Goal: Task Accomplishment & Management: Manage account settings

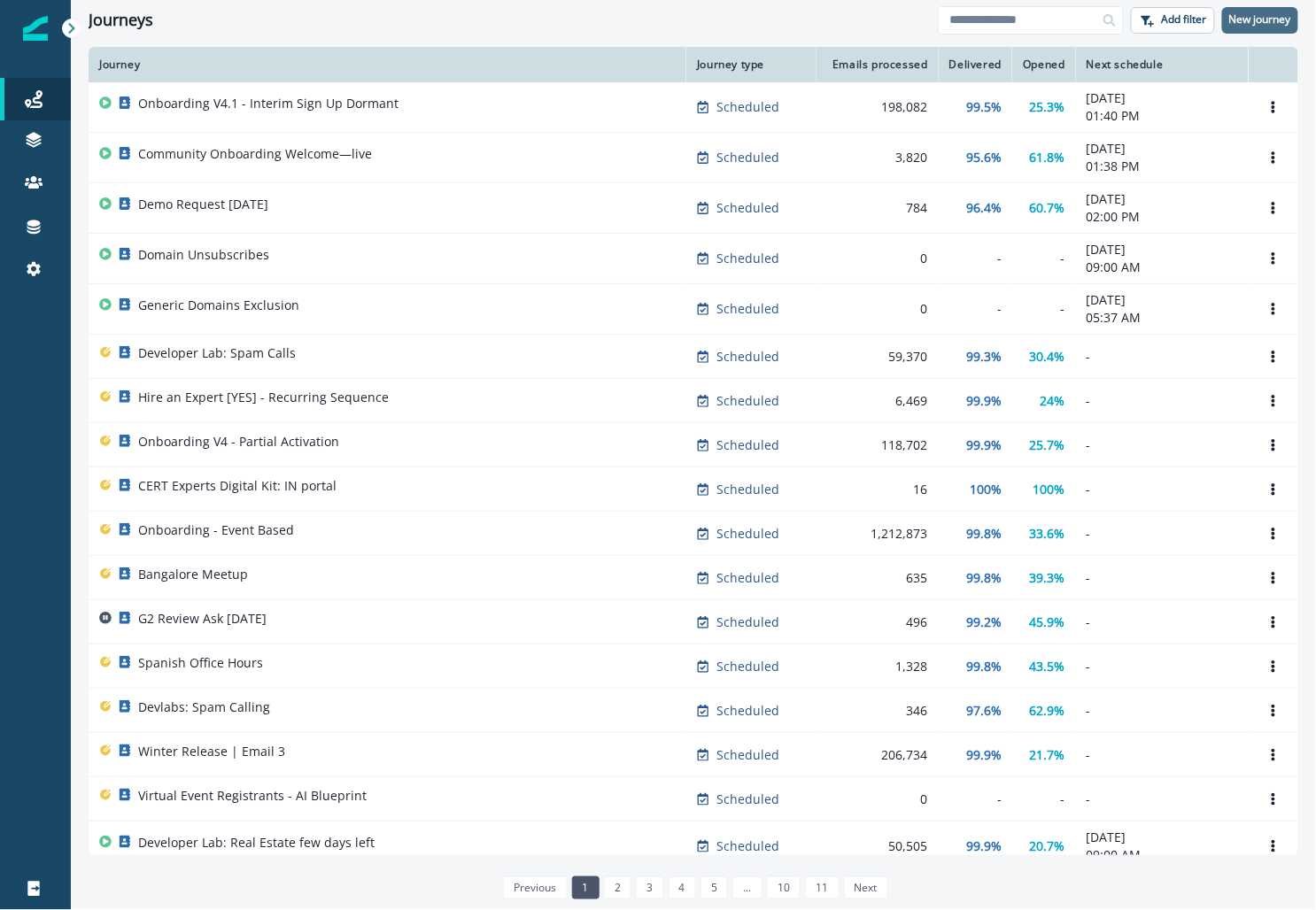
click at [571, 14] on p "New journey" at bounding box center [1260, 18] width 62 height 12
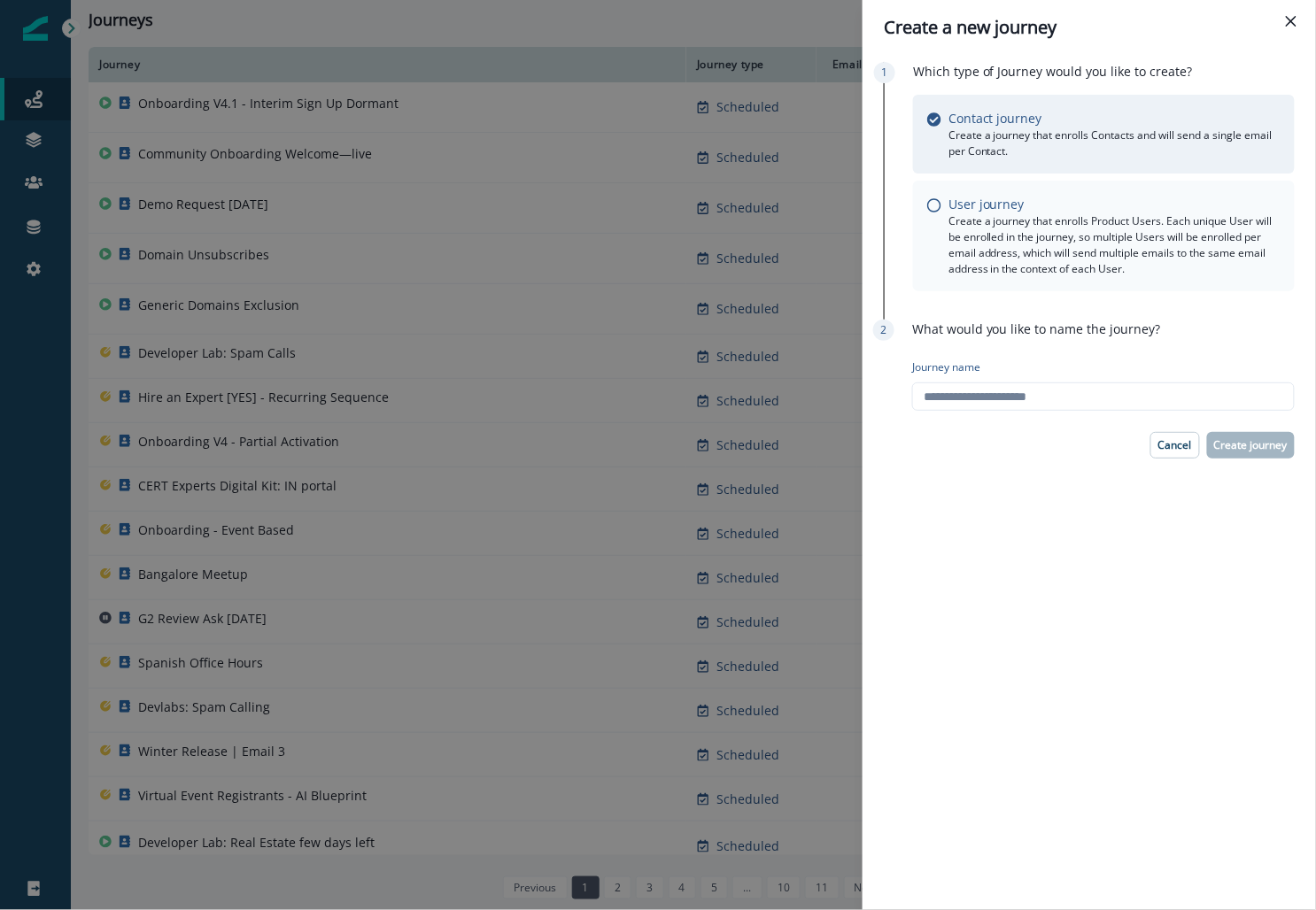
click at [571, 199] on p "User journey" at bounding box center [987, 204] width 77 height 18
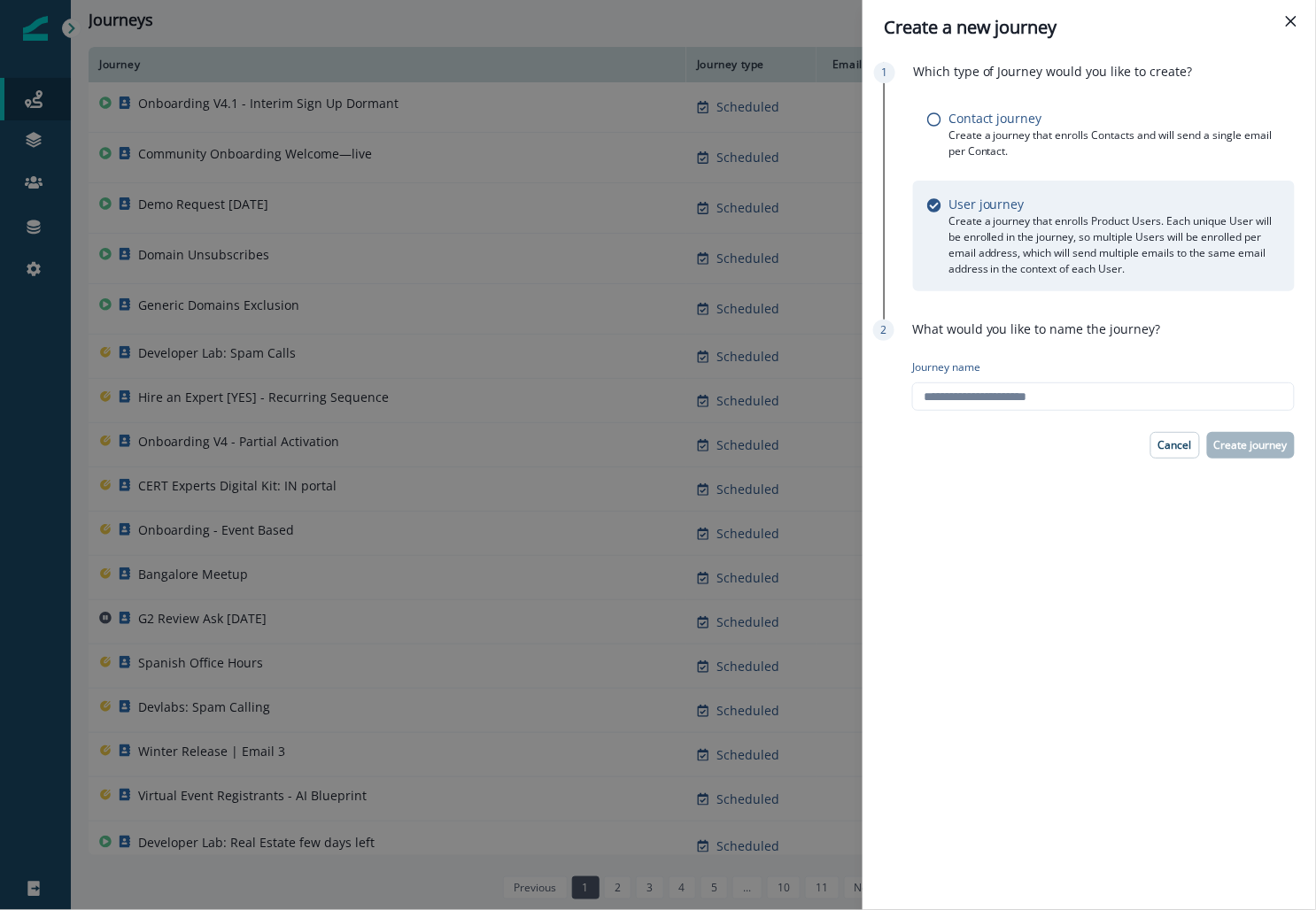
click at [571, 423] on div "Which type of Journey would you like to create? Contact journey Create a journe…" at bounding box center [1089, 483] width 454 height 856
click at [571, 395] on input "Journey name" at bounding box center [1103, 396] width 383 height 29
type input "**********"
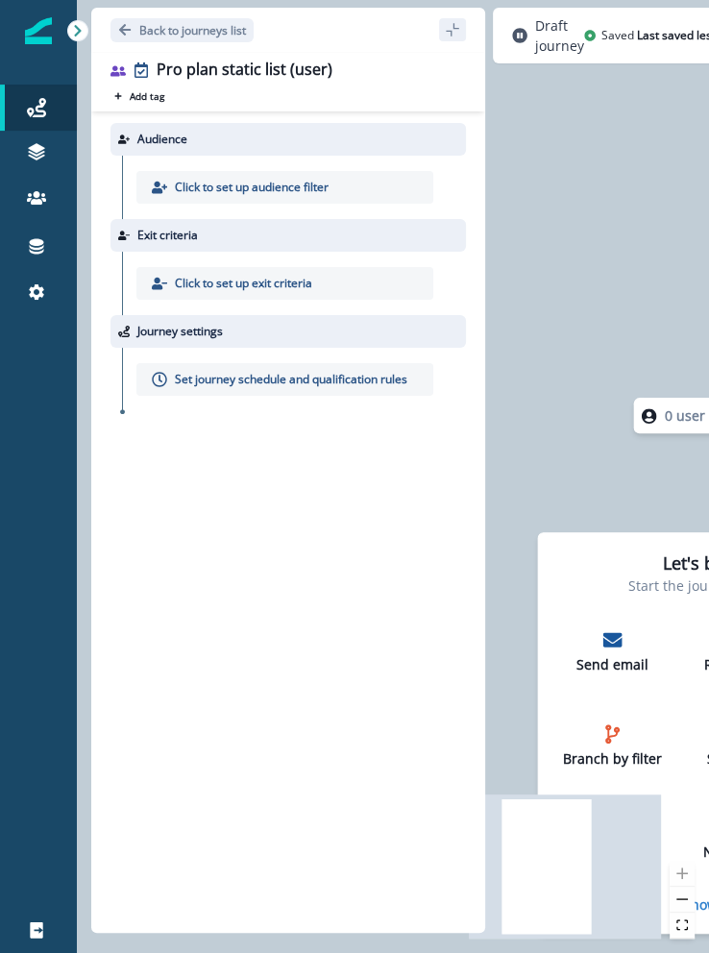
click at [186, 180] on p "Click to set up audience filter" at bounding box center [252, 187] width 154 height 17
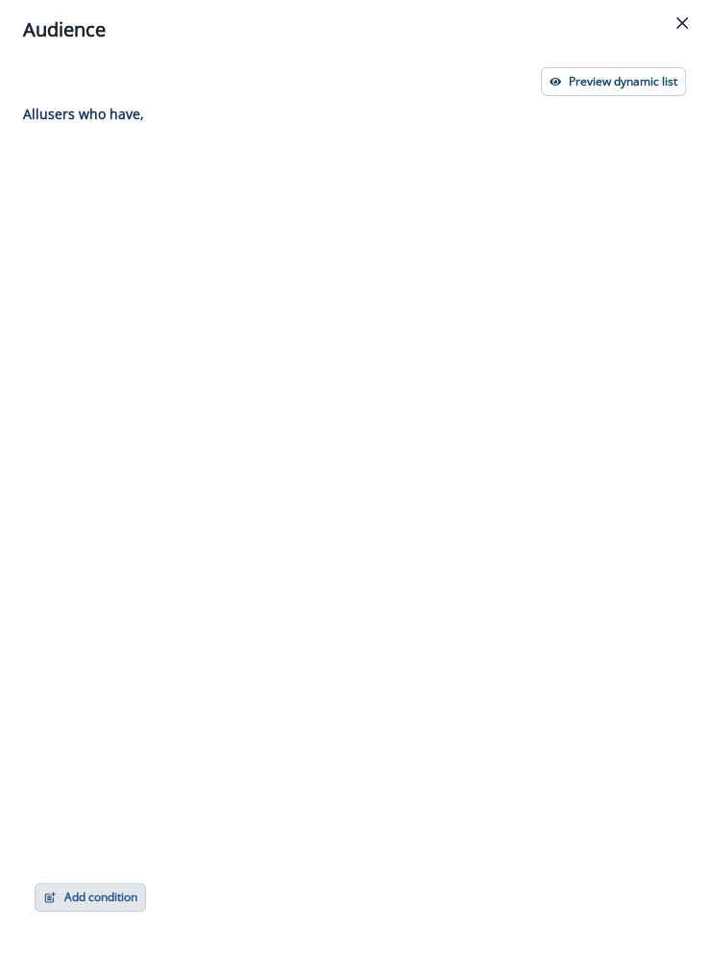
click at [110, 886] on button "Add condition" at bounding box center [90, 897] width 111 height 29
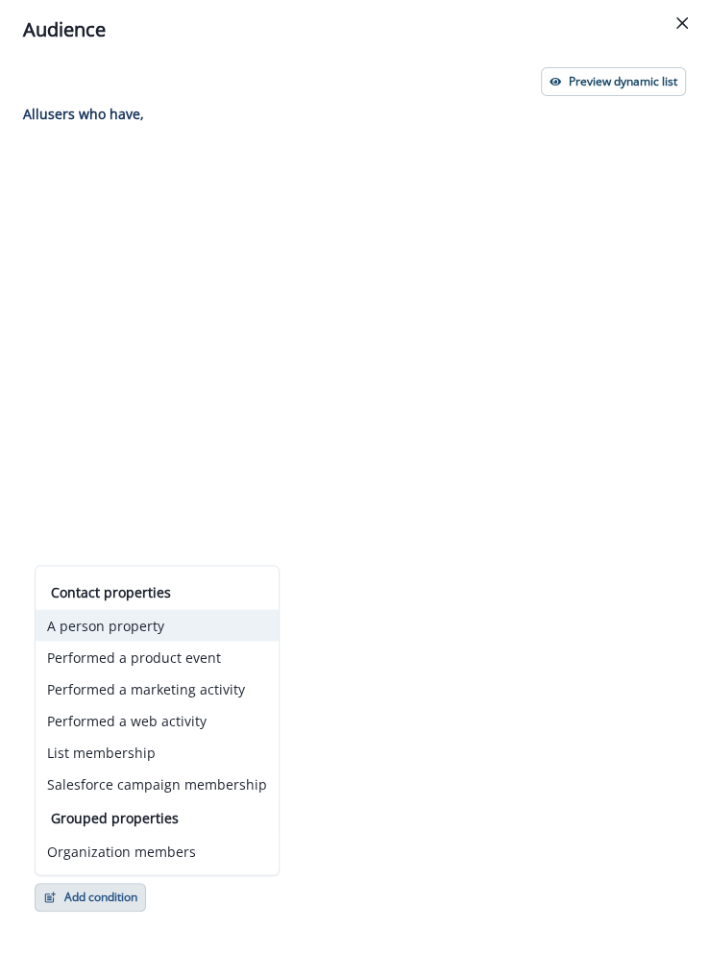
click at [176, 632] on button "A person property" at bounding box center [157, 625] width 243 height 32
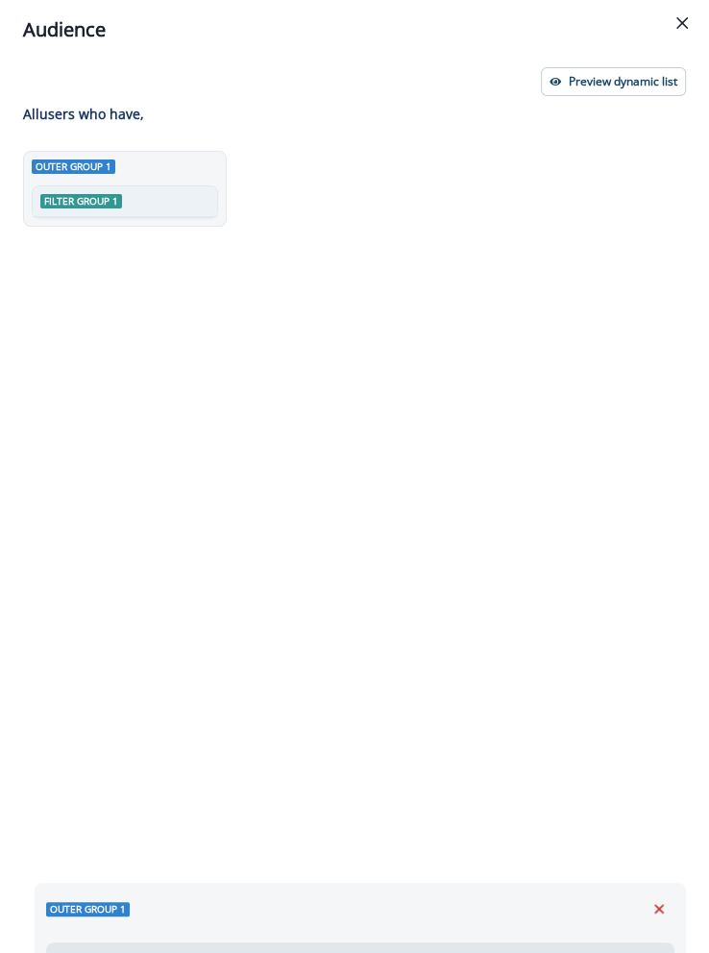
click at [158, 204] on div "Filter group 1" at bounding box center [125, 201] width 184 height 31
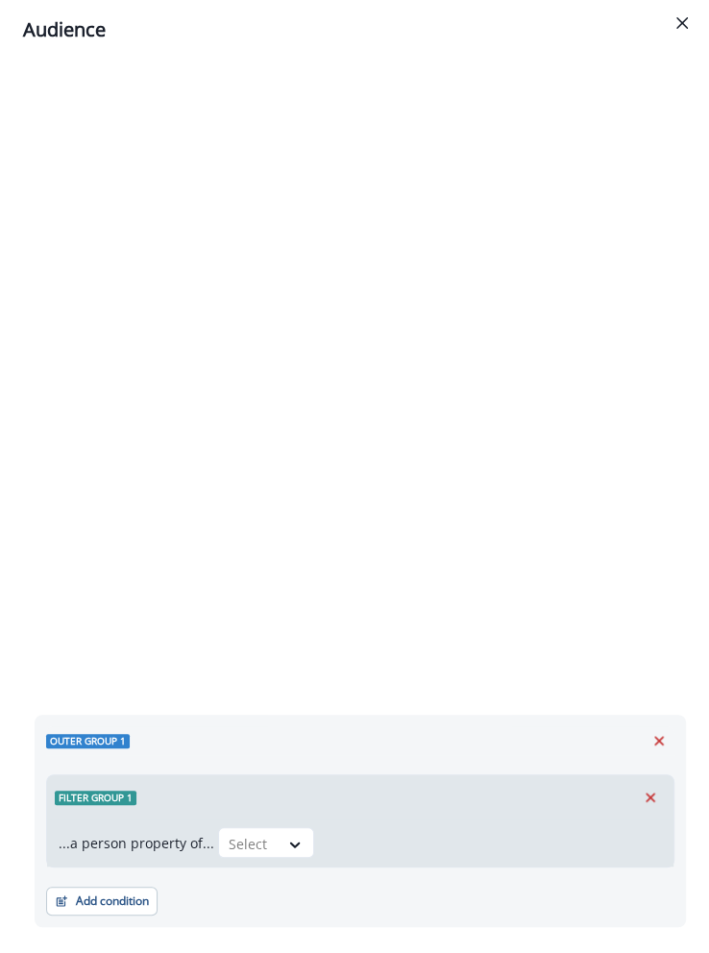
scroll to position [208, 0]
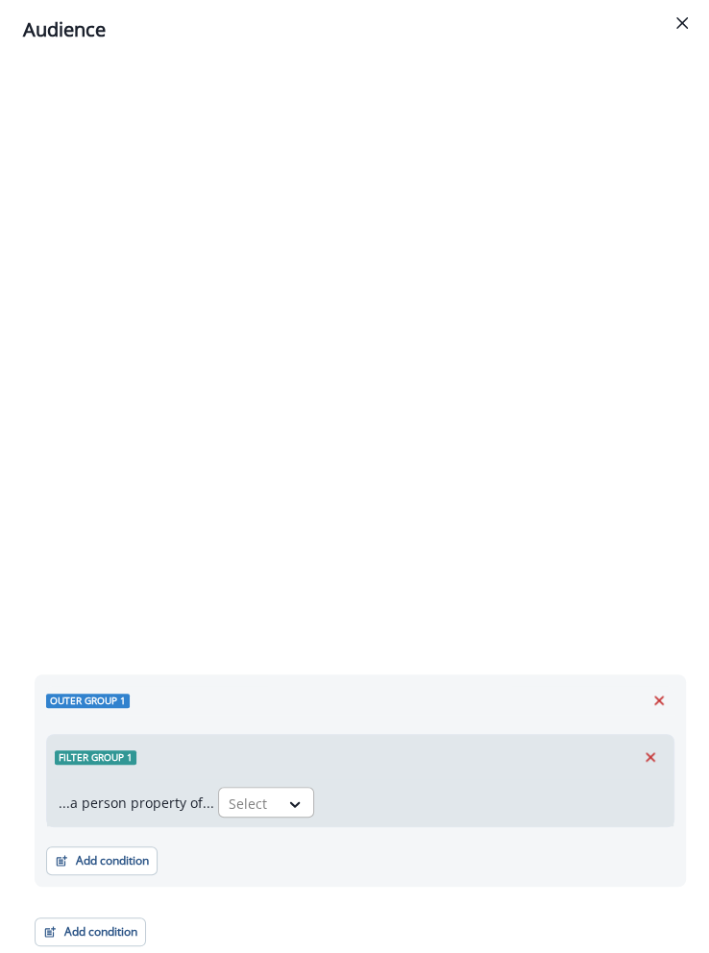
click at [261, 800] on div at bounding box center [249, 803] width 40 height 24
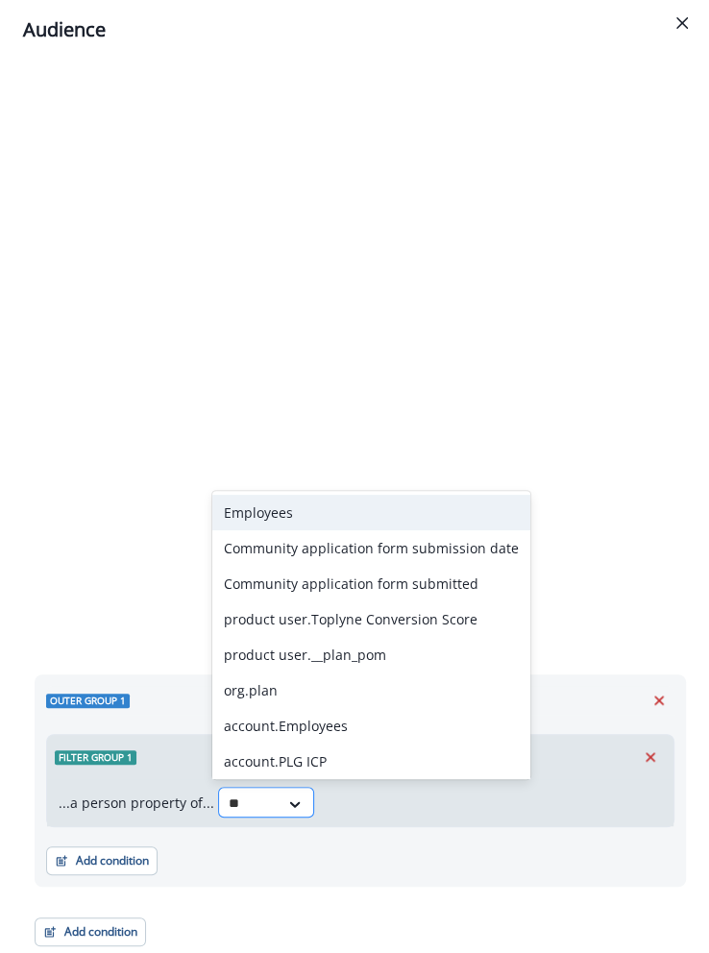
type input "***"
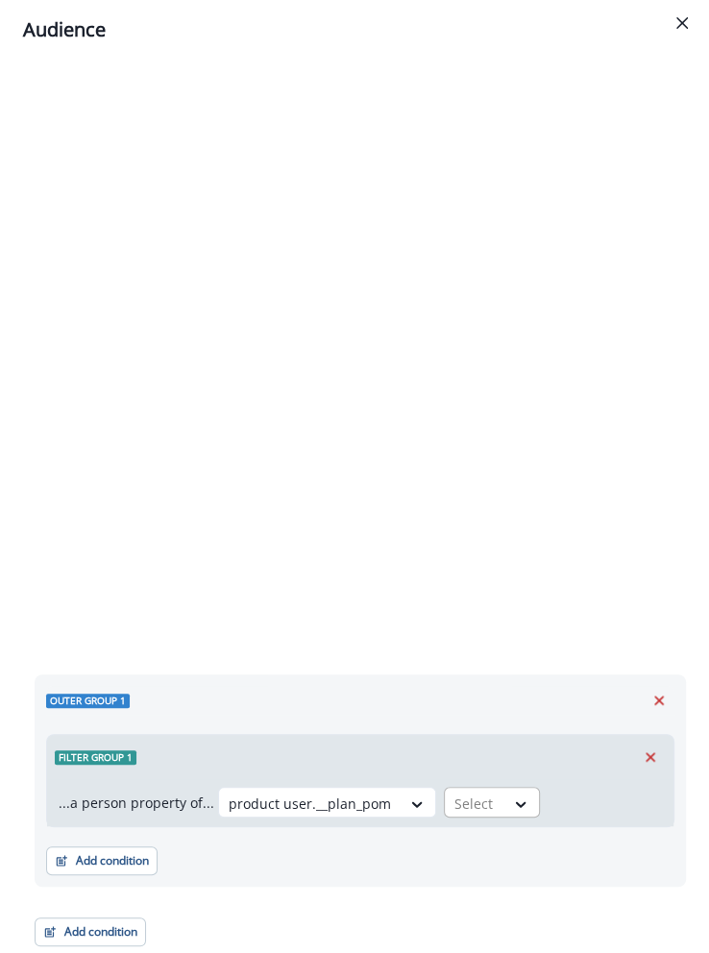
click at [459, 802] on div at bounding box center [474, 803] width 40 height 24
type input "***"
click at [469, 726] on div "contains" at bounding box center [498, 722] width 131 height 36
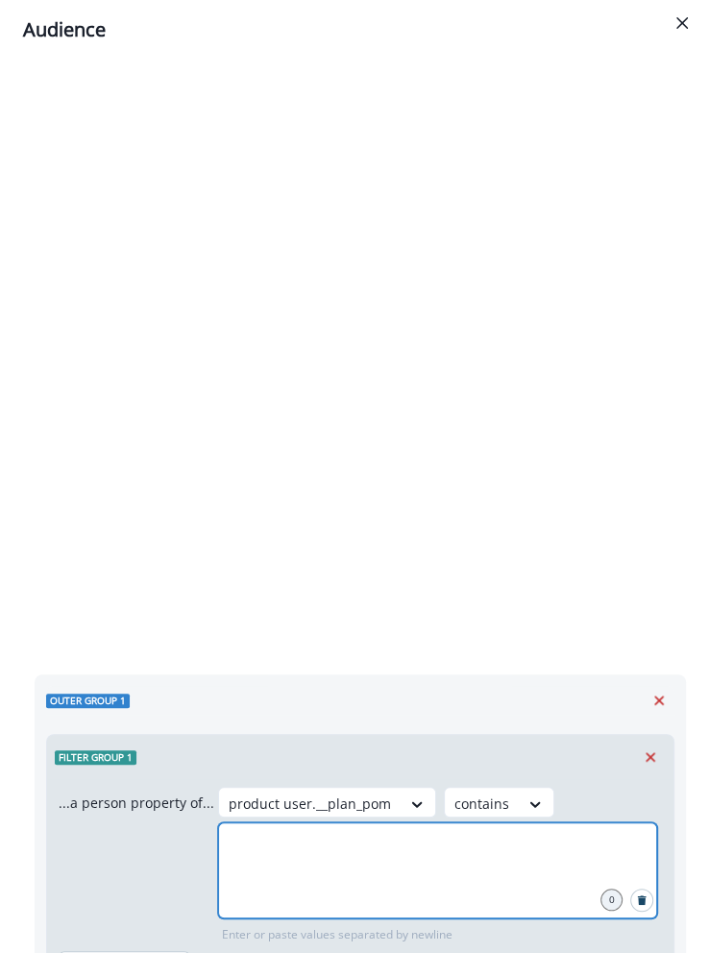
click at [287, 861] on input "text" at bounding box center [437, 846] width 433 height 38
type input "**********"
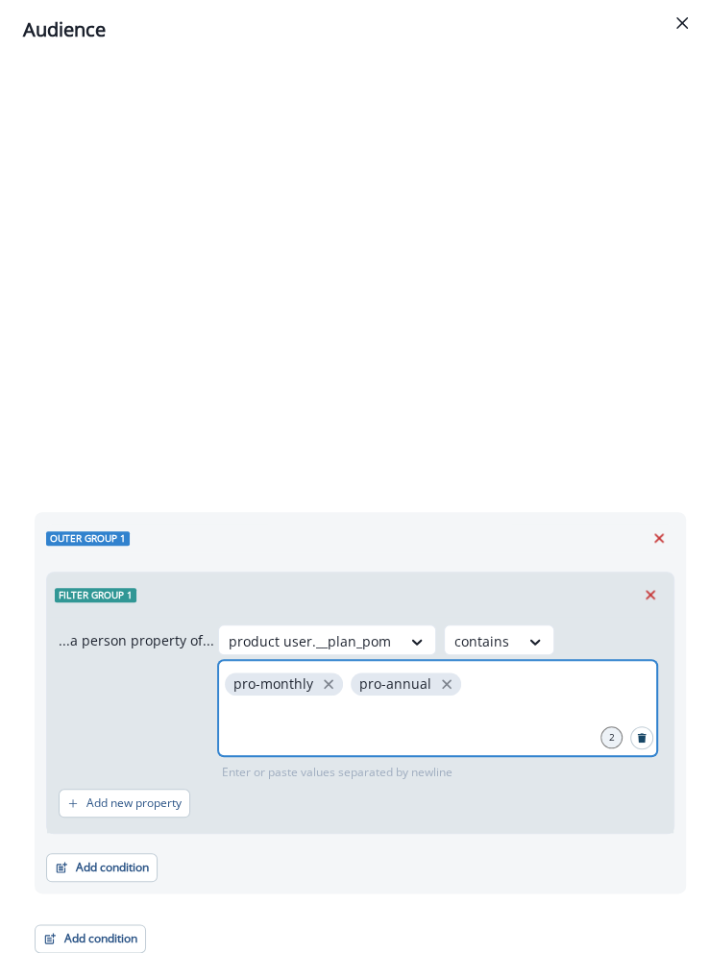
scroll to position [376, 0]
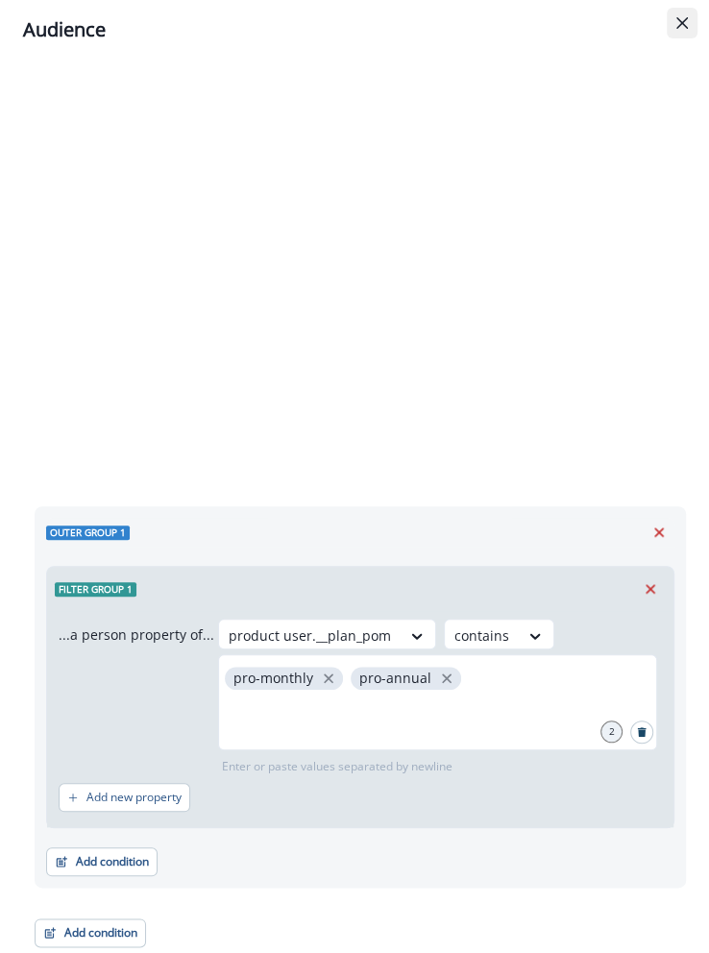
click at [619, 24] on icon "Close" at bounding box center [682, 23] width 12 height 12
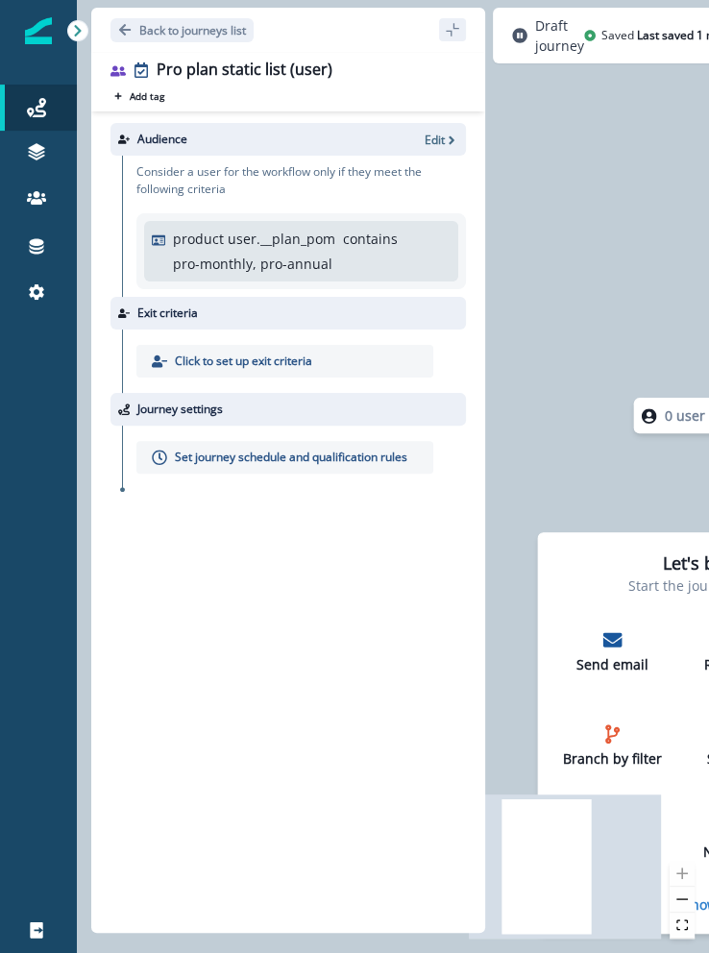
scroll to position [0, 69]
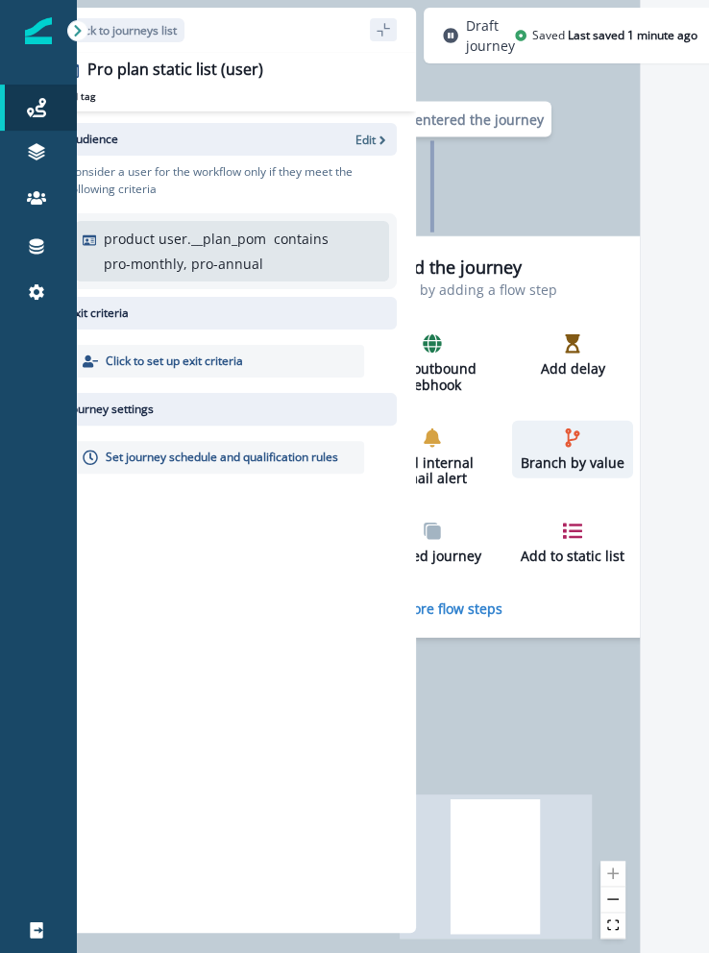
click at [550, 443] on div "Branch by value" at bounding box center [573, 448] width 106 height 43
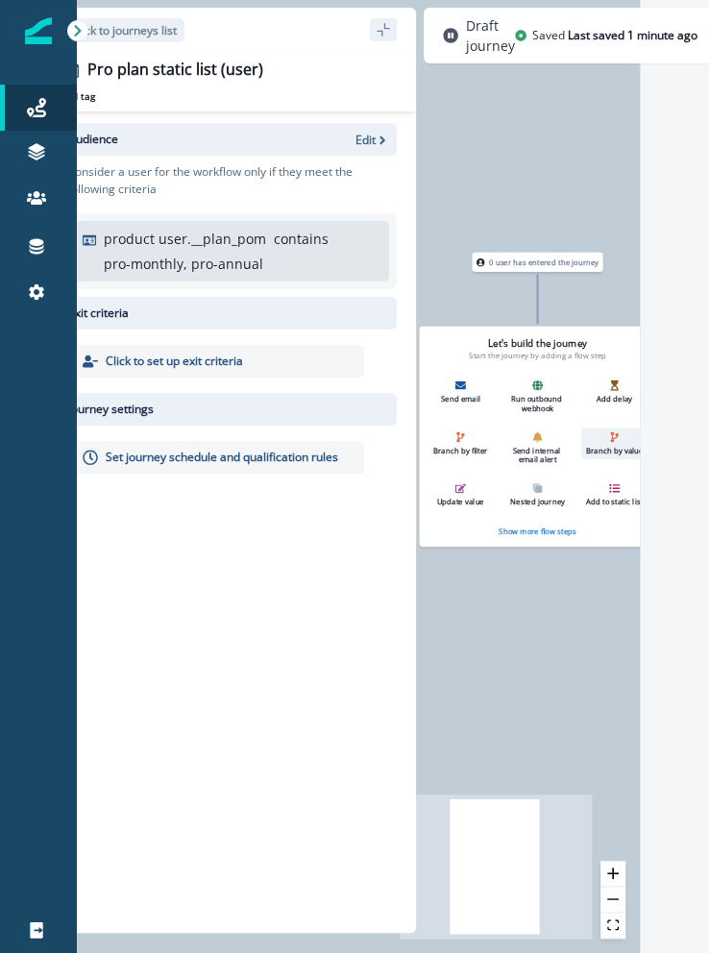
click at [618, 435] on icon "button" at bounding box center [614, 436] width 11 height 11
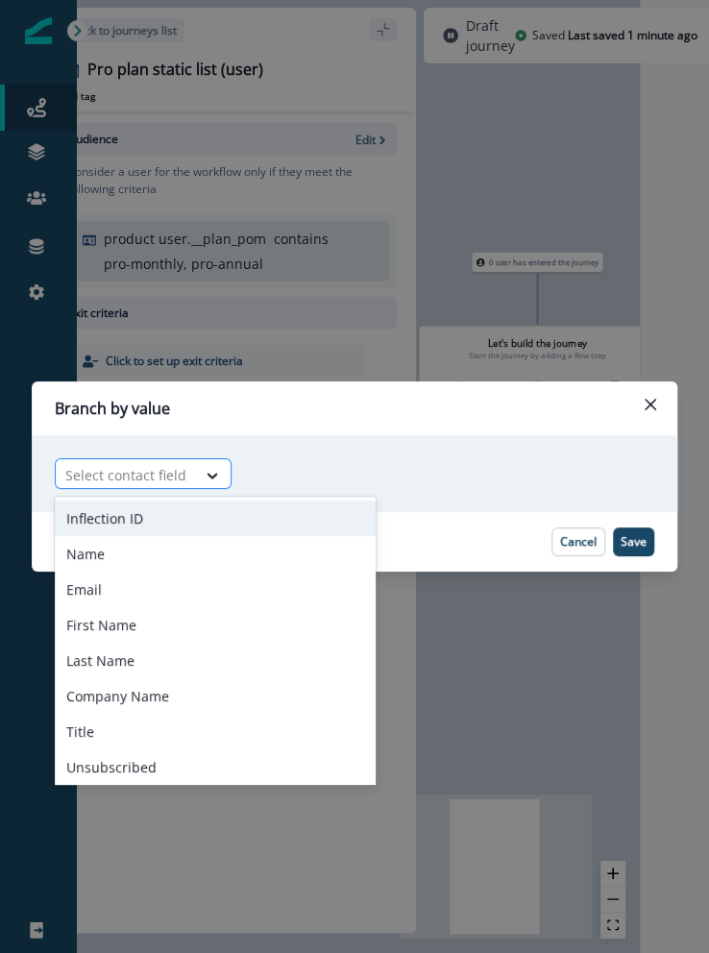
click at [126, 484] on div at bounding box center [125, 475] width 121 height 24
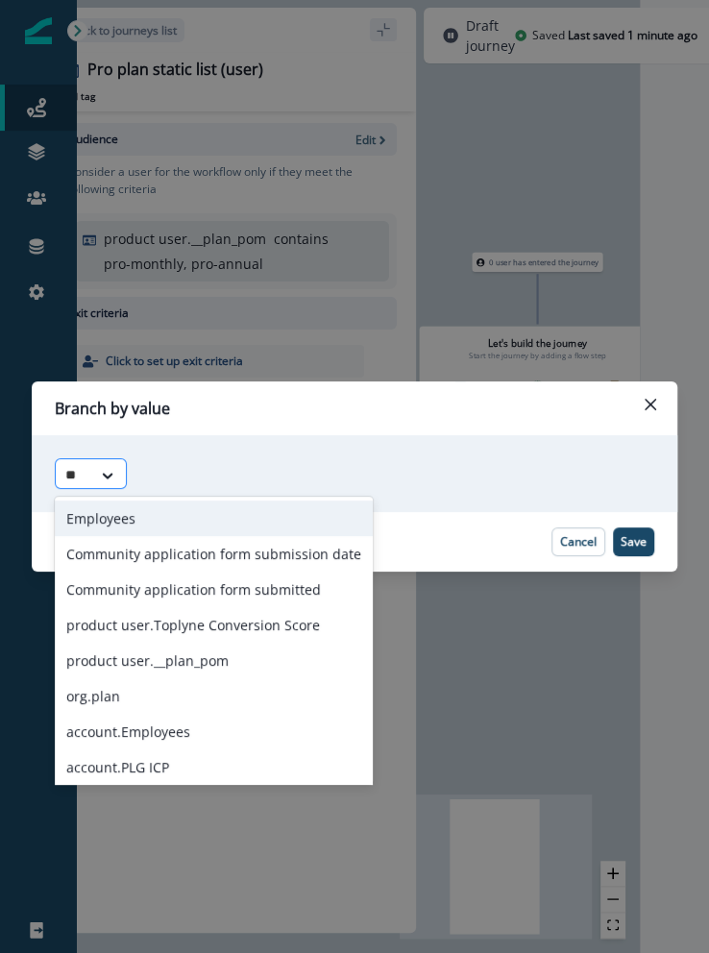
type input "***"
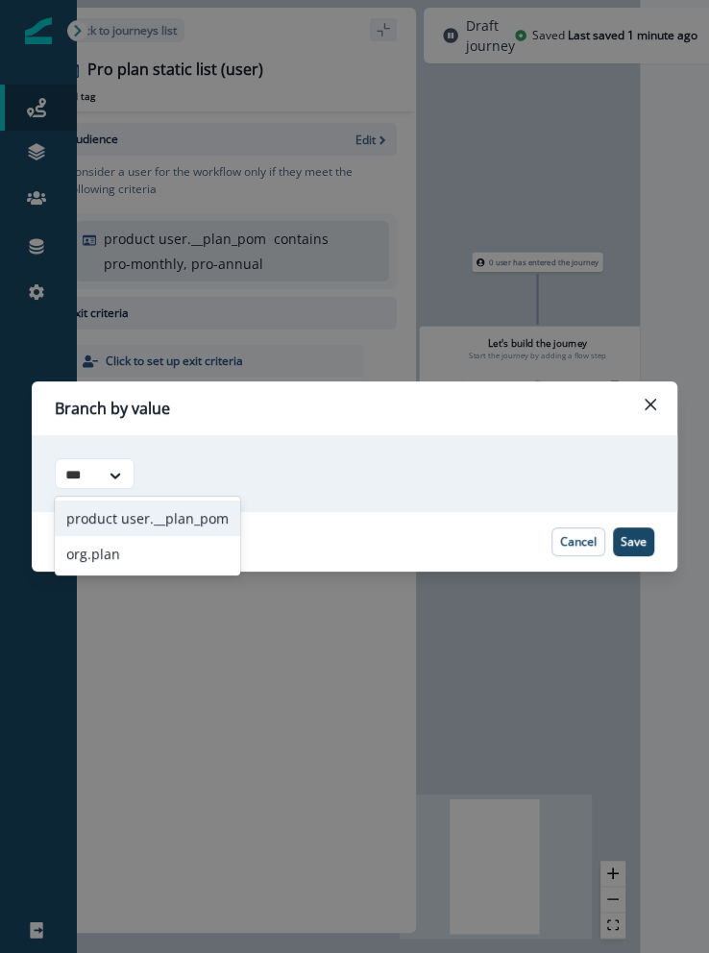
click at [115, 515] on div "product user.__plan_pom" at bounding box center [147, 518] width 185 height 36
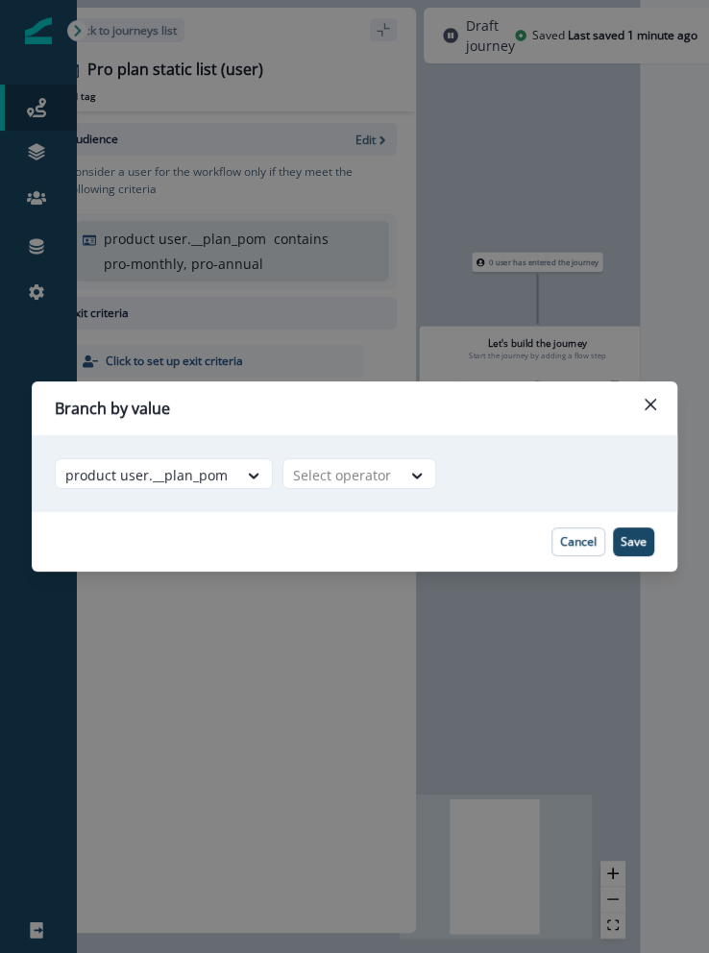
click at [324, 456] on div "Adding Branch by value flow step in the middle will add the succeeding flow ste…" at bounding box center [354, 473] width 645 height 77
click at [324, 467] on div at bounding box center [342, 475] width 98 height 24
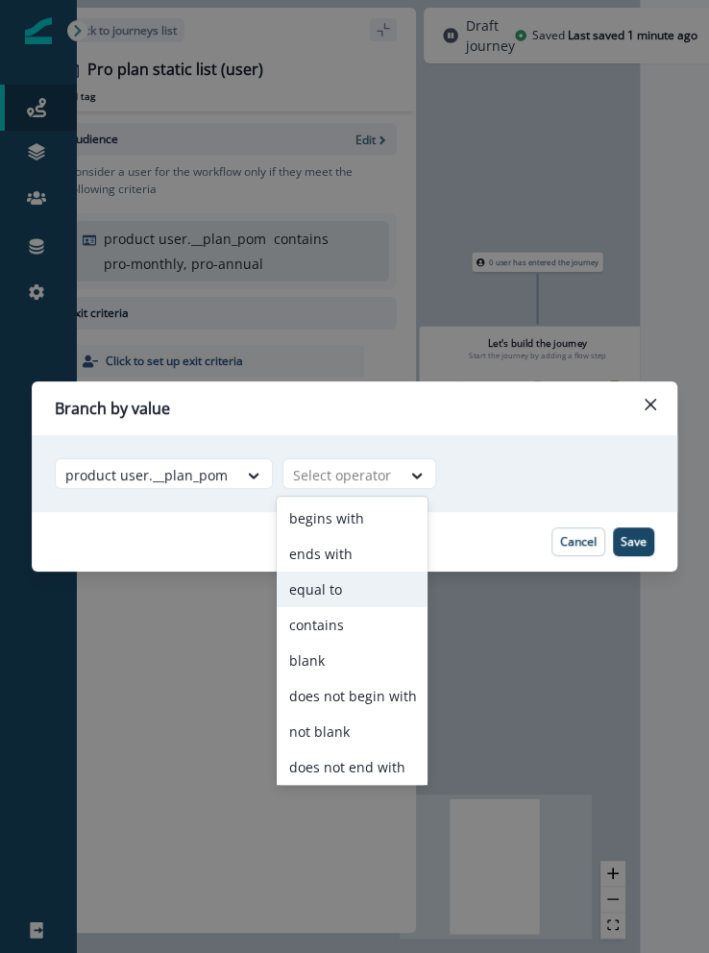
click at [317, 593] on div "equal to" at bounding box center [352, 589] width 151 height 36
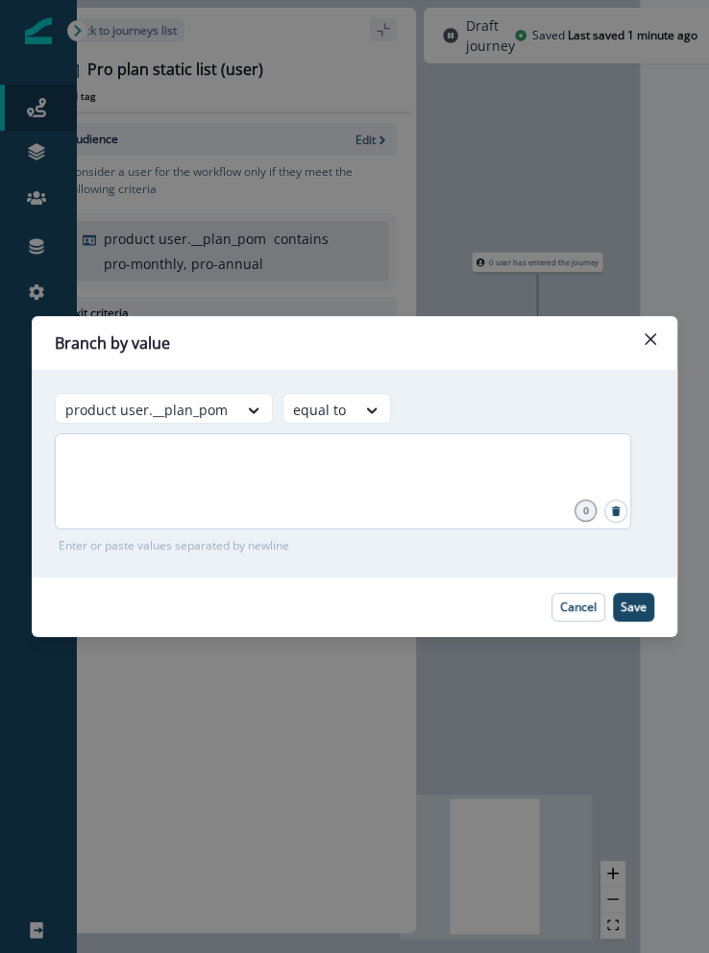
click at [107, 498] on div at bounding box center [343, 481] width 576 height 96
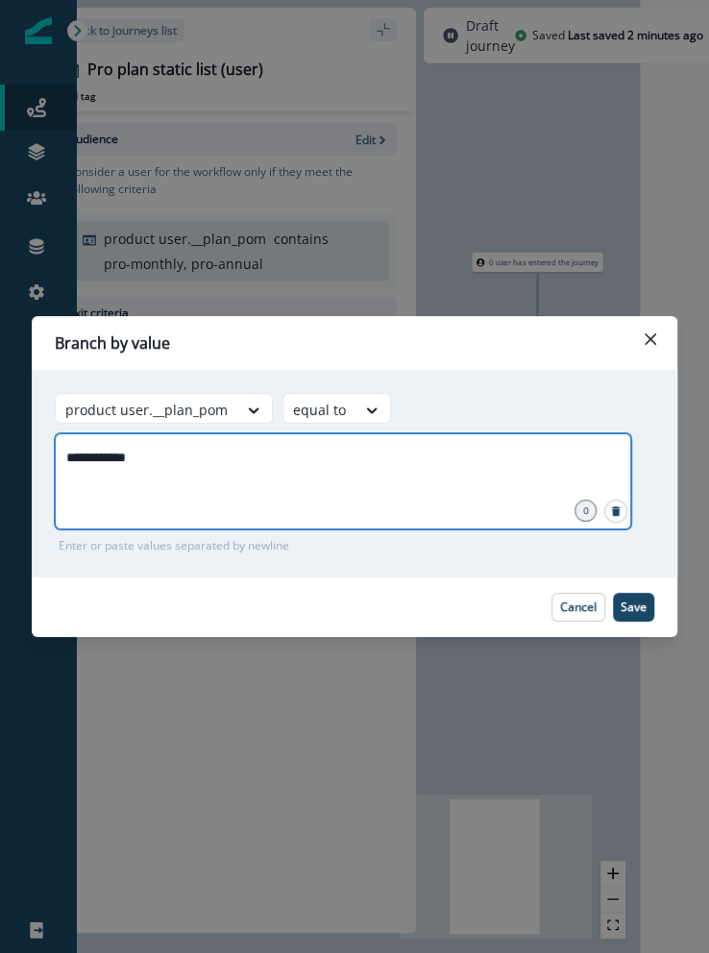
type input "**********"
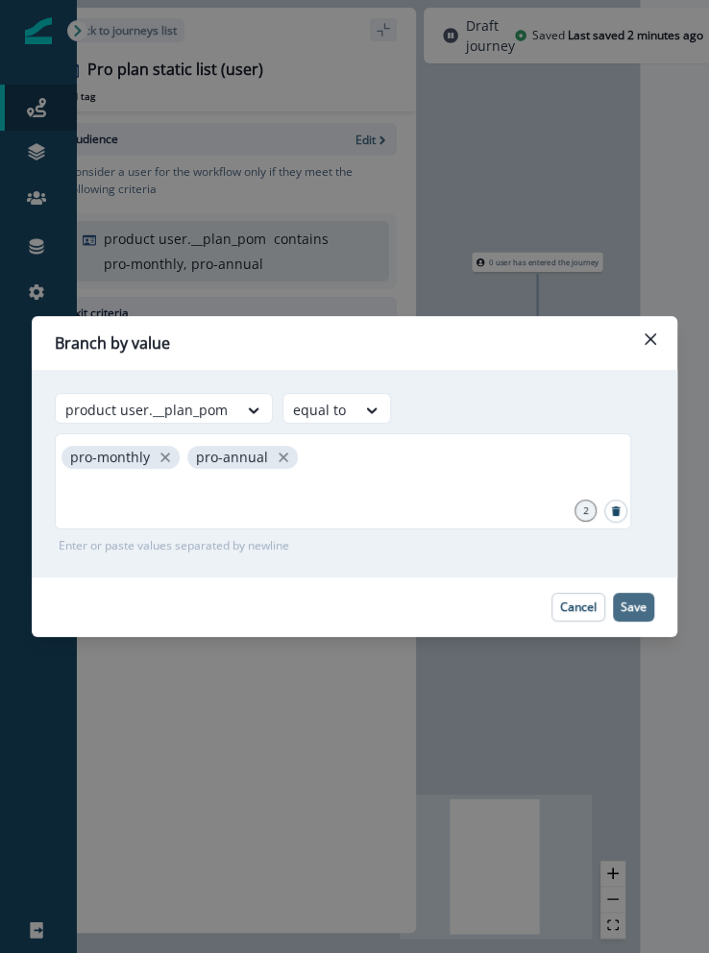
click at [619, 617] on button "Save" at bounding box center [633, 607] width 41 height 29
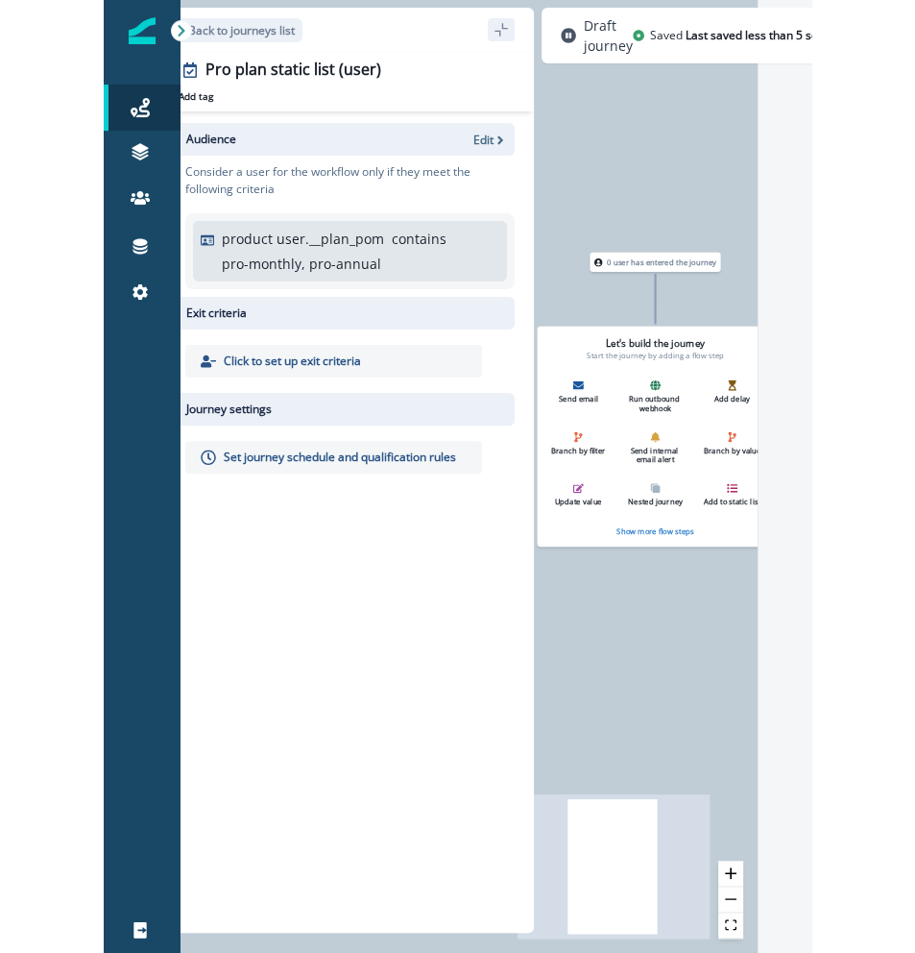
scroll to position [0, 36]
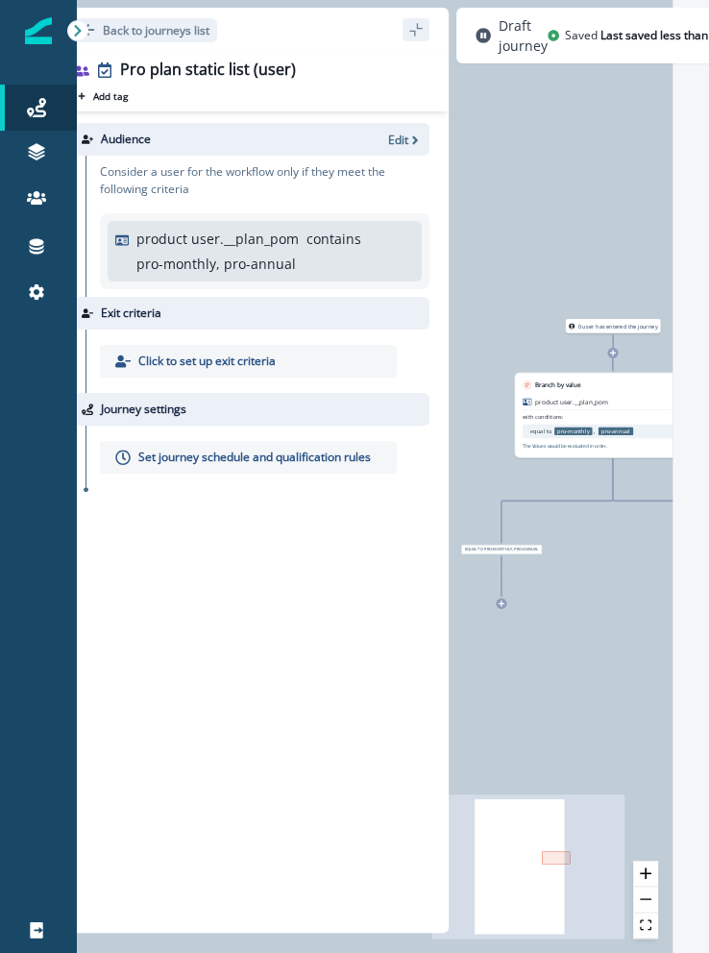
click at [503, 609] on div "0 user has entered the journey Branch by value product user.__plan_pom with con…" at bounding box center [356, 476] width 632 height 953
click at [498, 603] on icon at bounding box center [501, 603] width 7 height 7
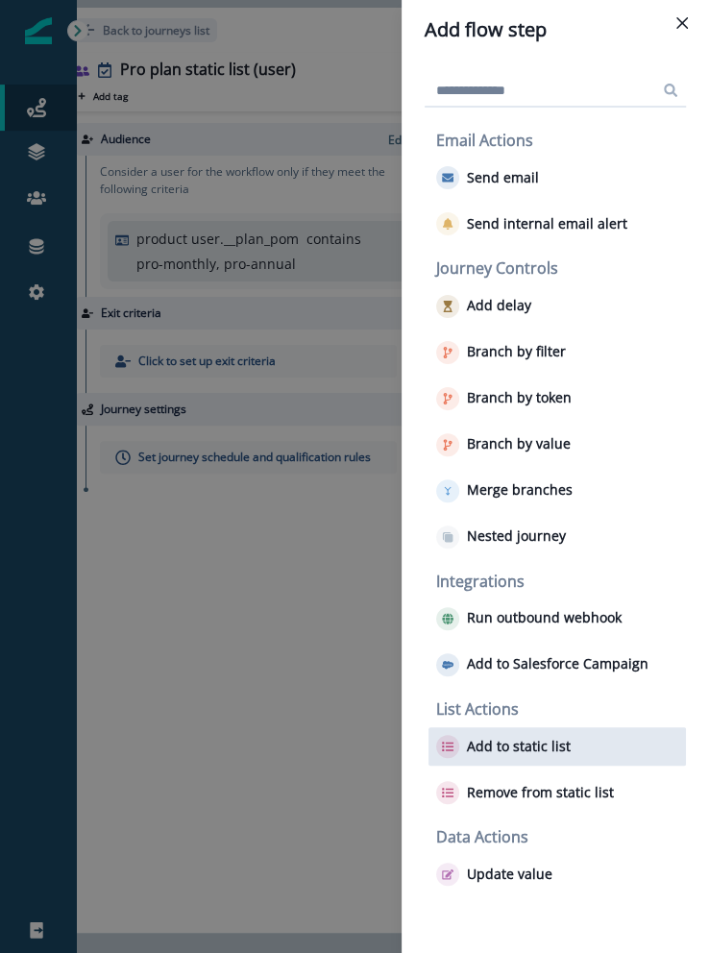
click at [543, 735] on button "Add to static list" at bounding box center [503, 746] width 134 height 23
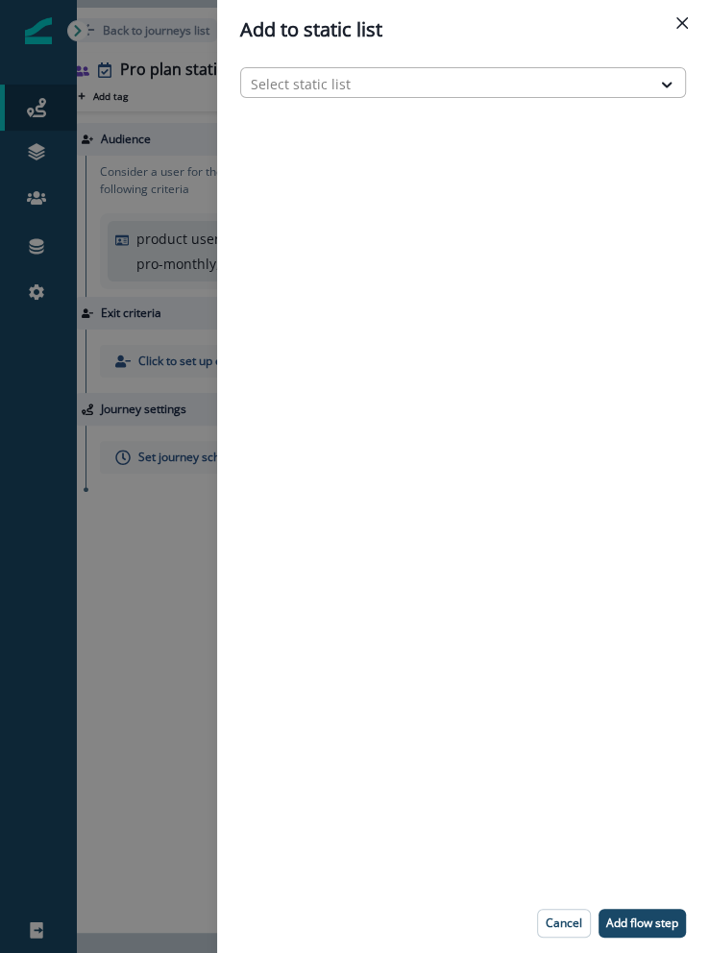
click at [323, 80] on div at bounding box center [446, 84] width 390 height 24
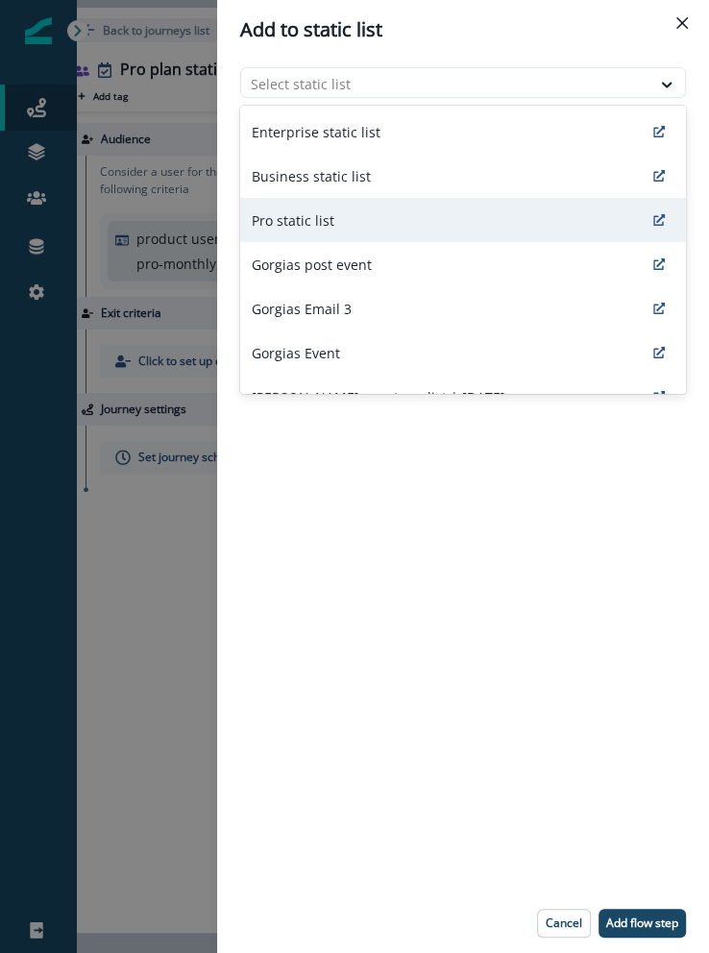
click at [316, 222] on p "Pro static list" at bounding box center [293, 220] width 83 height 20
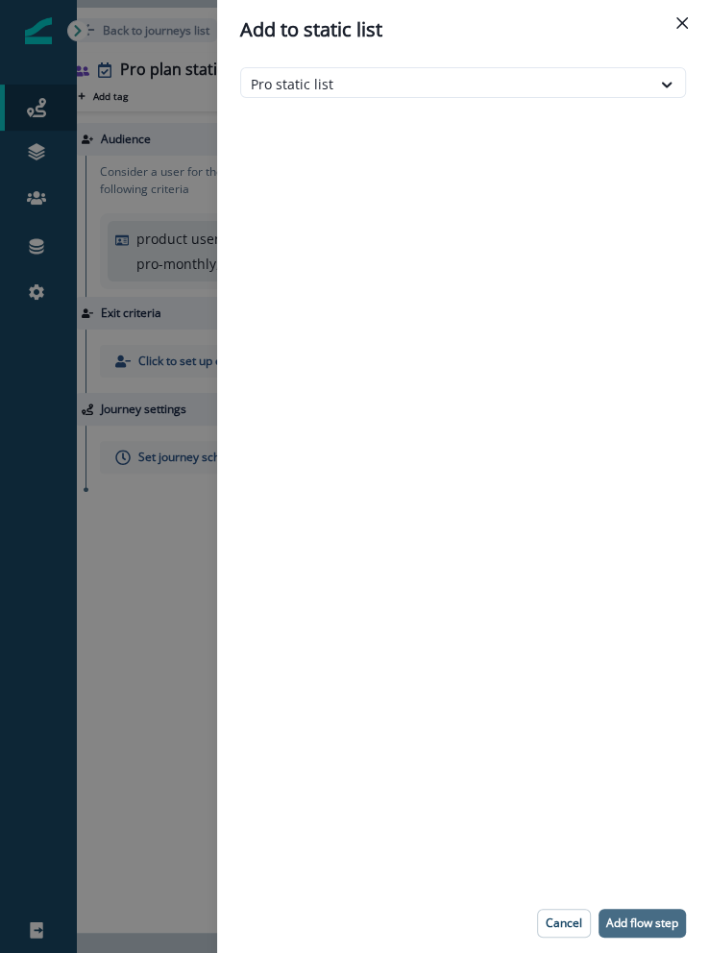
click at [619, 924] on p "Add flow step" at bounding box center [642, 922] width 72 height 13
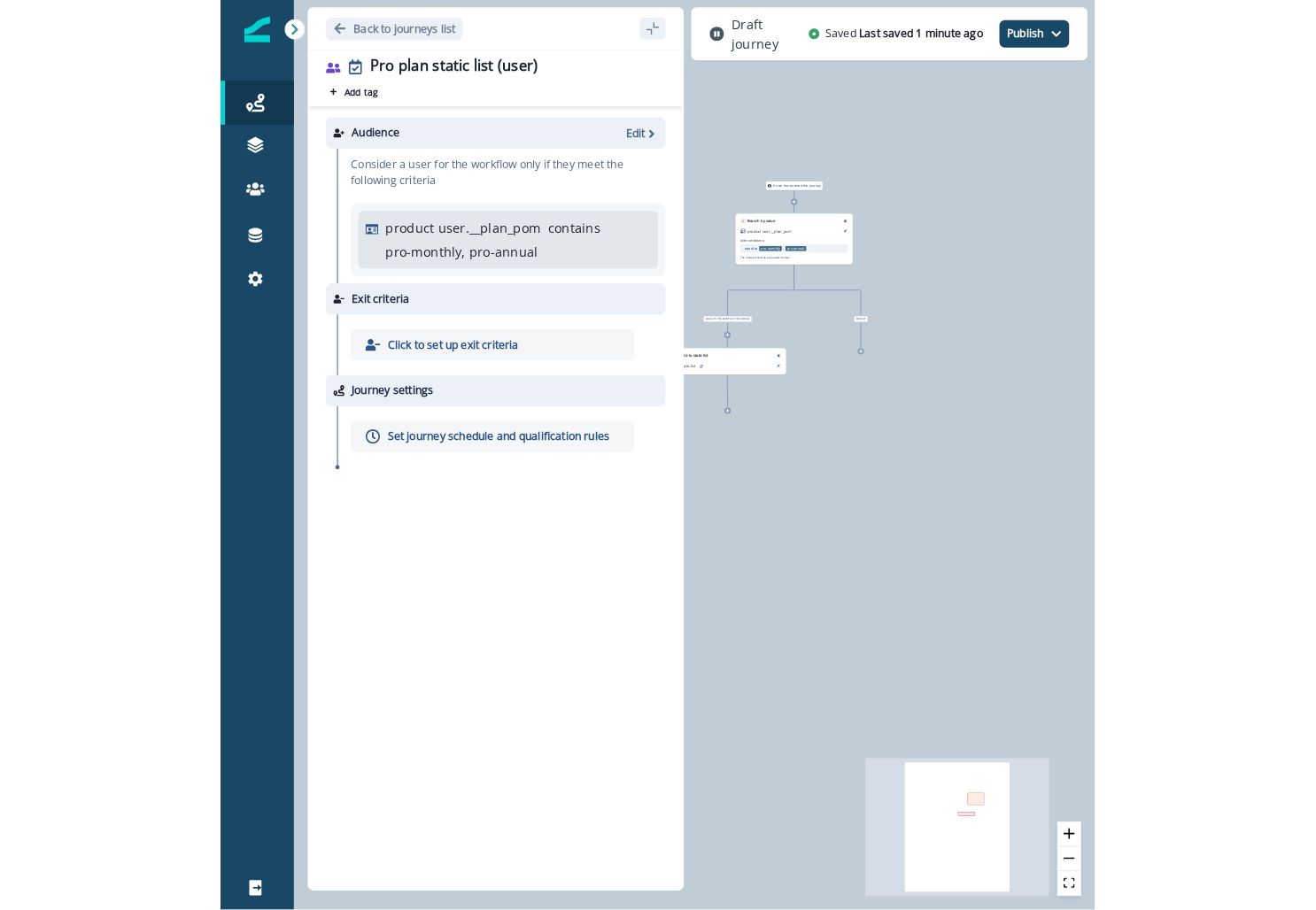
scroll to position [0, 0]
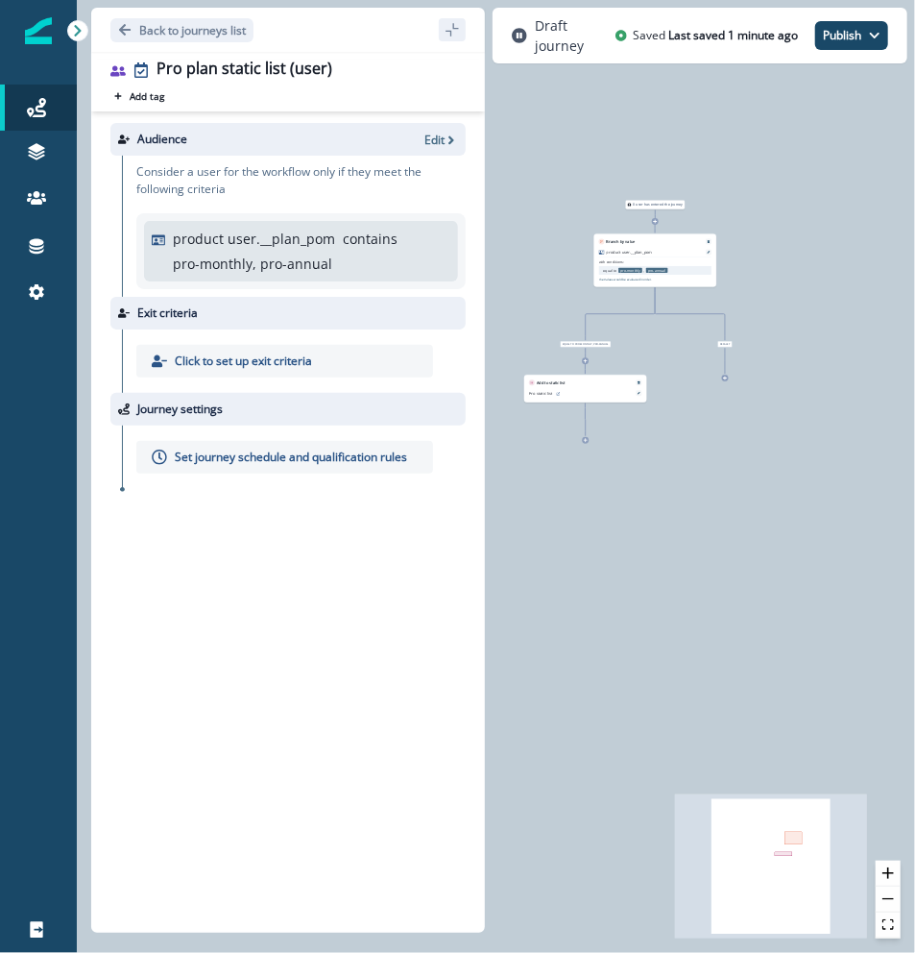
click at [195, 461] on p "Set journey schedule and qualification rules" at bounding box center [291, 457] width 232 height 17
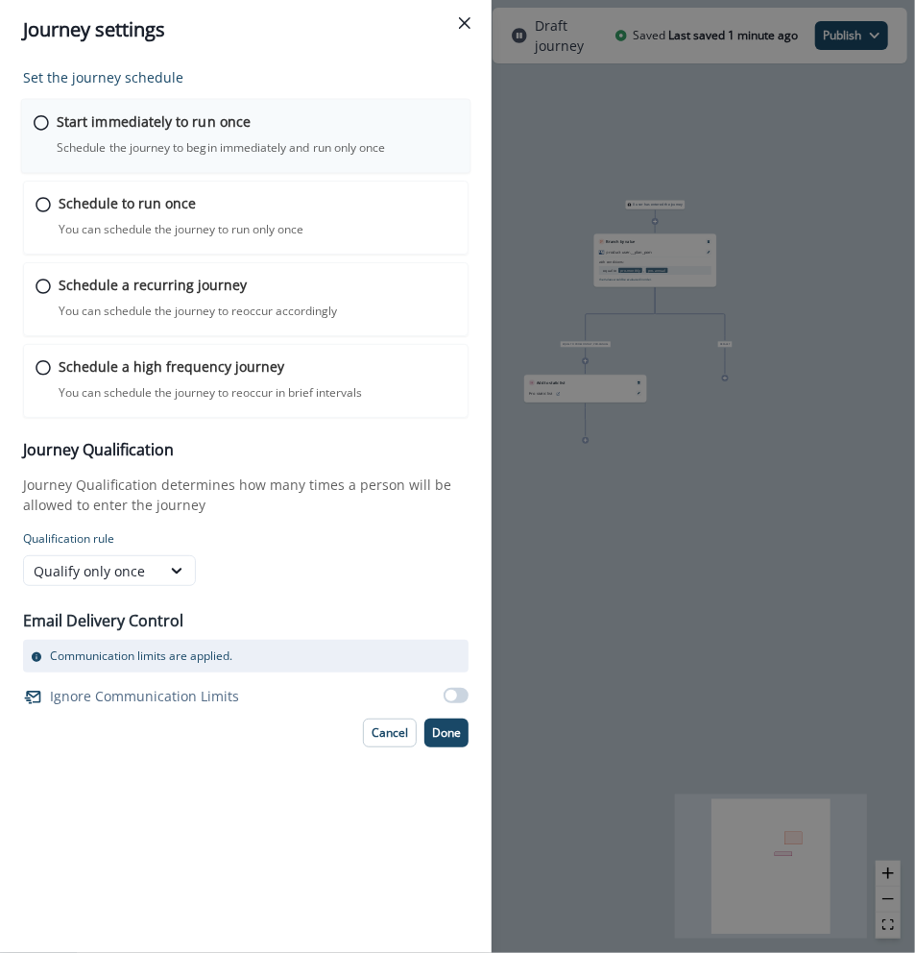
click at [163, 151] on p "Schedule the journey to begin immediately and run only once" at bounding box center [221, 147] width 328 height 17
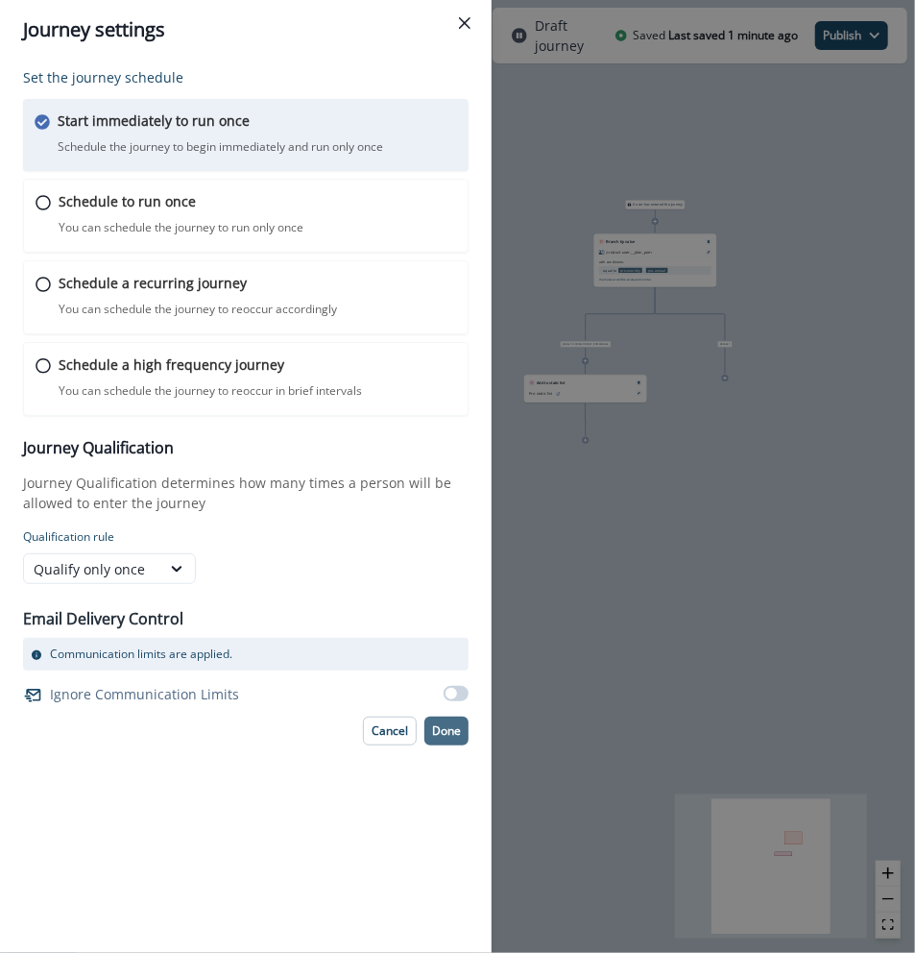
click at [445, 725] on p "Done" at bounding box center [446, 730] width 29 height 13
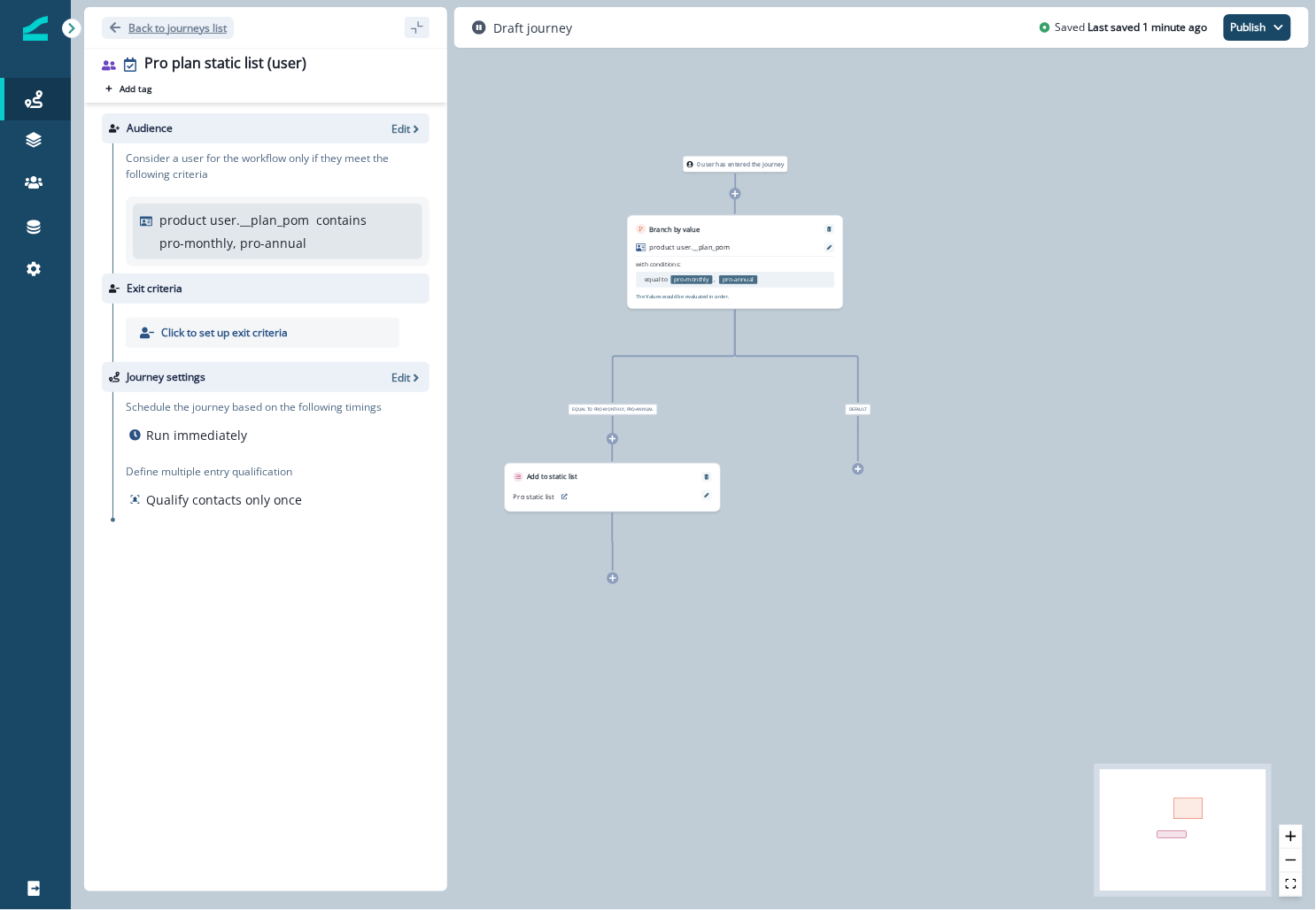
click at [177, 28] on p "Back to journeys list" at bounding box center [177, 28] width 99 height 15
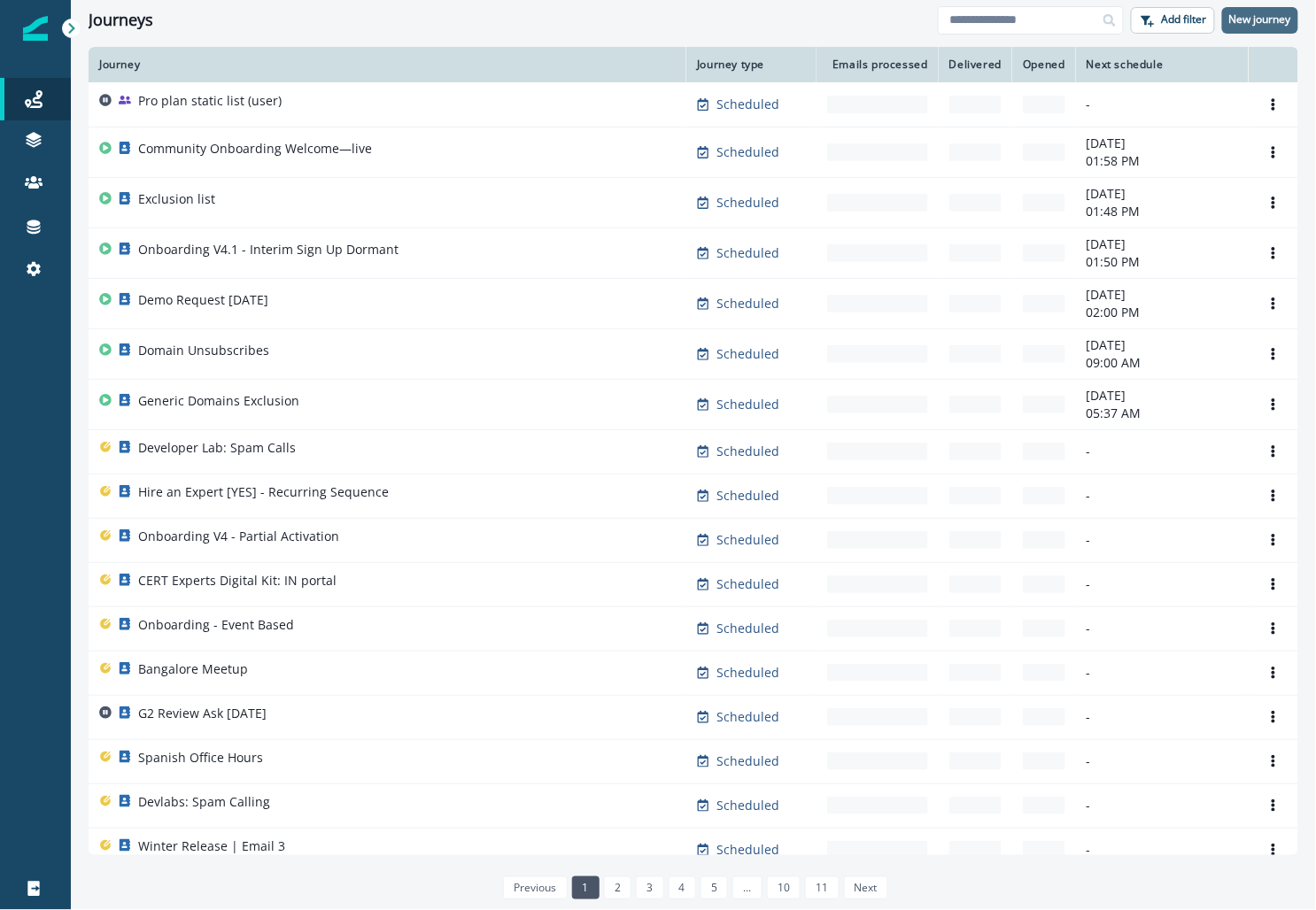
click at [571, 17] on p "New journey" at bounding box center [1260, 18] width 62 height 12
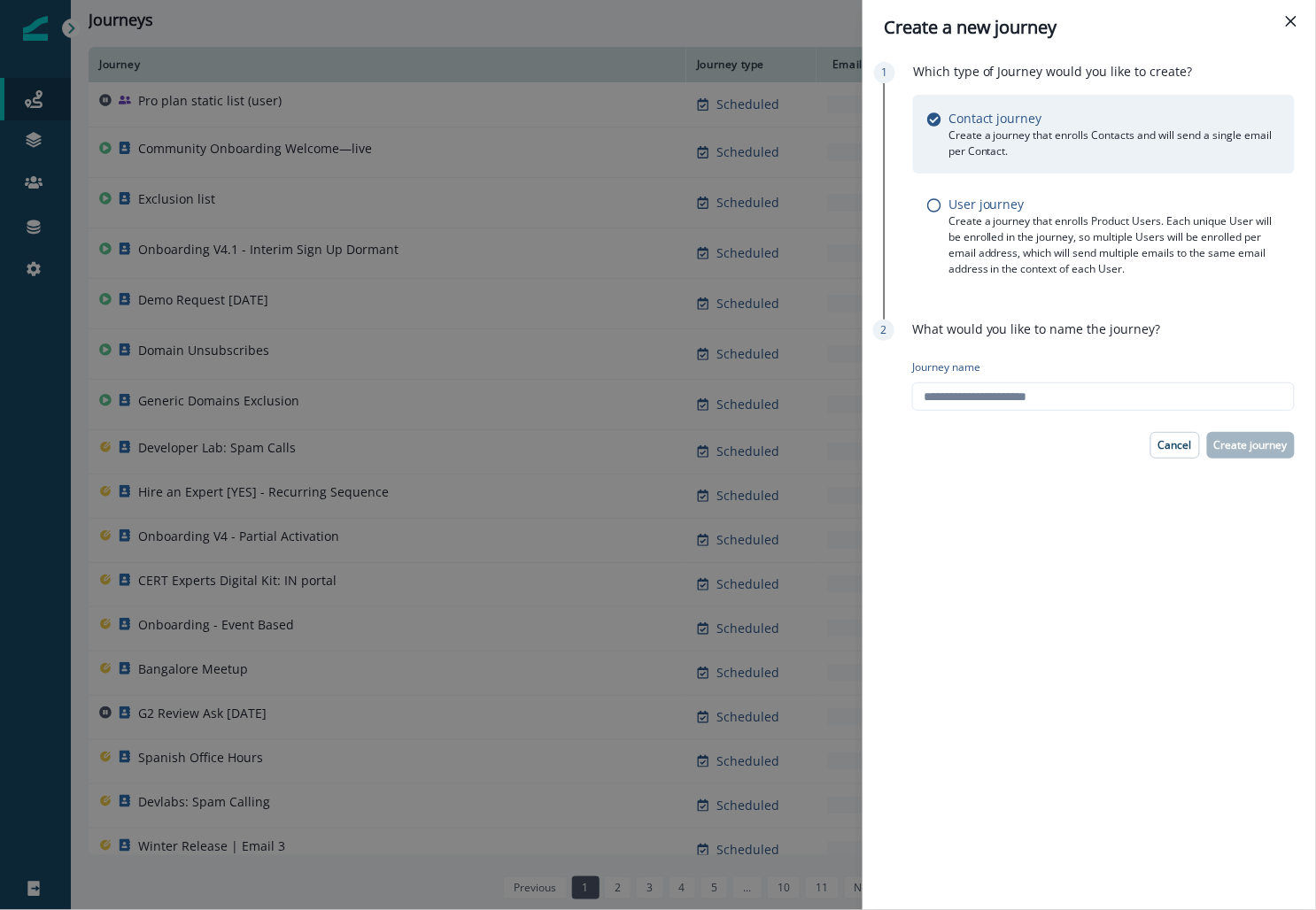
click at [571, 108] on div "Create a new journey Which type of Journey would you like to create? Contact jo…" at bounding box center [658, 455] width 1316 height 910
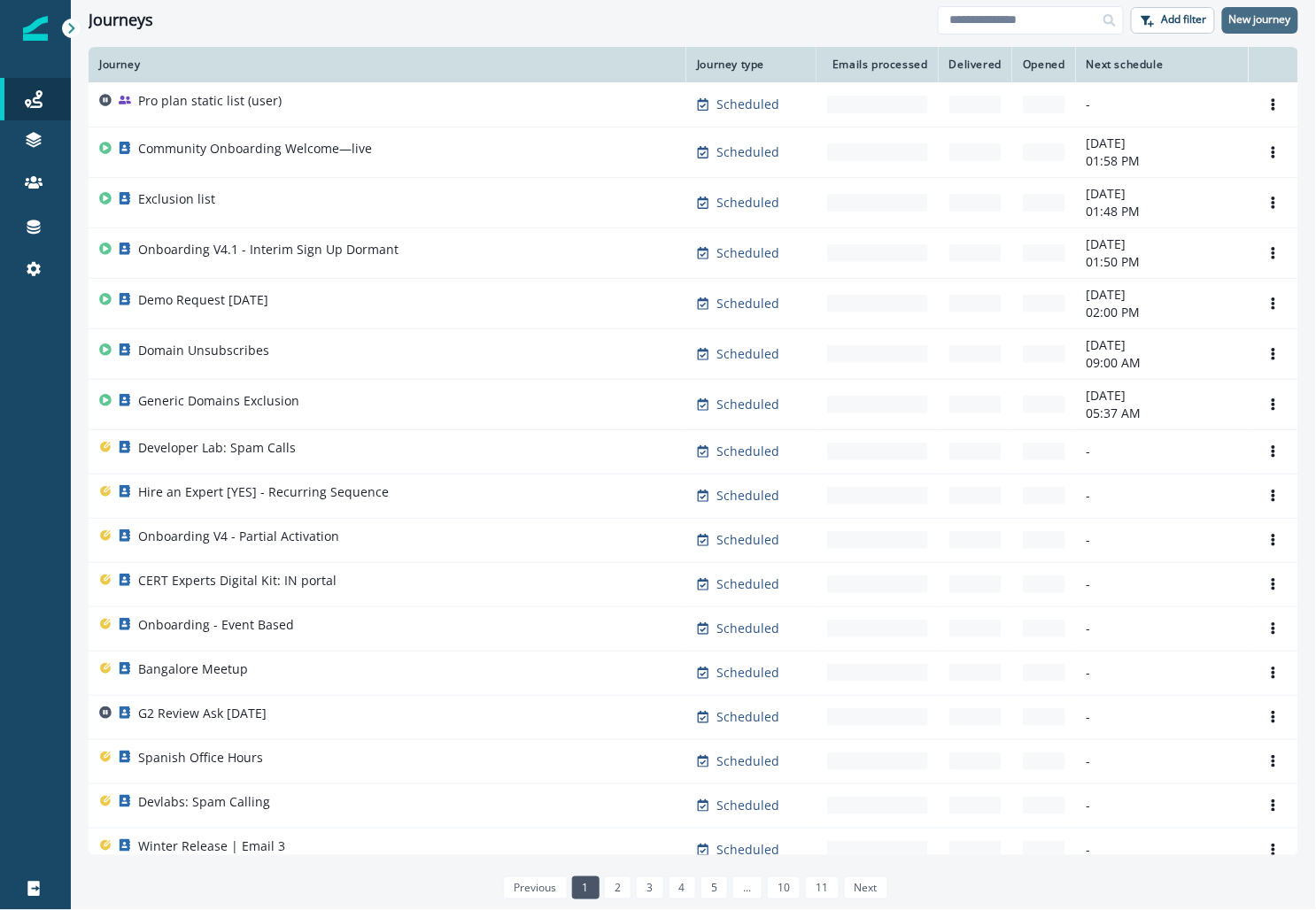
click at [571, 23] on p "New journey" at bounding box center [1260, 18] width 62 height 12
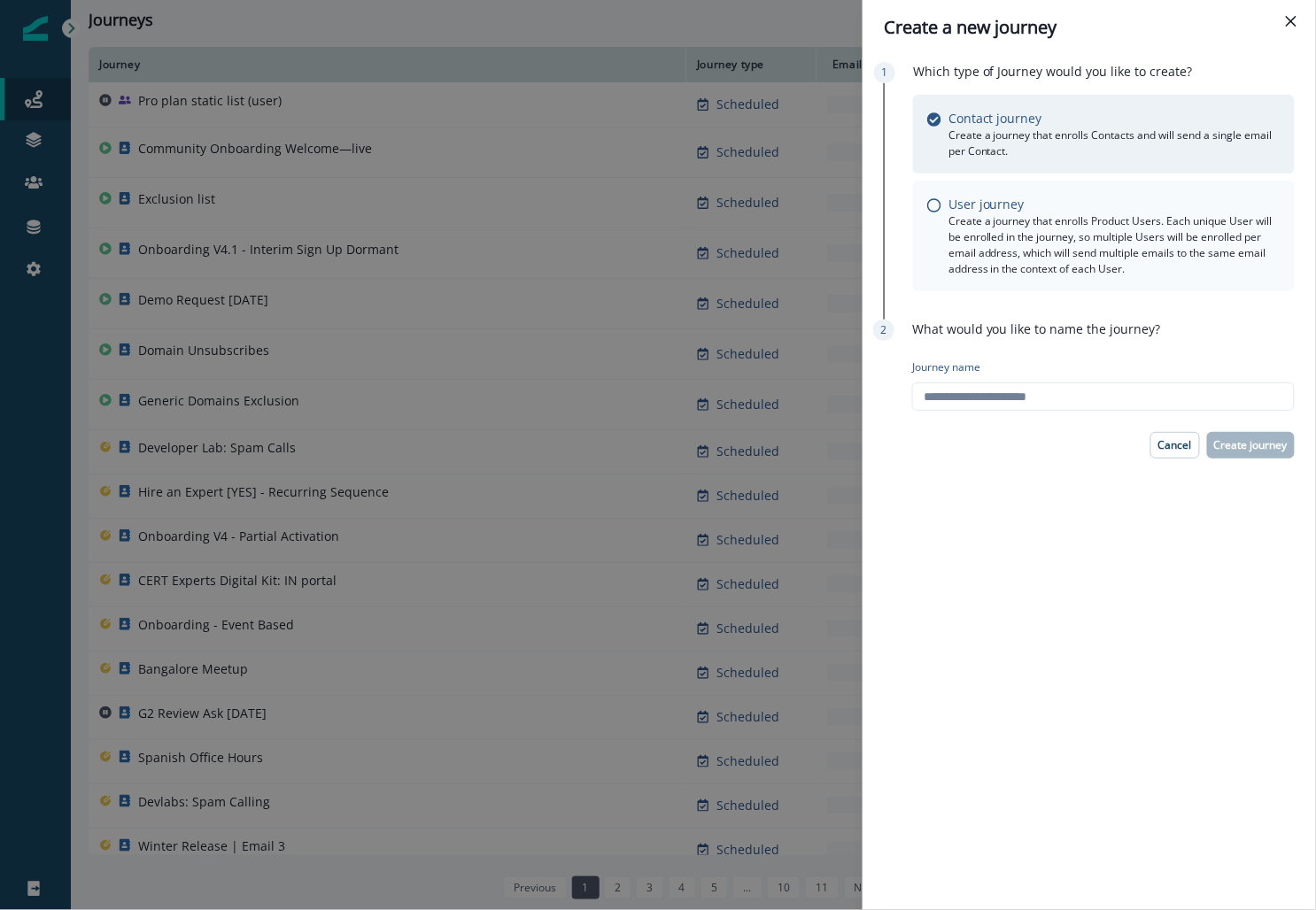
click at [571, 233] on p "Create a journey that enrolls Product Users. Each unique User will be enrolled …" at bounding box center [1115, 244] width 332 height 64
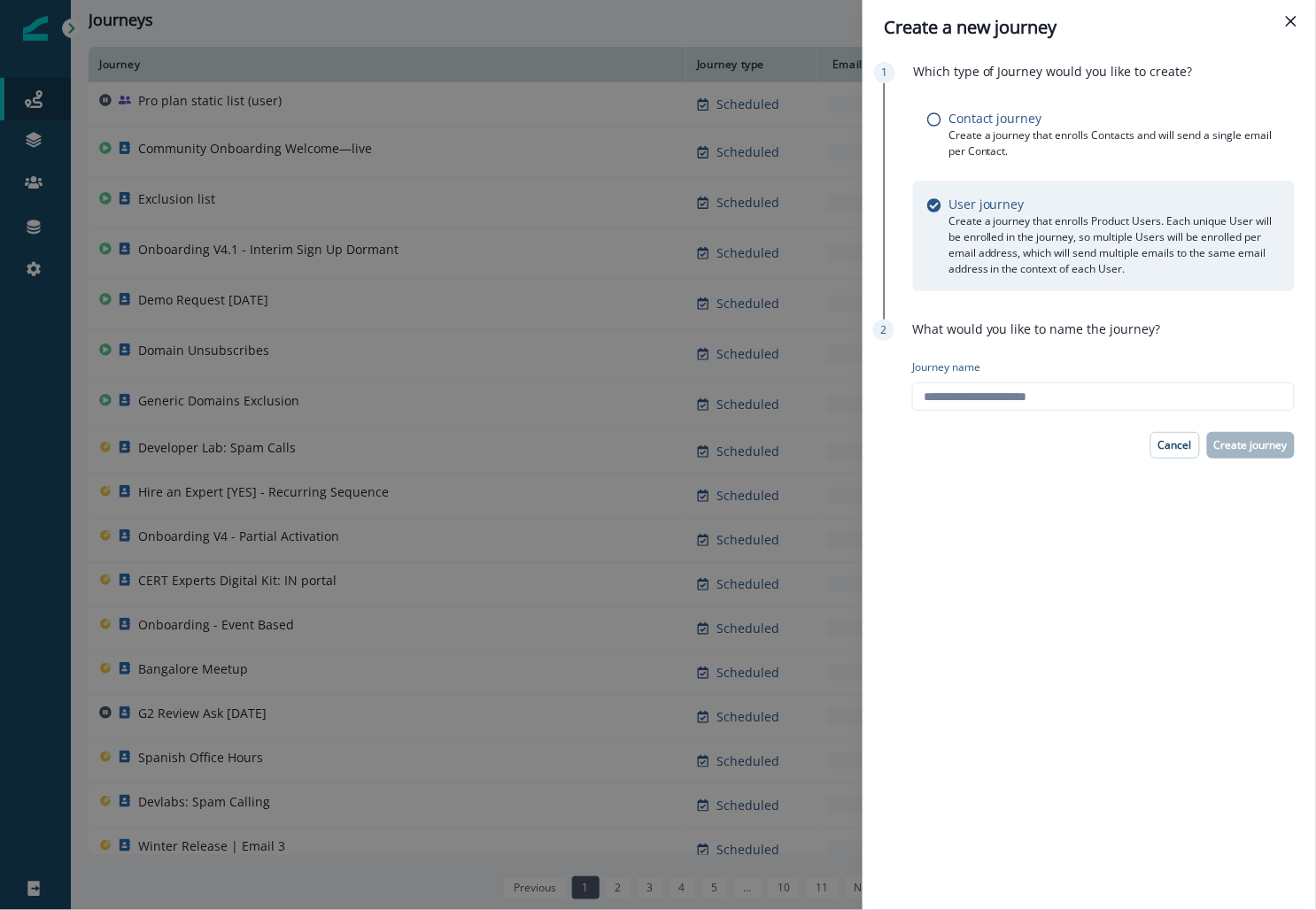
click at [571, 411] on div "Journey name" at bounding box center [1103, 384] width 383 height 65
click at [571, 397] on input "Journey name" at bounding box center [1103, 396] width 383 height 29
type input "**********"
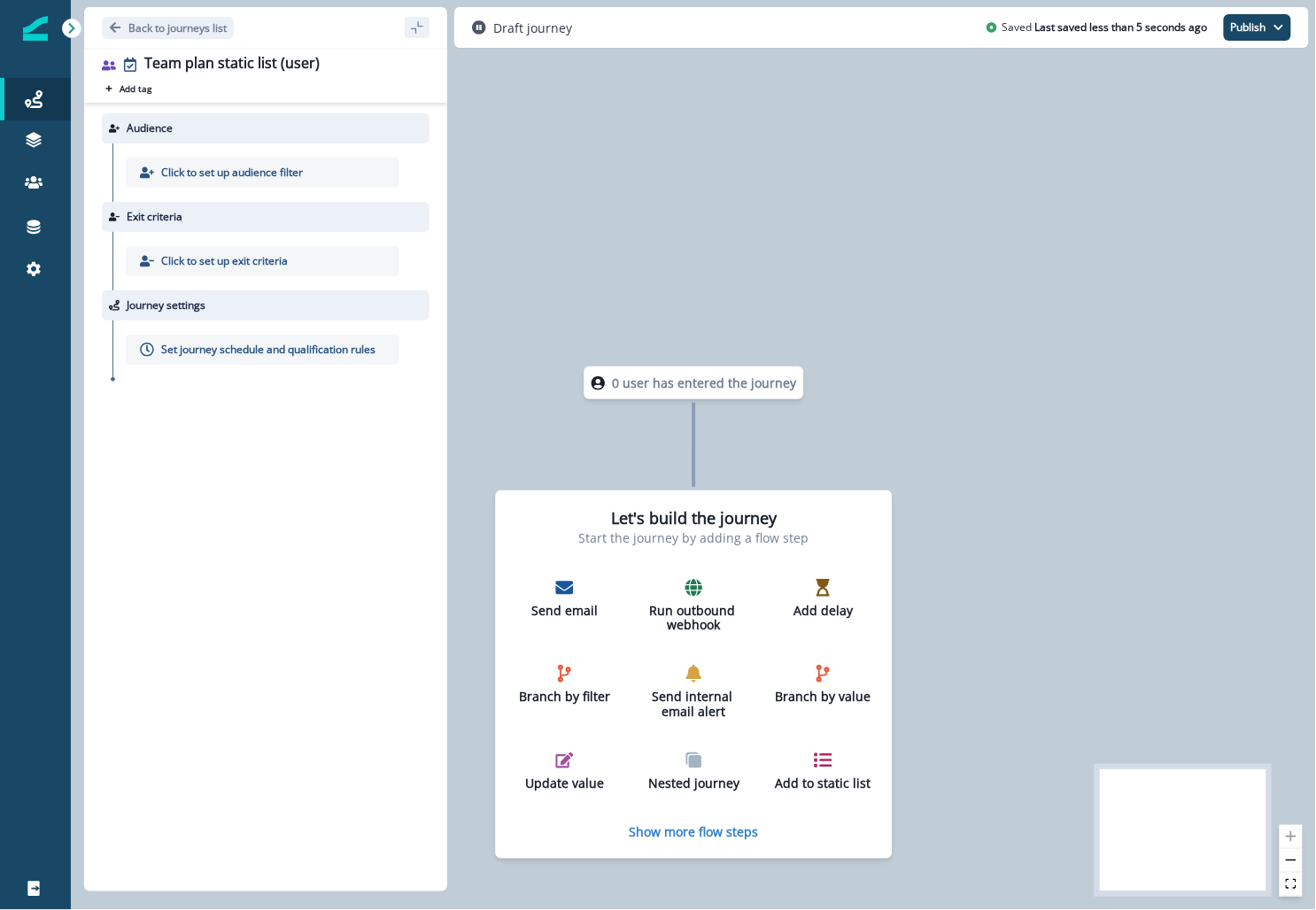
click at [300, 172] on p "Click to set up audience filter" at bounding box center [232, 172] width 142 height 16
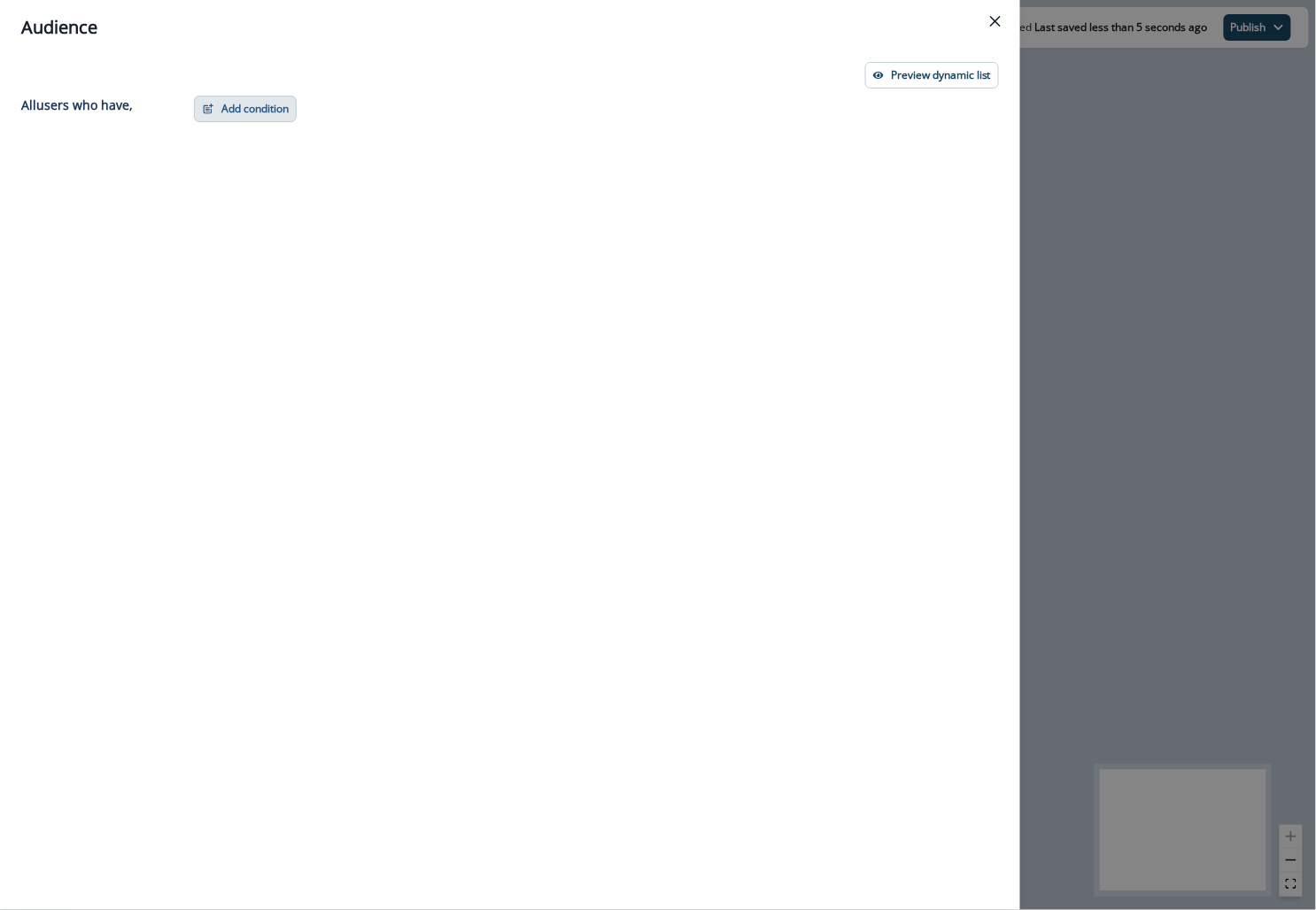
click at [245, 111] on button "Add condition" at bounding box center [244, 109] width 102 height 27
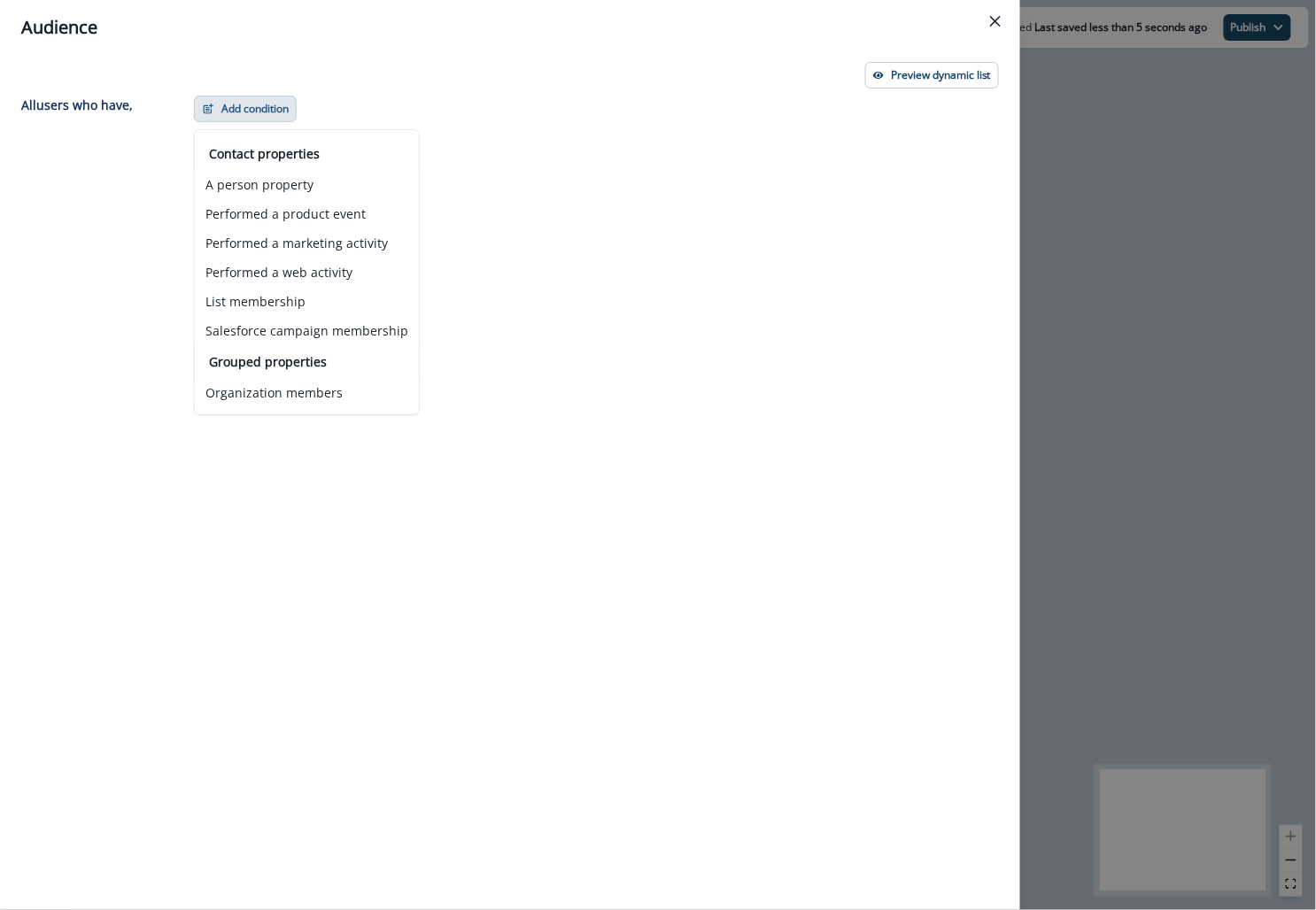
click at [379, 97] on div "Add condition Contact properties A person property Performed a product event Pe…" at bounding box center [591, 470] width 816 height 750
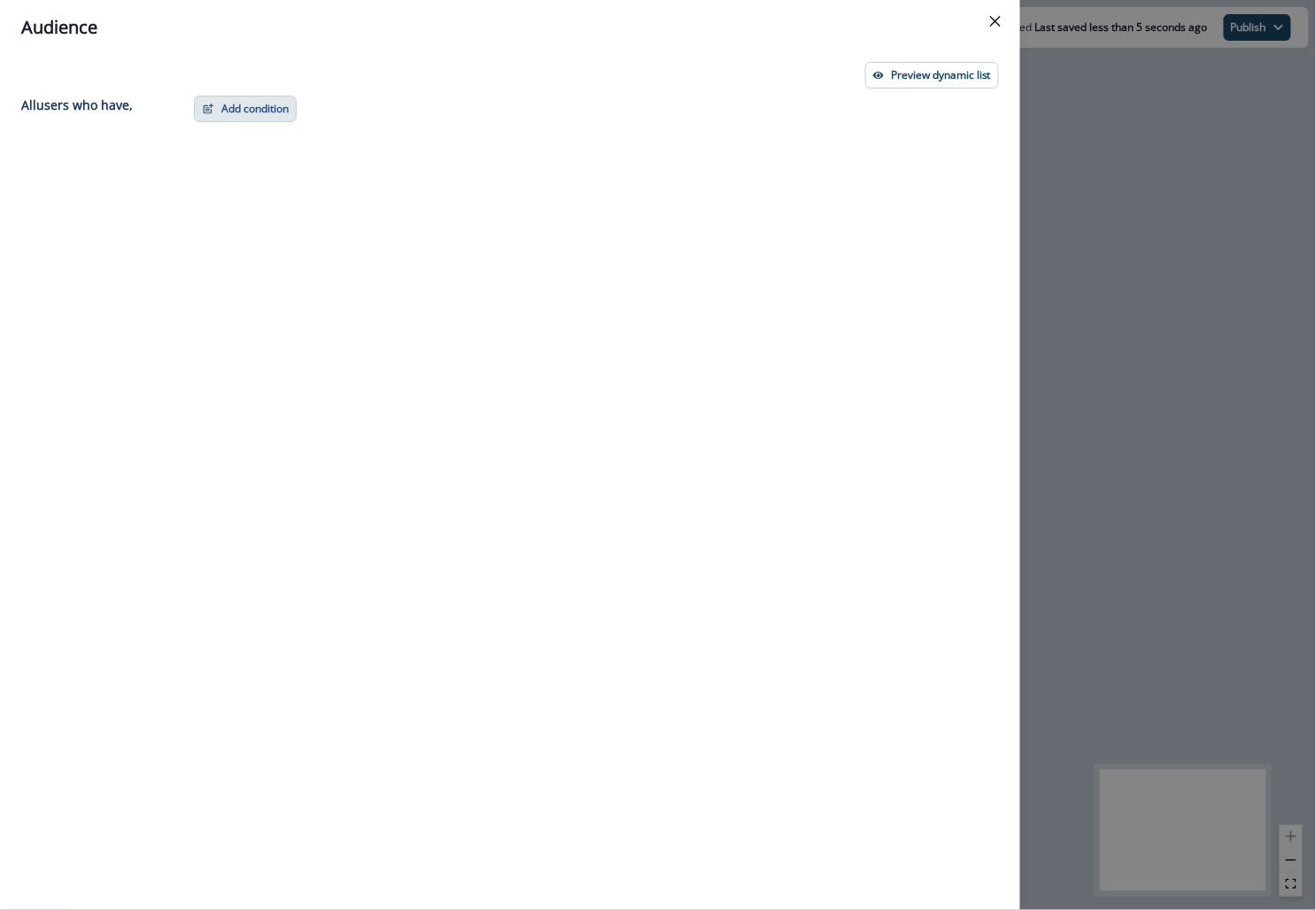
click at [237, 117] on button "Add condition" at bounding box center [244, 109] width 102 height 27
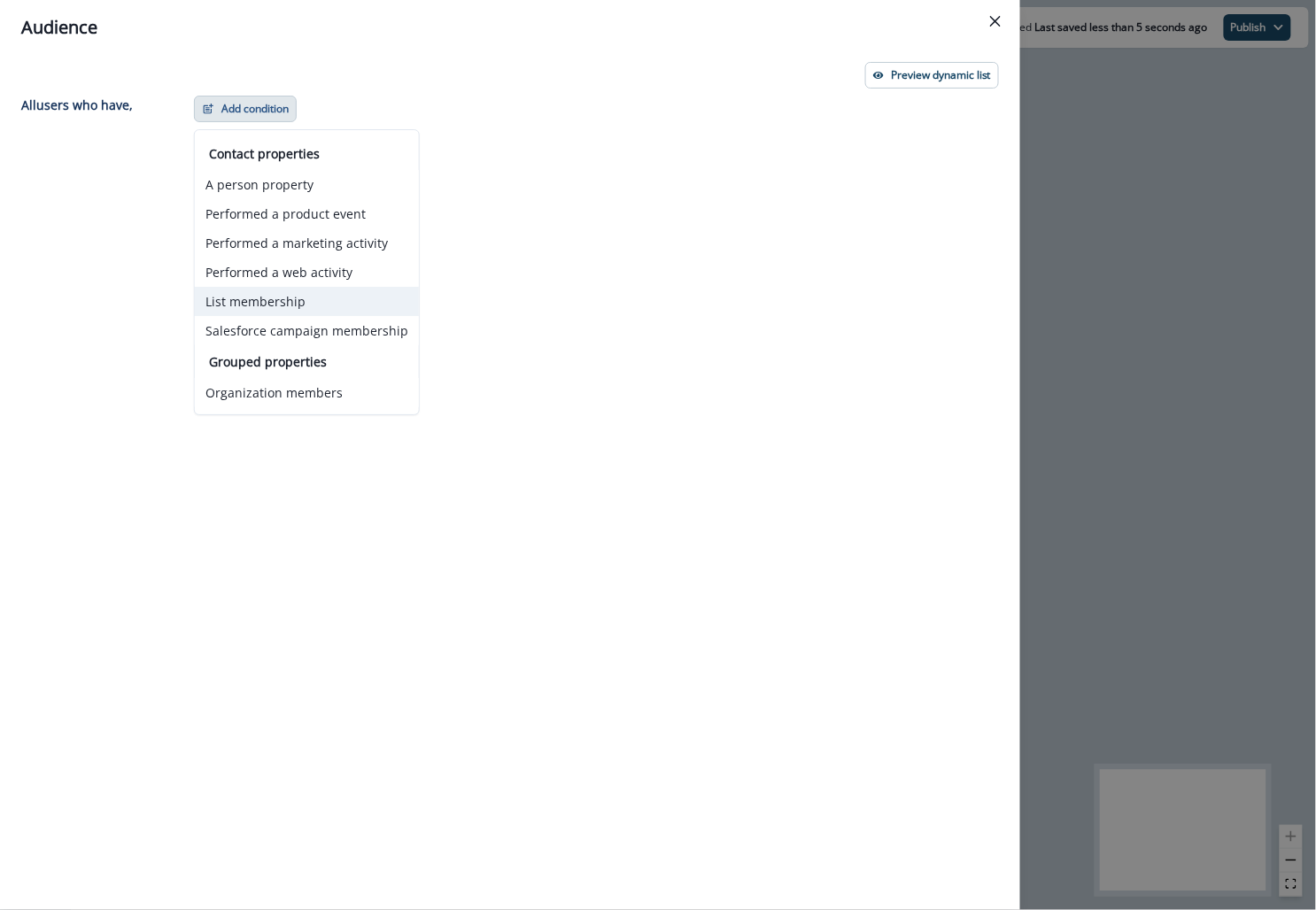
click at [255, 303] on button "List membership" at bounding box center [306, 301] width 224 height 30
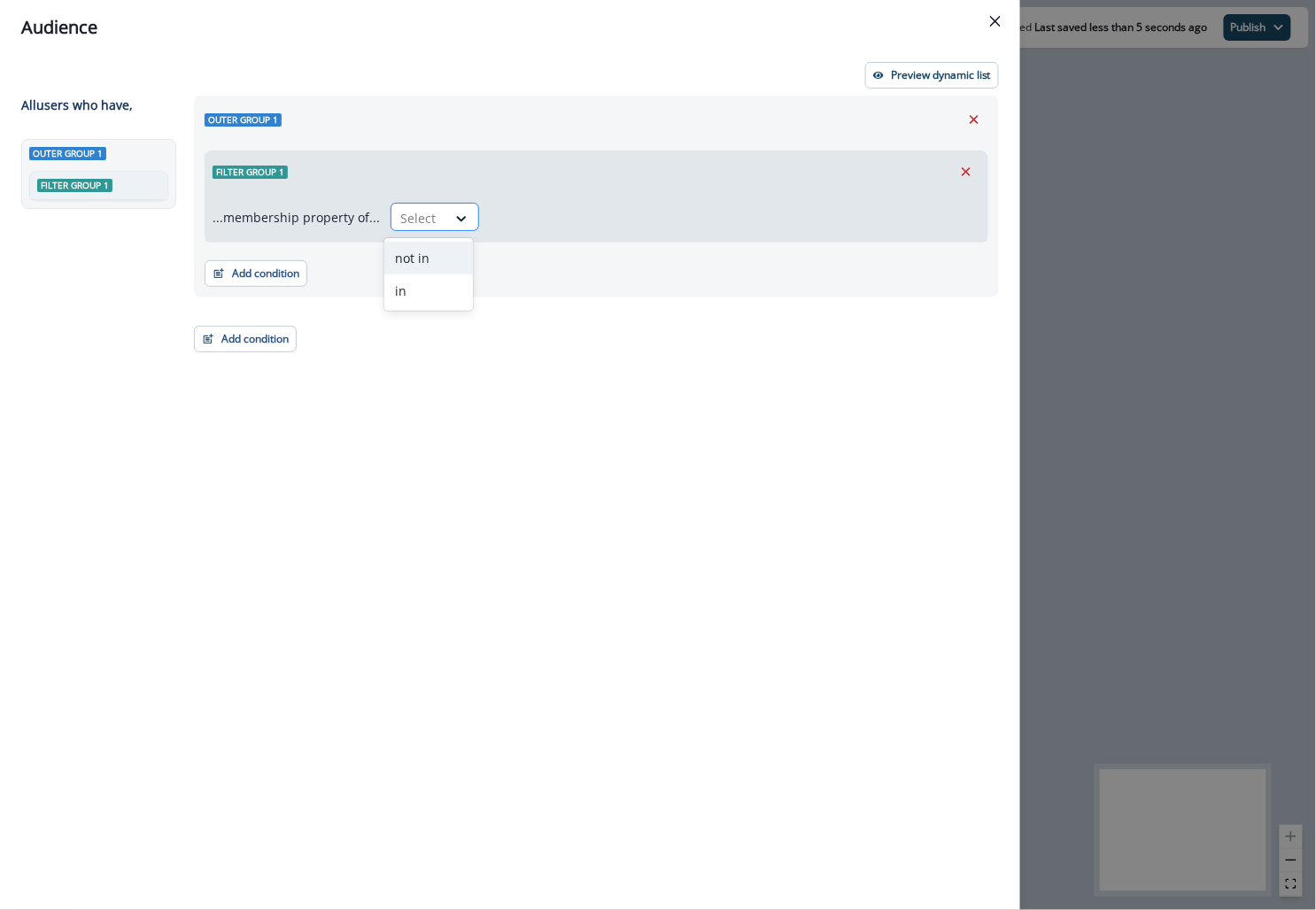
click at [418, 217] on div at bounding box center [419, 219] width 37 height 22
click at [375, 126] on div "Outer group 1" at bounding box center [597, 119] width 784 height 27
click at [571, 112] on icon "Remove" at bounding box center [974, 119] width 16 height 16
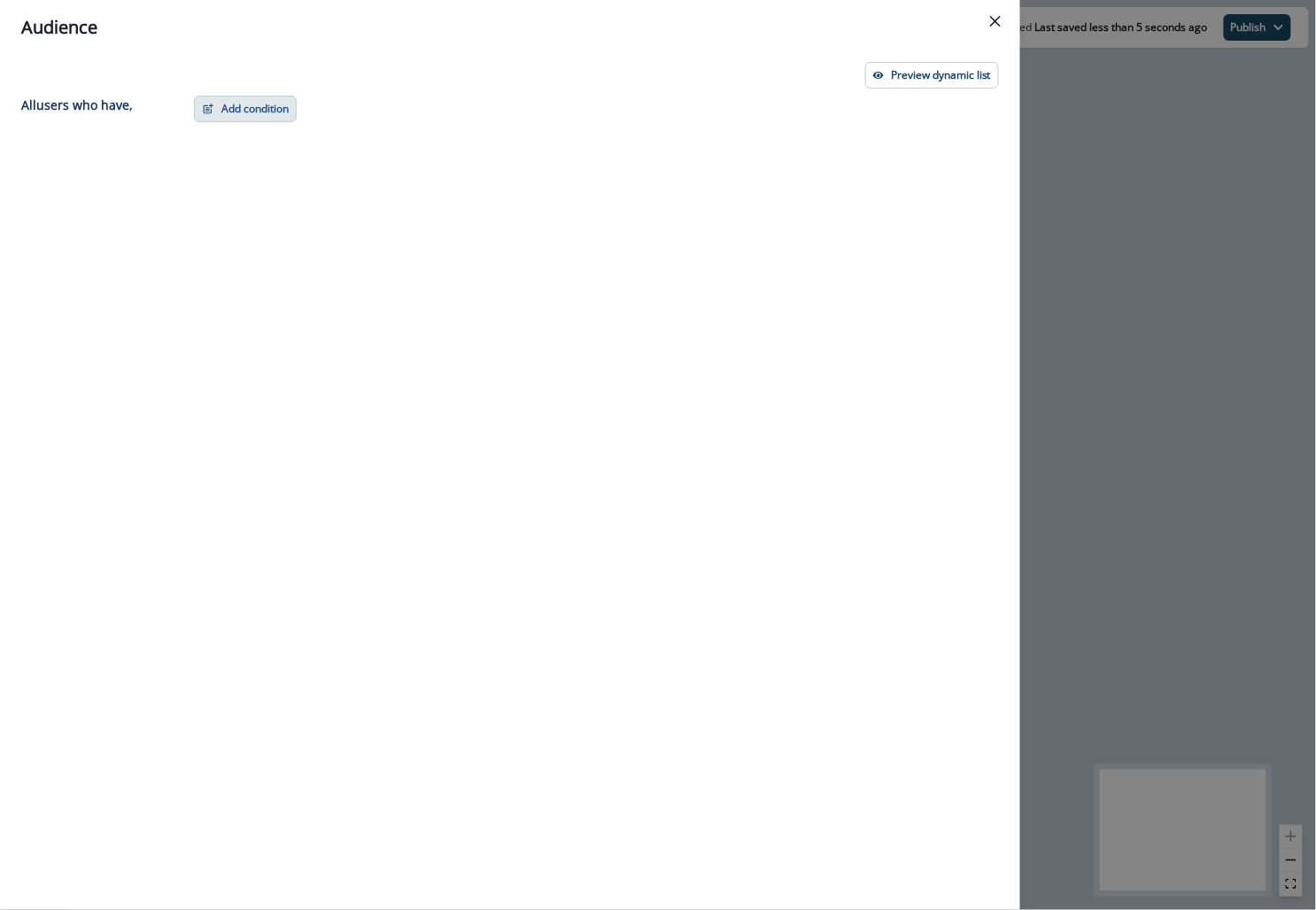
click at [265, 96] on button "Add condition" at bounding box center [244, 109] width 102 height 27
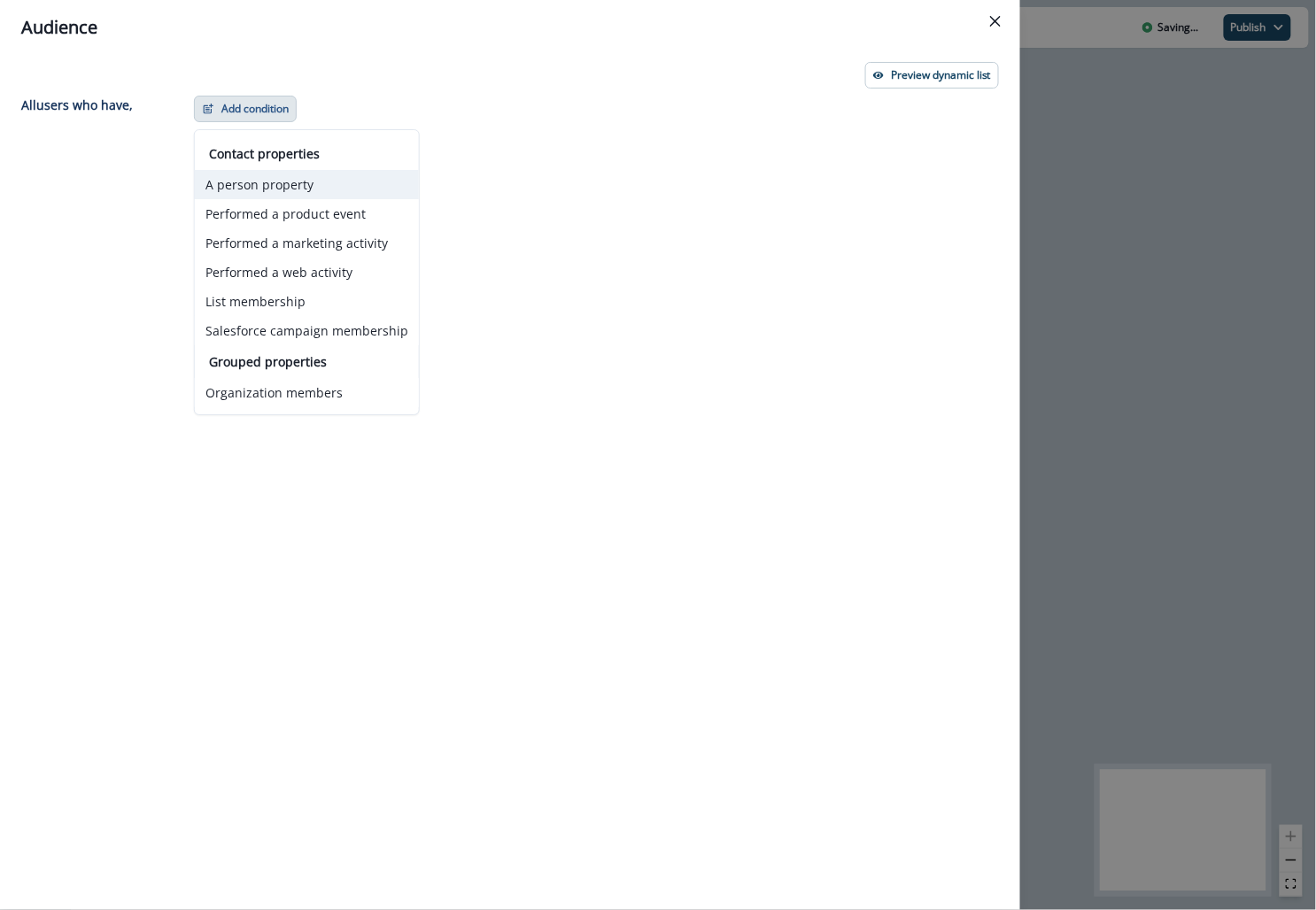
click at [264, 185] on button "A person property" at bounding box center [306, 184] width 224 height 30
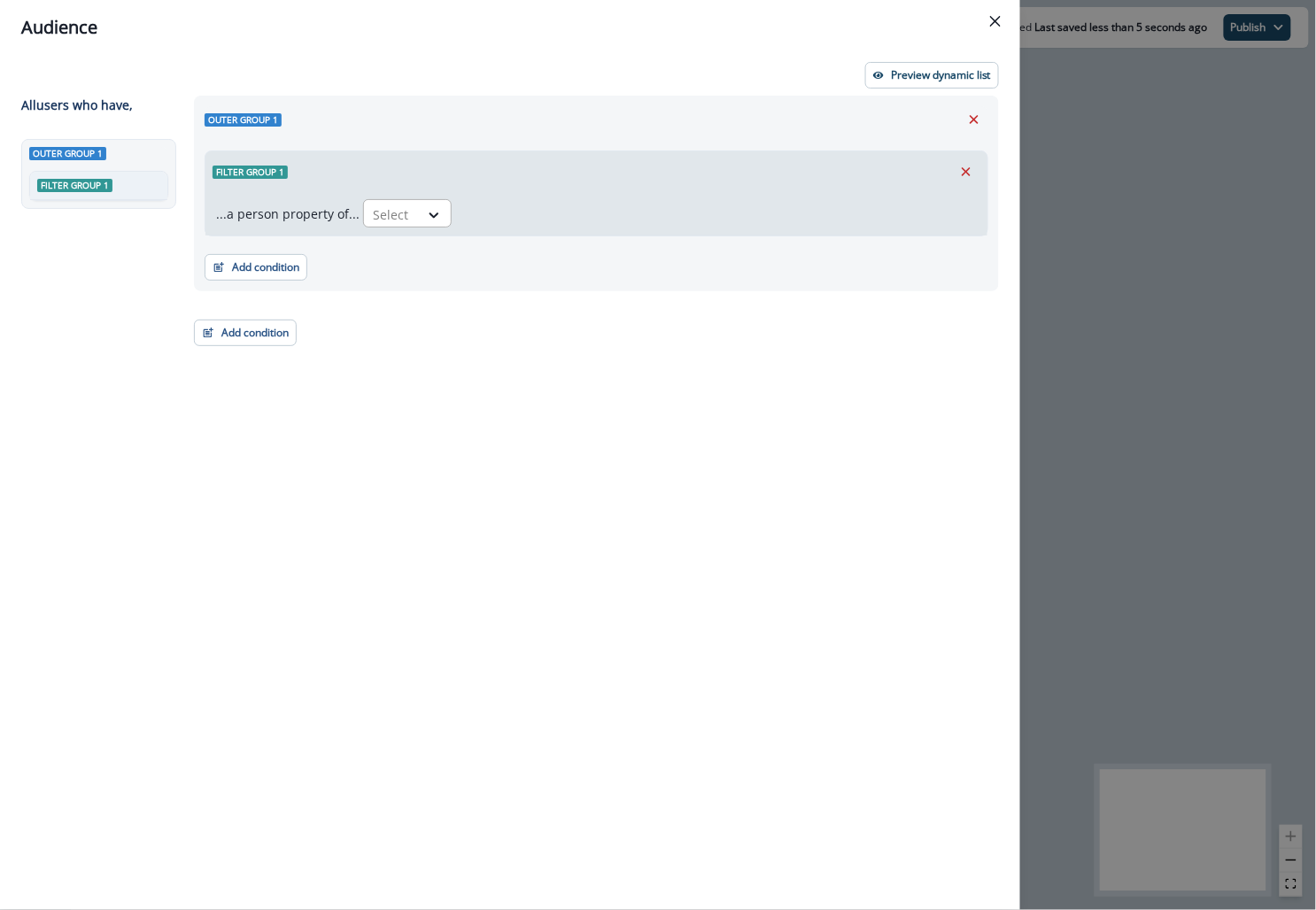
click at [396, 219] on div at bounding box center [391, 215] width 37 height 22
click at [447, 162] on div "Filter group 1" at bounding box center [597, 171] width 782 height 41
click at [380, 211] on div at bounding box center [391, 215] width 37 height 22
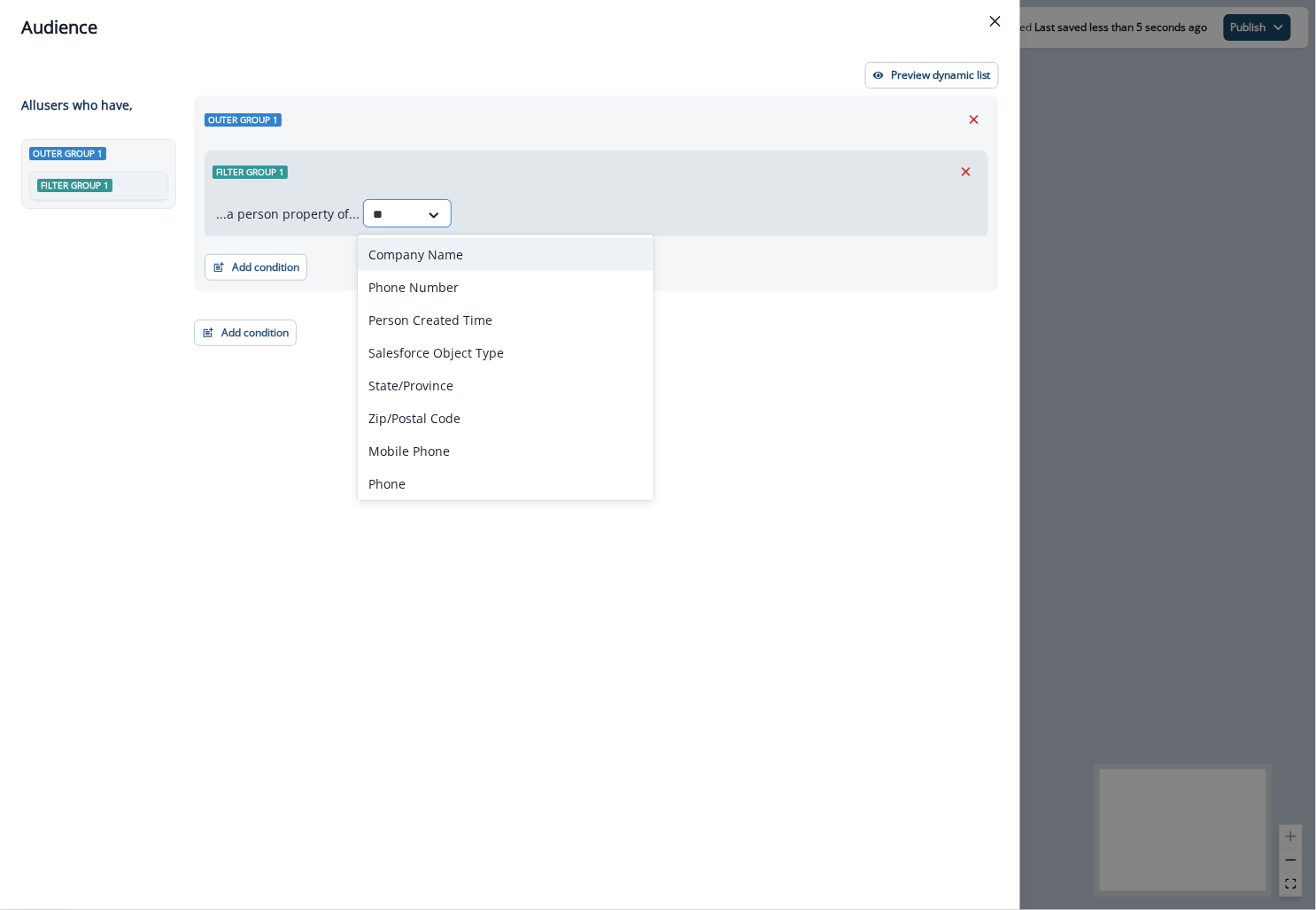
type input "***"
click at [405, 253] on div "product user.__plan_pom" at bounding box center [443, 254] width 171 height 33
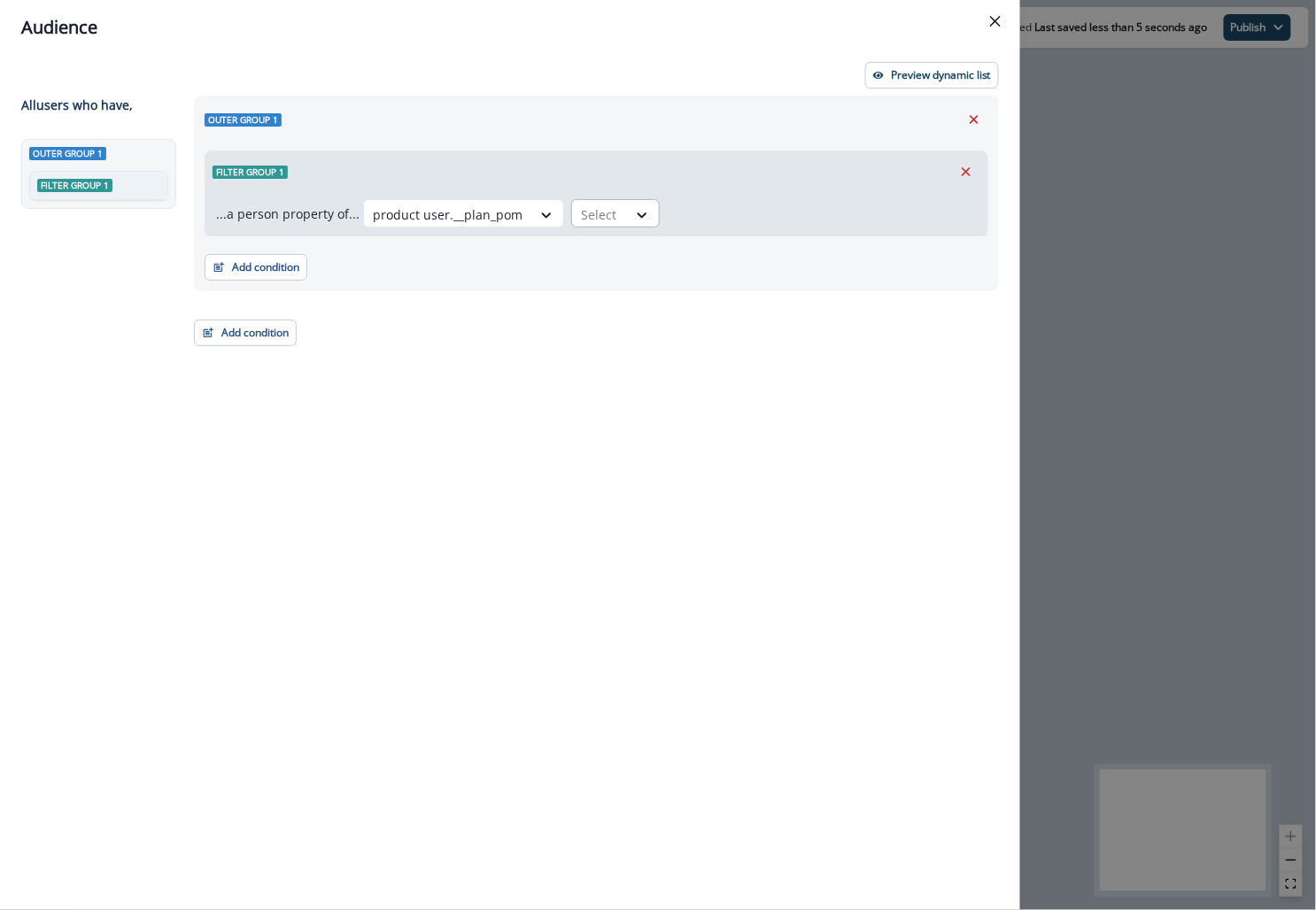
click at [571, 208] on div at bounding box center [599, 215] width 37 height 22
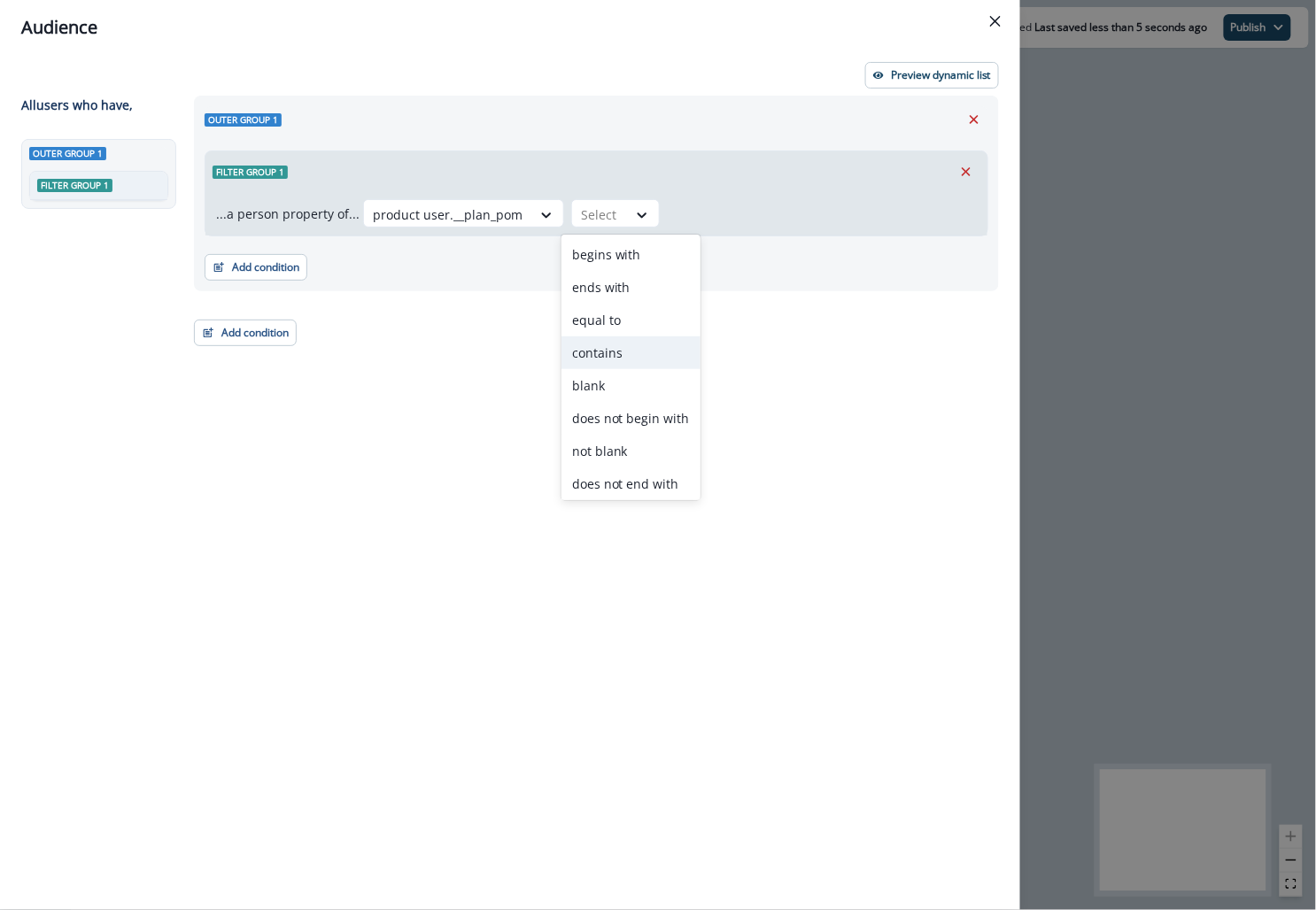
scroll to position [38, 0]
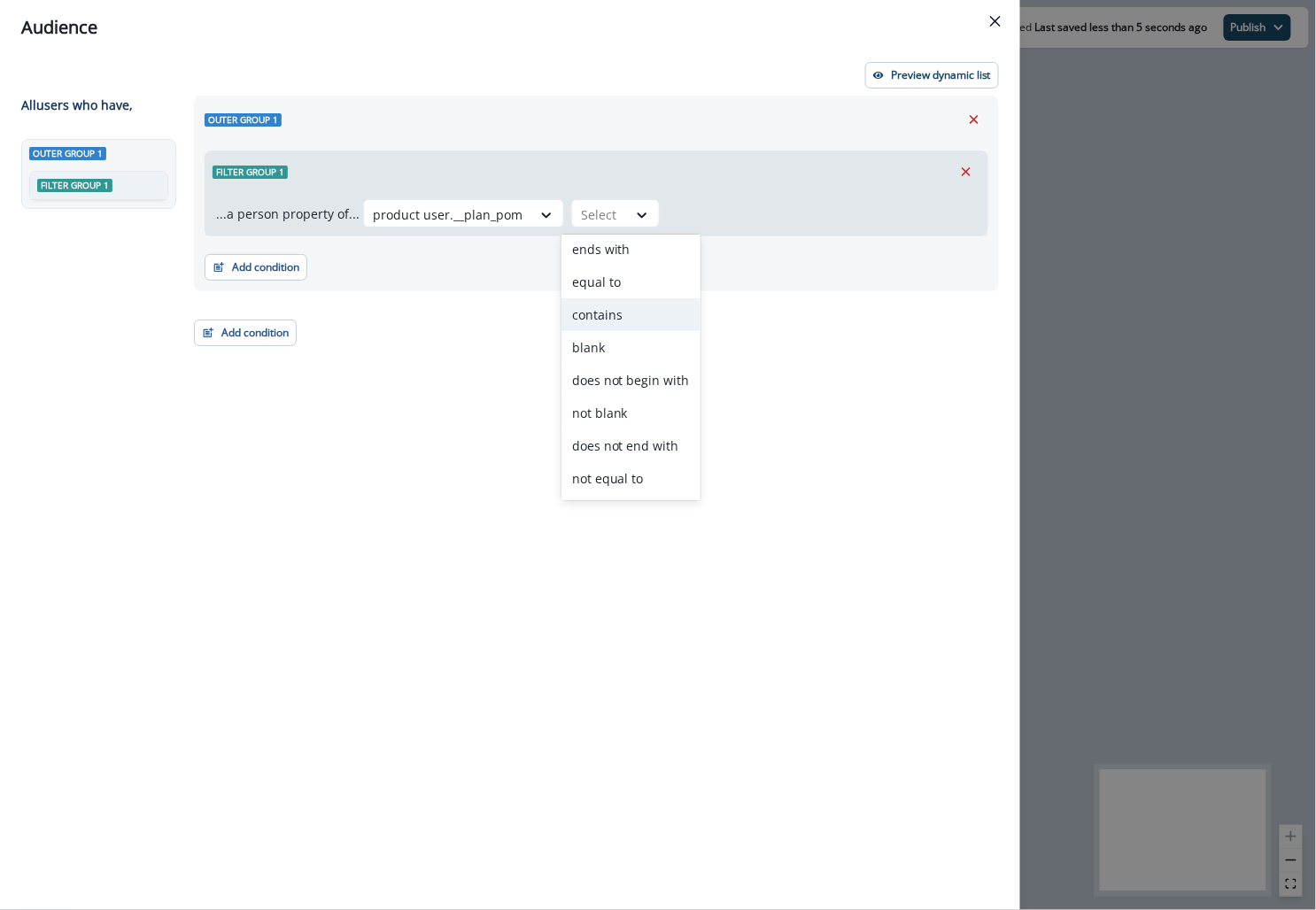
click at [571, 326] on div "contains" at bounding box center [631, 315] width 139 height 33
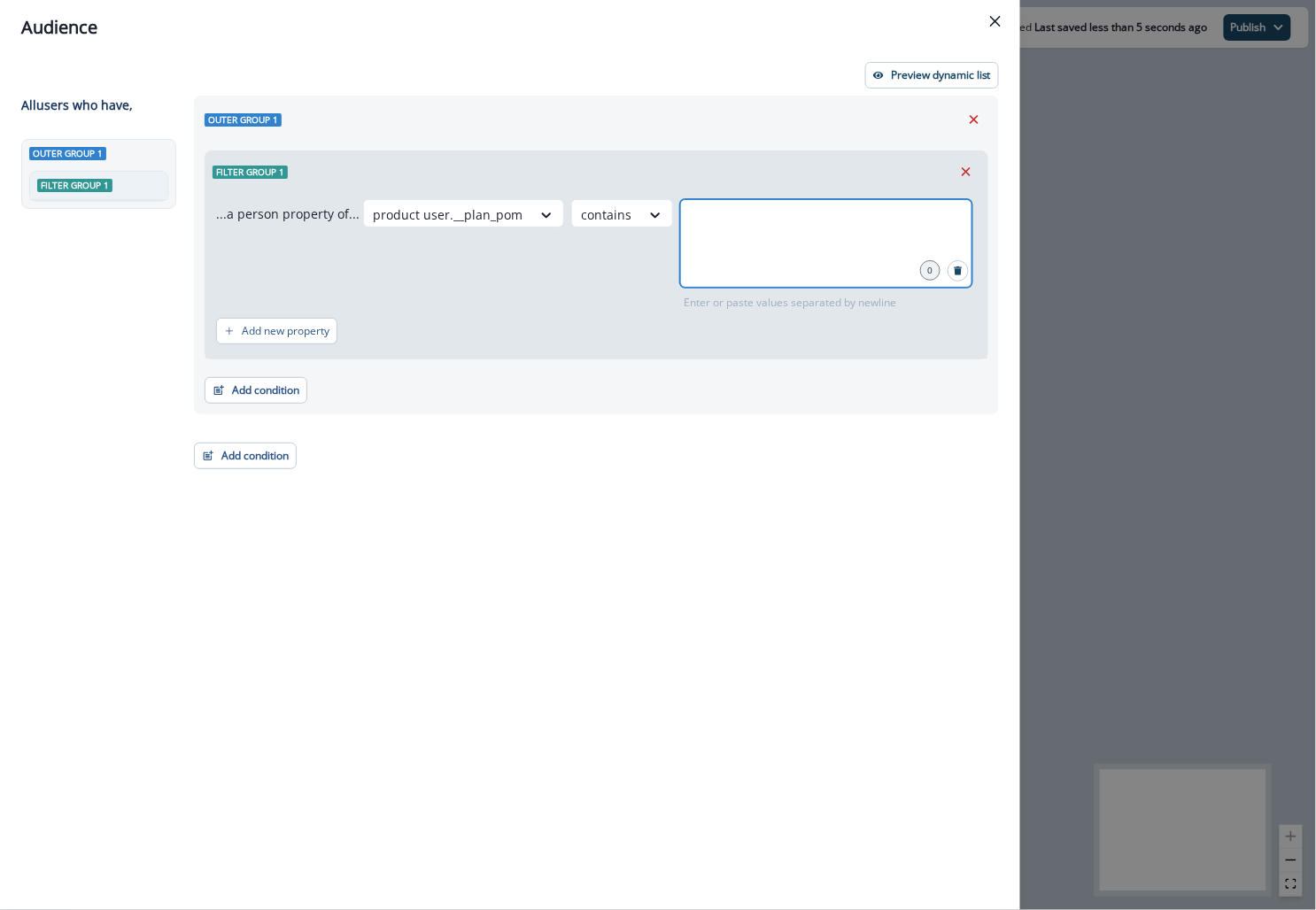
click at [571, 210] on input "text" at bounding box center [825, 221] width 287 height 35
type input "**********"
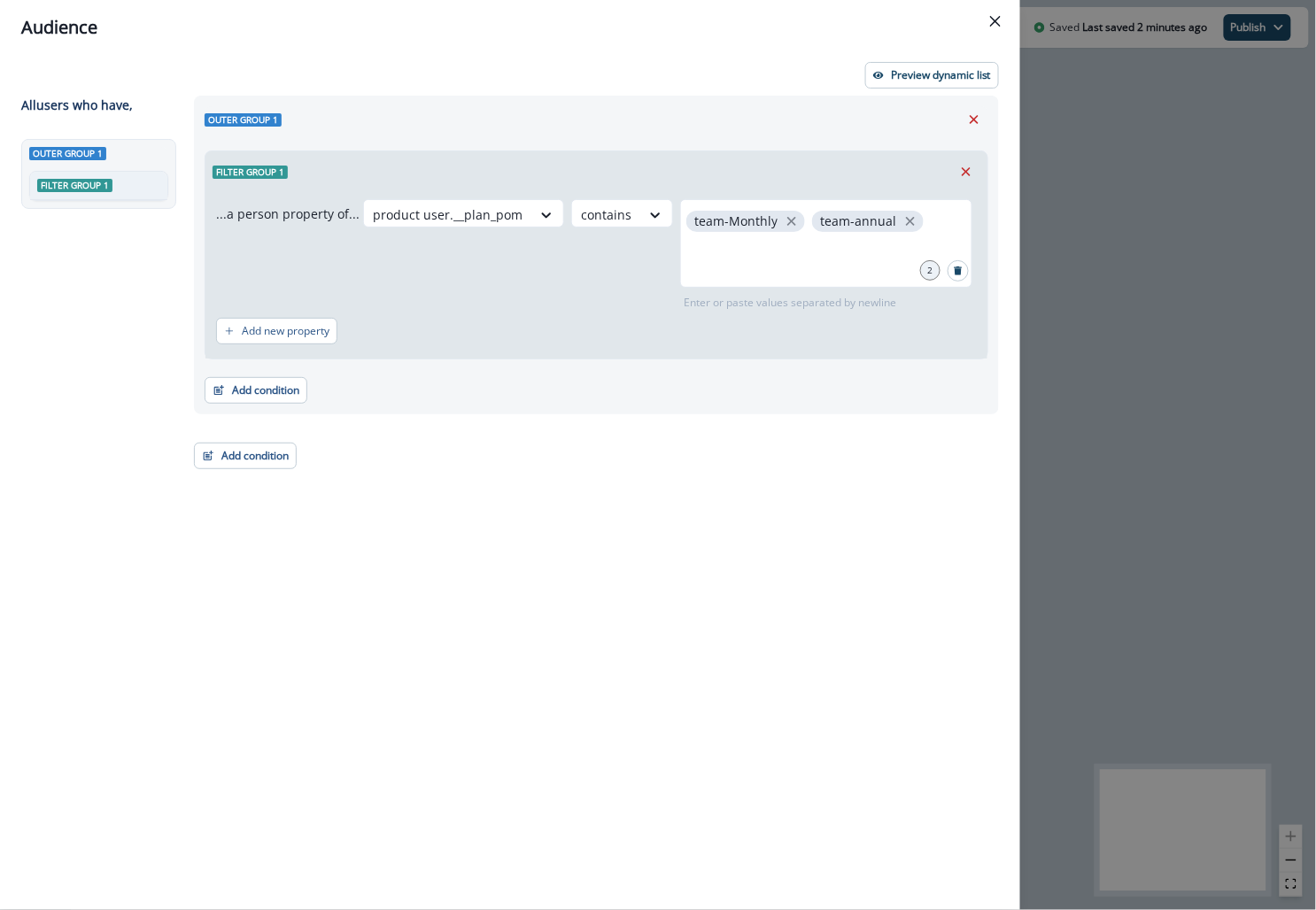
click at [571, 240] on div "Audience Preview dynamic list All user s who have, Outer group 1 Filter group 1…" at bounding box center [658, 455] width 1316 height 910
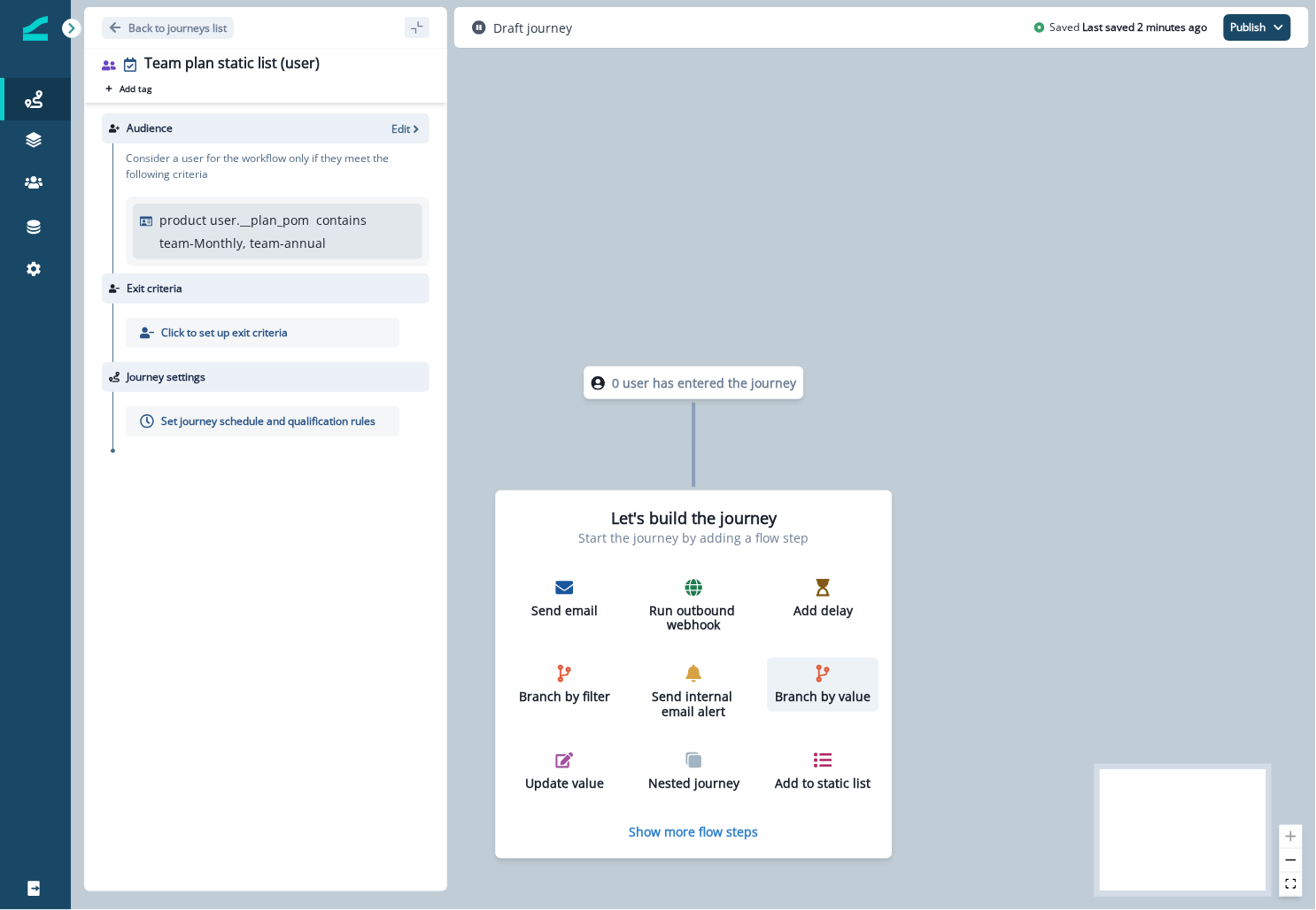
click at [571, 691] on p "Branch by value" at bounding box center [824, 697] width 98 height 15
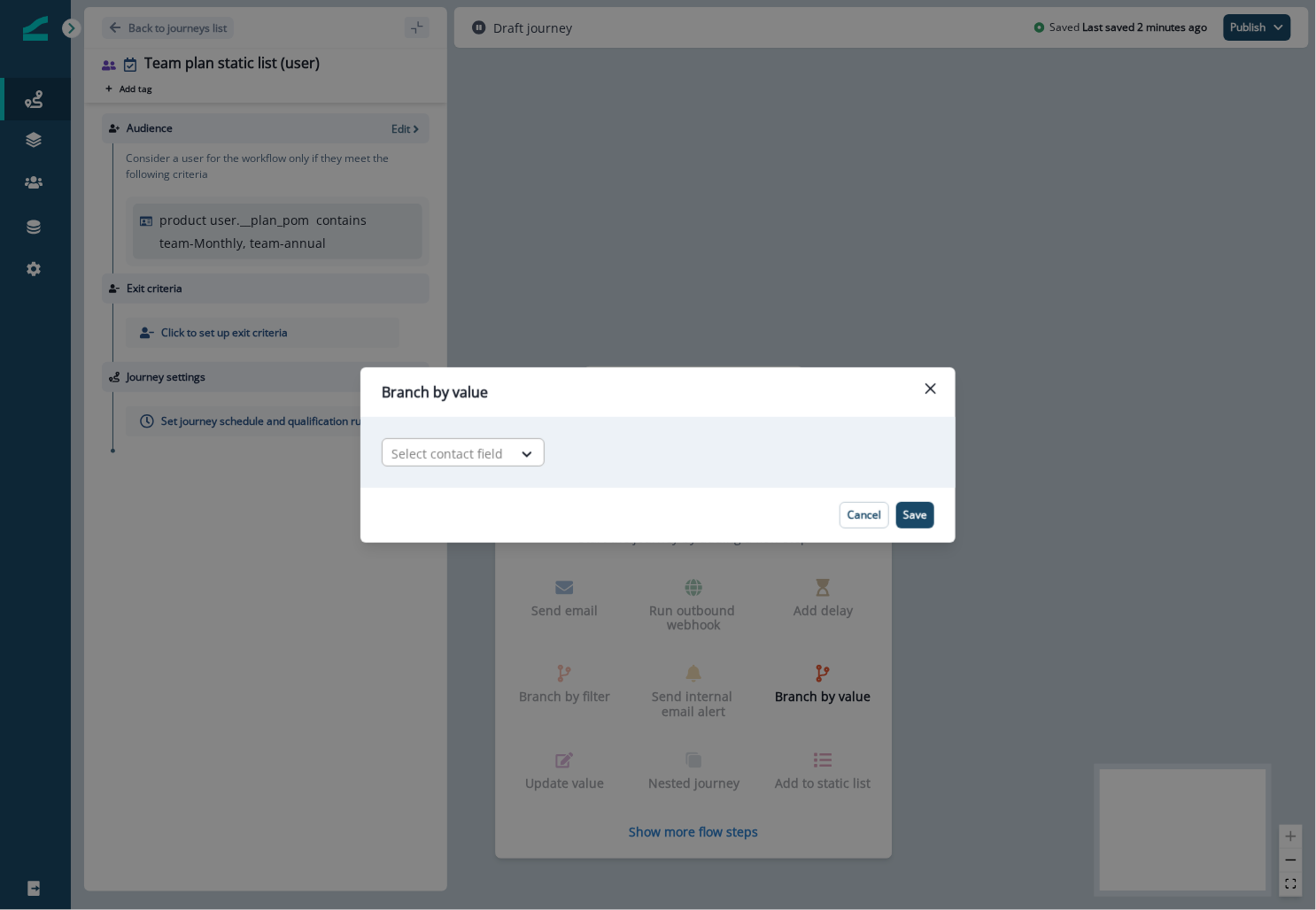
click at [450, 453] on div at bounding box center [447, 454] width 112 height 22
type input "****"
click at [457, 492] on div "product user.__plan_pom" at bounding box center [467, 494] width 171 height 33
click at [571, 447] on div at bounding box center [646, 454] width 90 height 22
type input "*"
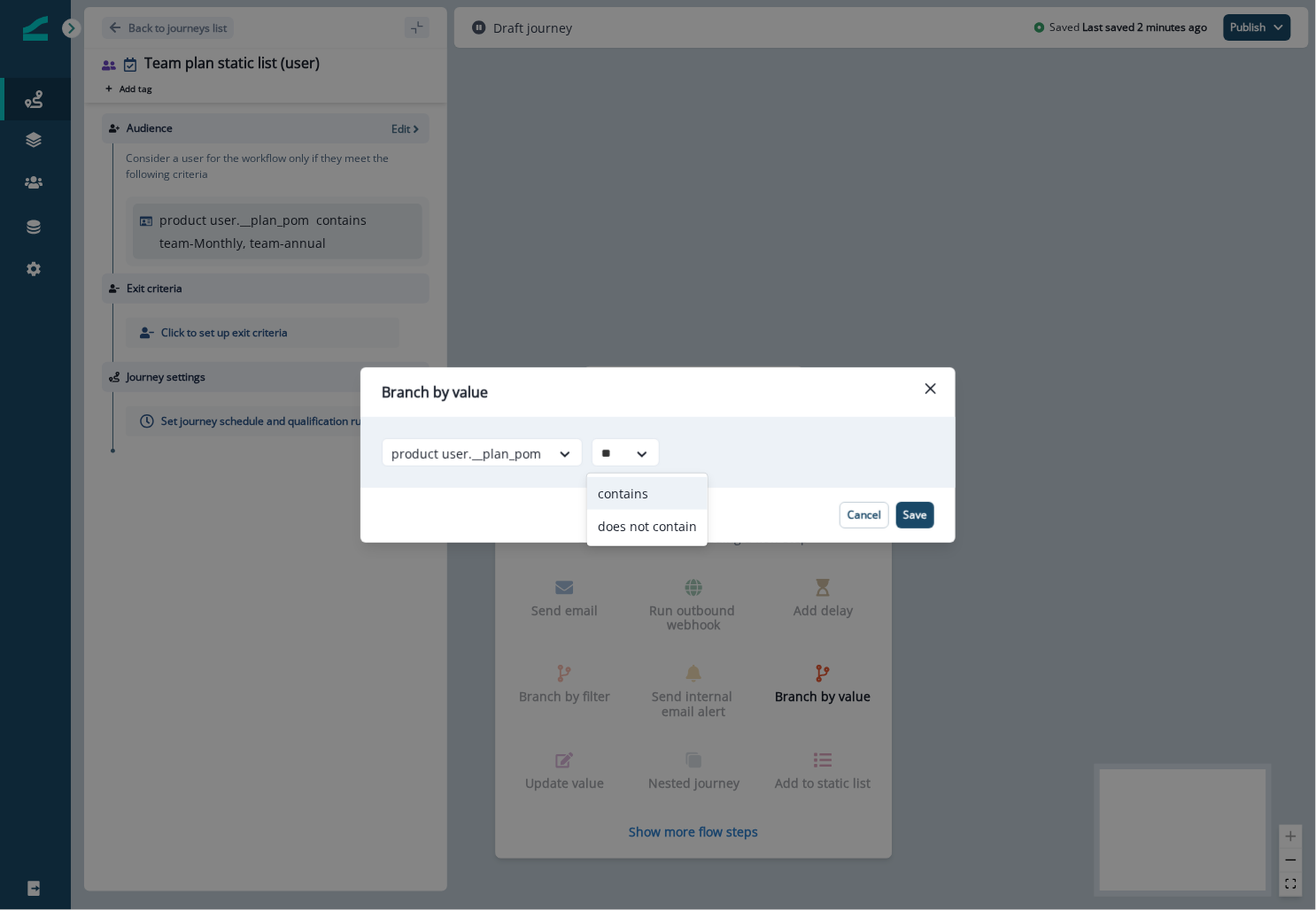
type input "***"
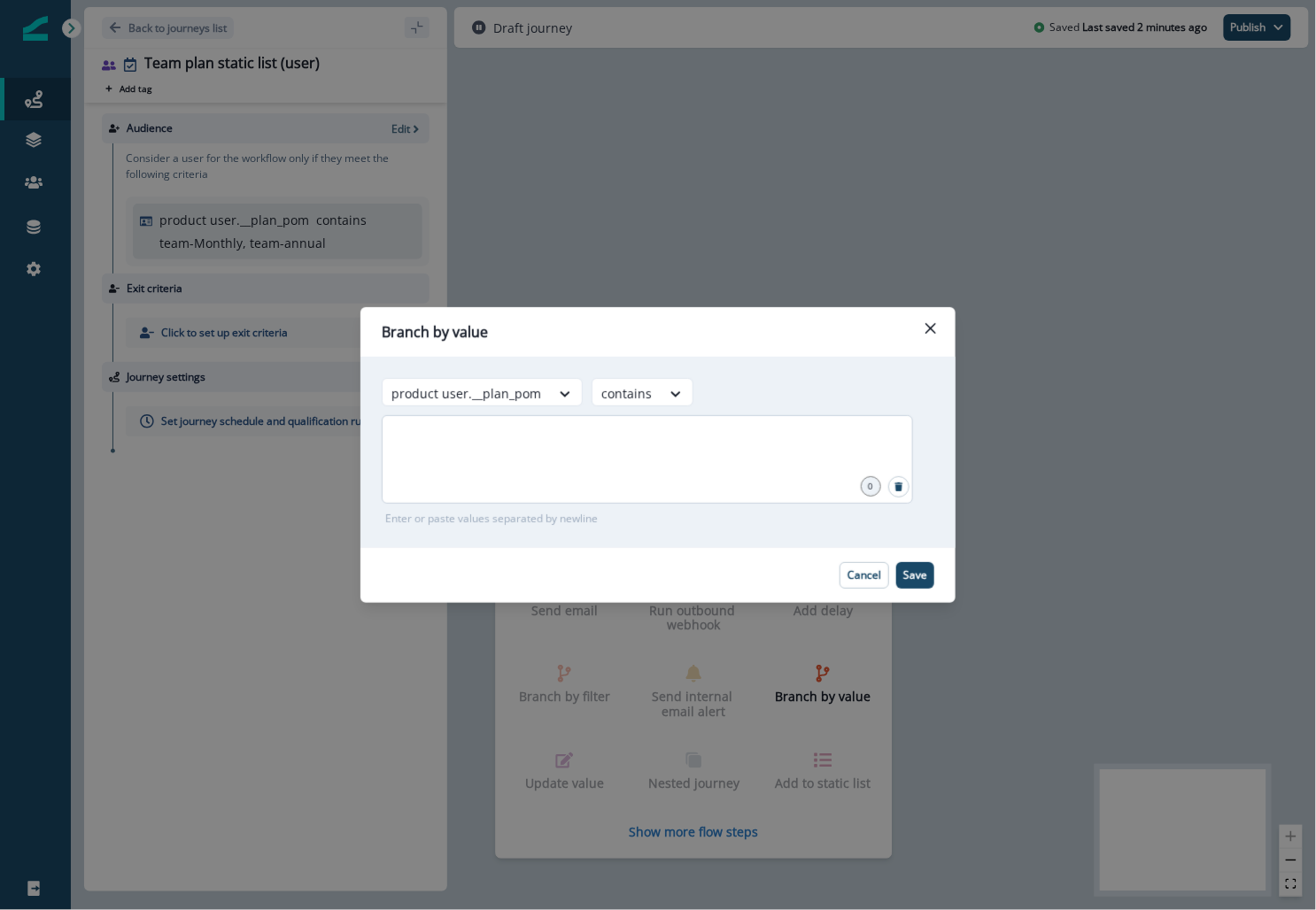
click at [571, 467] on div at bounding box center [647, 459] width 531 height 89
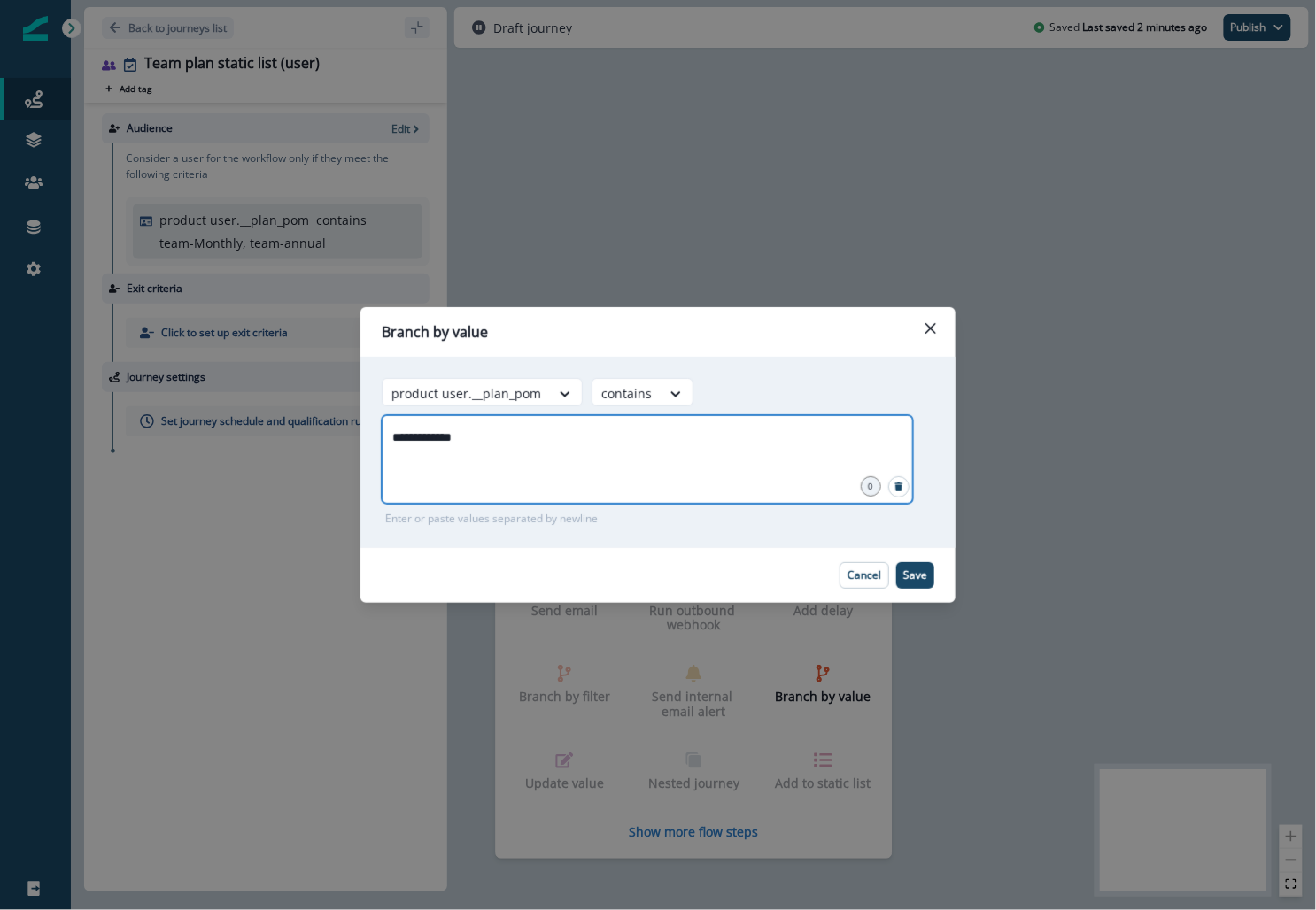
type input "**********"
type input "*"
type input "**********"
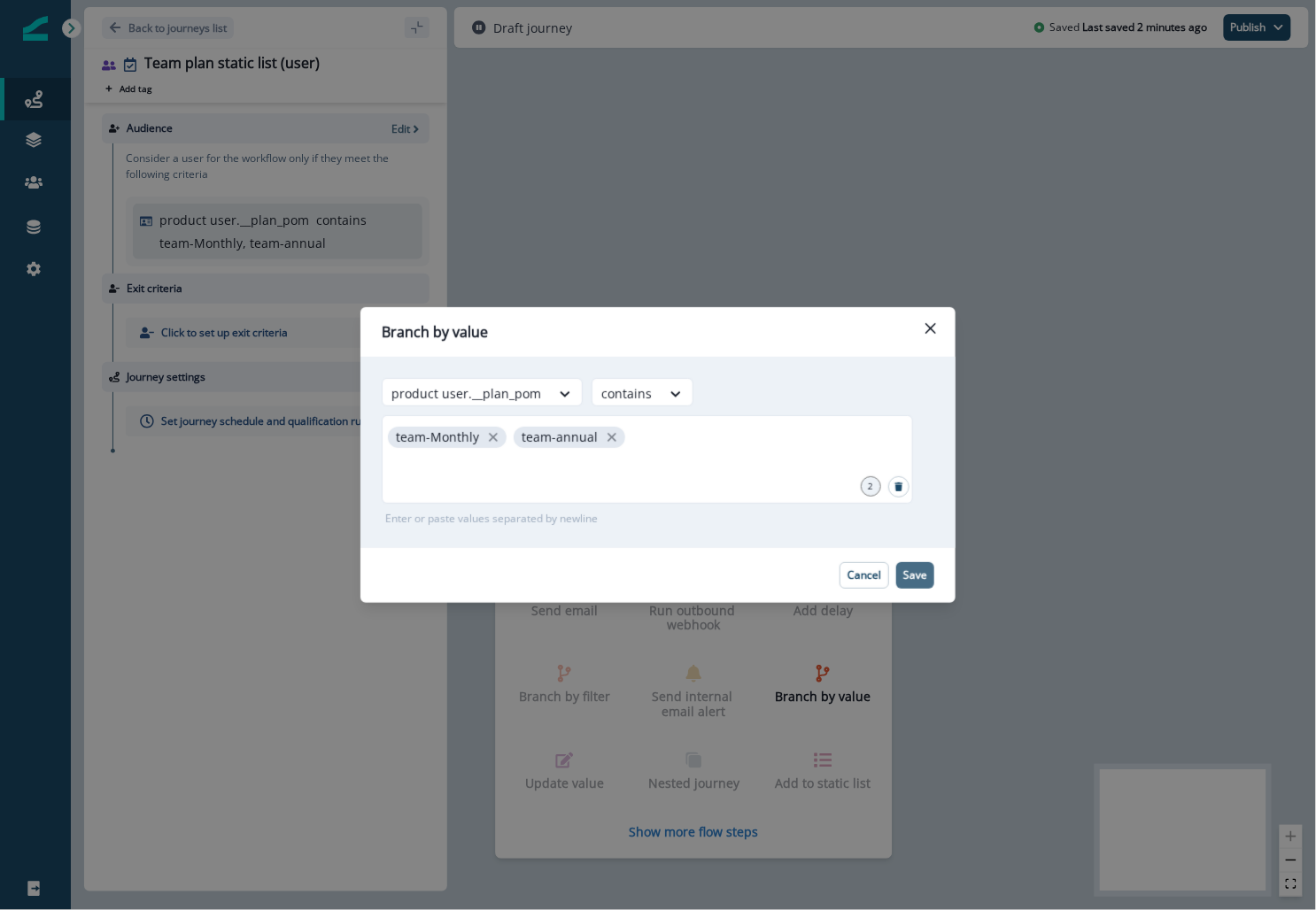
click at [571, 578] on p "Save" at bounding box center [916, 575] width 24 height 12
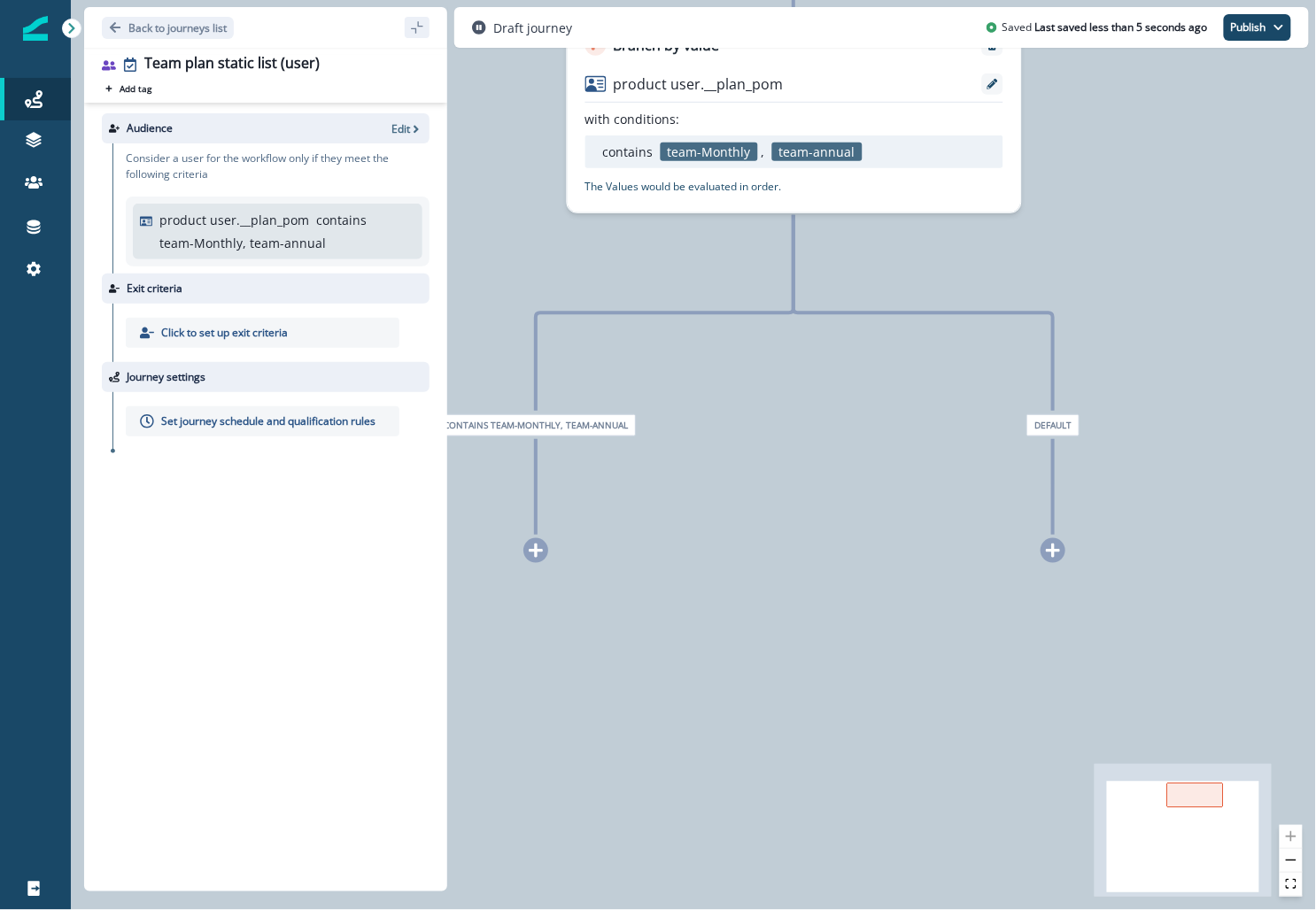
click at [532, 557] on icon at bounding box center [535, 550] width 16 height 16
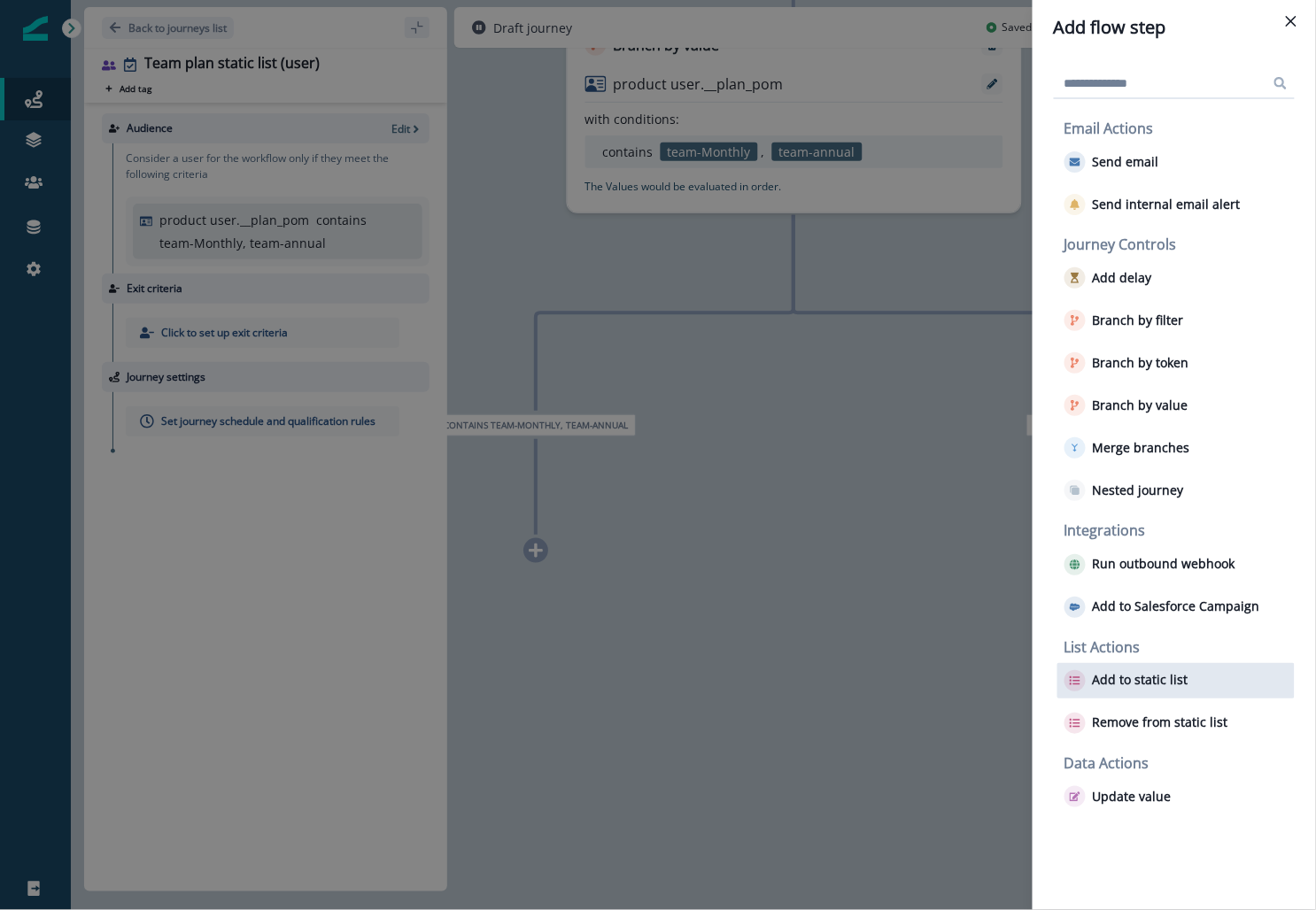
click at [571, 682] on p "Add to static list" at bounding box center [1141, 680] width 96 height 15
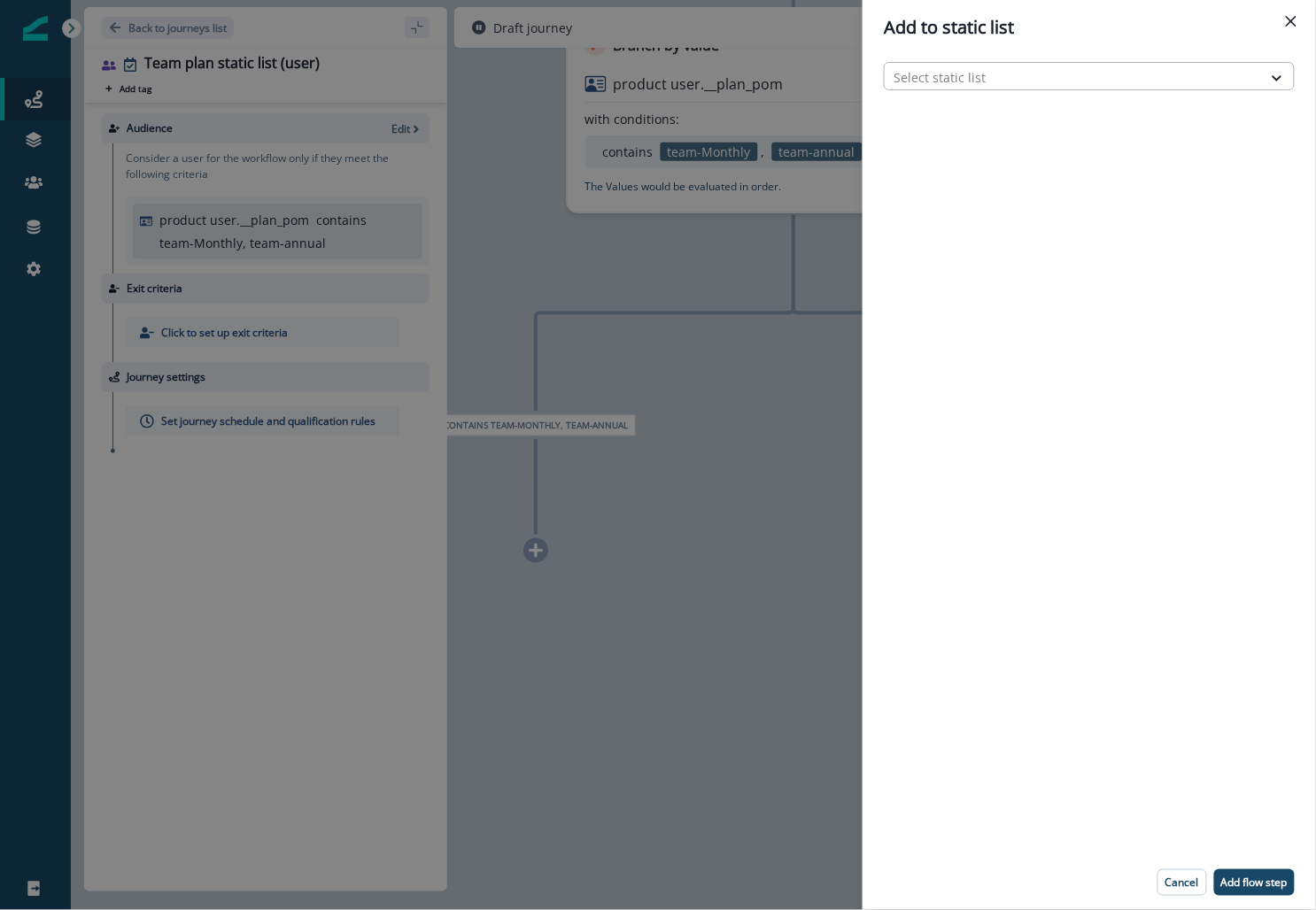
click at [571, 83] on div at bounding box center [1073, 77] width 360 height 22
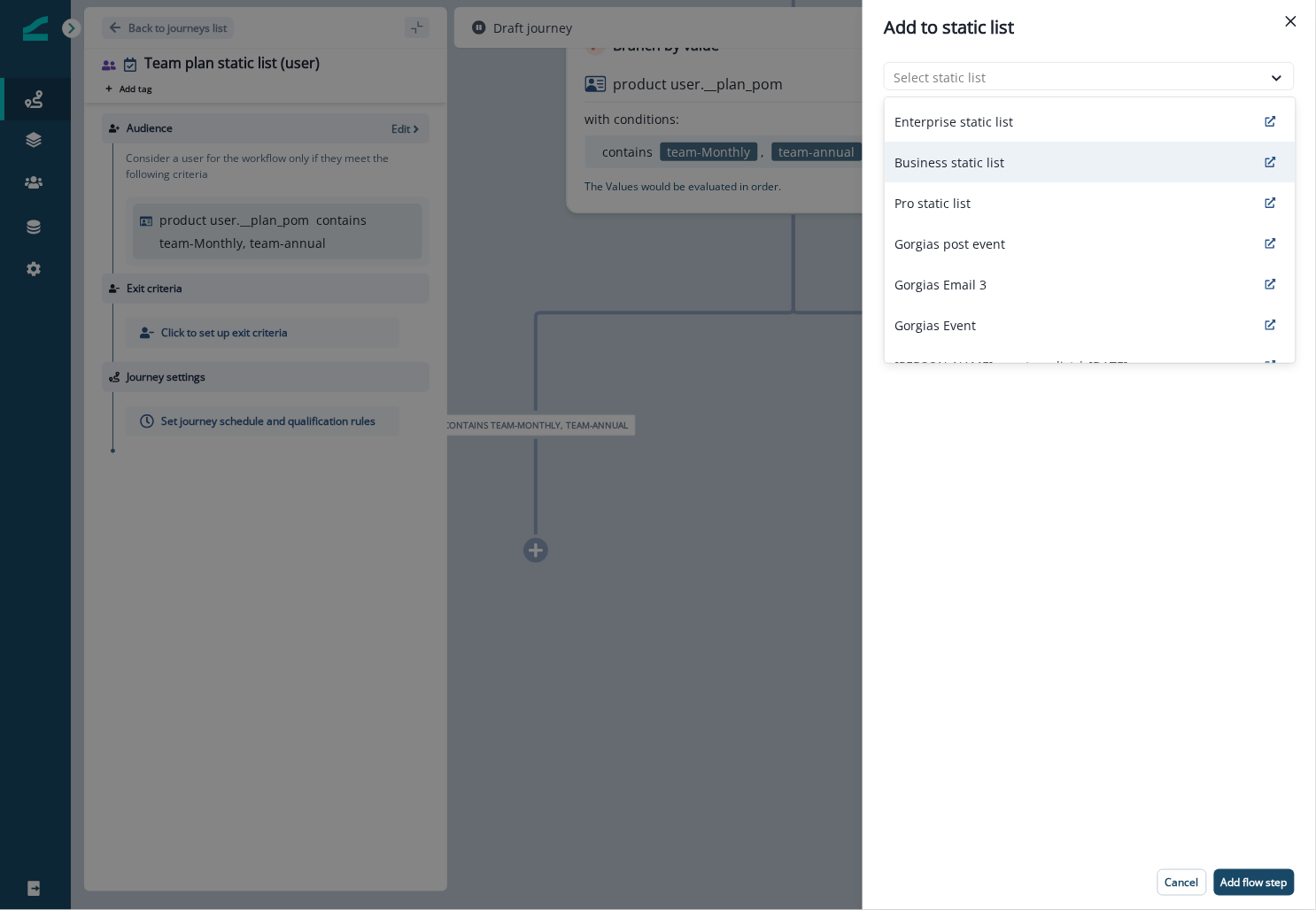
click at [571, 160] on p "Business static list" at bounding box center [950, 162] width 110 height 18
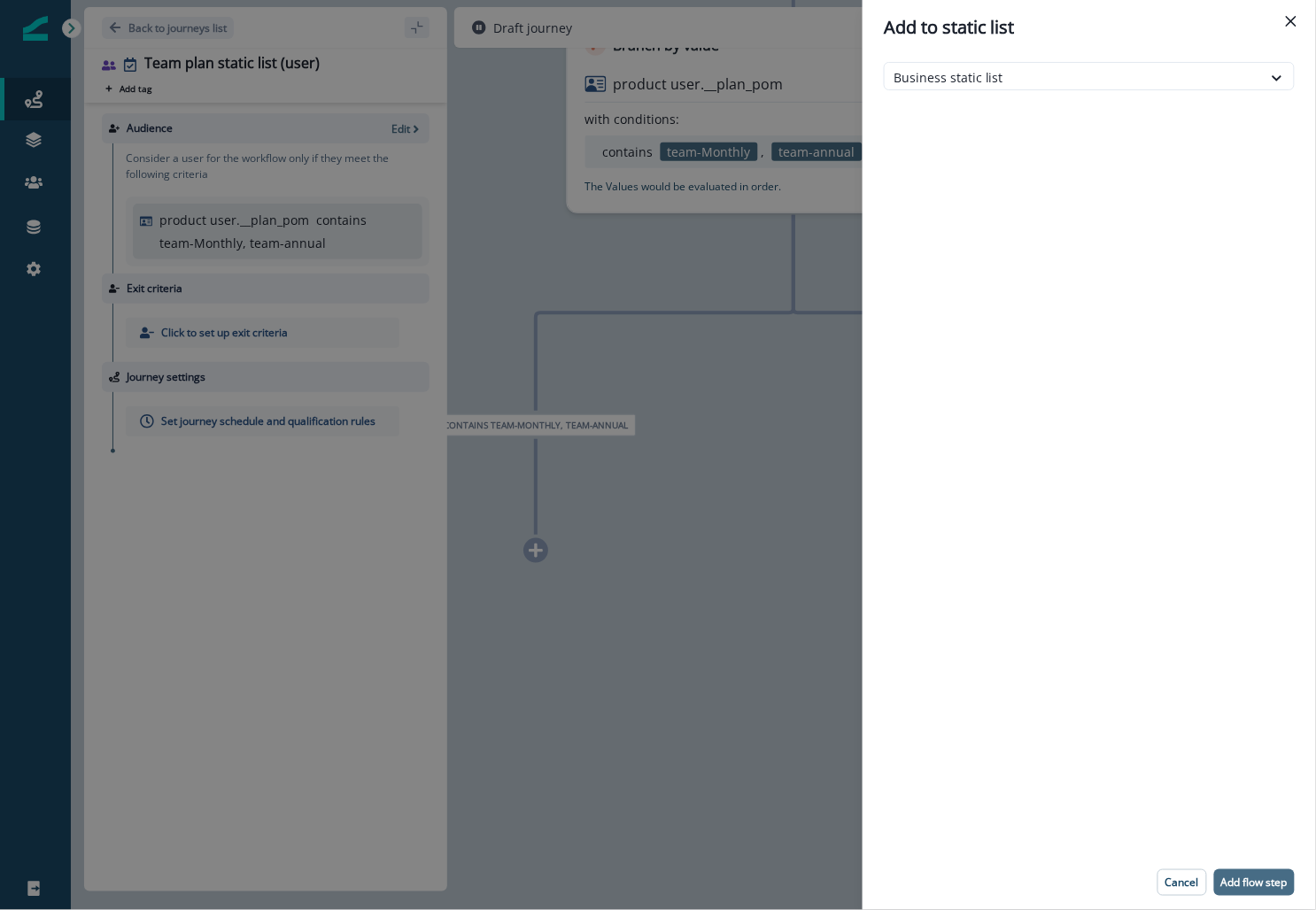
click at [571, 873] on button "Add flow step" at bounding box center [1254, 882] width 80 height 27
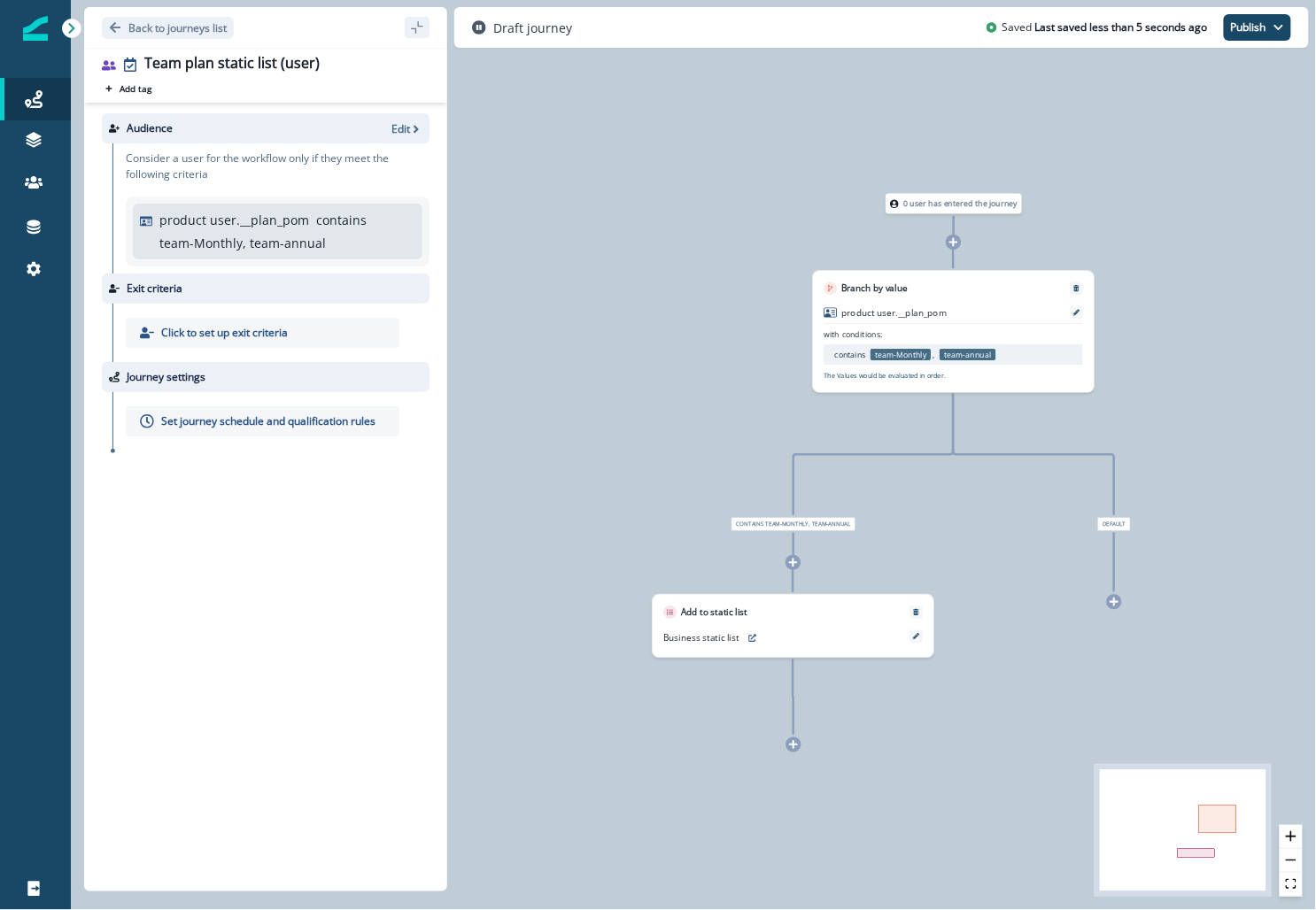
click at [257, 419] on p "Set journey schedule and qualification rules" at bounding box center [268, 421] width 214 height 16
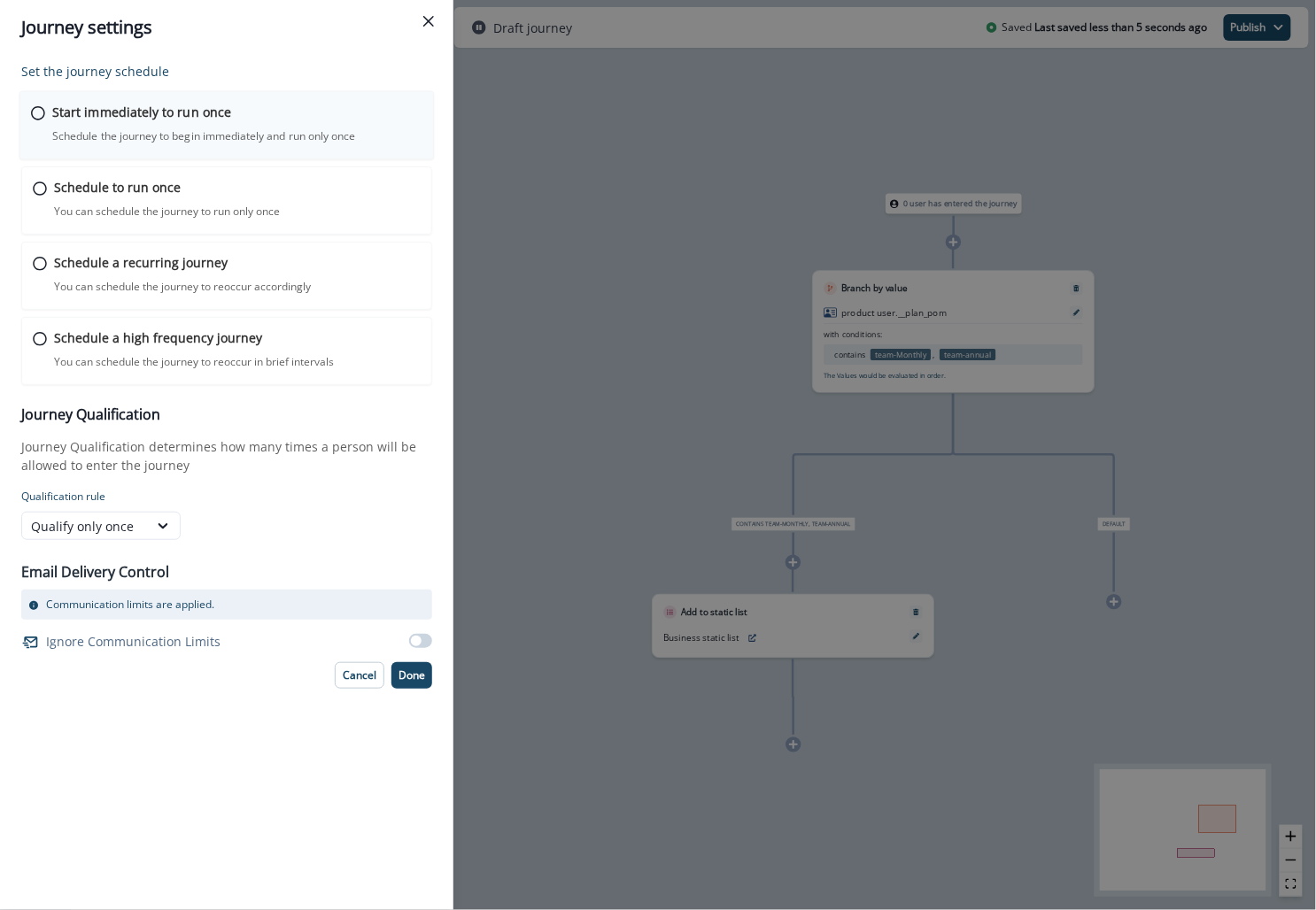
click at [221, 118] on p "Start immediately to run once" at bounding box center [142, 112] width 179 height 18
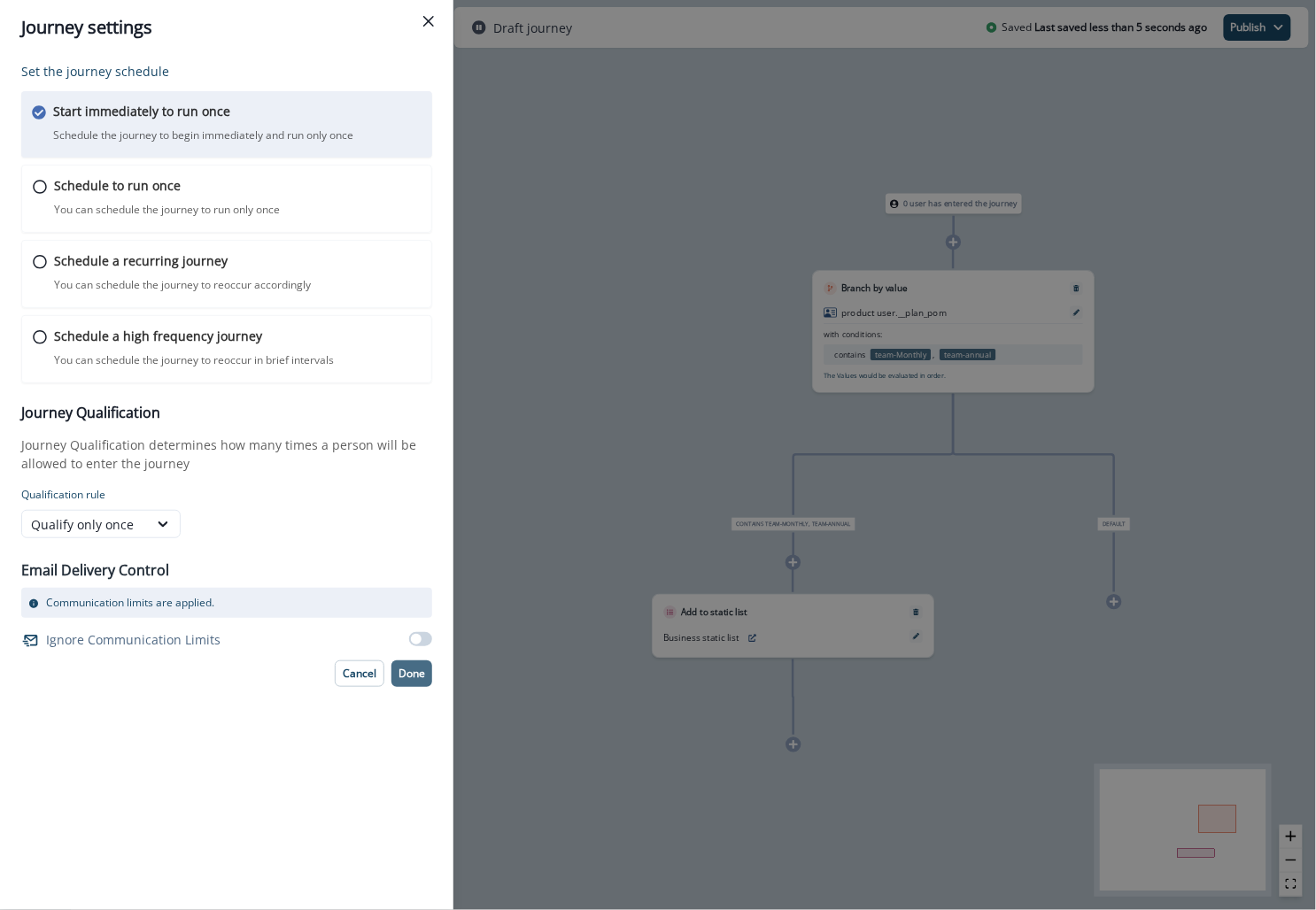
click at [407, 672] on p "Done" at bounding box center [411, 673] width 27 height 12
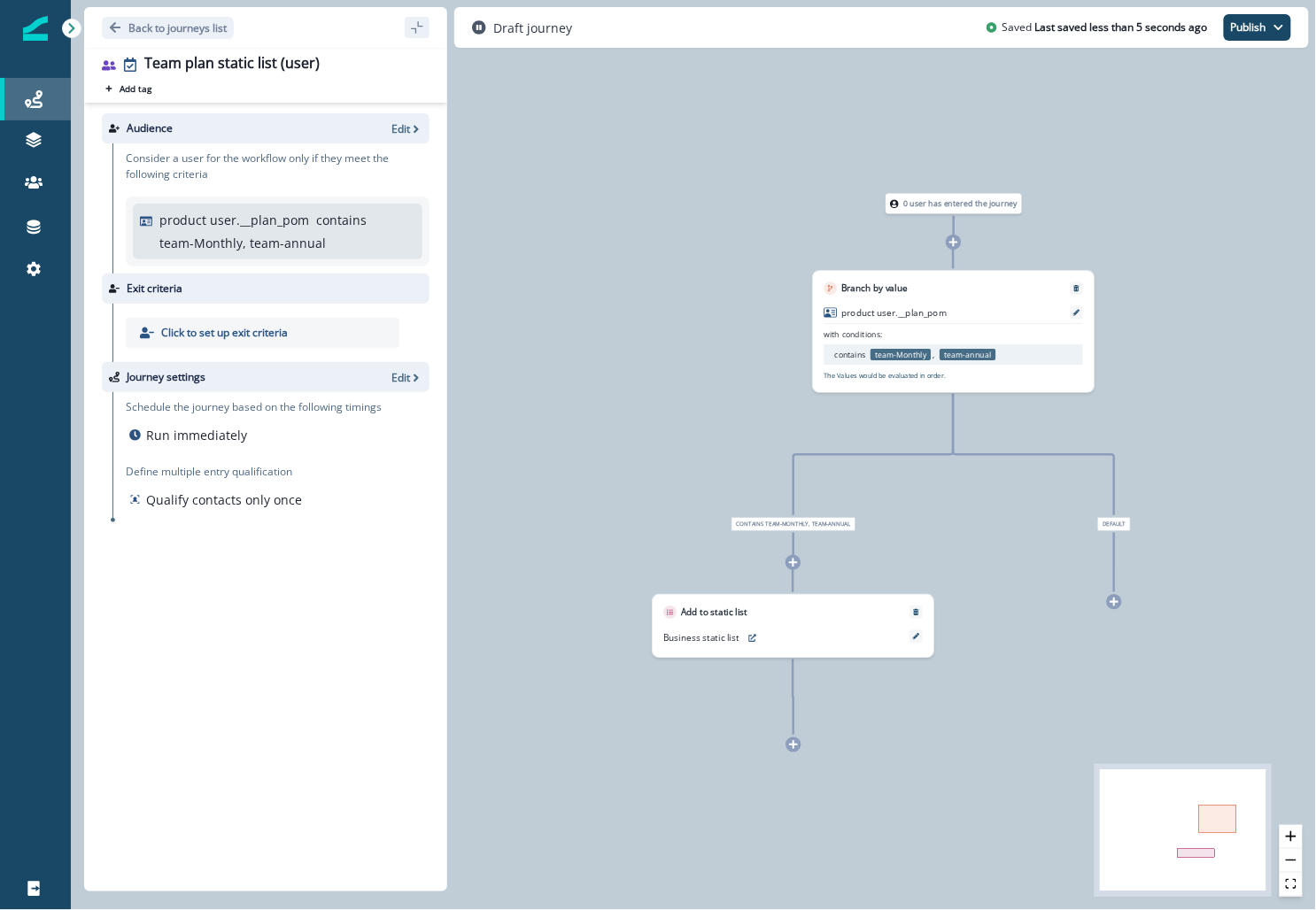
click at [51, 100] on div "Journeys" at bounding box center [35, 99] width 56 height 21
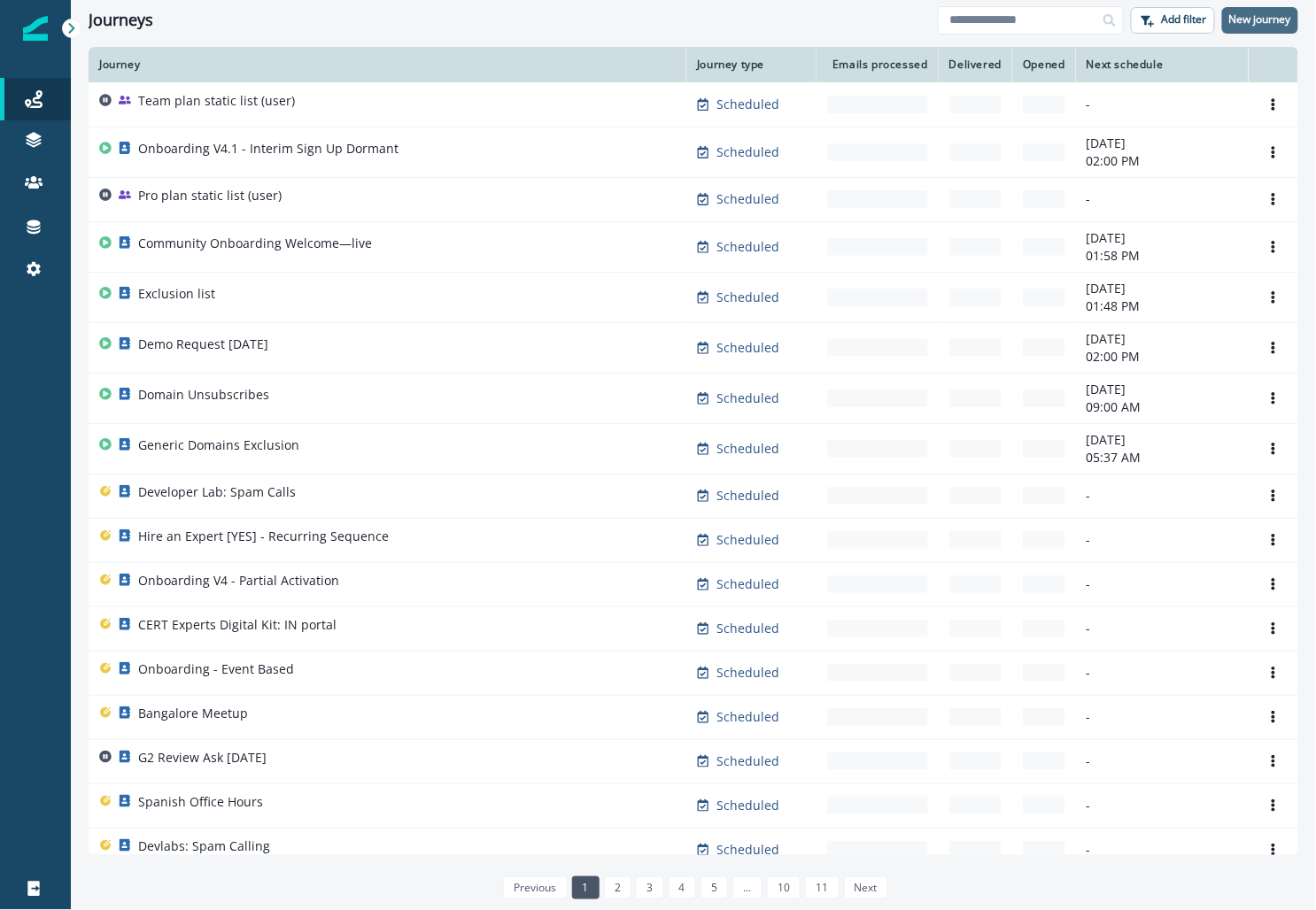
click at [571, 20] on p "New journey" at bounding box center [1260, 18] width 62 height 12
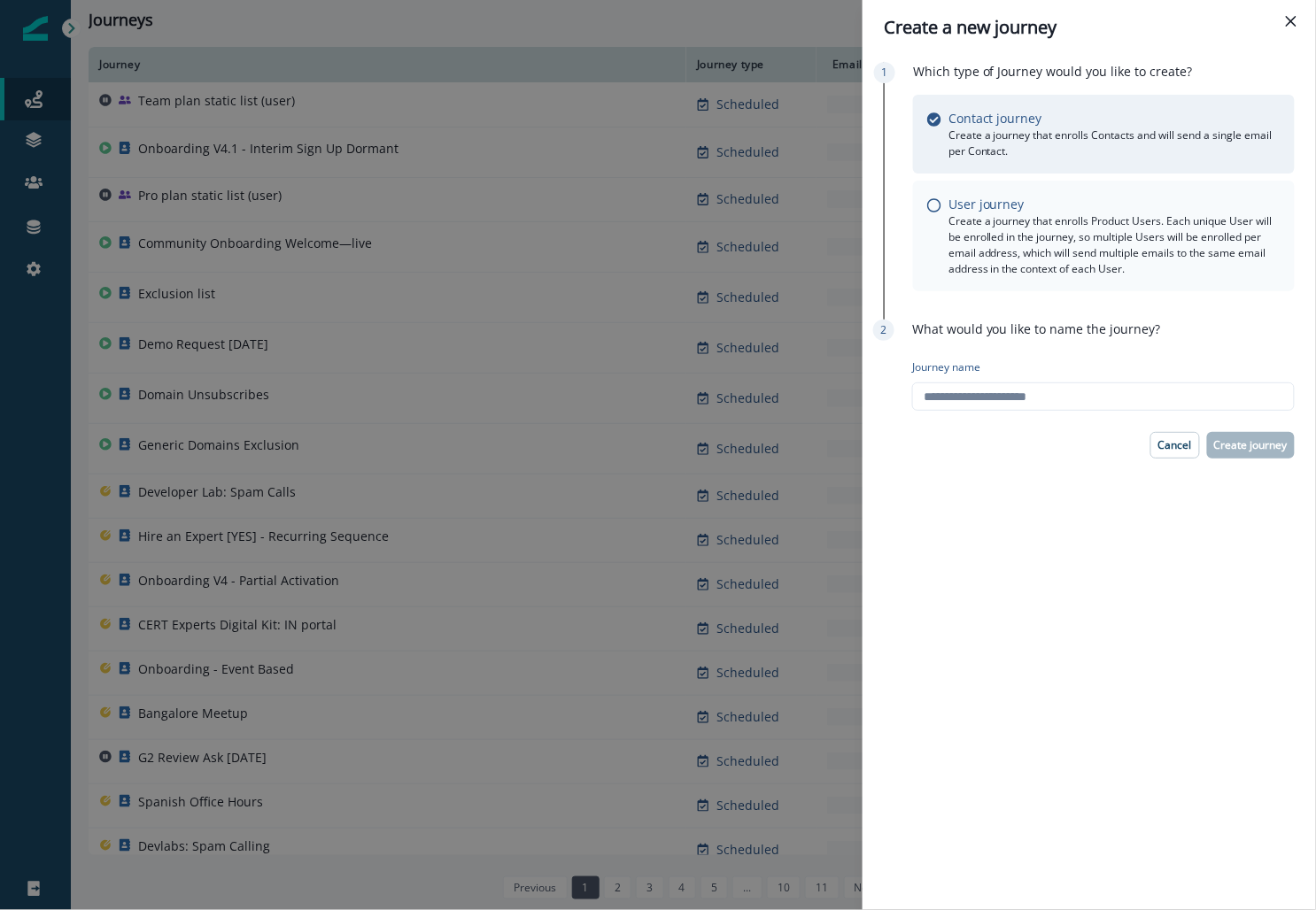
click at [571, 267] on p "Create a journey that enrolls Product Users. Each unique User will be enrolled …" at bounding box center [1115, 244] width 332 height 64
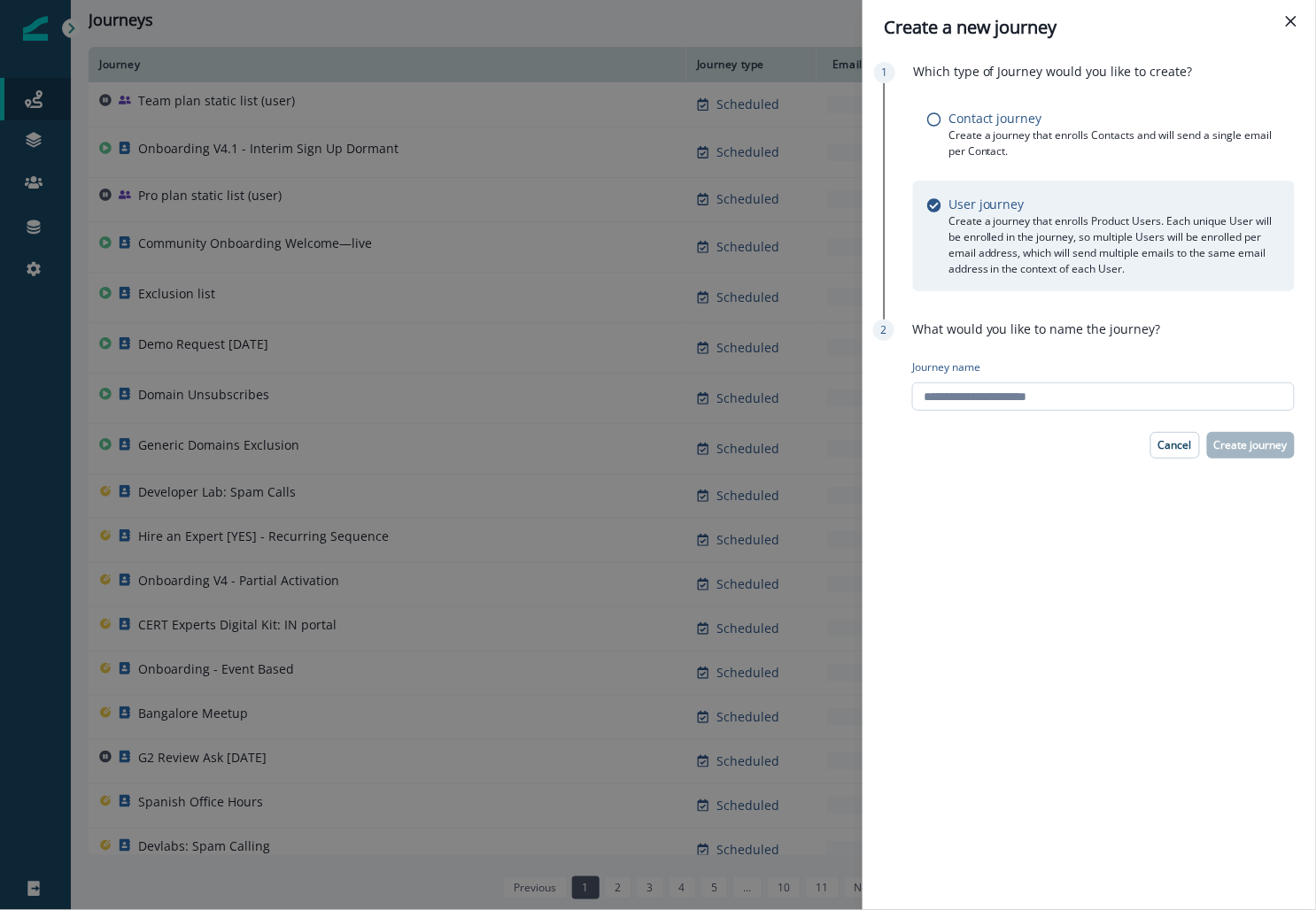
click at [571, 386] on input "Journey name" at bounding box center [1103, 396] width 383 height 29
type input "**********"
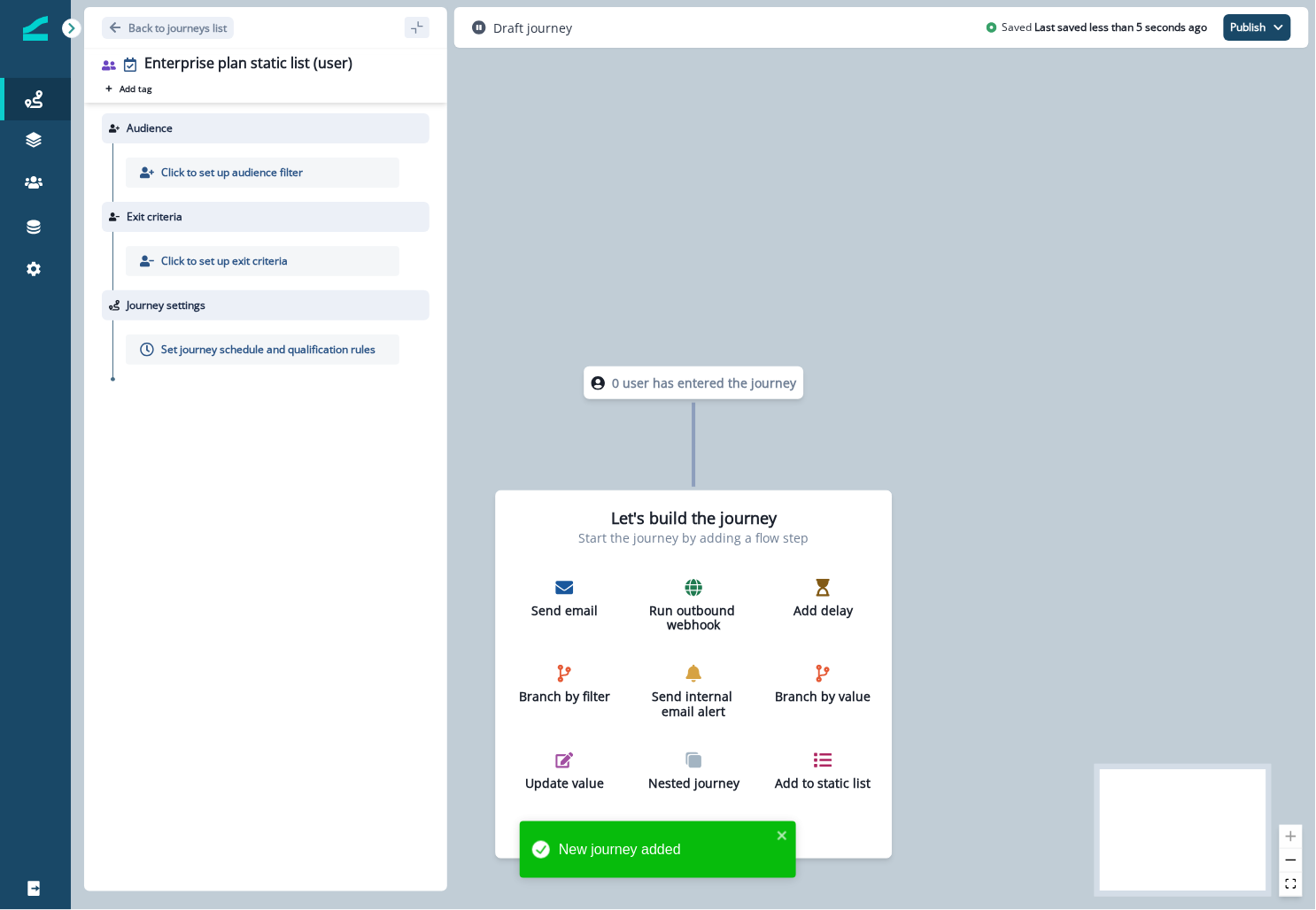
click at [244, 172] on p "Click to set up audience filter" at bounding box center [232, 172] width 142 height 16
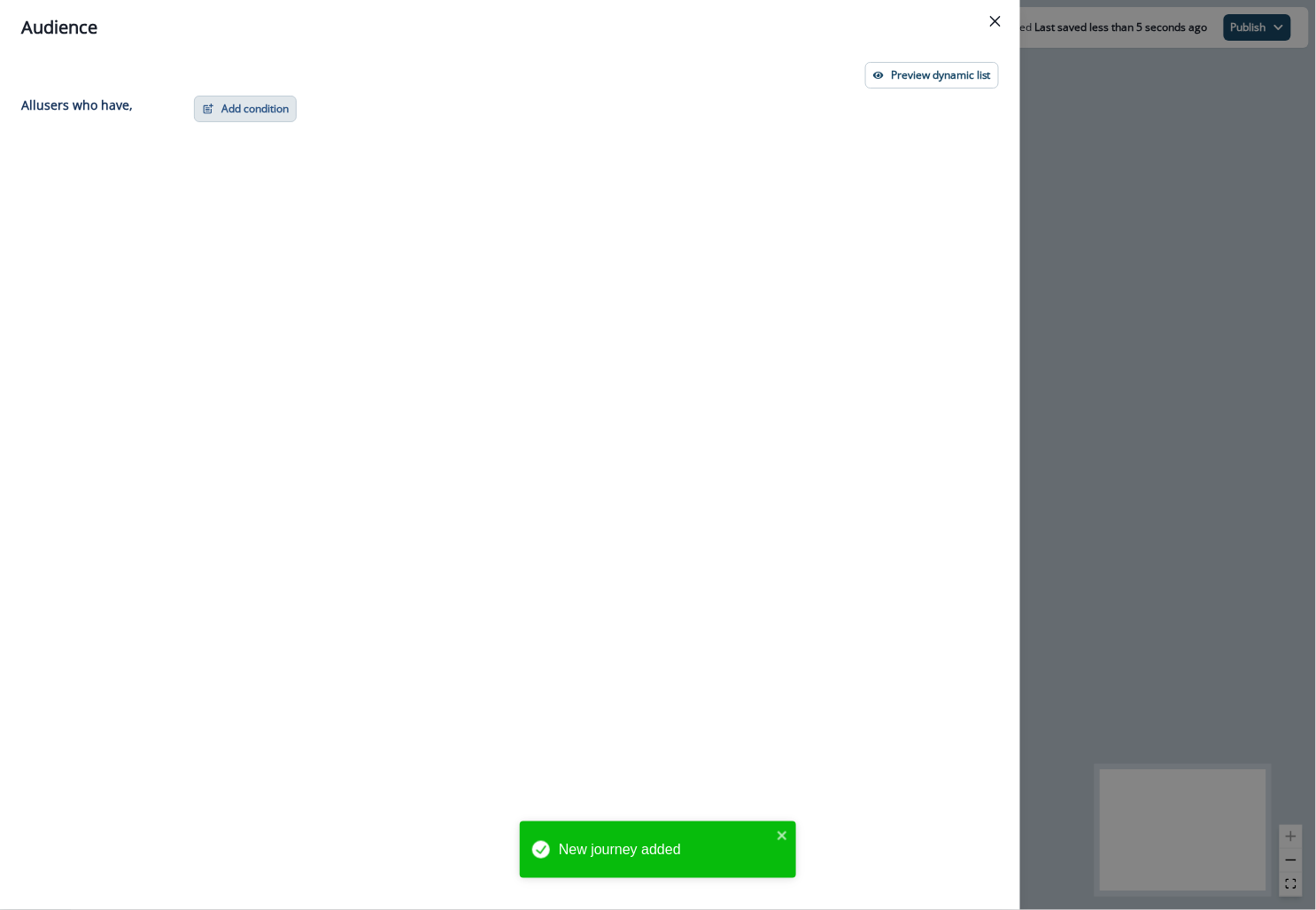
click at [267, 116] on button "Add condition" at bounding box center [244, 109] width 102 height 27
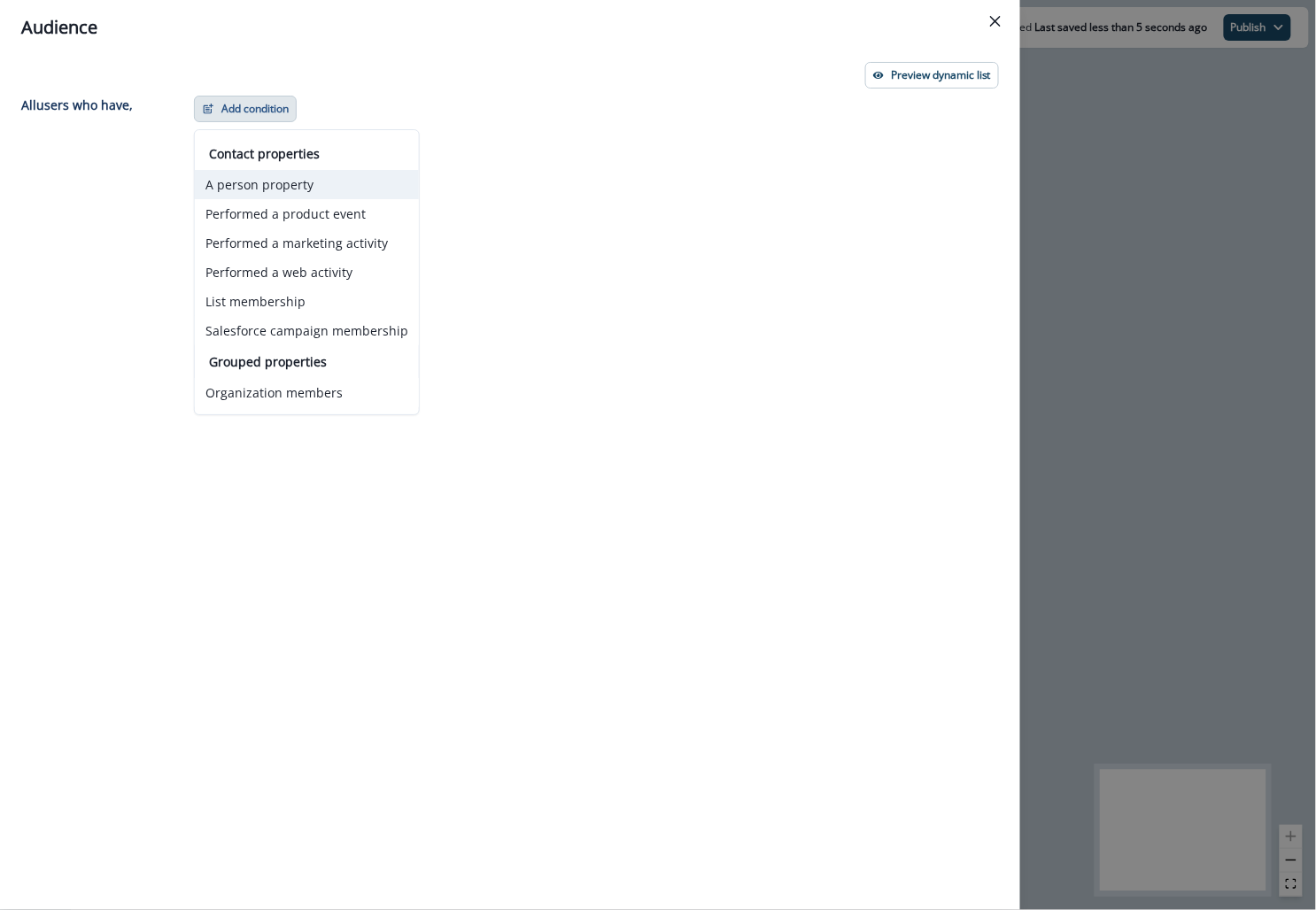
click at [303, 176] on button "A person property" at bounding box center [306, 184] width 224 height 30
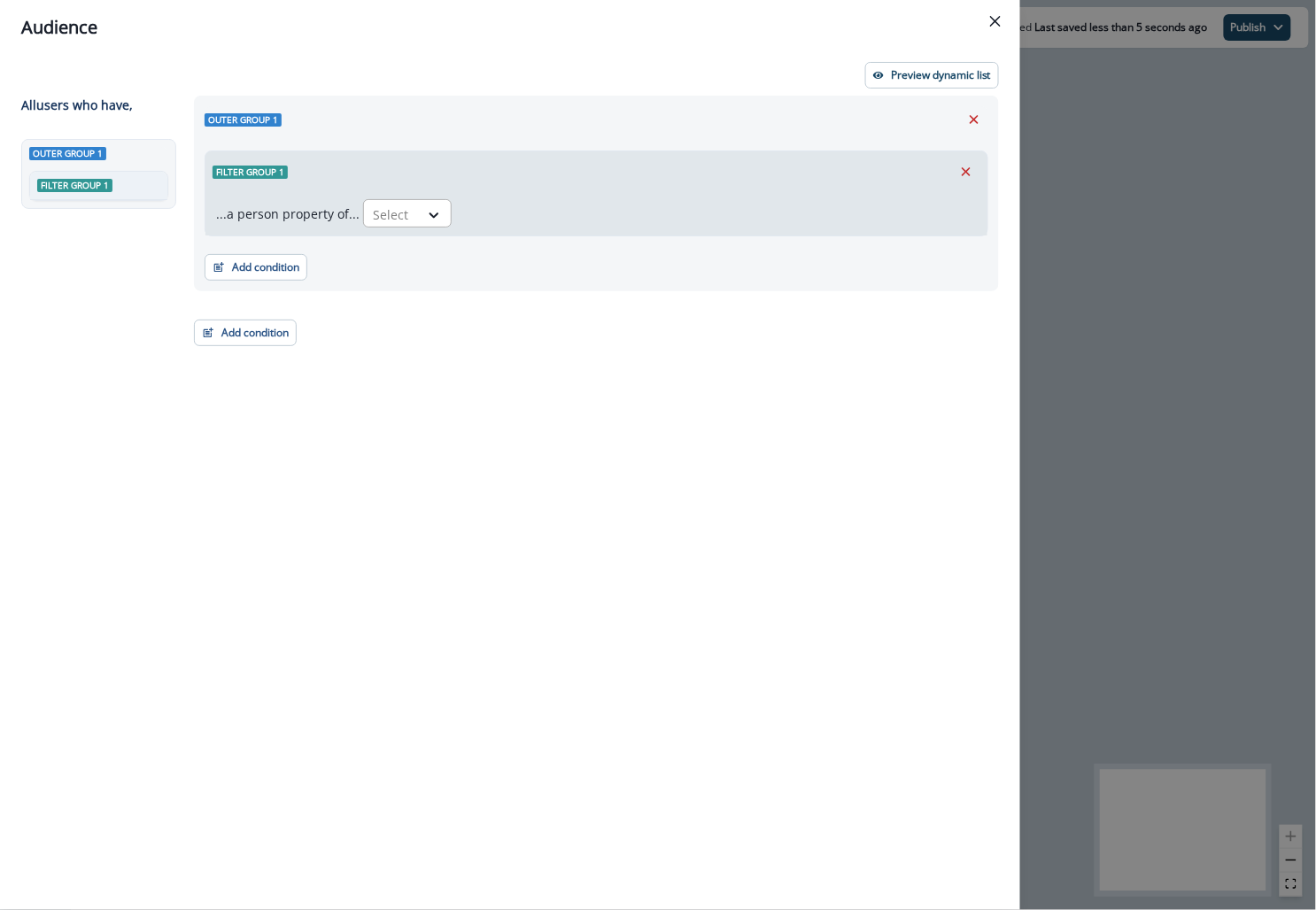
click at [389, 213] on div at bounding box center [391, 215] width 37 height 22
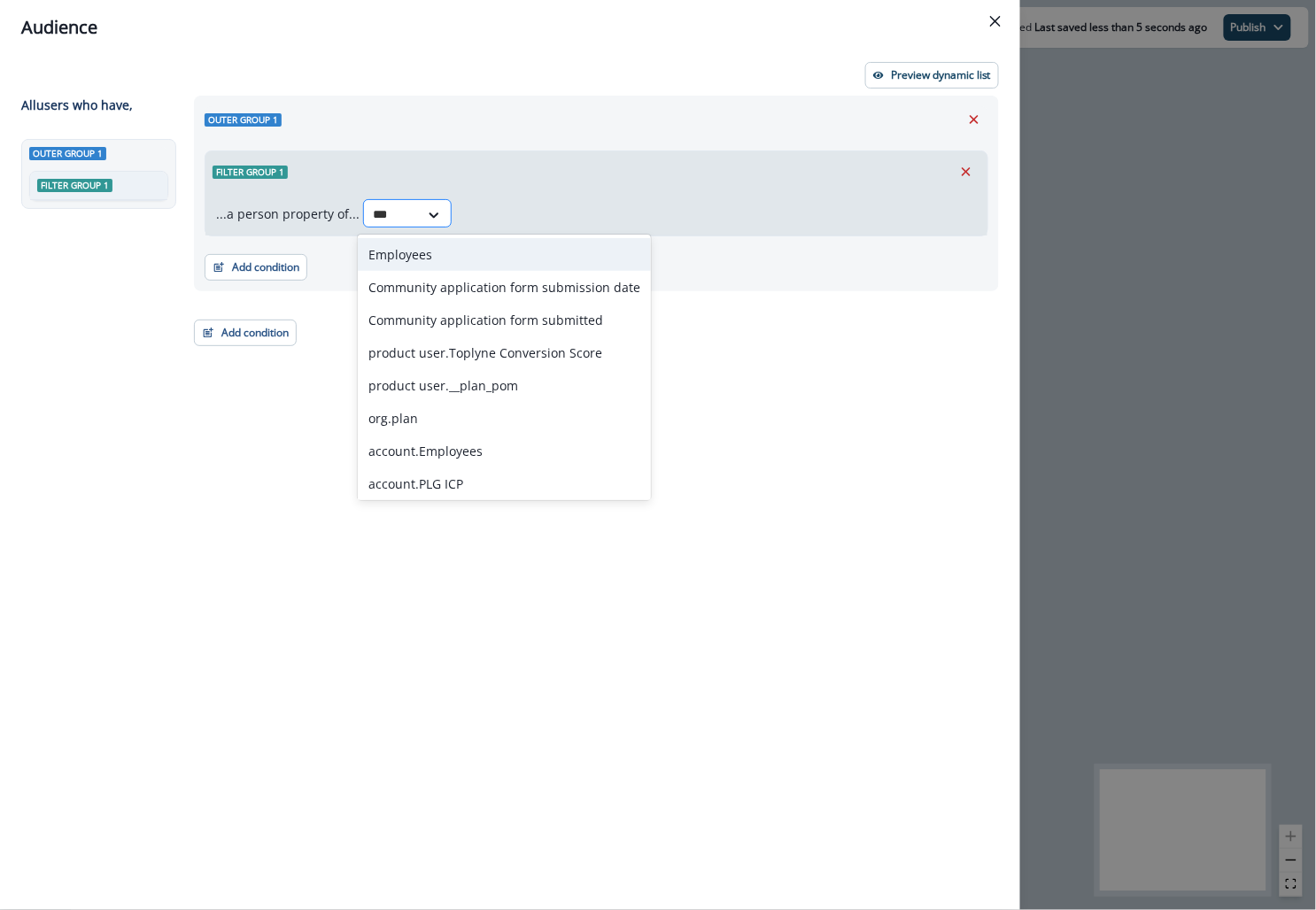
type input "****"
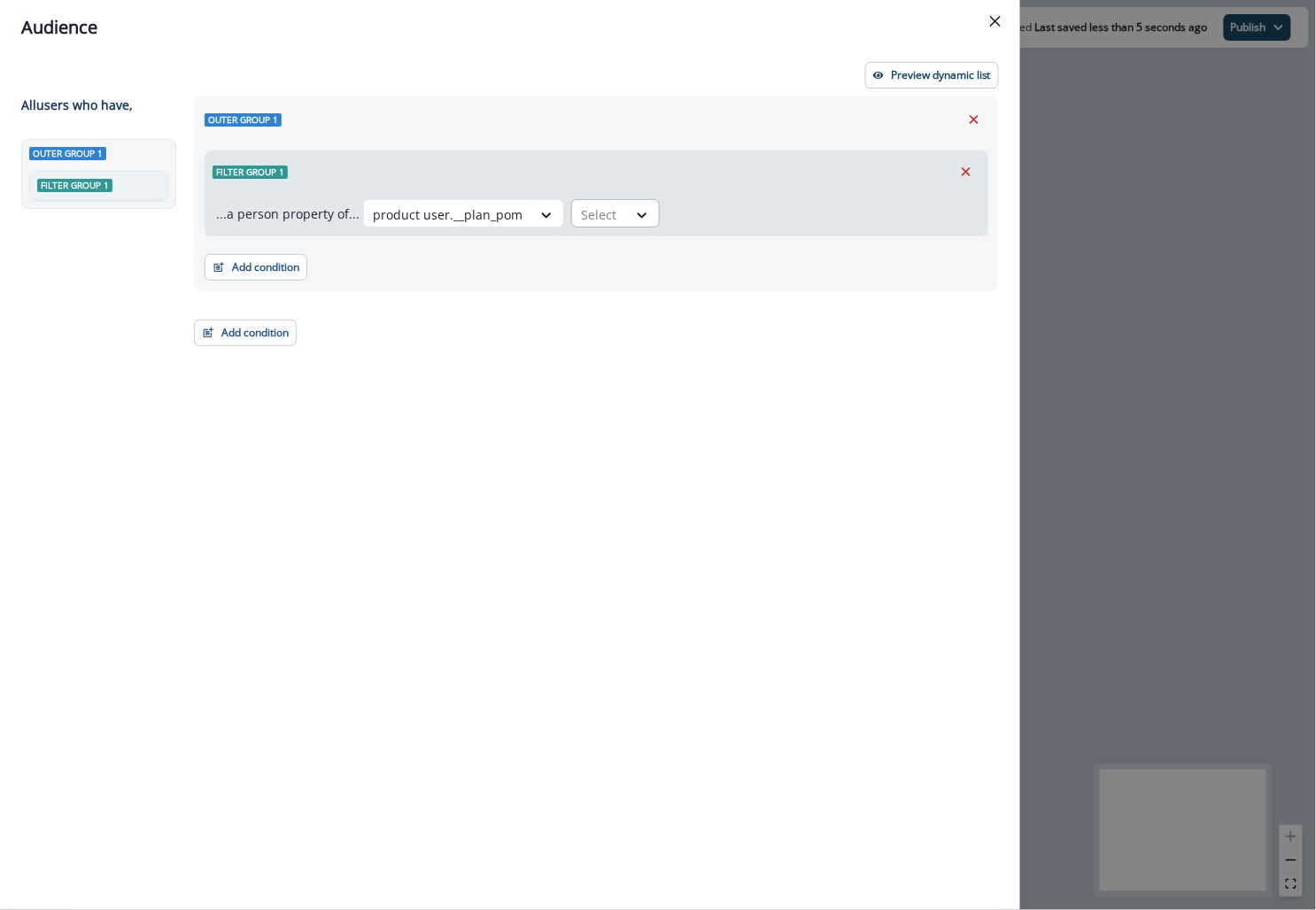
click at [571, 210] on div at bounding box center [599, 215] width 37 height 22
type input "***"
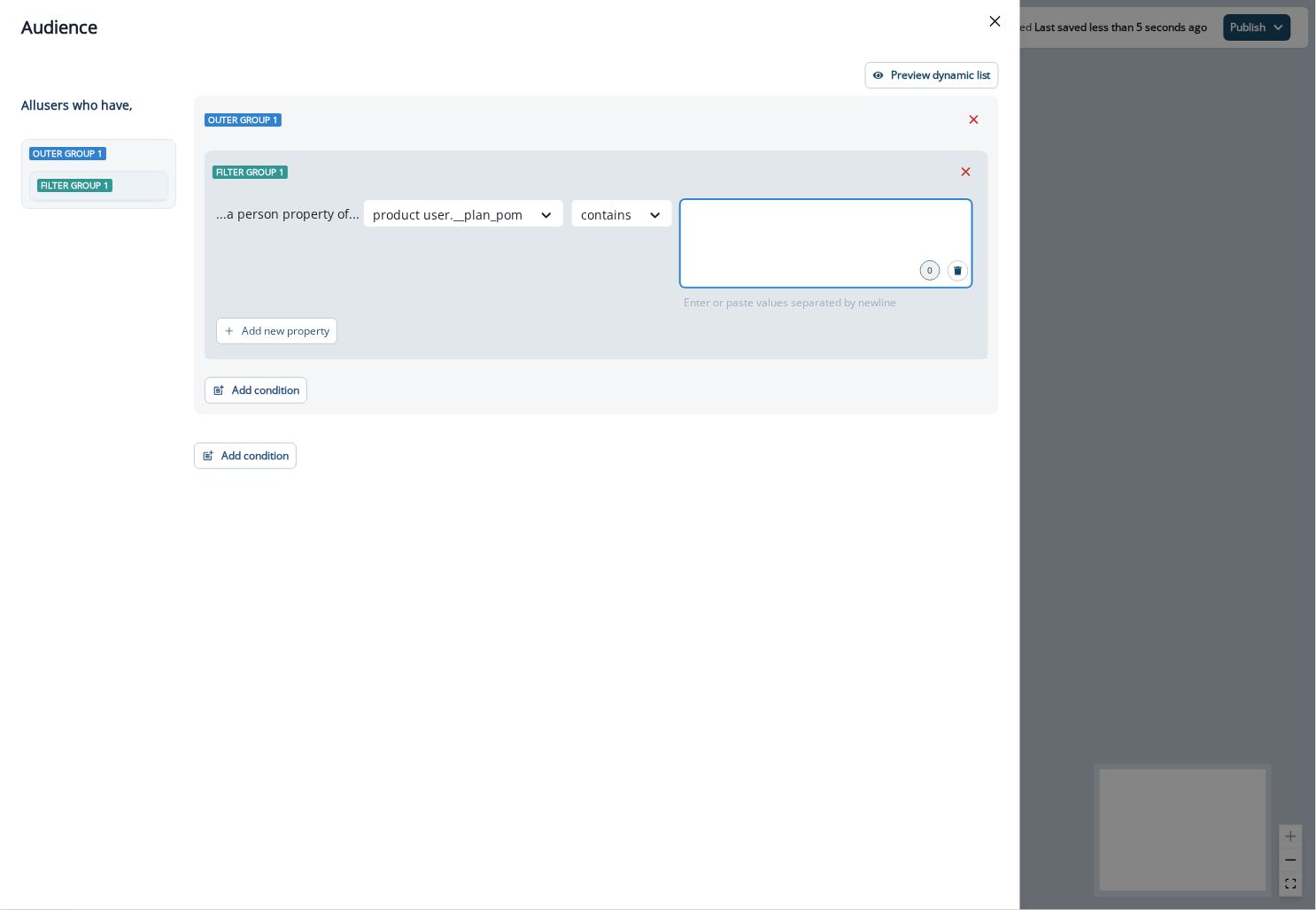
click at [571, 224] on input "text" at bounding box center [825, 221] width 287 height 35
type input "**********"
click at [571, 218] on icon "close" at bounding box center [816, 220] width 16 height 16
type input "**********"
click at [571, 360] on div "Audience Preview dynamic list All user s who have, Outer group 1 Filter group 1…" at bounding box center [658, 455] width 1316 height 910
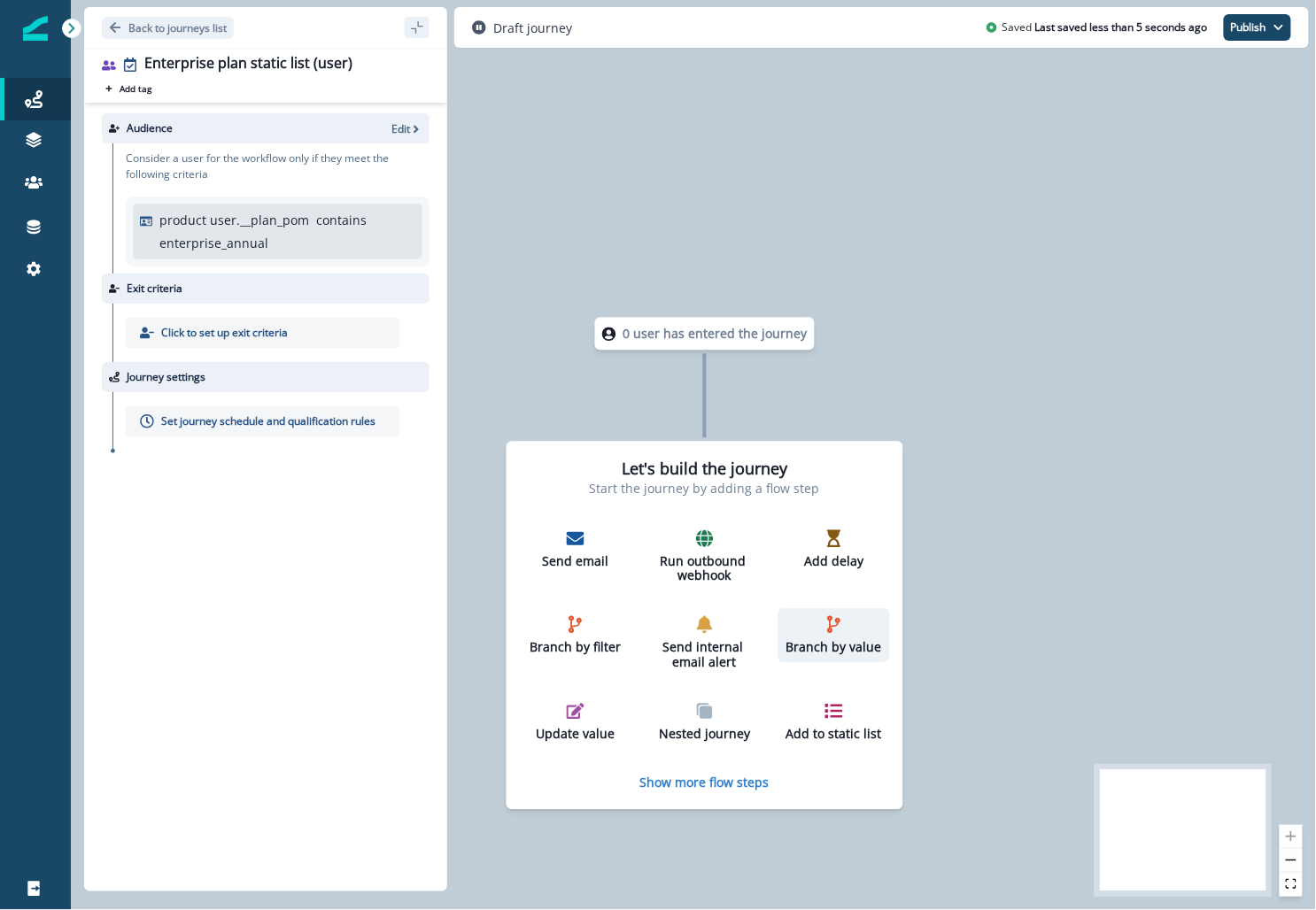
click at [571, 632] on div "Branch by value" at bounding box center [835, 635] width 98 height 40
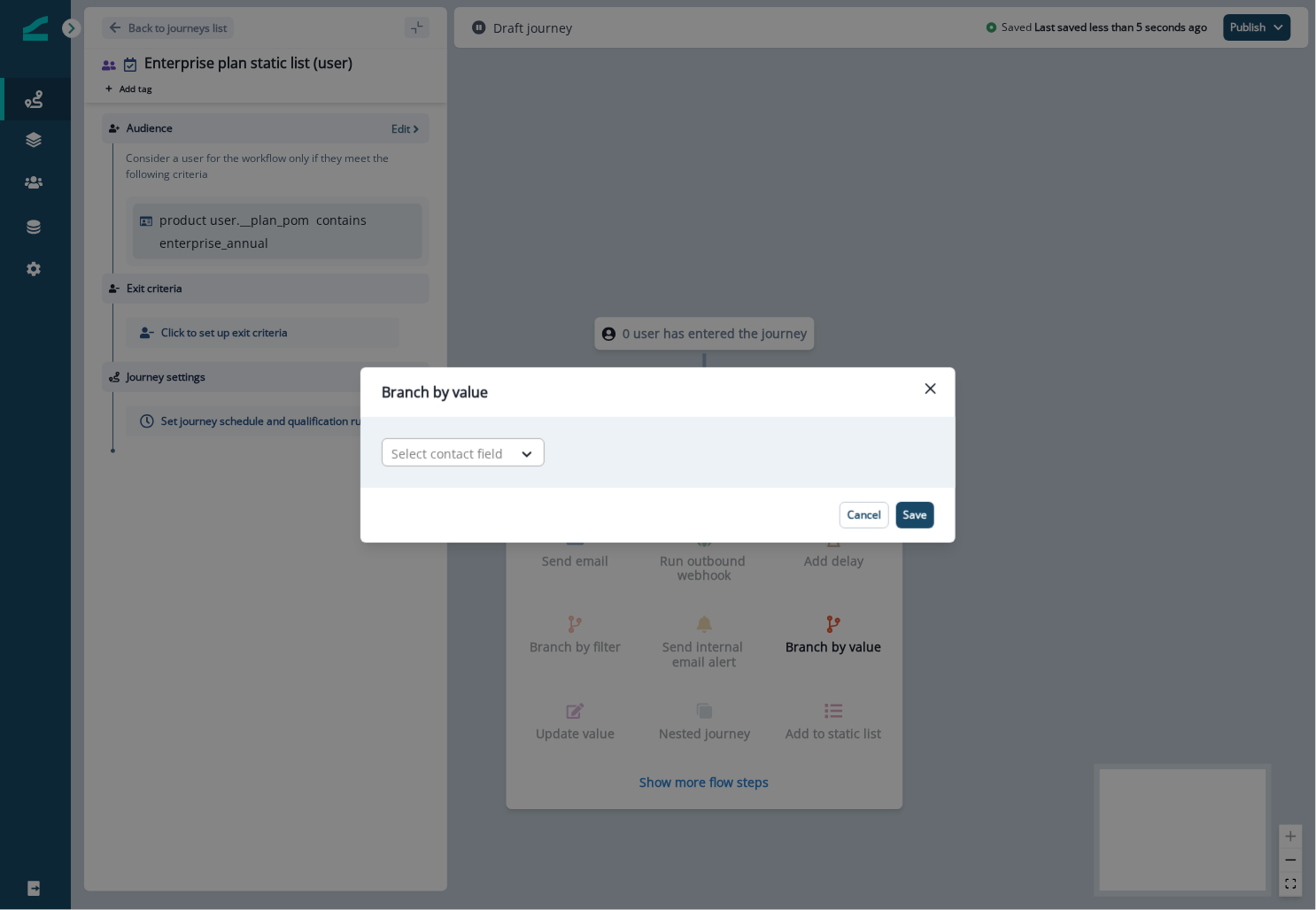
click at [459, 455] on div at bounding box center [447, 454] width 112 height 22
type input "****"
click at [455, 492] on div "product user.__plan_pom" at bounding box center [467, 494] width 171 height 33
click at [571, 436] on div "Adding Branch by value flow step in the middle will add the succeeding flow ste…" at bounding box center [658, 452] width 595 height 71
click at [571, 449] on div at bounding box center [646, 454] width 90 height 22
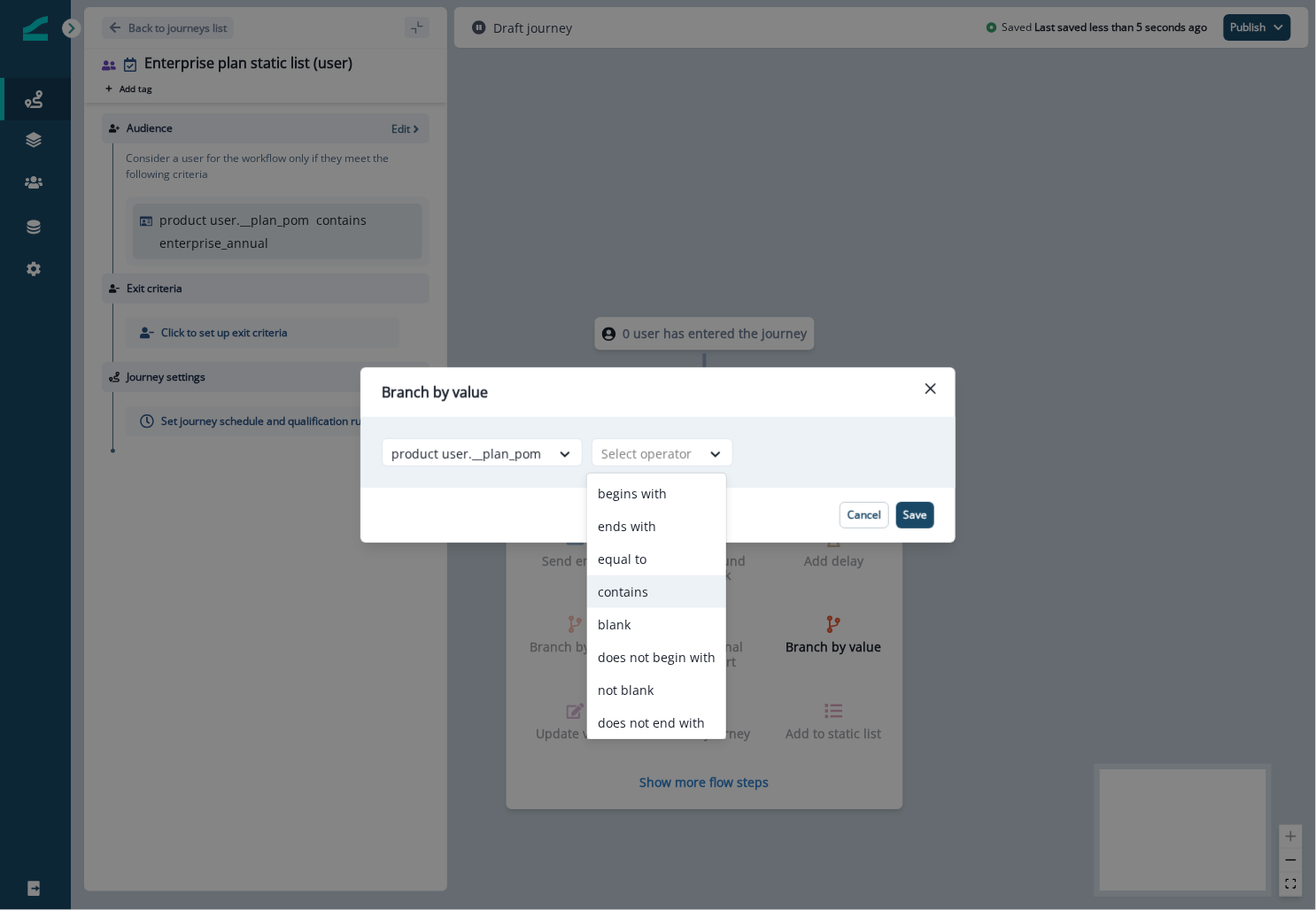
click at [571, 589] on div "contains" at bounding box center [657, 592] width 139 height 33
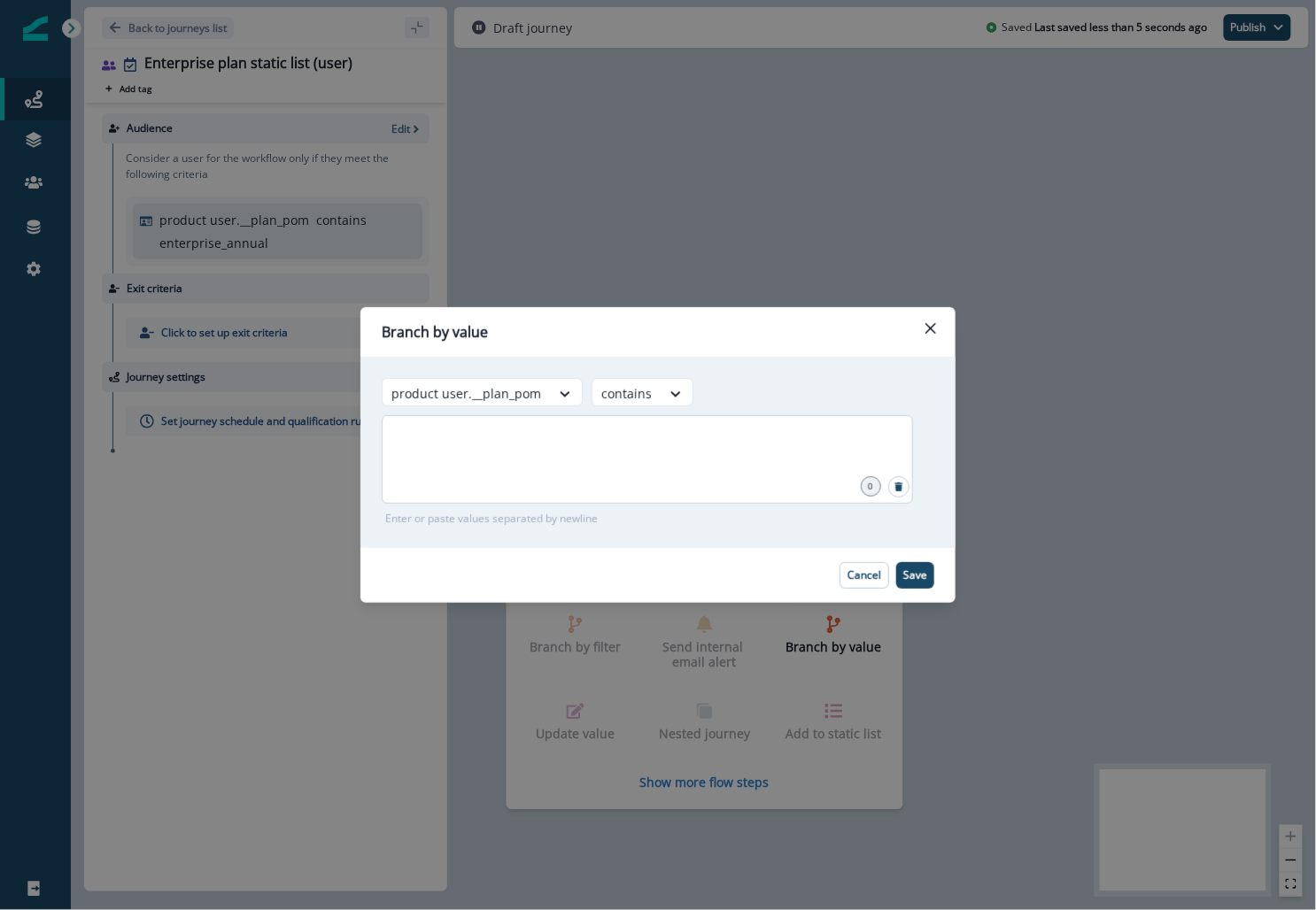
click at [571, 463] on div at bounding box center [647, 459] width 531 height 89
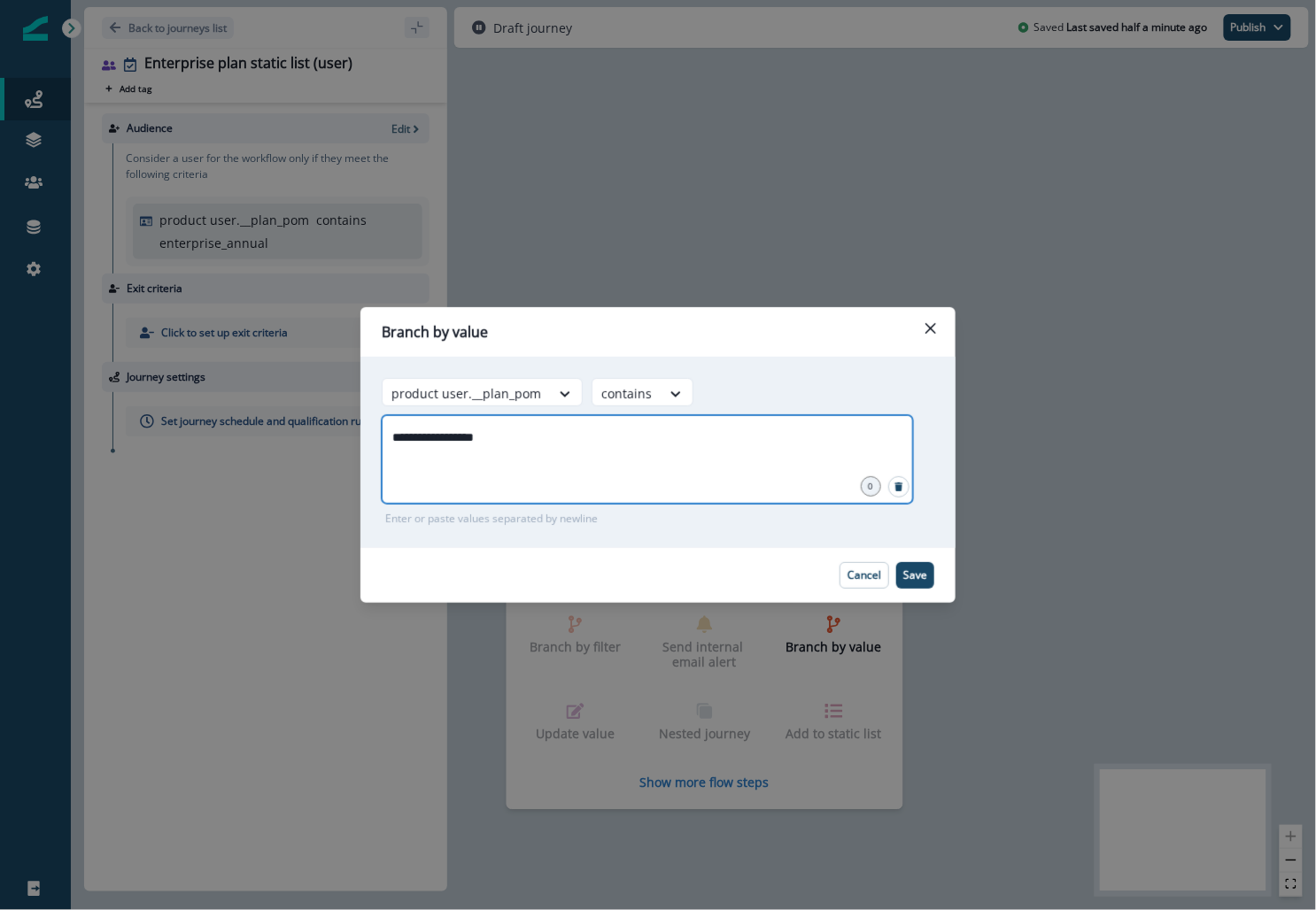
type input "**********"
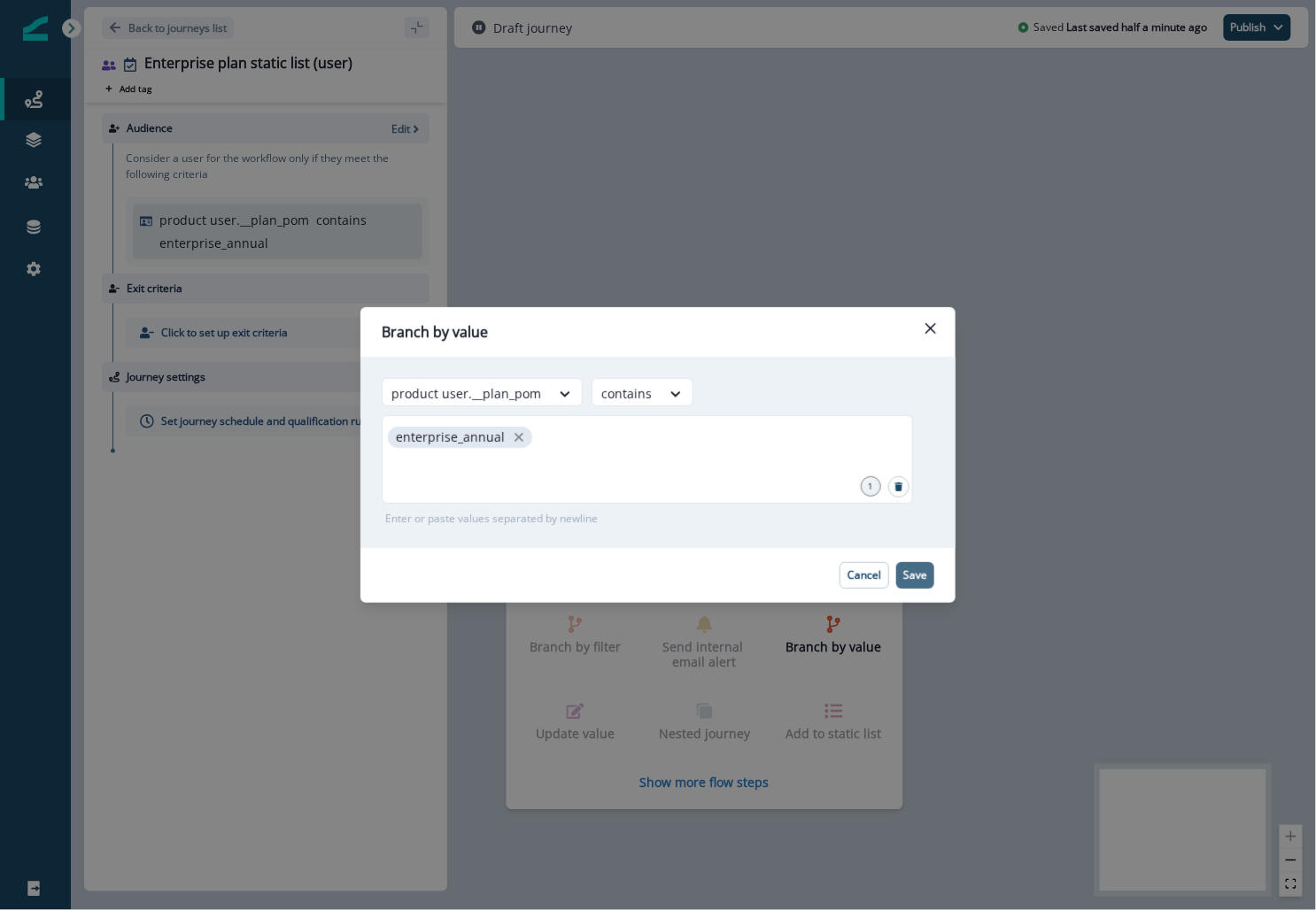
click at [571, 571] on p "Save" at bounding box center [916, 575] width 24 height 12
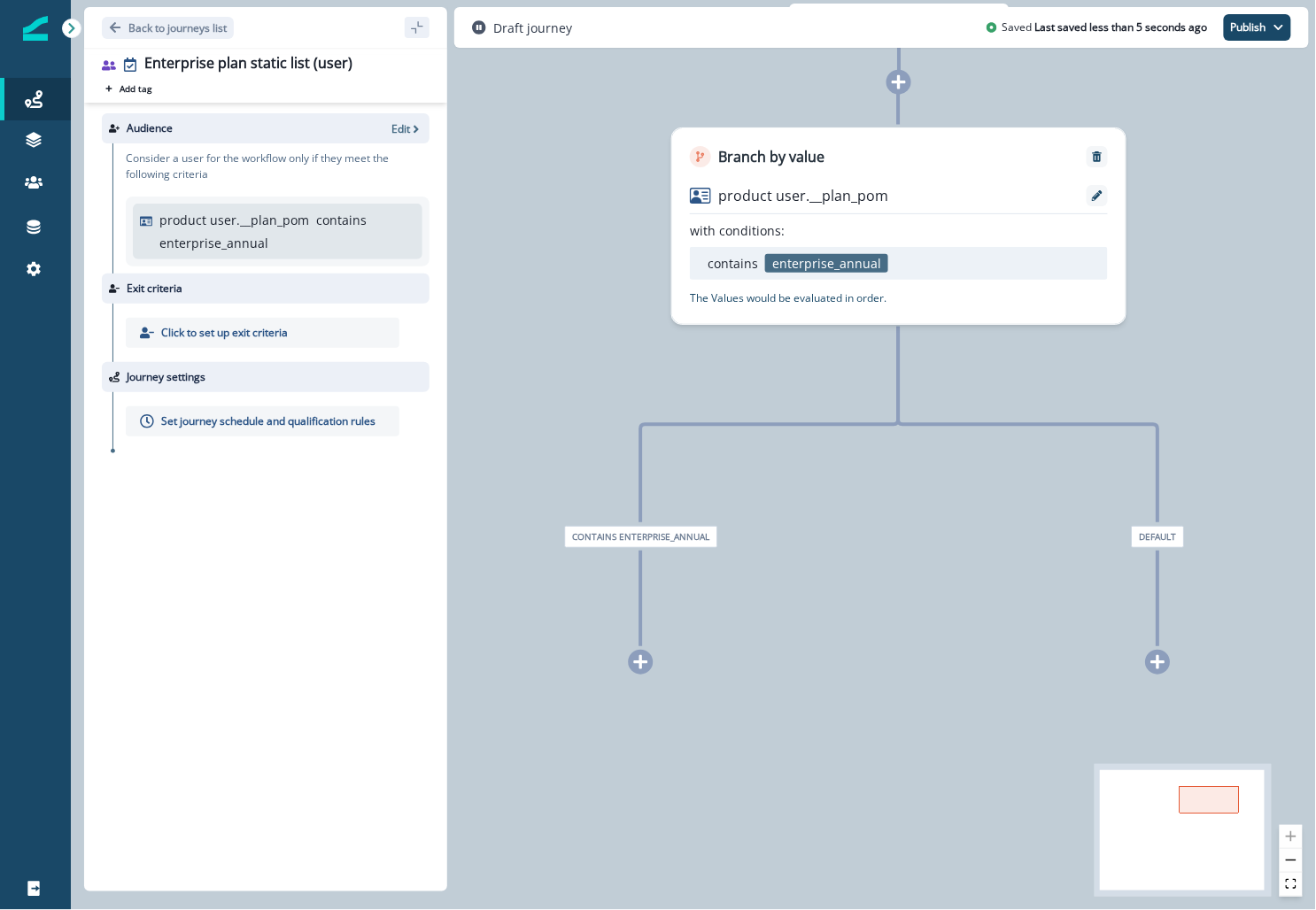
click at [571, 665] on div at bounding box center [641, 662] width 25 height 25
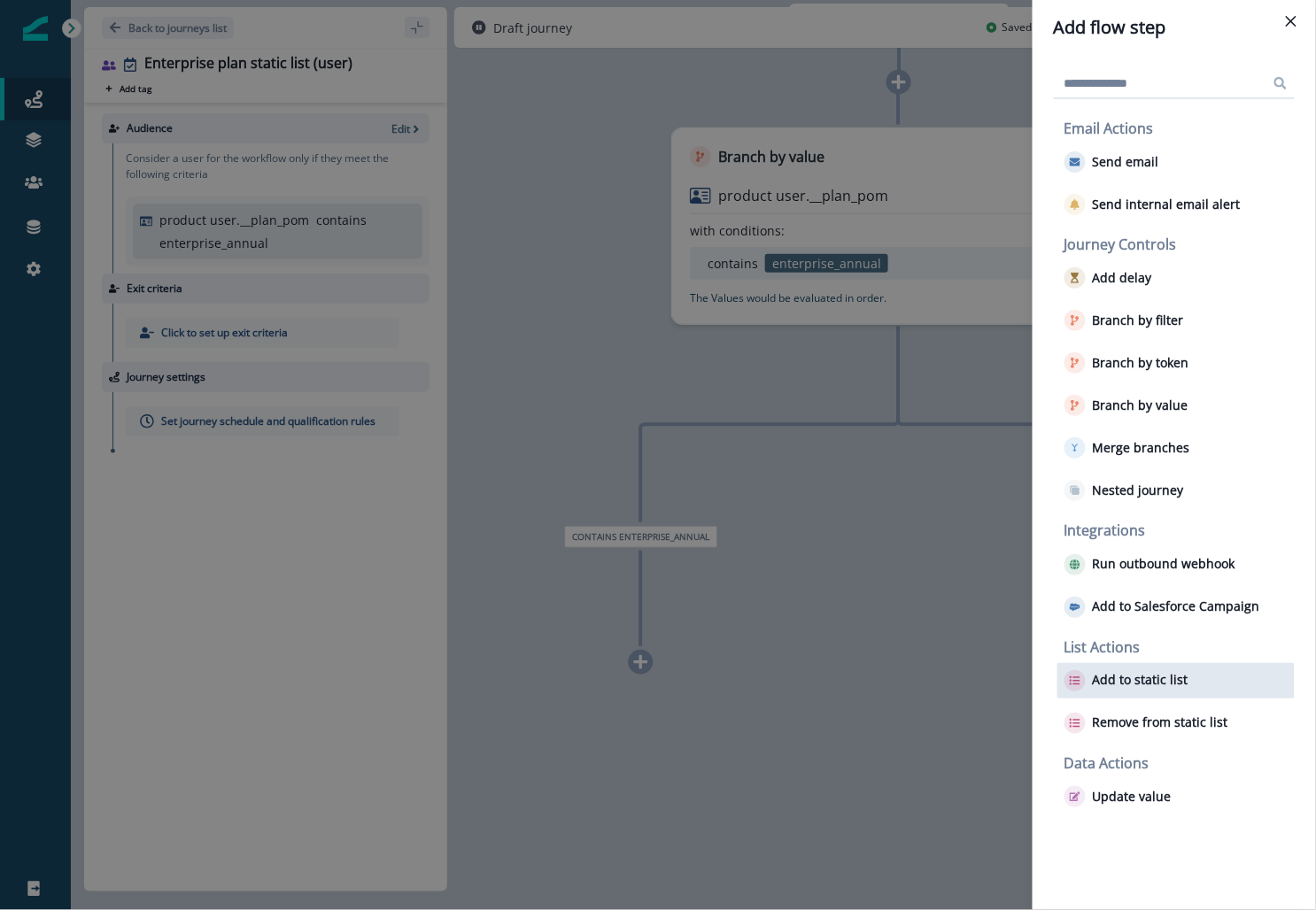
click at [571, 670] on button "Add to static list" at bounding box center [1126, 680] width 124 height 21
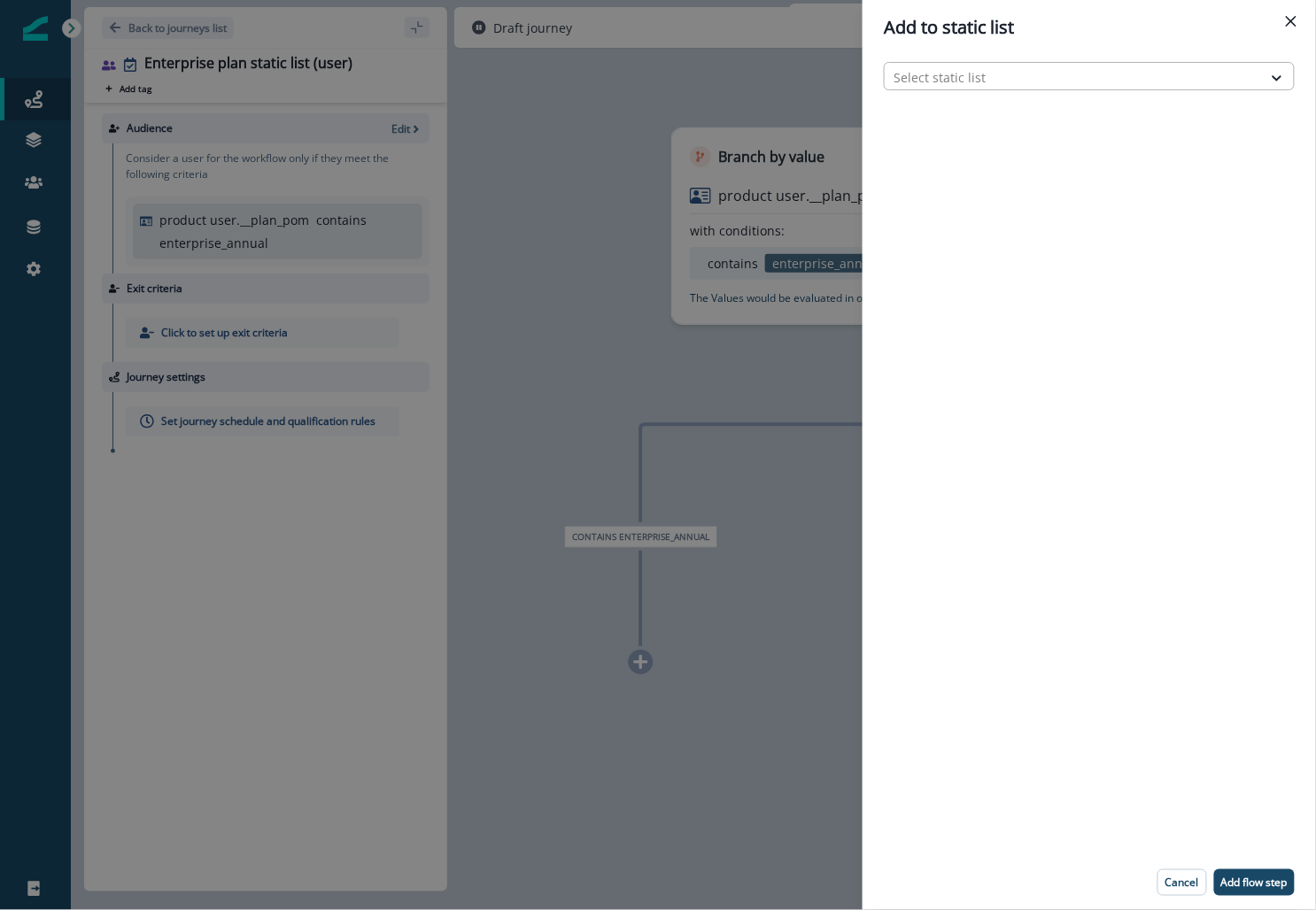
click at [571, 77] on div at bounding box center [1073, 77] width 360 height 22
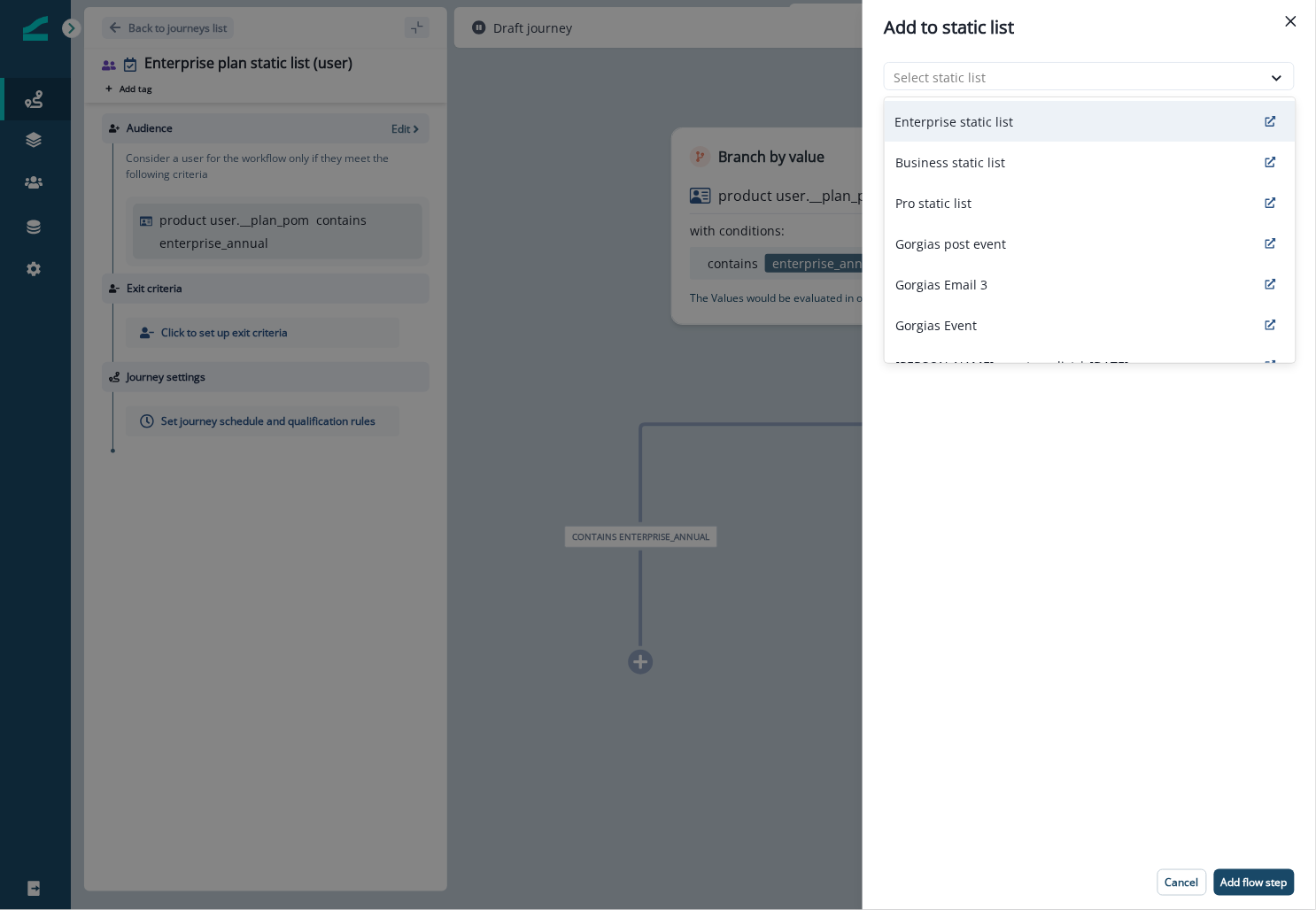
click at [571, 108] on div "Enterprise static list" at bounding box center [1090, 121] width 411 height 41
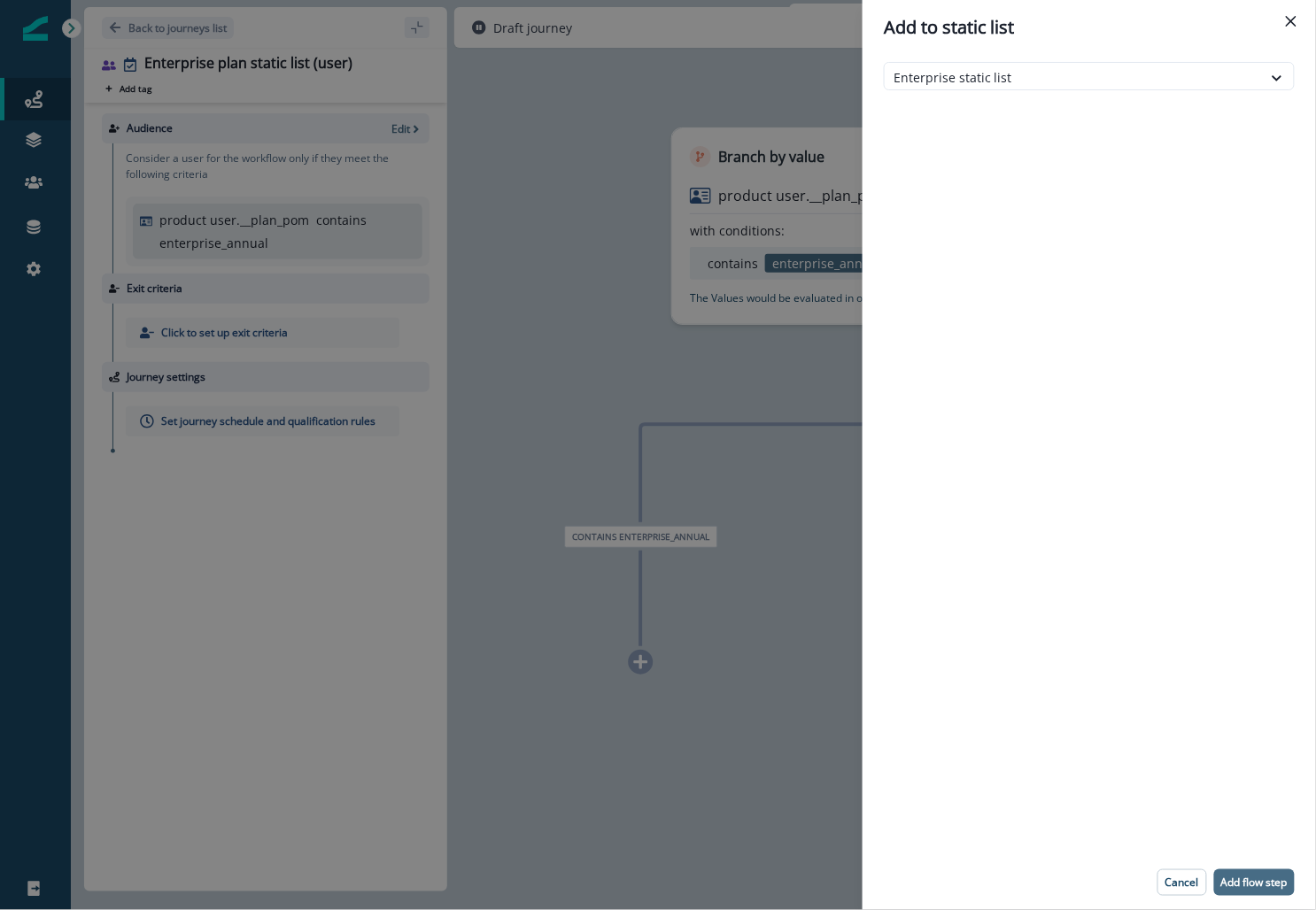
click at [571, 884] on p "Add flow step" at bounding box center [1254, 882] width 66 height 12
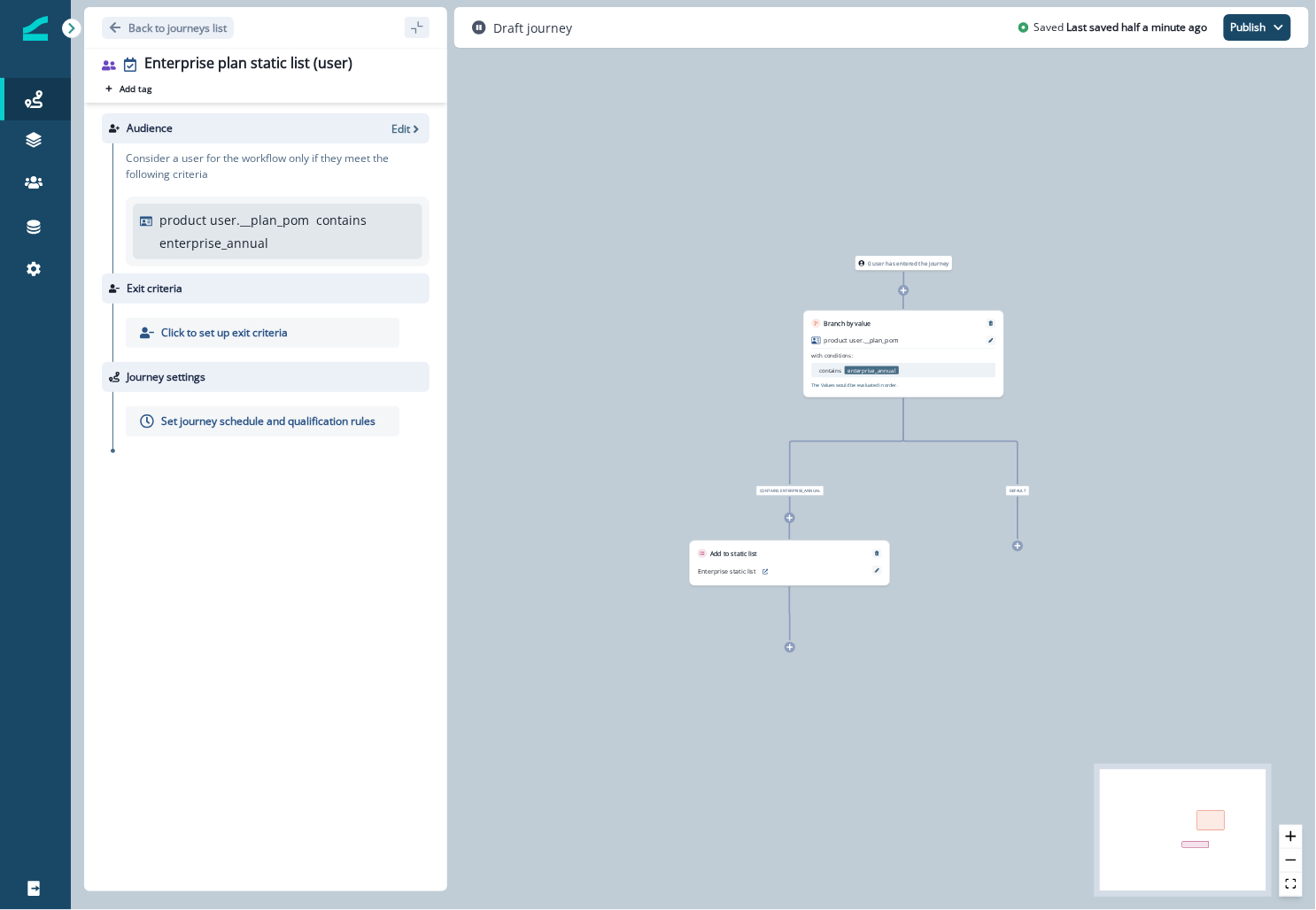
click at [386, 113] on div "Audience Edit" at bounding box center [265, 128] width 327 height 30
click at [398, 125] on p "Edit" at bounding box center [401, 129] width 18 height 15
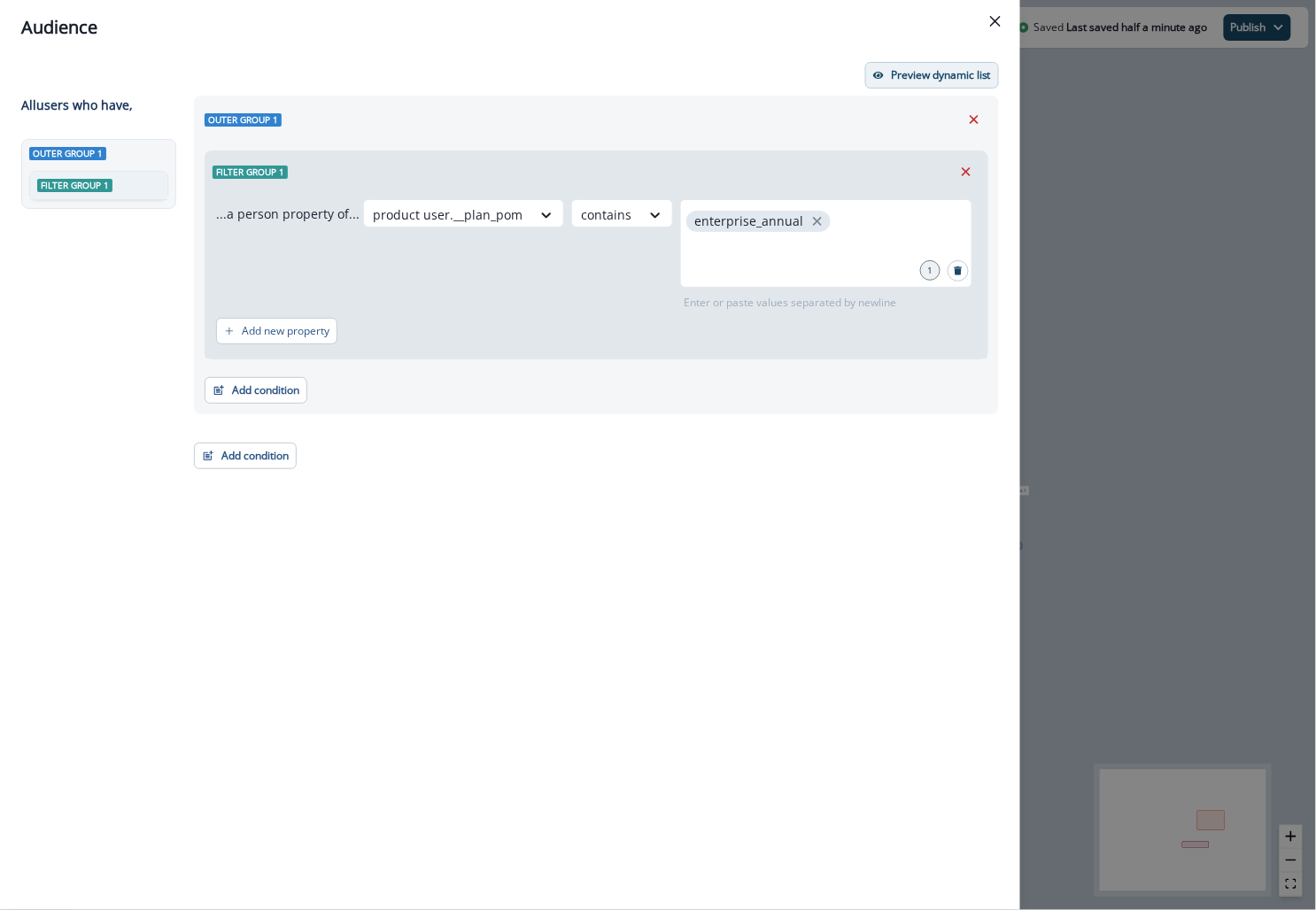
click at [571, 70] on p "Preview dynamic list" at bounding box center [941, 75] width 101 height 12
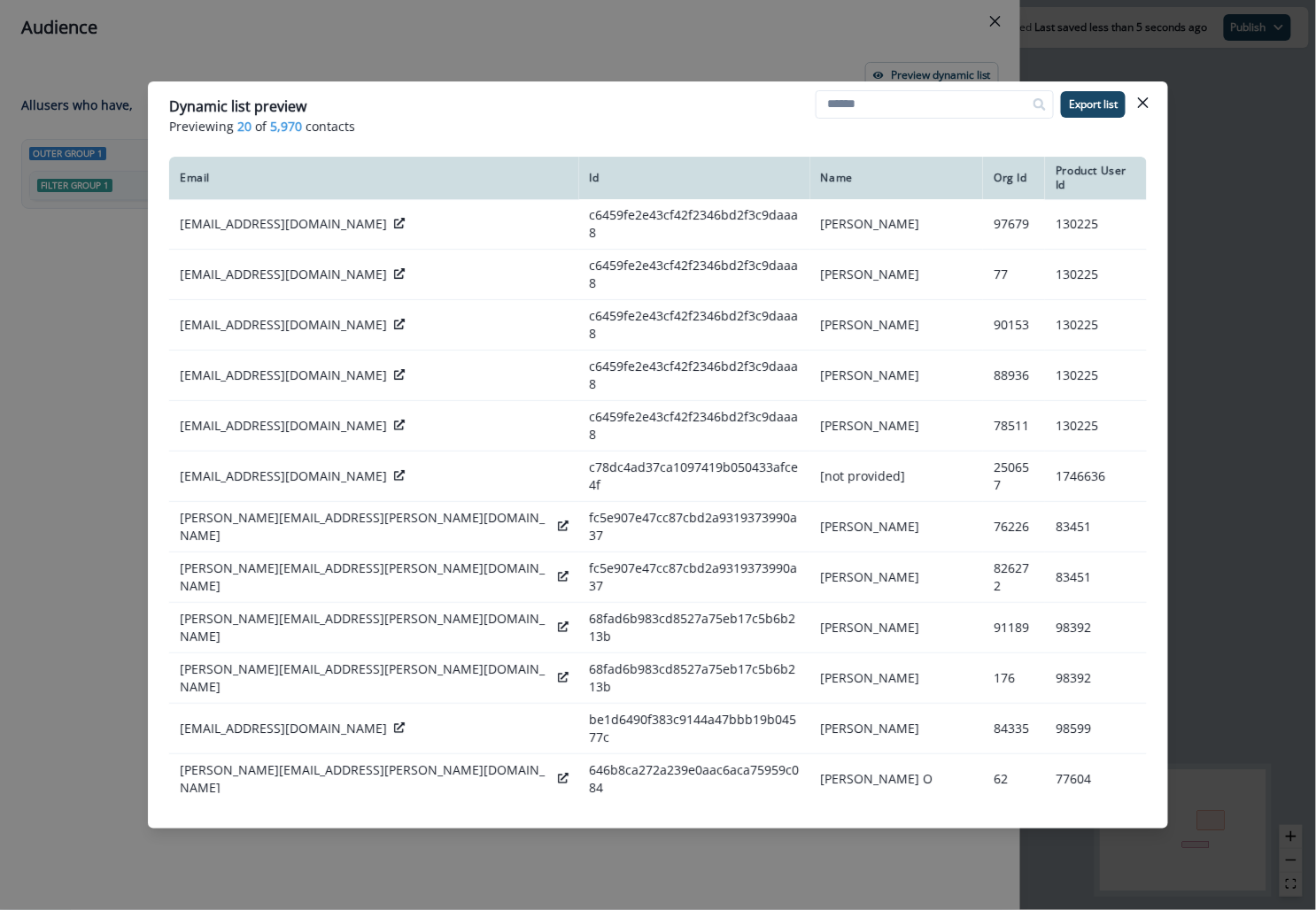
click at [82, 364] on div "Dynamic list preview Previewing 20 of 5,970 contacts Export list Email Id Name …" at bounding box center [658, 455] width 1316 height 910
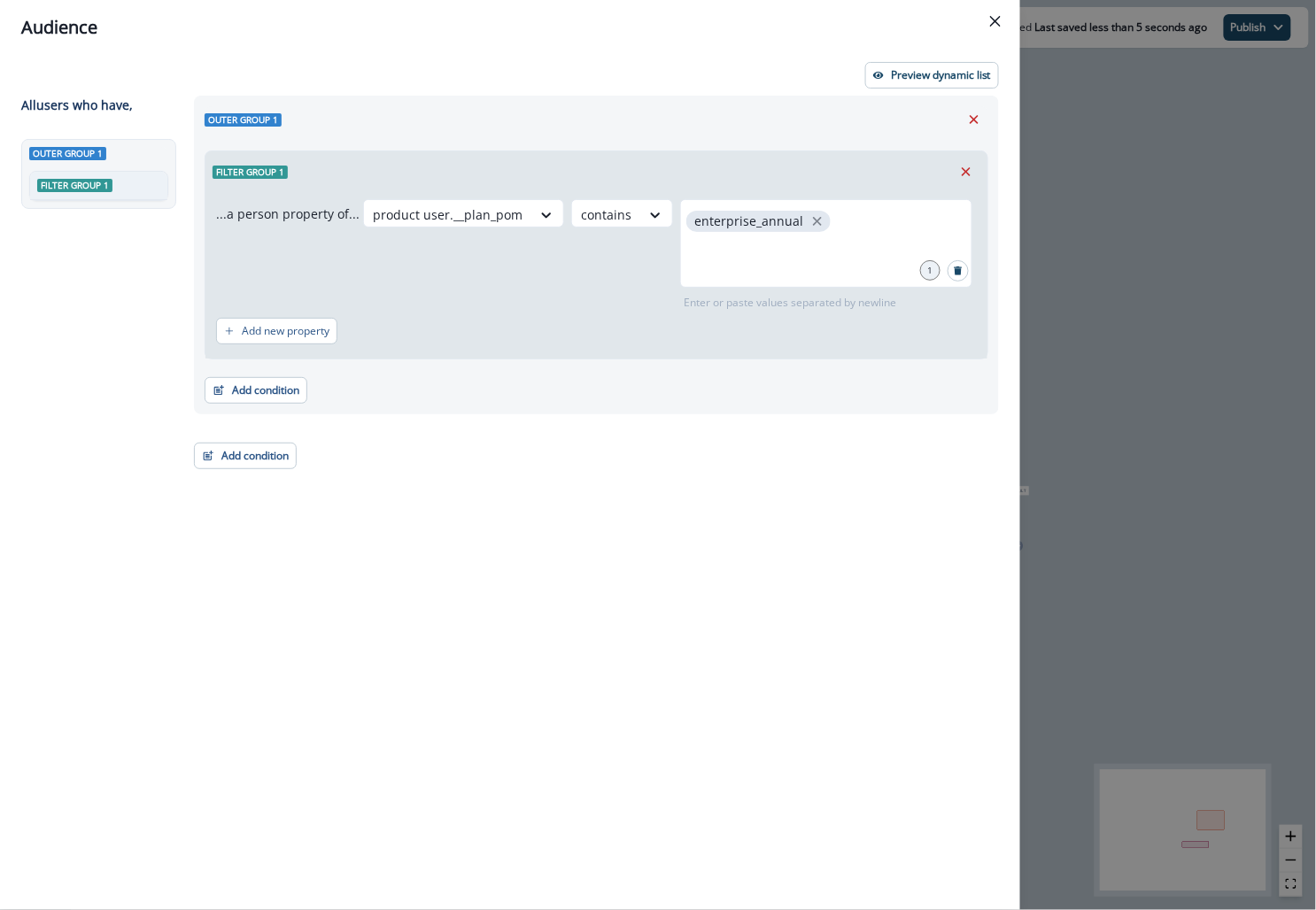
click at [571, 453] on div "Audience Preview dynamic list All user s who have, Outer group 1 Filter group 1…" at bounding box center [658, 455] width 1316 height 910
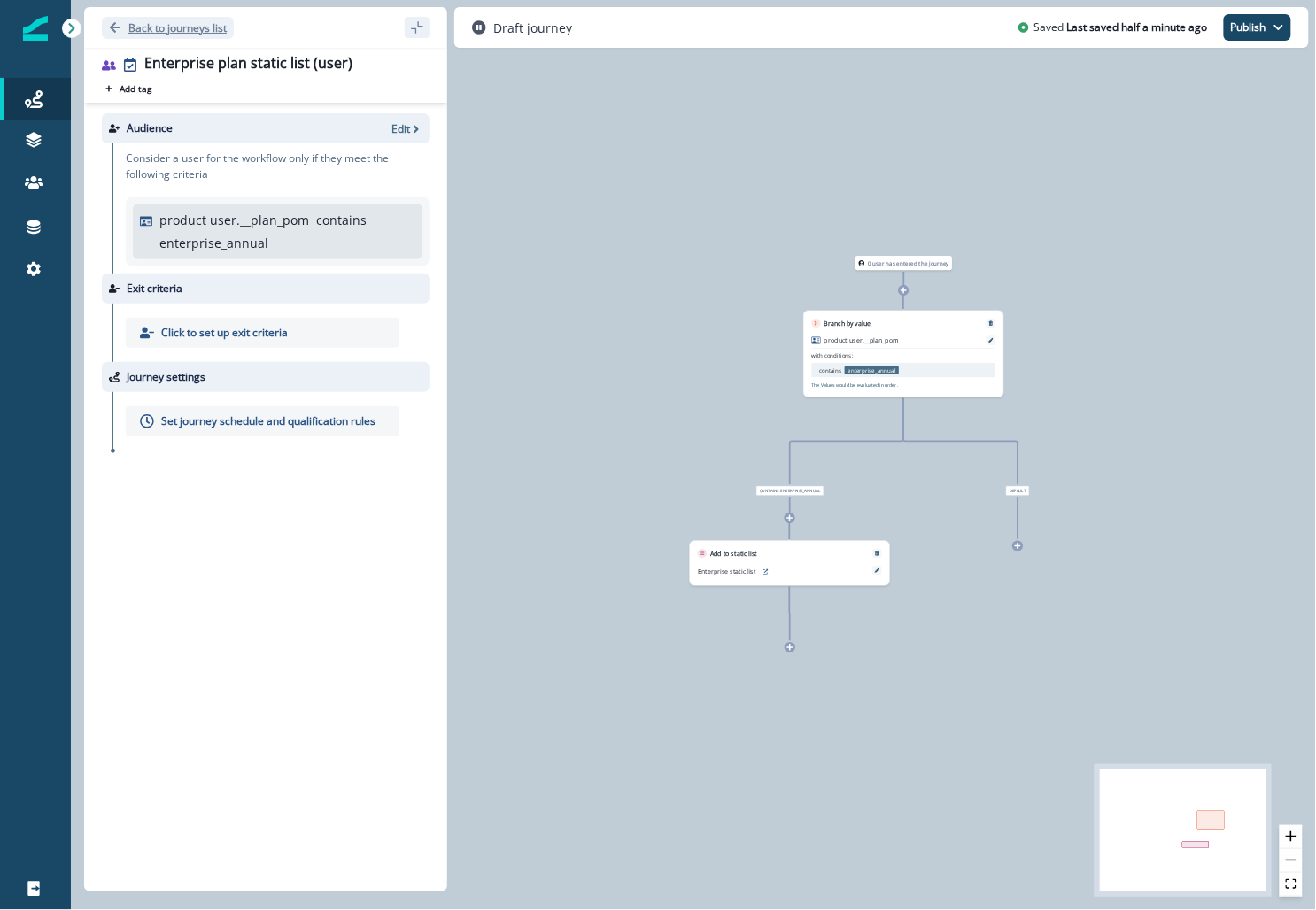
click at [143, 35] on button "Back to journeys list" at bounding box center [167, 28] width 132 height 22
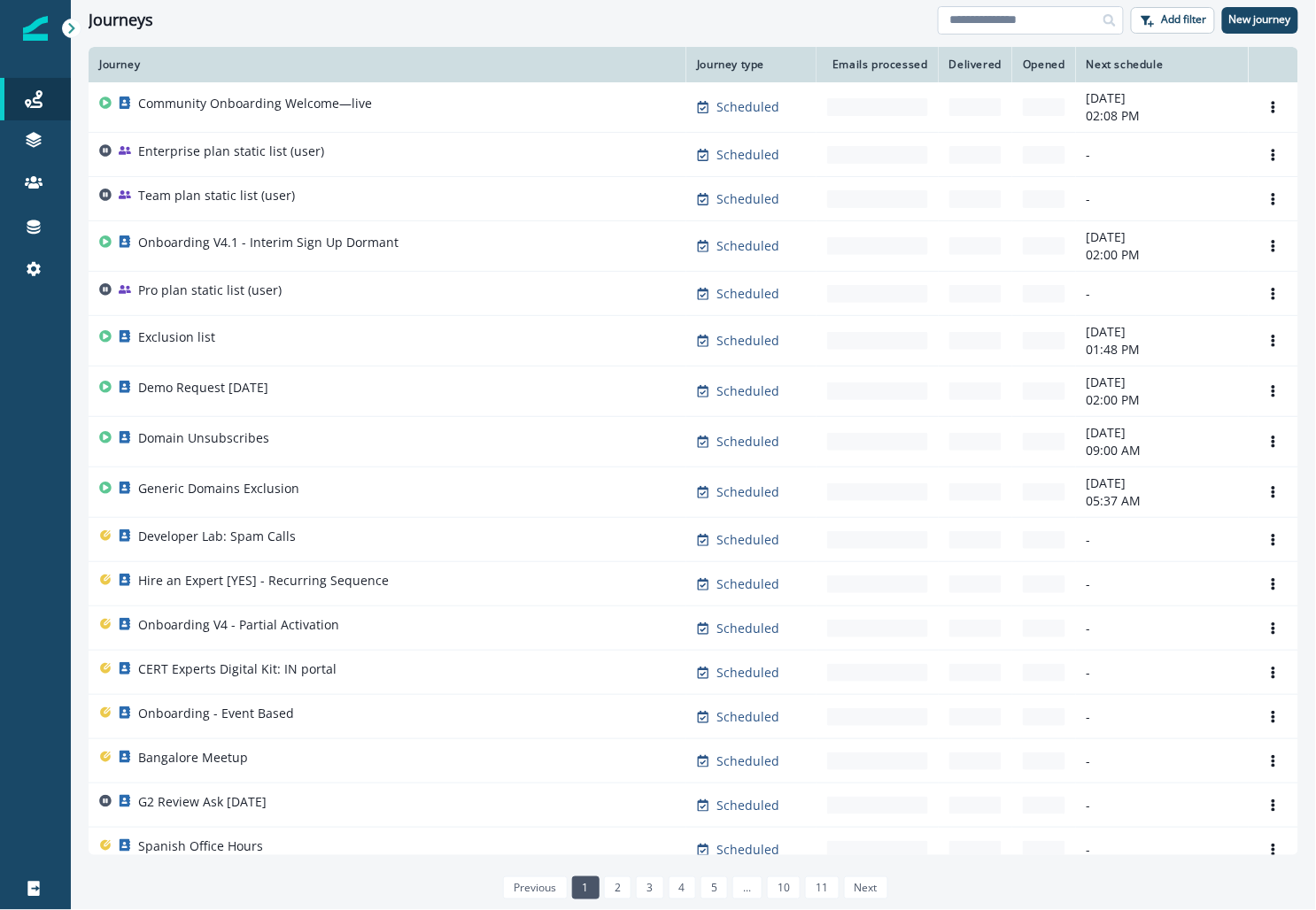
click at [571, 30] on input at bounding box center [1031, 20] width 186 height 29
type input "******"
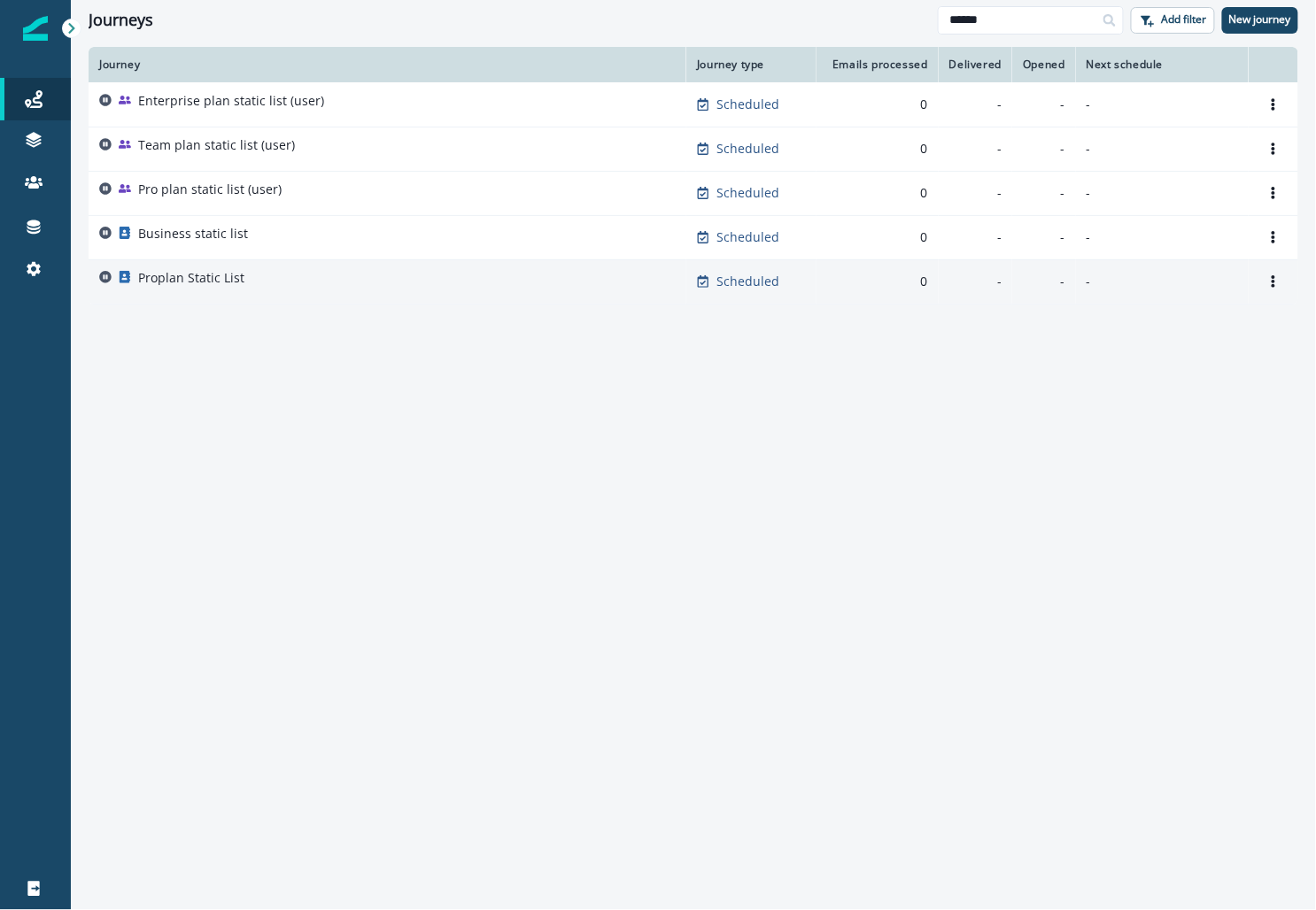
click at [275, 269] on div "Proplan Static List" at bounding box center [387, 281] width 576 height 25
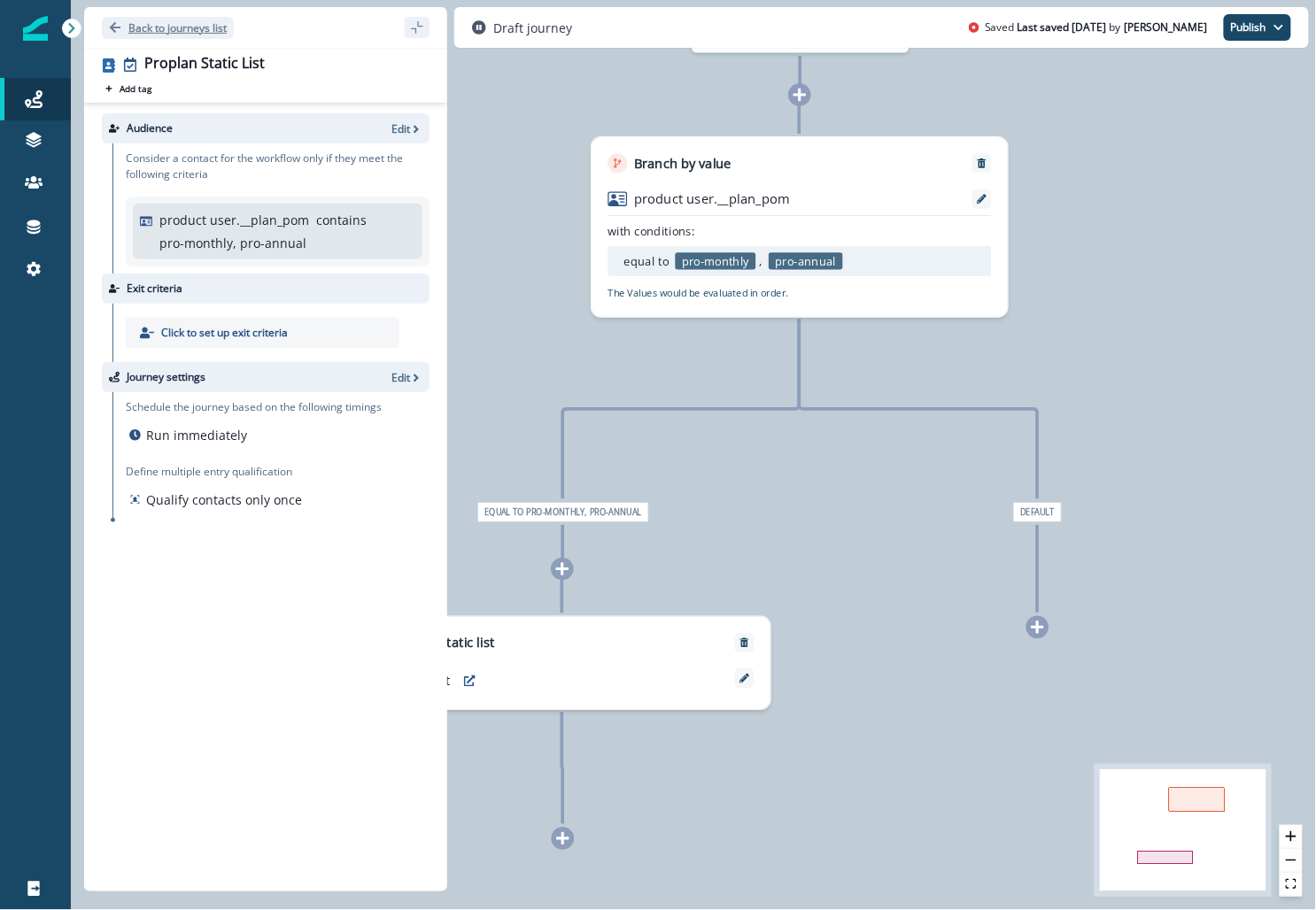
click at [208, 29] on p "Back to journeys list" at bounding box center [177, 28] width 99 height 15
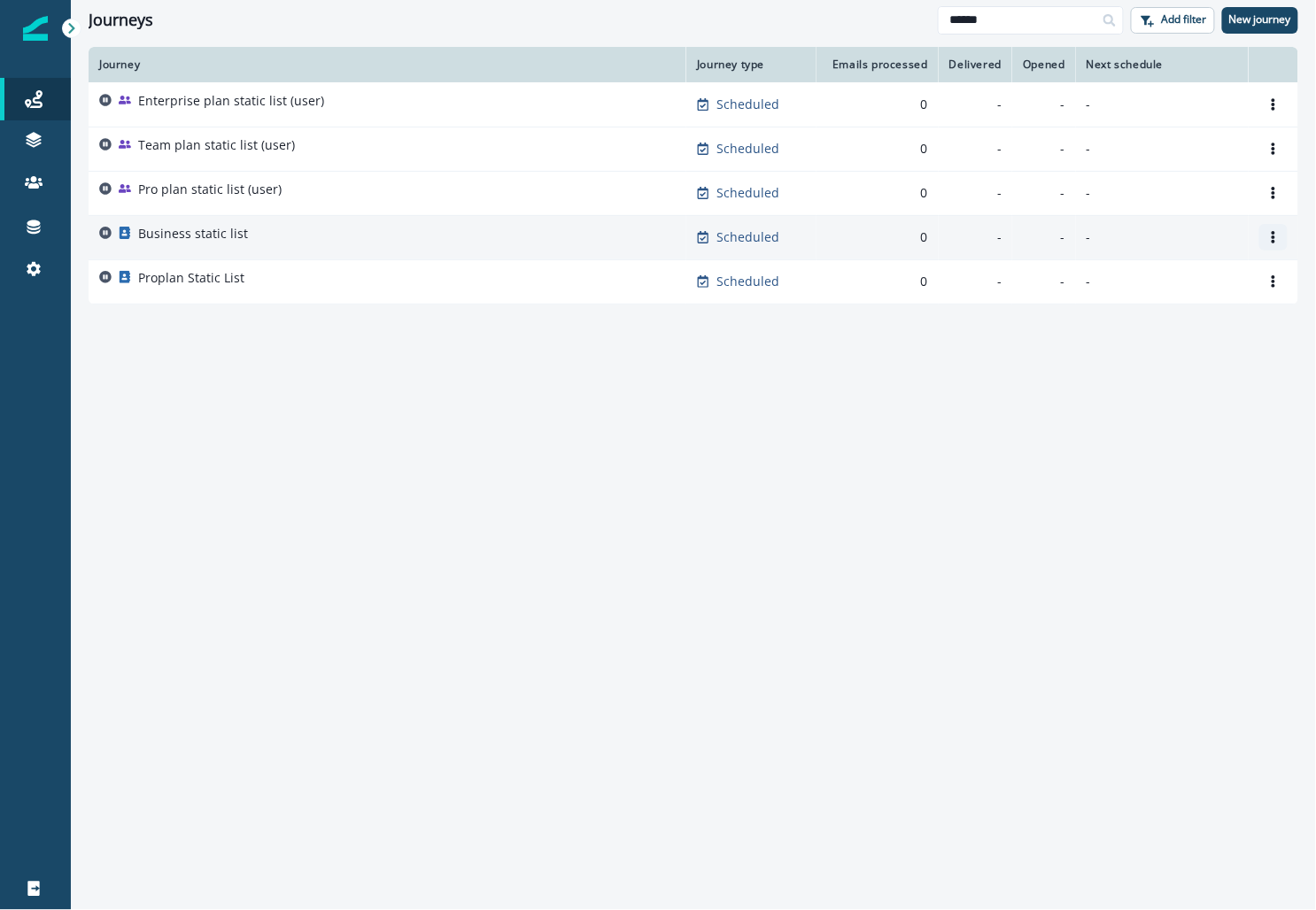
click at [571, 238] on icon "Options" at bounding box center [1273, 237] width 12 height 12
click at [571, 340] on button "Remove" at bounding box center [1188, 337] width 196 height 29
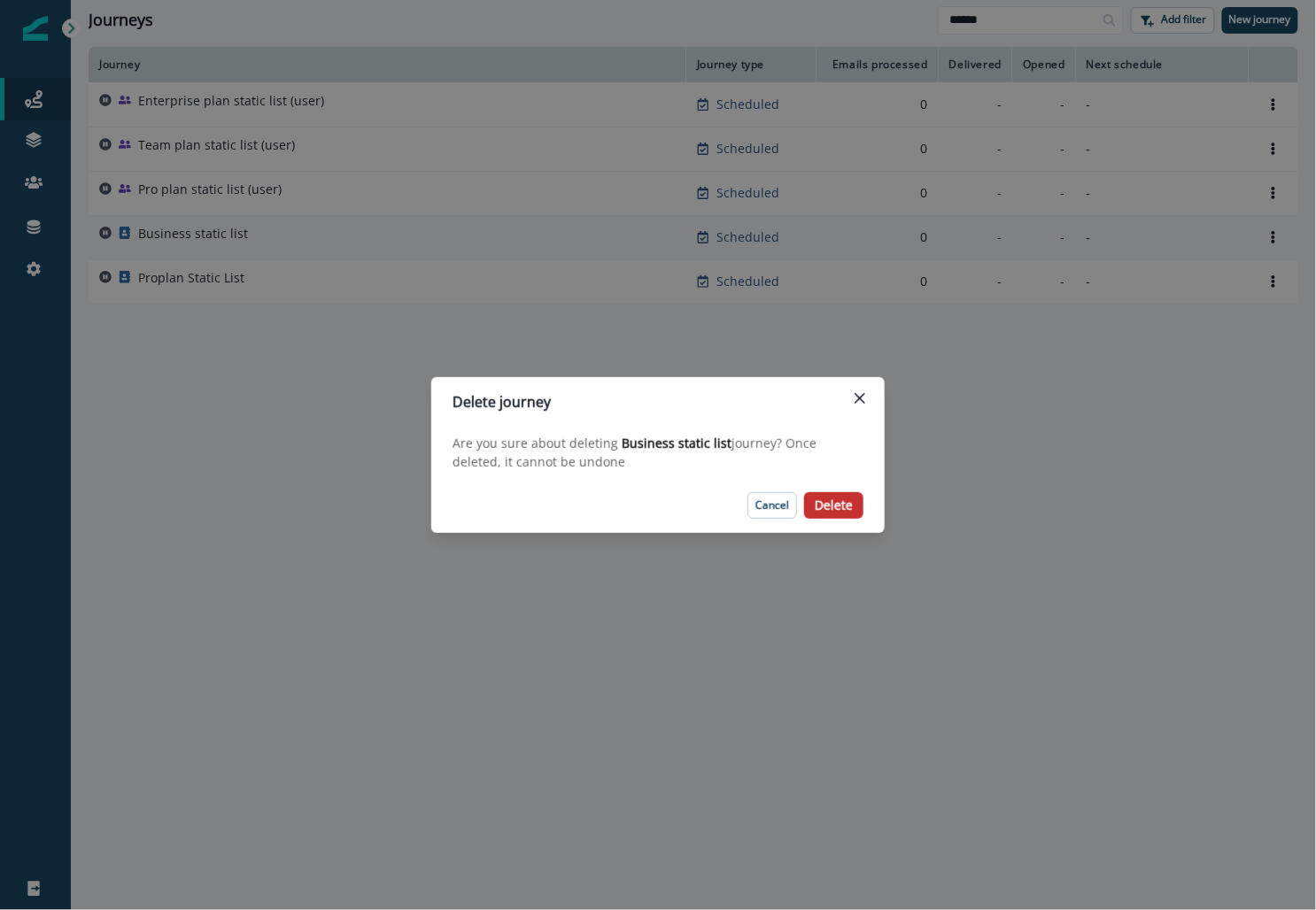
click at [571, 504] on p "Delete" at bounding box center [834, 506] width 38 height 15
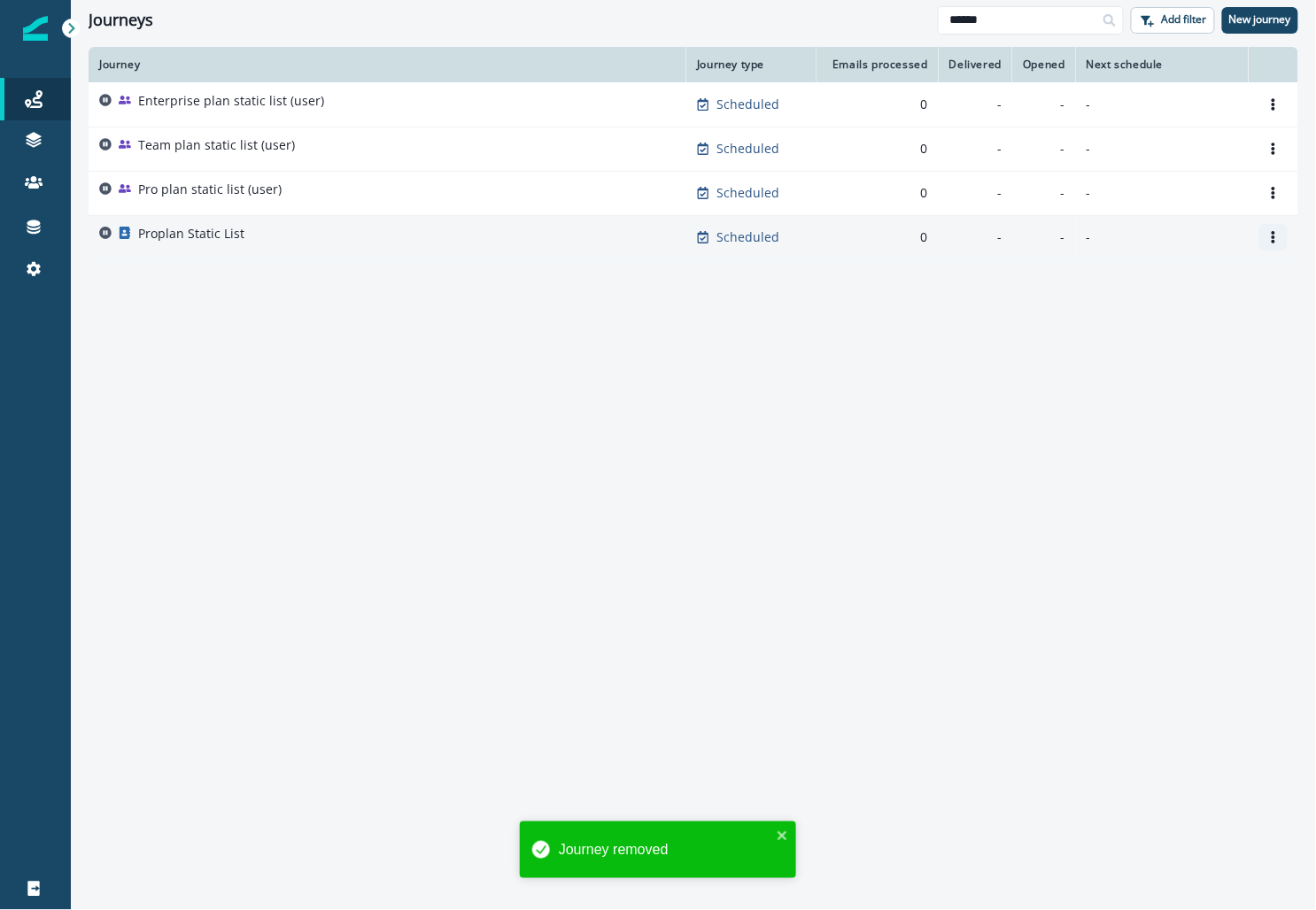
click at [571, 230] on button "Options" at bounding box center [1274, 237] width 29 height 27
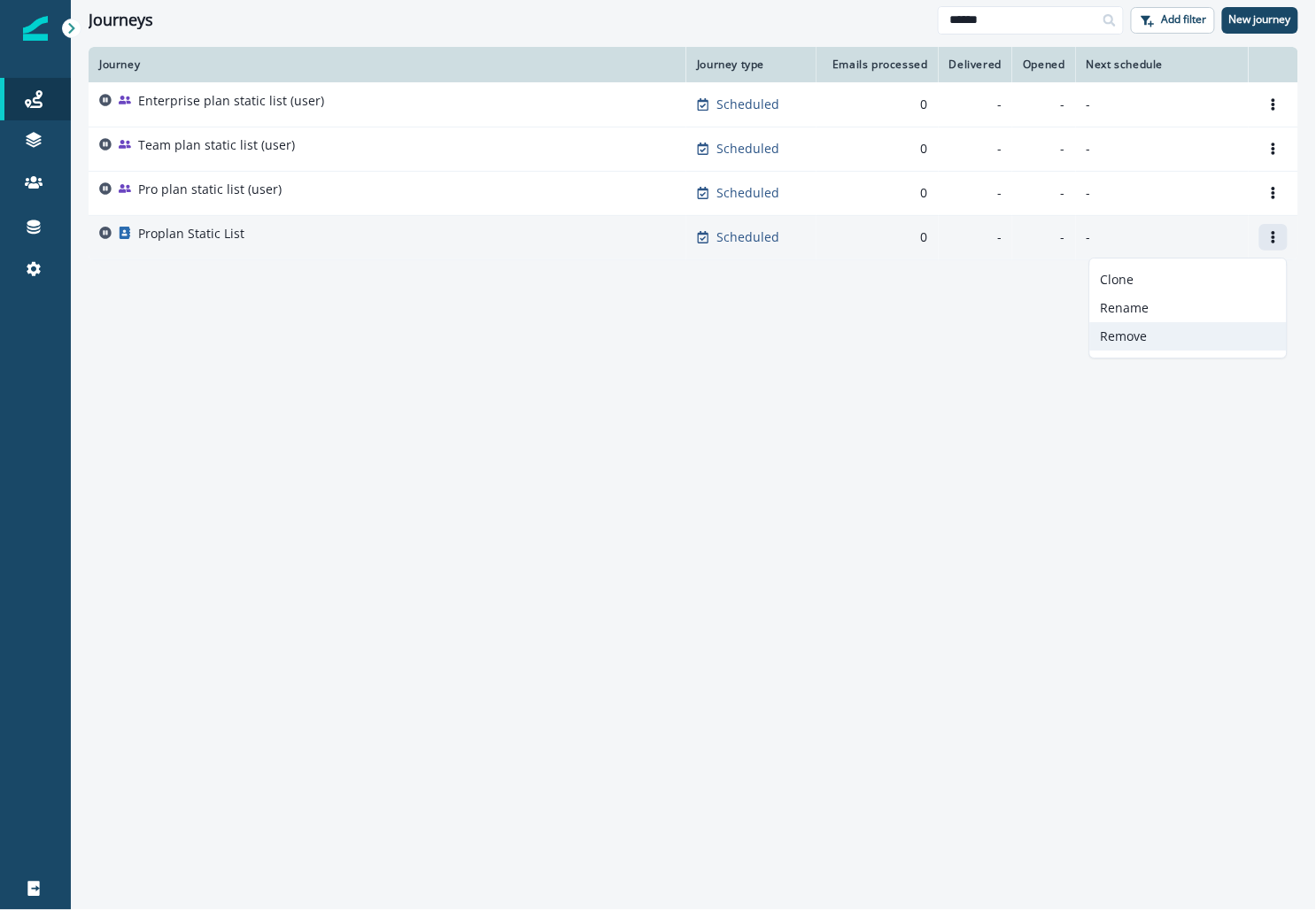
click at [571, 336] on button "Remove" at bounding box center [1188, 337] width 196 height 29
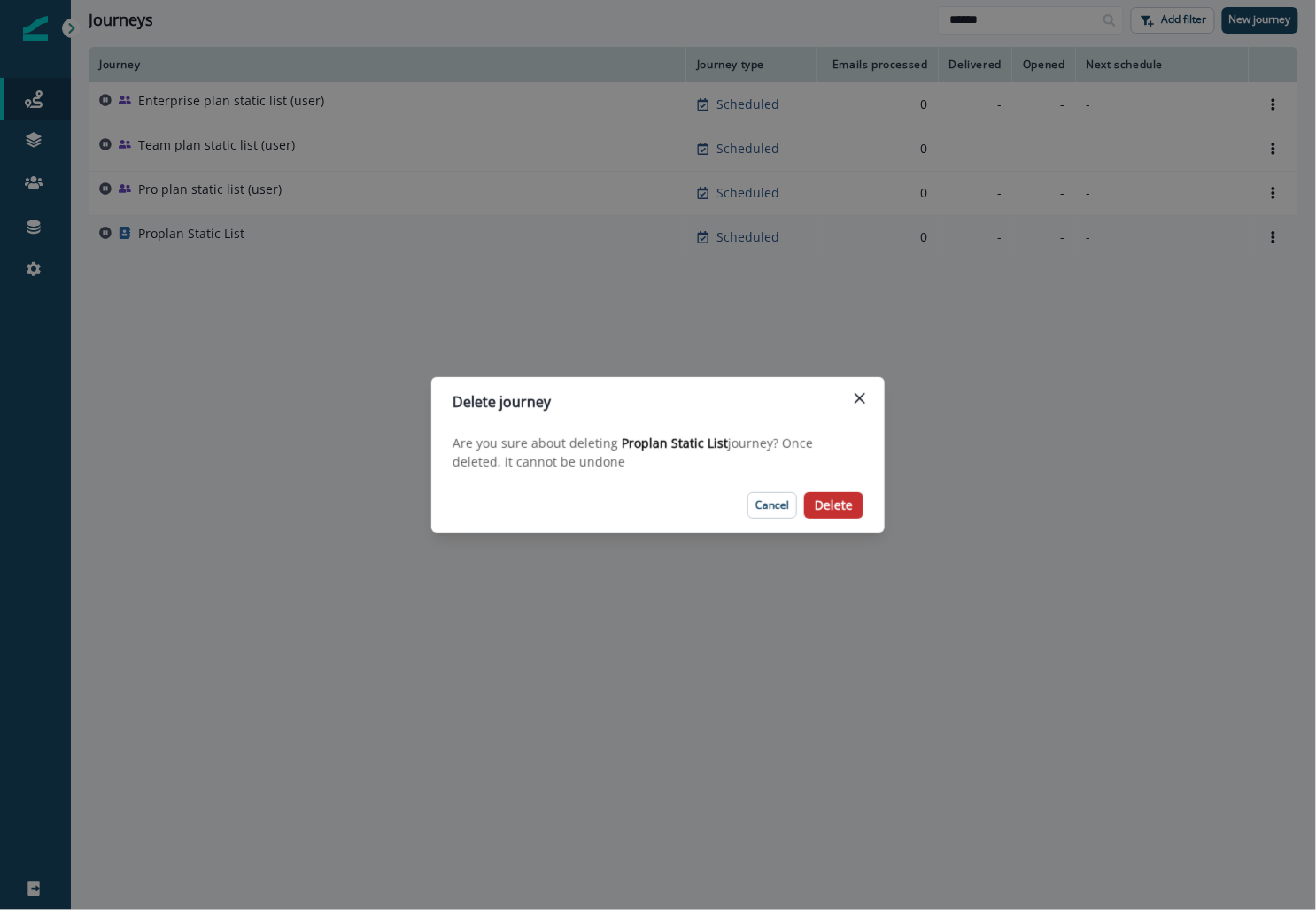
click at [571, 503] on p "Delete" at bounding box center [834, 506] width 38 height 15
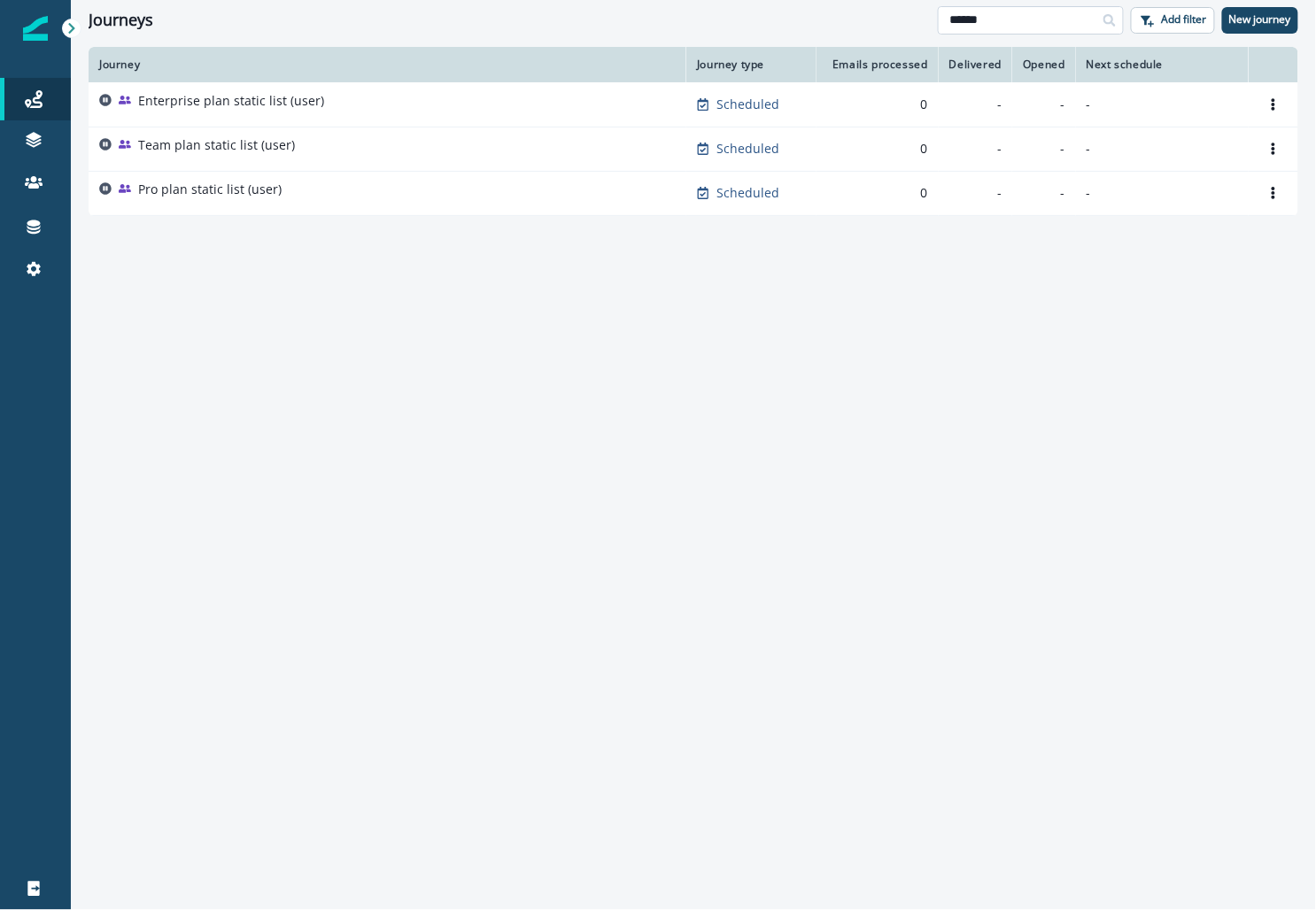
drag, startPoint x: 1055, startPoint y: 78, endPoint x: 1072, endPoint y: 31, distance: 50.0
click at [571, 31] on input "******" at bounding box center [1031, 20] width 186 height 29
click at [571, 375] on div "Journey Journey type Emails processed Delivered Opened Next schedule Enterprise…" at bounding box center [694, 478] width 1245 height 861
click at [35, 93] on icon at bounding box center [33, 99] width 18 height 18
click at [39, 96] on icon at bounding box center [33, 99] width 18 height 18
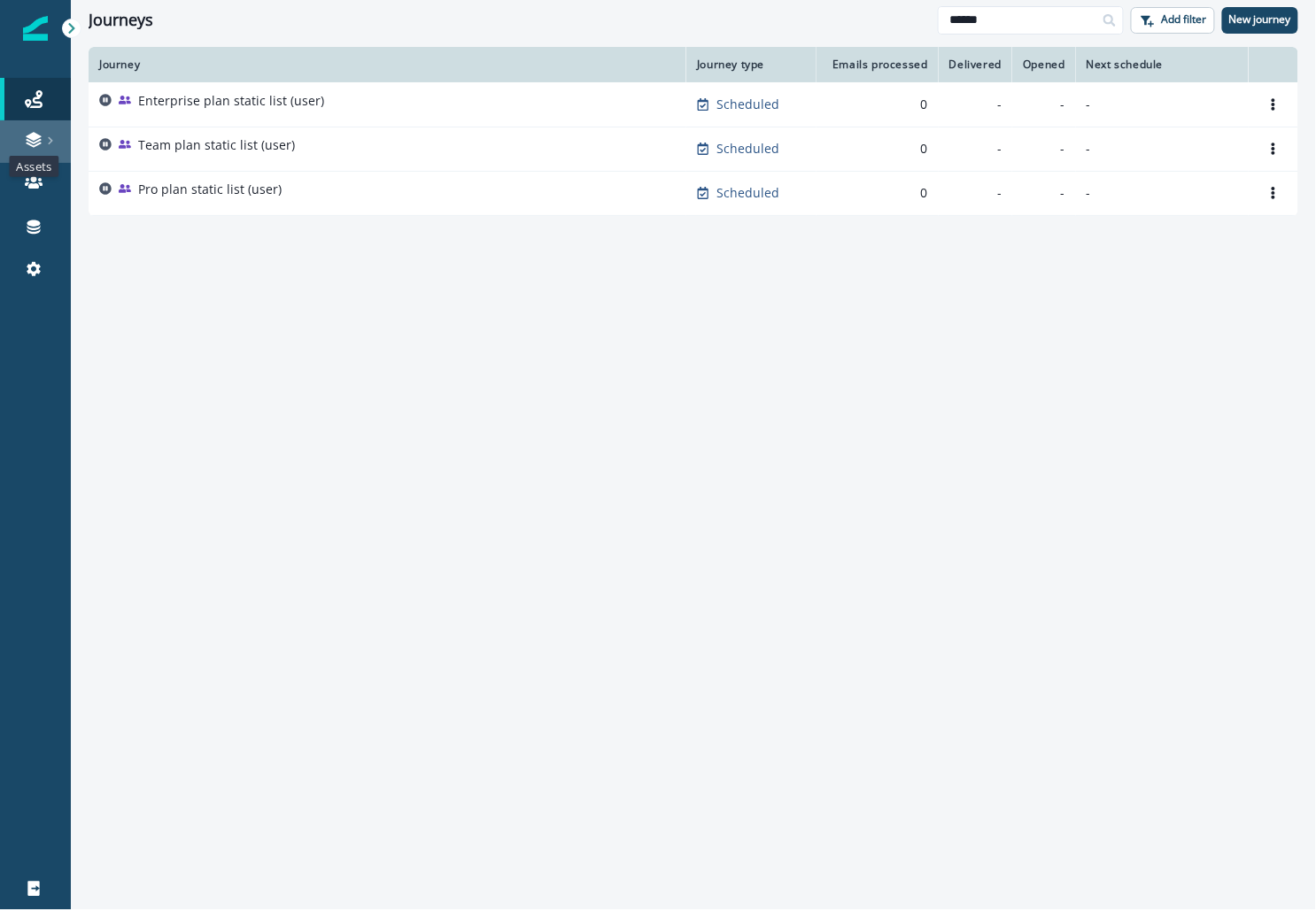
click at [35, 148] on icon at bounding box center [33, 139] width 18 height 18
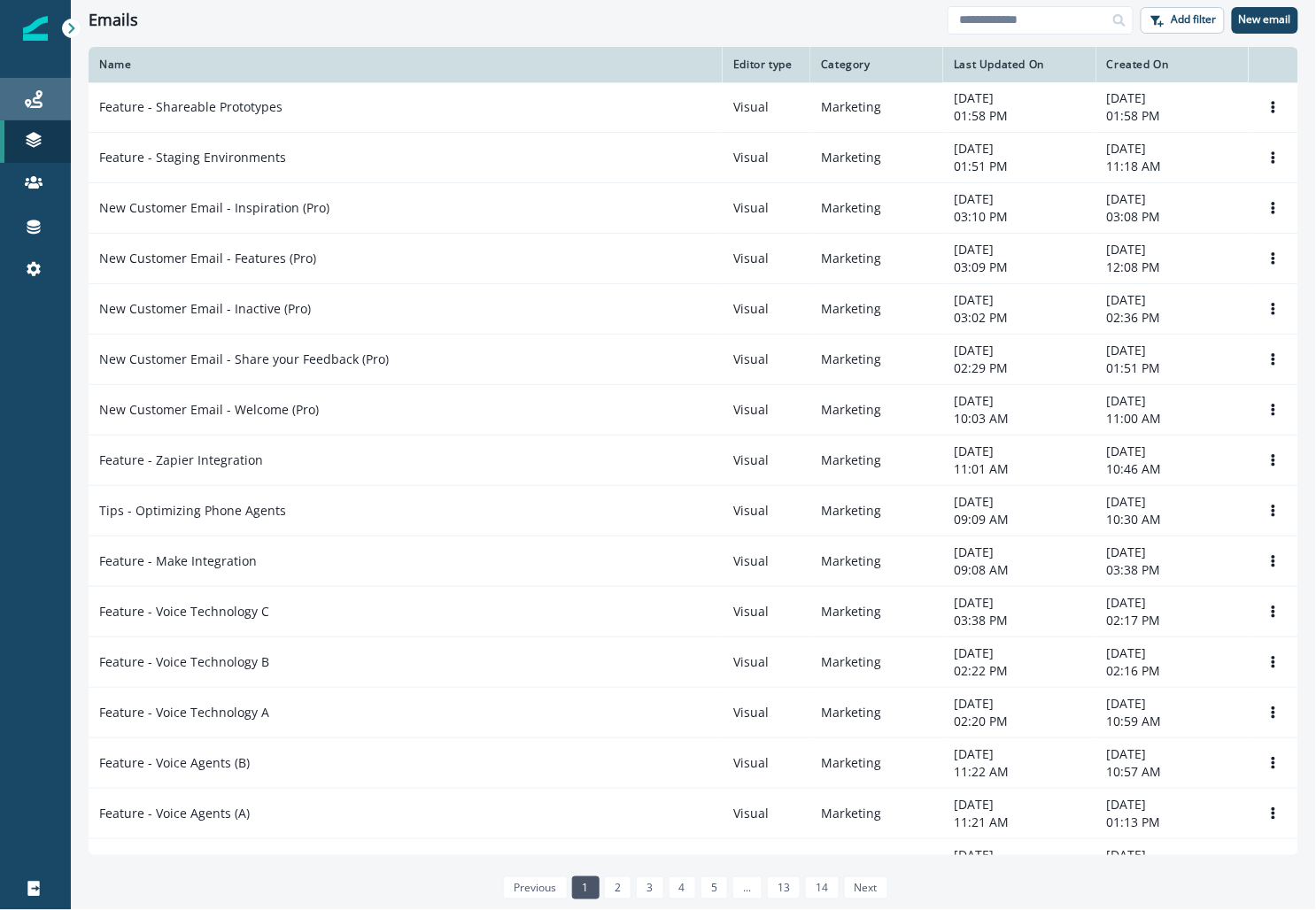
click at [60, 89] on div "Journeys" at bounding box center [35, 99] width 56 height 21
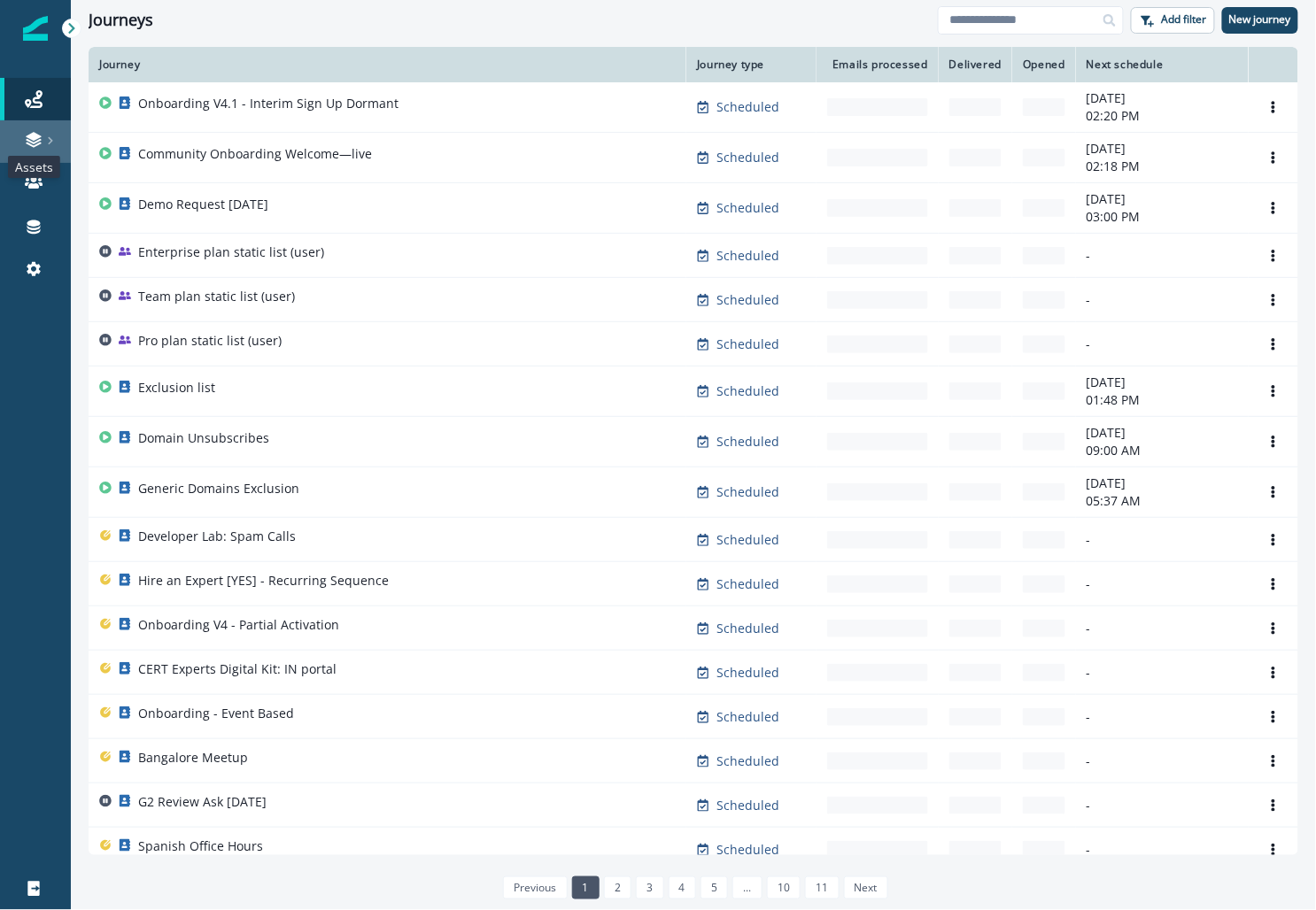
click at [28, 134] on icon at bounding box center [33, 139] width 18 height 18
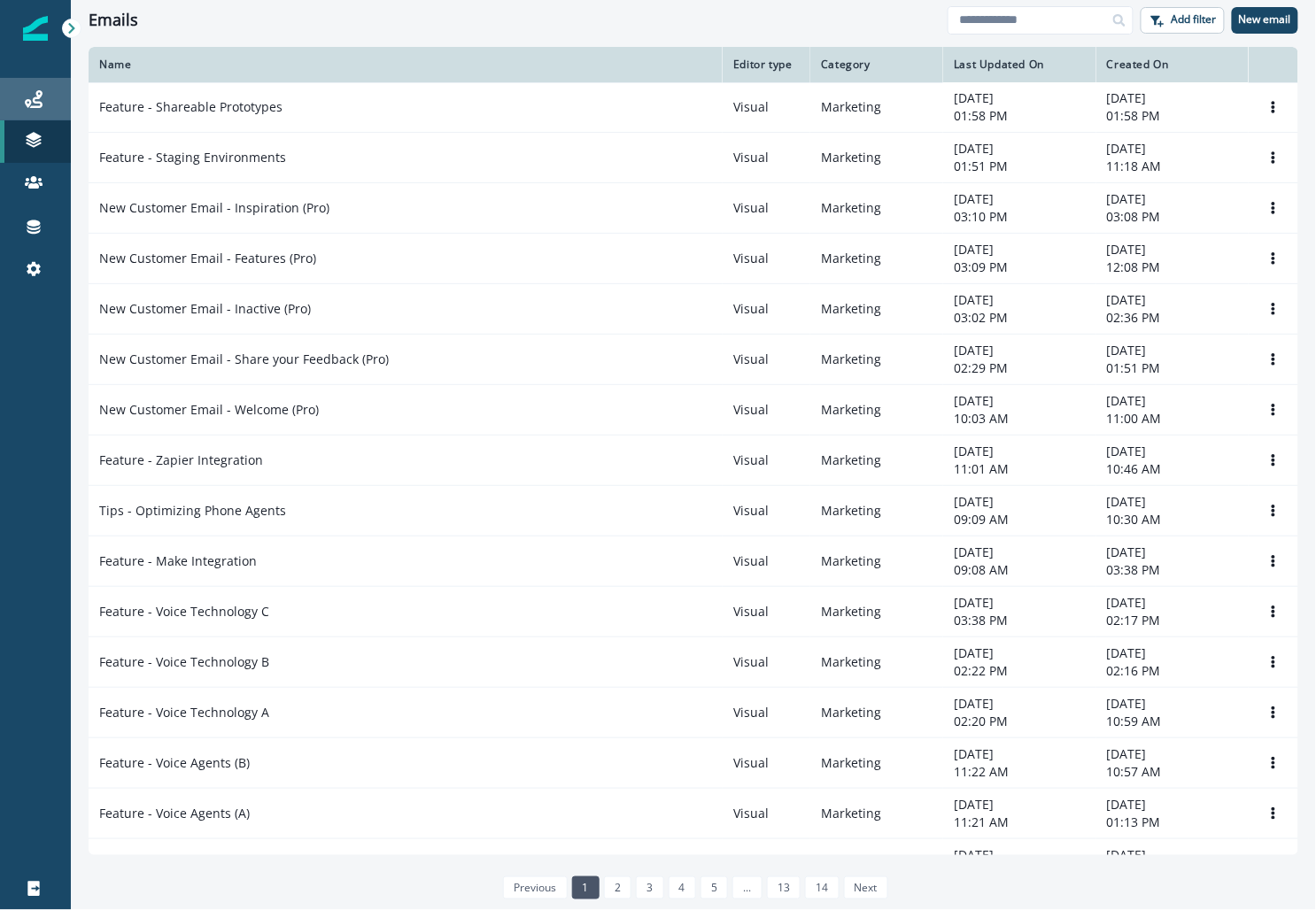
click at [42, 94] on div "Journeys" at bounding box center [35, 99] width 56 height 21
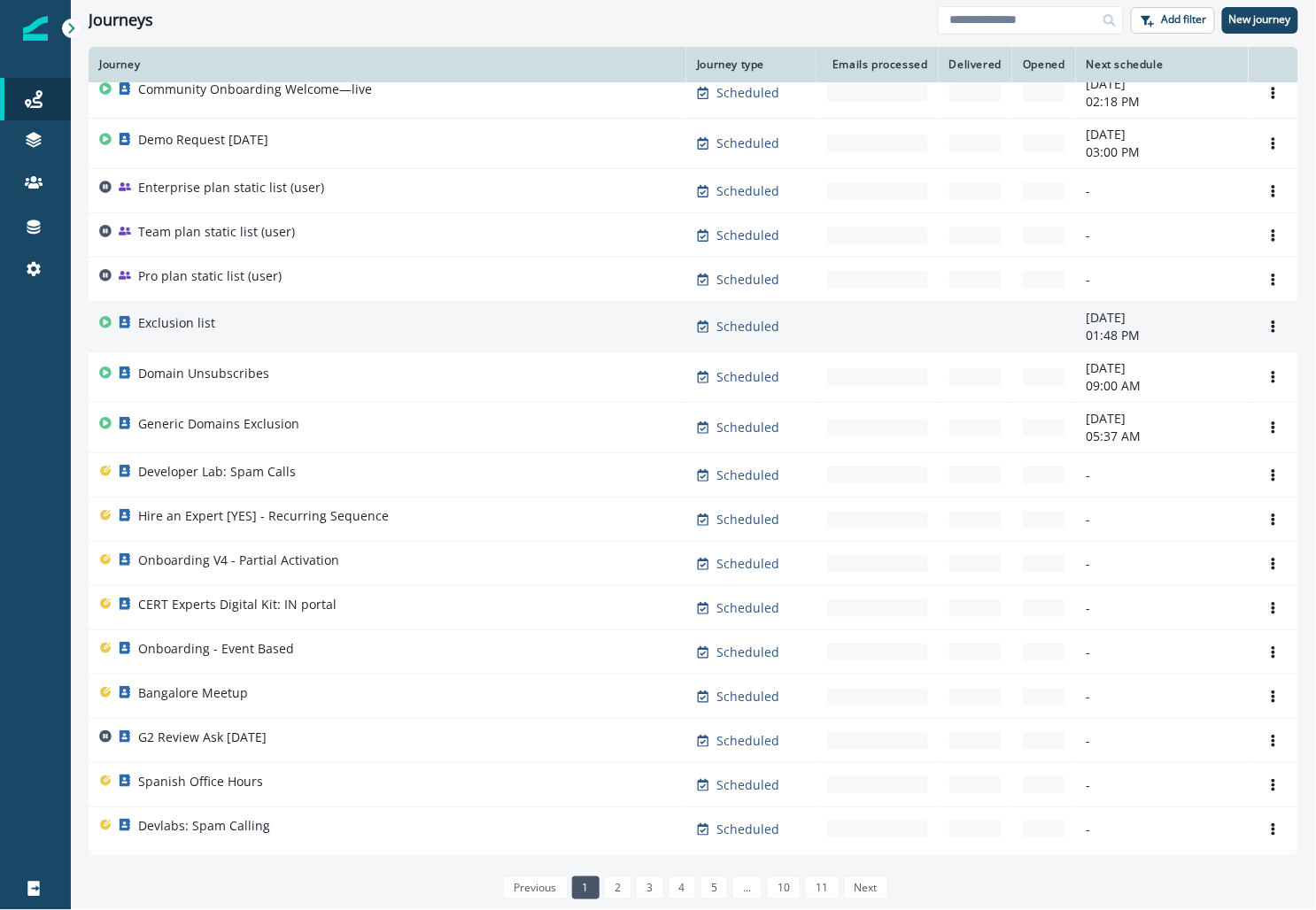
scroll to position [56, 0]
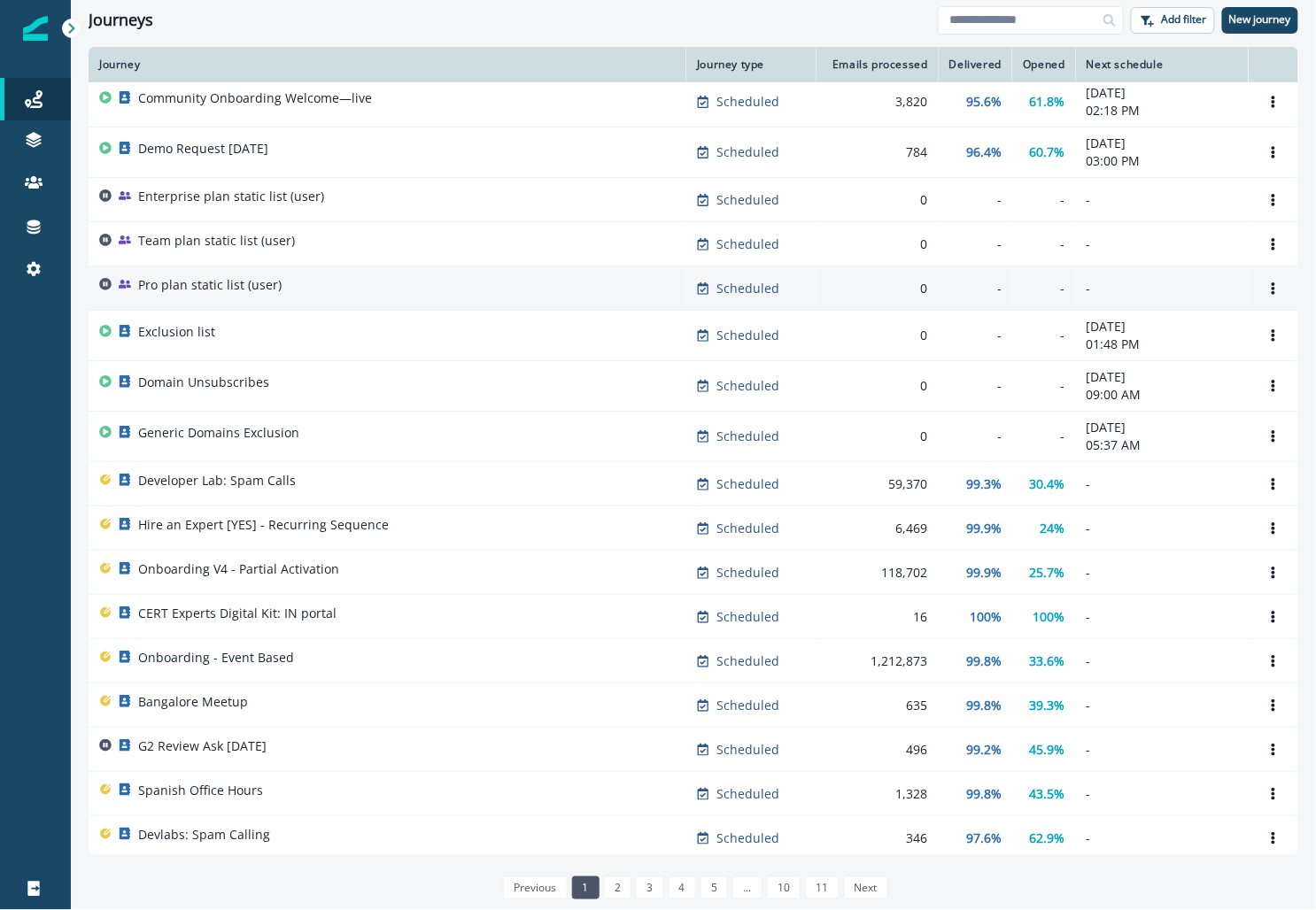
click at [229, 268] on td "Pro plan static list (user)" at bounding box center [387, 289] width 598 height 44
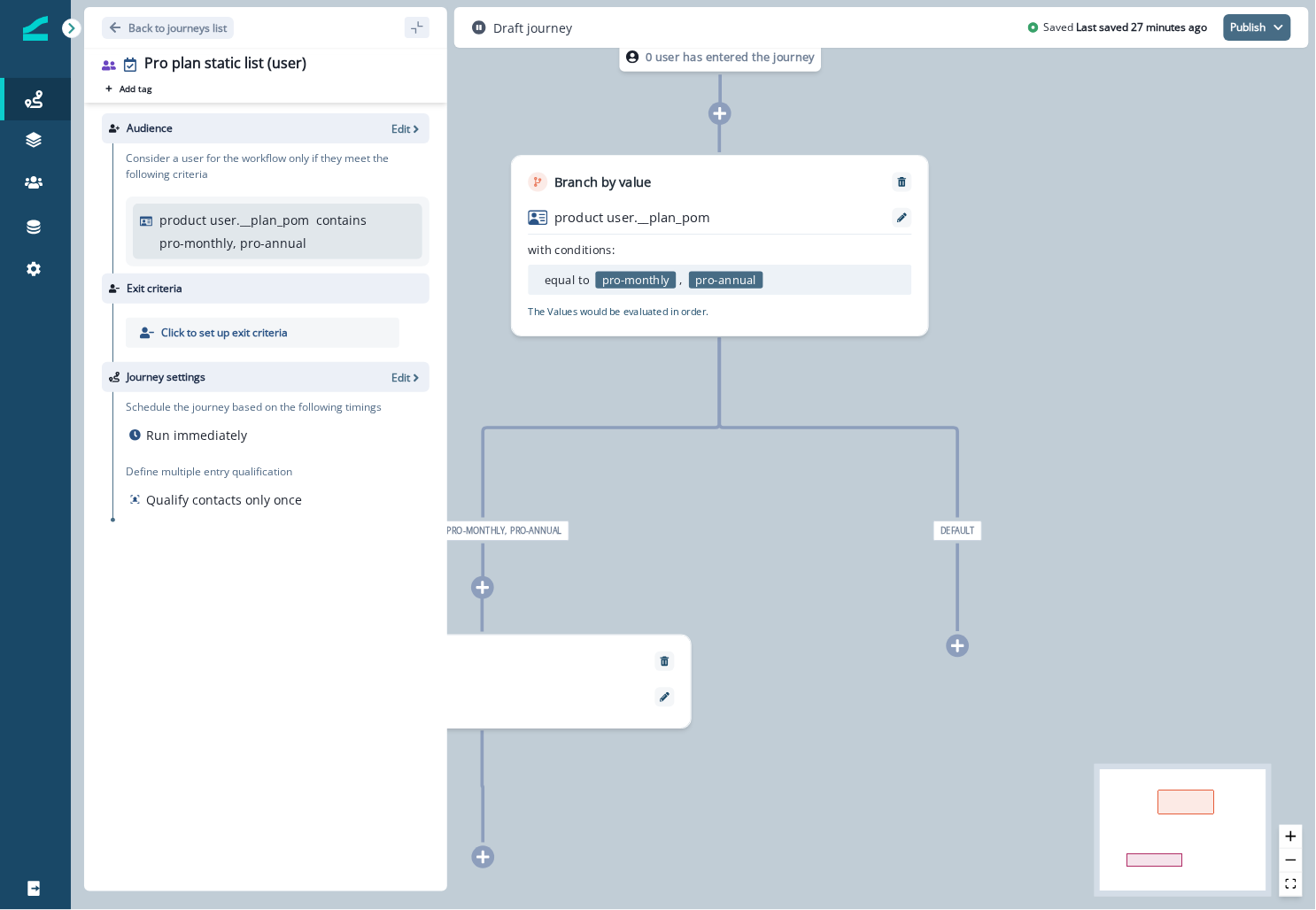
click at [571, 27] on button "Publish" at bounding box center [1257, 27] width 67 height 27
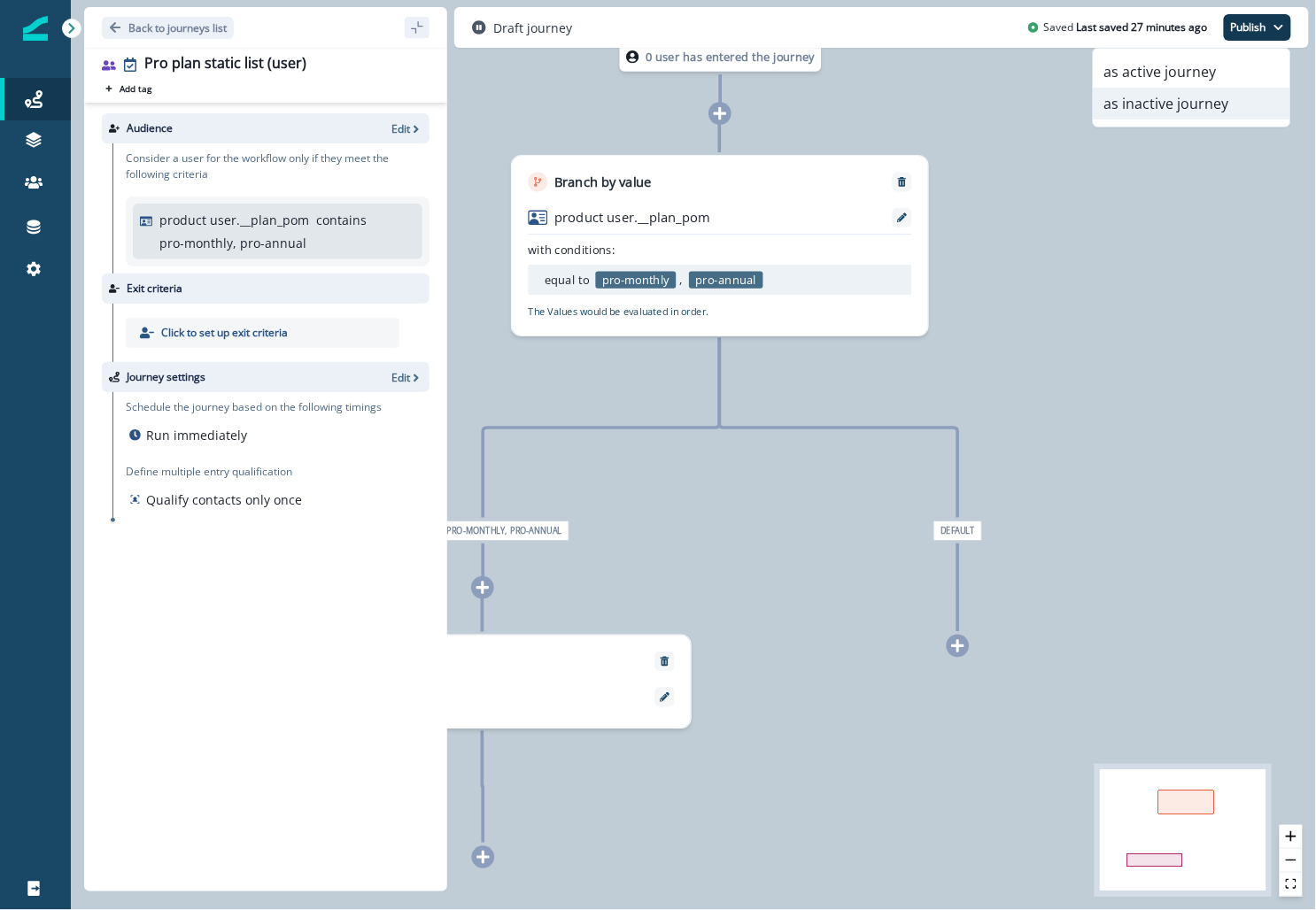
click at [571, 107] on button "as inactive journey" at bounding box center [1192, 103] width 196 height 32
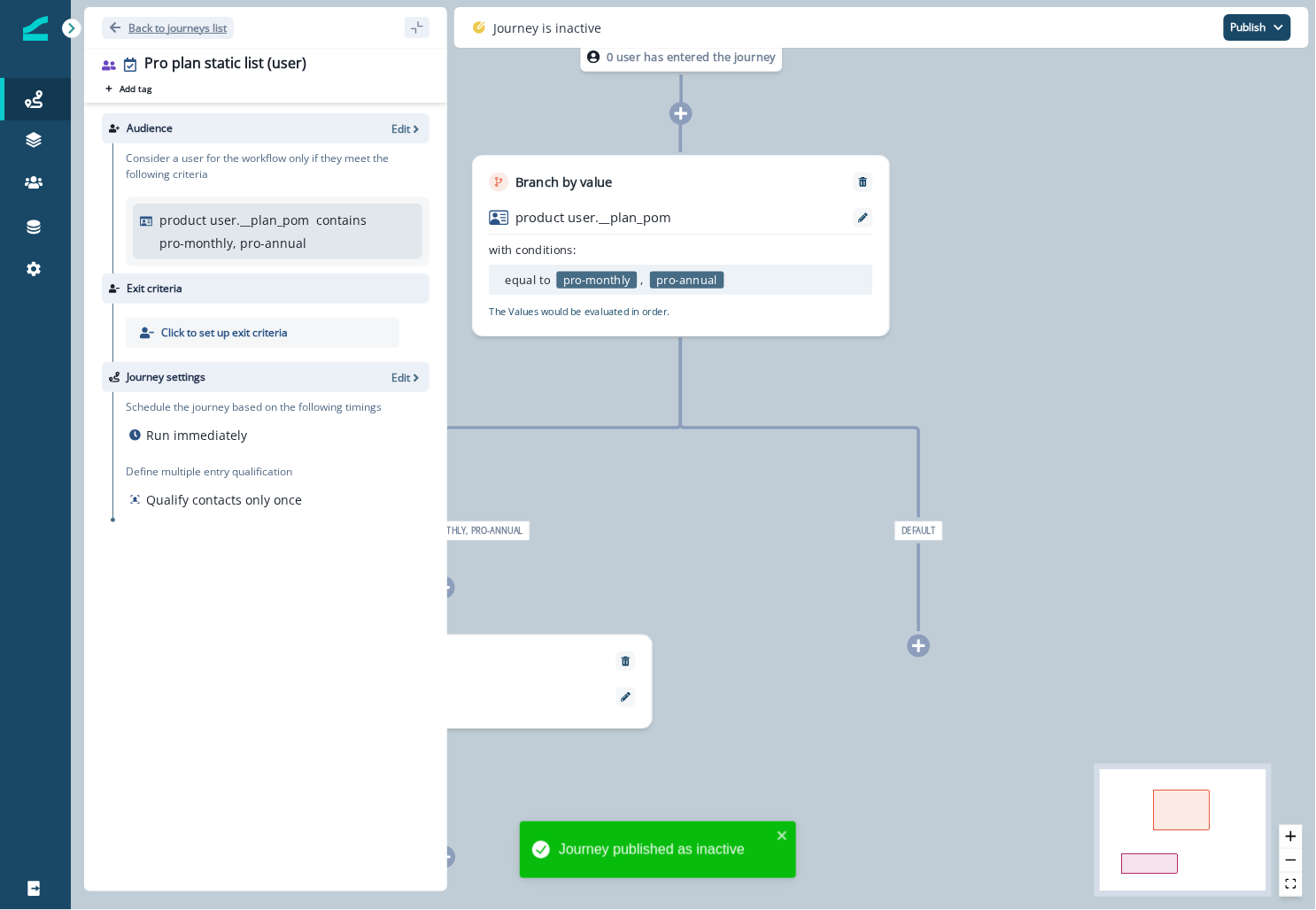
click at [140, 22] on p "Back to journeys list" at bounding box center [177, 28] width 99 height 15
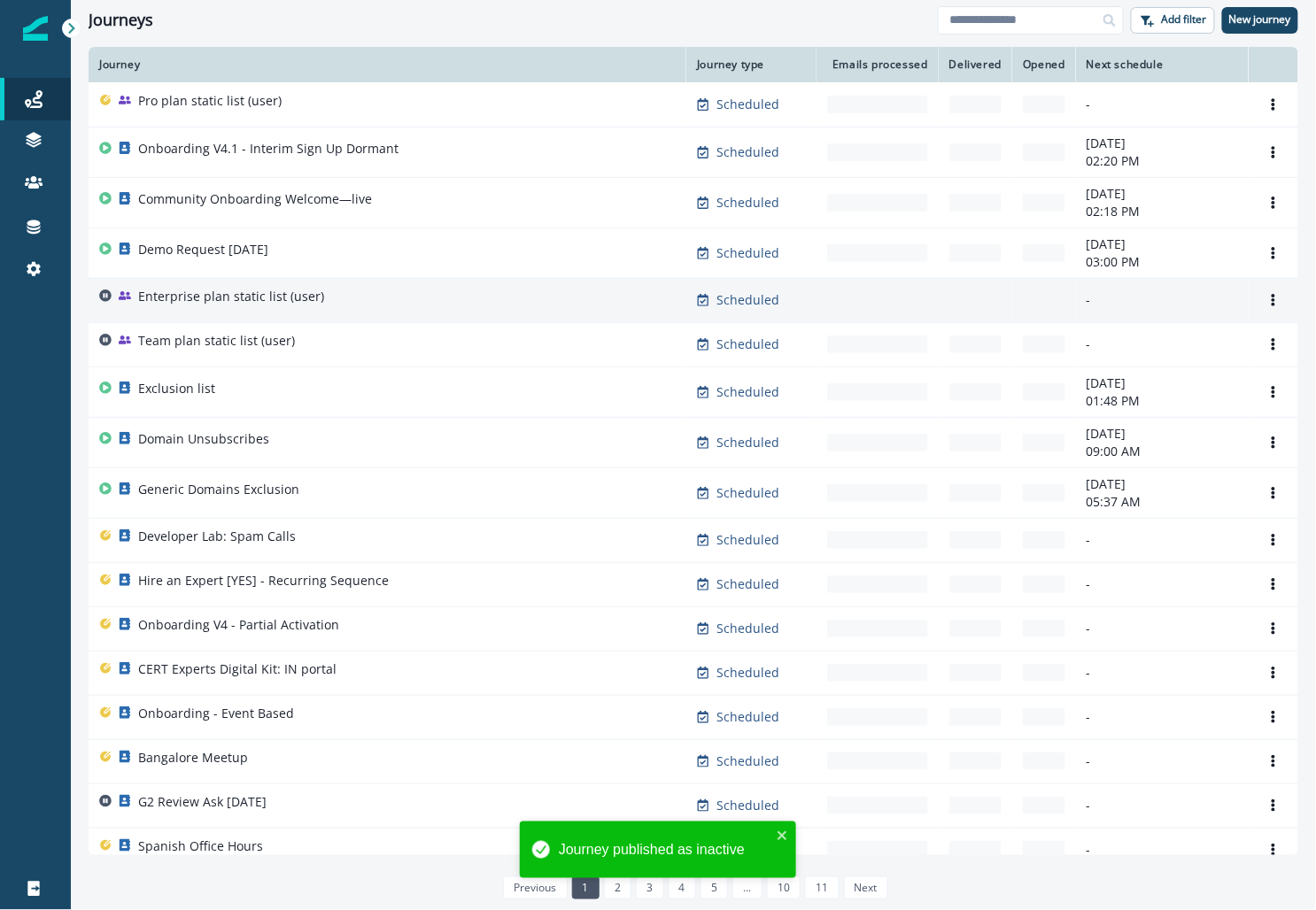
click at [259, 298] on p "Enterprise plan static list (user)" at bounding box center [231, 296] width 186 height 18
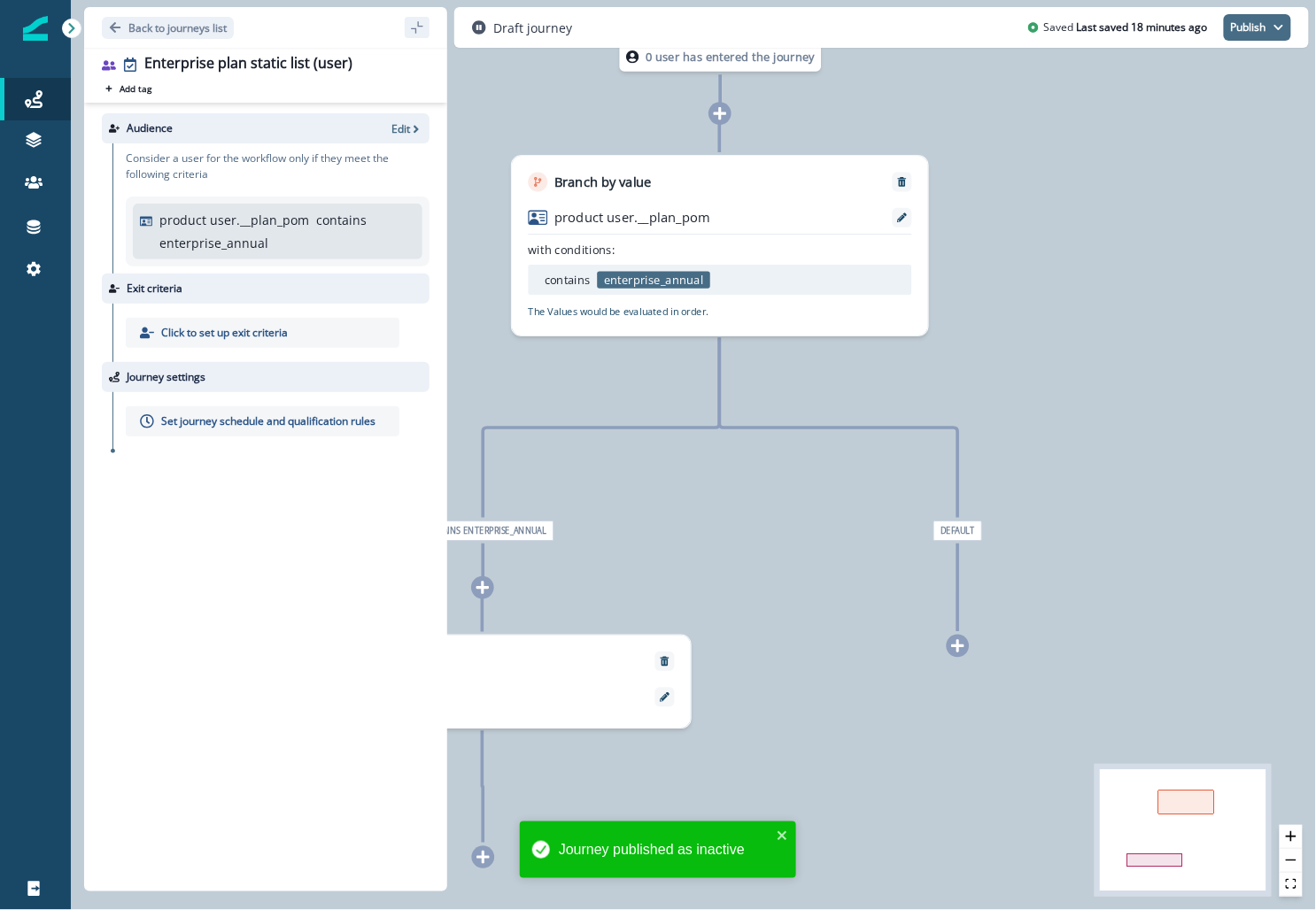
click at [571, 23] on button "Publish" at bounding box center [1257, 27] width 67 height 27
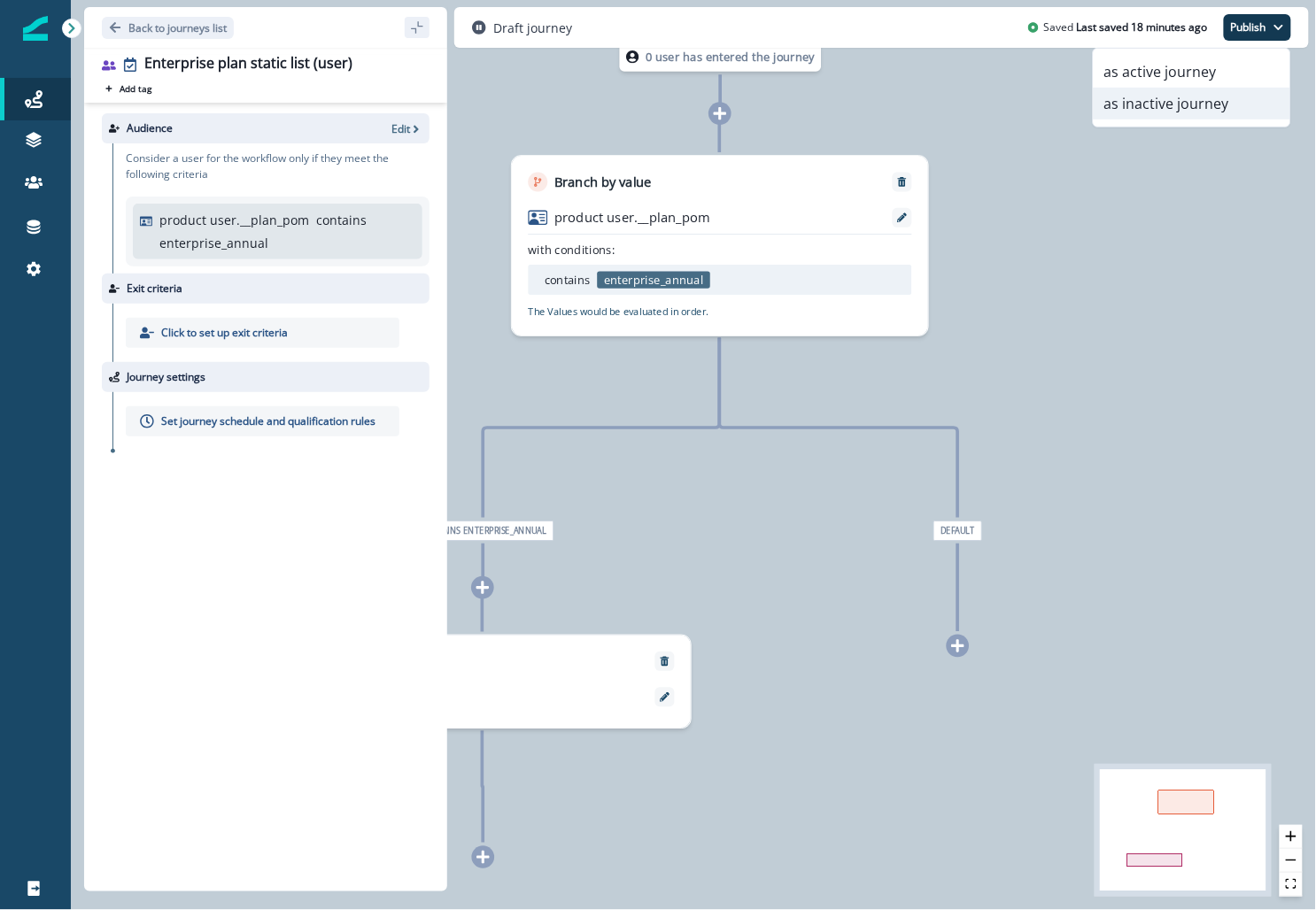
click at [571, 107] on button "as inactive journey" at bounding box center [1192, 103] width 196 height 32
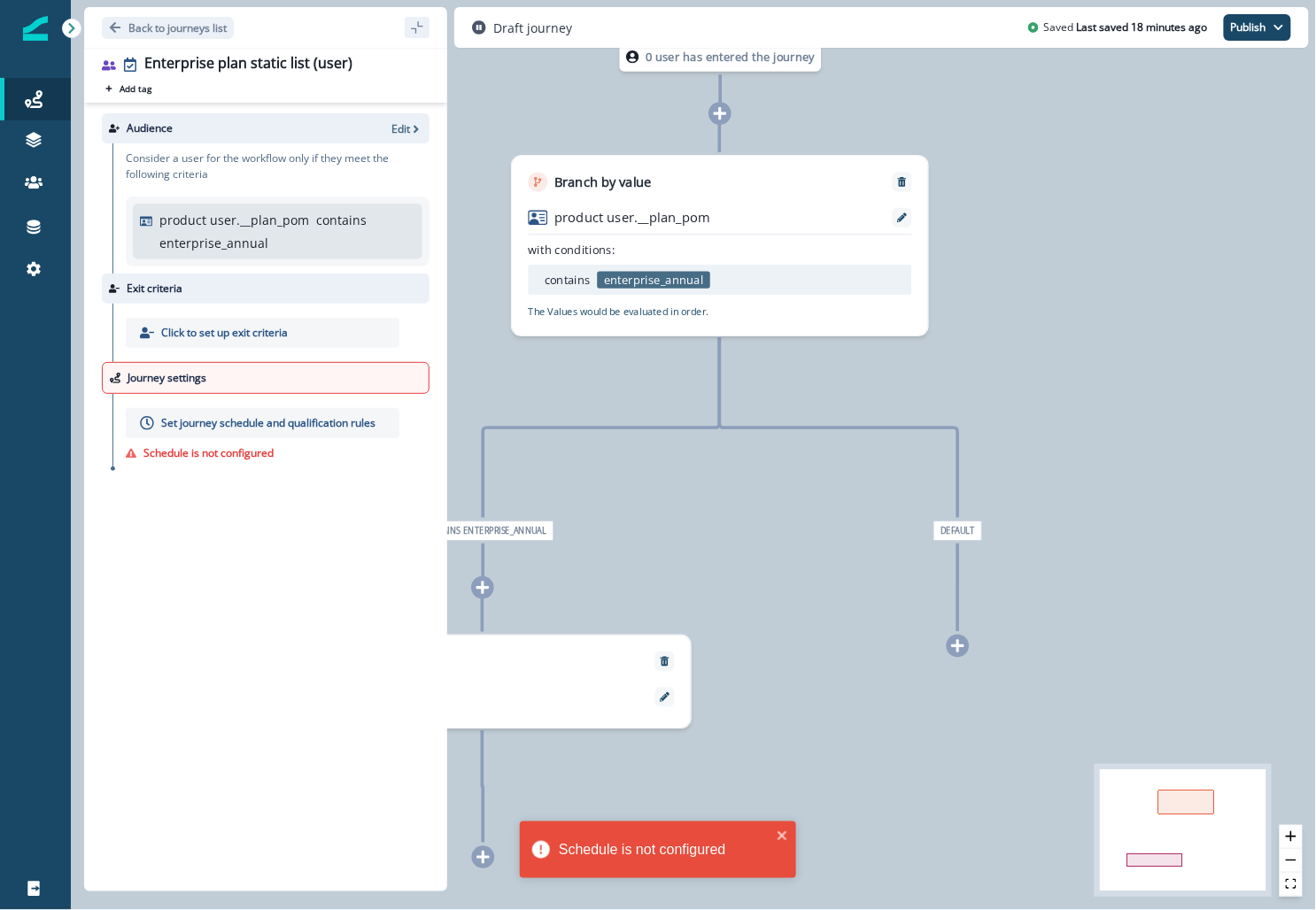
click at [207, 429] on p "Set journey schedule and qualification rules" at bounding box center [268, 422] width 214 height 16
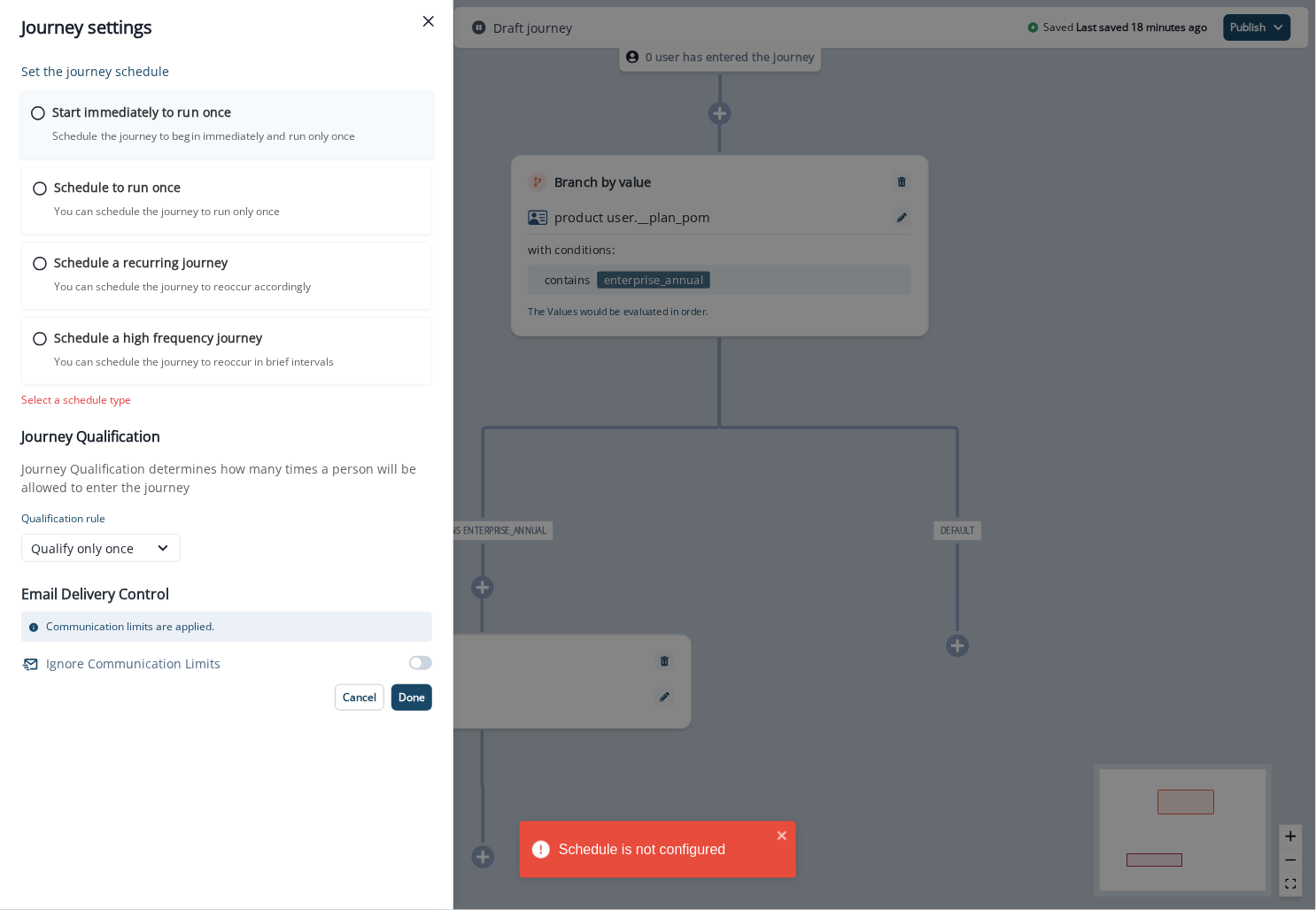
click at [213, 129] on p "Schedule the journey to begin immediately and run only once" at bounding box center [204, 136] width 302 height 16
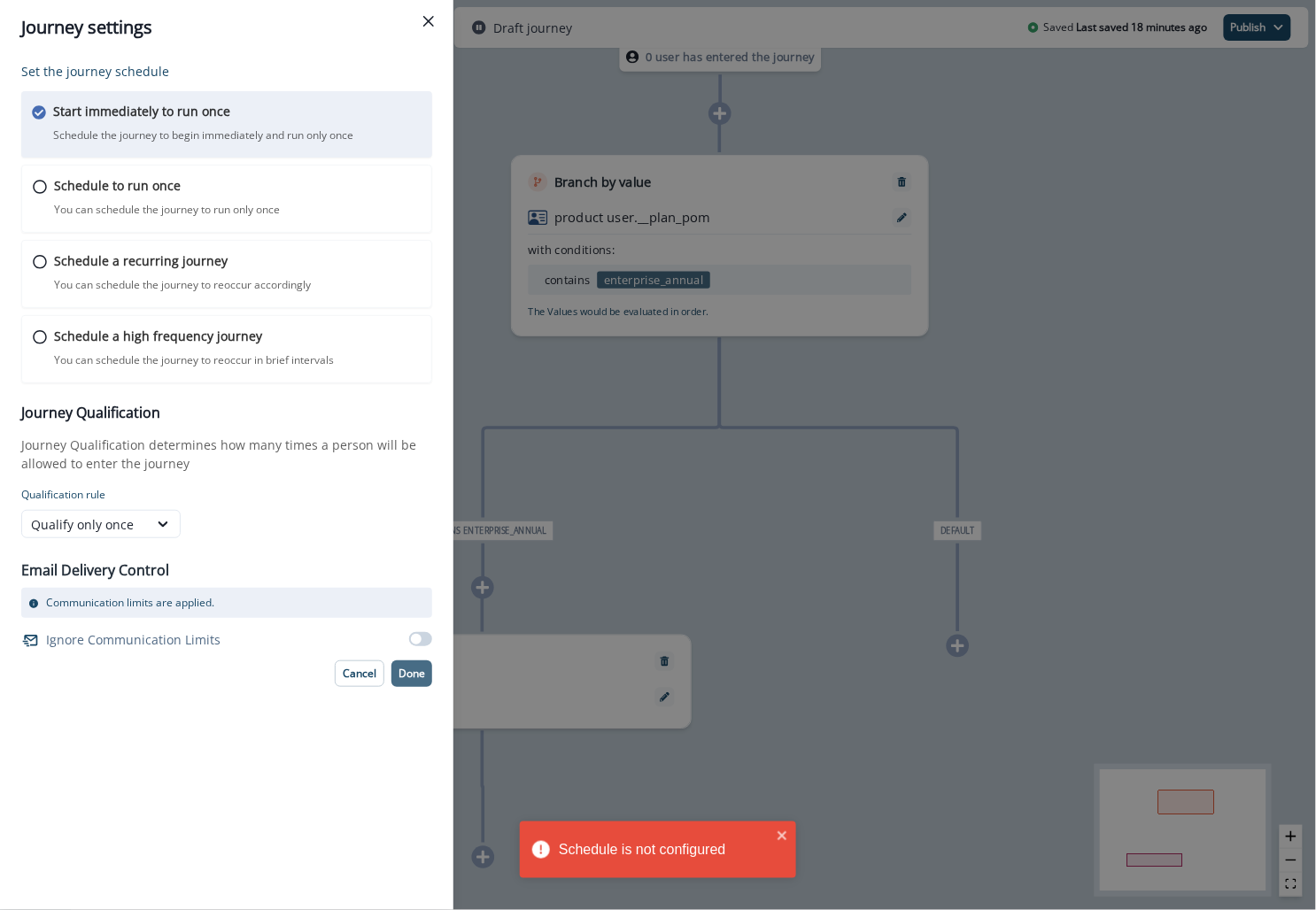
click at [414, 676] on p "Done" at bounding box center [411, 673] width 27 height 12
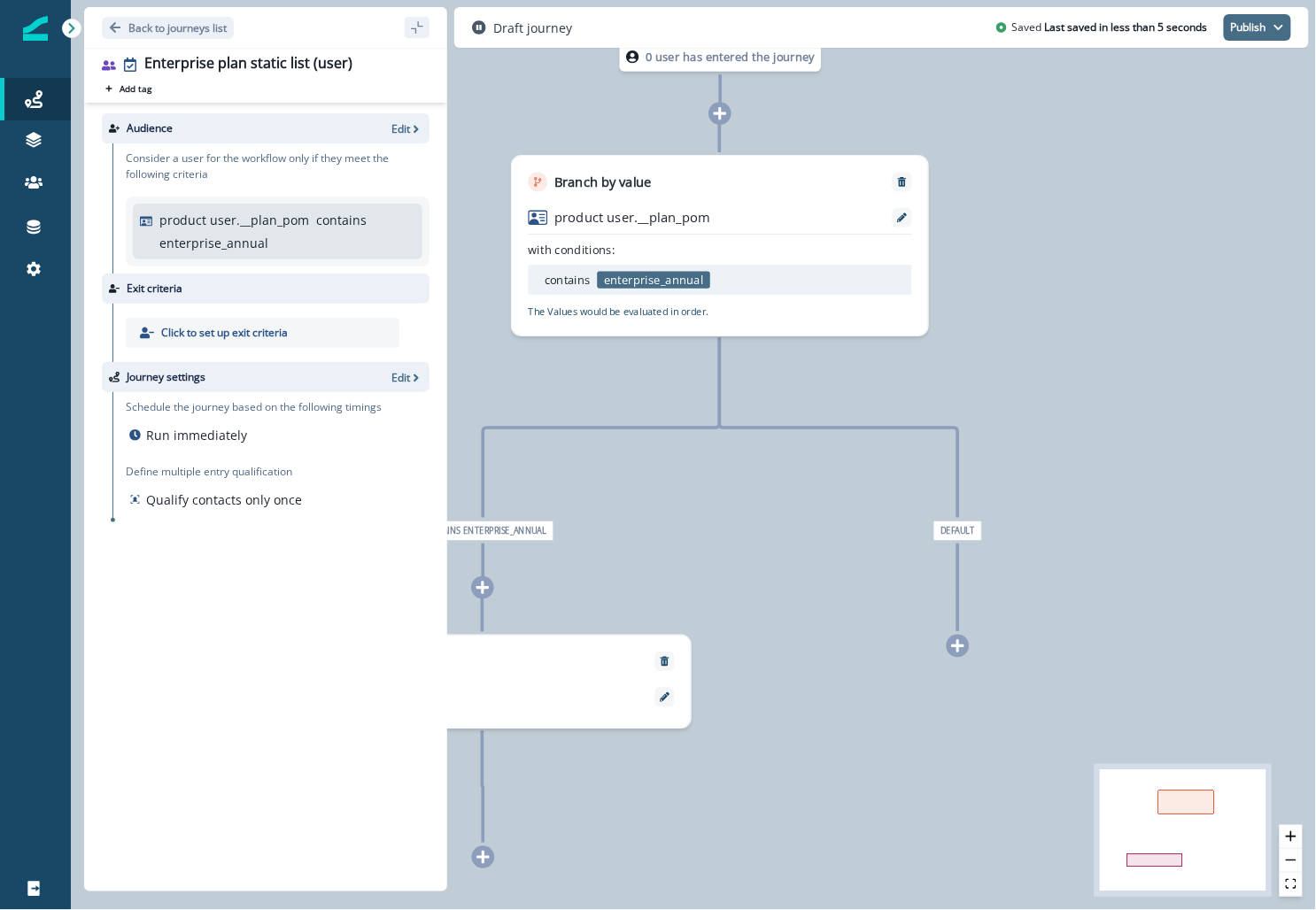
click at [571, 33] on button "Publish" at bounding box center [1257, 27] width 67 height 27
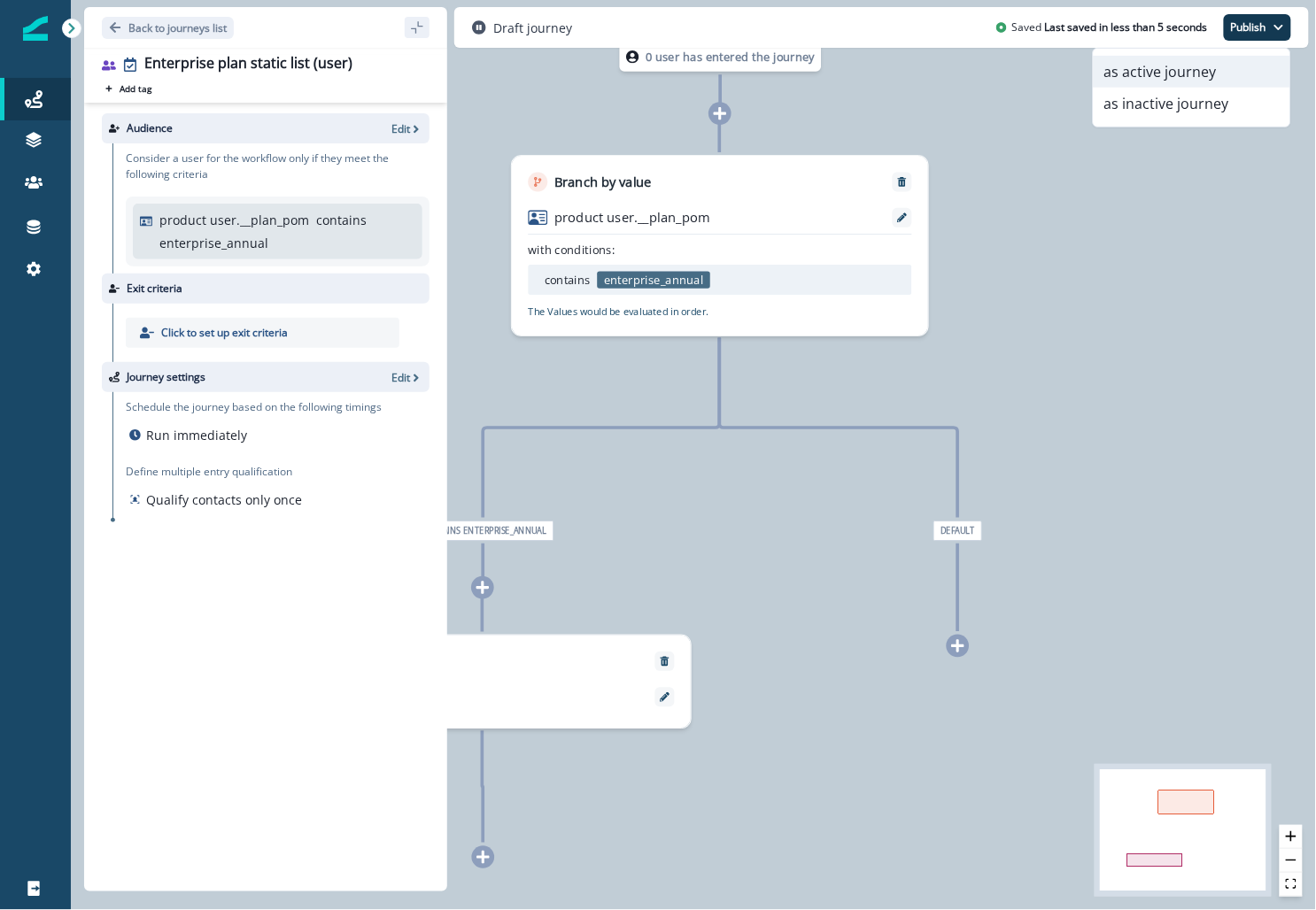
click at [571, 78] on button "as active journey" at bounding box center [1192, 72] width 196 height 32
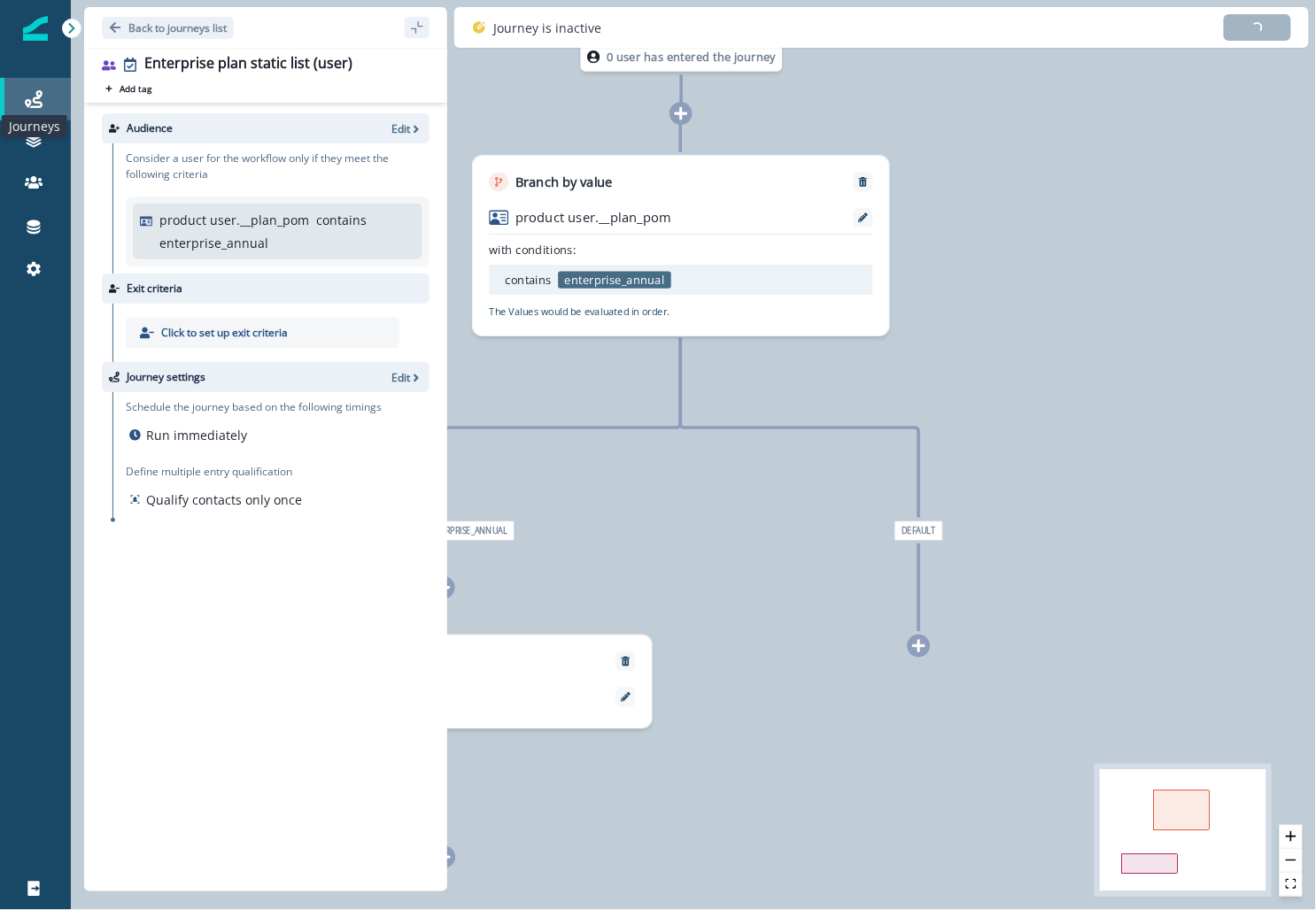
click at [31, 104] on icon at bounding box center [33, 99] width 18 height 18
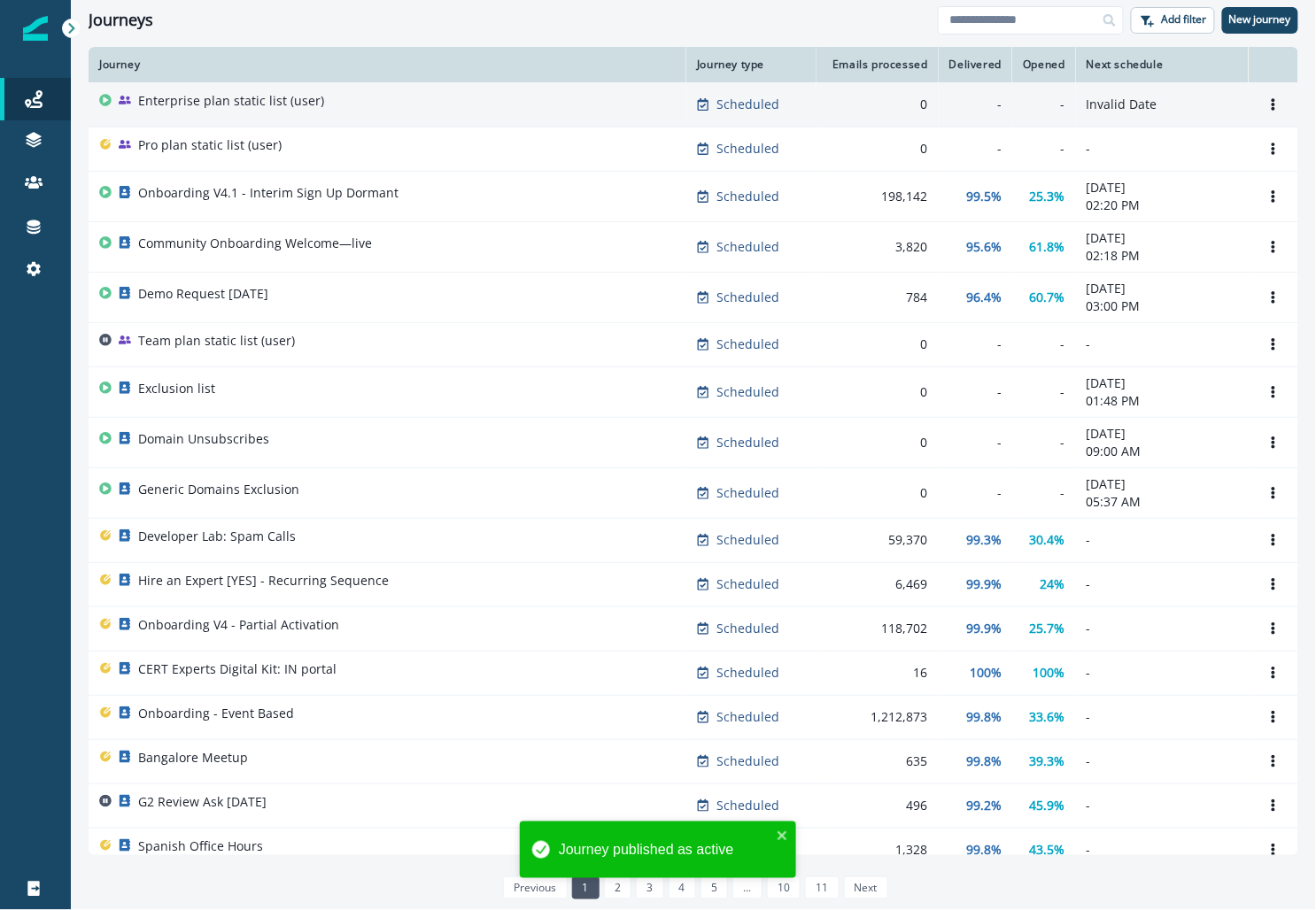
click at [292, 101] on p "Enterprise plan static list (user)" at bounding box center [231, 100] width 186 height 18
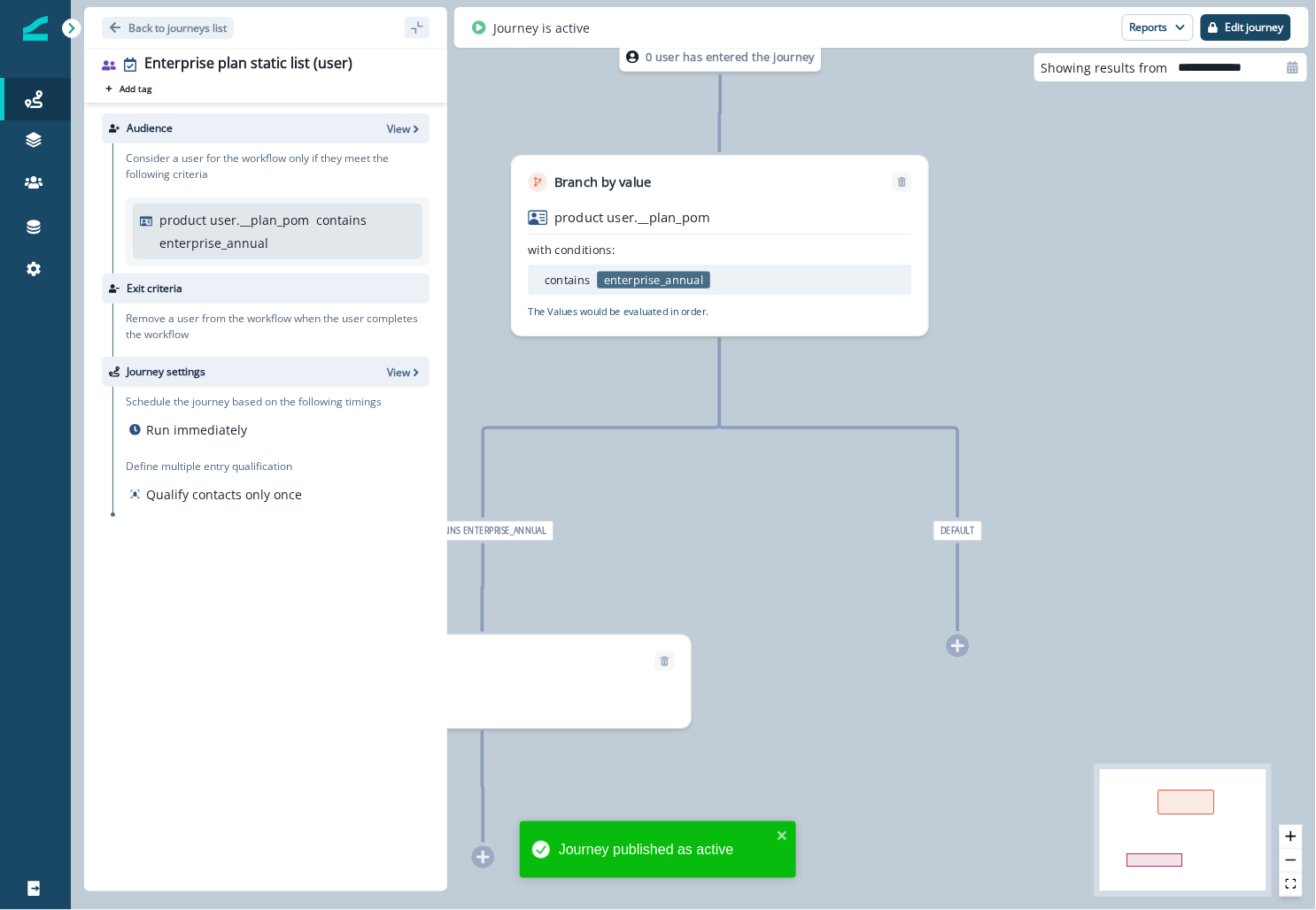
click at [571, 11] on div "Journey is active Reports Email Report Journey Member Report Edit journey" at bounding box center [882, 28] width 855 height 41
click at [571, 18] on button "Edit journey" at bounding box center [1246, 27] width 90 height 27
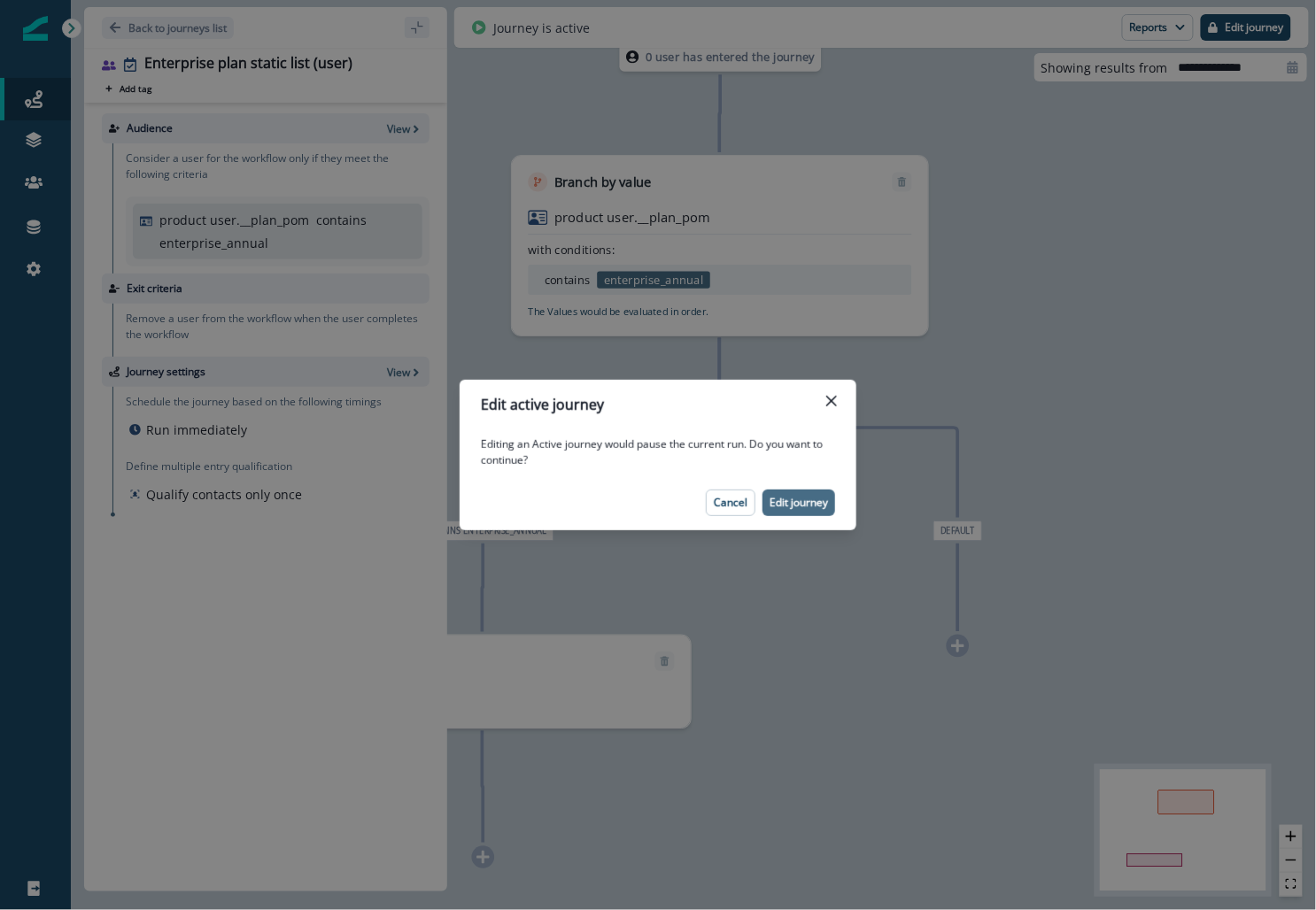
click at [571, 500] on p "Edit journey" at bounding box center [799, 502] width 58 height 12
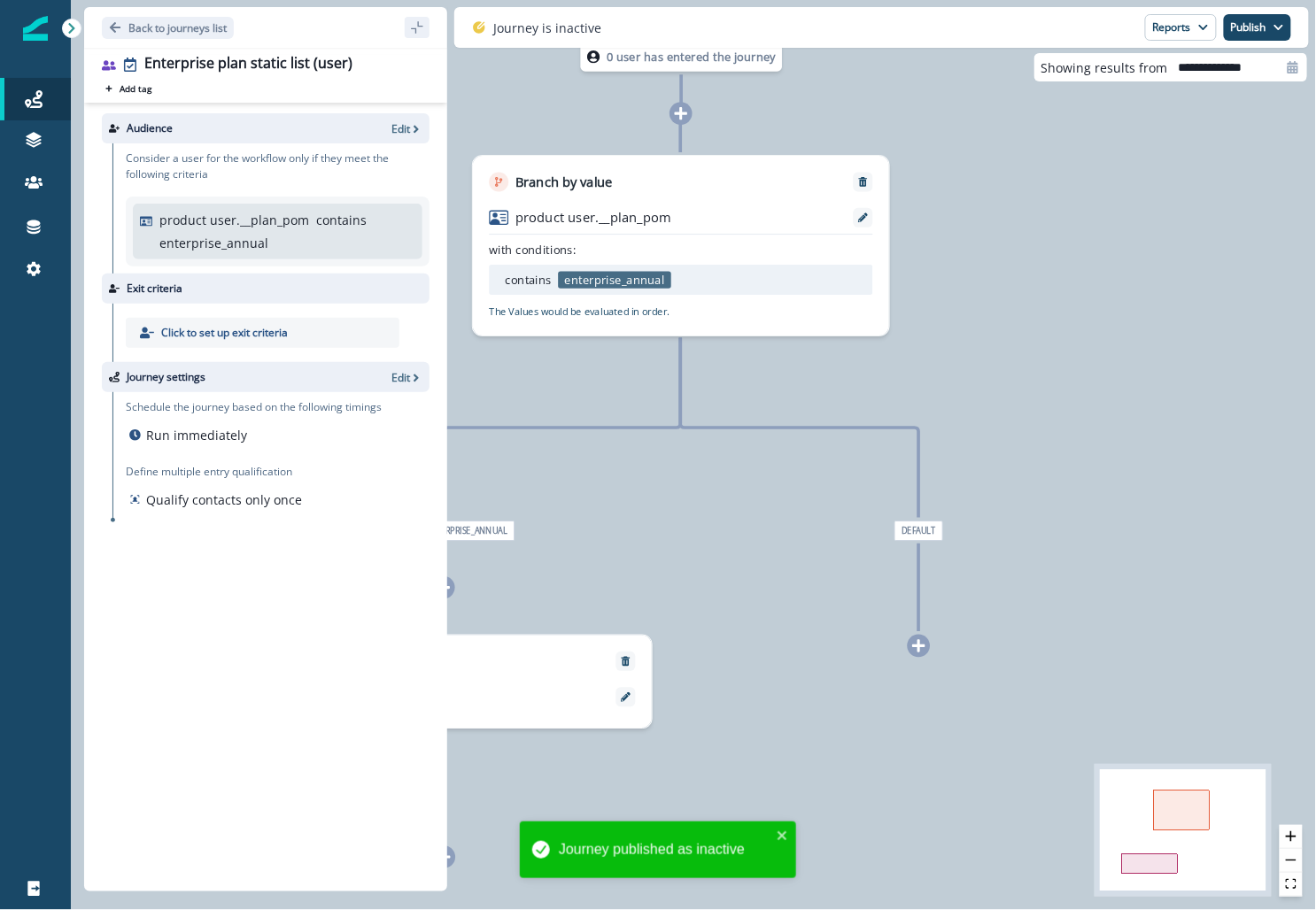
click at [571, 29] on button "Publish" at bounding box center [1257, 27] width 67 height 27
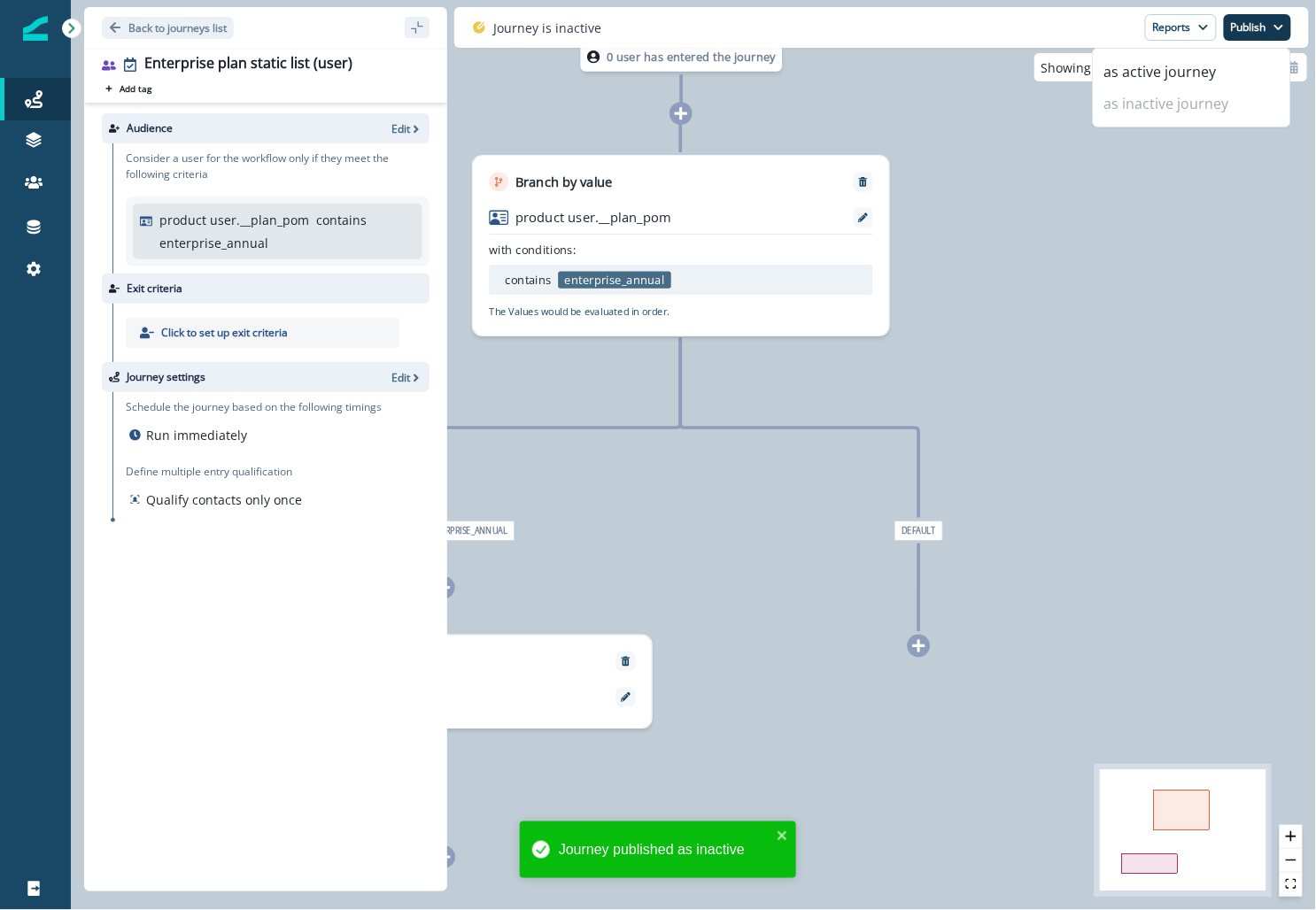
click at [571, 296] on div "0 user has entered the journey Branch by value product user.__plan_pom with con…" at bounding box center [694, 455] width 1245 height 910
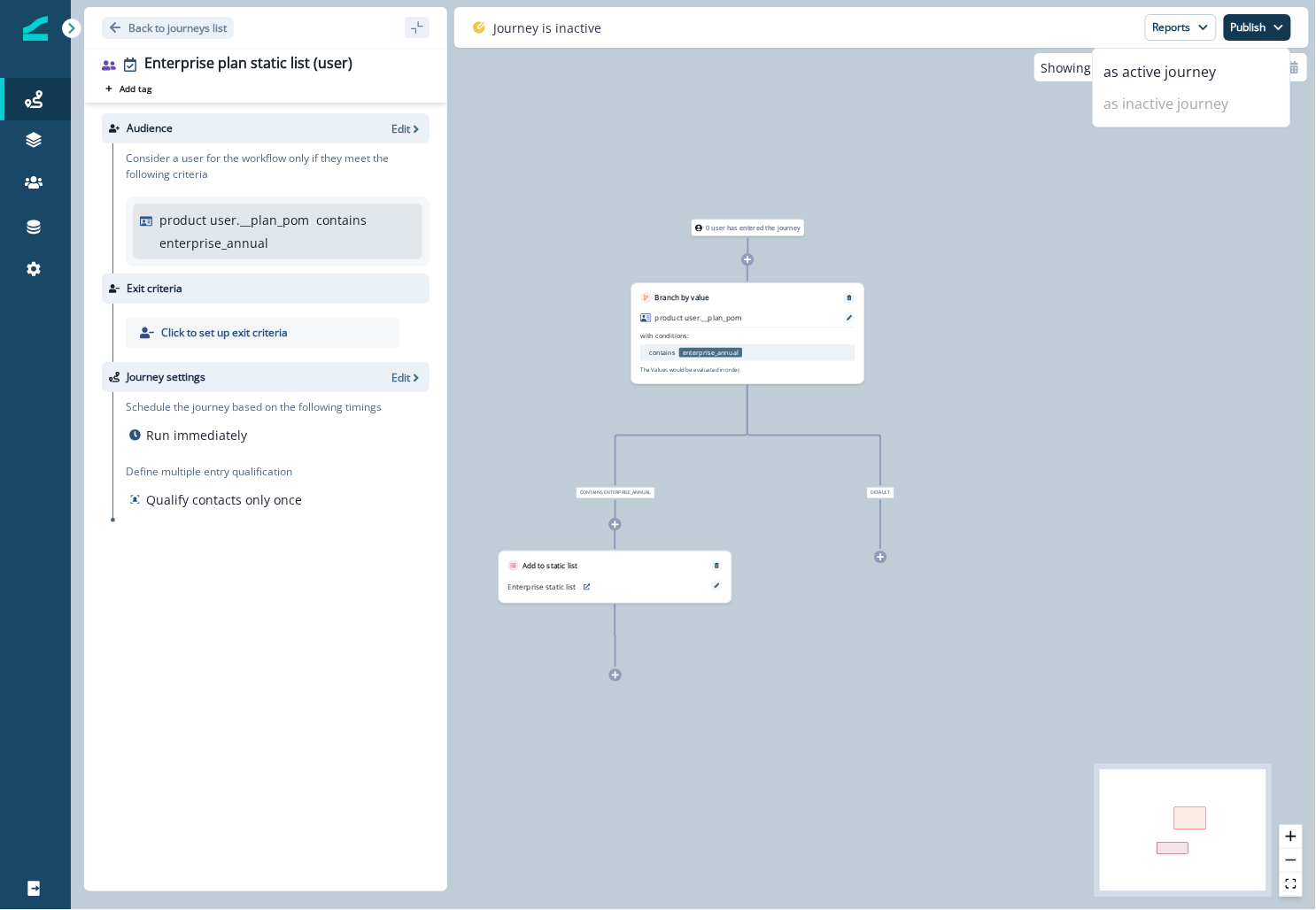
click at [571, 190] on div "0 user has entered the journey Branch by value product user.__plan_pom with con…" at bounding box center [694, 455] width 1245 height 910
click at [168, 25] on p "Back to journeys list" at bounding box center [177, 28] width 99 height 15
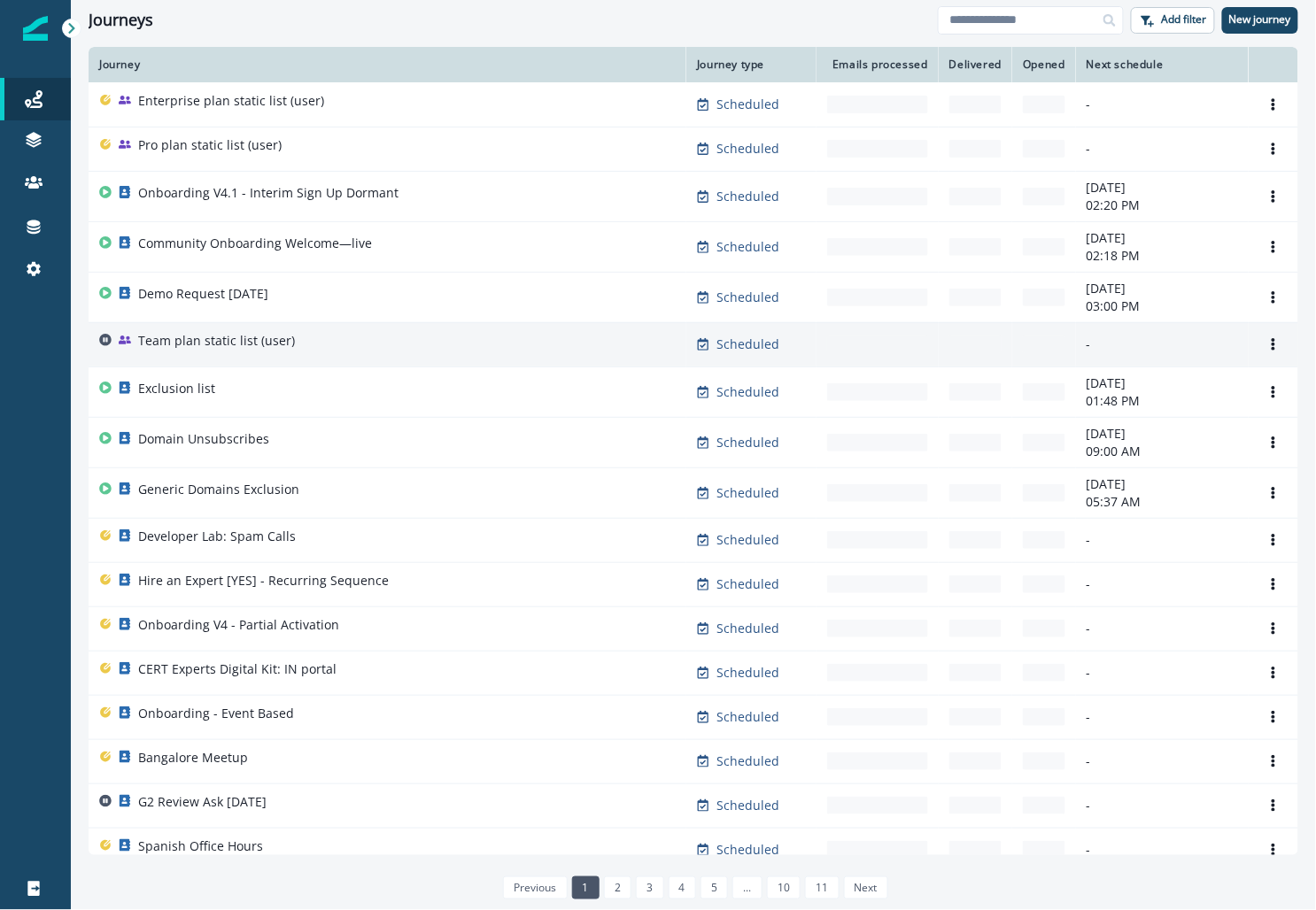
click at [307, 337] on div "Team plan static list (user)" at bounding box center [387, 344] width 576 height 25
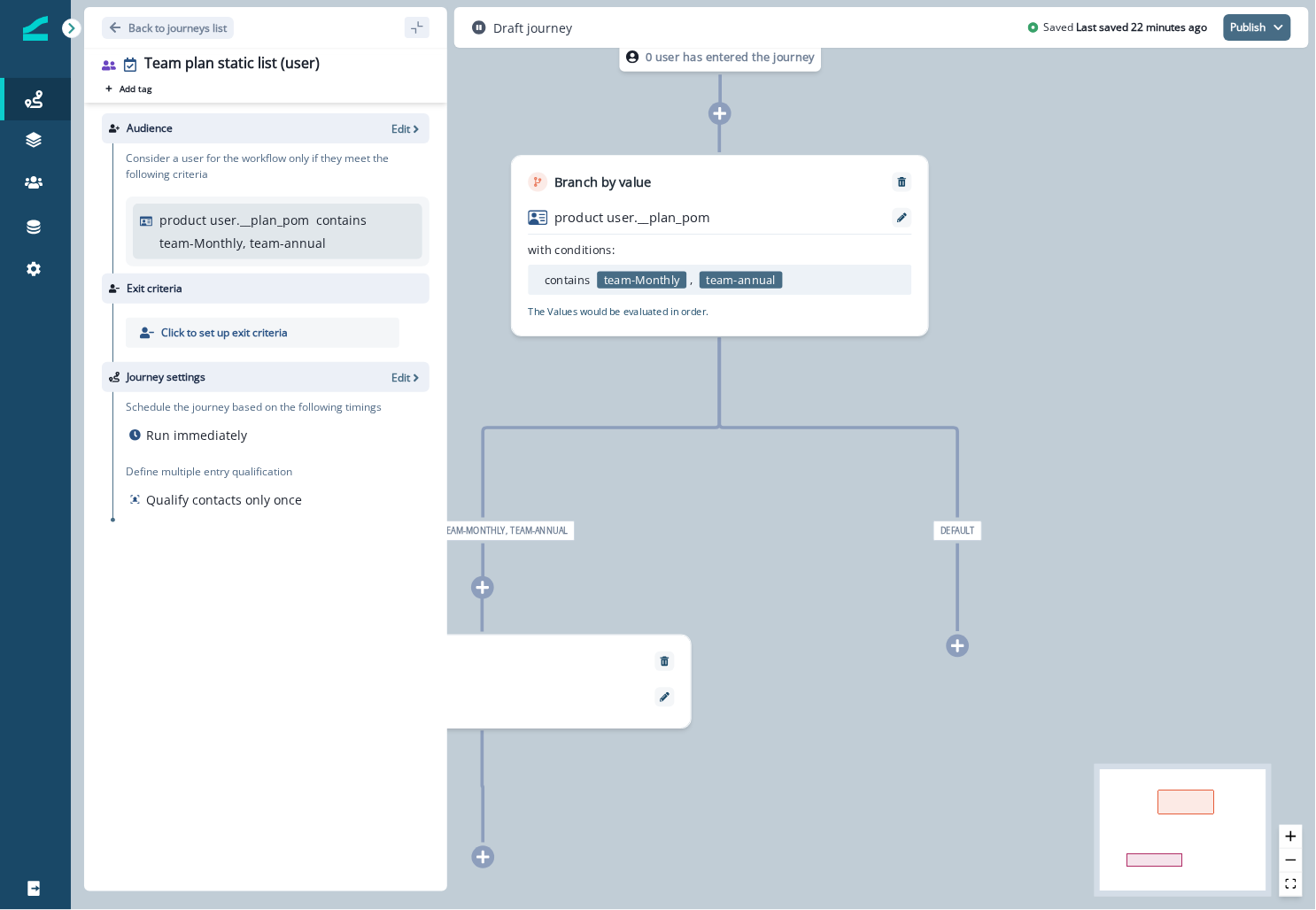
click at [571, 30] on button "Publish" at bounding box center [1257, 27] width 67 height 27
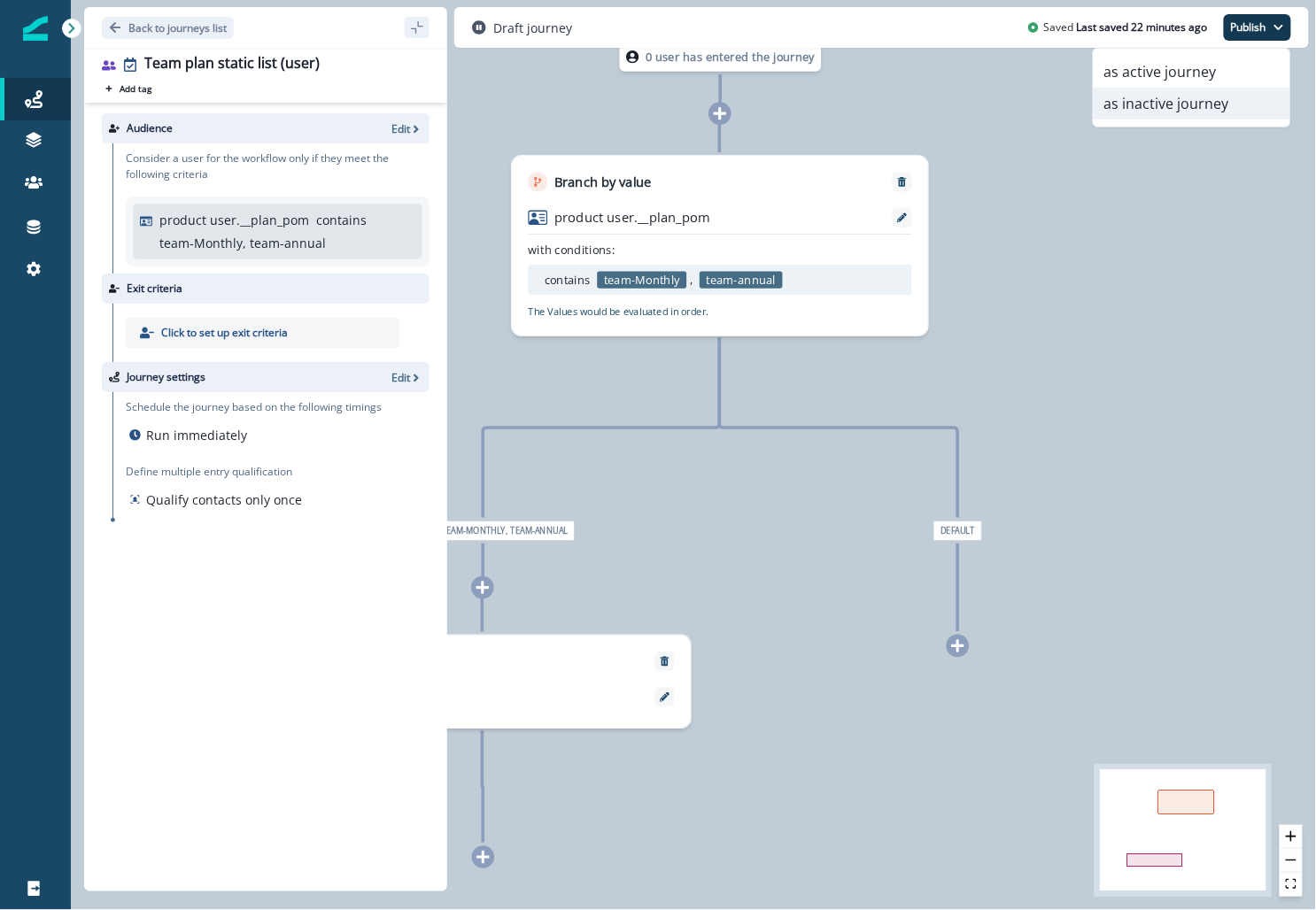
click at [571, 100] on button "as inactive journey" at bounding box center [1192, 103] width 196 height 32
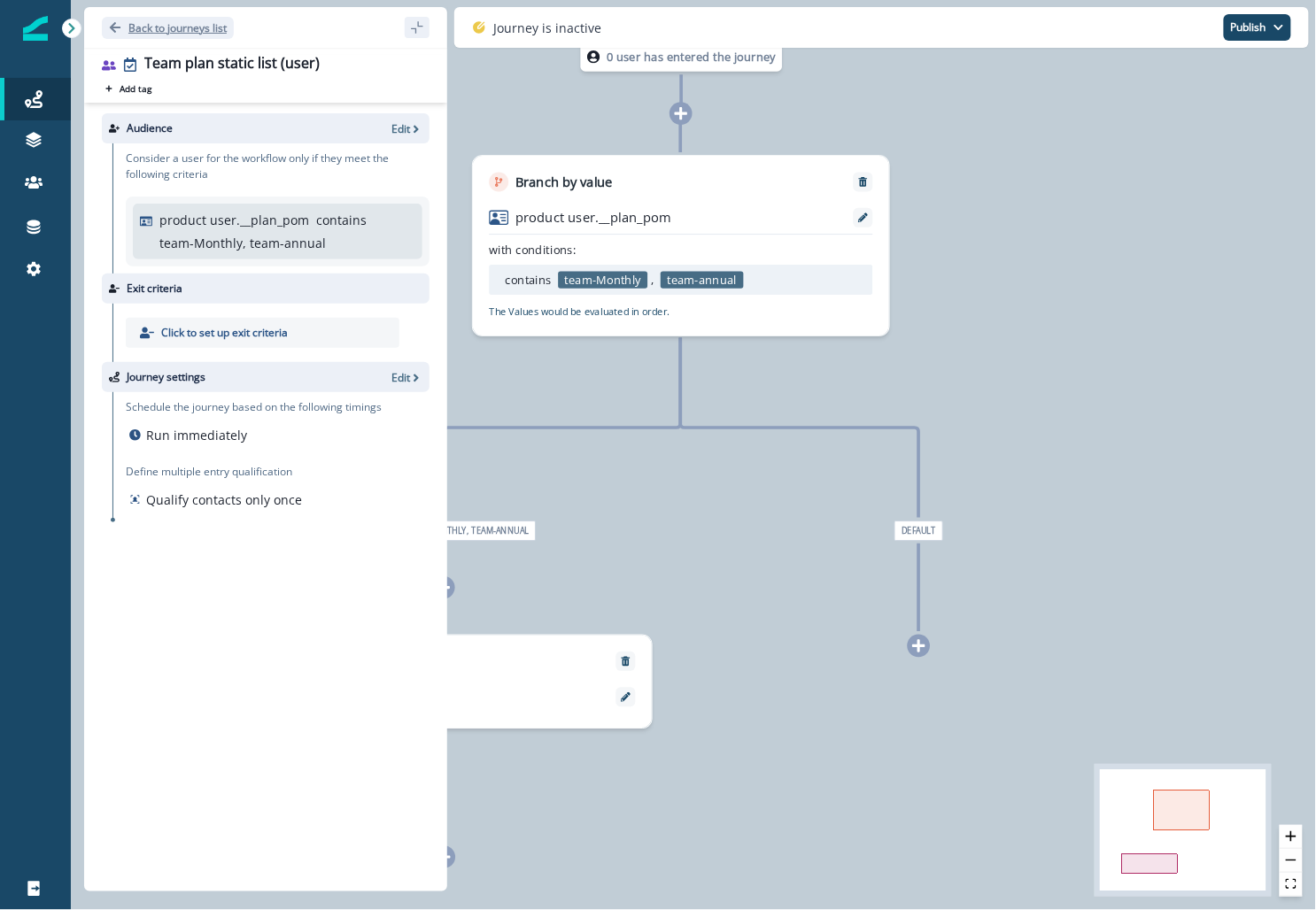
click at [139, 30] on p "Back to journeys list" at bounding box center [177, 28] width 99 height 15
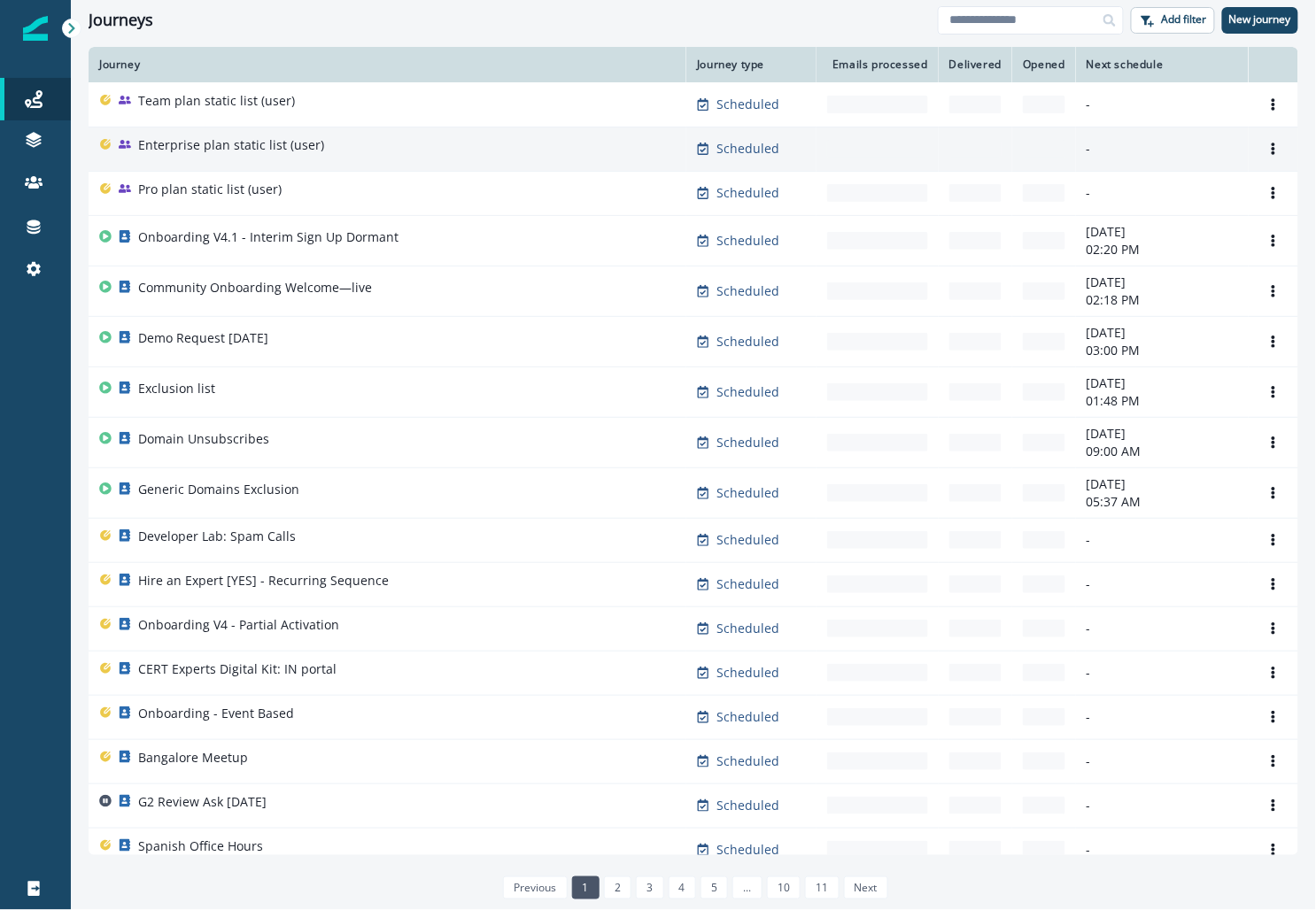
click at [176, 147] on p "Enterprise plan static list (user)" at bounding box center [231, 145] width 186 height 18
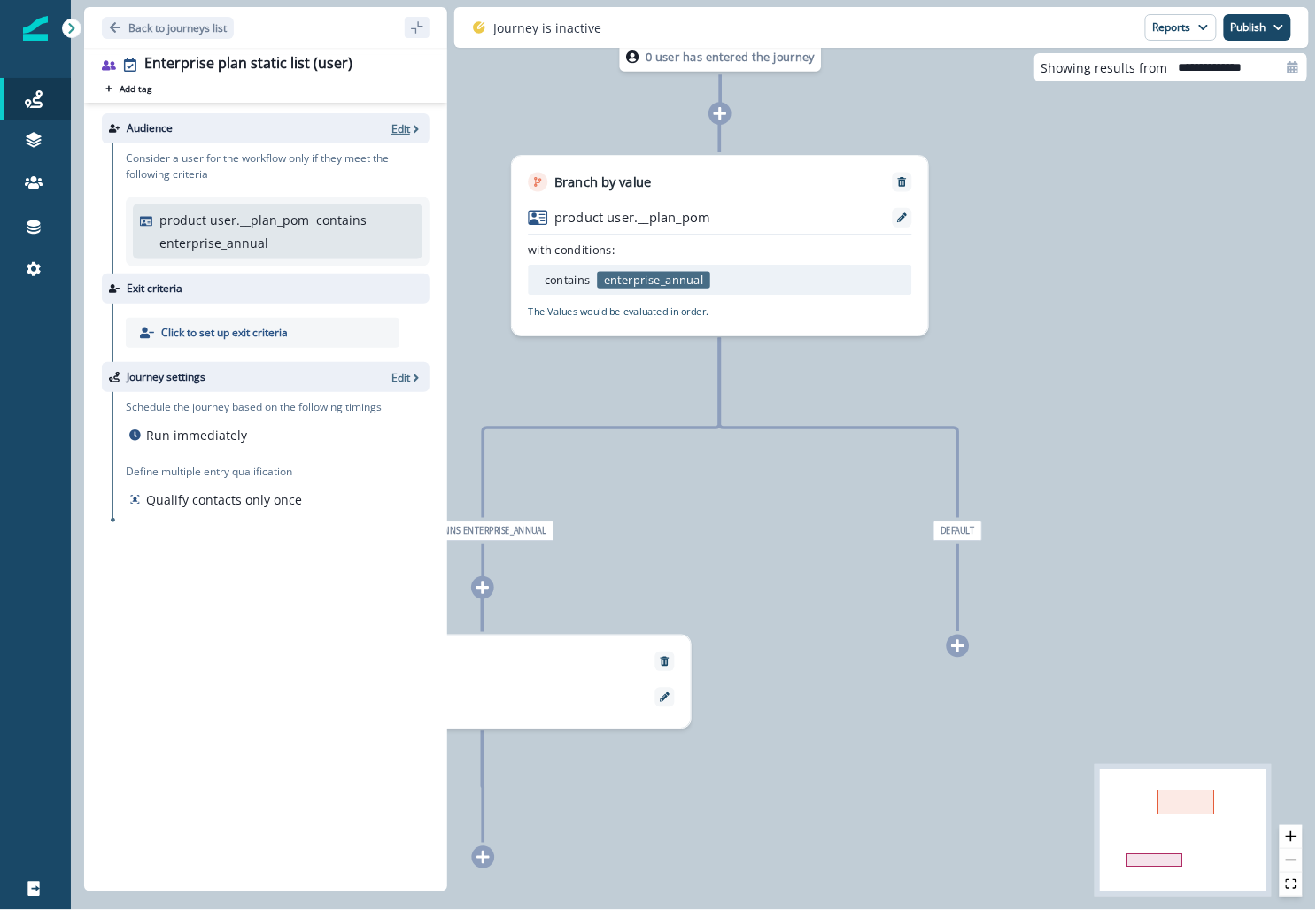
click at [397, 134] on p "Edit" at bounding box center [401, 129] width 18 height 15
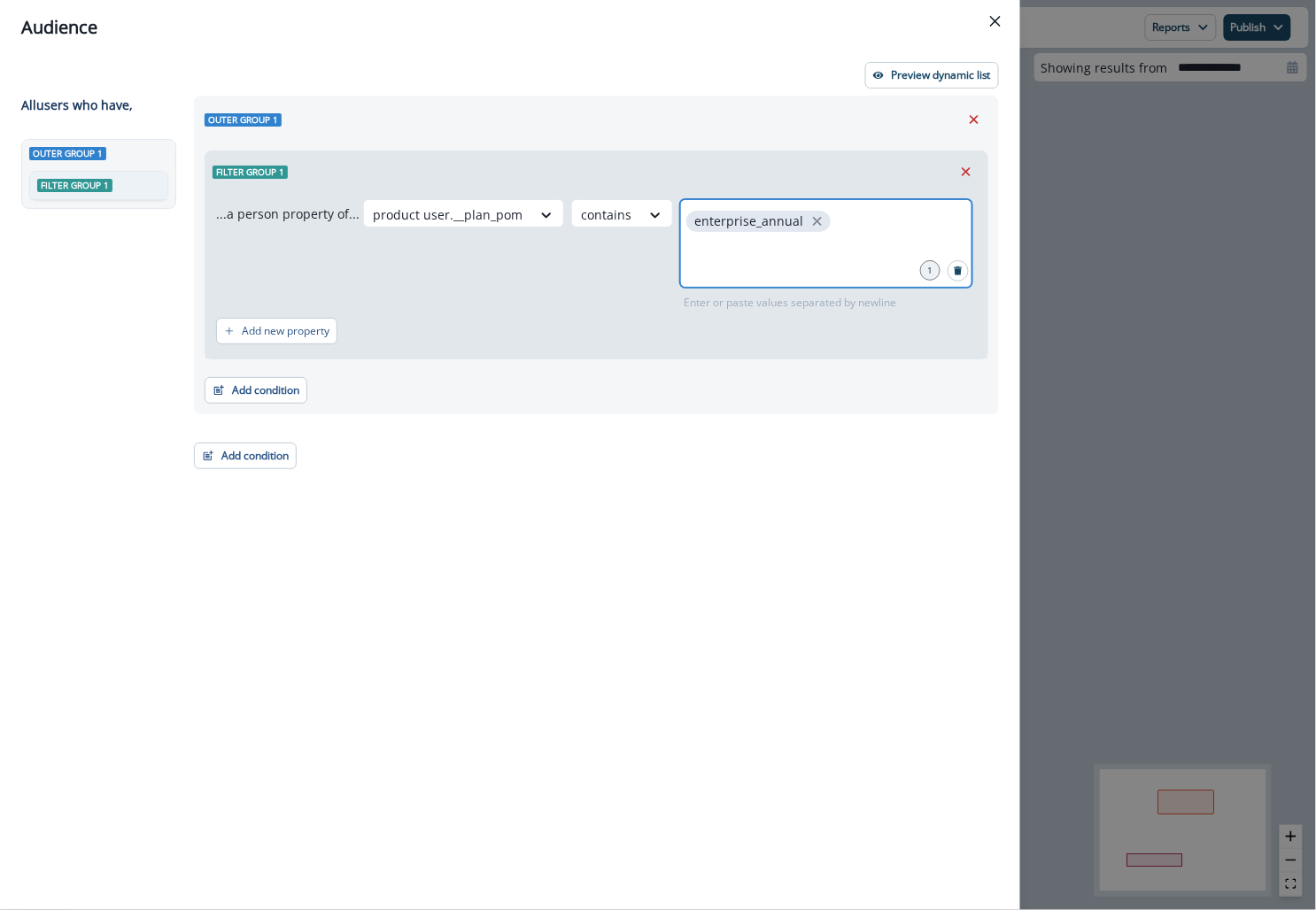
click at [571, 241] on input "text" at bounding box center [825, 257] width 287 height 35
drag, startPoint x: 797, startPoint y: 221, endPoint x: 798, endPoint y: 211, distance: 10.0
click at [571, 221] on icon "close" at bounding box center [817, 220] width 16 height 16
type input "**********"
click at [571, 266] on div "Audience Preview dynamic list All user s who have, Outer group 1 Filter group 1…" at bounding box center [658, 455] width 1316 height 910
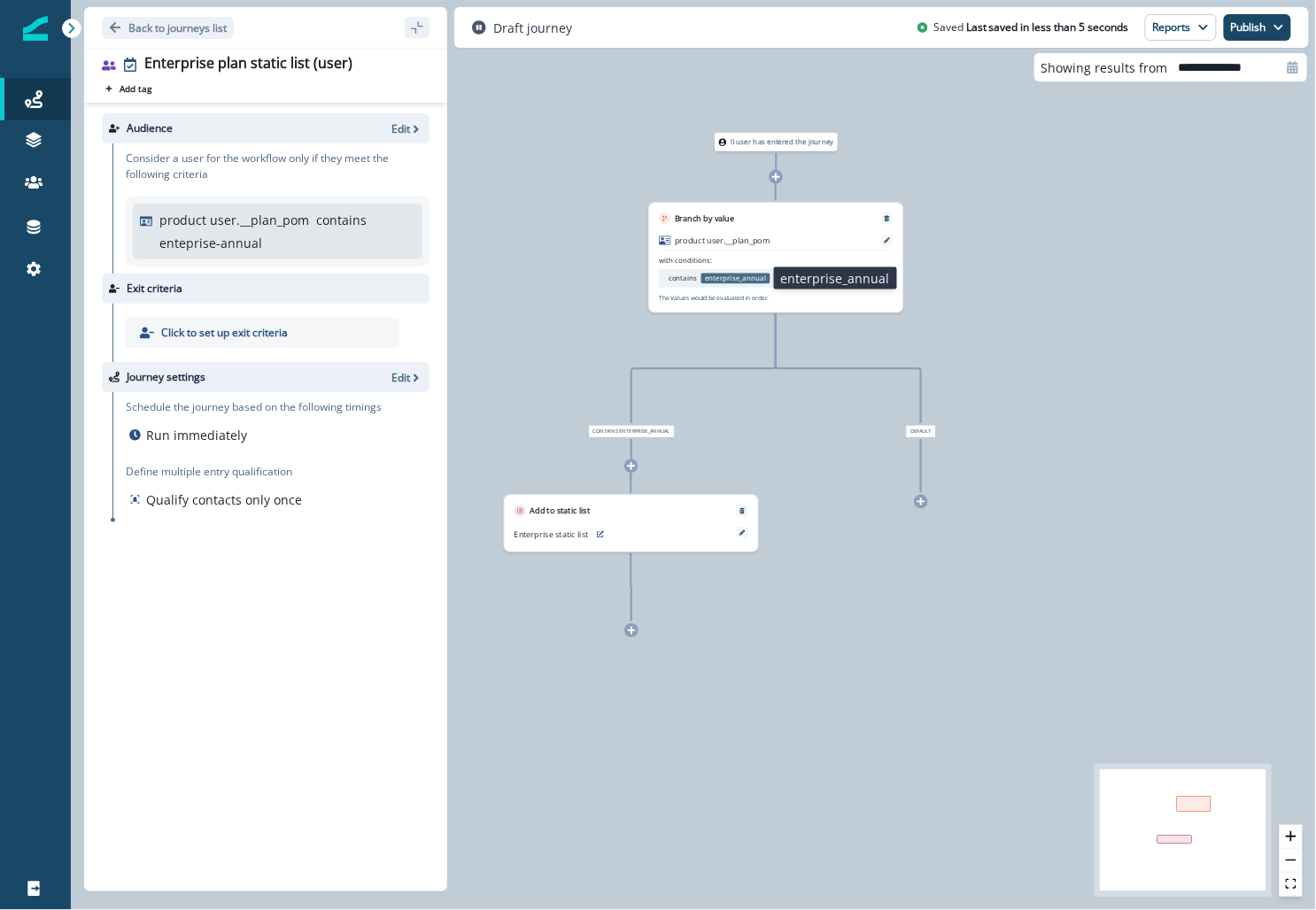
click at [571, 279] on p "enterprise_annual" at bounding box center [736, 279] width 69 height 11
click at [571, 247] on div "product user.__plan_pom" at bounding box center [777, 242] width 234 height 16
click at [571, 242] on icon at bounding box center [887, 240] width 6 height 6
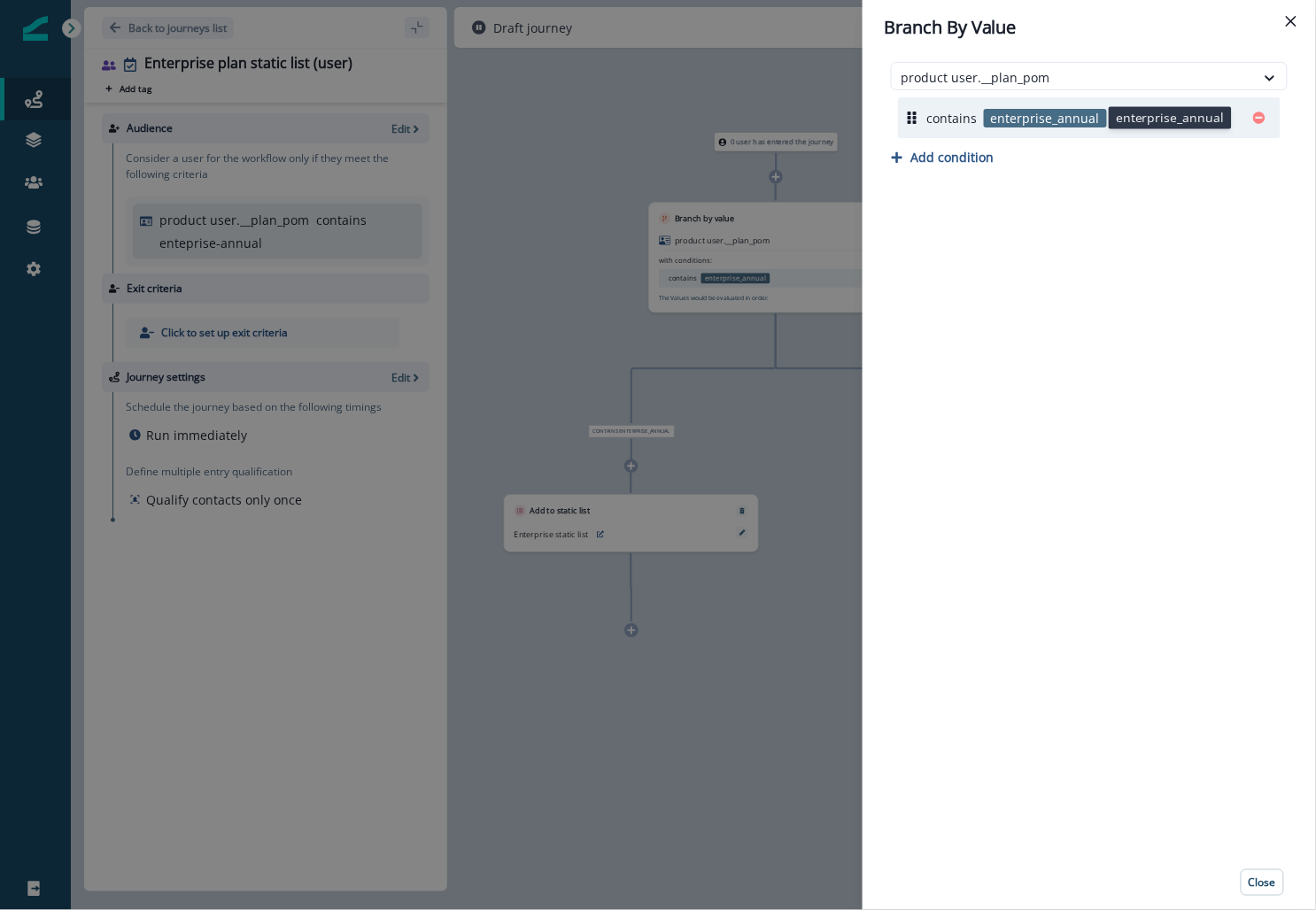
click at [571, 122] on p "enterprise_annual" at bounding box center [1045, 118] width 123 height 18
click at [571, 115] on icon "Edit" at bounding box center [1224, 117] width 12 height 12
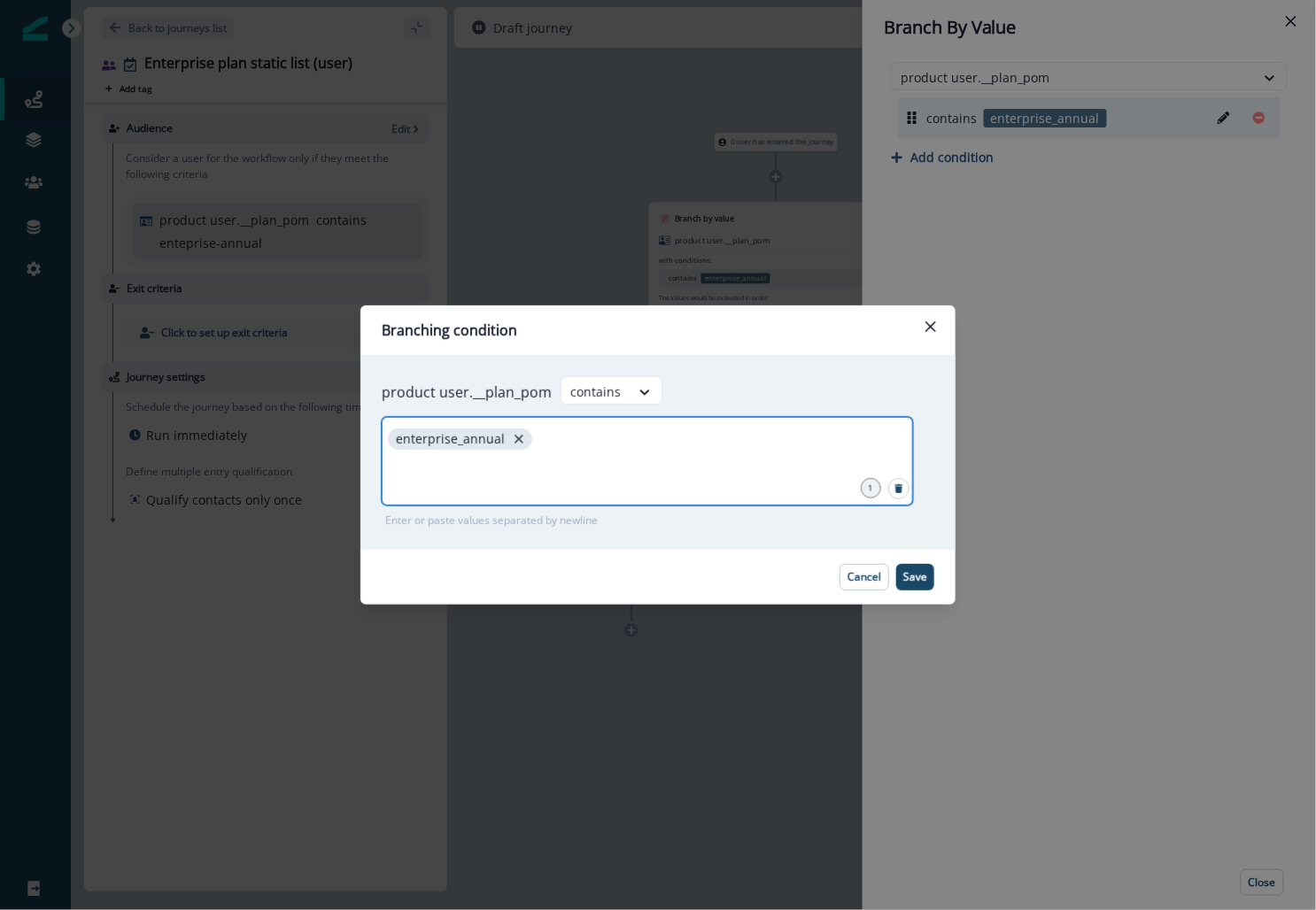
click at [514, 440] on icon "close" at bounding box center [518, 439] width 16 height 16
type input "**********"
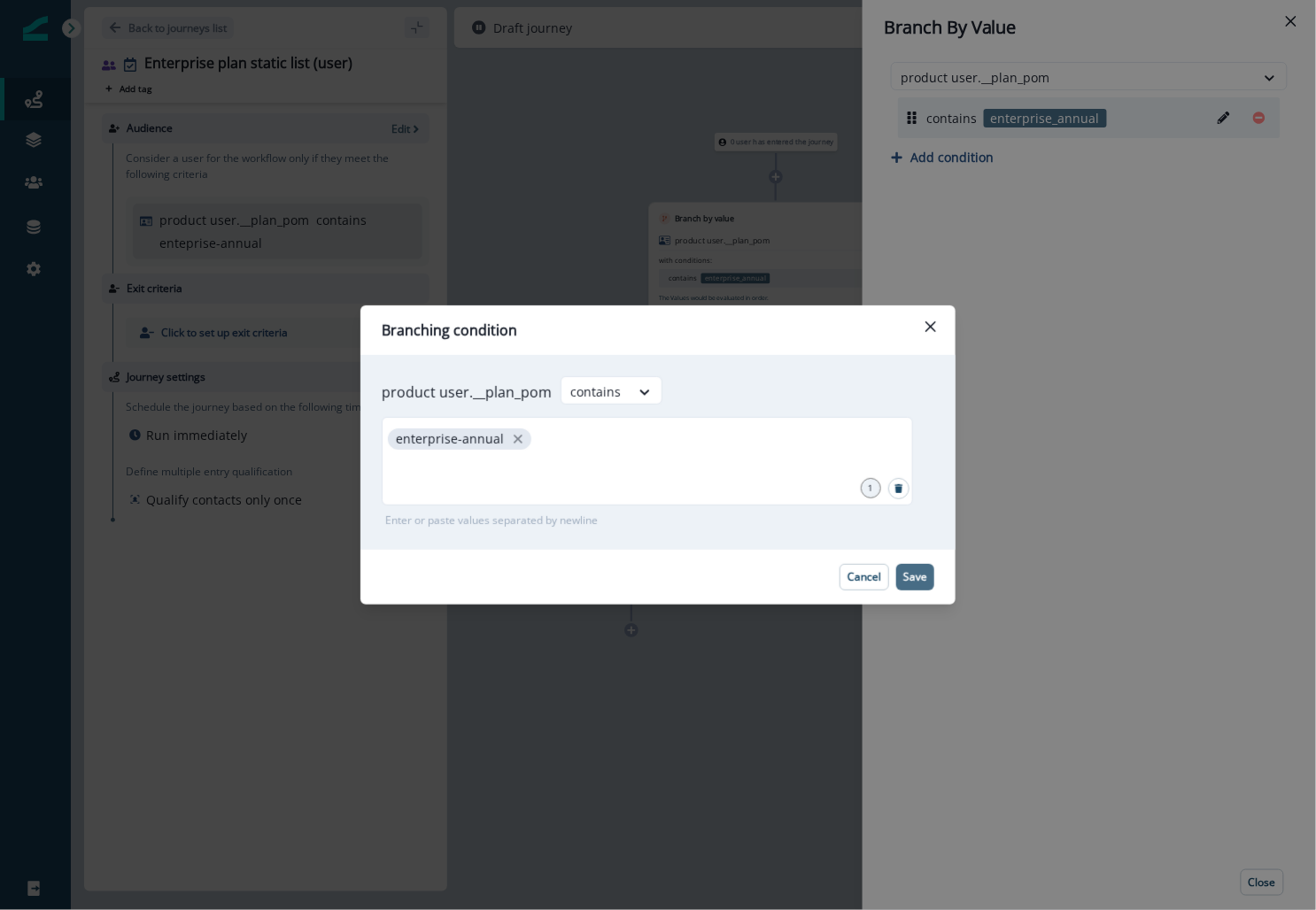
click at [571, 581] on p "Save" at bounding box center [916, 576] width 24 height 12
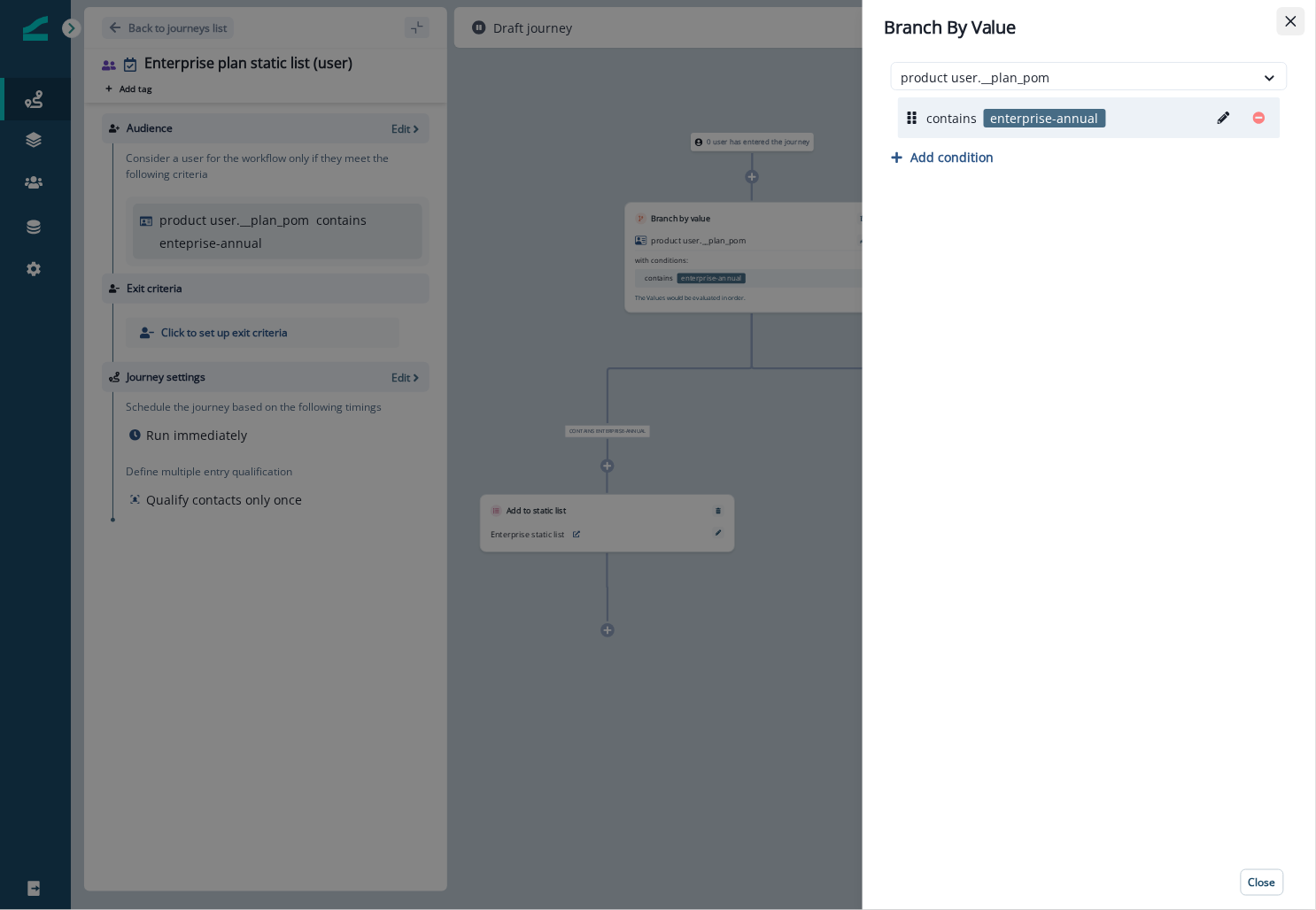
click at [571, 13] on button "Close" at bounding box center [1291, 21] width 29 height 29
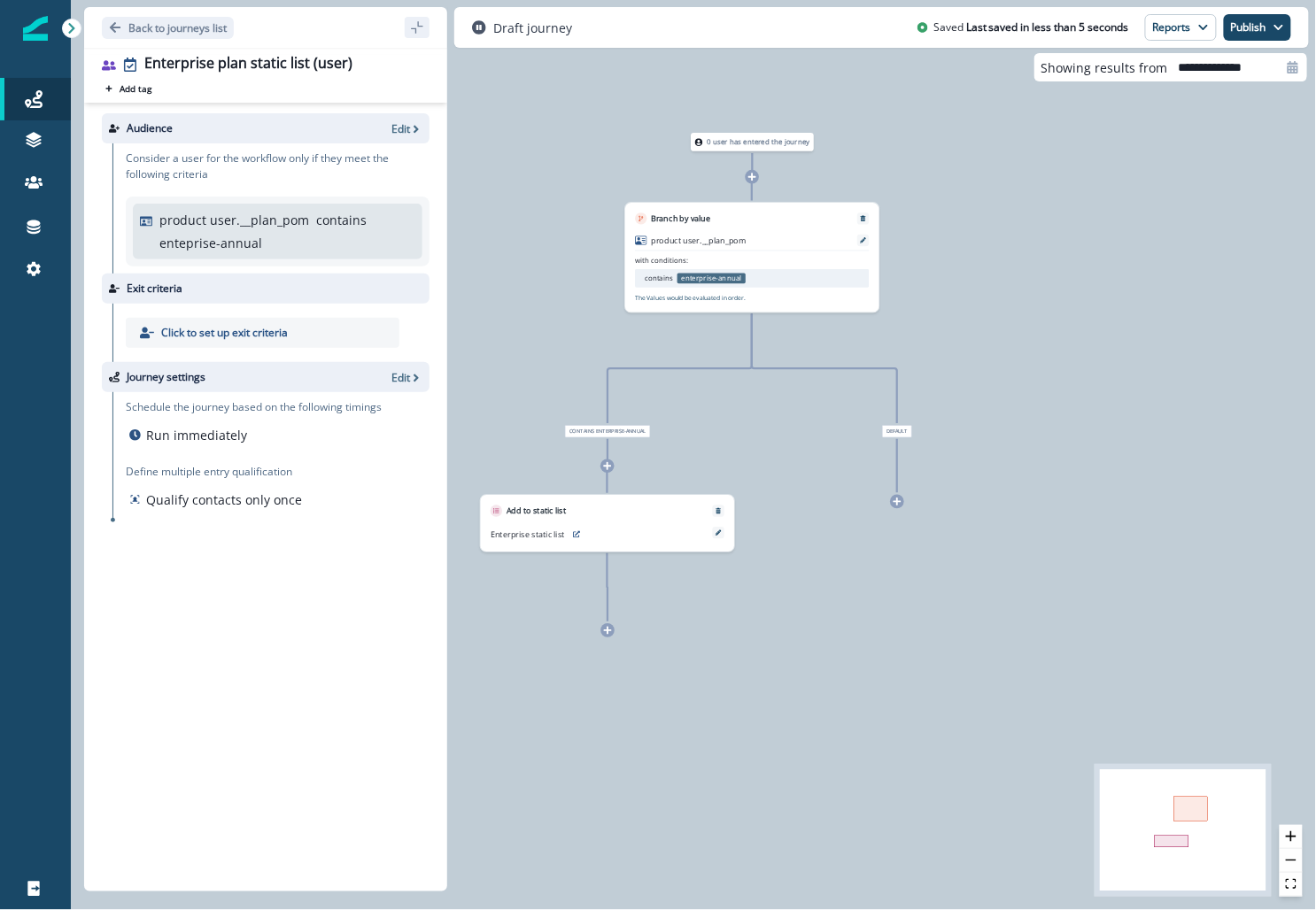
click at [571, 339] on div "0 user has entered the journey Branch by value product user.__plan_pom with con…" at bounding box center [694, 455] width 1245 height 910
click at [571, 23] on button "Publish" at bounding box center [1257, 27] width 67 height 27
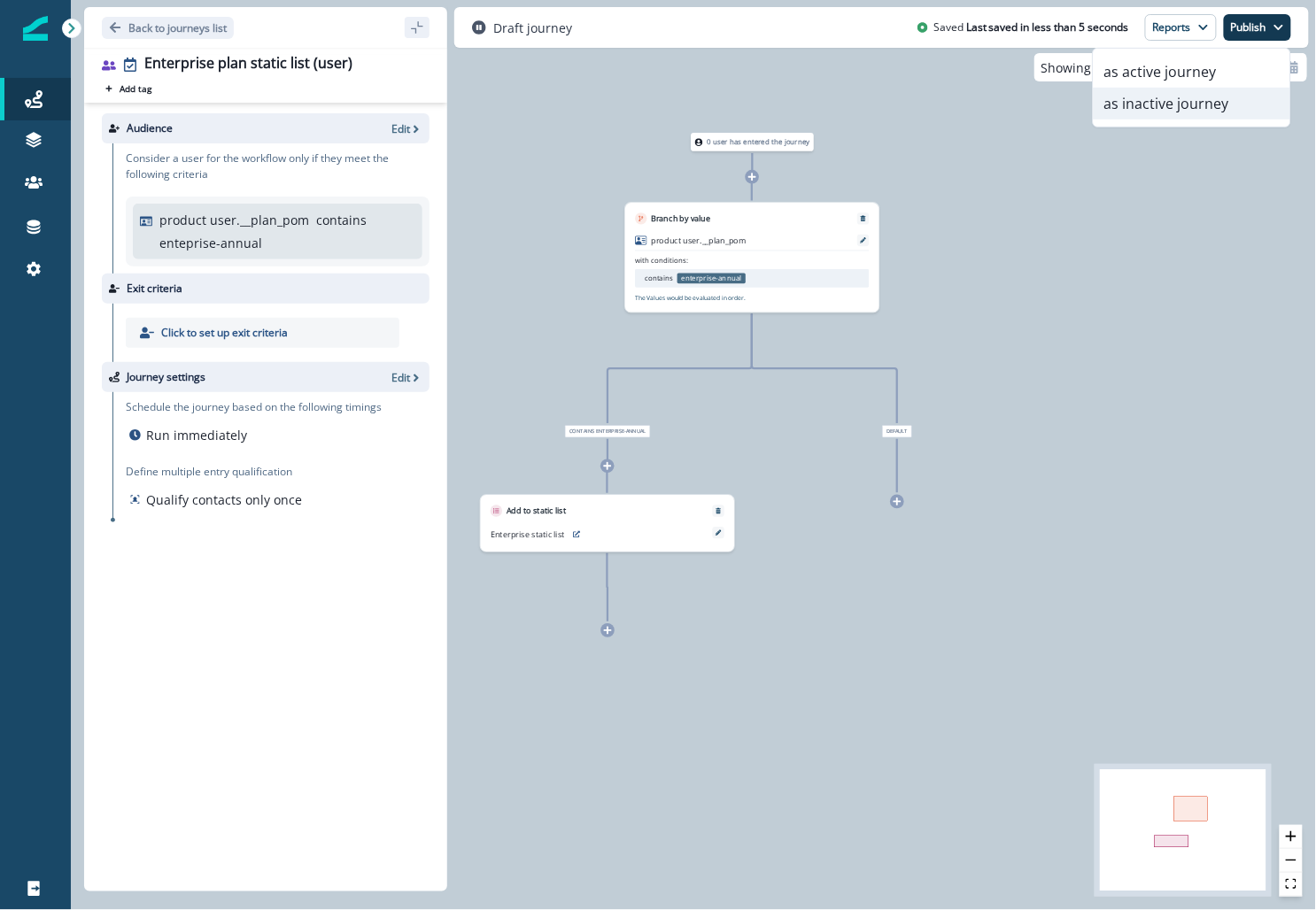
click at [571, 113] on button "as inactive journey" at bounding box center [1192, 103] width 196 height 32
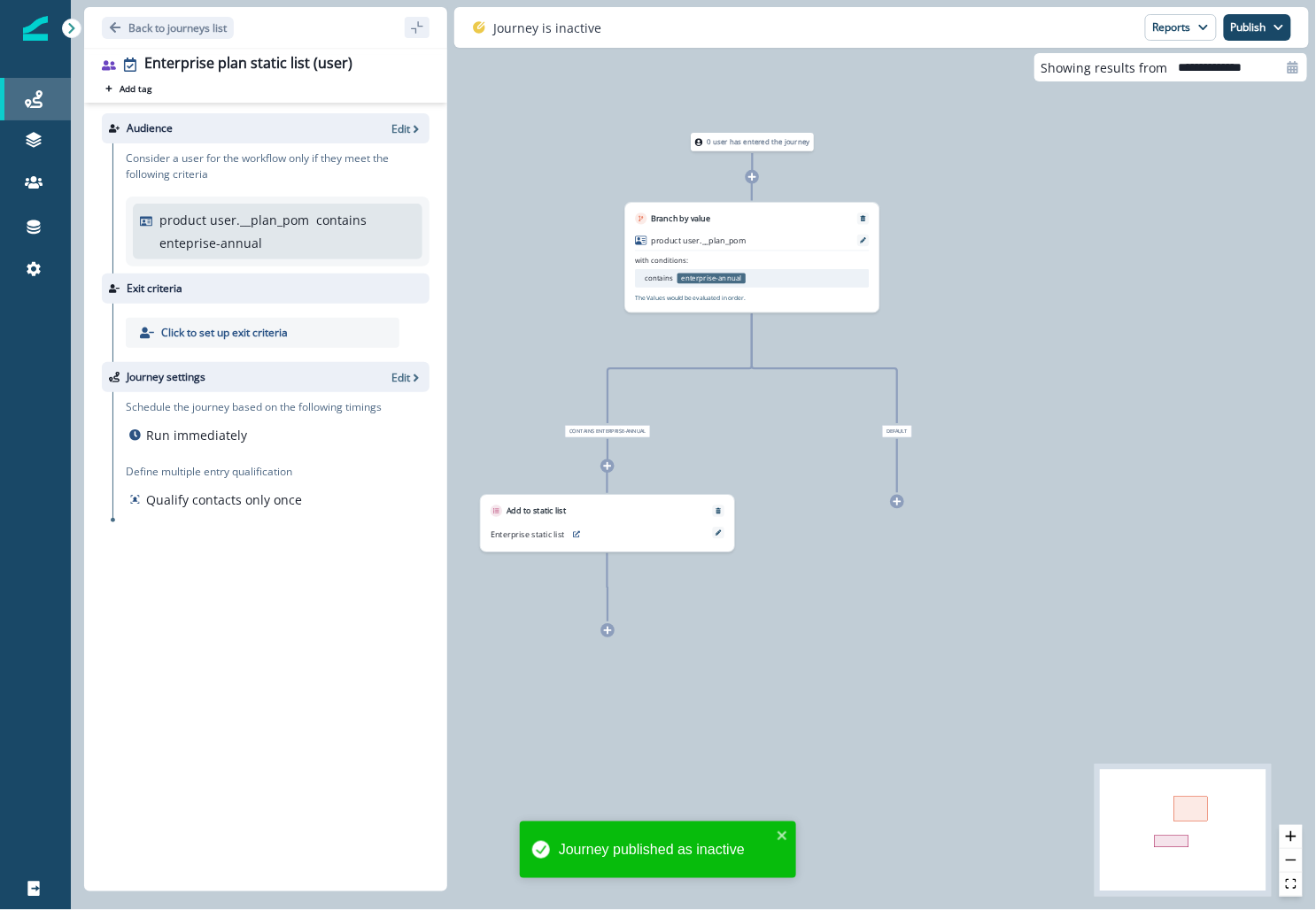
click at [37, 94] on icon at bounding box center [33, 99] width 18 height 18
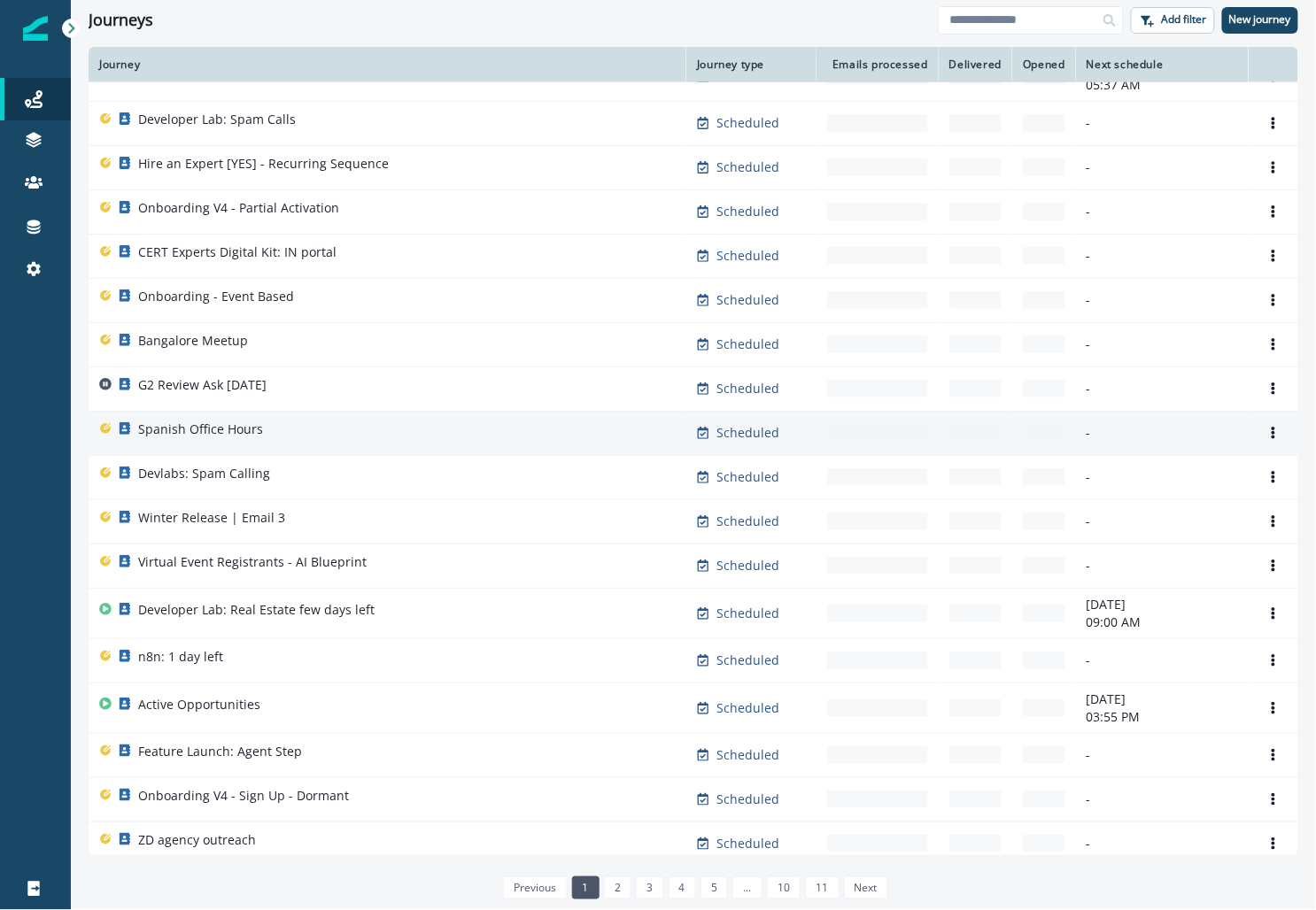
scroll to position [420, 0]
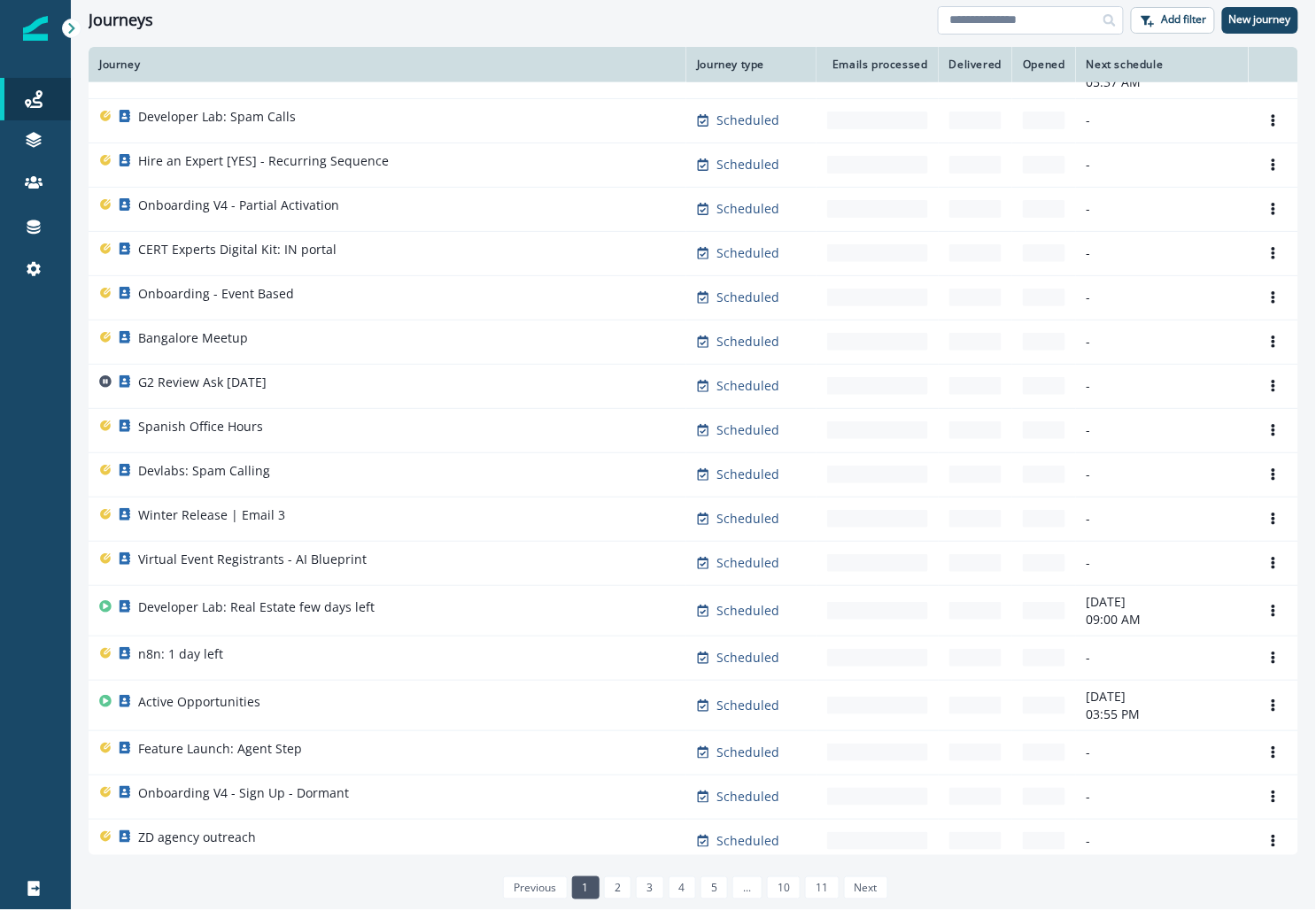
click at [571, 23] on input at bounding box center [1031, 20] width 186 height 29
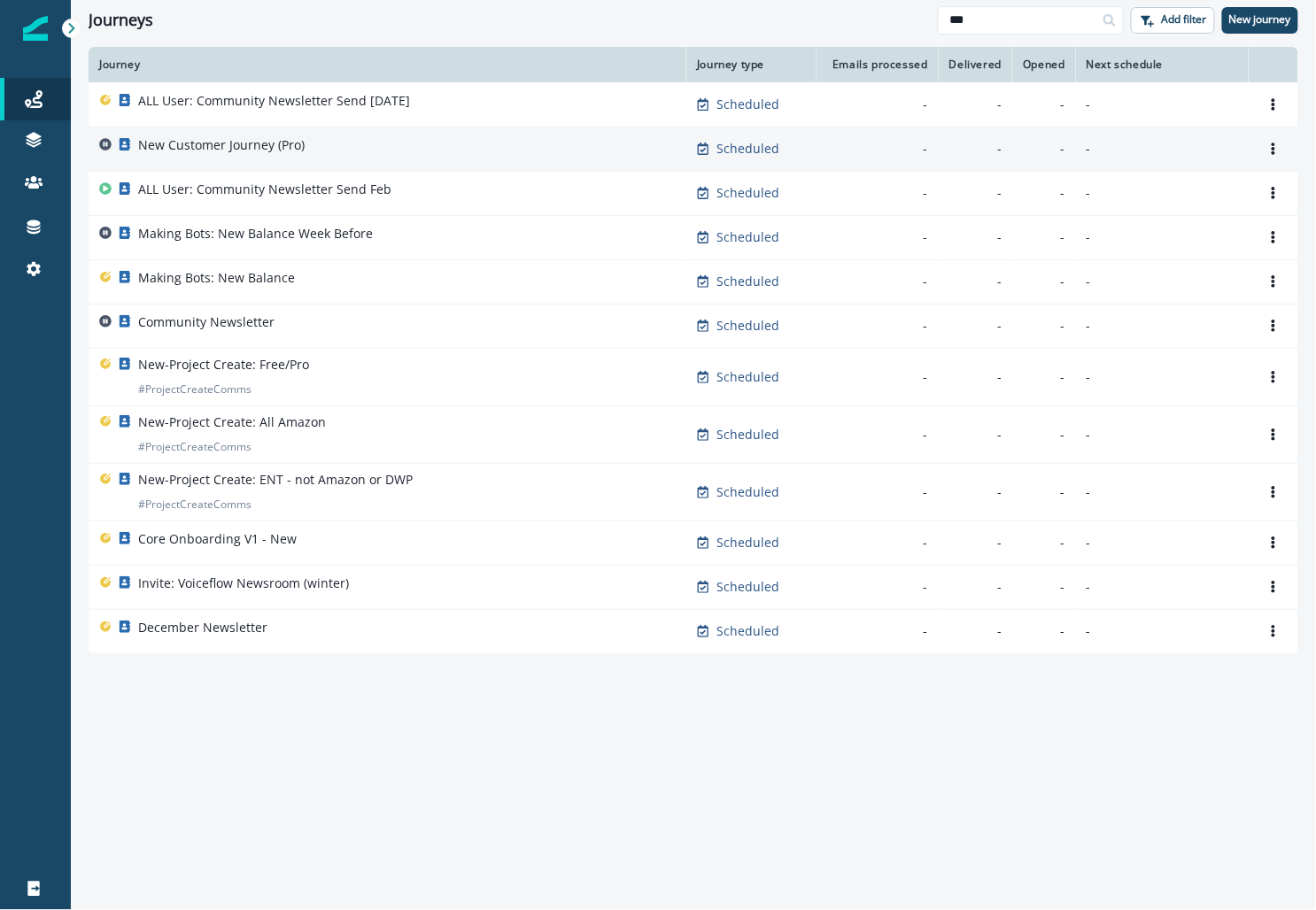
type input "***"
click at [328, 153] on div "New Customer Journey (Pro)" at bounding box center [387, 148] width 576 height 25
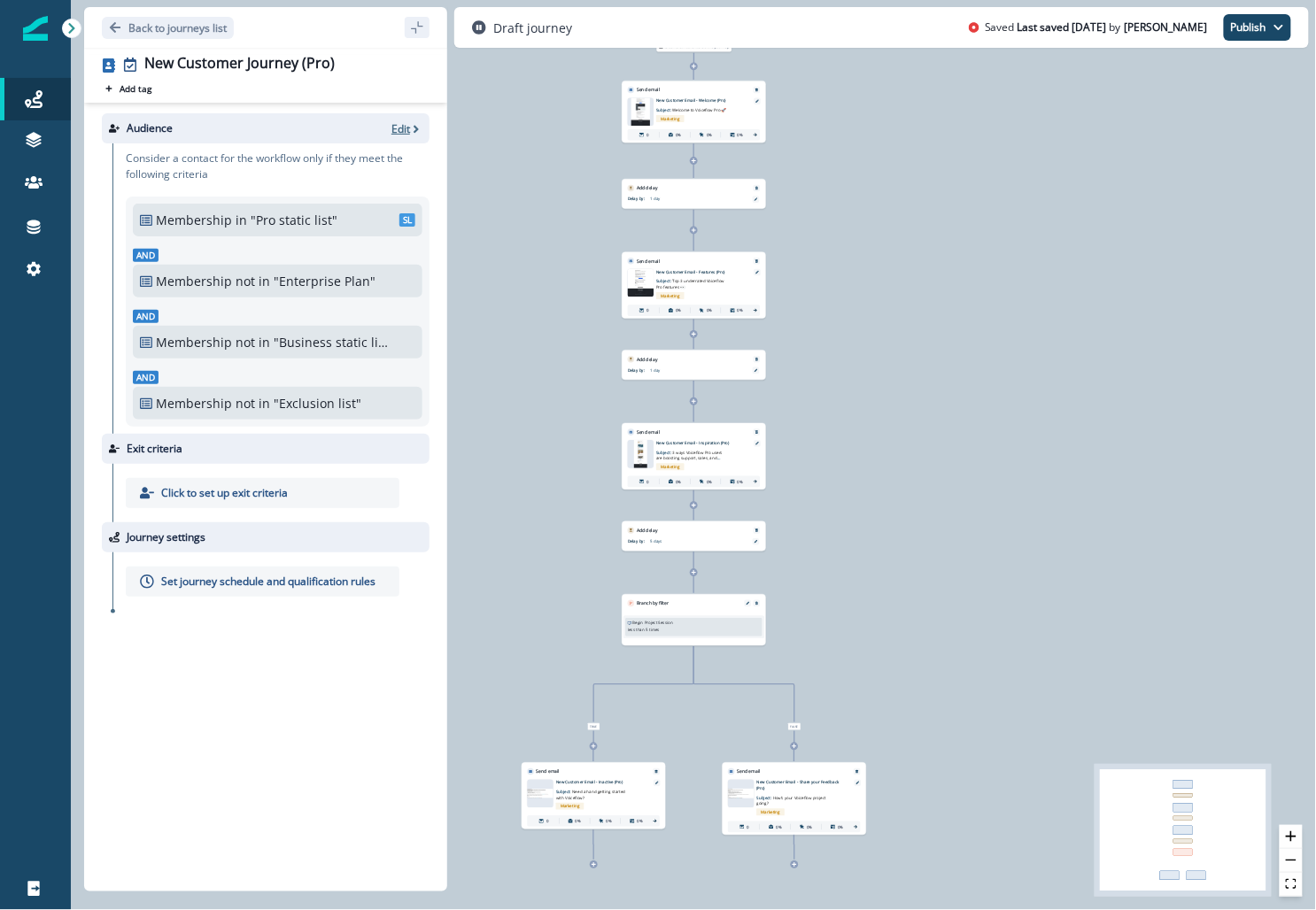
click at [406, 124] on p "Edit" at bounding box center [401, 129] width 18 height 15
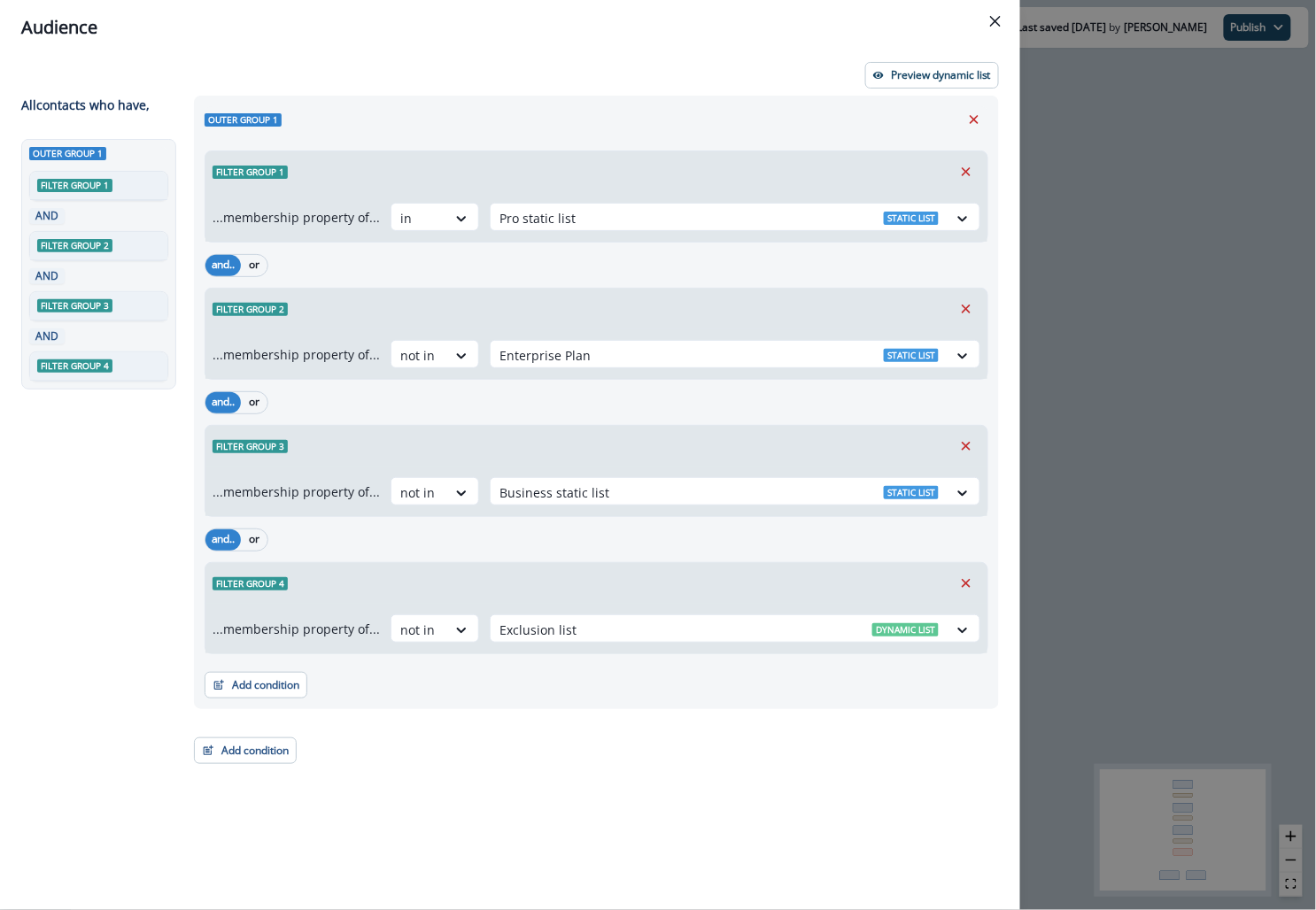
click at [571, 479] on div "Audience Preview dynamic list All contact s who have, Outer group 1 Filter grou…" at bounding box center [658, 455] width 1316 height 910
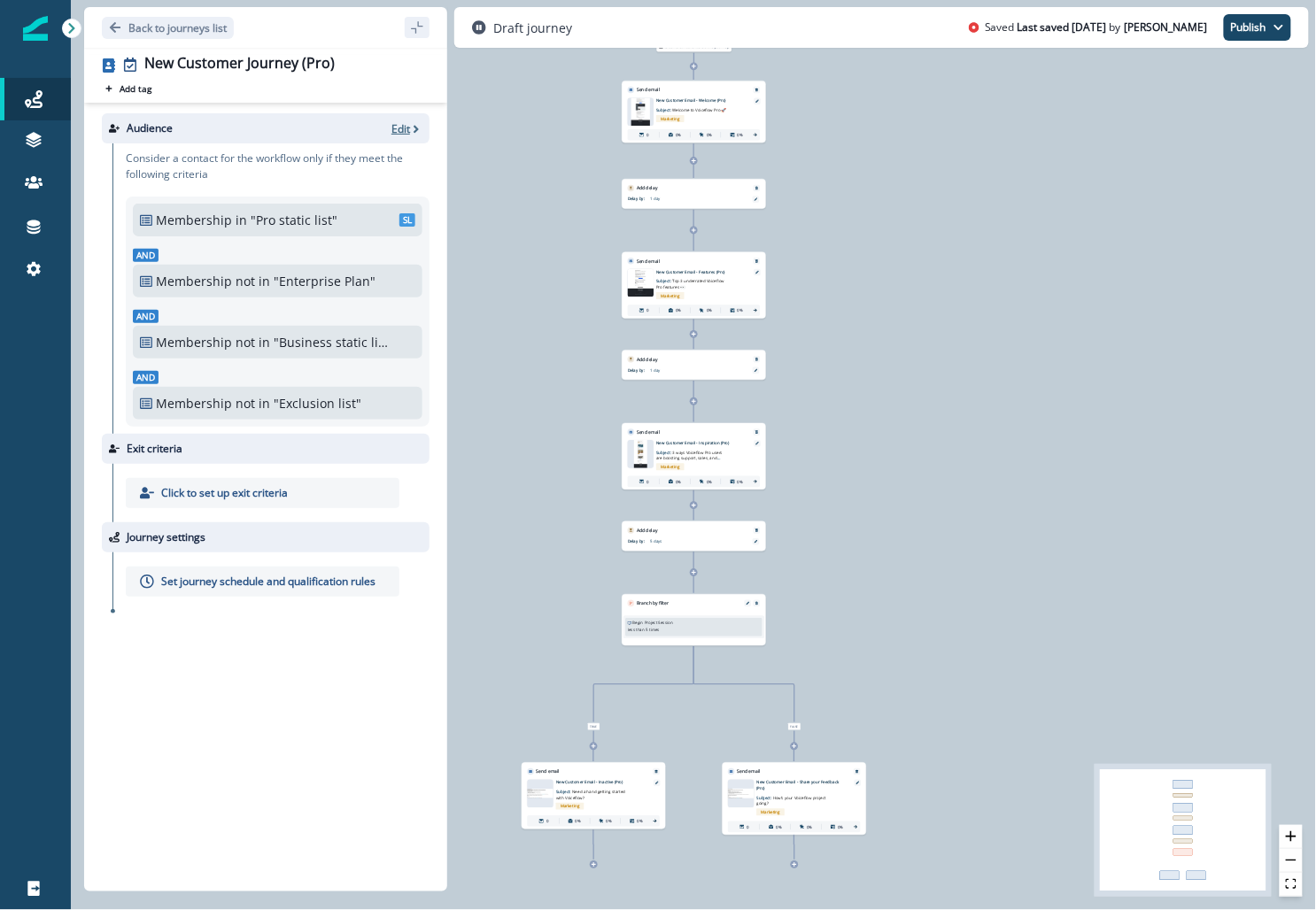
click at [403, 129] on p "Edit" at bounding box center [401, 129] width 18 height 15
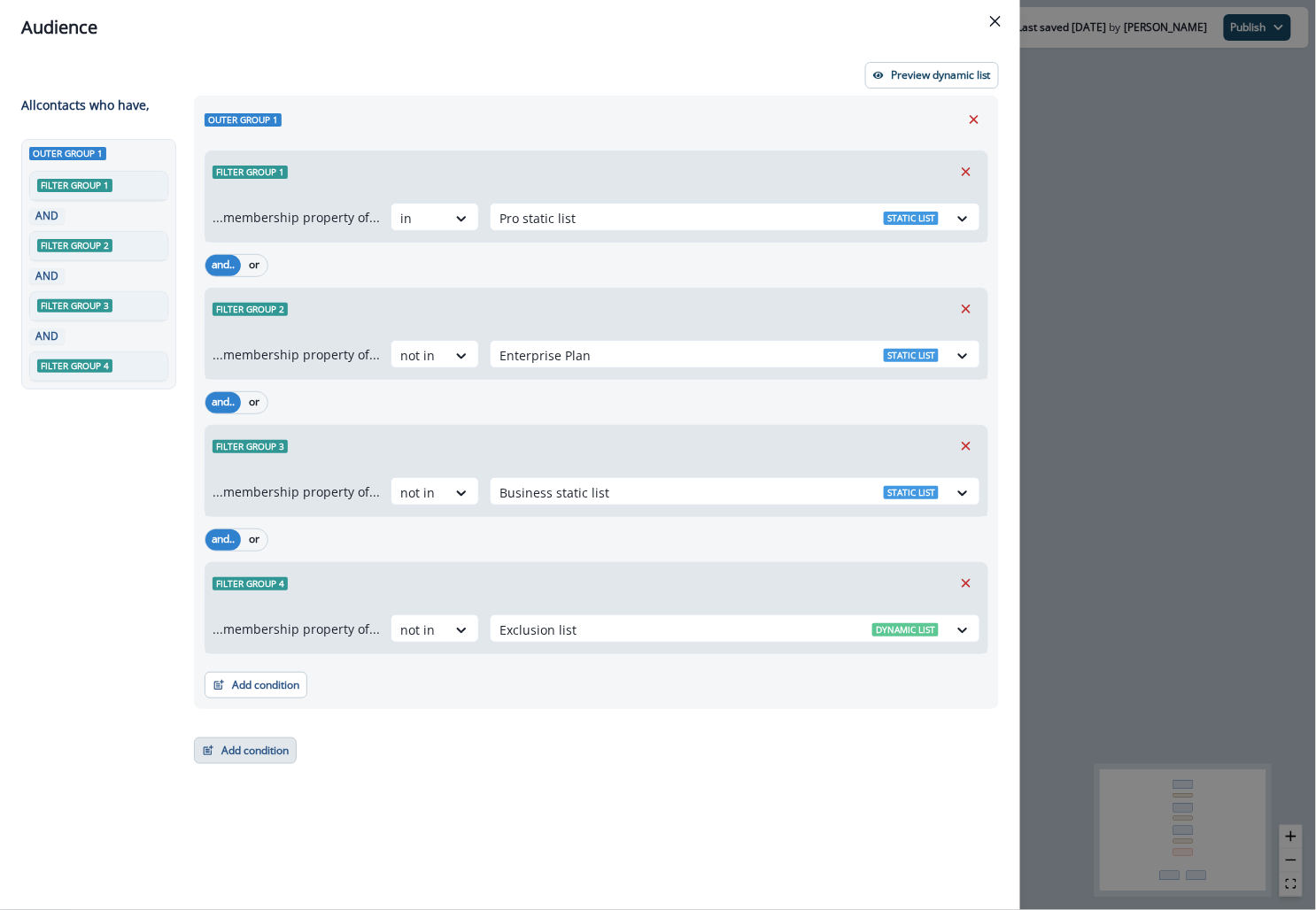
click at [246, 745] on button "Add condition" at bounding box center [244, 750] width 102 height 27
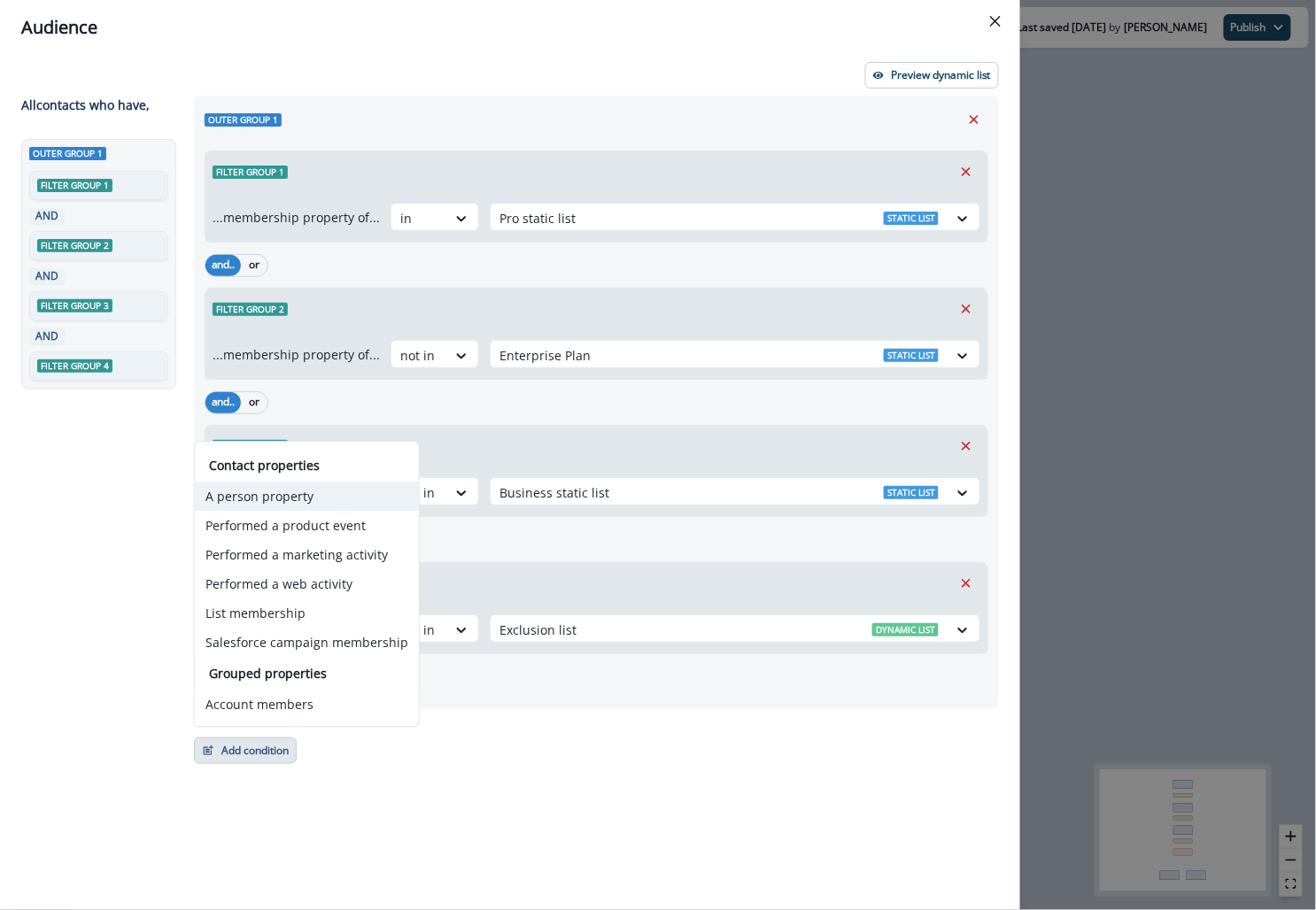
click at [290, 497] on button "A person property" at bounding box center [306, 496] width 224 height 30
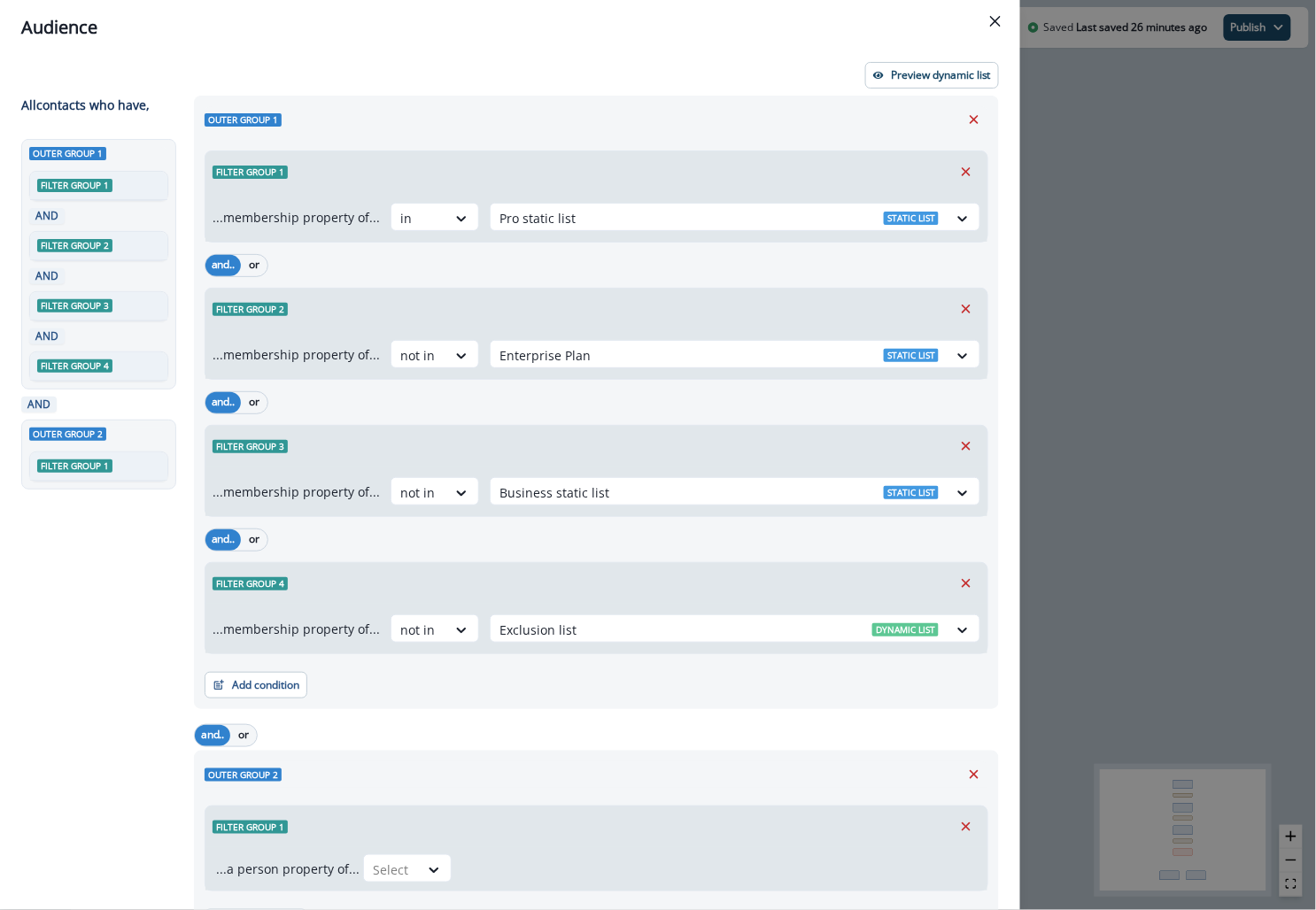
scroll to position [94, 0]
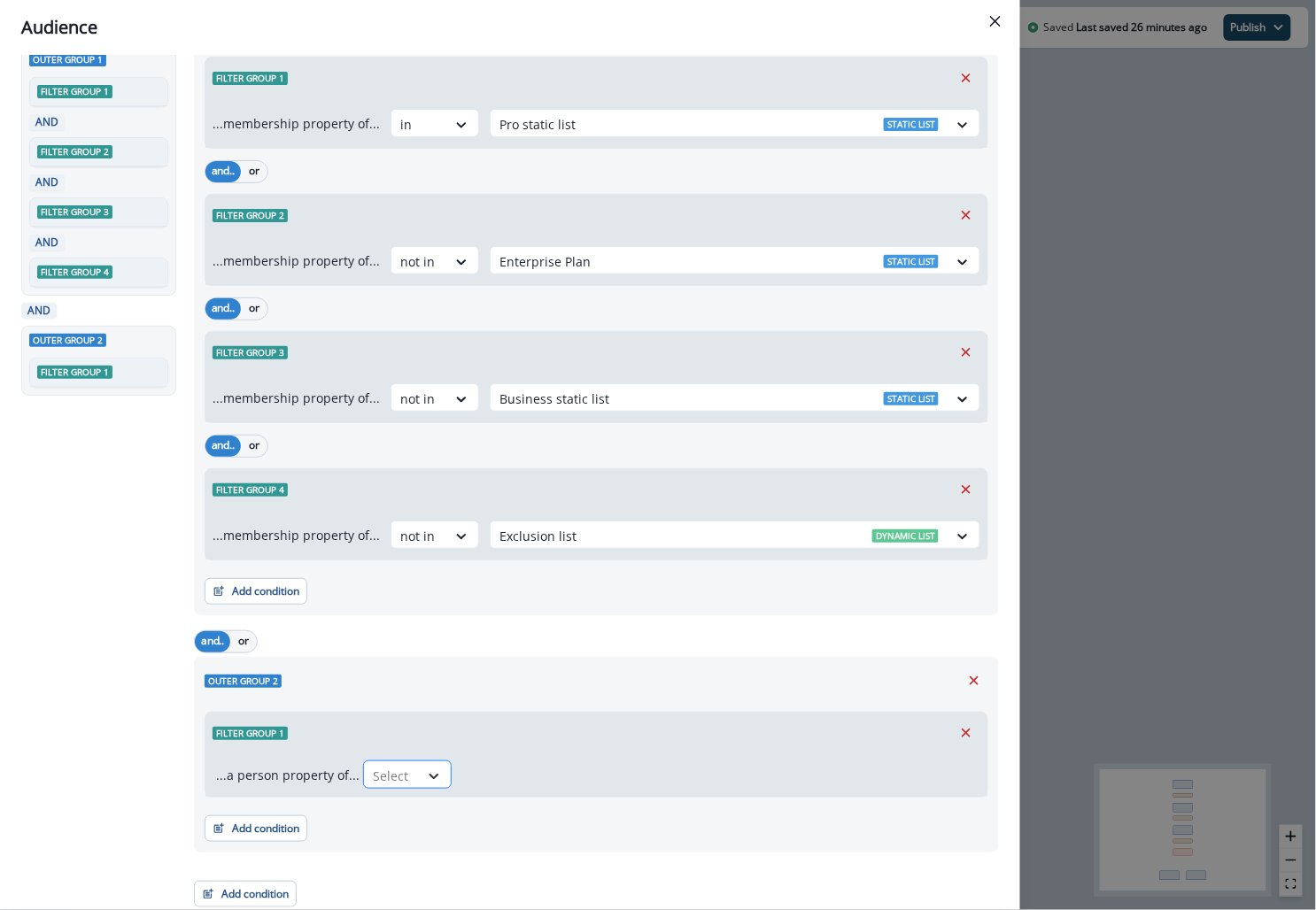
click at [420, 769] on div at bounding box center [433, 776] width 30 height 18
click at [571, 746] on div "Filter group 1" at bounding box center [597, 733] width 782 height 41
click at [571, 727] on icon "Remove" at bounding box center [966, 733] width 16 height 16
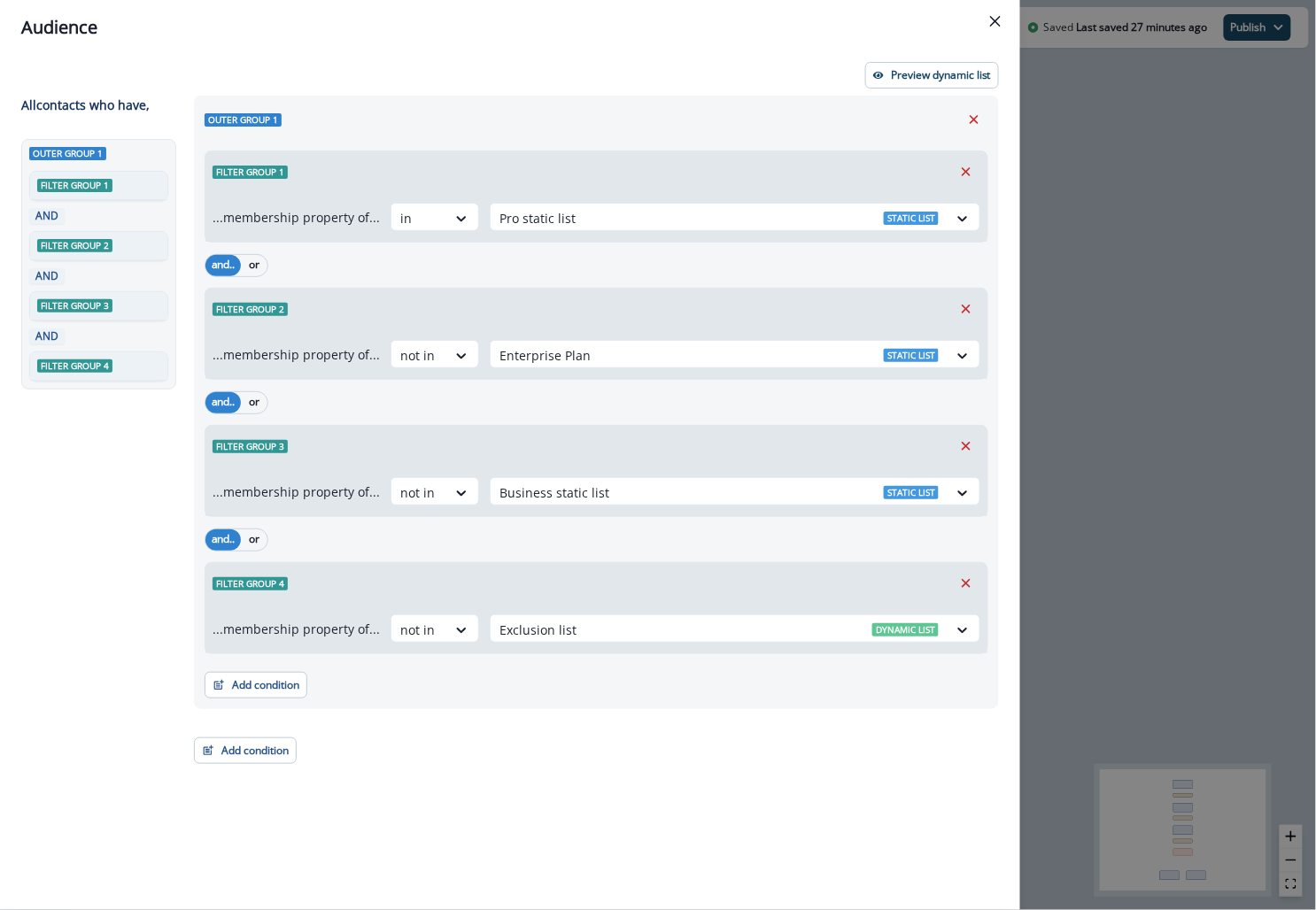
click at [268, 762] on div "Outer group 1 Filter group 1 ...membership property of... in Pro static list St…" at bounding box center [591, 470] width 816 height 750
click at [261, 750] on button "Add condition" at bounding box center [244, 750] width 102 height 27
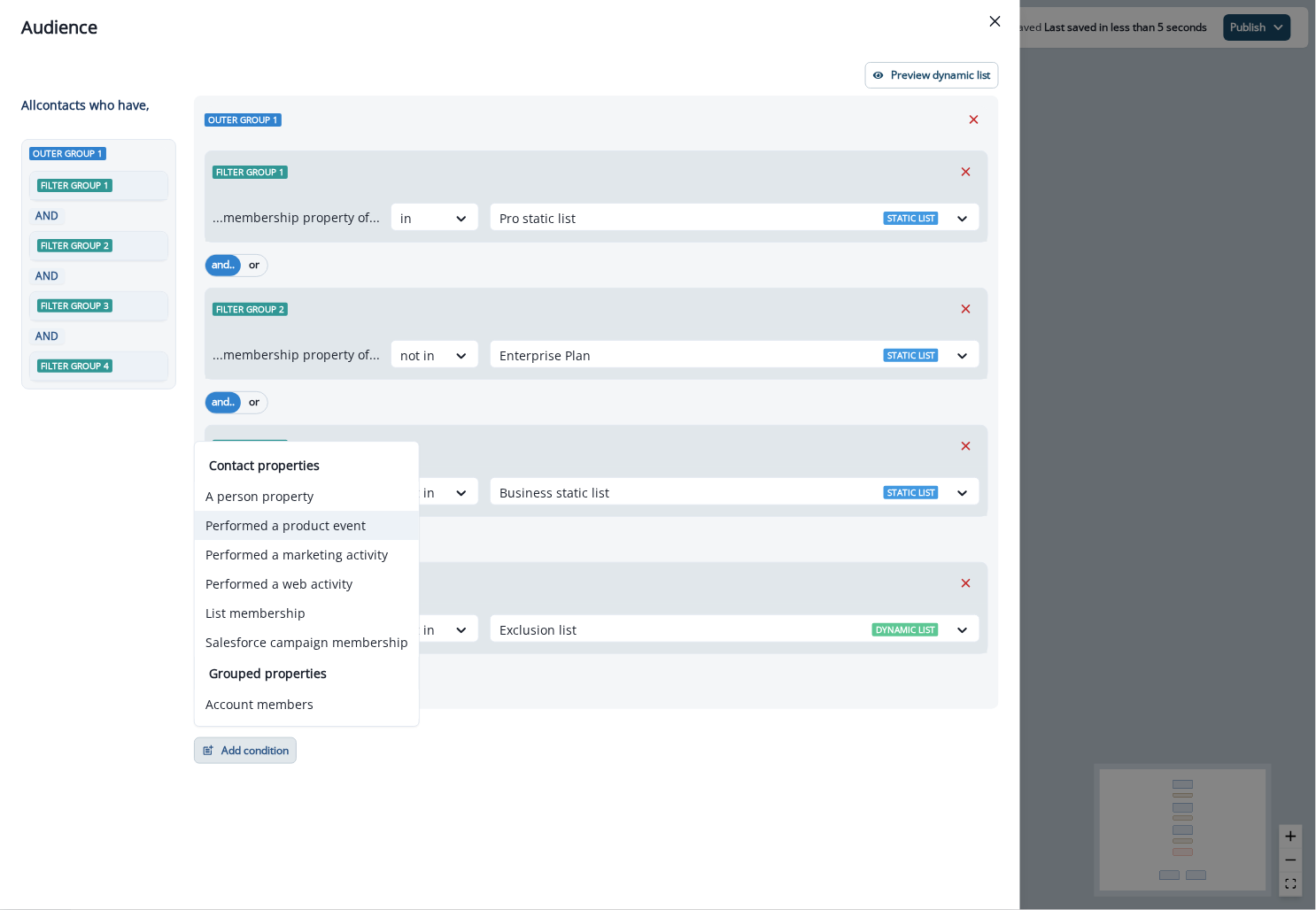
click at [338, 526] on button "Performed a product event" at bounding box center [306, 526] width 224 height 30
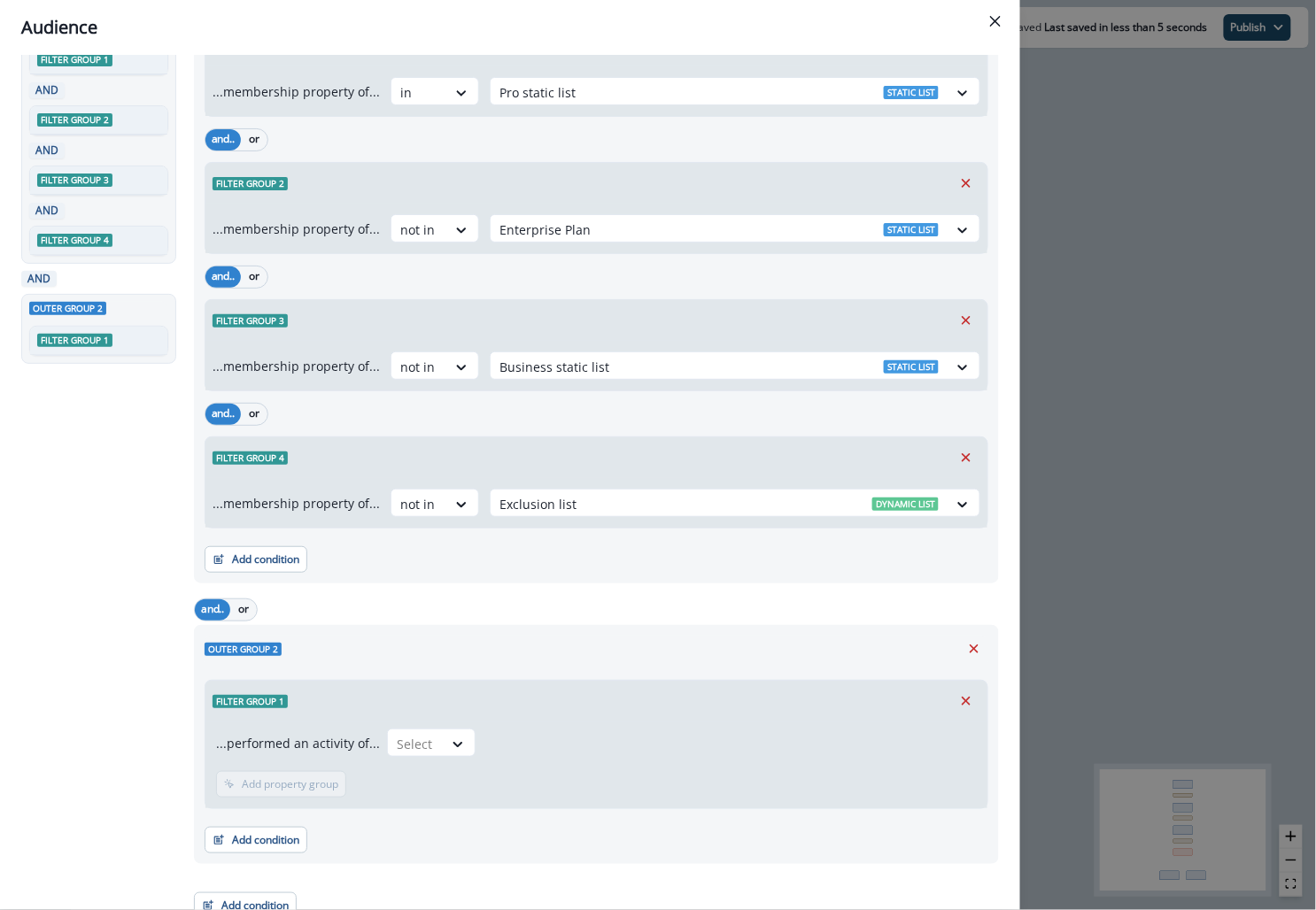
scroll to position [130, 0]
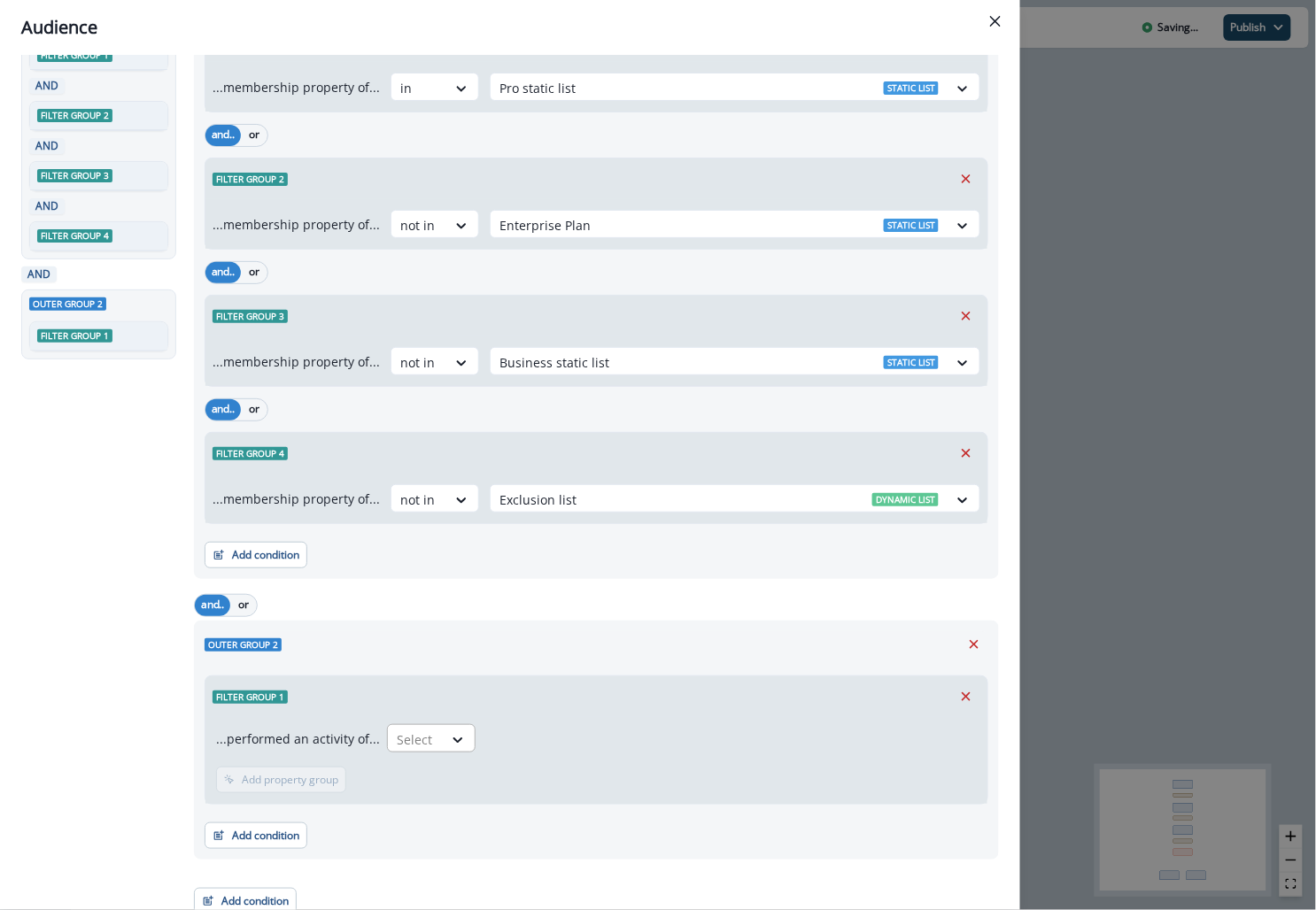
click at [431, 735] on div "Select" at bounding box center [416, 740] width 55 height 30
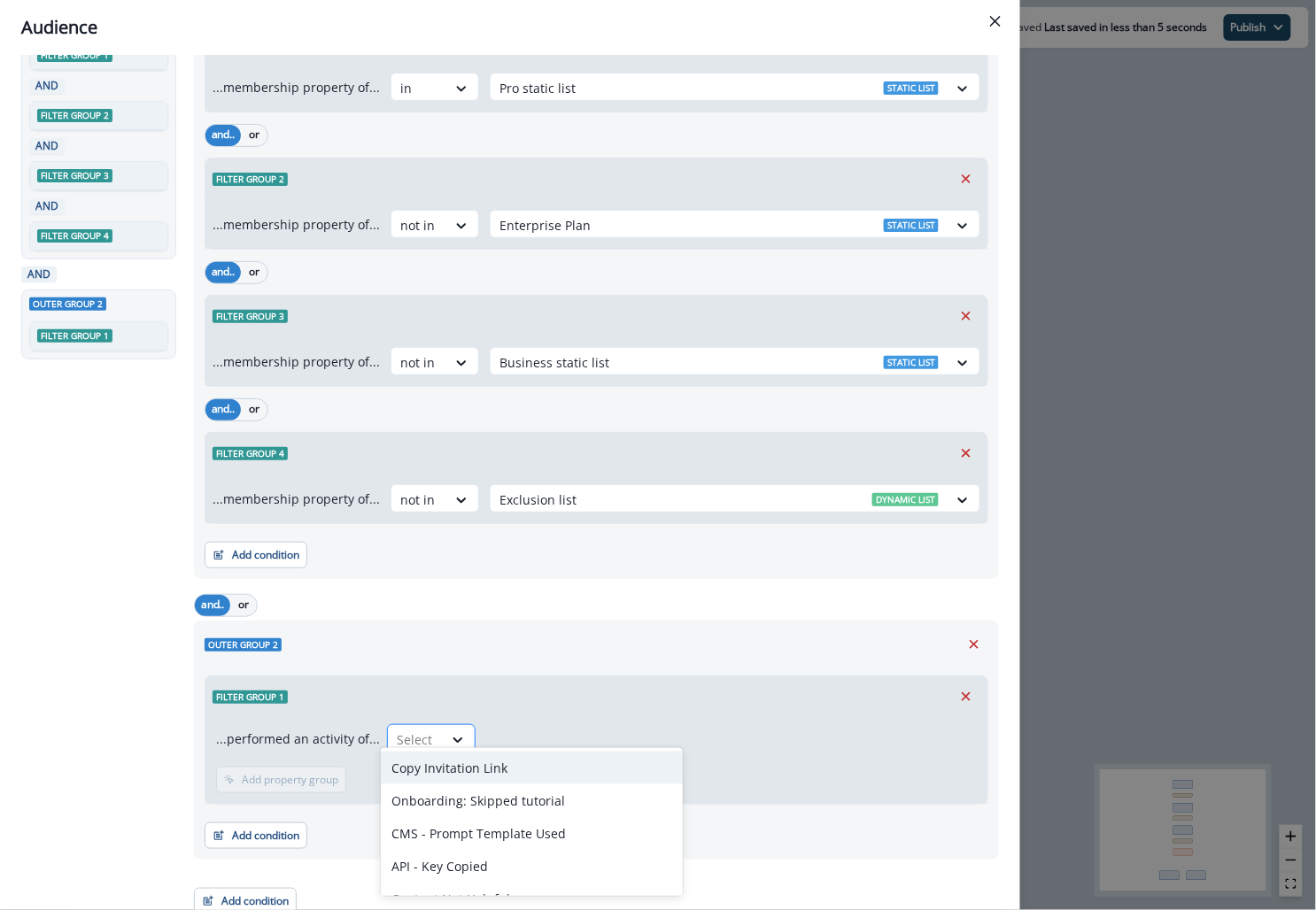
scroll to position [137, 0]
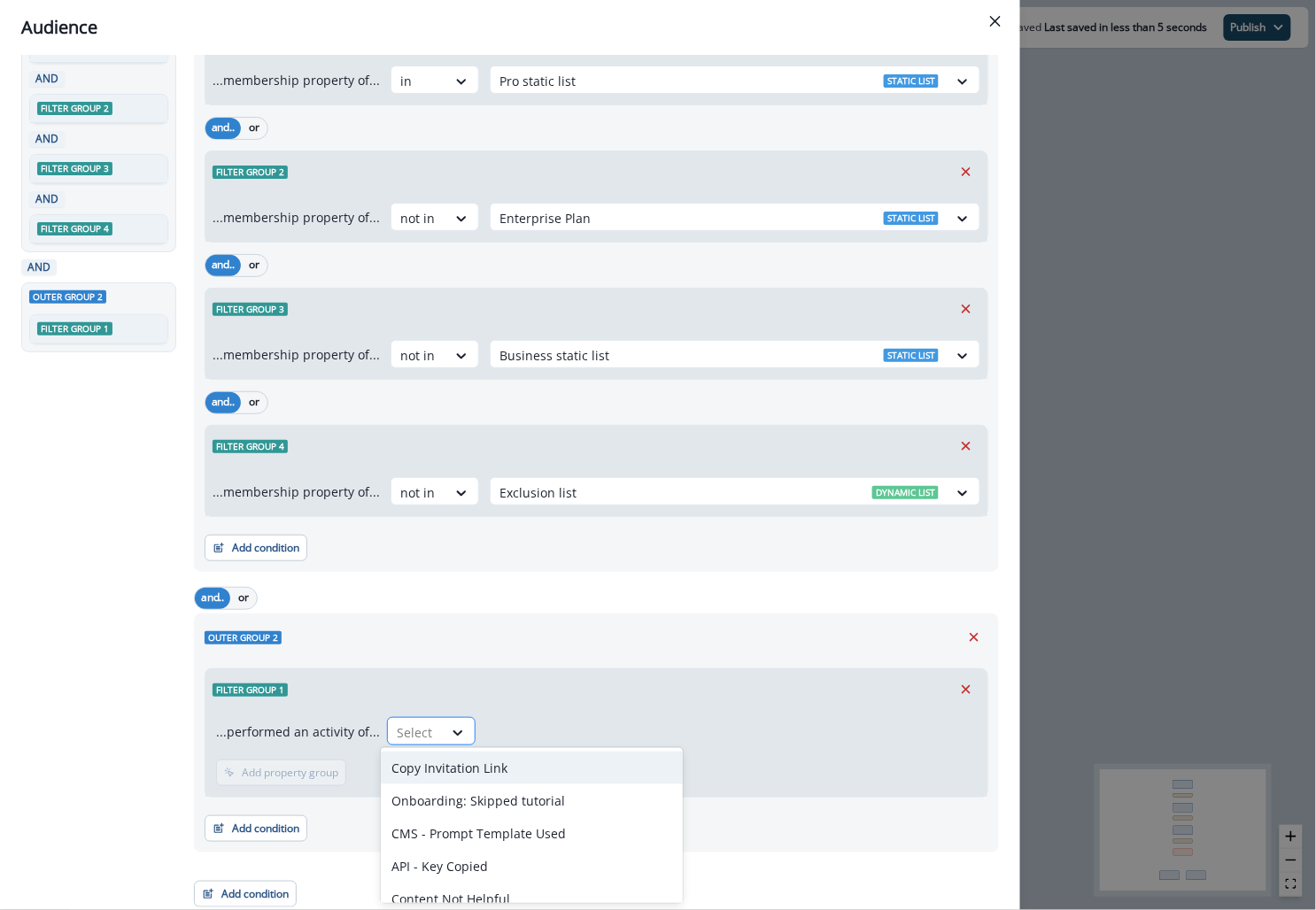
click at [434, 728] on div "Select" at bounding box center [416, 733] width 55 height 30
type input "**"
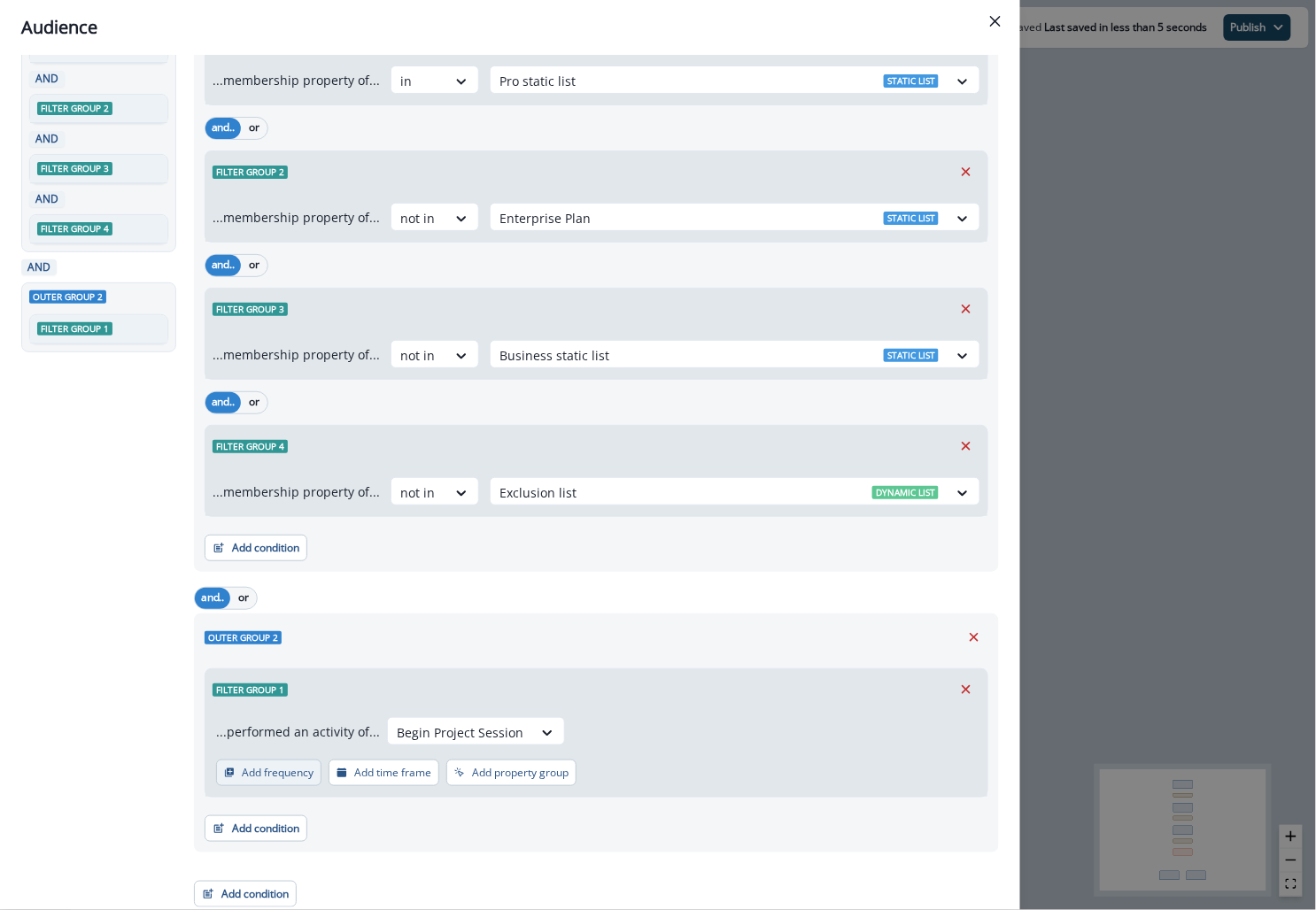
click at [249, 774] on p "Add frequency" at bounding box center [278, 773] width 72 height 12
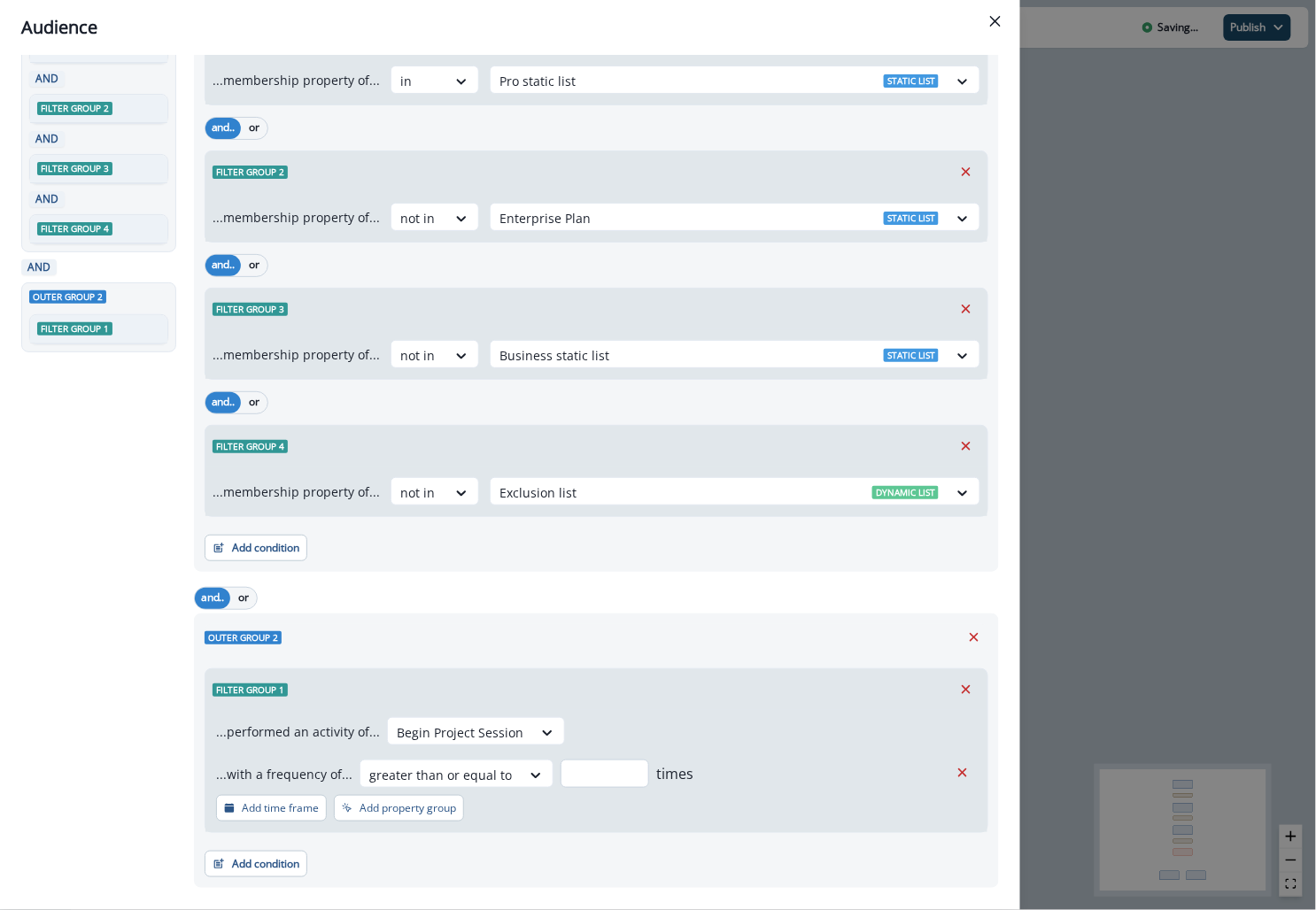
click at [571, 765] on input "number" at bounding box center [605, 774] width 89 height 29
type input "*"
click at [571, 225] on div "Audience Preview dynamic list All contact s who have, Outer group 1 Filter grou…" at bounding box center [658, 455] width 1316 height 910
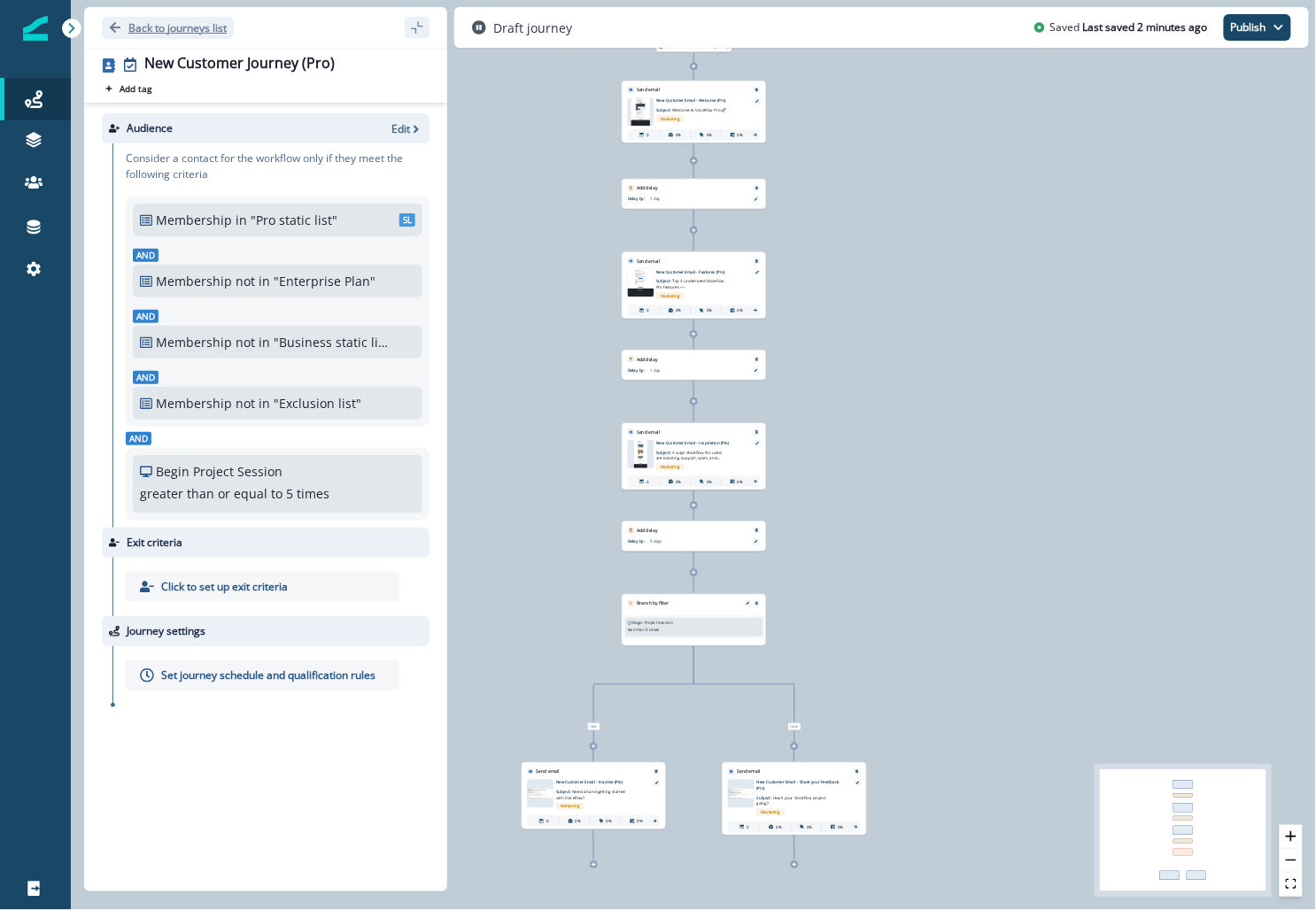
click at [147, 20] on p "Back to journeys list" at bounding box center [177, 28] width 99 height 15
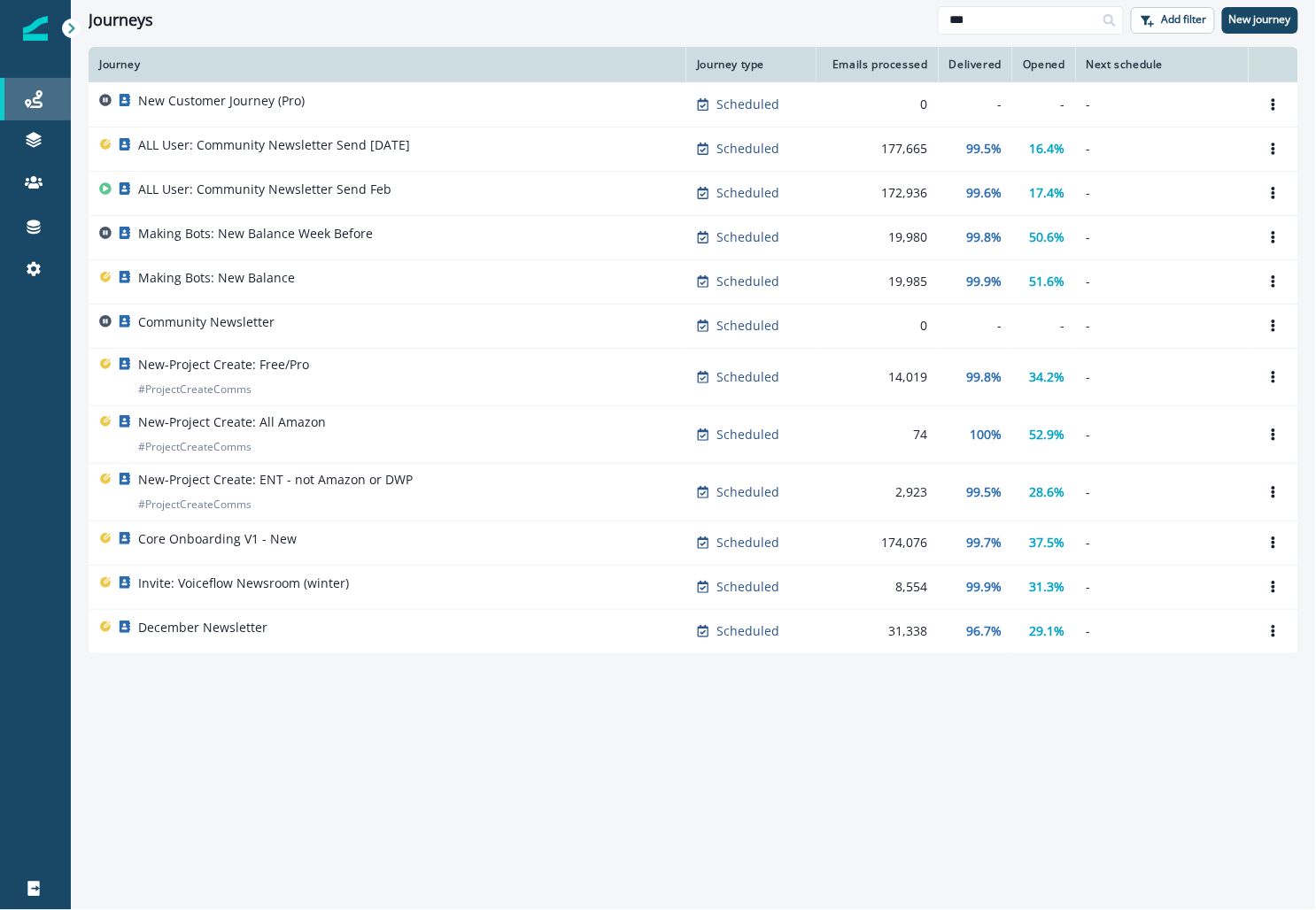
click at [35, 87] on link "Journeys" at bounding box center [35, 100] width 71 height 42
click at [37, 91] on icon at bounding box center [33, 99] width 18 height 18
click at [571, 20] on input "***" at bounding box center [1031, 20] width 186 height 29
click at [571, 18] on input "***" at bounding box center [1031, 20] width 186 height 29
type input "*"
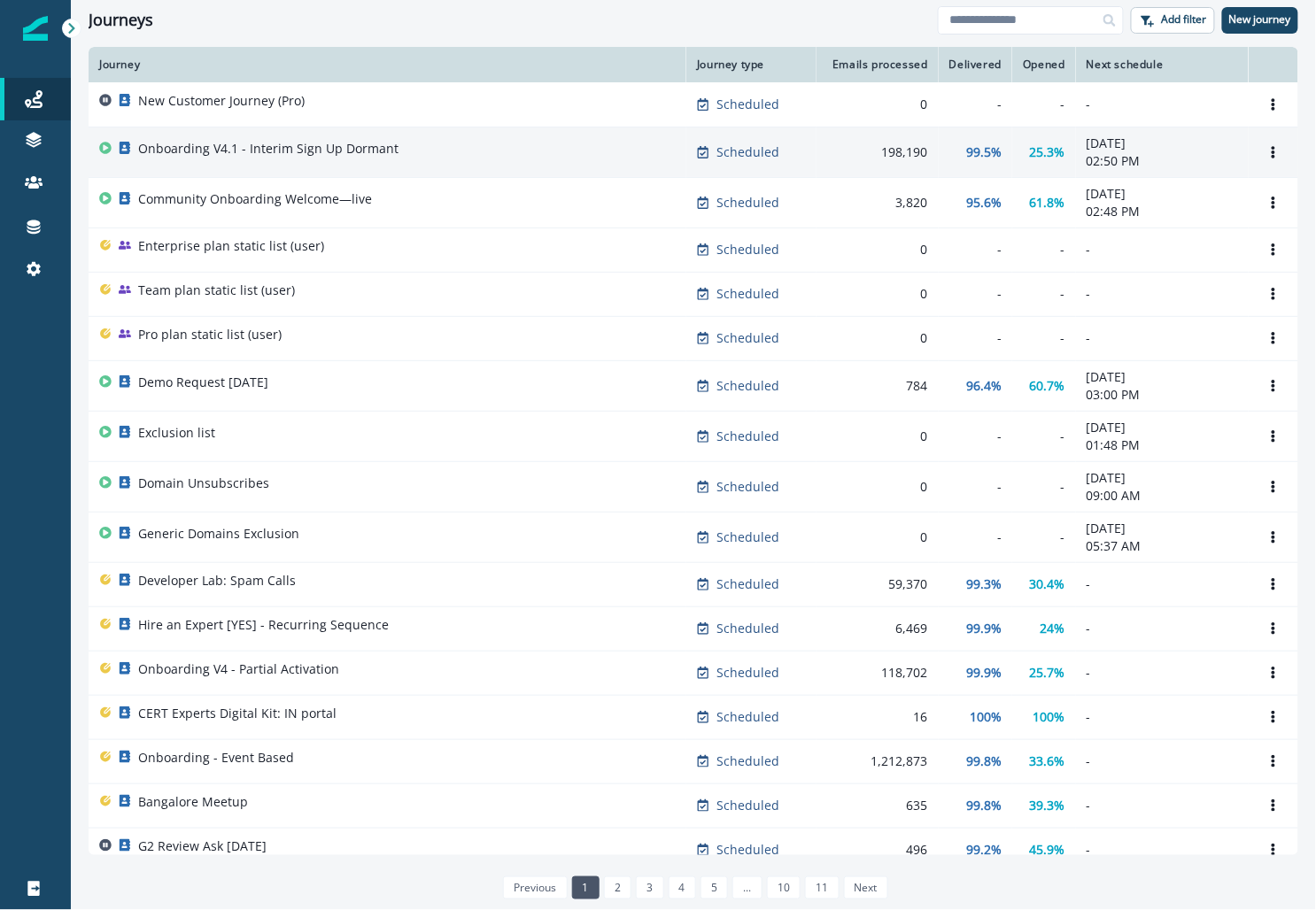
click at [250, 145] on p "Onboarding V4.1 - Interim Sign Up Dormant" at bounding box center [268, 148] width 260 height 18
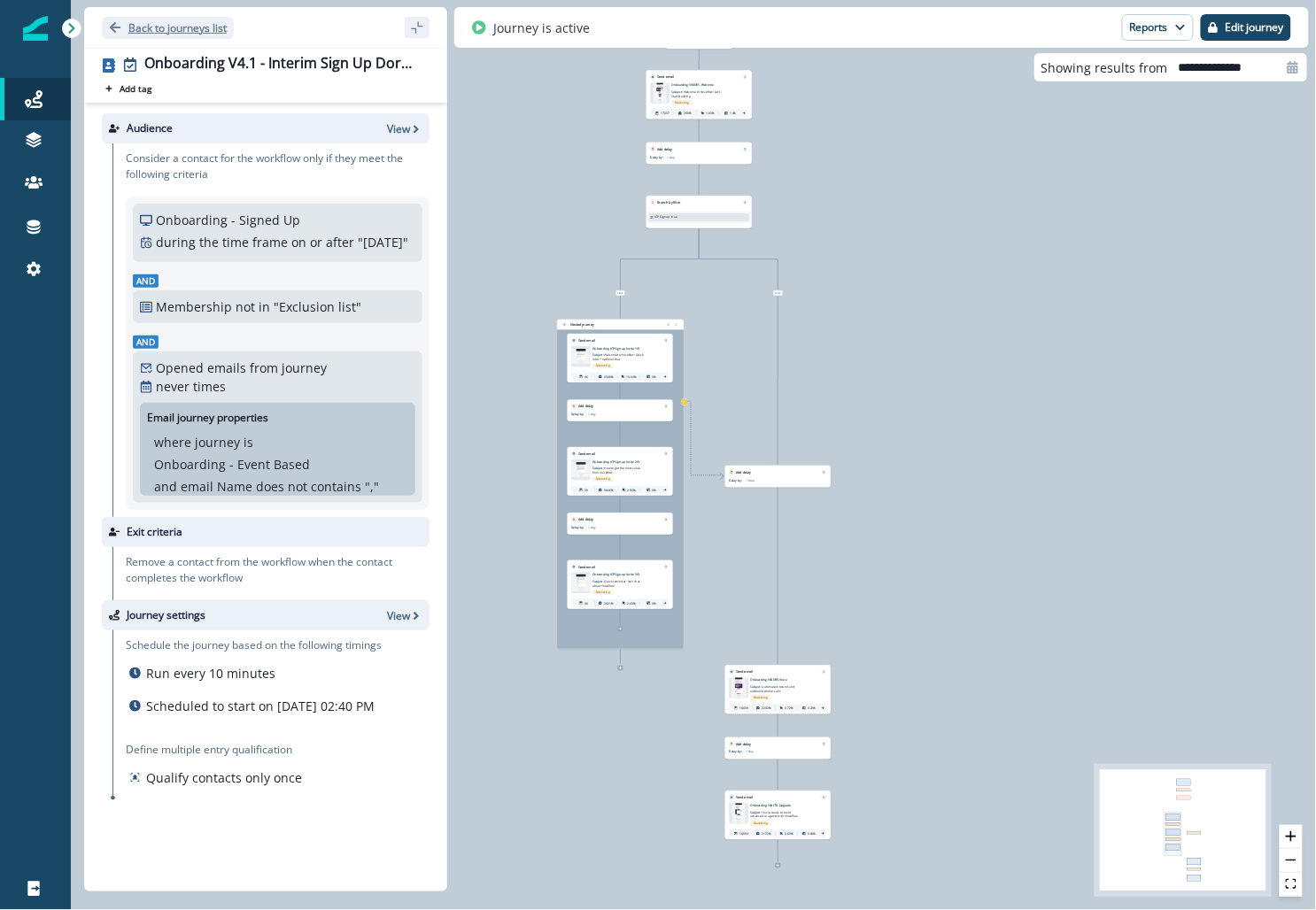
click at [146, 29] on p "Back to journeys list" at bounding box center [177, 28] width 99 height 15
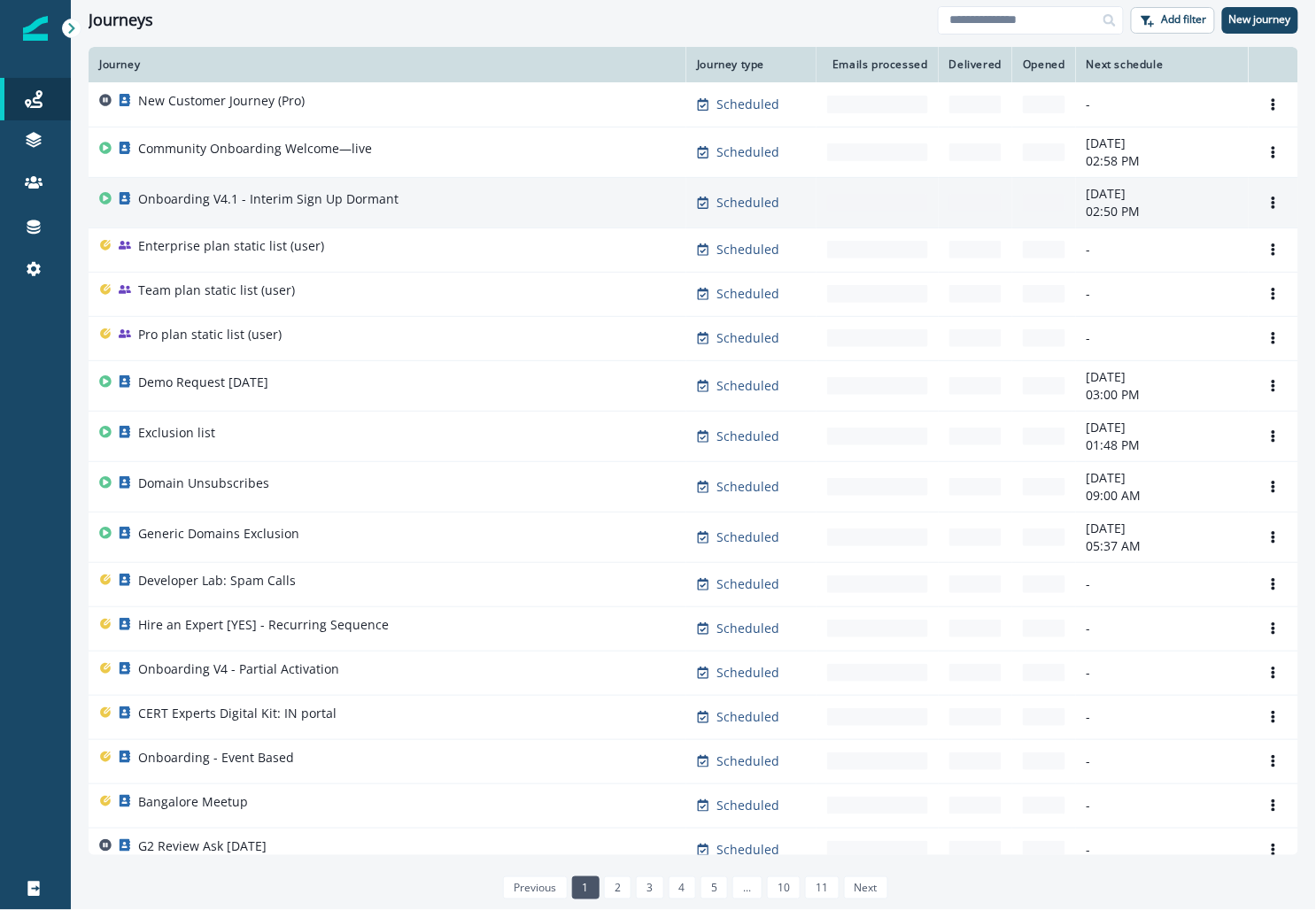
click at [208, 194] on p "Onboarding V4.1 - Interim Sign Up Dormant" at bounding box center [268, 198] width 260 height 18
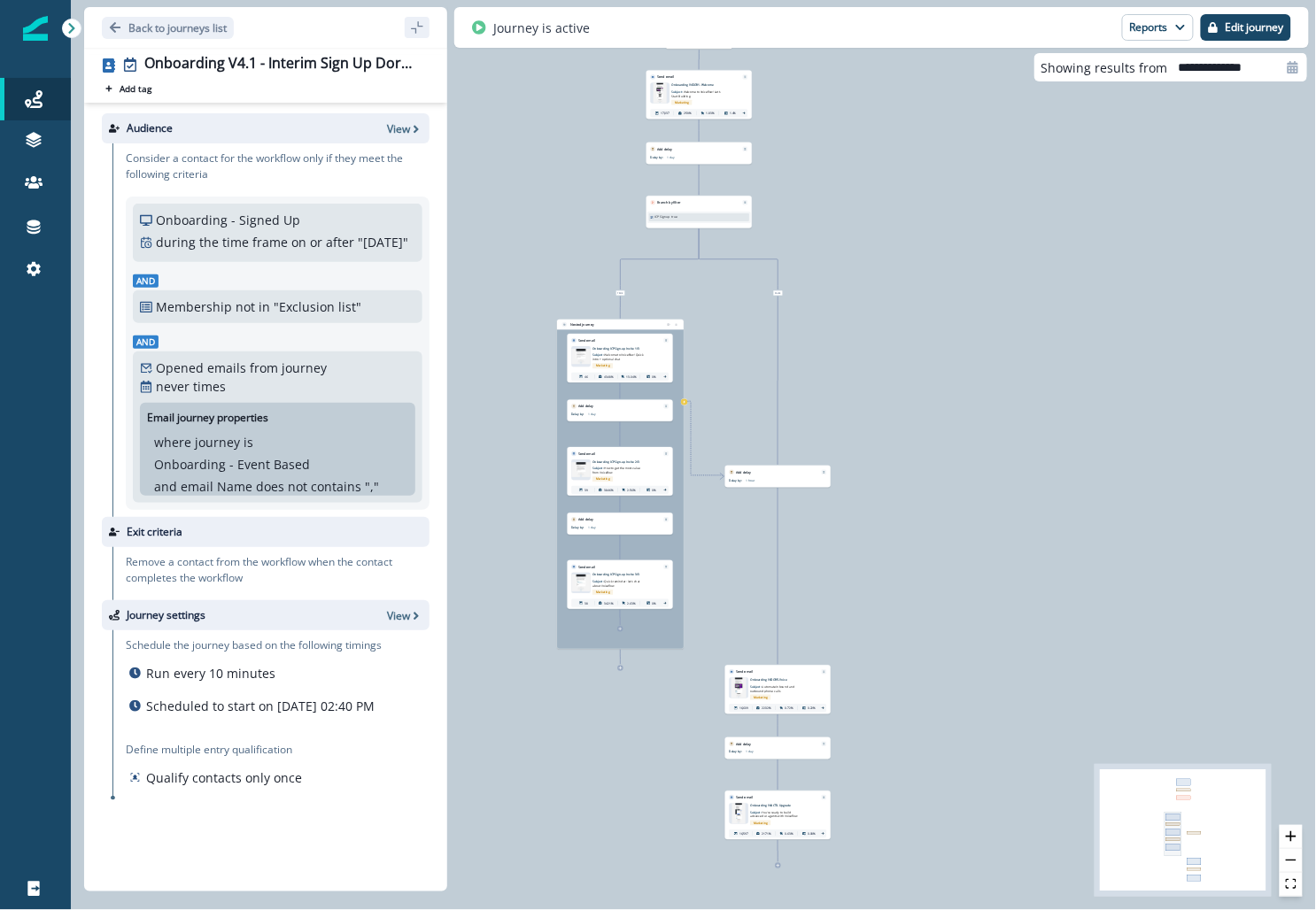
click at [397, 631] on div "Journey settings View" at bounding box center [265, 615] width 327 height 30
click at [397, 623] on p "View" at bounding box center [398, 616] width 23 height 15
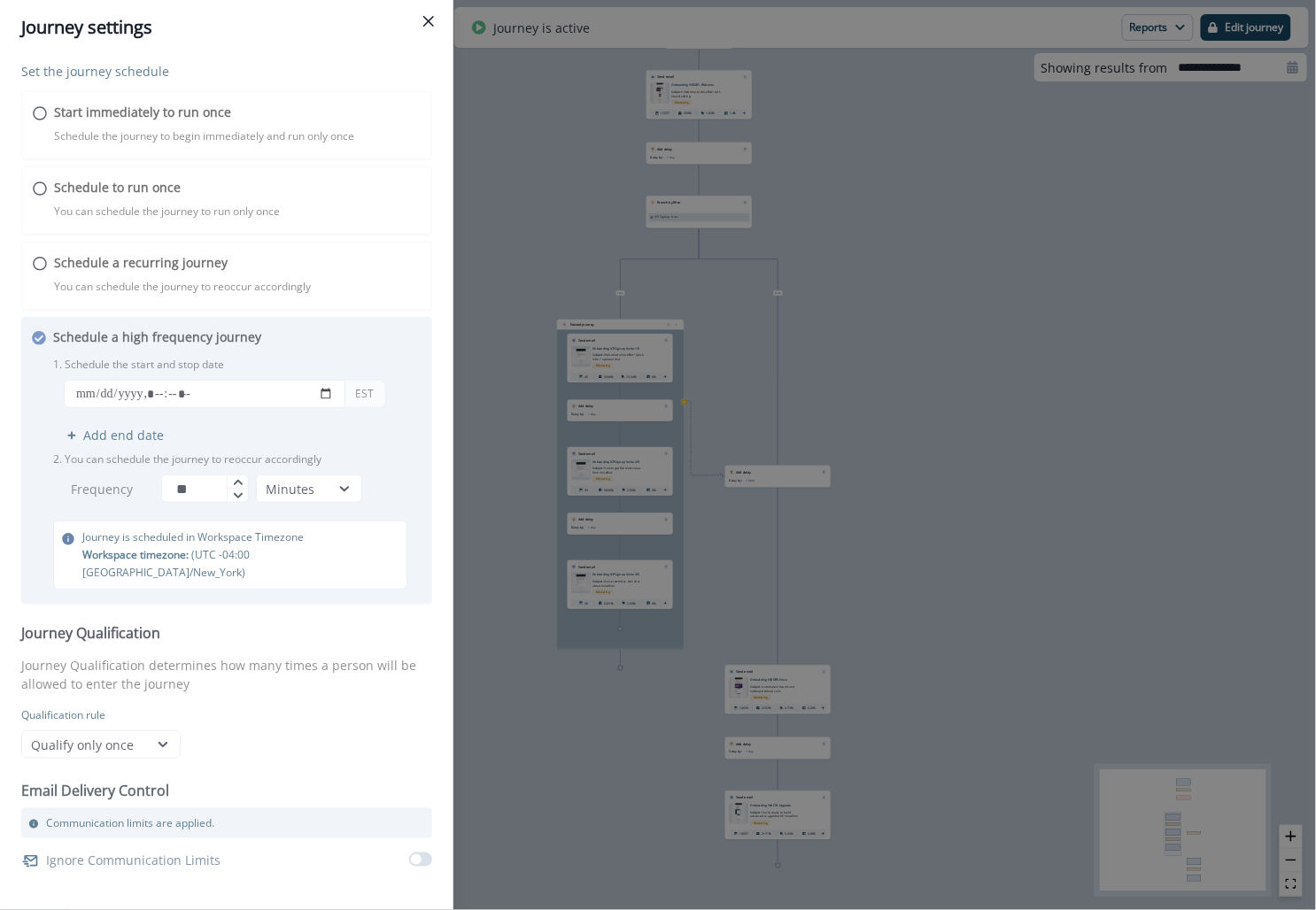
click at [559, 121] on div "Journey settings Set the journey schedule Start immediately to run once Schedul…" at bounding box center [658, 455] width 1316 height 910
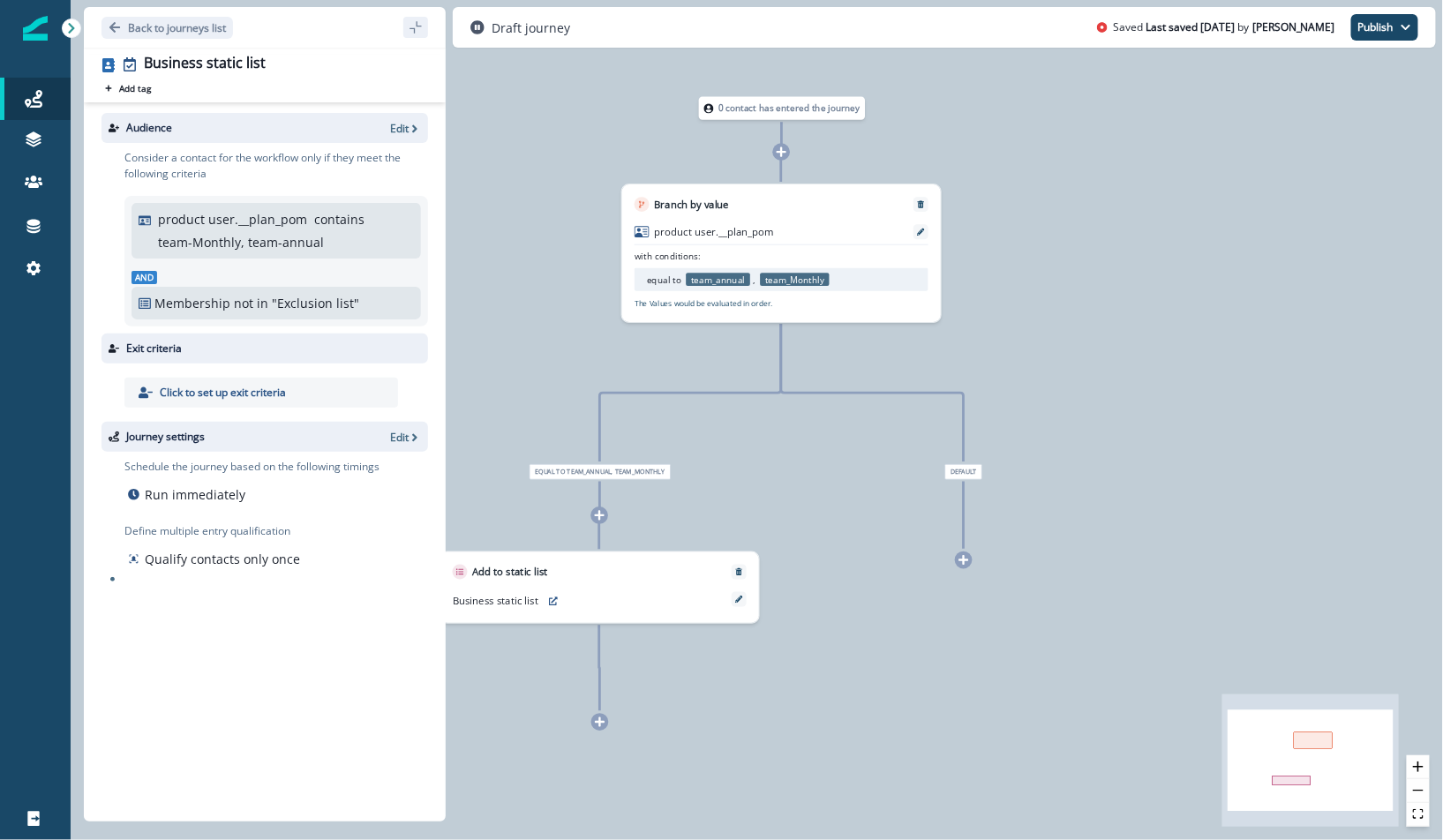
click at [1139, 346] on div "0 contact has entered the journey Branch by value product user.__plan_pom with …" at bounding box center [756, 420] width 1372 height 840
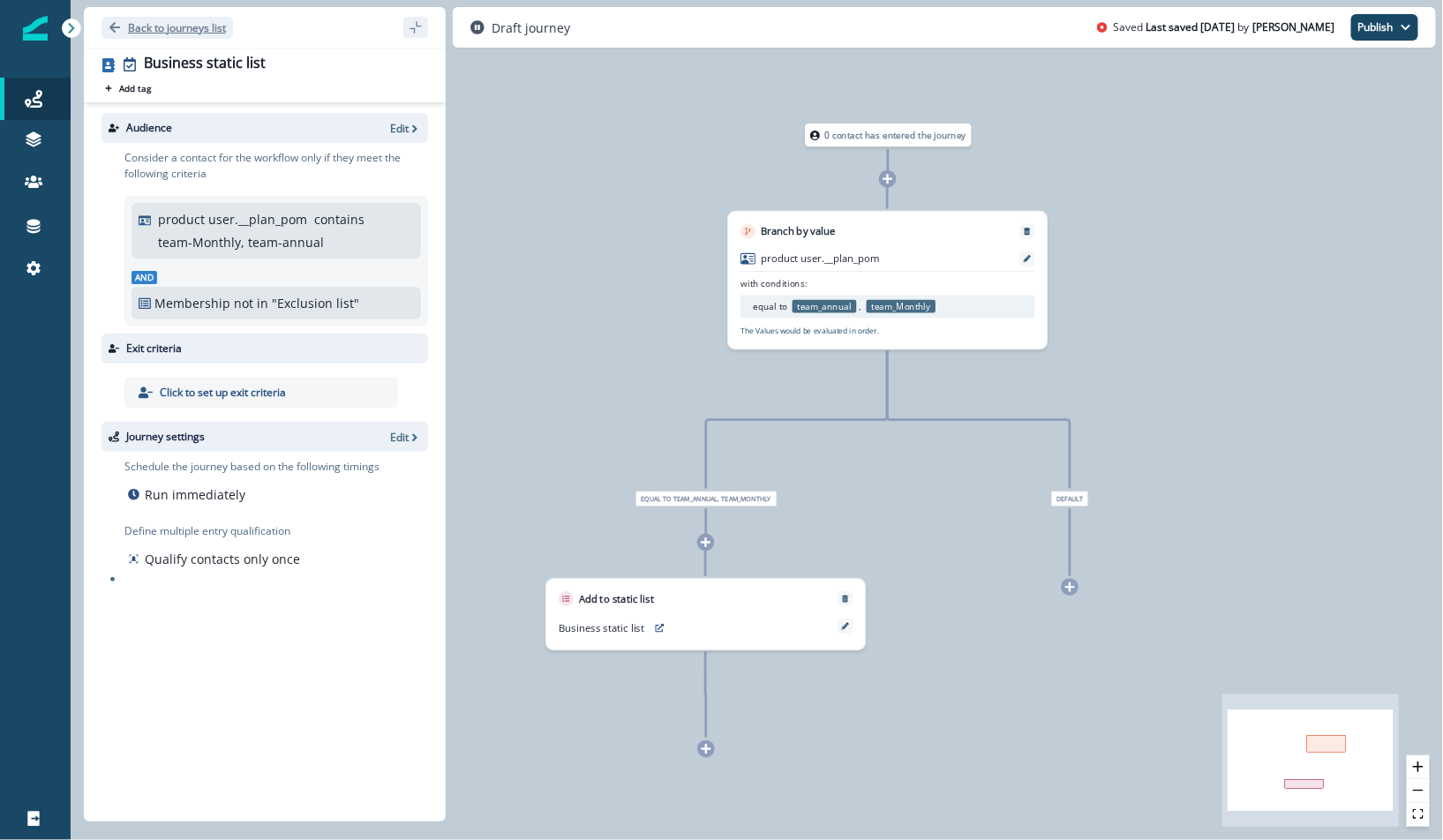
click at [170, 33] on p "Back to journeys list" at bounding box center [176, 28] width 98 height 15
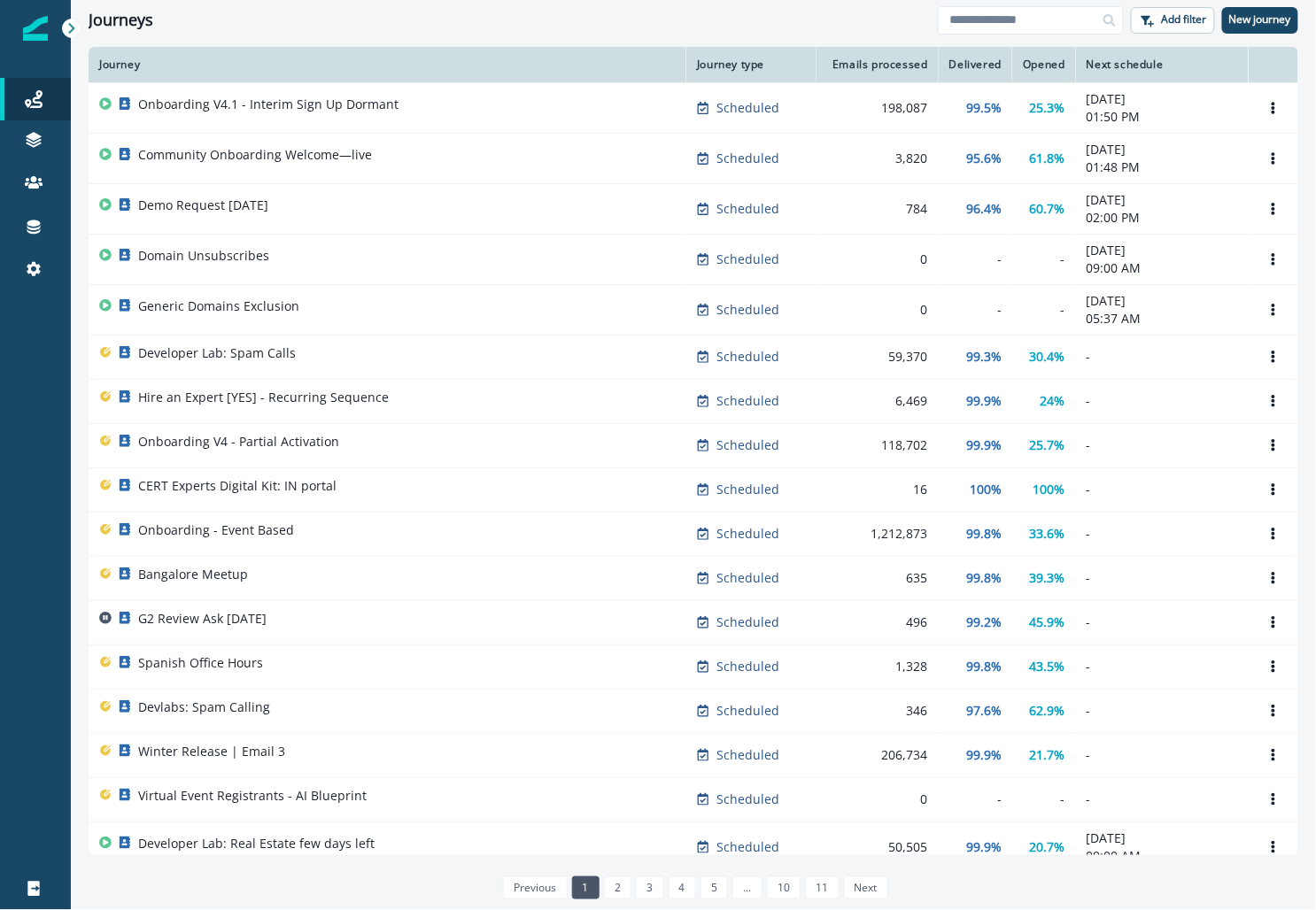
click at [974, 33] on div "Journeys Add filter New journey" at bounding box center [694, 19] width 1245 height 40
click at [972, 25] on input at bounding box center [1031, 20] width 186 height 29
type input "******"
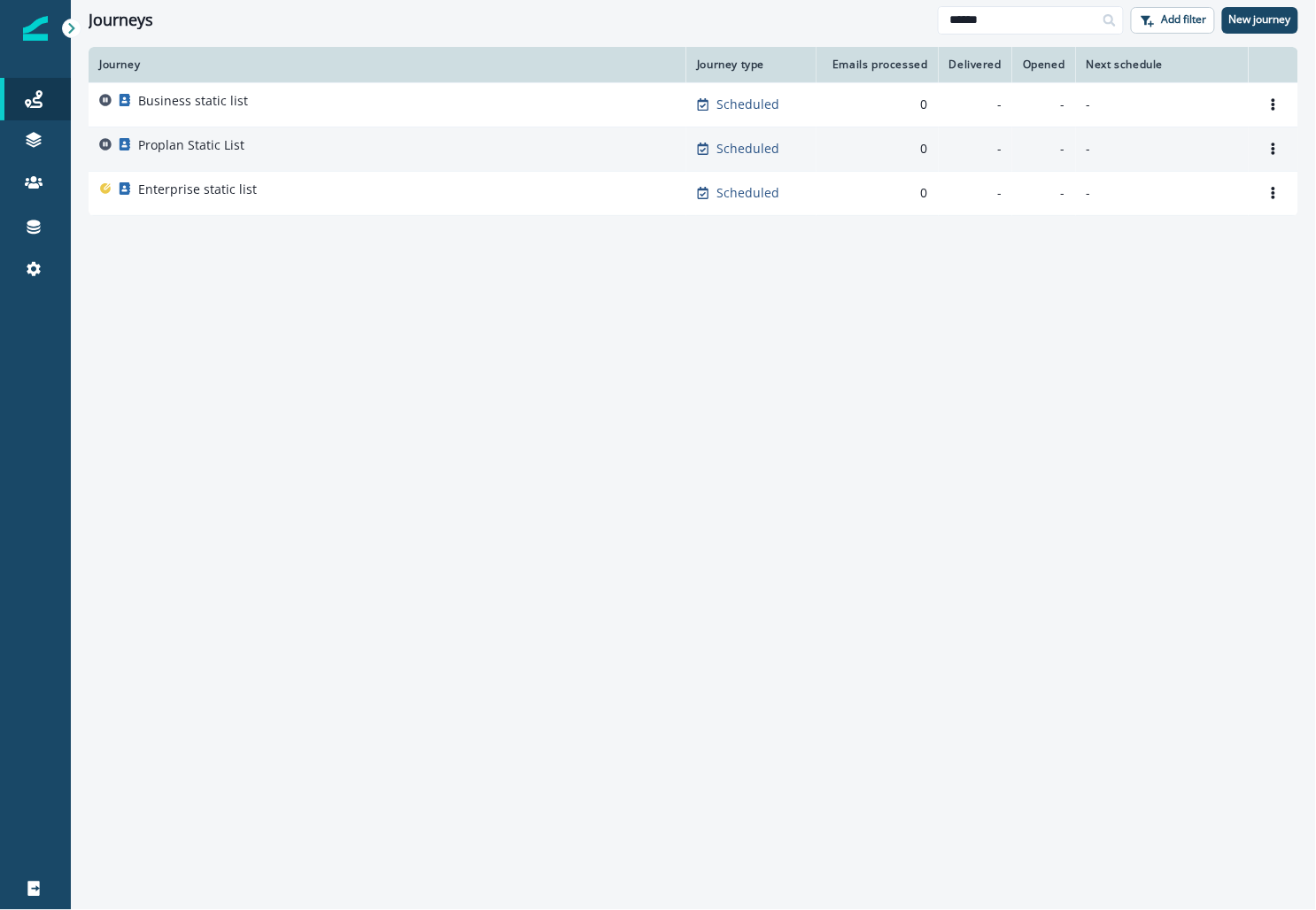
click at [586, 147] on div "Proplan Static List" at bounding box center [387, 148] width 576 height 25
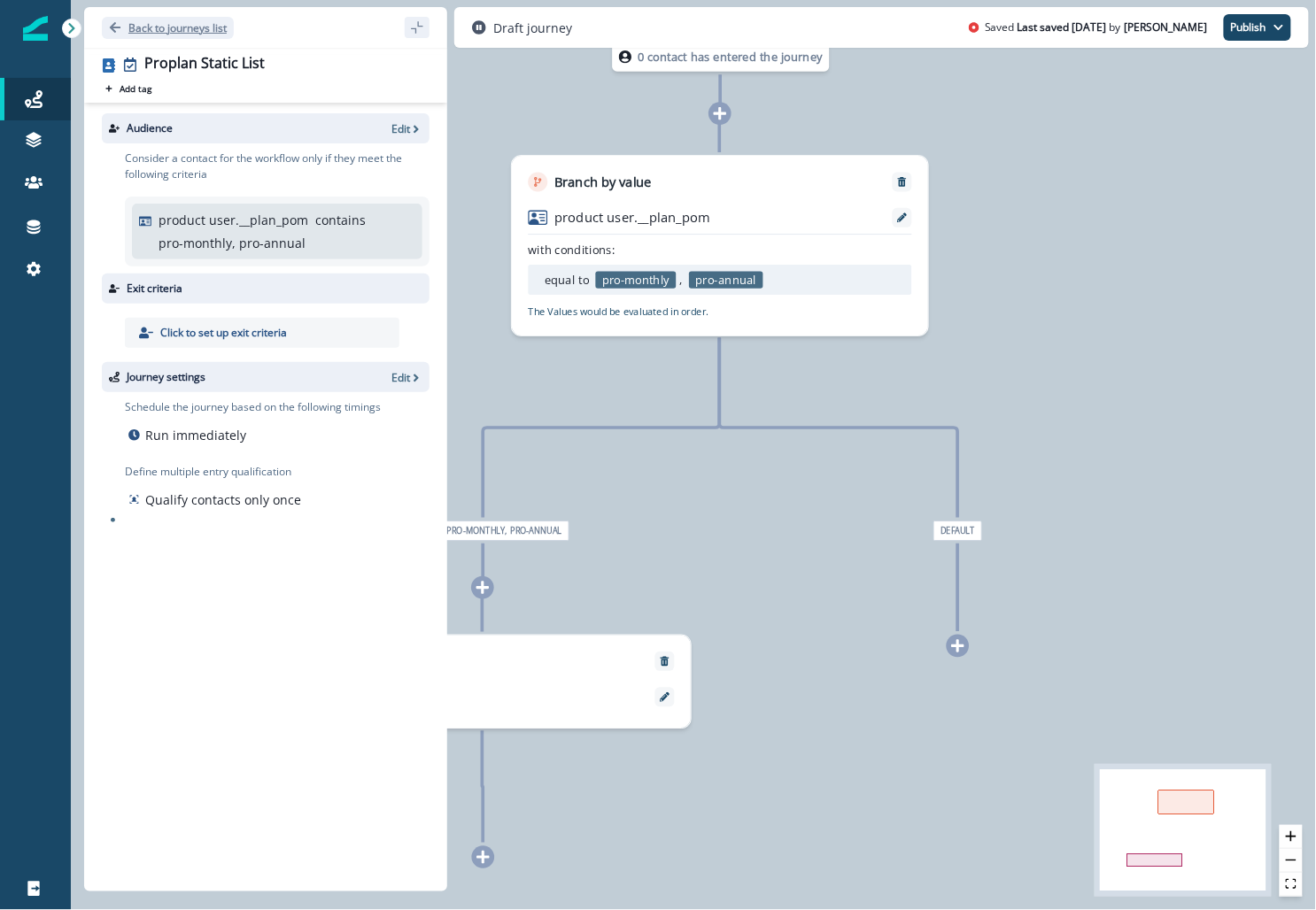
click at [162, 35] on button "Back to journeys list" at bounding box center [167, 28] width 132 height 22
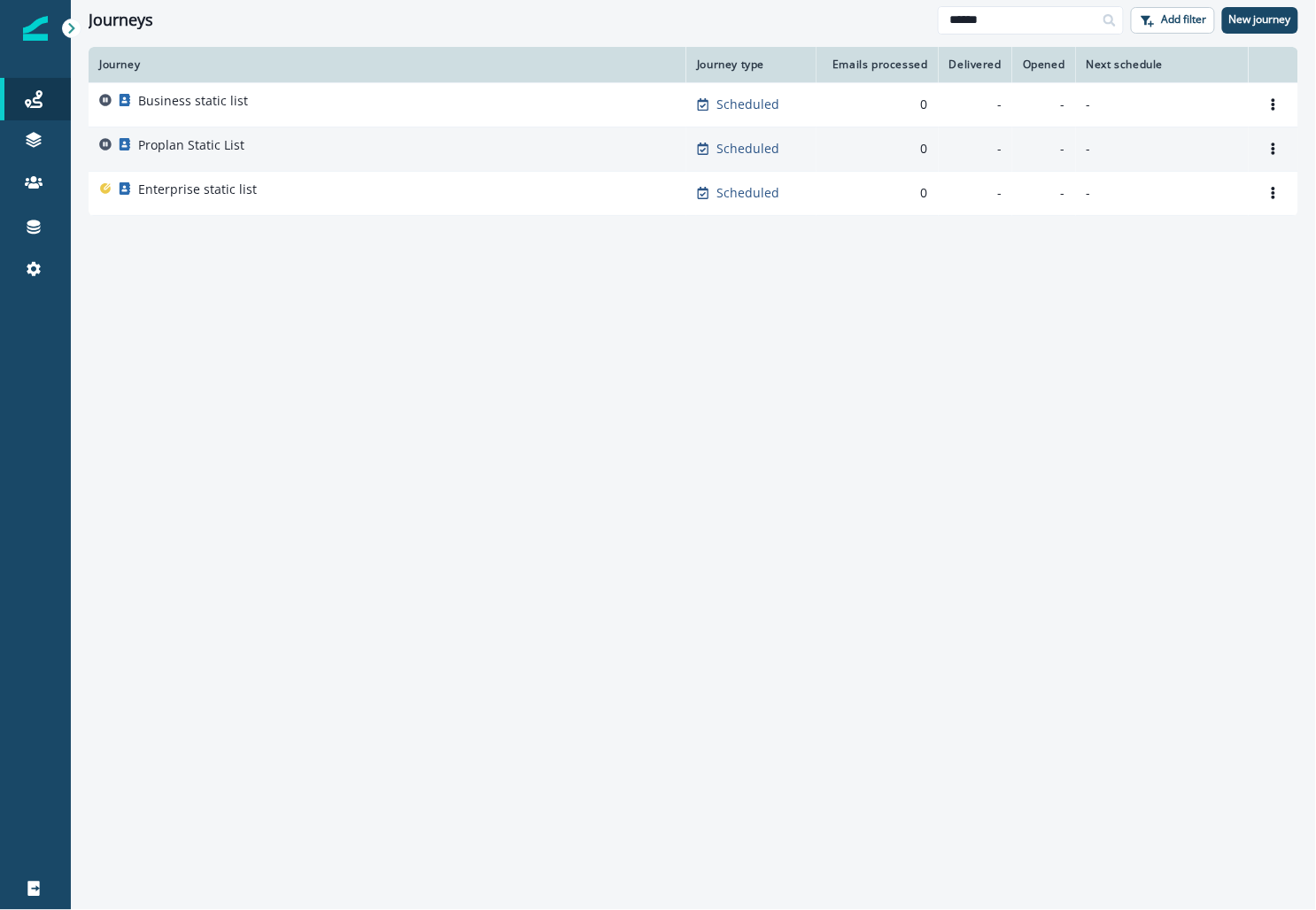
click at [166, 146] on p "Proplan Static List" at bounding box center [191, 145] width 106 height 18
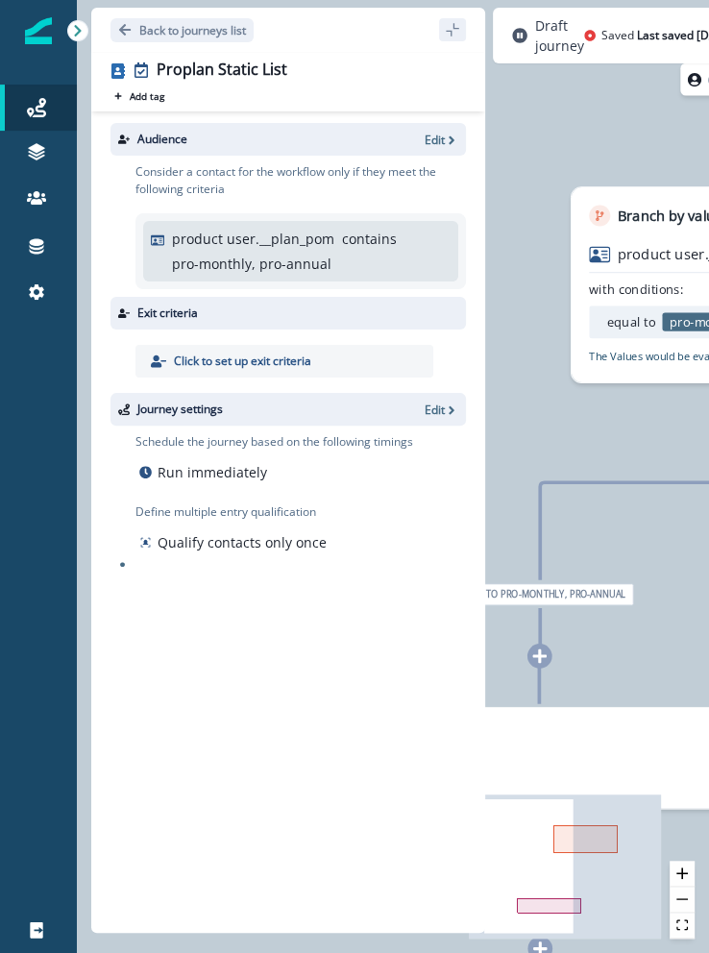
click at [647, 425] on div "0 contact has entered the journey Branch by value product user.__plan_pom with …" at bounding box center [393, 476] width 632 height 953
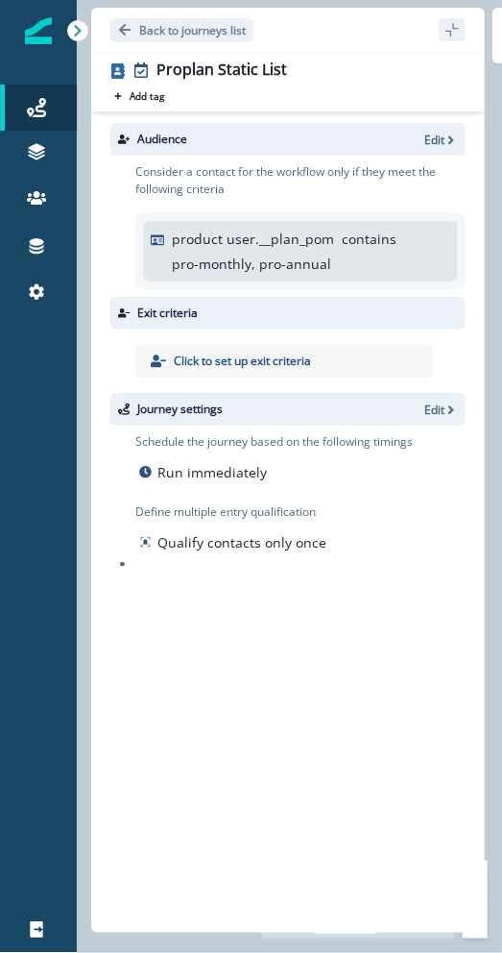
click at [455, 24] on icon "sidebar collapse toggle" at bounding box center [452, 29] width 15 height 15
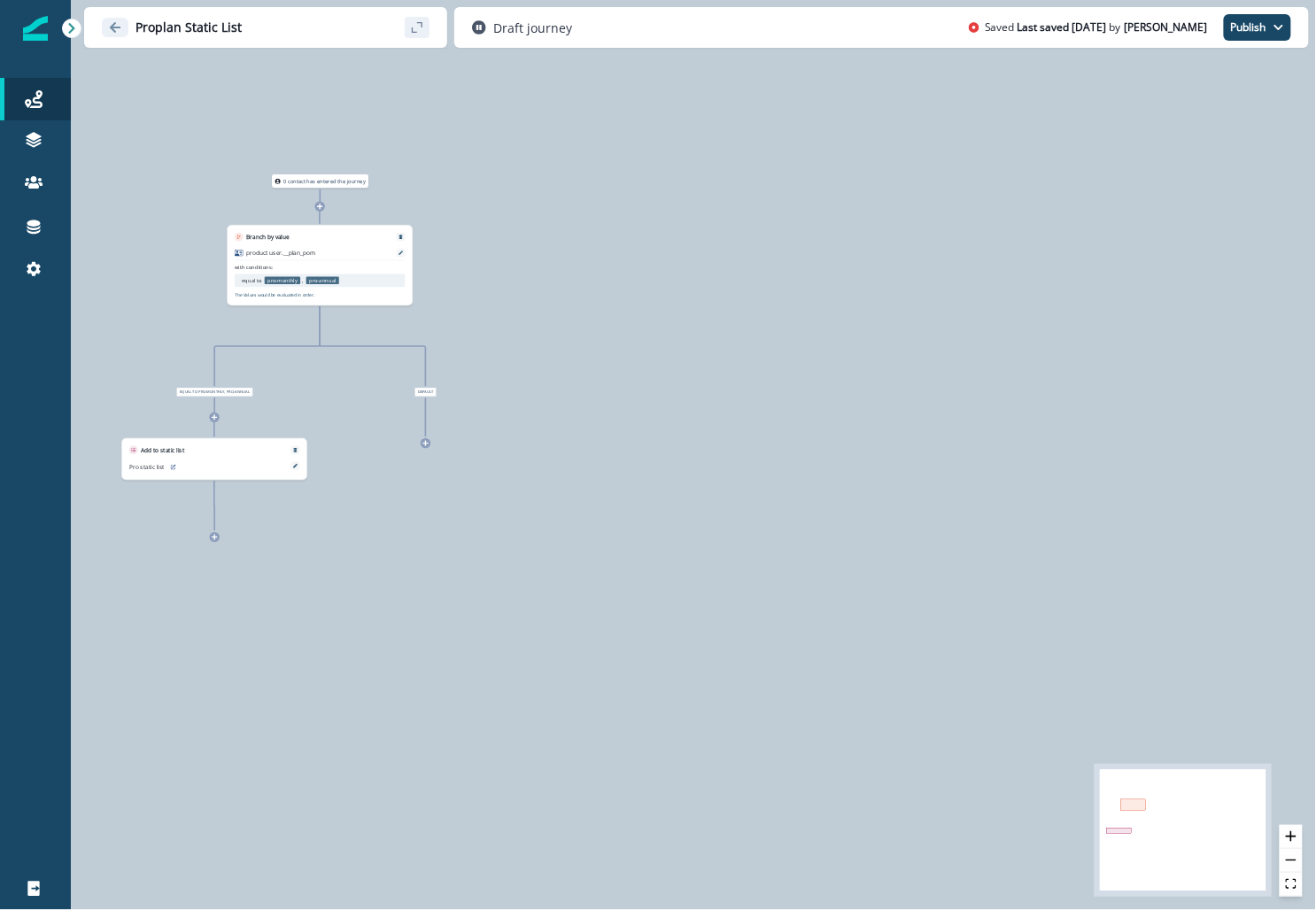
click at [121, 21] on icon "Go back" at bounding box center [114, 27] width 12 height 12
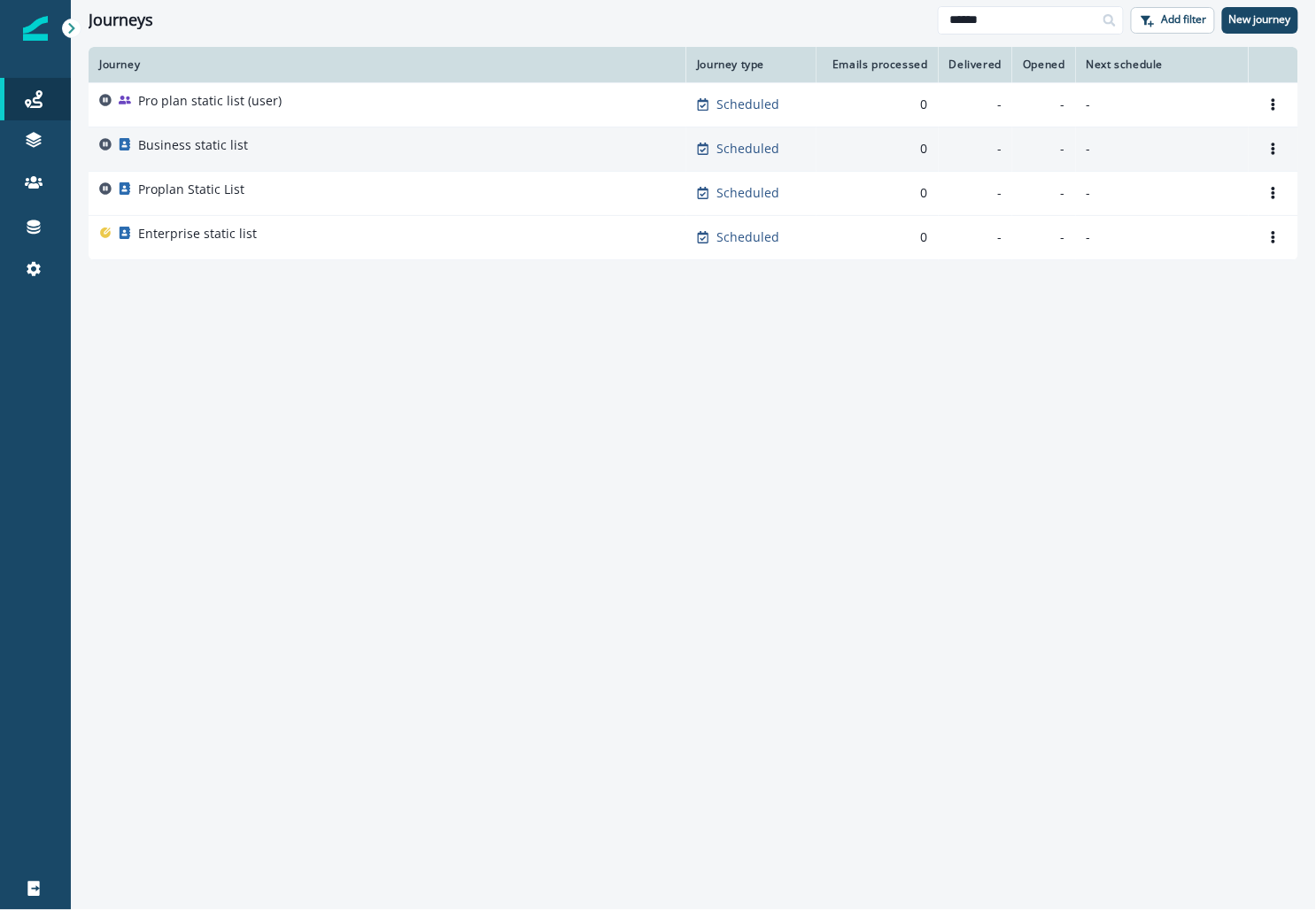
click at [174, 142] on p "Business static list" at bounding box center [193, 145] width 110 height 18
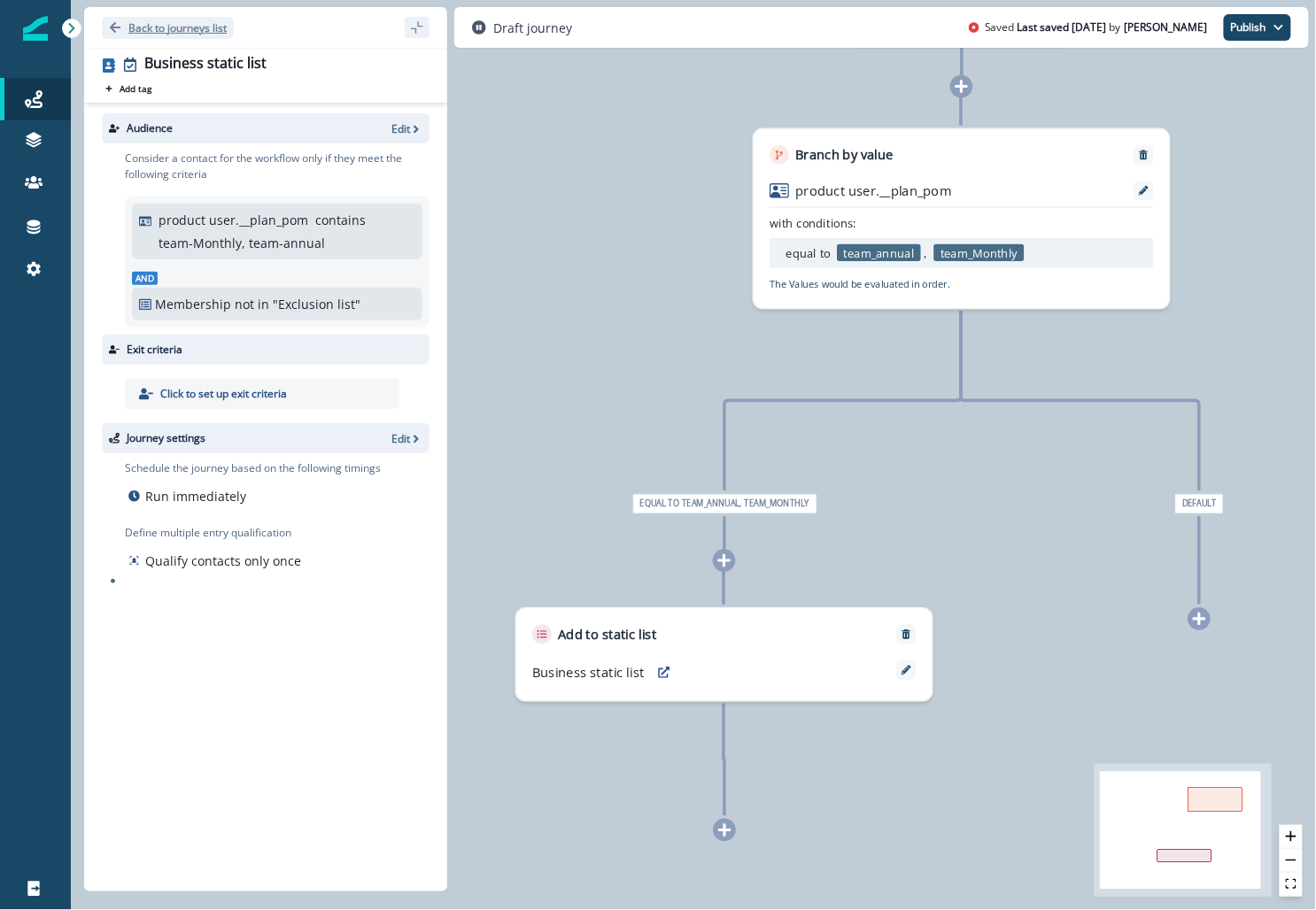
click at [140, 32] on p "Back to journeys list" at bounding box center [177, 28] width 99 height 15
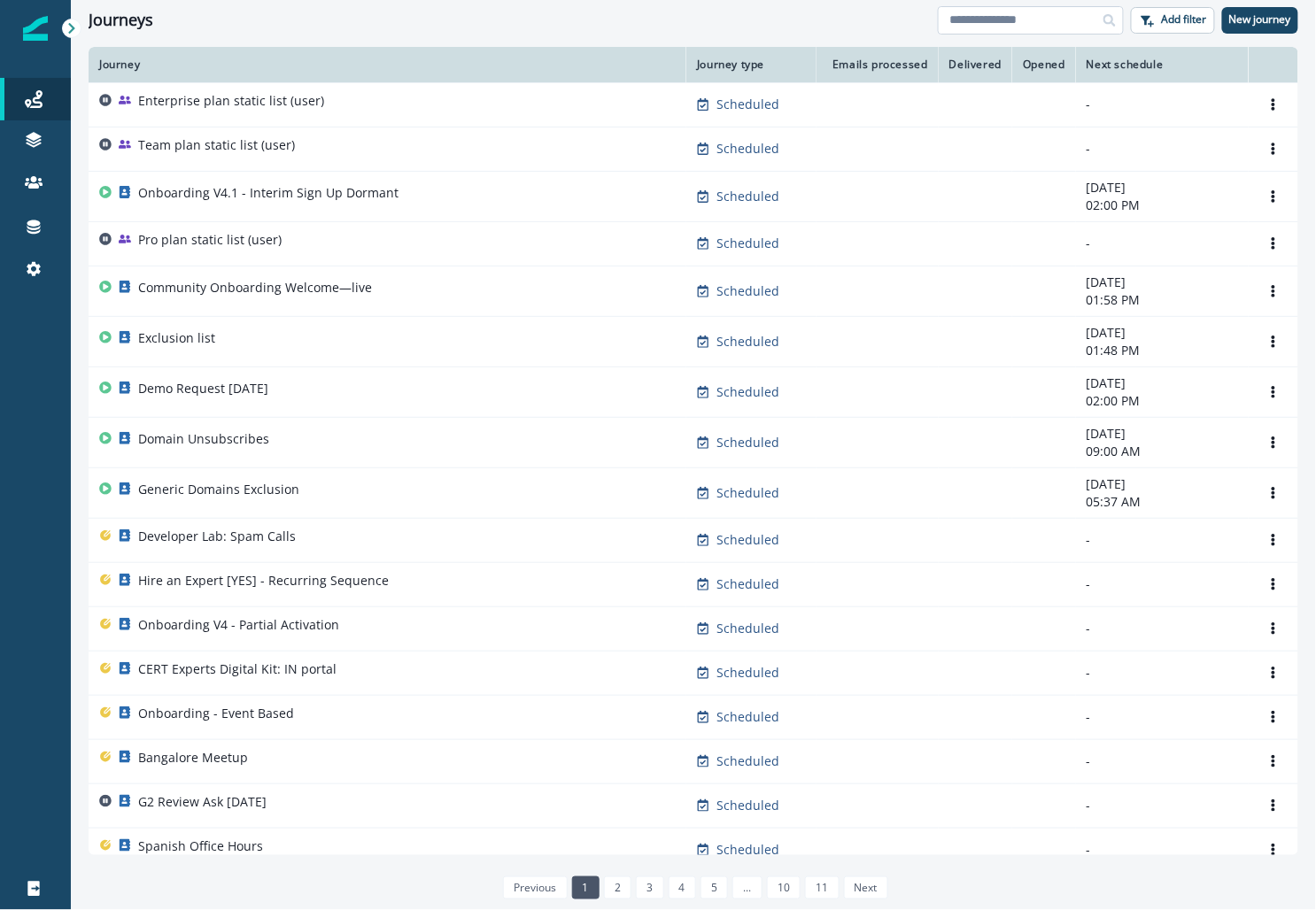
click at [1027, 17] on input at bounding box center [1031, 20] width 186 height 29
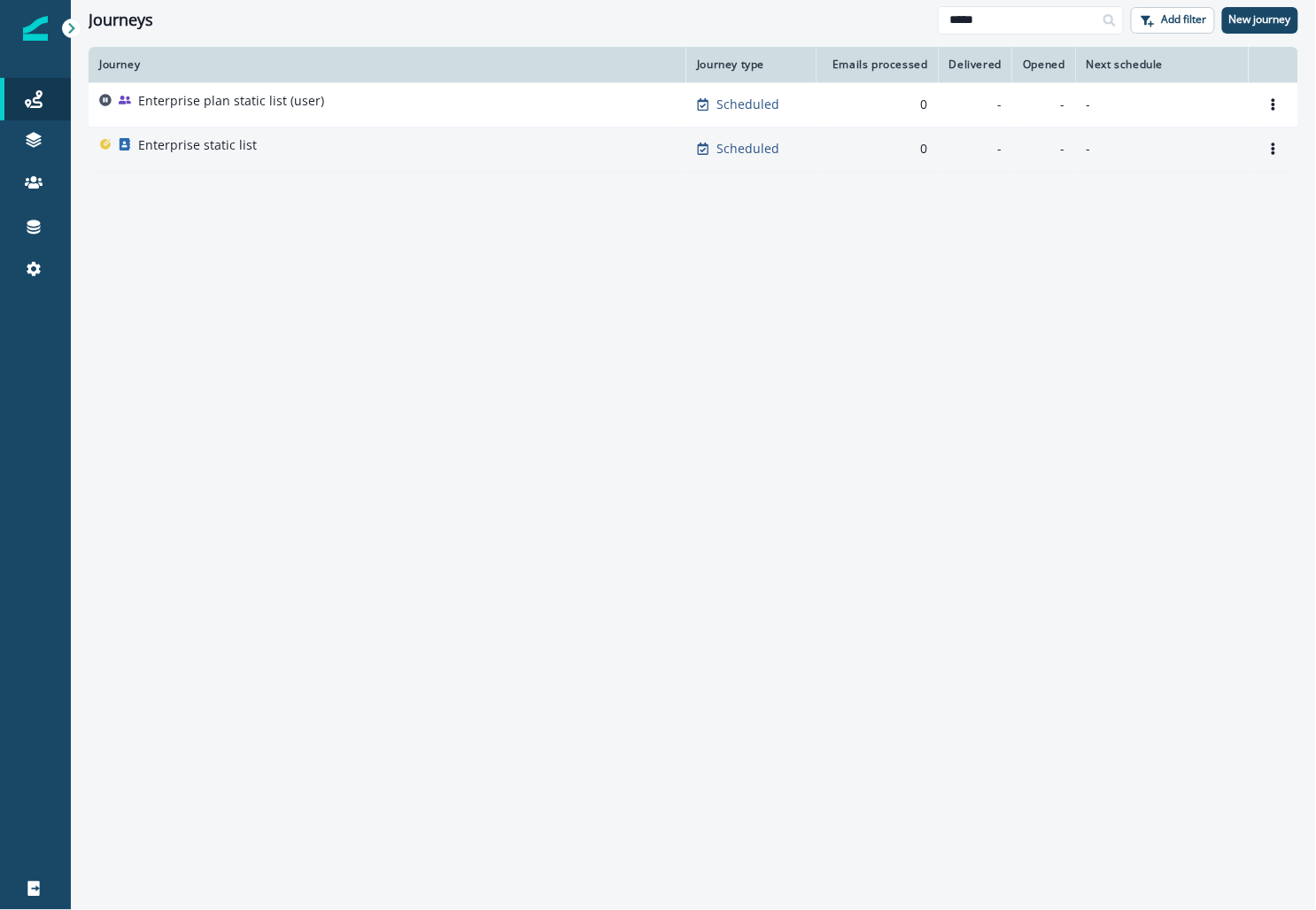
type input "*****"
click at [296, 155] on div "Enterprise static list" at bounding box center [387, 148] width 576 height 25
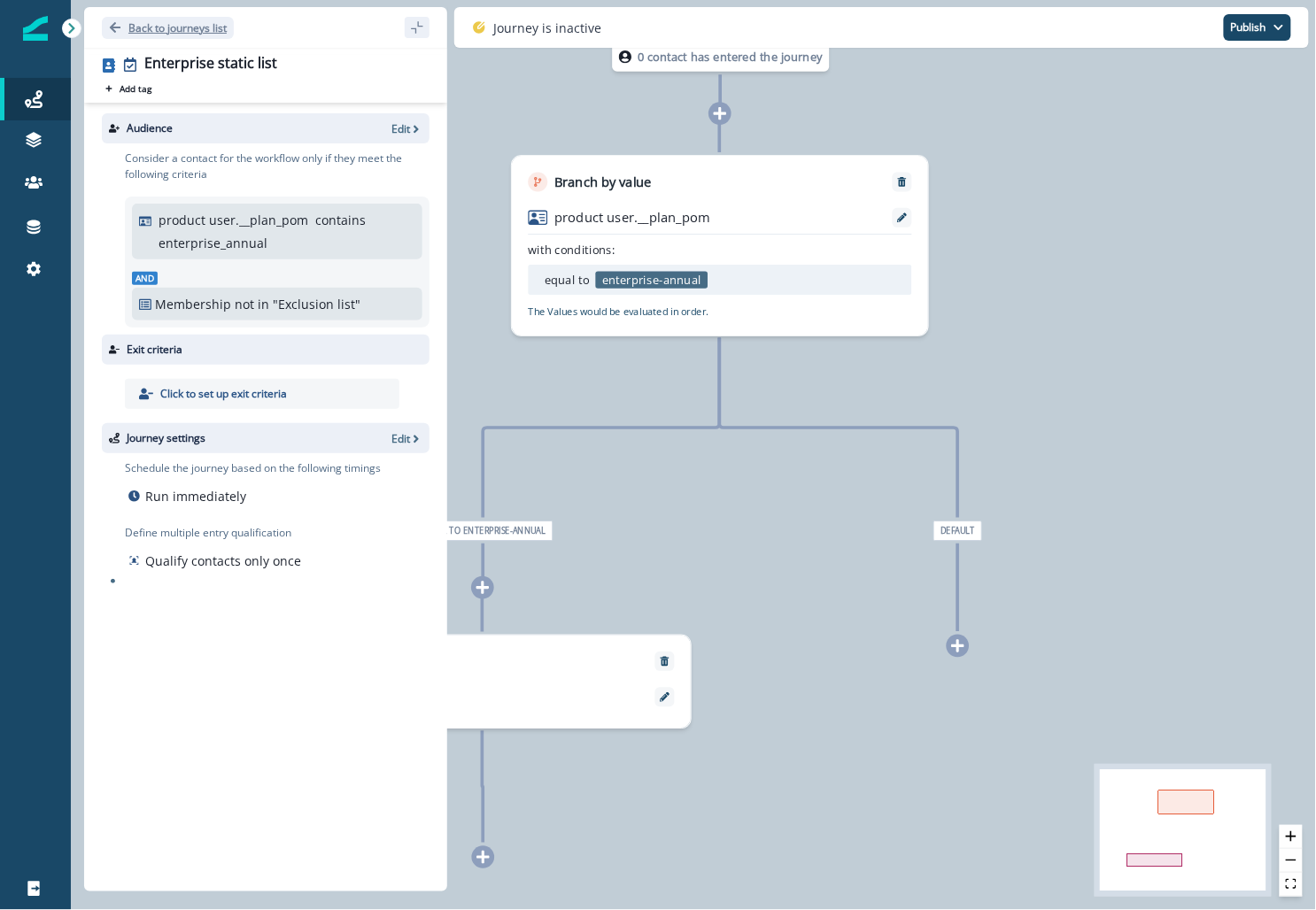
click at [122, 31] on button "Back to journeys list" at bounding box center [167, 28] width 132 height 22
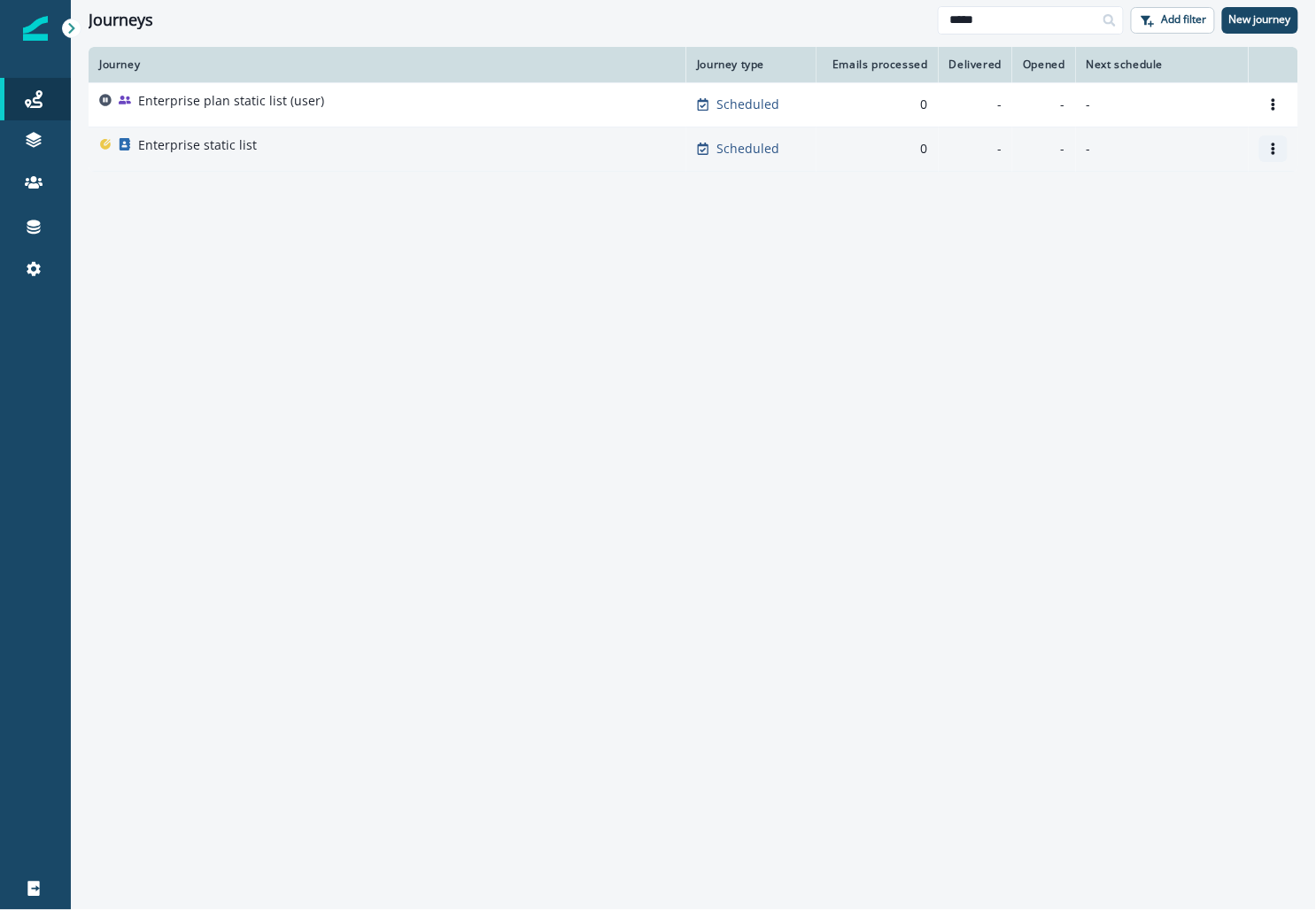
click at [1276, 144] on icon "Options" at bounding box center [1273, 148] width 12 height 12
click at [1196, 247] on button "Remove" at bounding box center [1188, 248] width 196 height 29
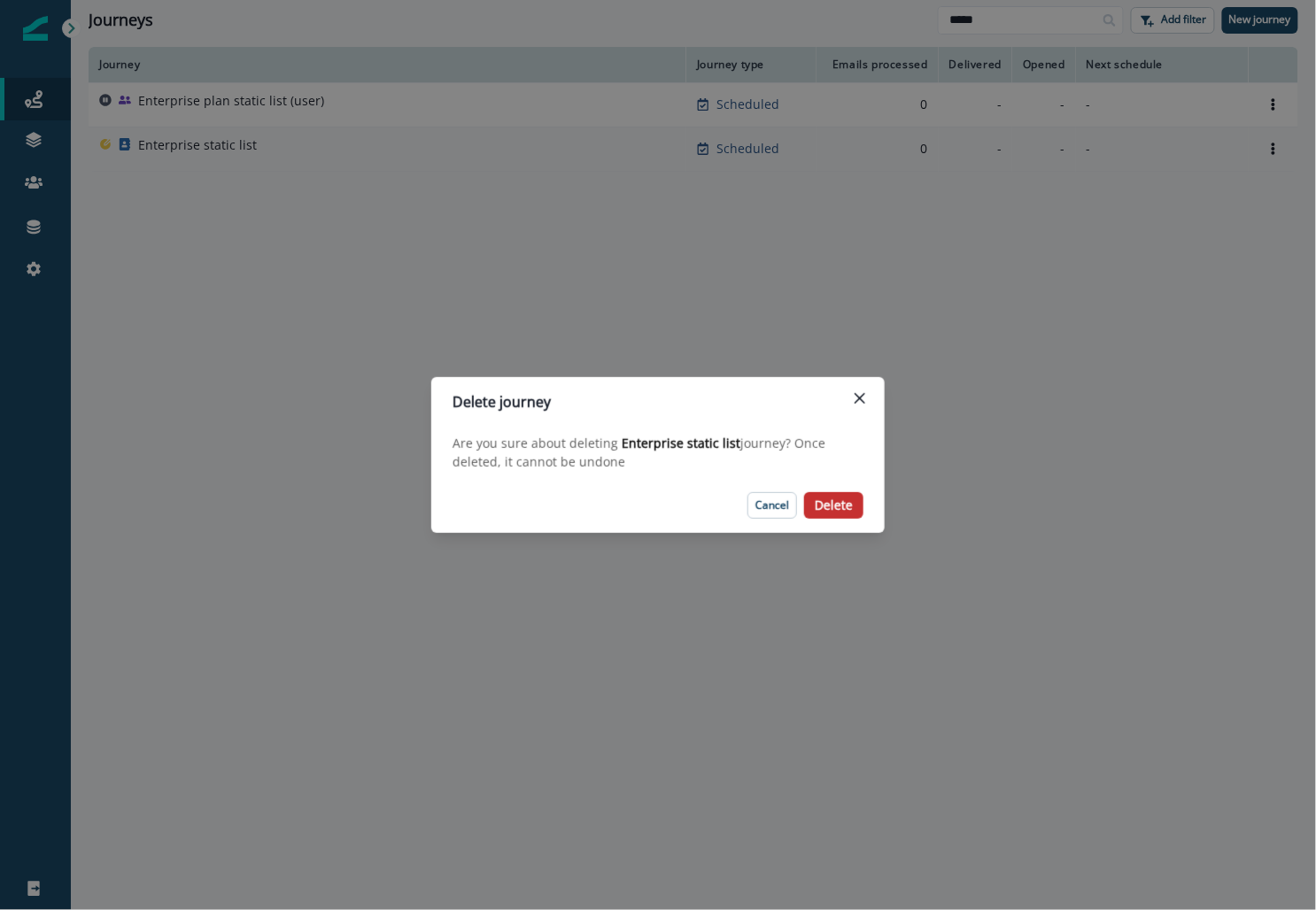
click at [826, 493] on button "Delete" at bounding box center [834, 505] width 59 height 27
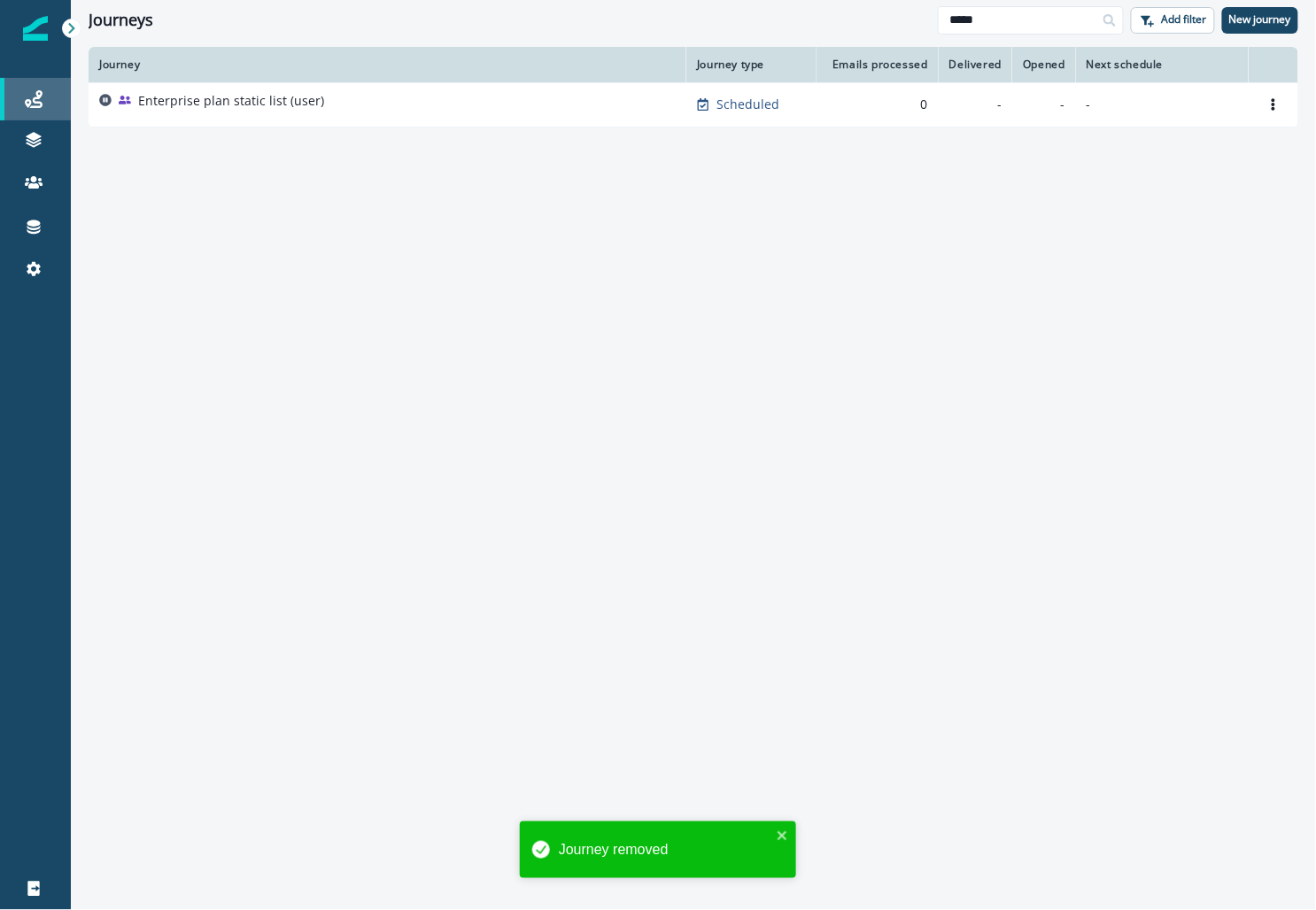
click at [54, 103] on div "Journeys" at bounding box center [35, 99] width 56 height 21
click at [20, 96] on div "Journeys" at bounding box center [35, 99] width 56 height 21
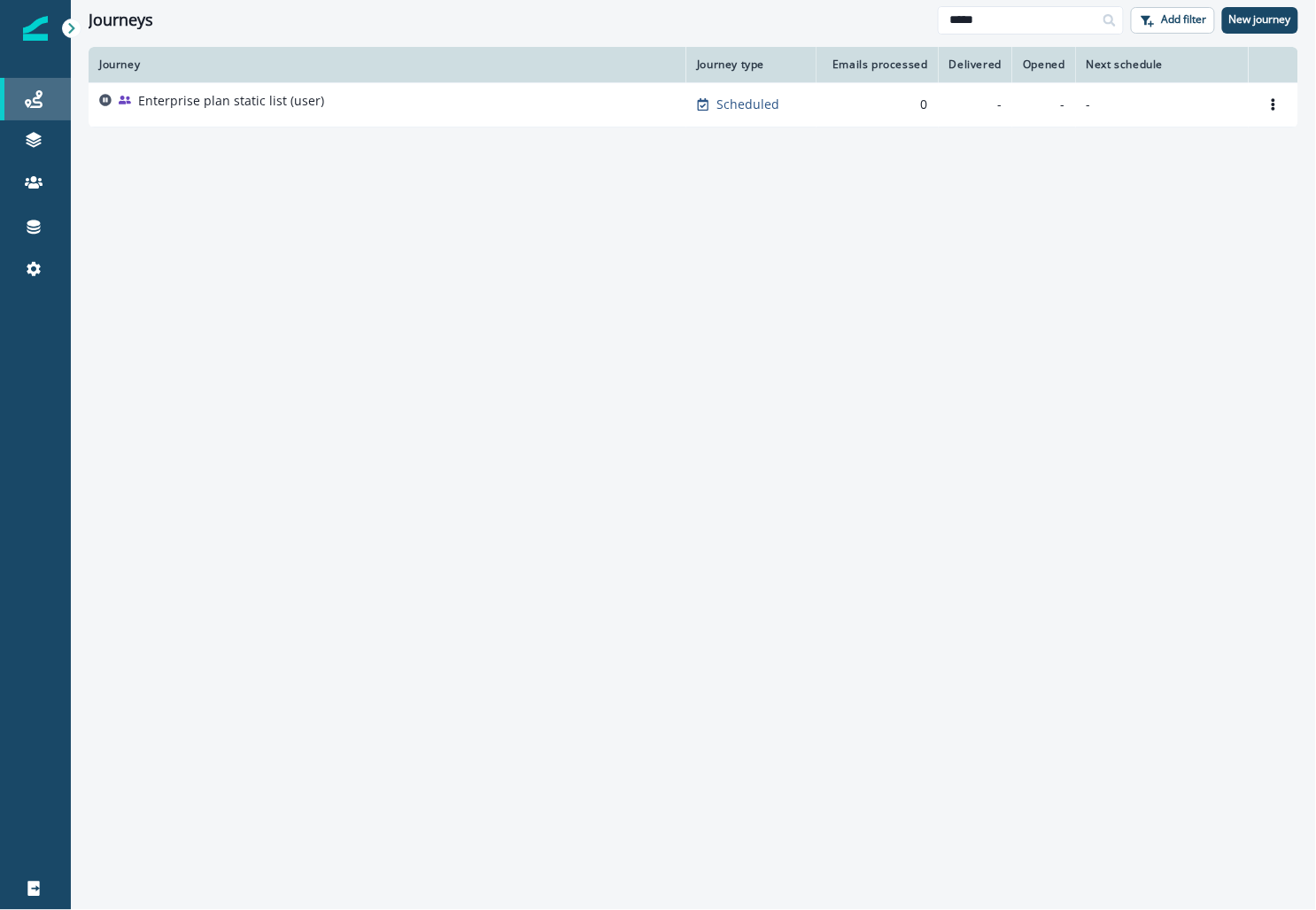
click at [46, 107] on div "Journeys" at bounding box center [35, 99] width 56 height 21
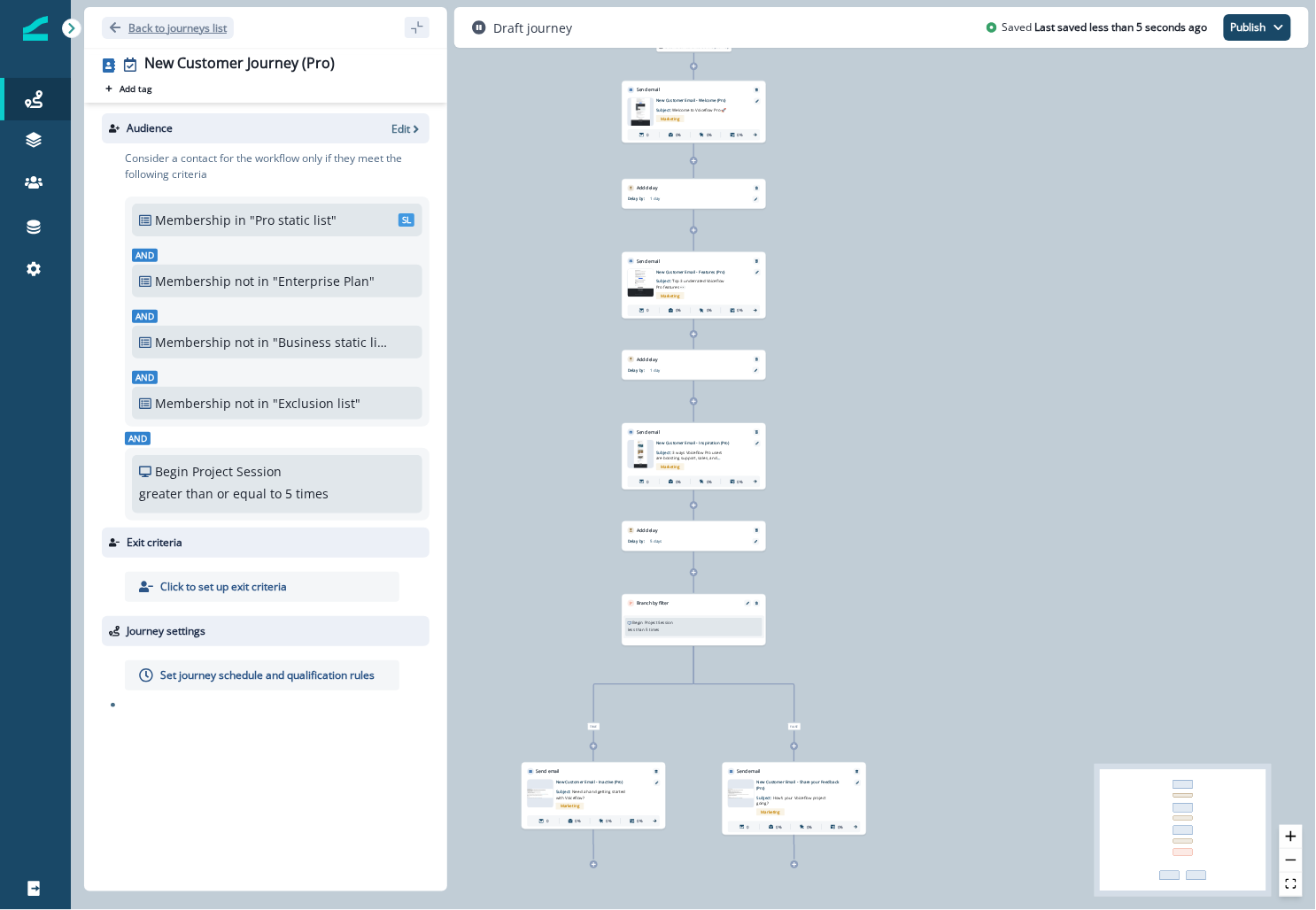
click at [168, 34] on button "Back to journeys list" at bounding box center [167, 28] width 132 height 22
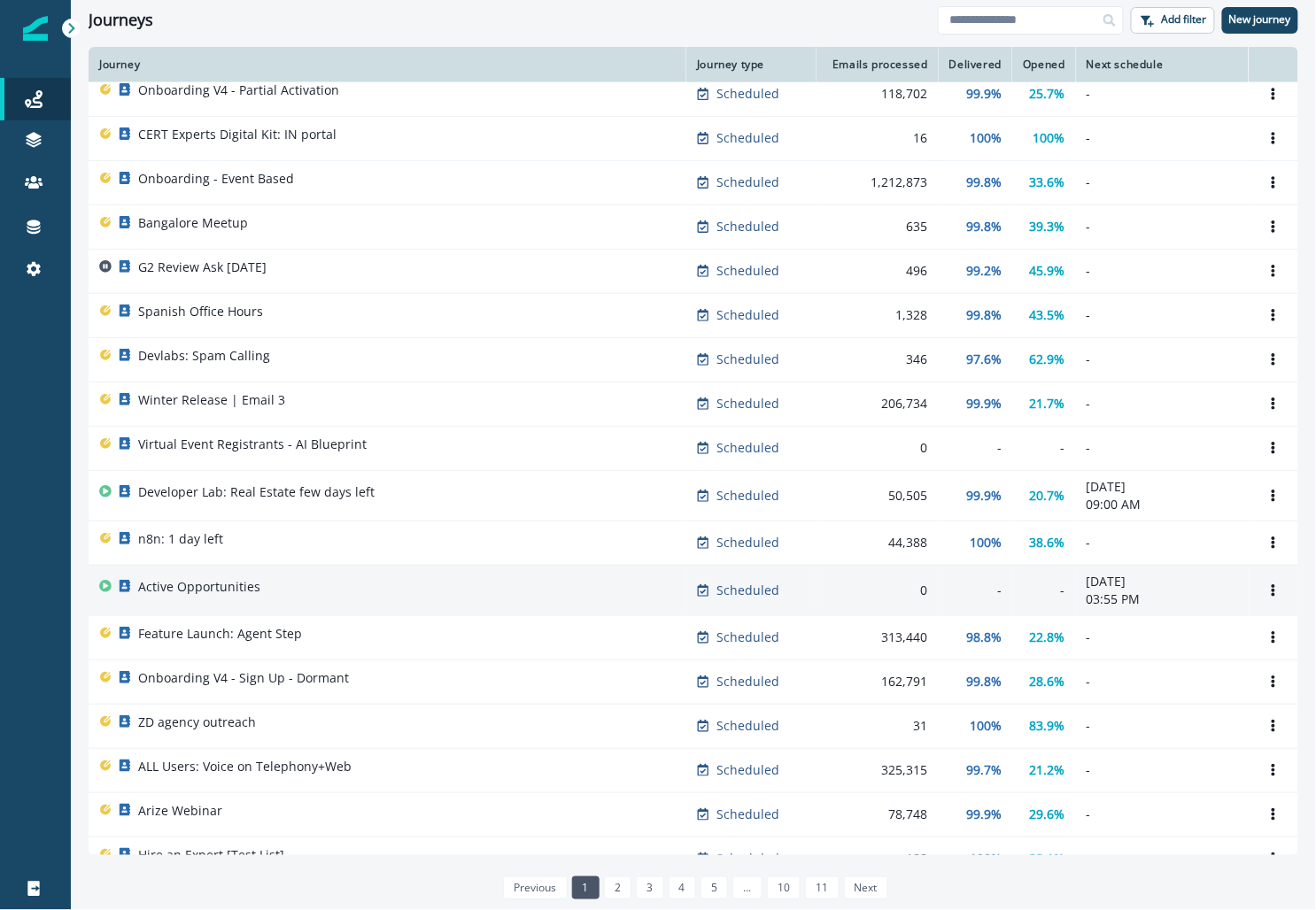
scroll to position [602, 0]
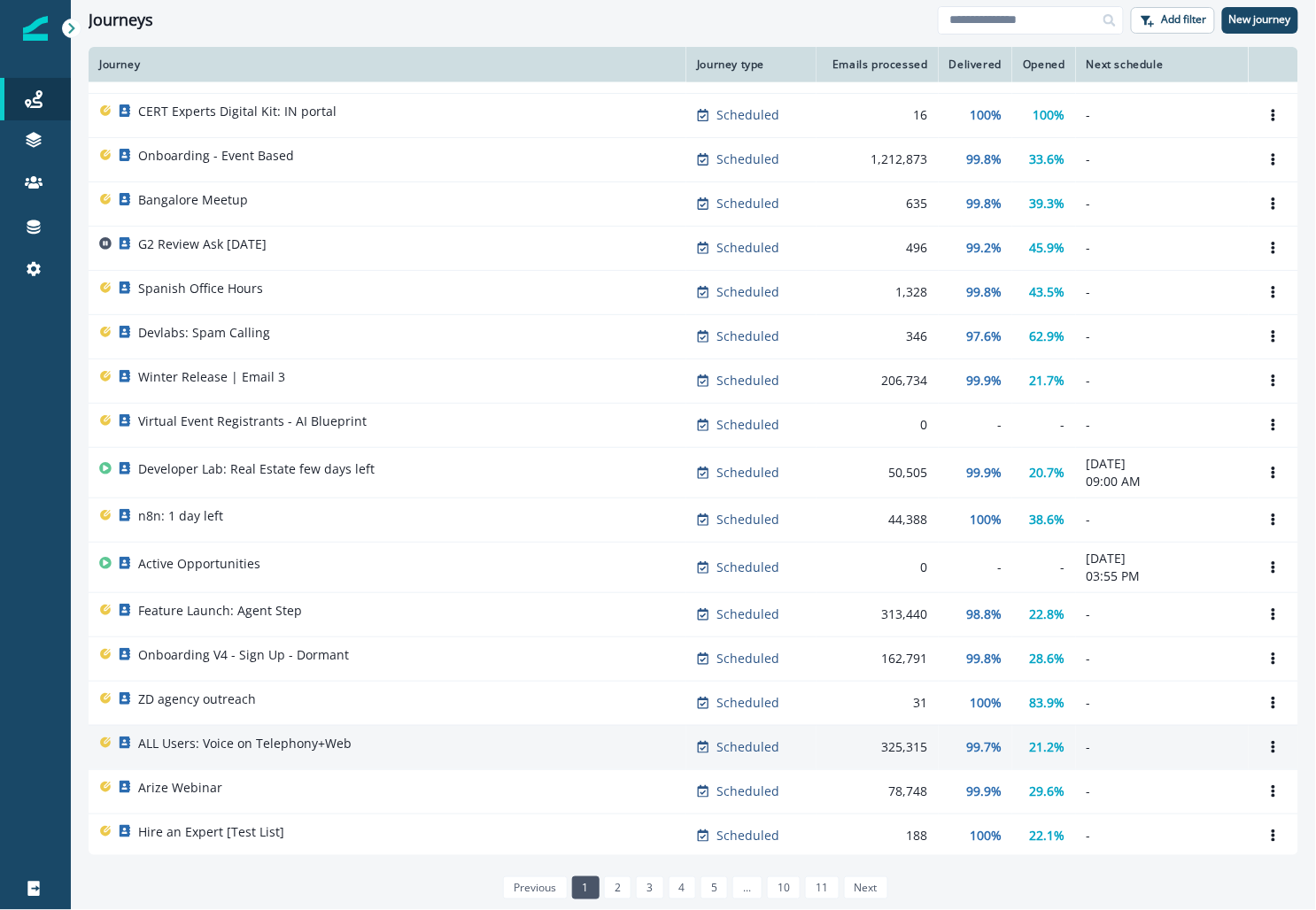
click at [406, 744] on div "ALL Users: Voice on Telephony+Web" at bounding box center [387, 747] width 576 height 25
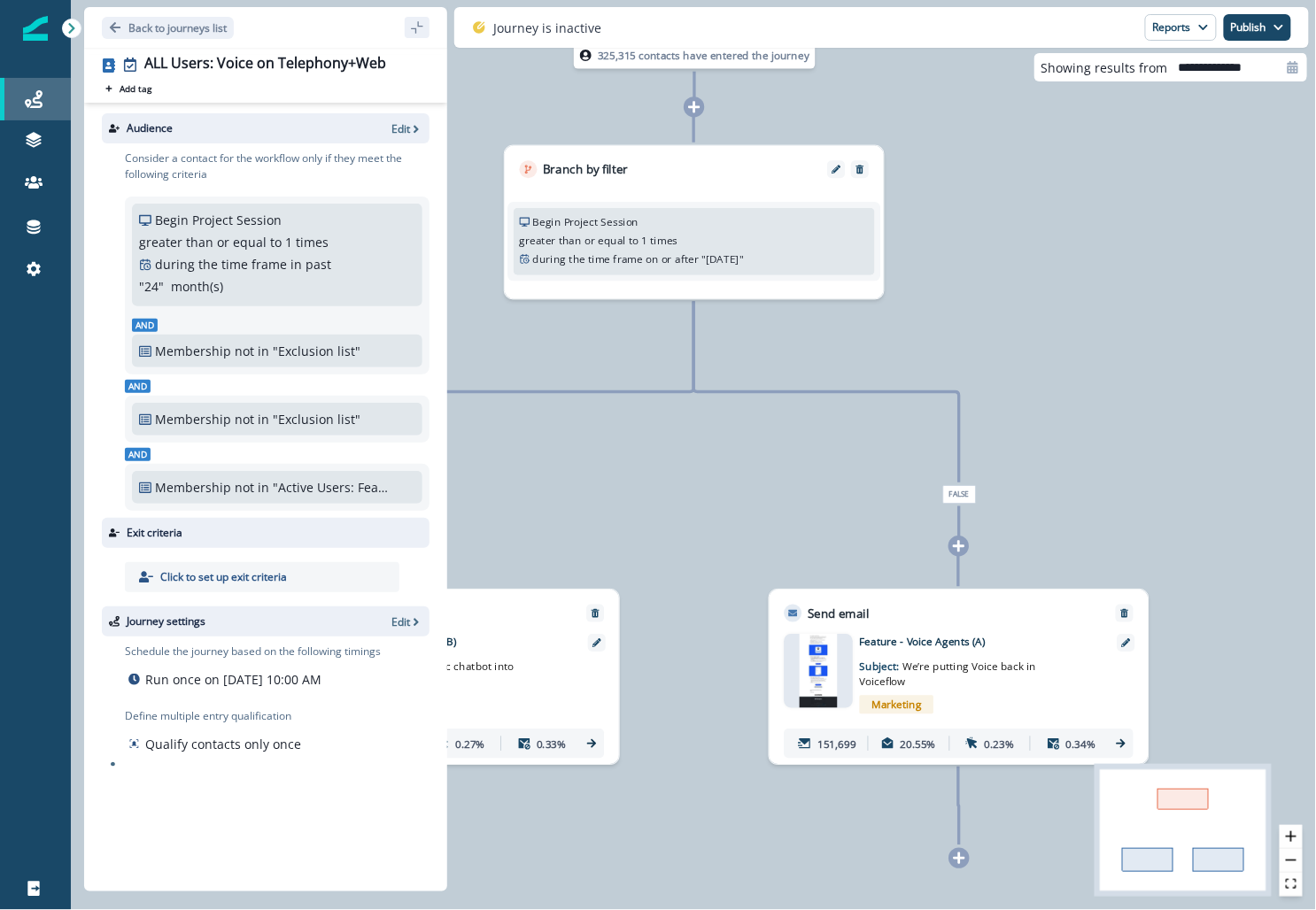
click at [47, 102] on div "Journeys" at bounding box center [35, 99] width 56 height 21
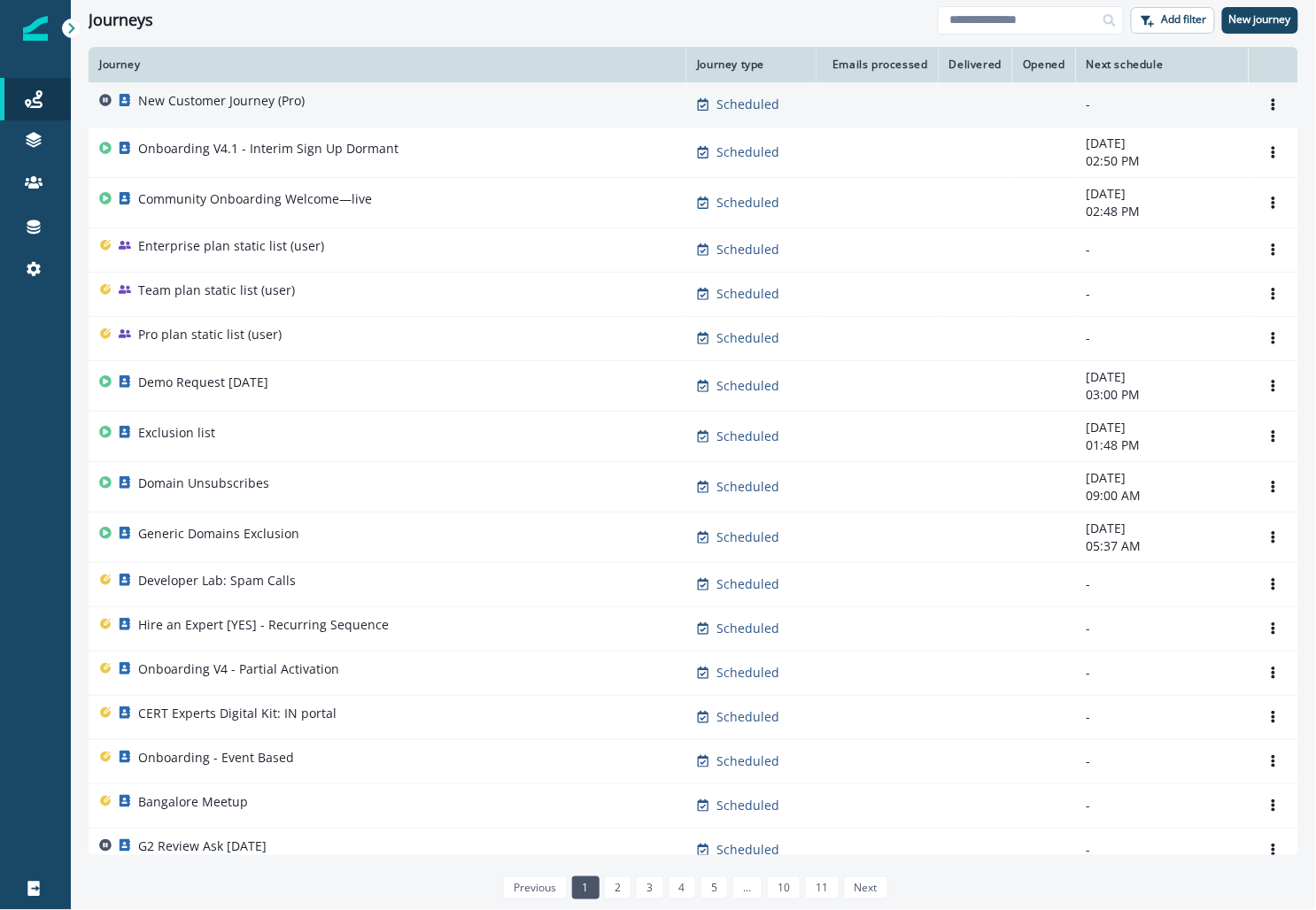
click at [166, 97] on p "New Customer Journey (Pro)" at bounding box center [221, 100] width 167 height 18
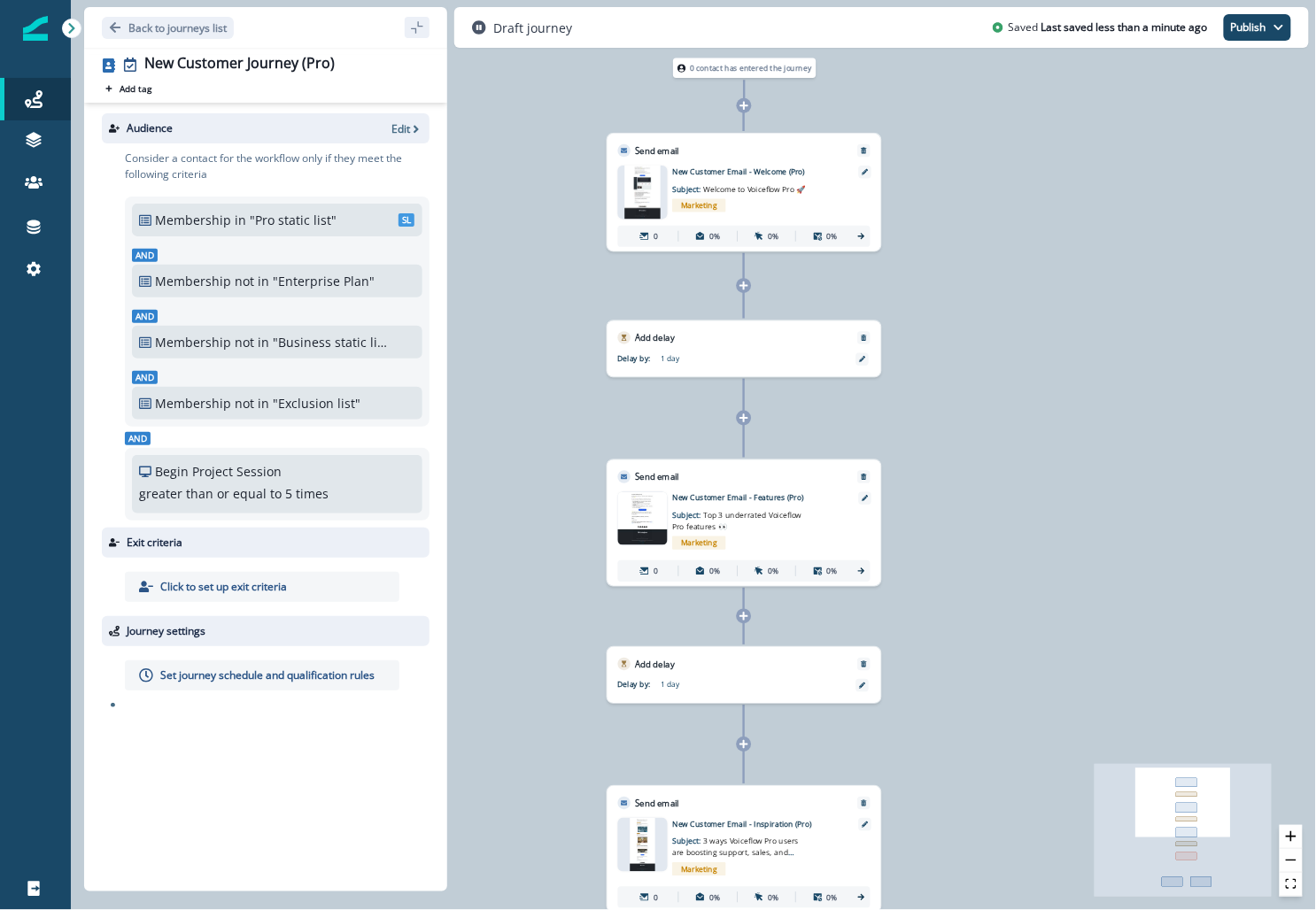
click at [218, 489] on p "greater than or equal to" at bounding box center [210, 493] width 143 height 18
click at [407, 127] on p "Edit" at bounding box center [401, 129] width 18 height 15
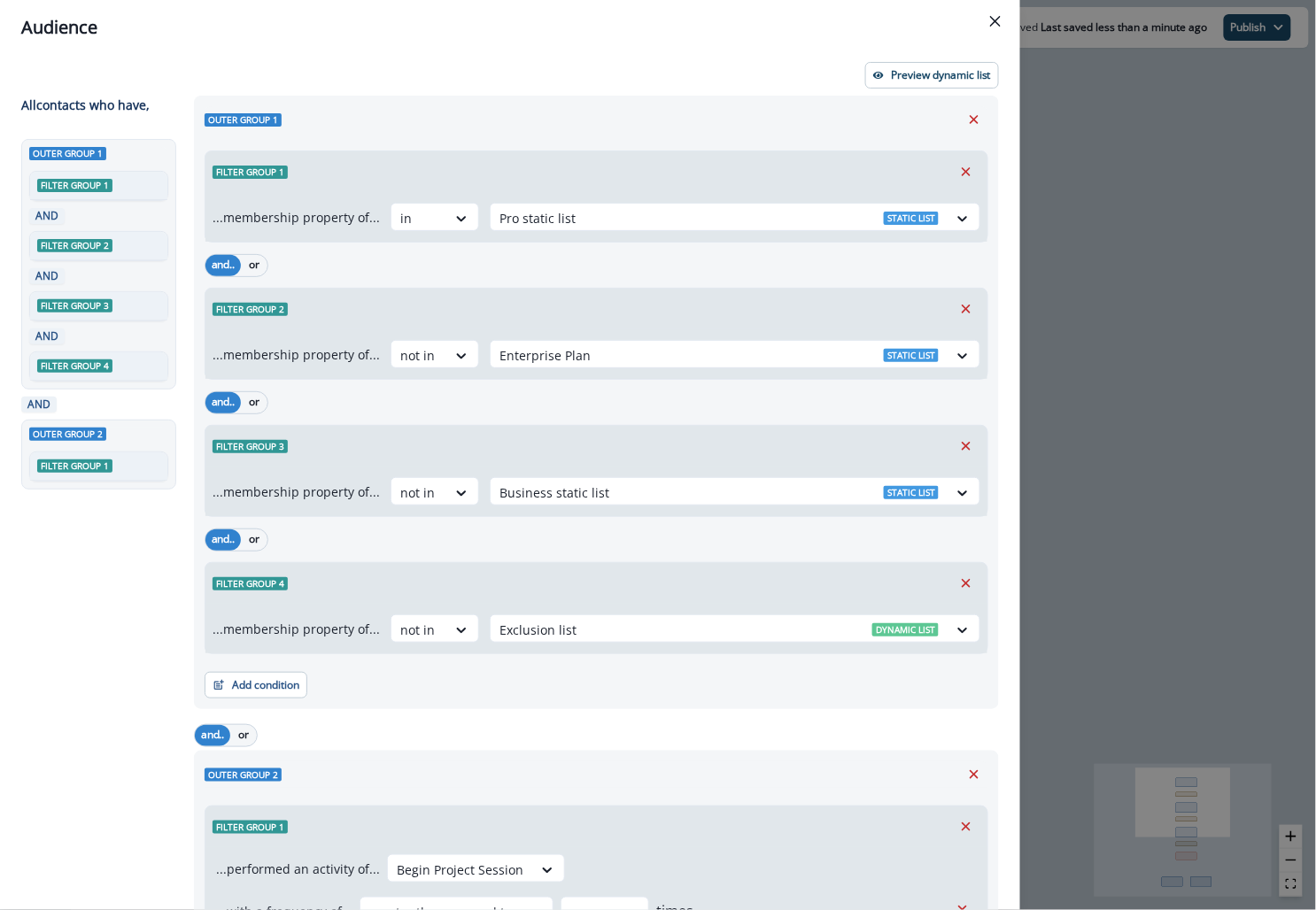
scroll to position [172, 0]
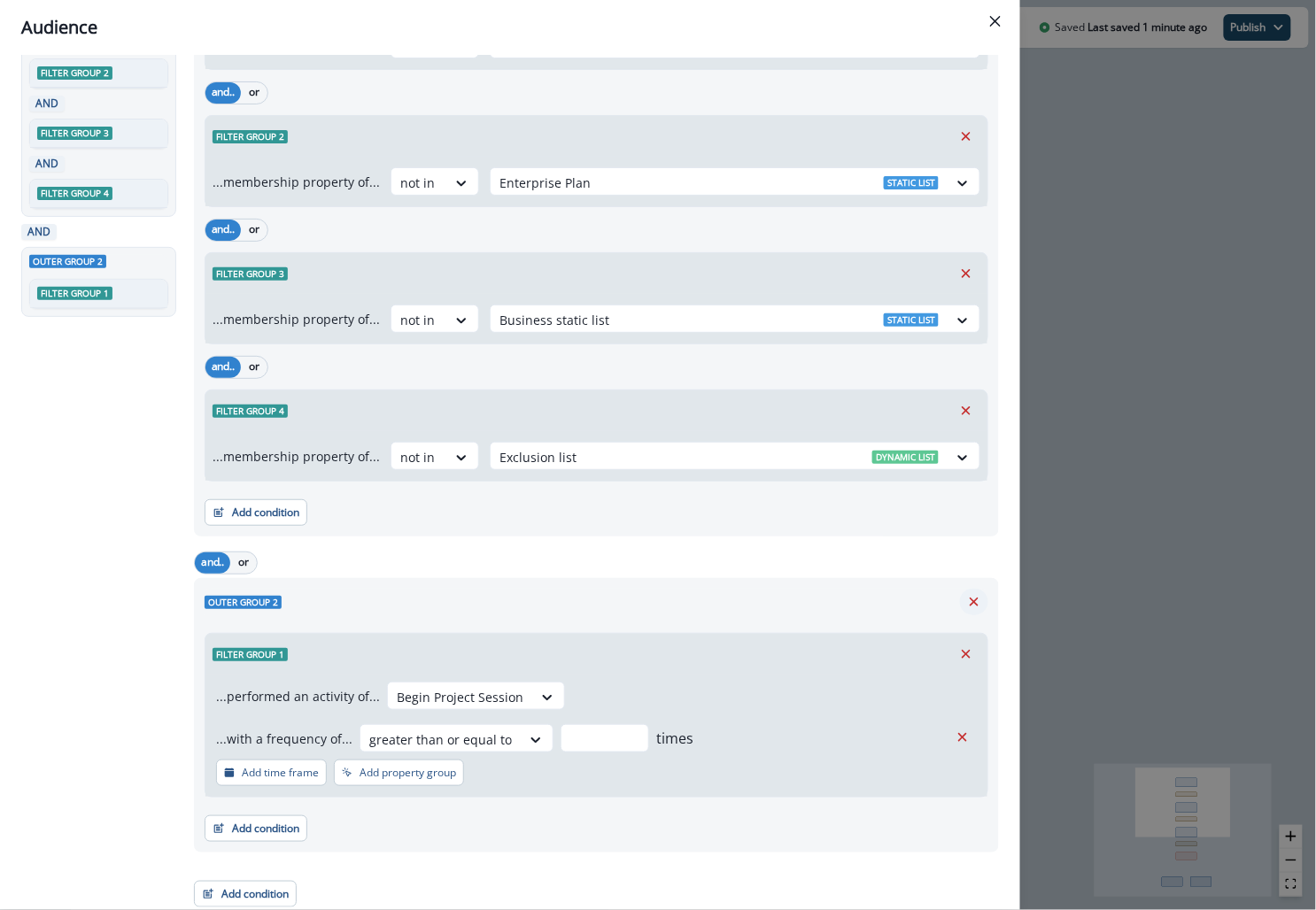
click at [972, 597] on icon "Remove" at bounding box center [975, 602] width 9 height 9
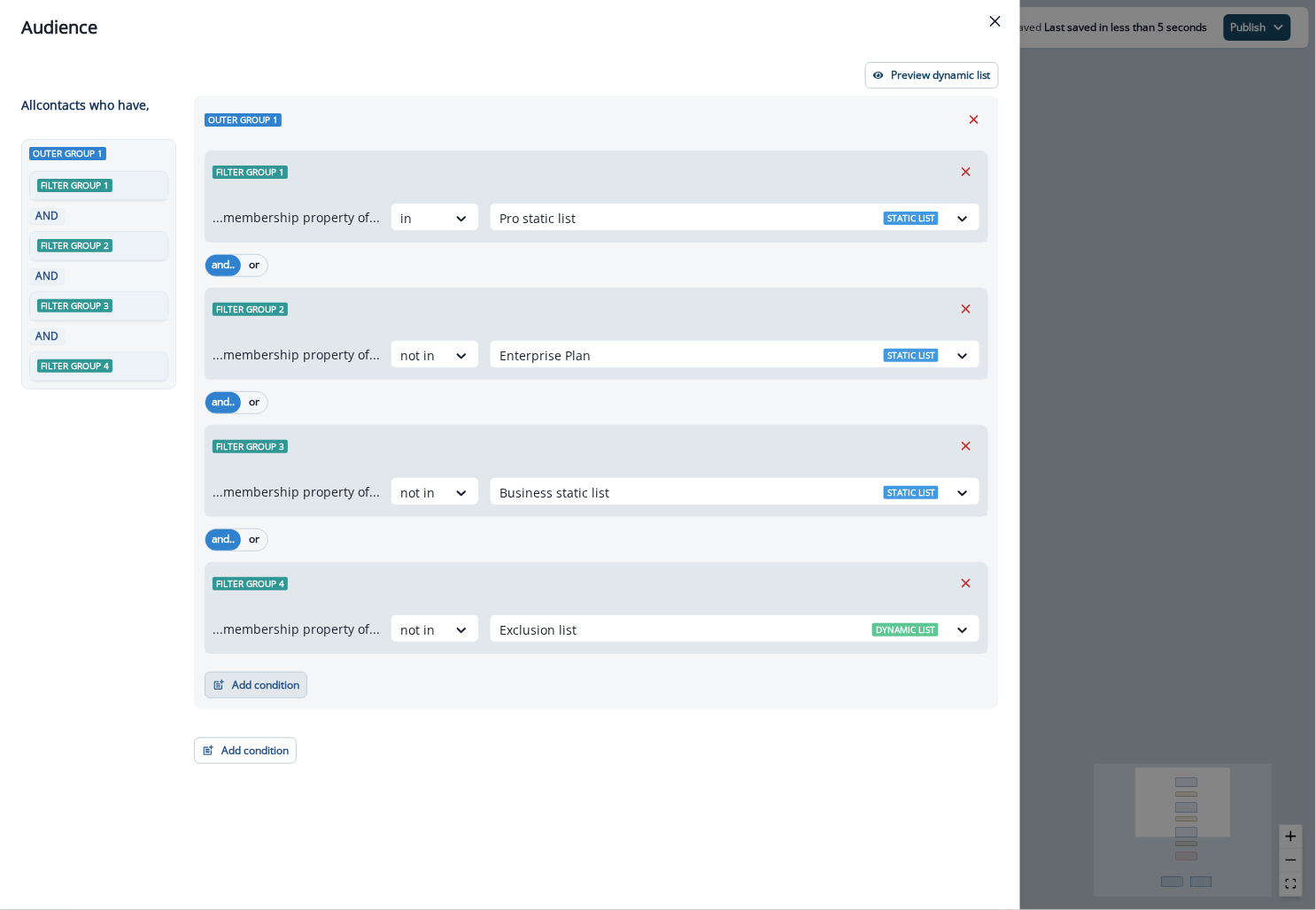
click at [290, 682] on button "Add condition" at bounding box center [255, 685] width 102 height 27
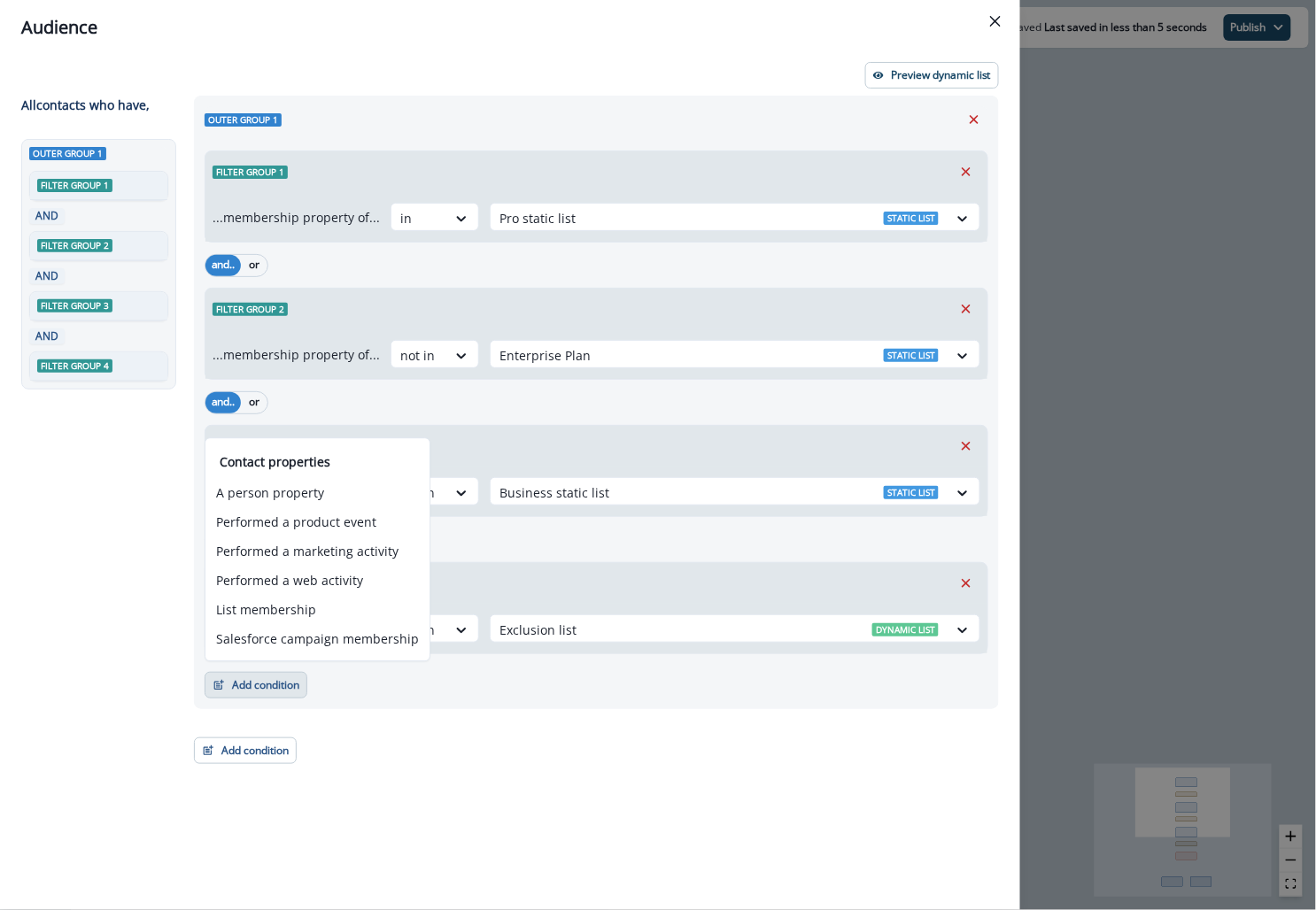
click at [465, 282] on div "and.. or Filter group 2 ...membership property of... not in Enterprise Plan Sta…" at bounding box center [597, 314] width 784 height 130
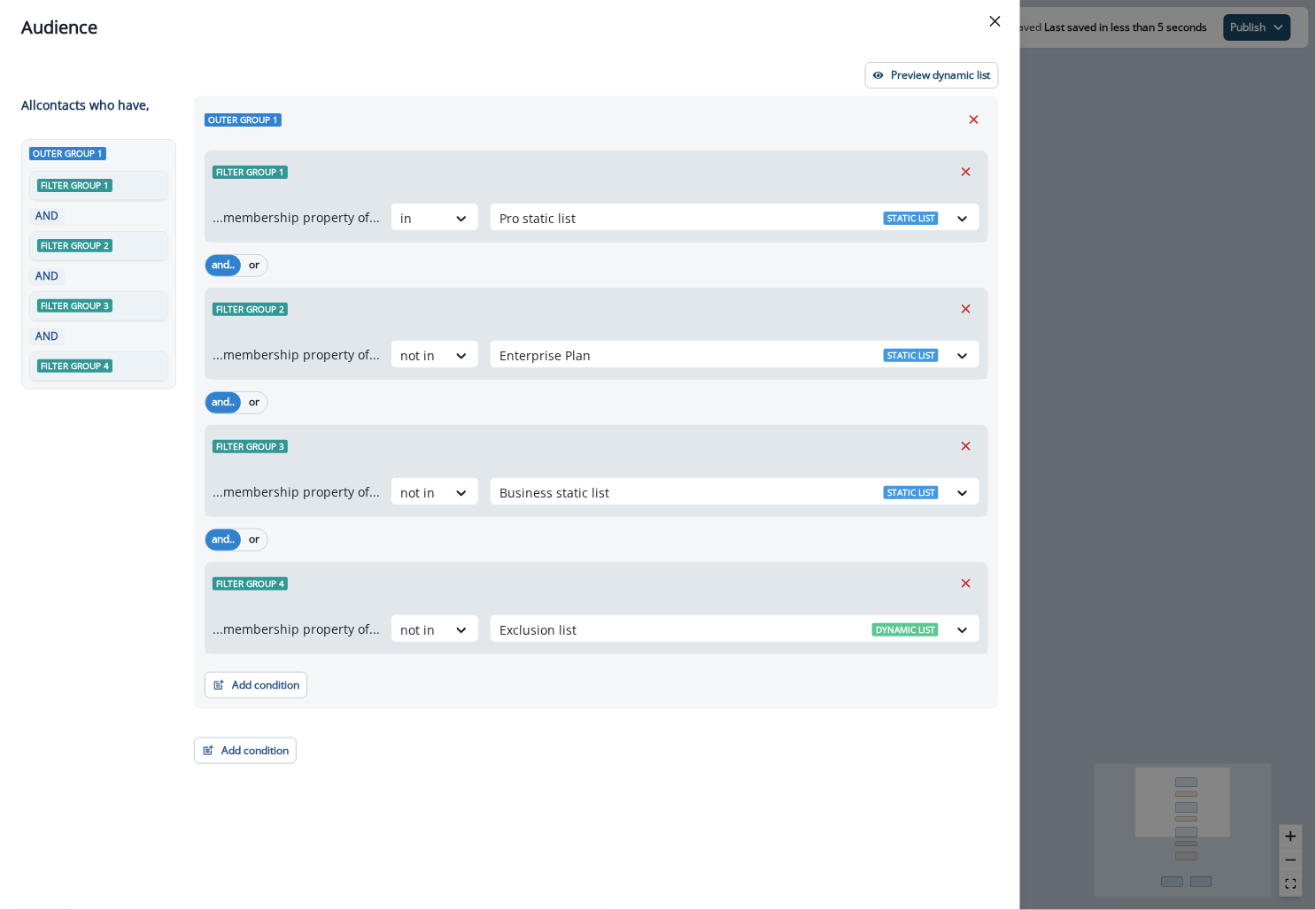
click at [302, 197] on div "...membership property of... in Pro static list Static list" at bounding box center [597, 217] width 782 height 50
click at [826, 178] on div "Filter group 1" at bounding box center [597, 171] width 782 height 41
click at [817, 235] on div "...membership property of... in Pro static list Static list" at bounding box center [597, 217] width 782 height 50
click at [810, 217] on div at bounding box center [719, 219] width 439 height 22
click at [804, 182] on div "Filter group 1" at bounding box center [597, 171] width 782 height 41
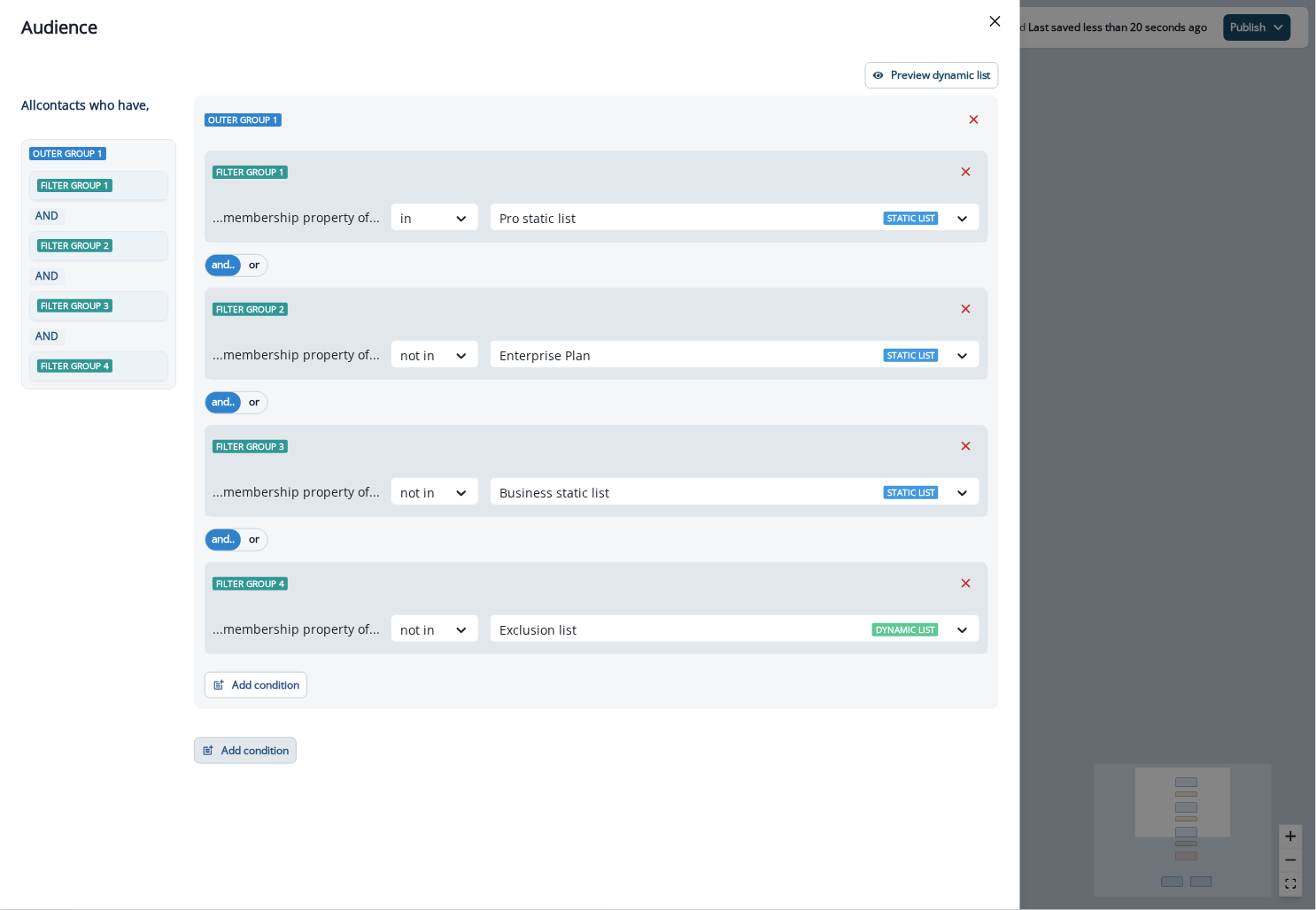
click at [274, 739] on button "Add condition" at bounding box center [244, 750] width 102 height 27
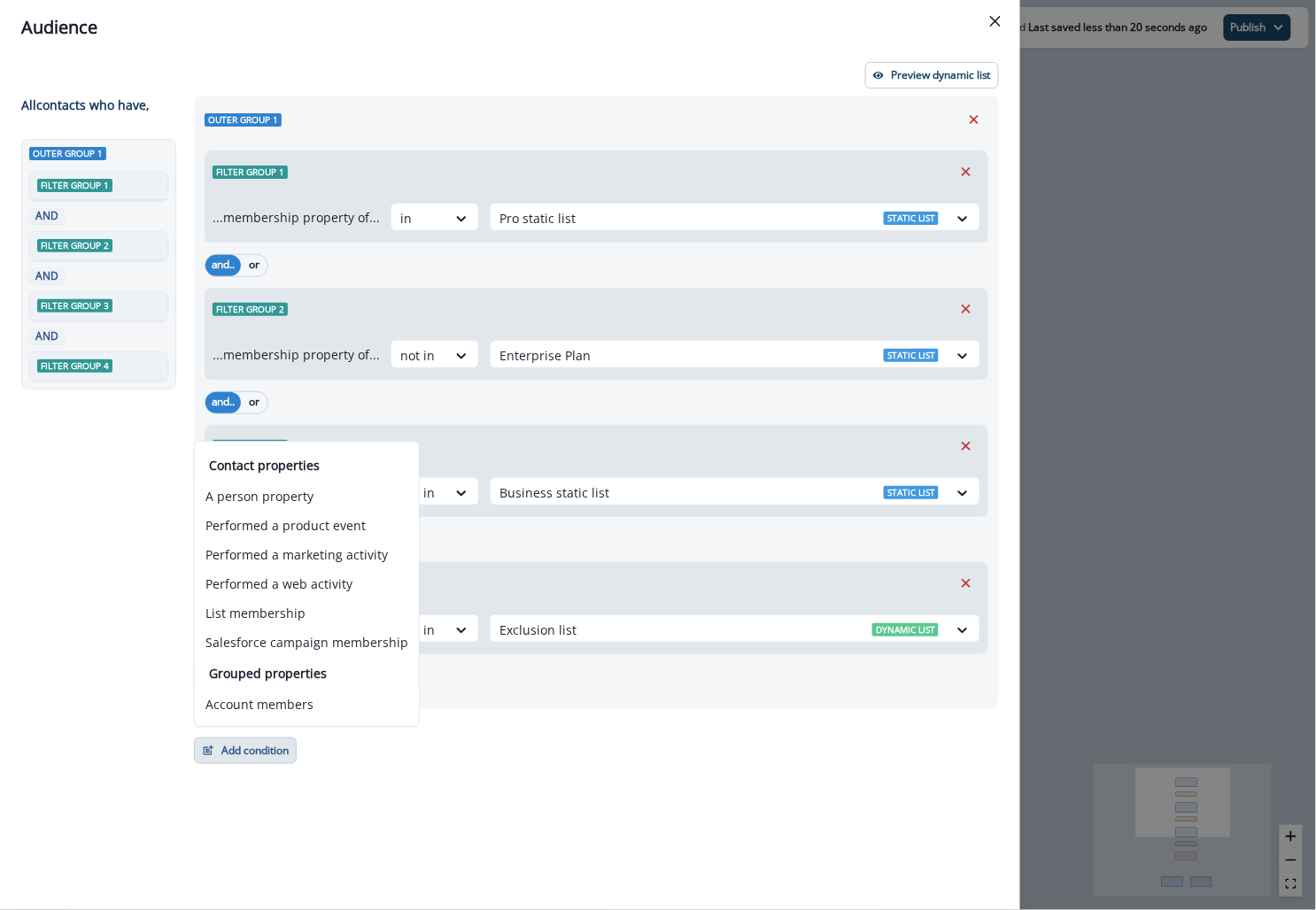
click at [494, 707] on div "Outer group 1 Filter group 1 ...membership property of... in Pro static list St…" at bounding box center [591, 470] width 816 height 750
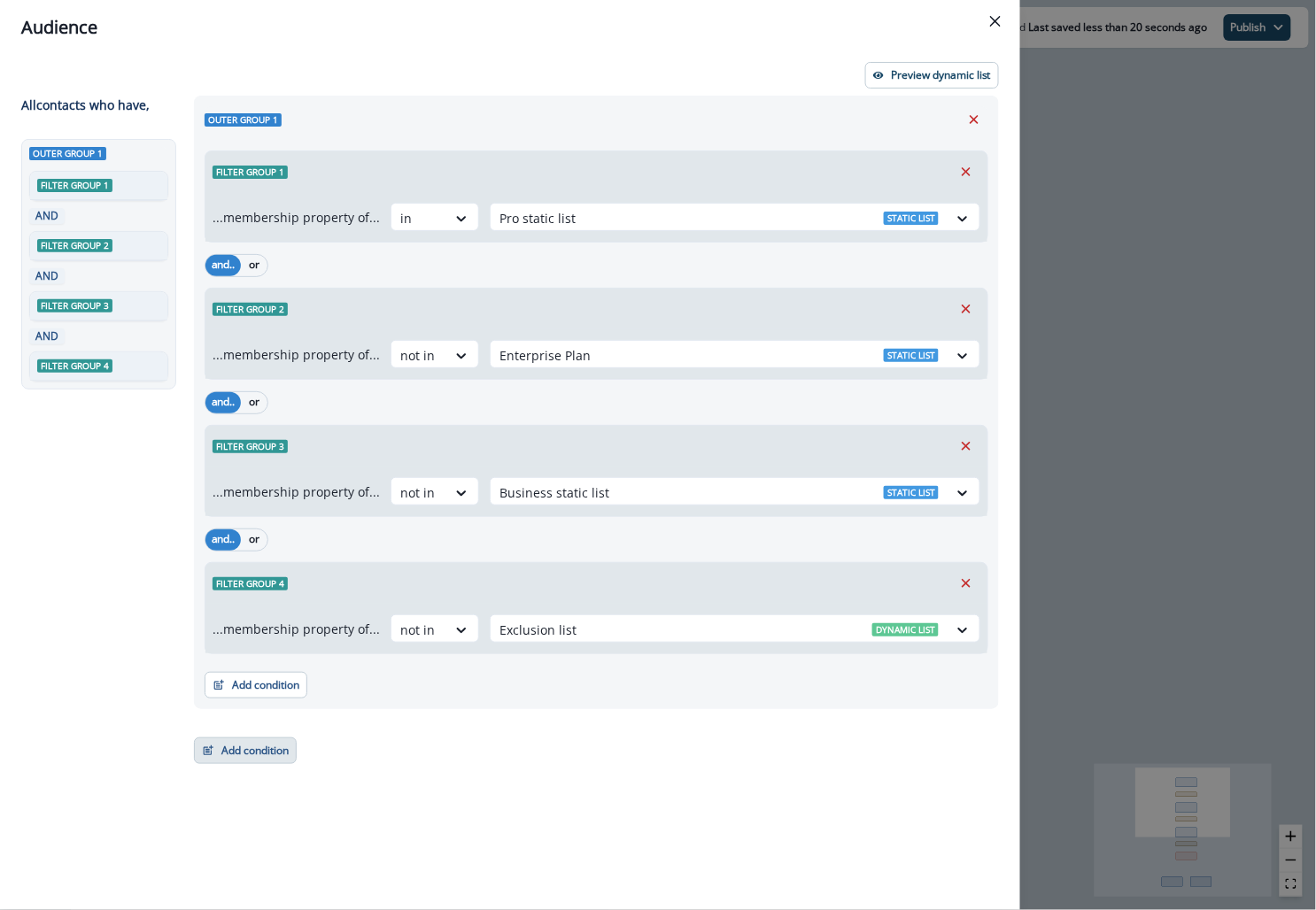
click at [217, 739] on button "Add condition" at bounding box center [244, 750] width 102 height 27
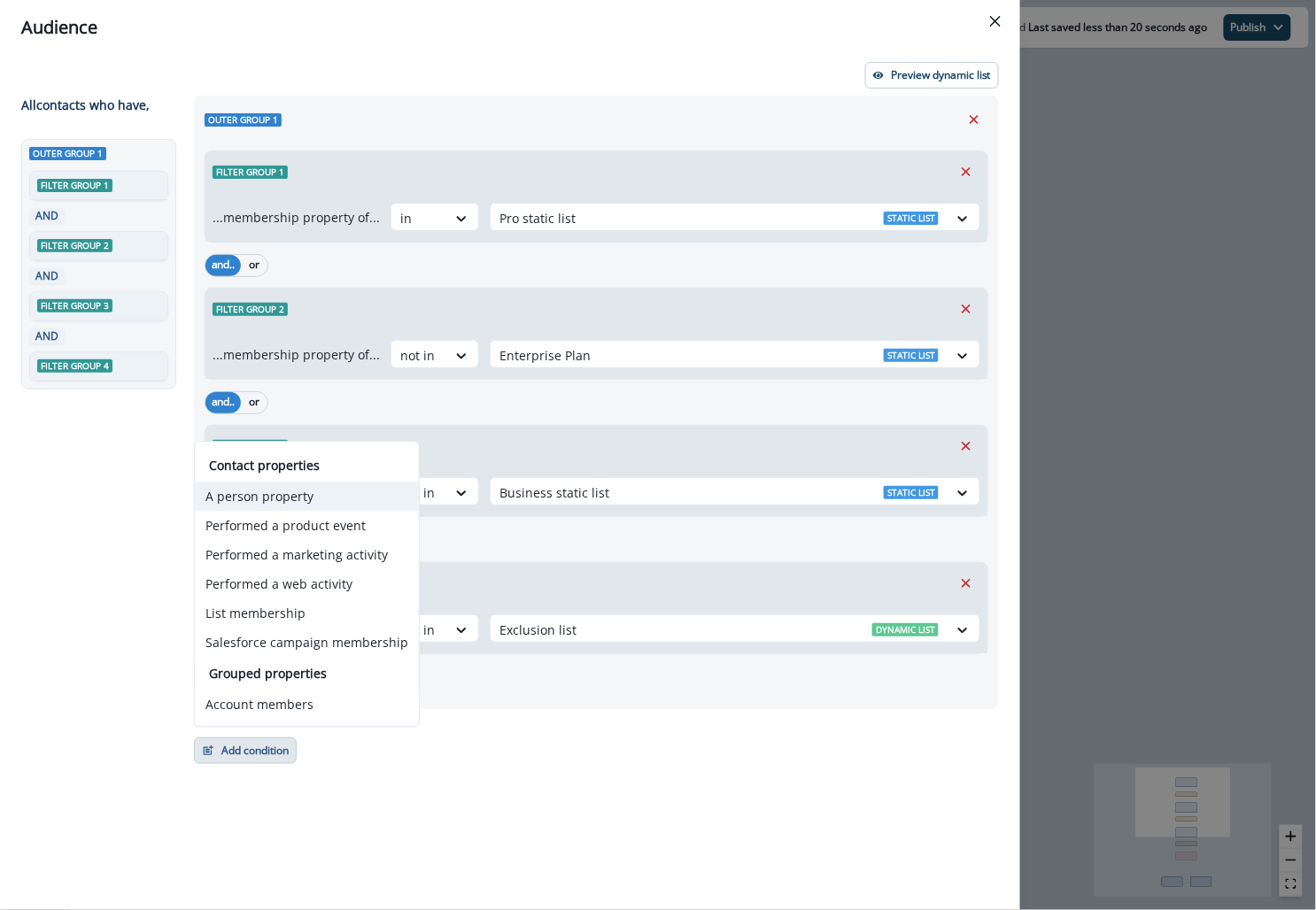
click at [303, 503] on button "A person property" at bounding box center [306, 496] width 224 height 30
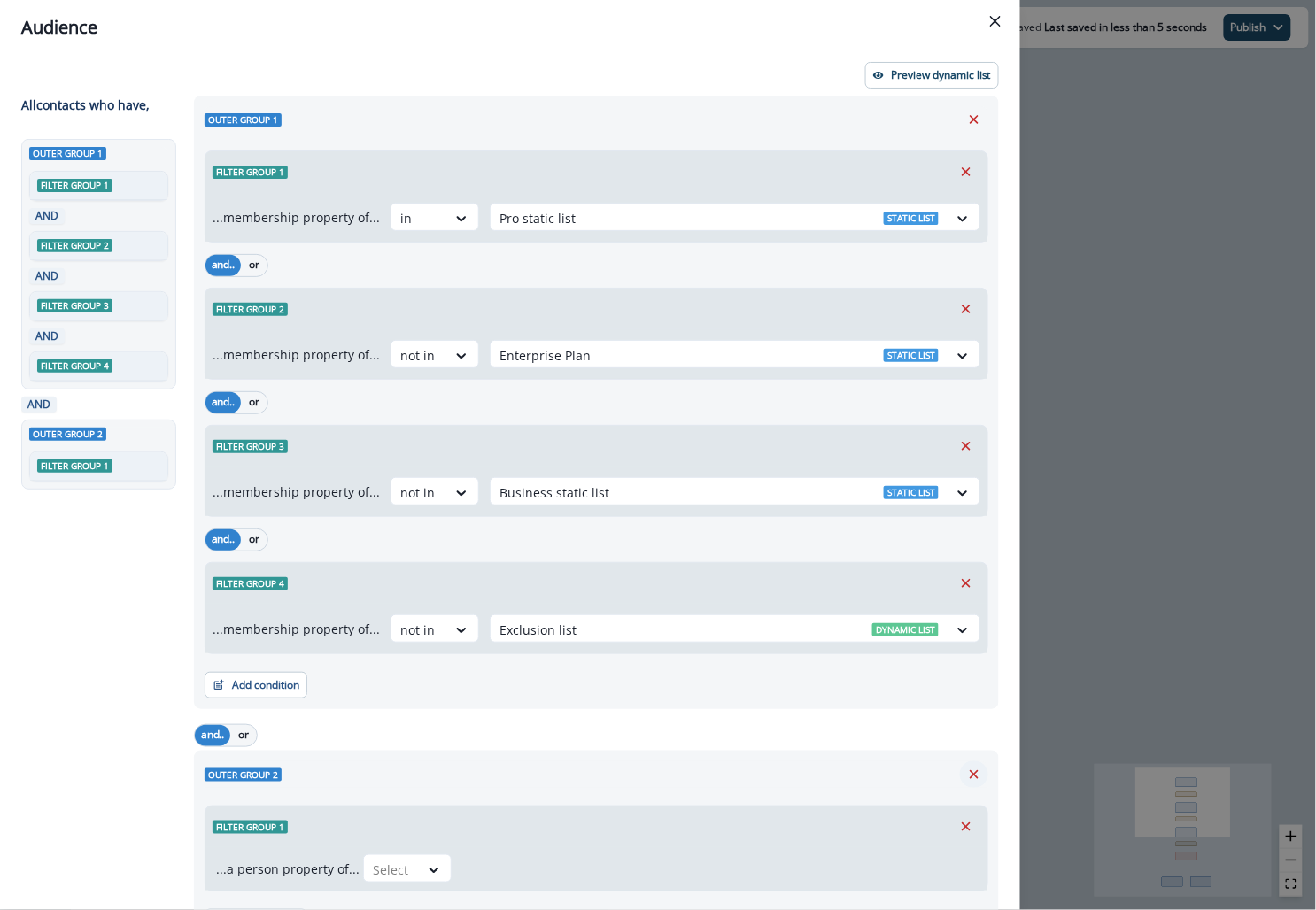
click at [975, 762] on button "Remove" at bounding box center [974, 774] width 29 height 27
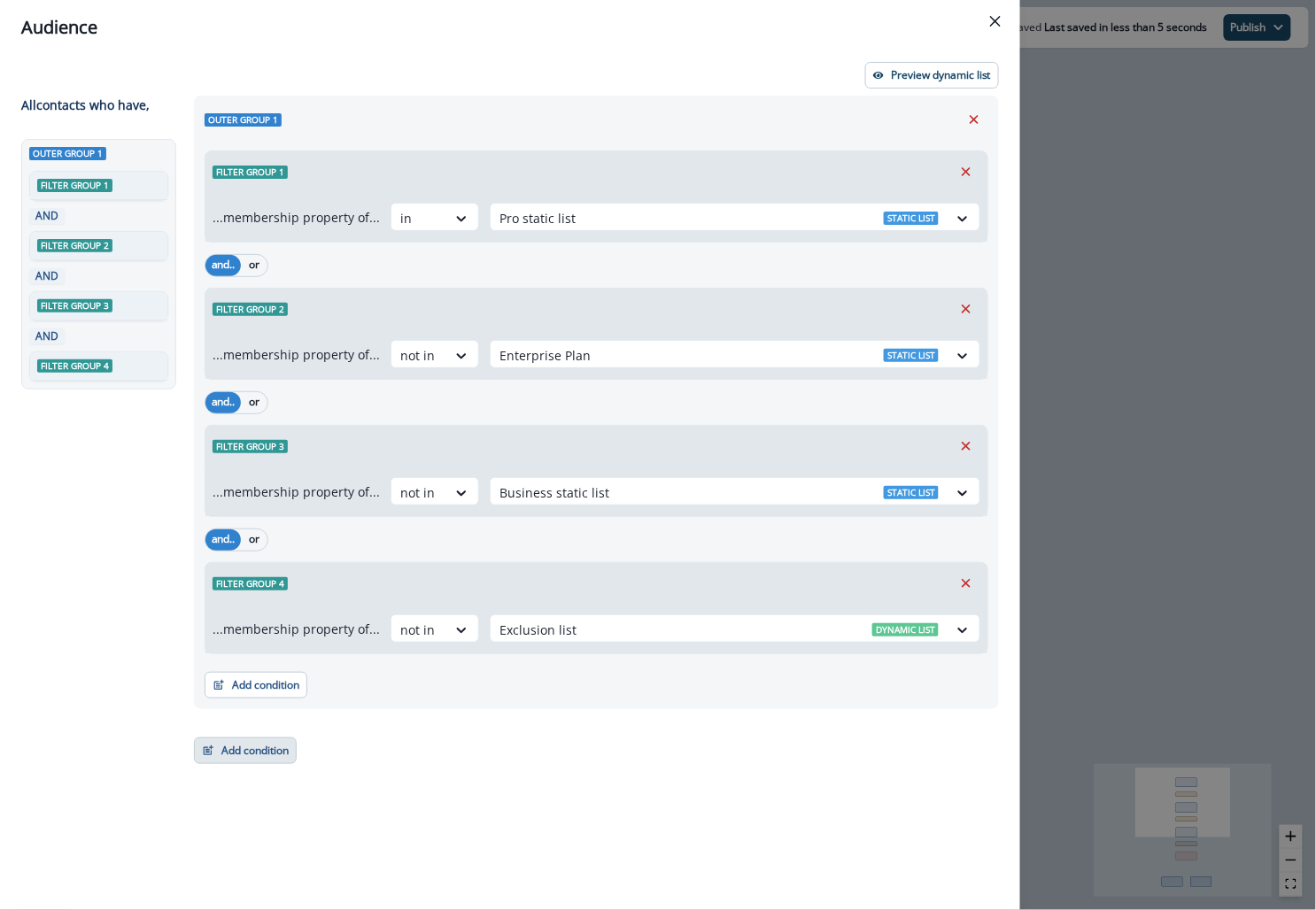
click at [258, 761] on button "Add condition" at bounding box center [244, 750] width 102 height 27
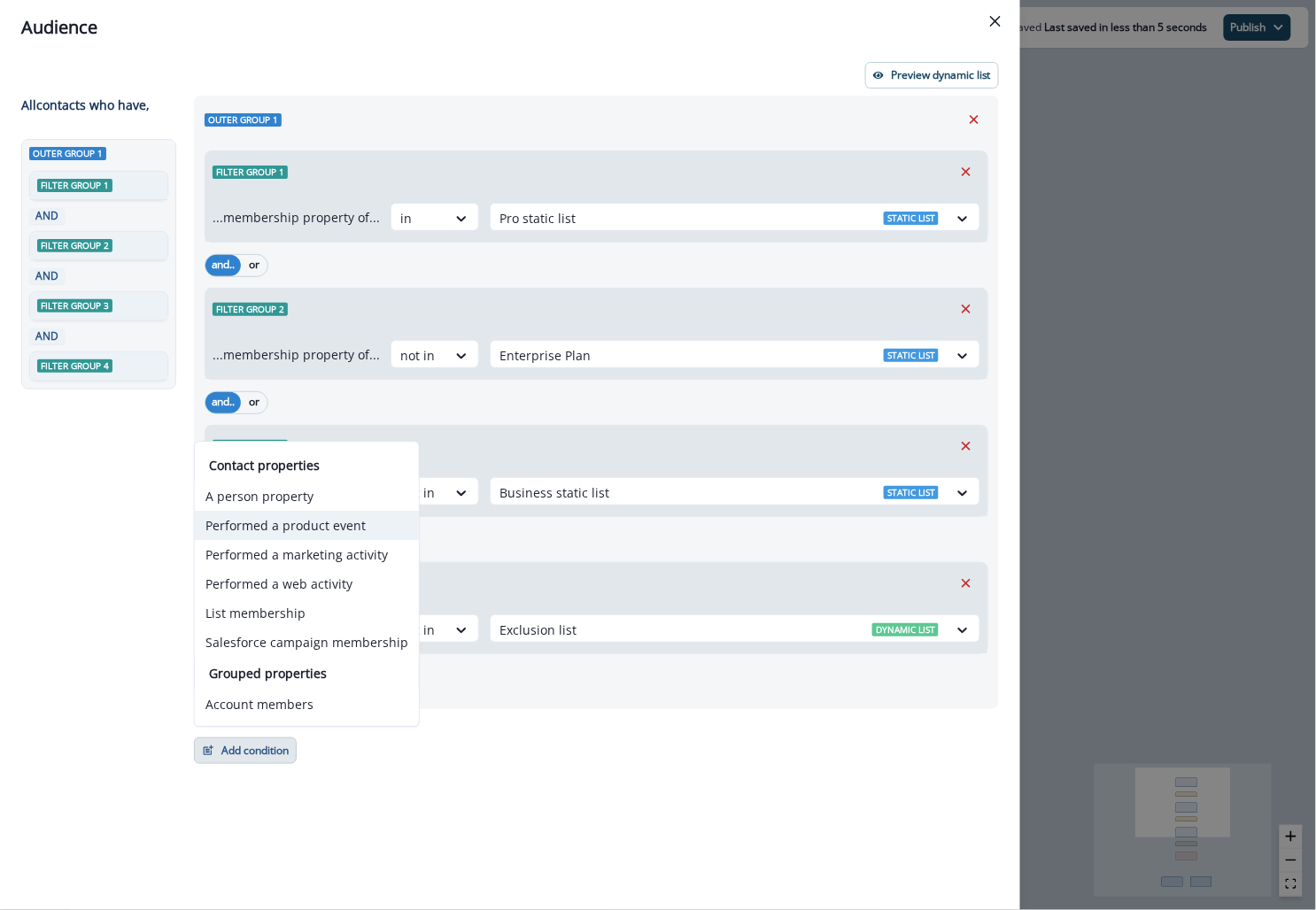
click at [313, 527] on button "Performed a product event" at bounding box center [306, 526] width 224 height 30
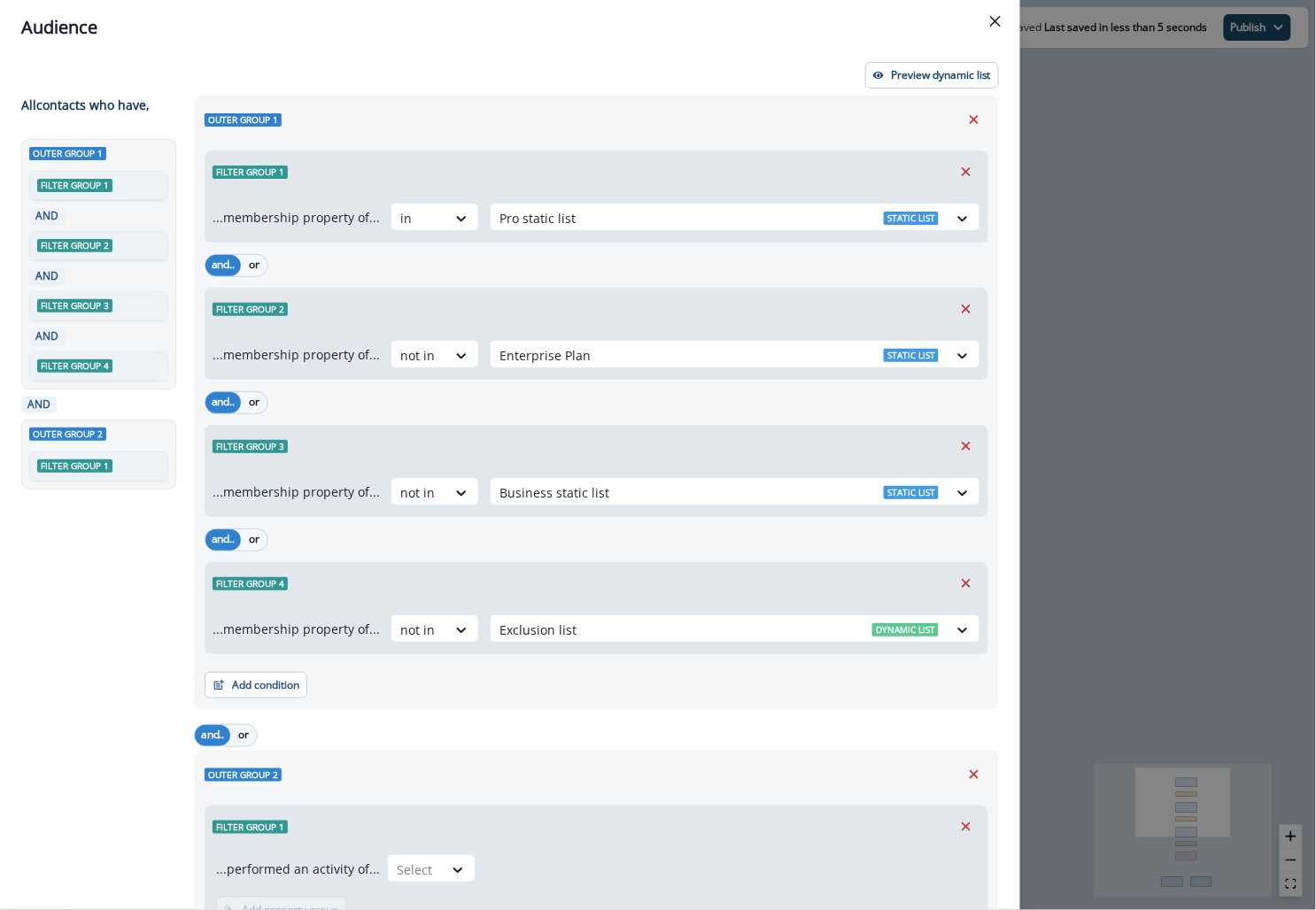
scroll to position [137, 0]
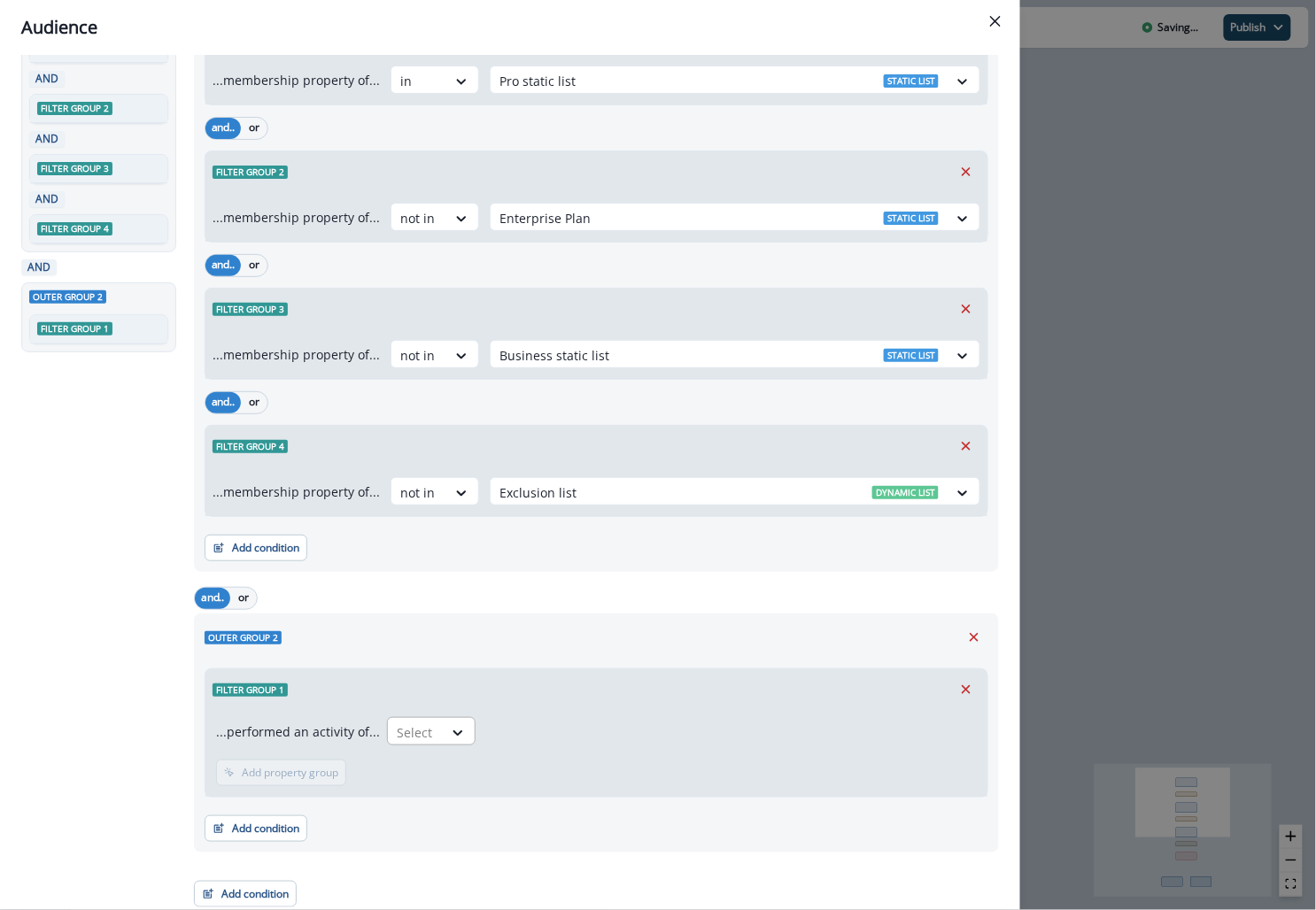
click at [404, 727] on div at bounding box center [415, 733] width 37 height 22
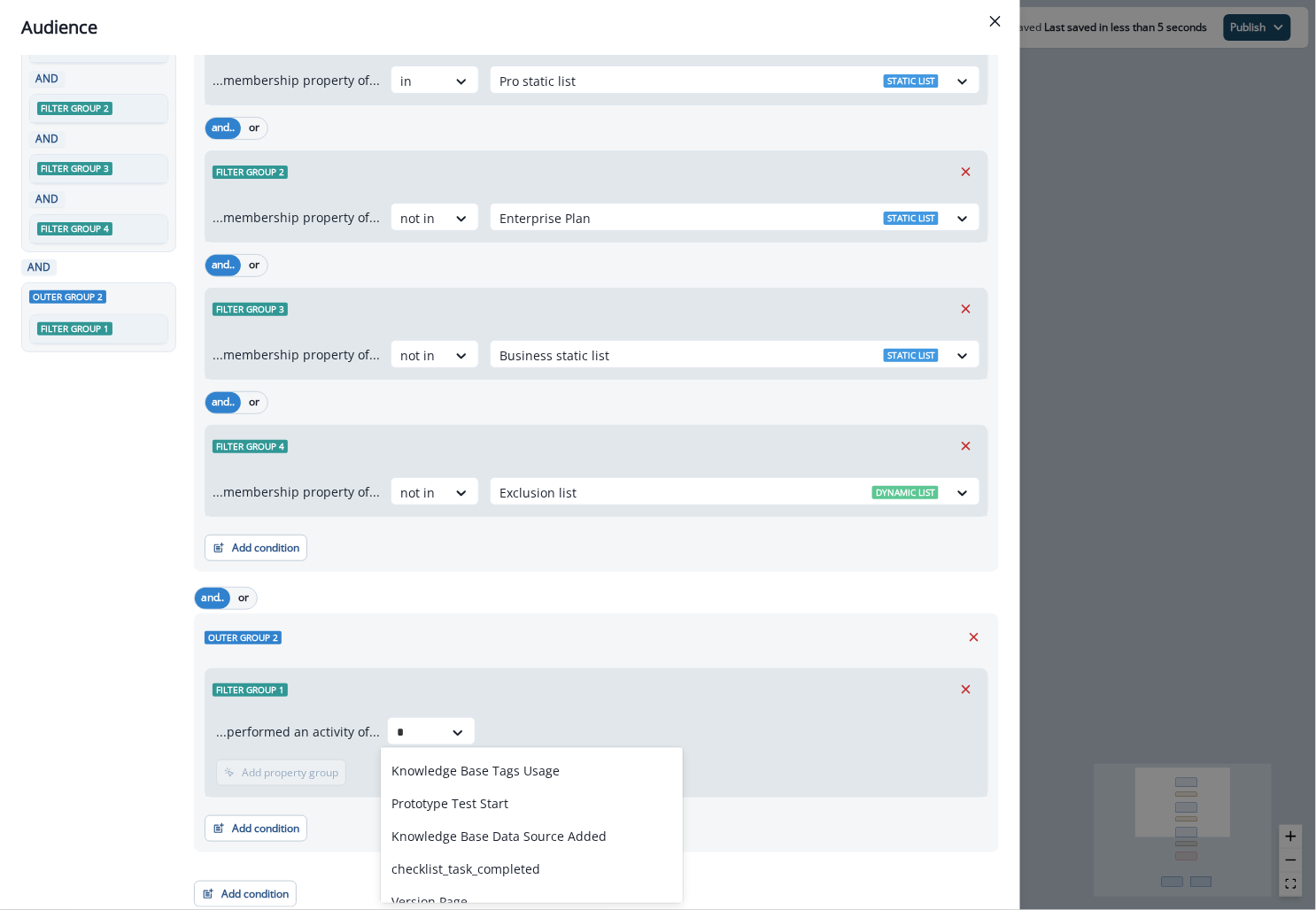
scroll to position [30, 0]
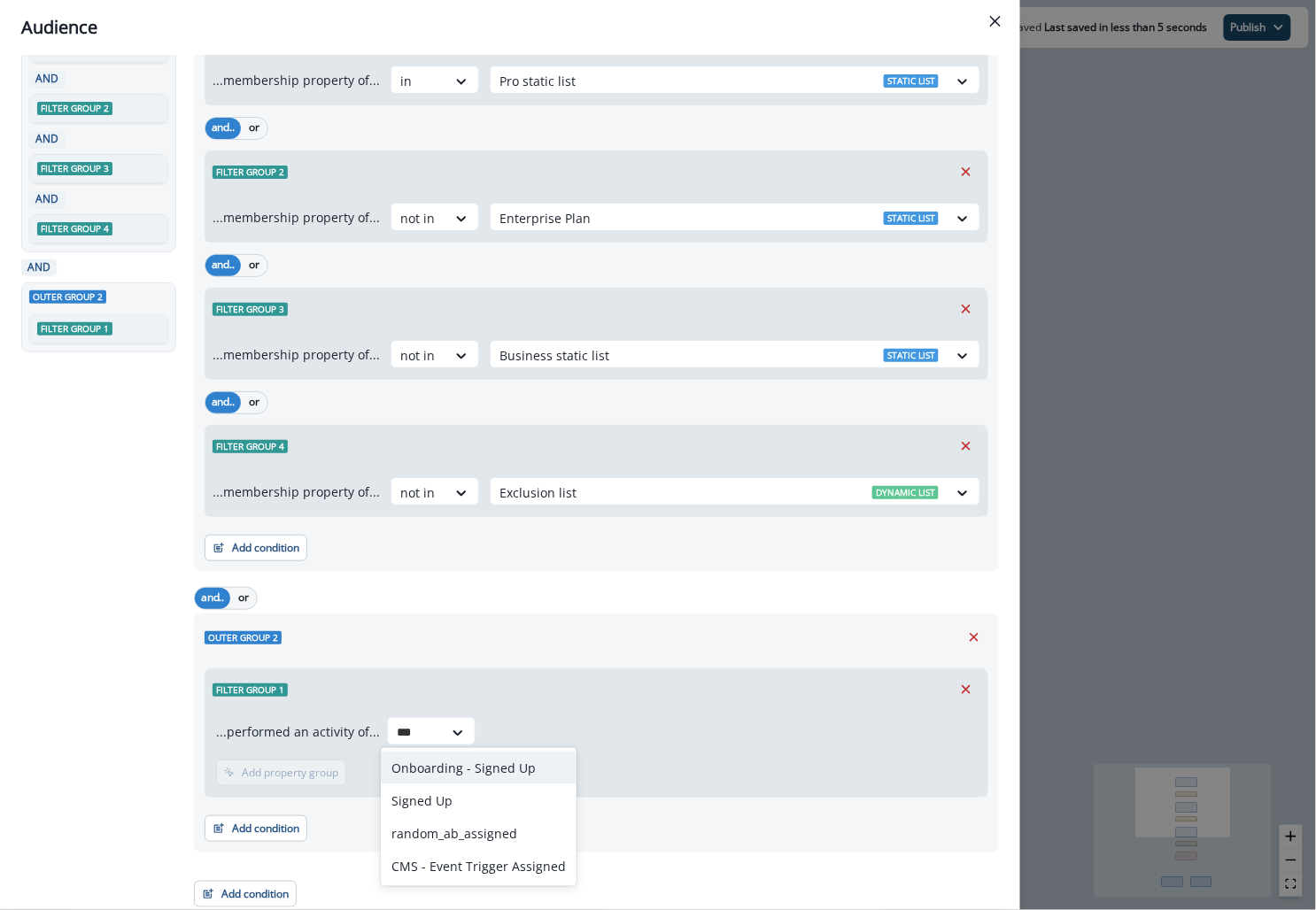
type input "****"
click at [458, 762] on div "Onboarding - Signed Up" at bounding box center [479, 768] width 196 height 33
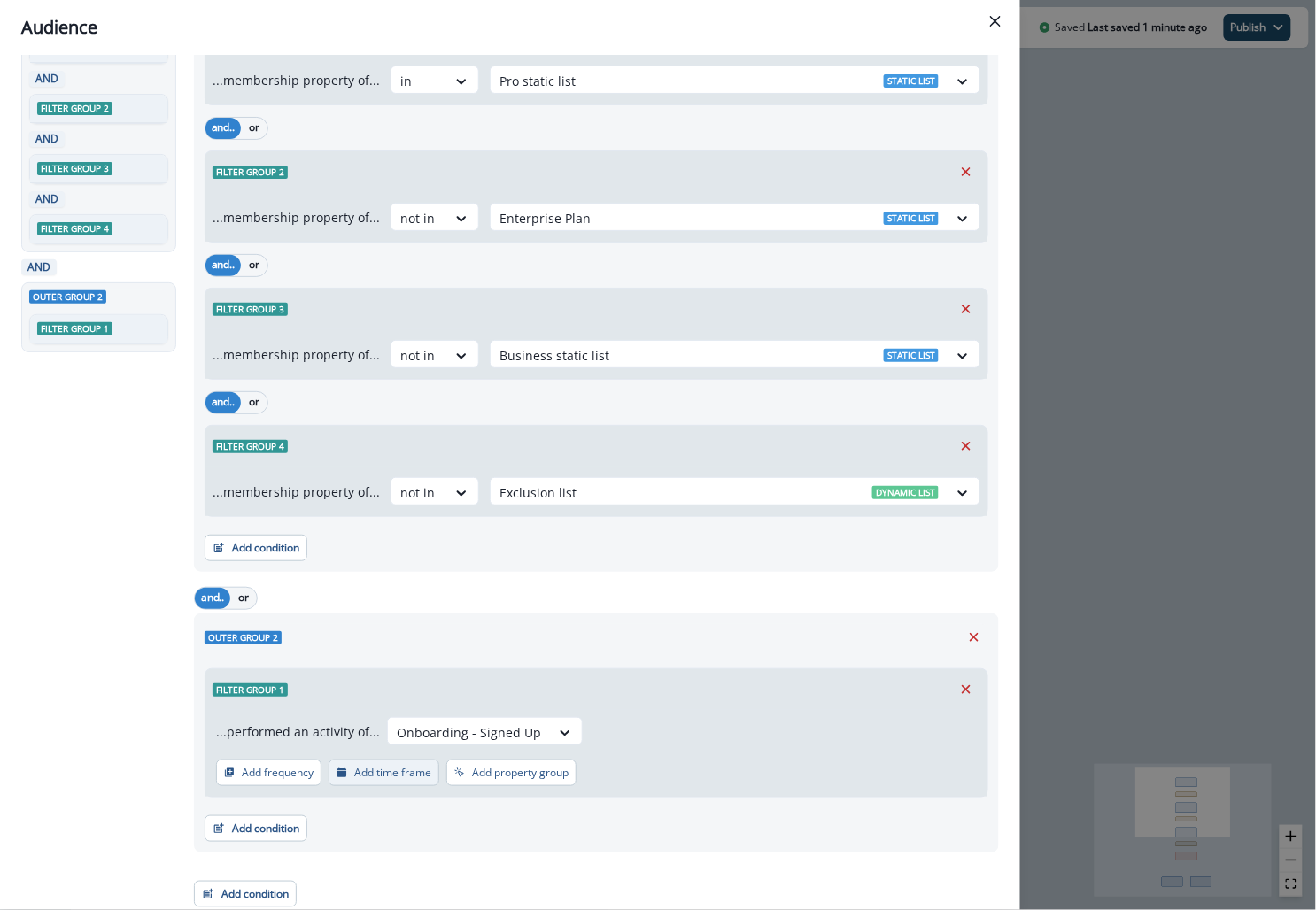
click at [371, 772] on p "Add time frame" at bounding box center [393, 773] width 77 height 12
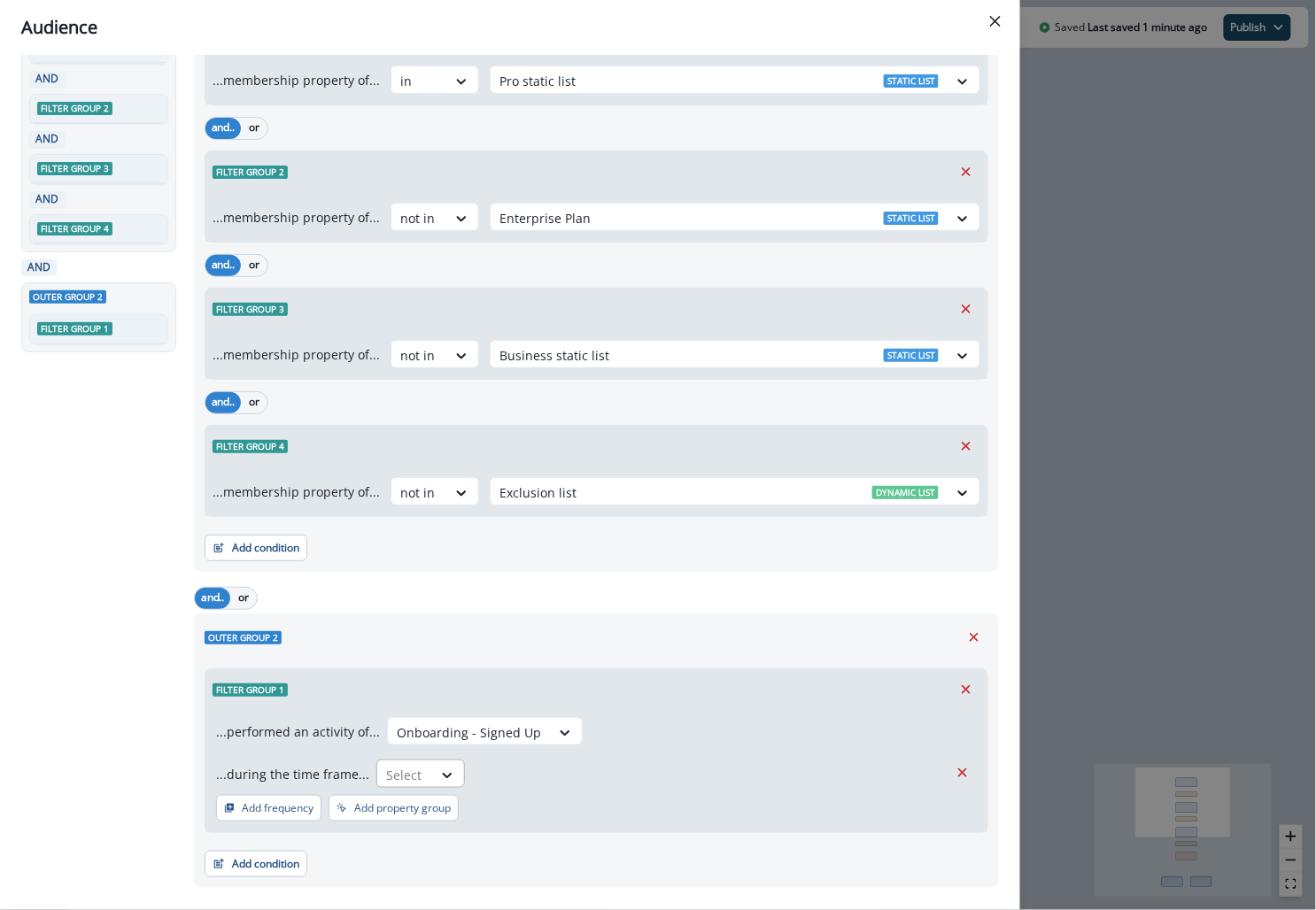
click at [421, 772] on div "Select" at bounding box center [405, 775] width 55 height 30
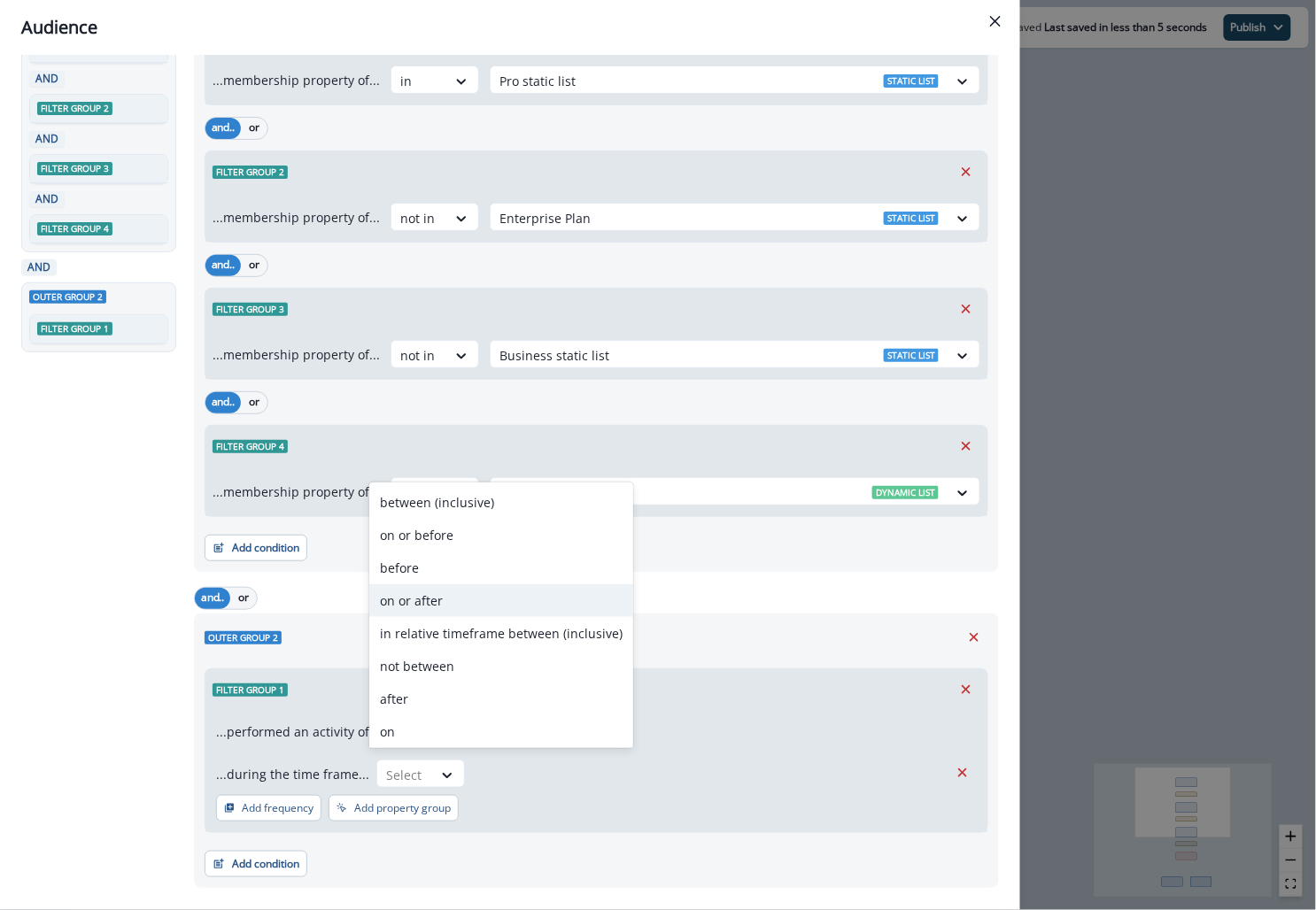
click at [421, 608] on div "on or after" at bounding box center [501, 601] width 264 height 33
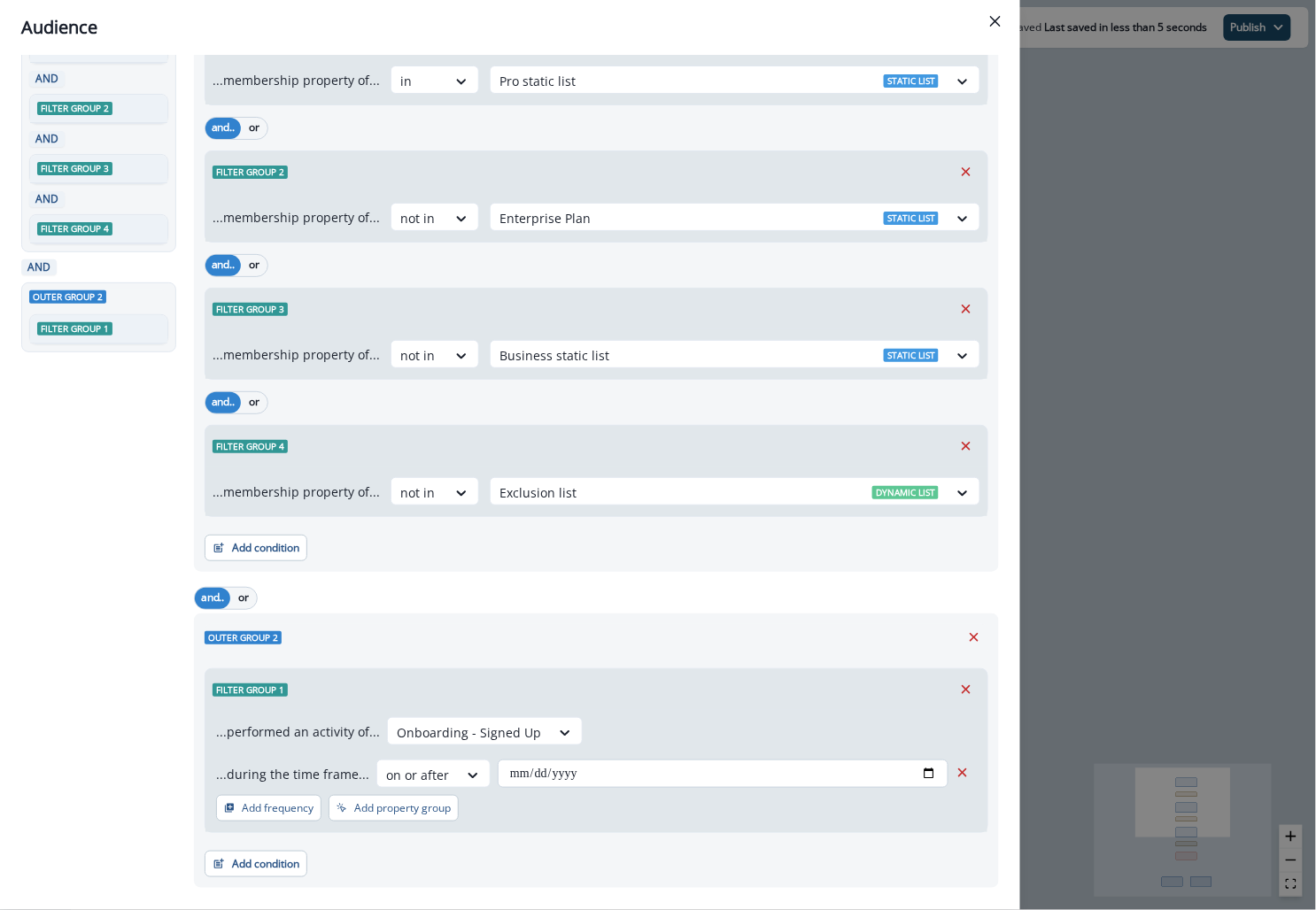
click at [900, 772] on input "date" at bounding box center [723, 774] width 451 height 29
click at [929, 772] on input "date" at bounding box center [723, 774] width 451 height 29
type input "**********"
click at [1089, 349] on div "**********" at bounding box center [658, 455] width 1316 height 910
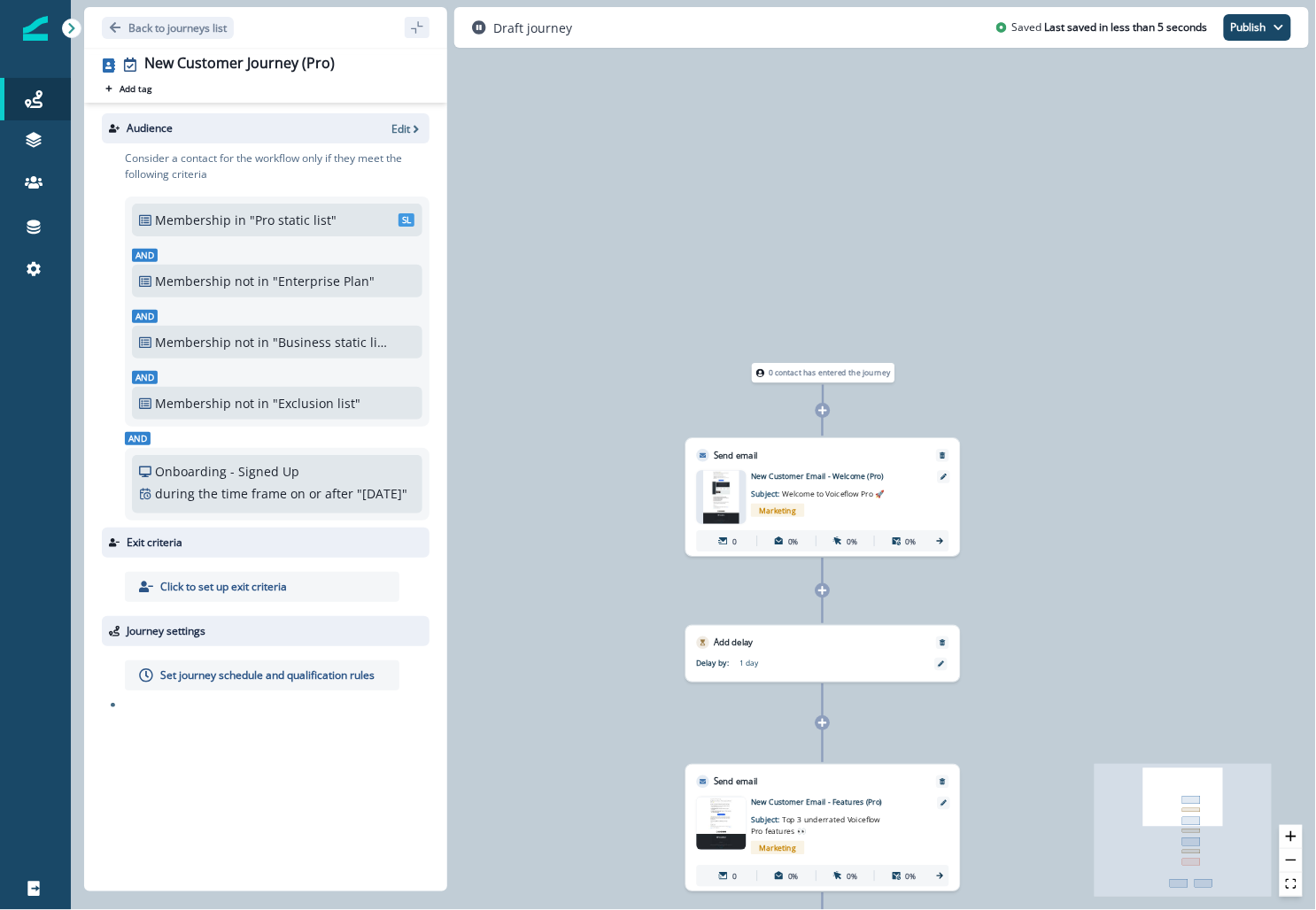
click at [538, 516] on div "0 contact has entered the journey Send email Email asset changed, journey repor…" at bounding box center [694, 455] width 1245 height 910
click at [258, 683] on p "Set journey schedule and qualification rules" at bounding box center [267, 675] width 214 height 16
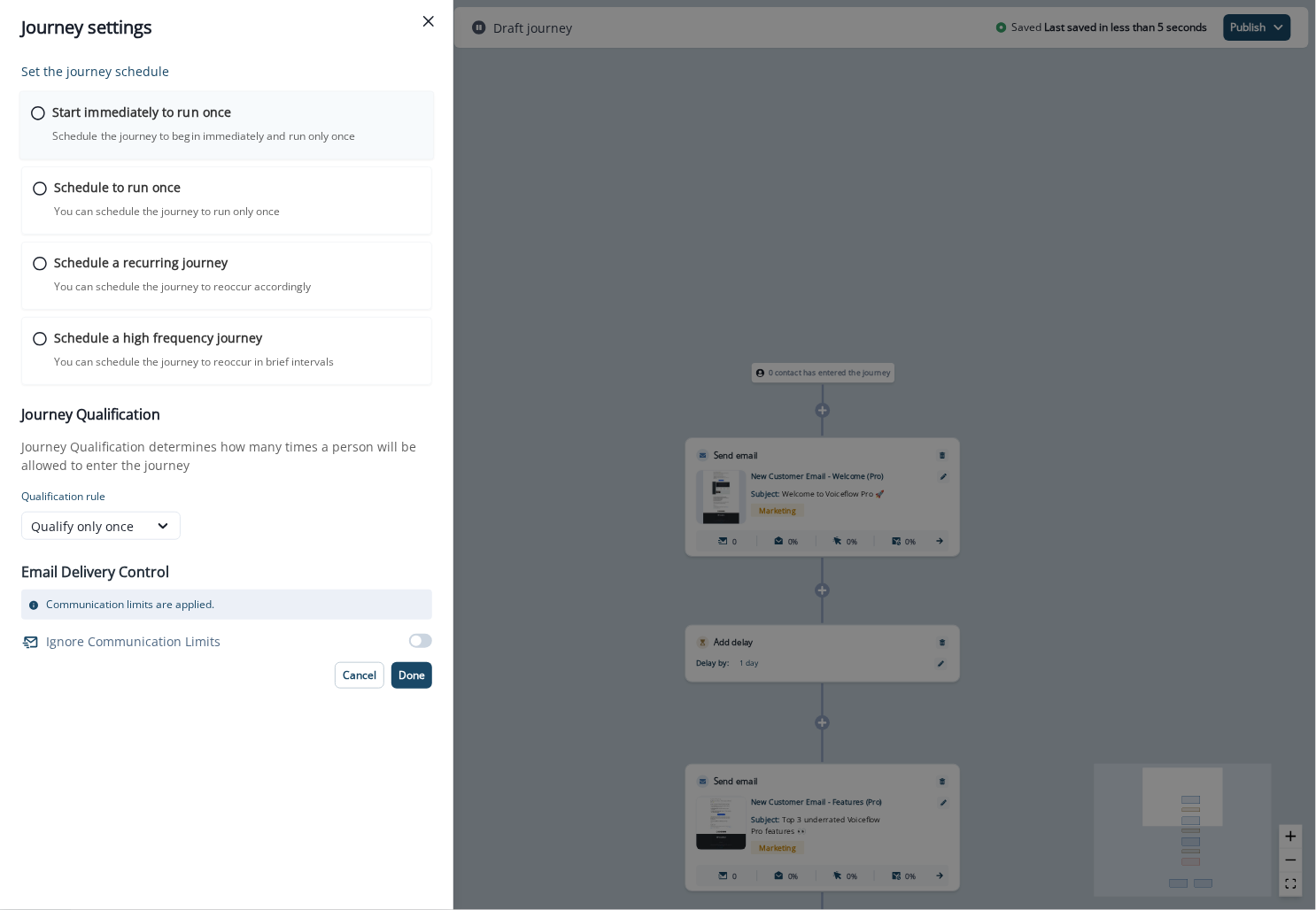
click at [201, 131] on p "Schedule the journey to begin immediately and run only once" at bounding box center [204, 136] width 302 height 16
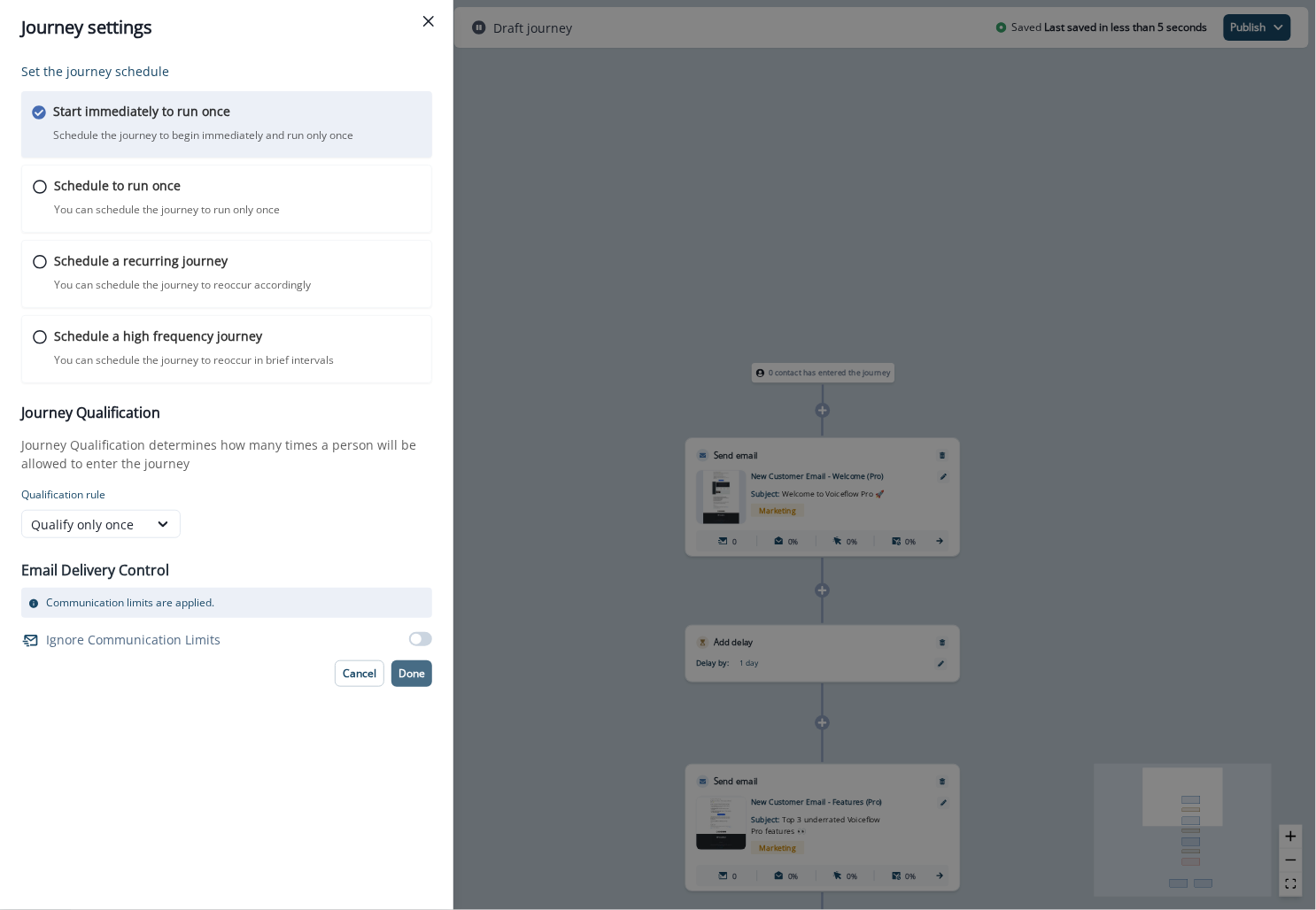
click at [411, 673] on p "Done" at bounding box center [411, 673] width 27 height 12
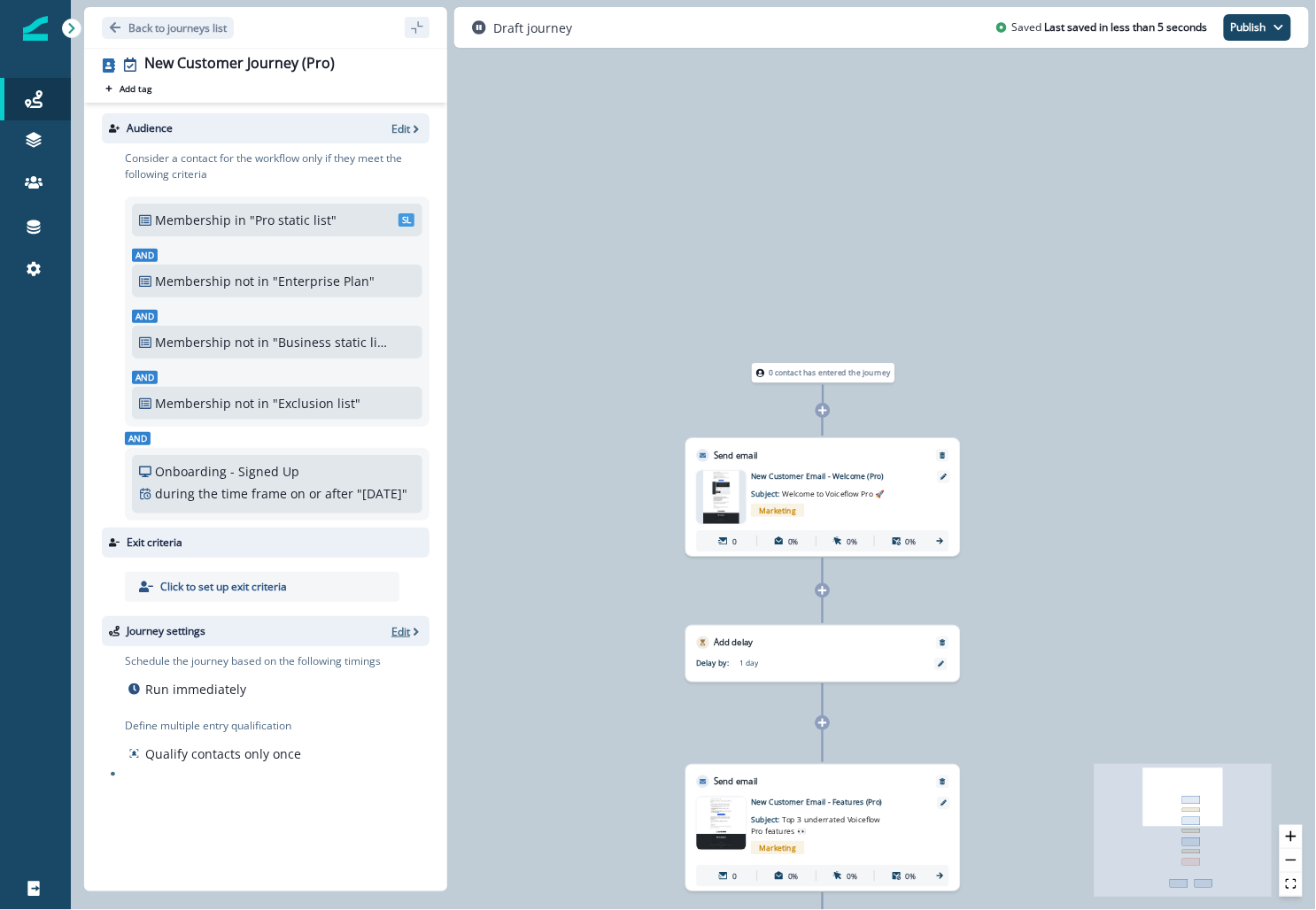
click at [394, 639] on p "Edit" at bounding box center [401, 632] width 18 height 15
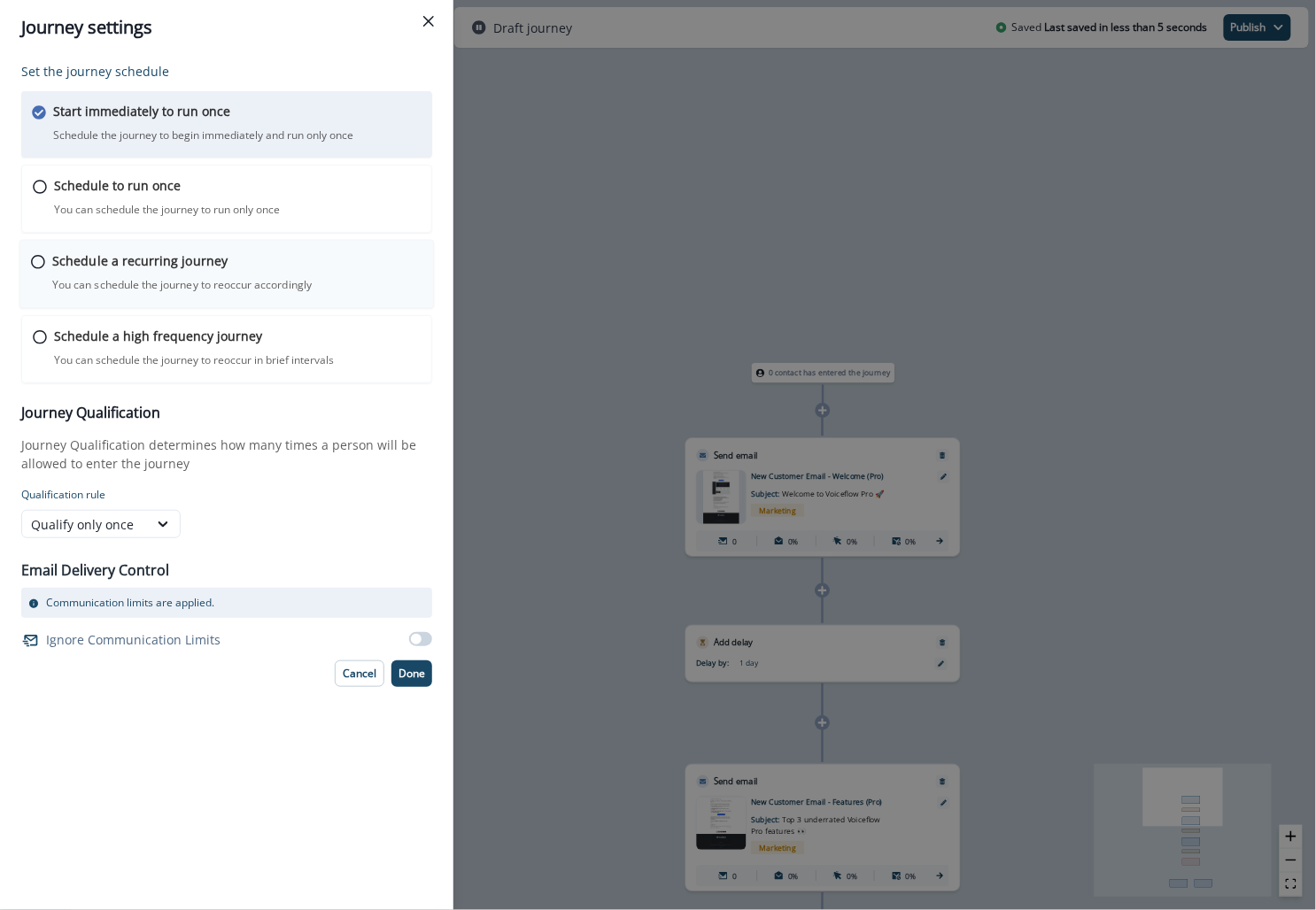
click at [213, 278] on p "You can schedule the journey to reoccur accordingly" at bounding box center [182, 285] width 259 height 16
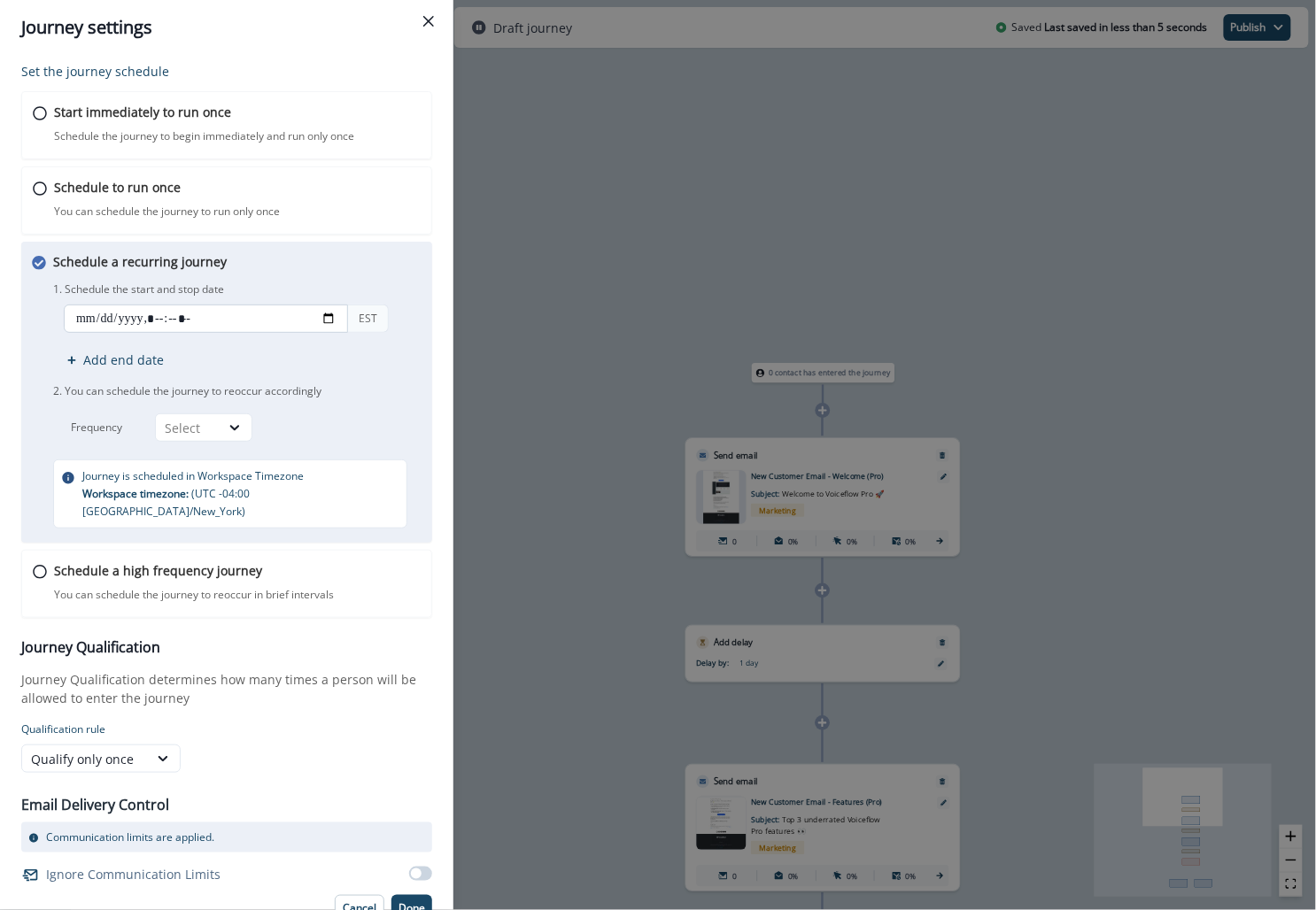
click at [334, 318] on input "datetime-local" at bounding box center [206, 318] width 284 height 29
click at [334, 278] on div "1. Schedule the start and stop date EST Add end date 2. You can schedule the jo…" at bounding box center [239, 360] width 372 height 164
click at [288, 561] on div "Schedule a high frequency journey You can schedule the journey to reoccur in br…" at bounding box center [237, 582] width 370 height 41
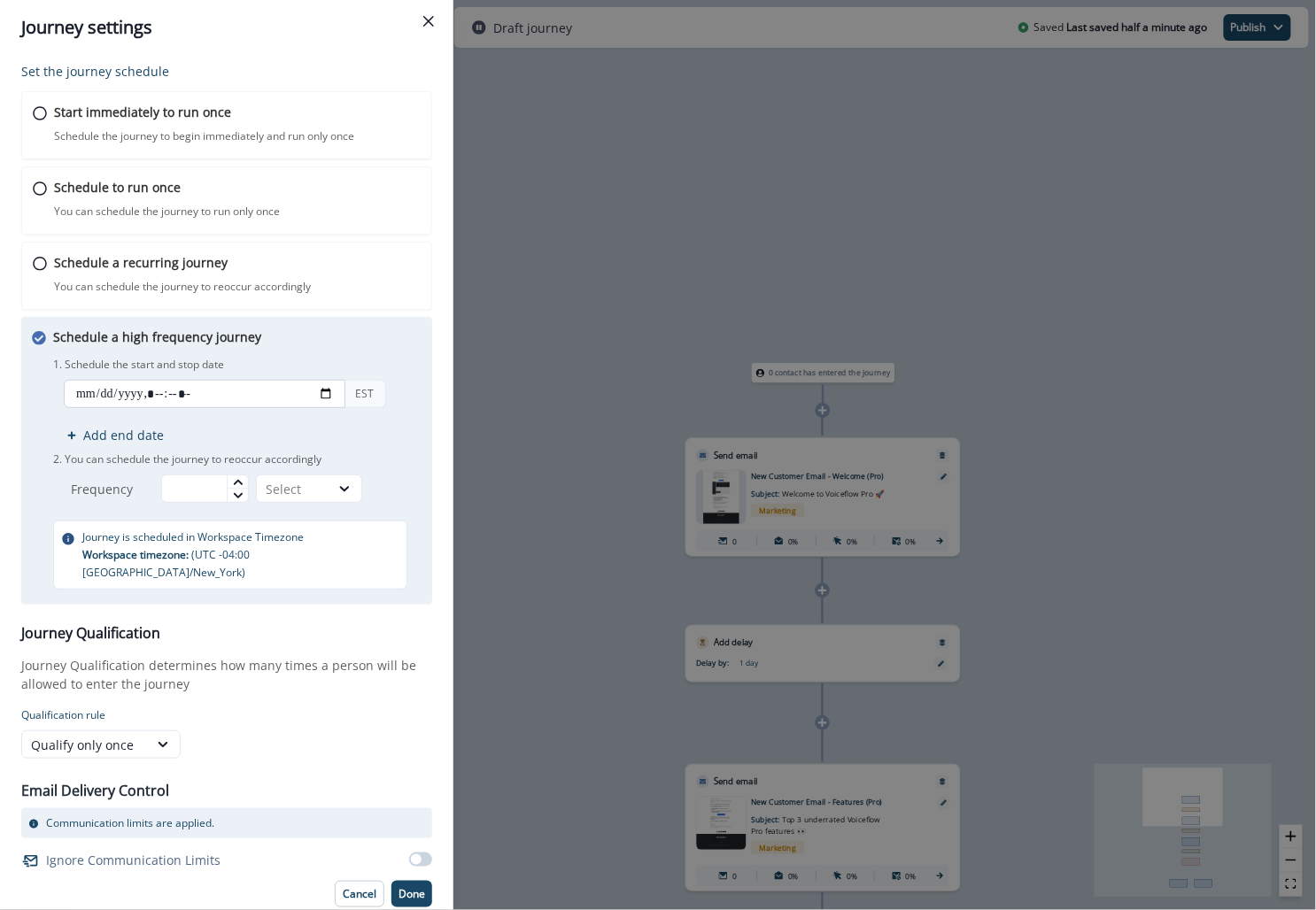
click at [326, 386] on input "datetime-local" at bounding box center [204, 394] width 281 height 29
type input "**********"
click at [264, 287] on p "You can schedule the journey to reoccur accordingly" at bounding box center [182, 287] width 259 height 16
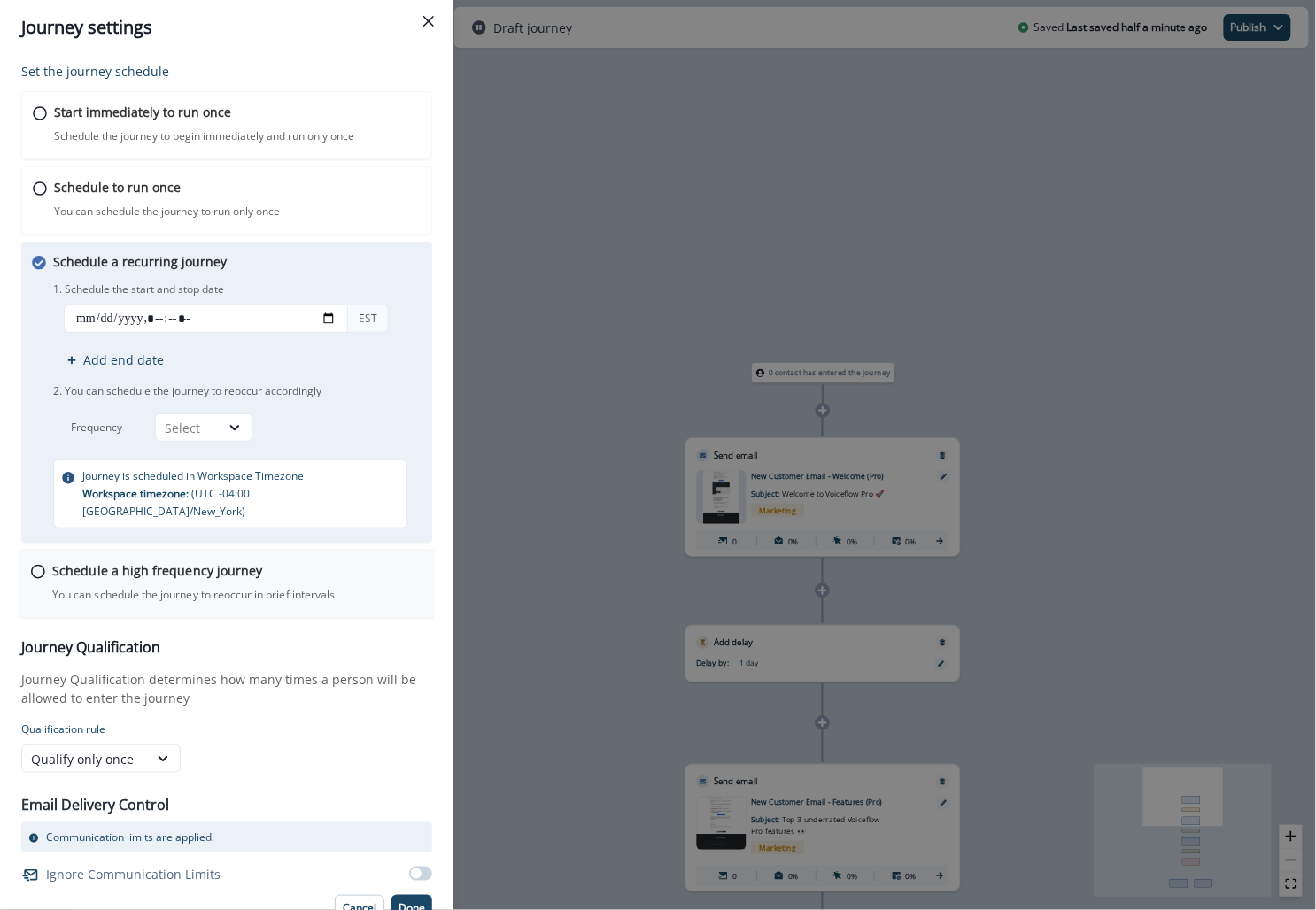
click at [190, 561] on div "Schedule a high frequency journey You can schedule the journey to reoccur in br…" at bounding box center [237, 582] width 370 height 41
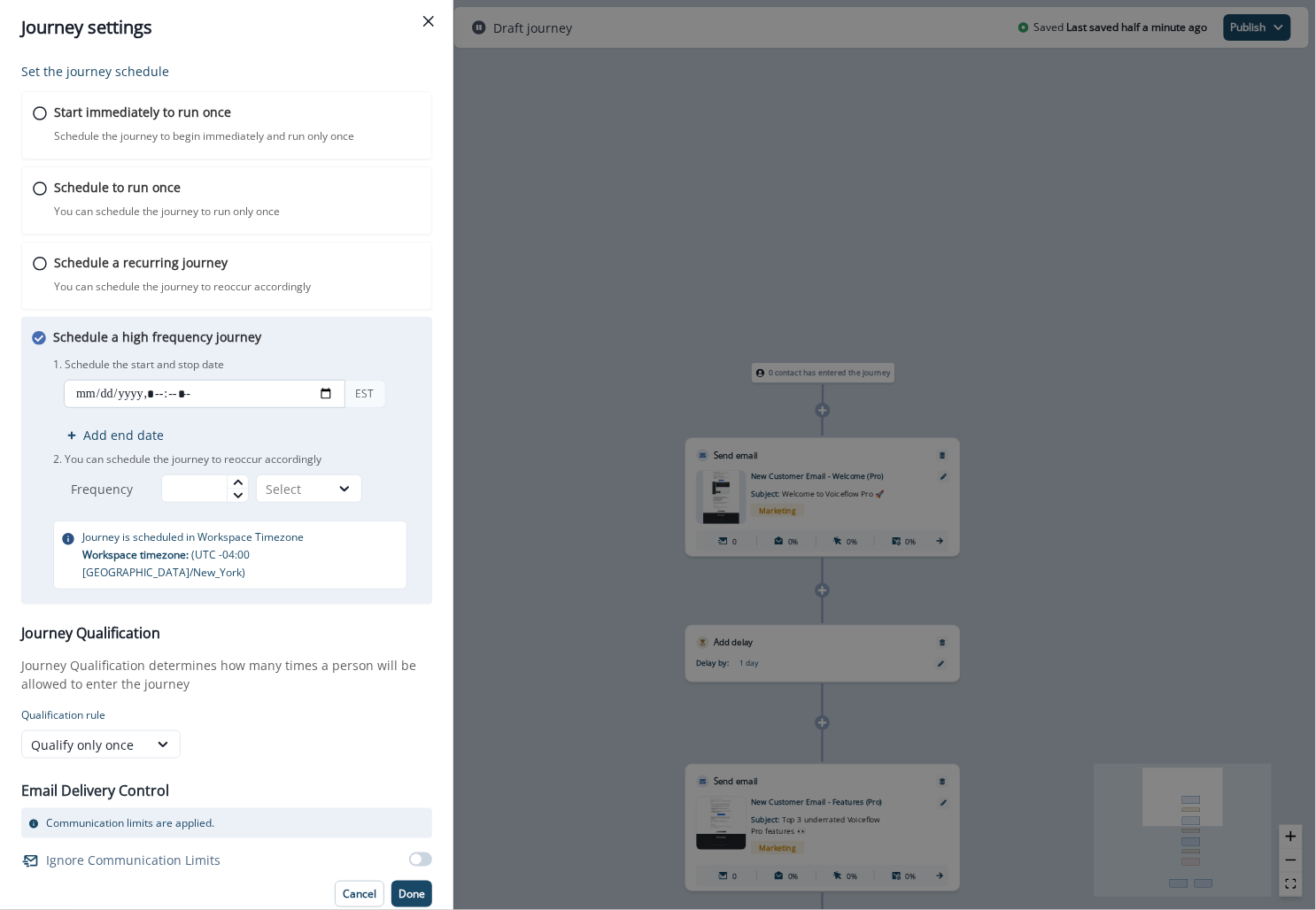
click at [326, 387] on input "datetime-local" at bounding box center [204, 394] width 281 height 29
type input "**********"
click at [234, 353] on div "1. Schedule the start and stop date EST Add end date 2. You can schedule the jo…" at bounding box center [238, 428] width 369 height 149
click at [171, 387] on input "datetime-local" at bounding box center [204, 394] width 281 height 29
click at [161, 392] on input "datetime-local" at bounding box center [204, 394] width 281 height 29
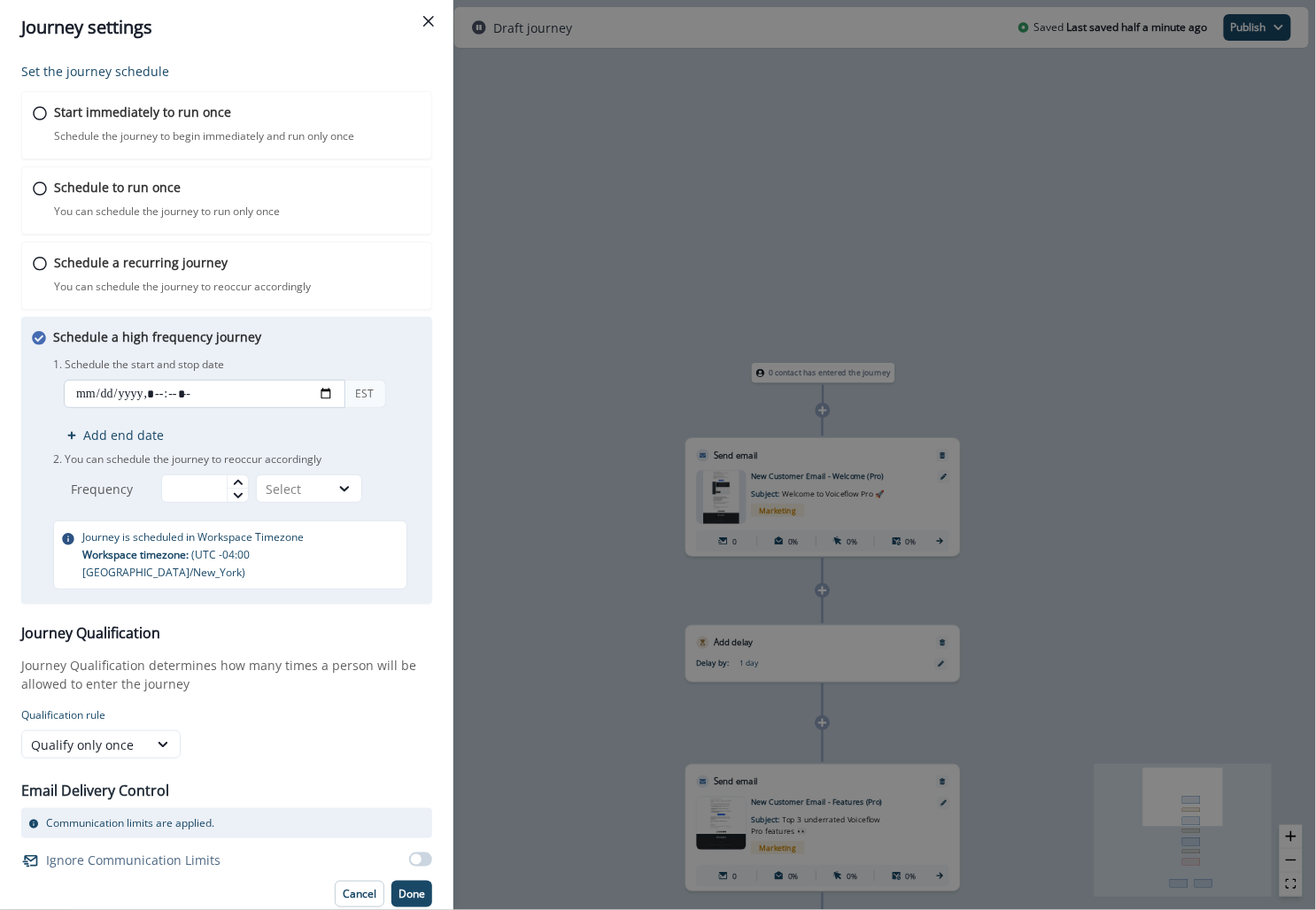
click at [161, 392] on input "datetime-local" at bounding box center [204, 394] width 281 height 29
click at [162, 388] on input "datetime-local" at bounding box center [204, 394] width 281 height 29
click at [160, 388] on input "datetime-local" at bounding box center [204, 394] width 281 height 29
click at [154, 393] on input "datetime-local" at bounding box center [204, 394] width 281 height 29
type input "**********"
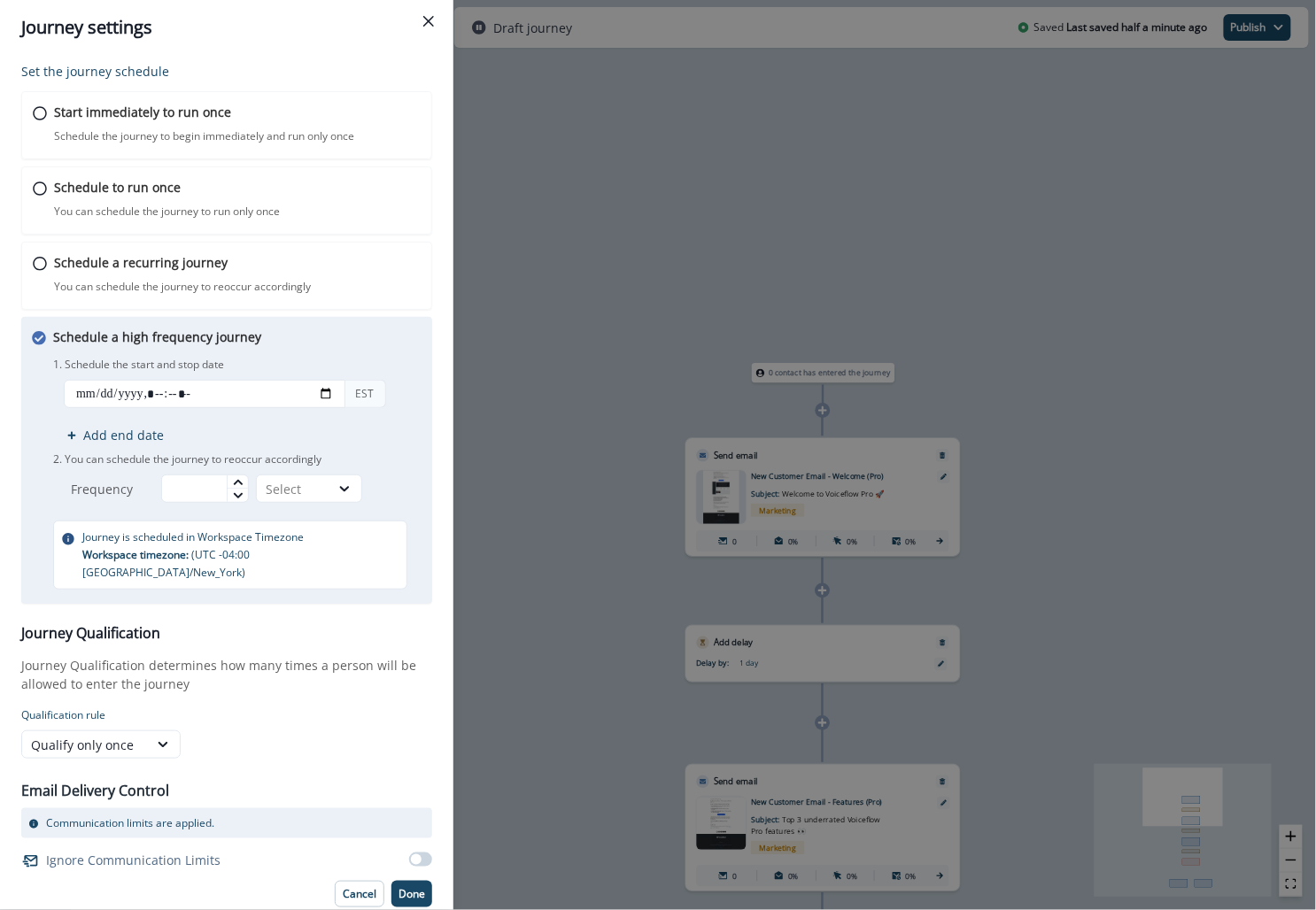
click at [260, 420] on div "EST Add end date" at bounding box center [238, 412] width 369 height 65
click at [217, 485] on input "text" at bounding box center [205, 489] width 88 height 29
click at [279, 488] on div "Select" at bounding box center [293, 490] width 55 height 18
click at [282, 522] on div "Minutes" at bounding box center [312, 527] width 106 height 33
click at [202, 484] on input "text" at bounding box center [205, 489] width 88 height 29
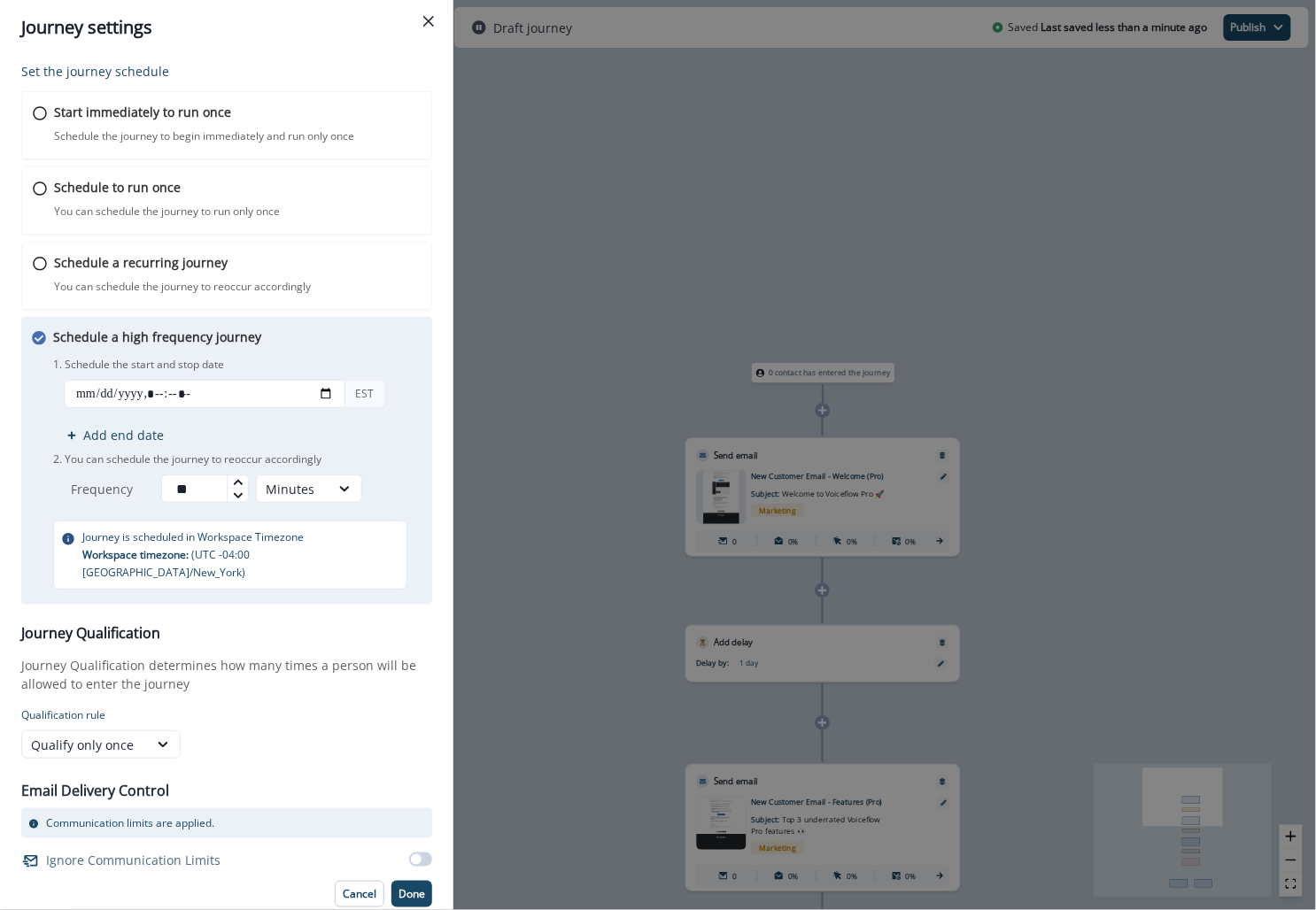
type input "**"
click at [353, 444] on div "1. Schedule the start and stop date EST Add end date 2. You can schedule the jo…" at bounding box center [238, 428] width 369 height 149
click at [411, 888] on p "Done" at bounding box center [411, 893] width 27 height 12
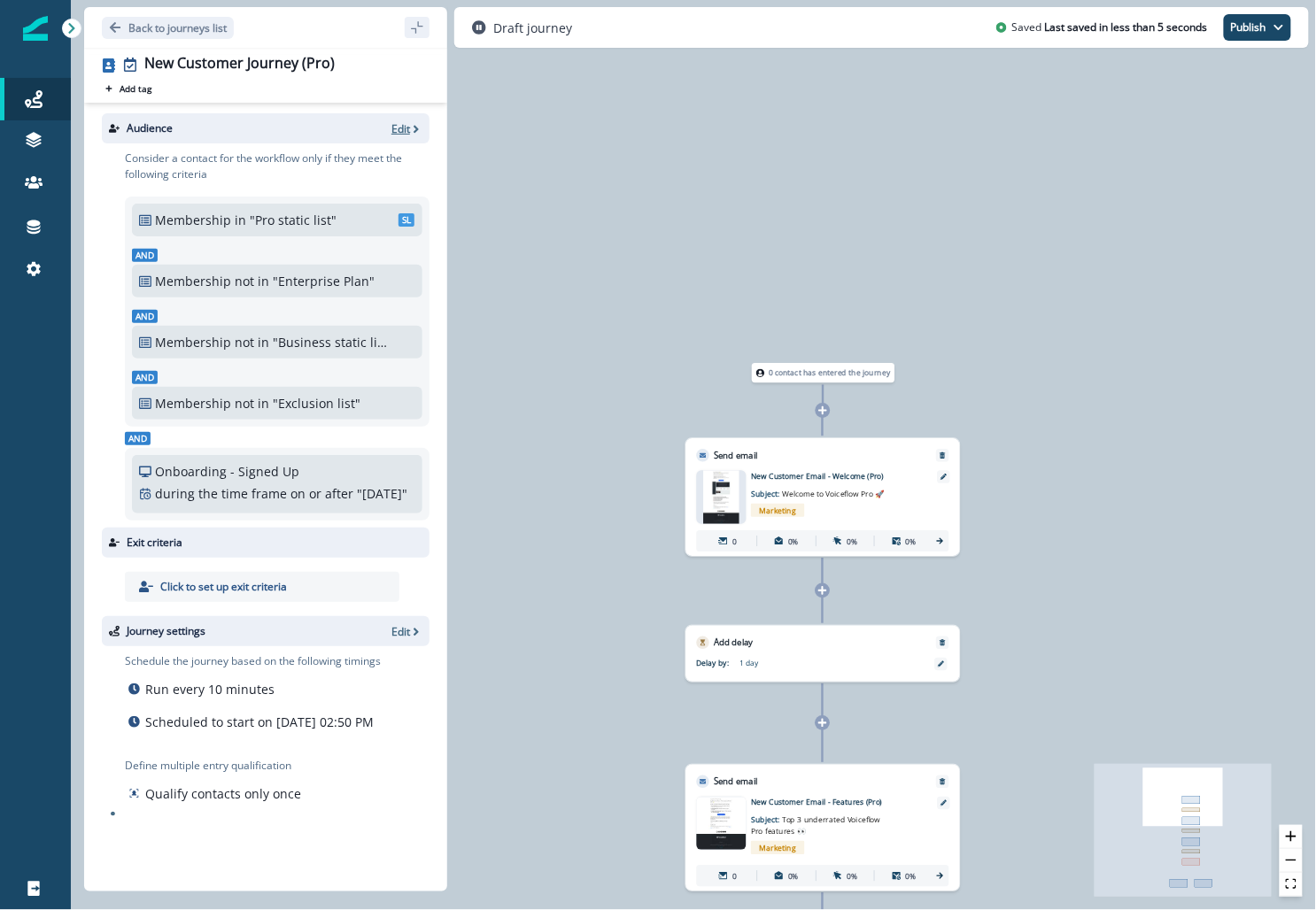
click at [406, 125] on p "Edit" at bounding box center [401, 129] width 18 height 15
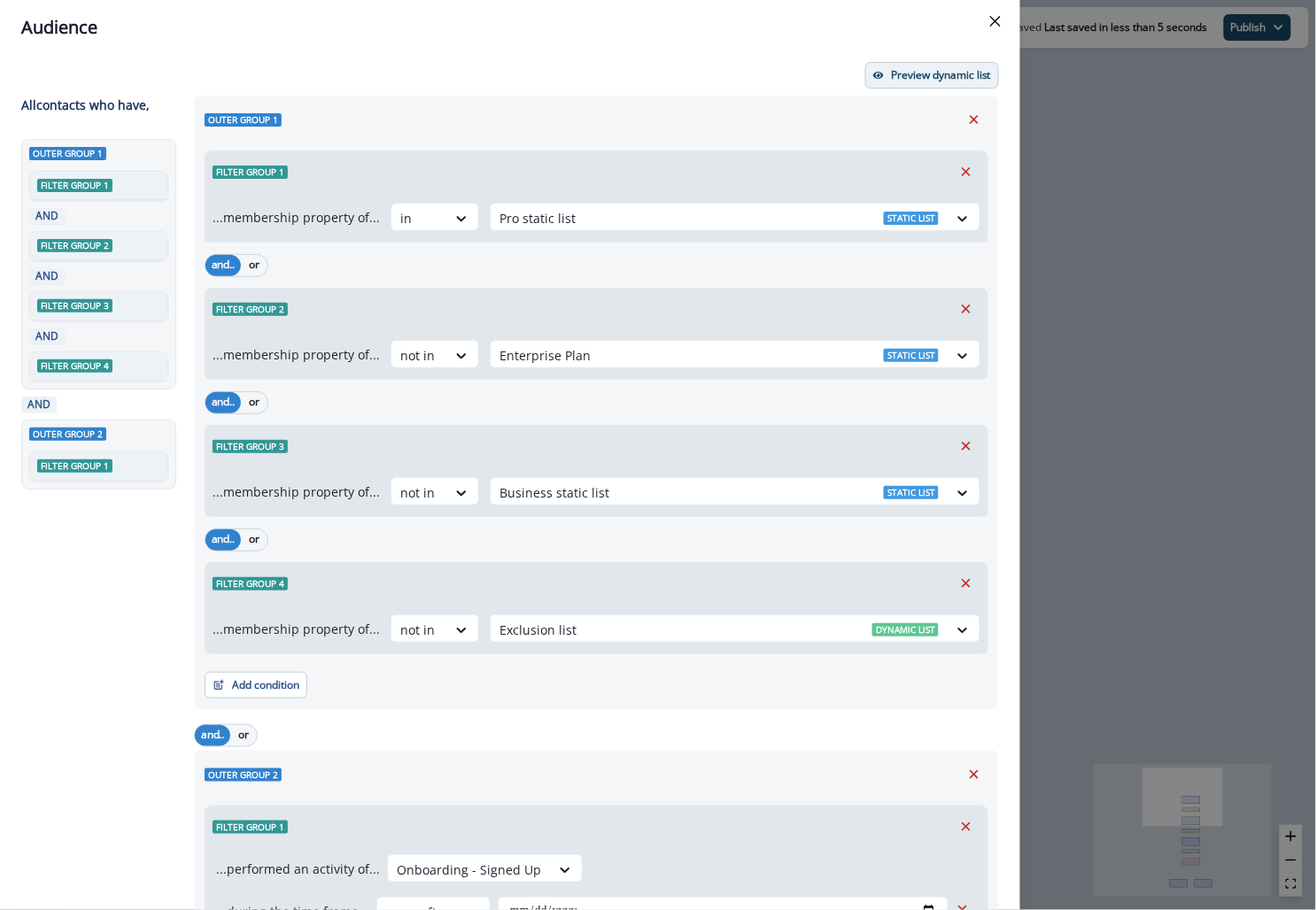
click at [907, 66] on button "Preview dynamic list" at bounding box center [931, 75] width 134 height 27
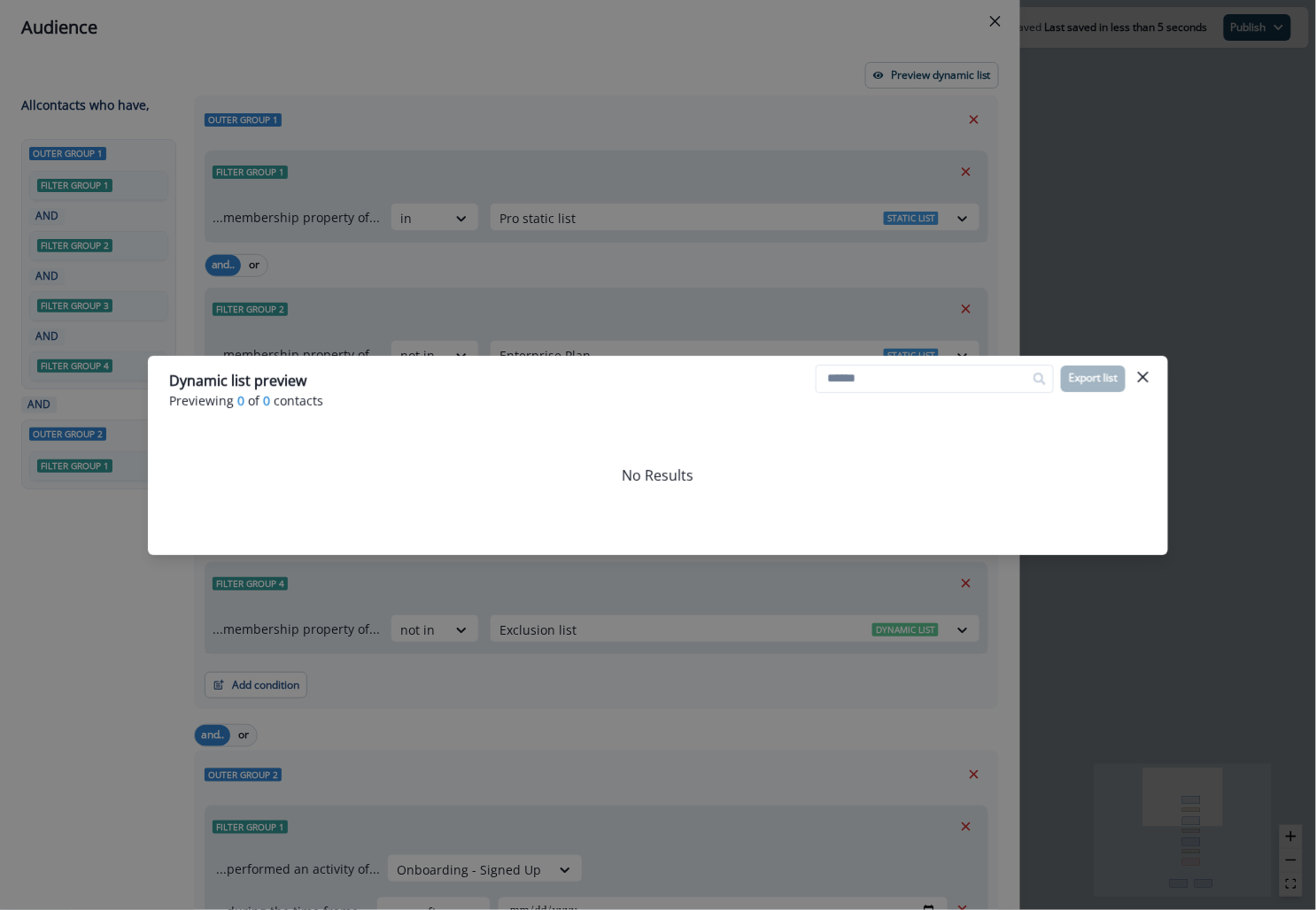
click at [772, 713] on div "Dynamic list preview Previewing 0 of 0 contacts Export list No Results" at bounding box center [658, 455] width 1316 height 910
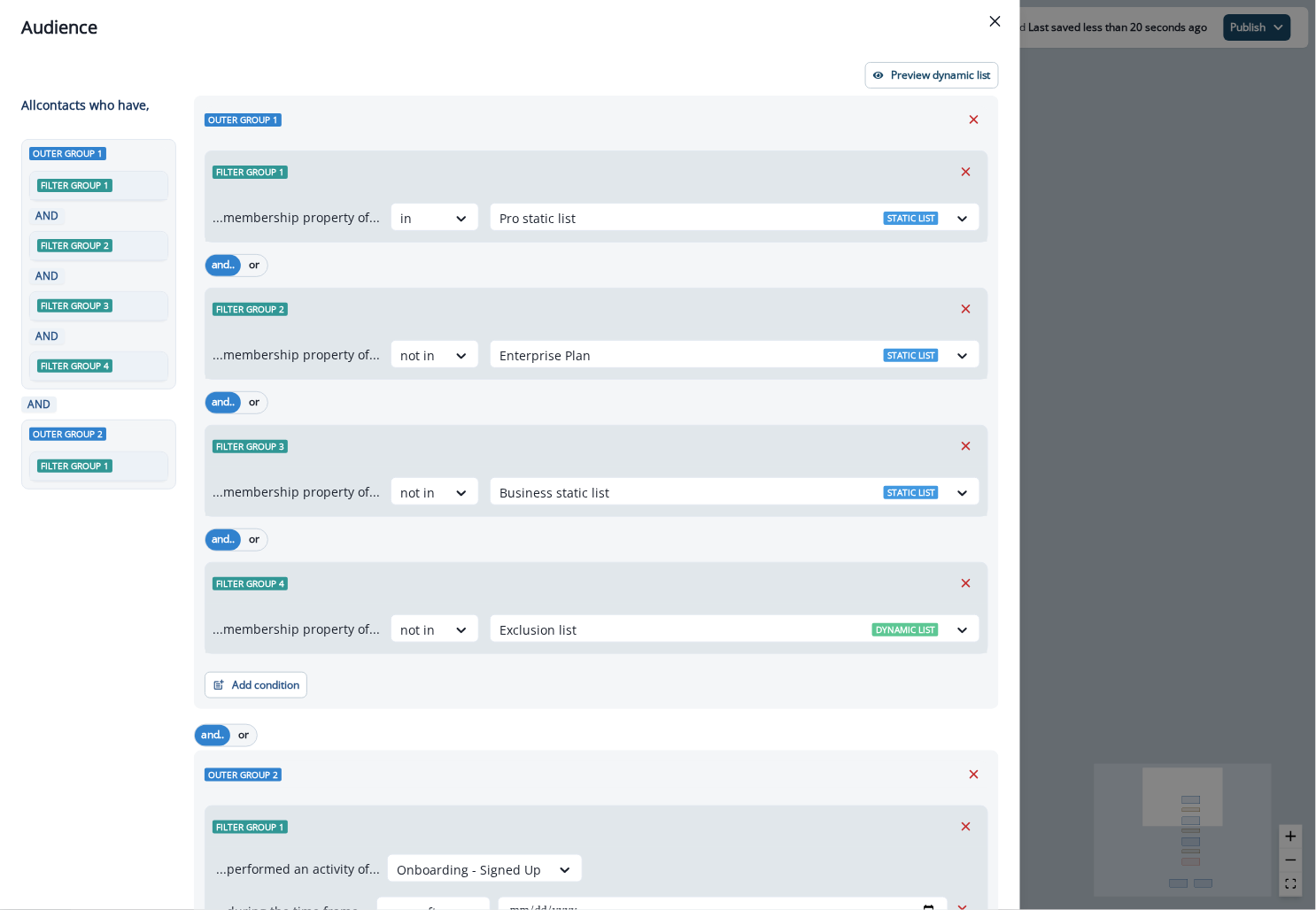
click at [1053, 223] on div "**********" at bounding box center [658, 455] width 1316 height 910
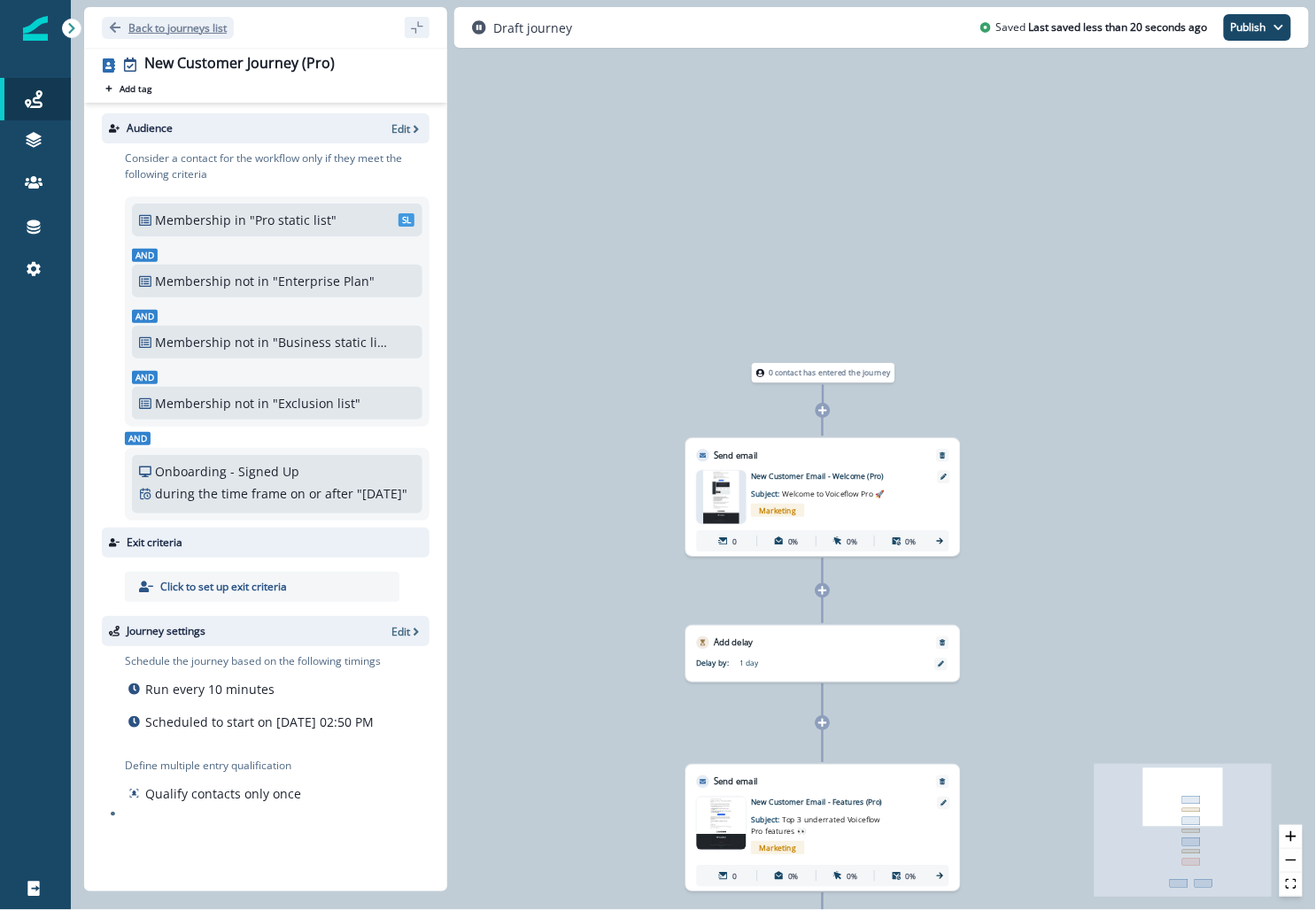
click at [184, 18] on button "Back to journeys list" at bounding box center [167, 28] width 132 height 22
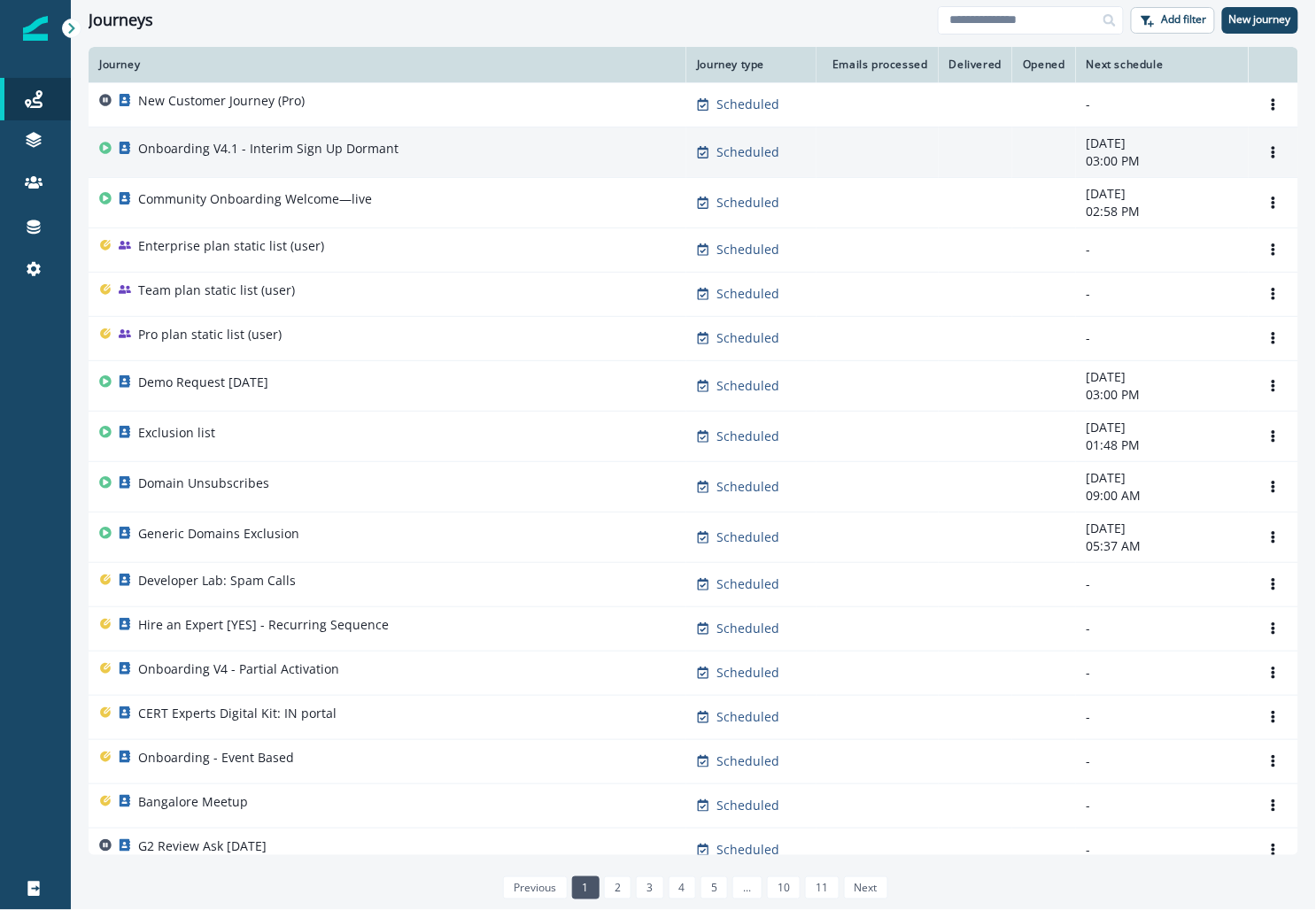
click at [240, 140] on p "Onboarding V4.1 - Interim Sign Up Dormant" at bounding box center [268, 148] width 260 height 18
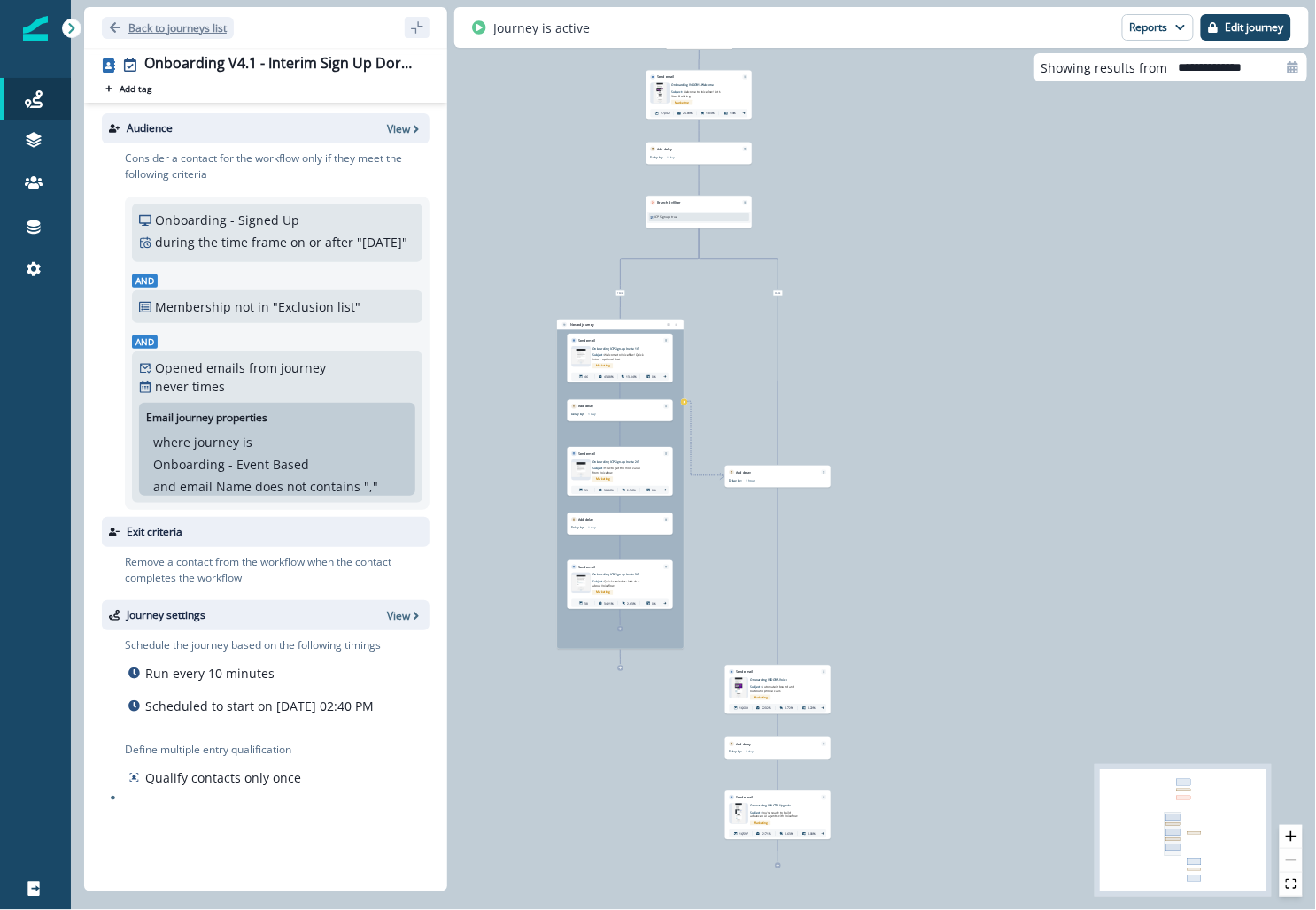
click at [157, 18] on button "Back to journeys list" at bounding box center [167, 28] width 132 height 22
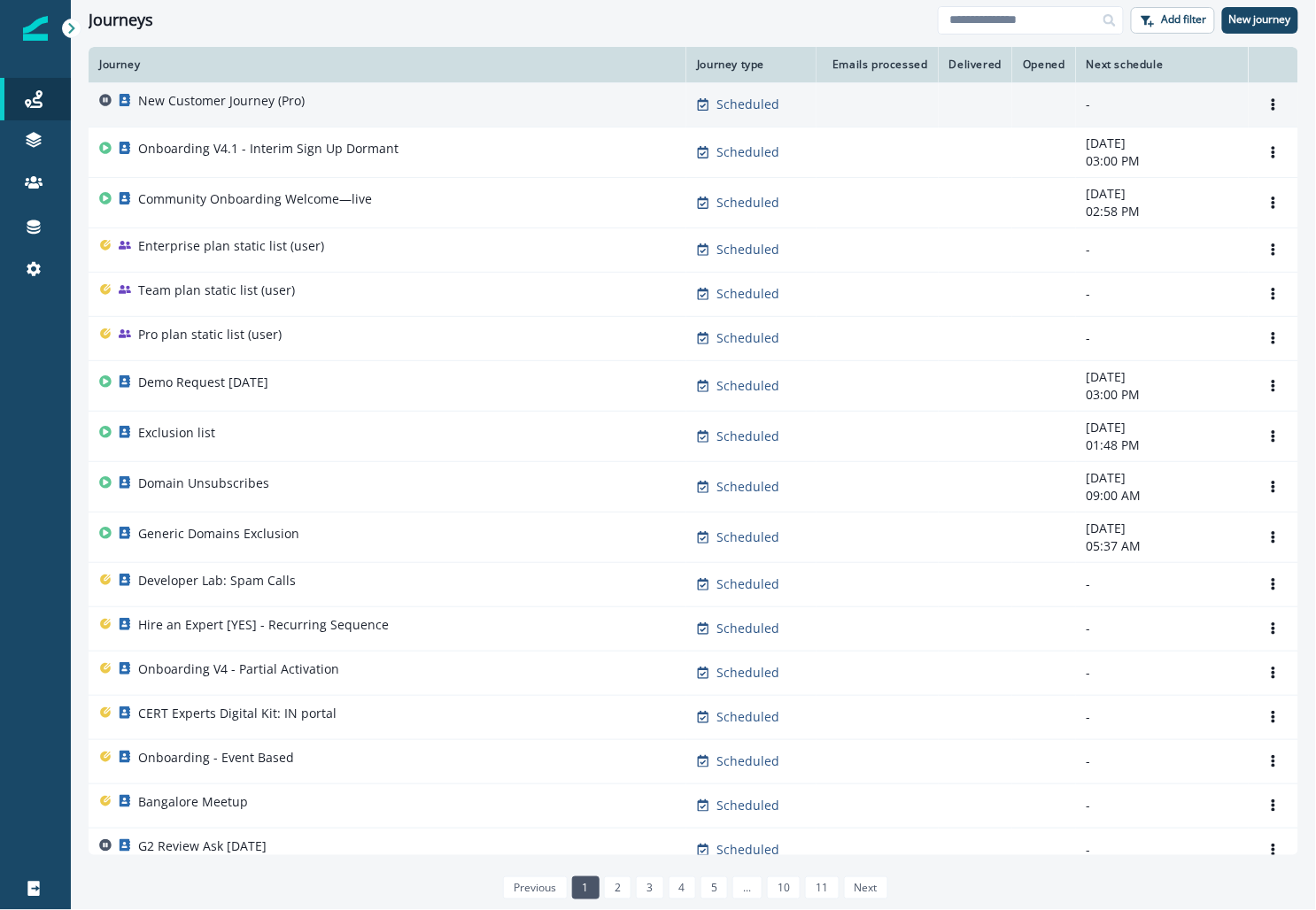
click at [186, 104] on p "New Customer Journey (Pro)" at bounding box center [221, 100] width 167 height 18
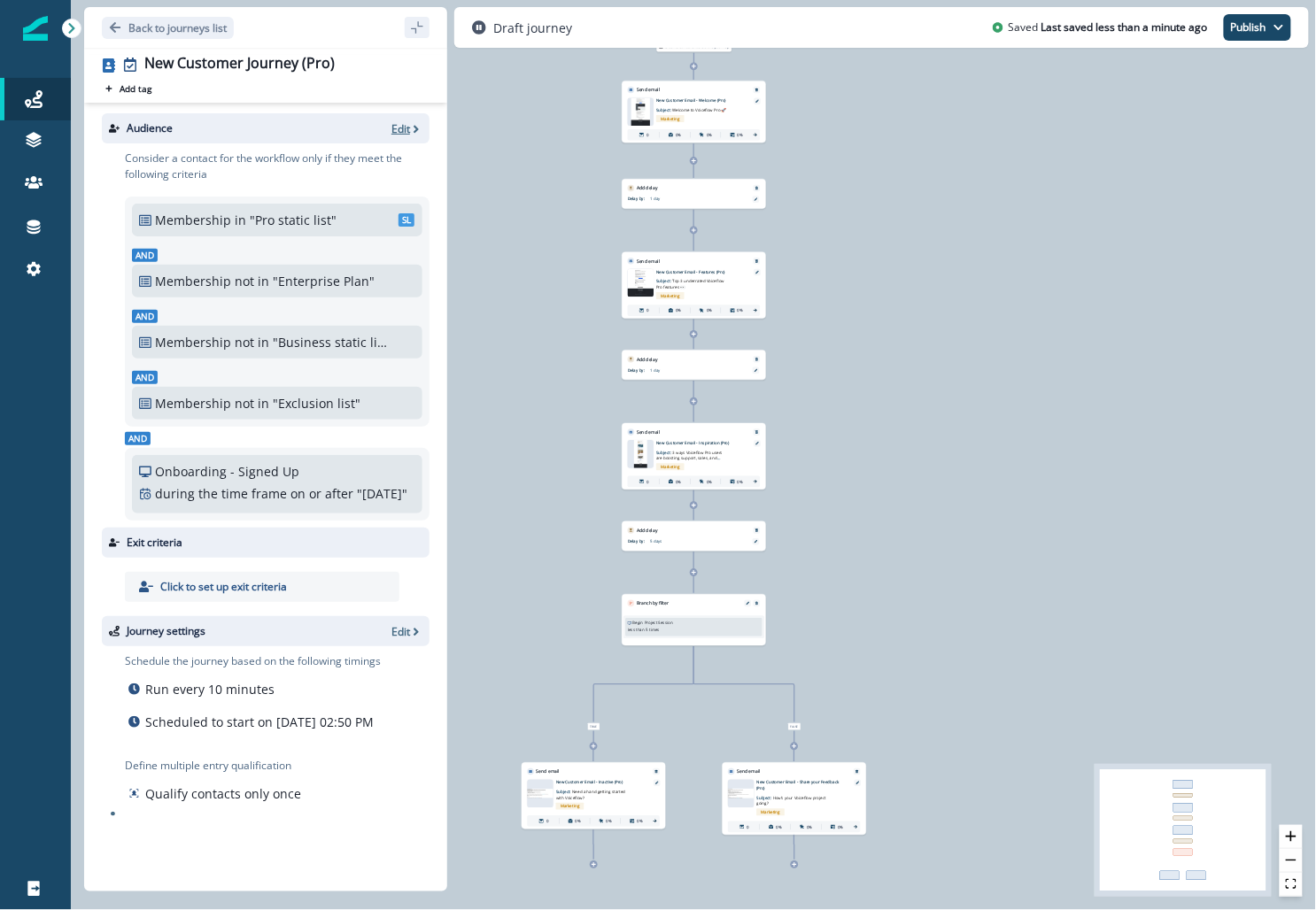
click at [394, 134] on p "Edit" at bounding box center [401, 129] width 18 height 15
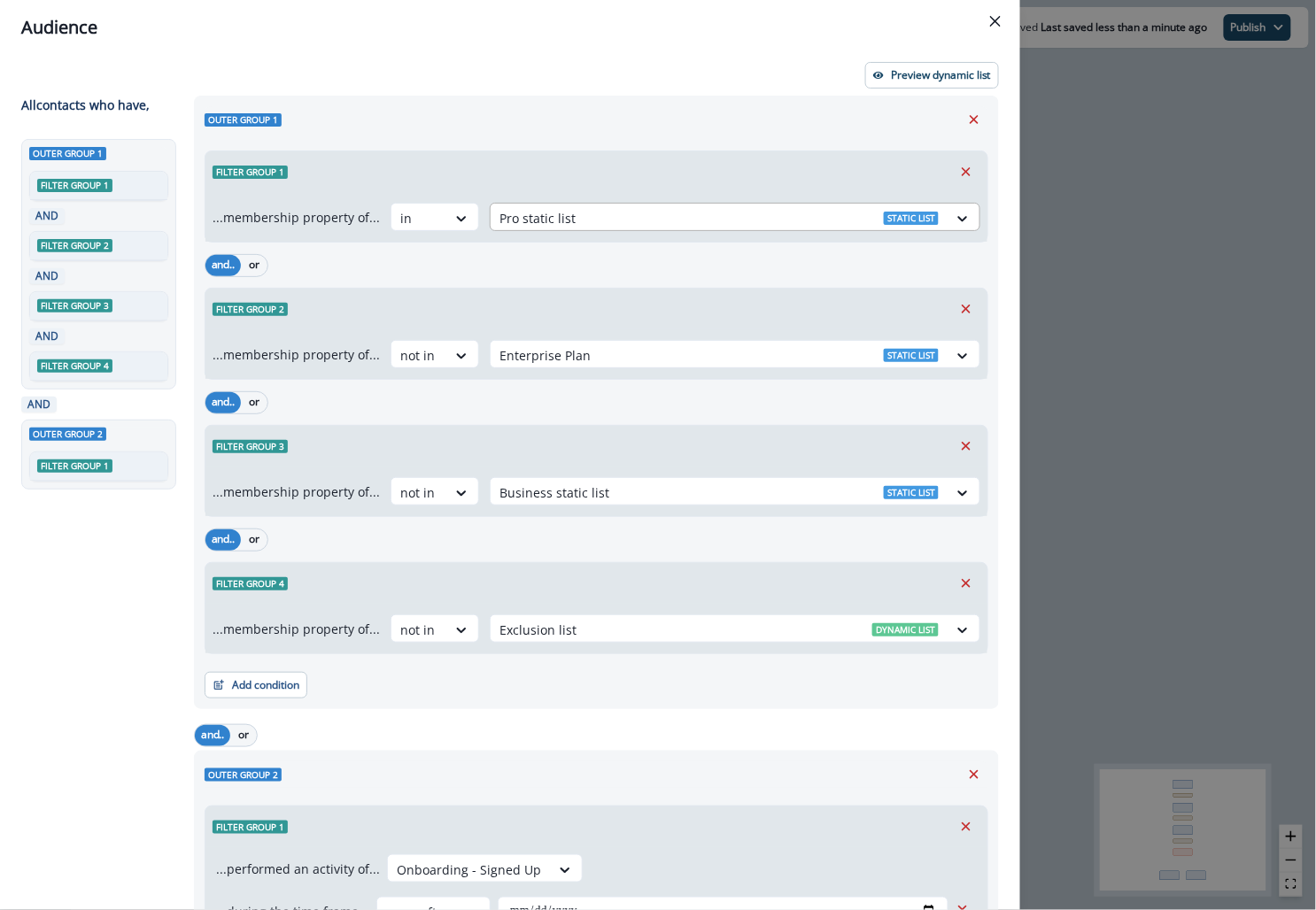
click at [528, 210] on div at bounding box center [719, 219] width 439 height 22
click at [536, 161] on div "Filter group 1" at bounding box center [597, 171] width 782 height 41
click at [963, 69] on p "Preview dynamic list" at bounding box center [941, 75] width 101 height 12
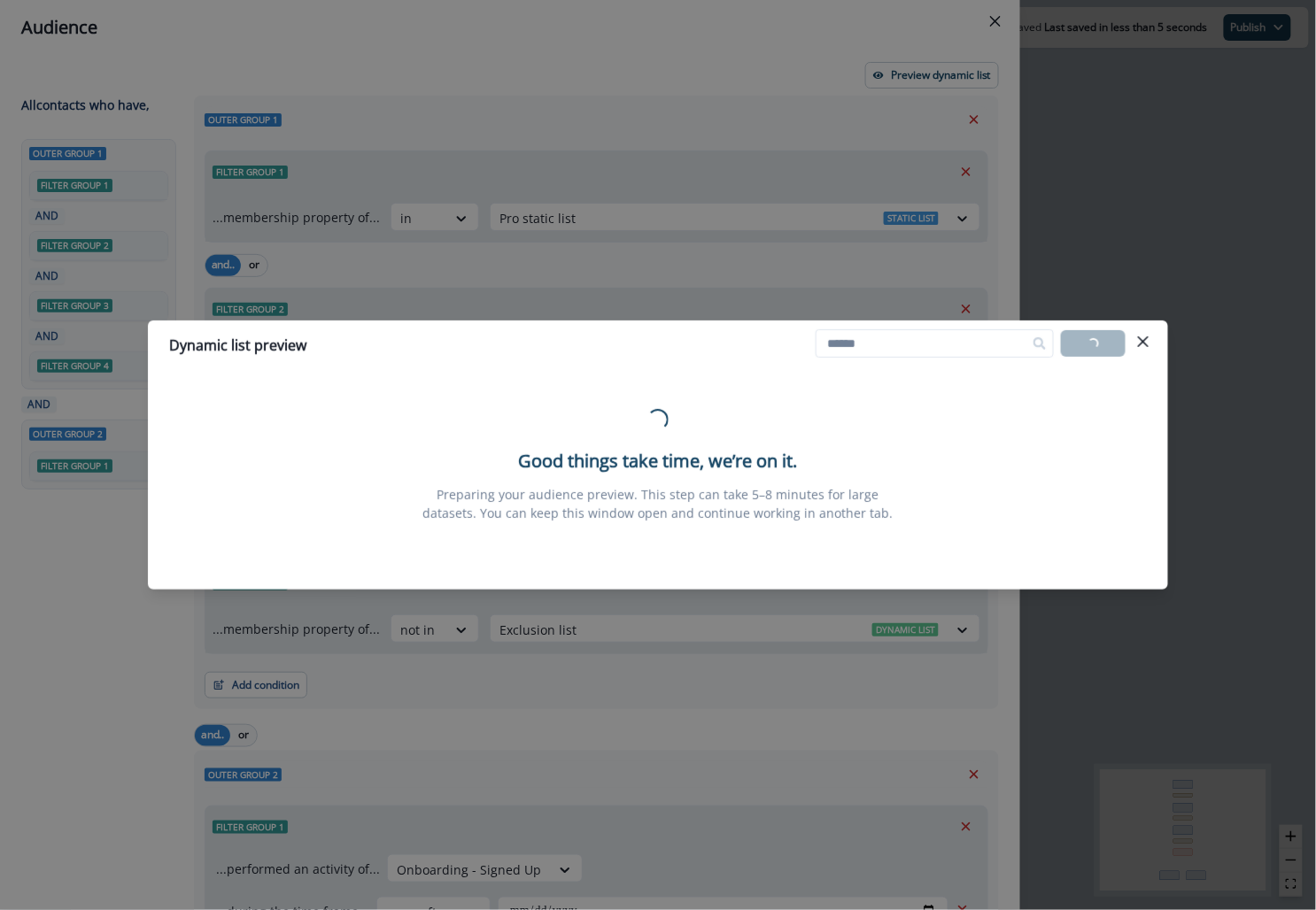
click at [1107, 223] on div "Dynamic list preview Loading... Export list Loading... Good things take time, w…" at bounding box center [658, 455] width 1316 height 910
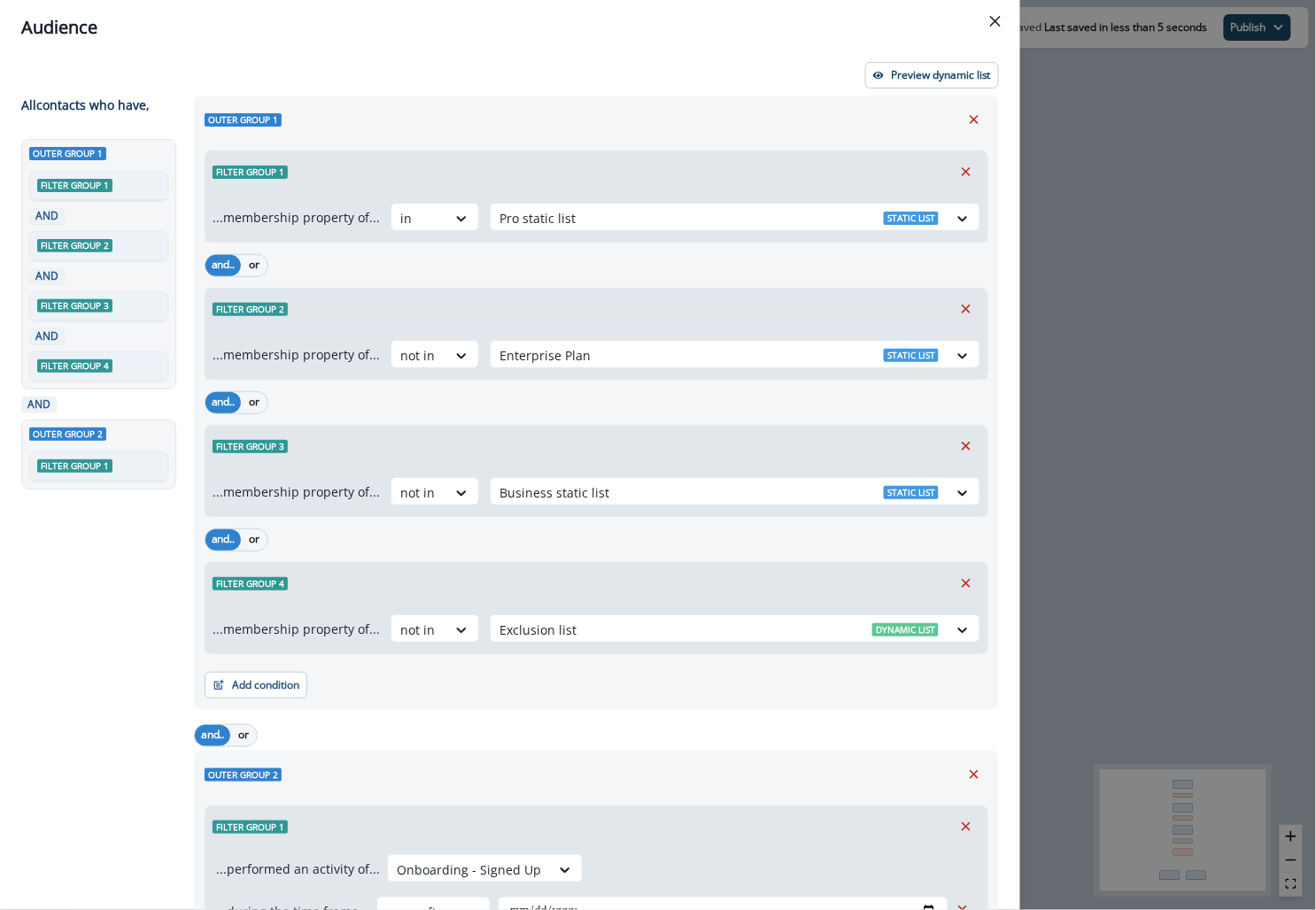
scroll to position [172, 0]
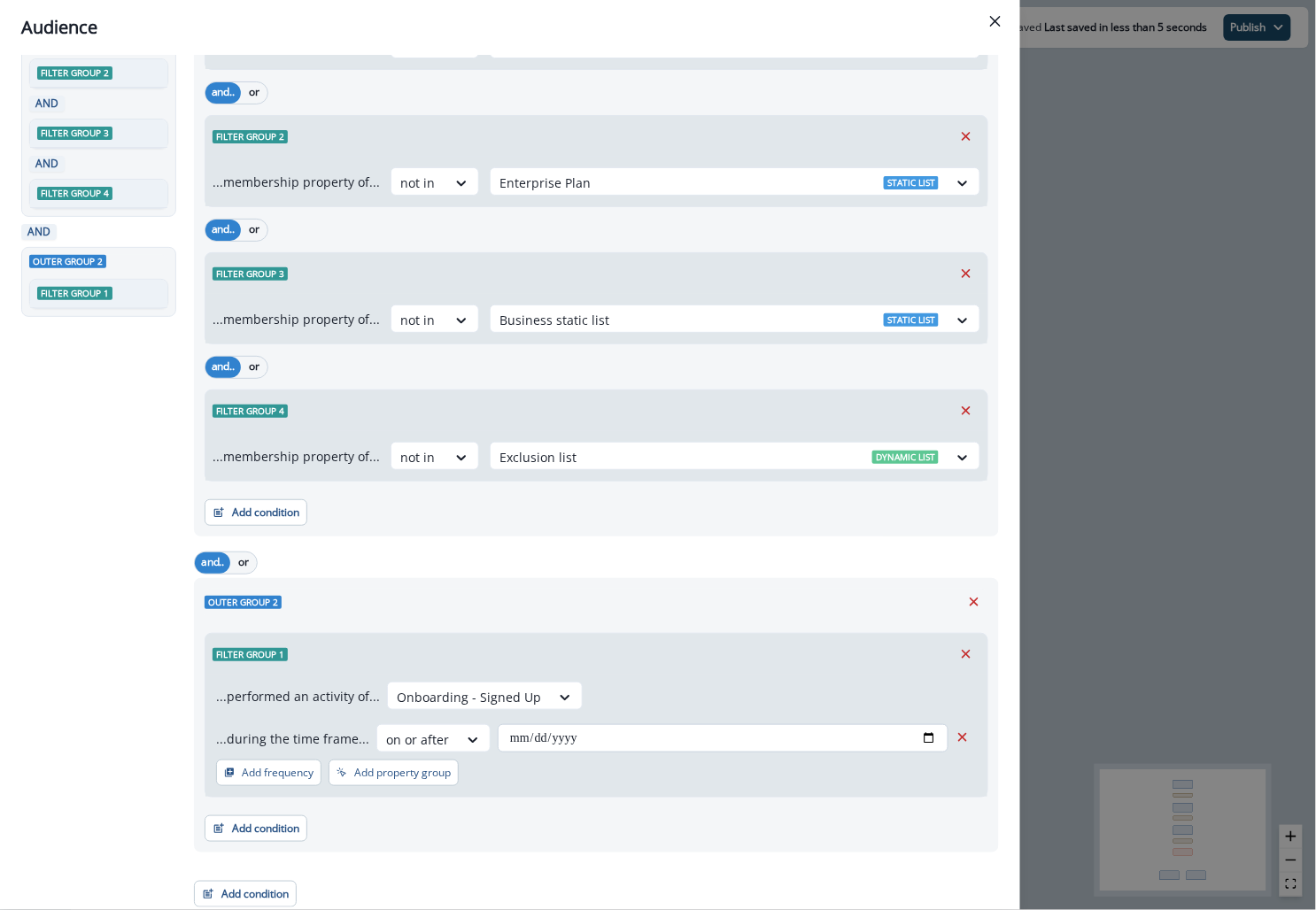
click at [645, 725] on input "**********" at bounding box center [723, 739] width 451 height 29
click at [925, 731] on input "**********" at bounding box center [723, 739] width 451 height 29
type input "**********"
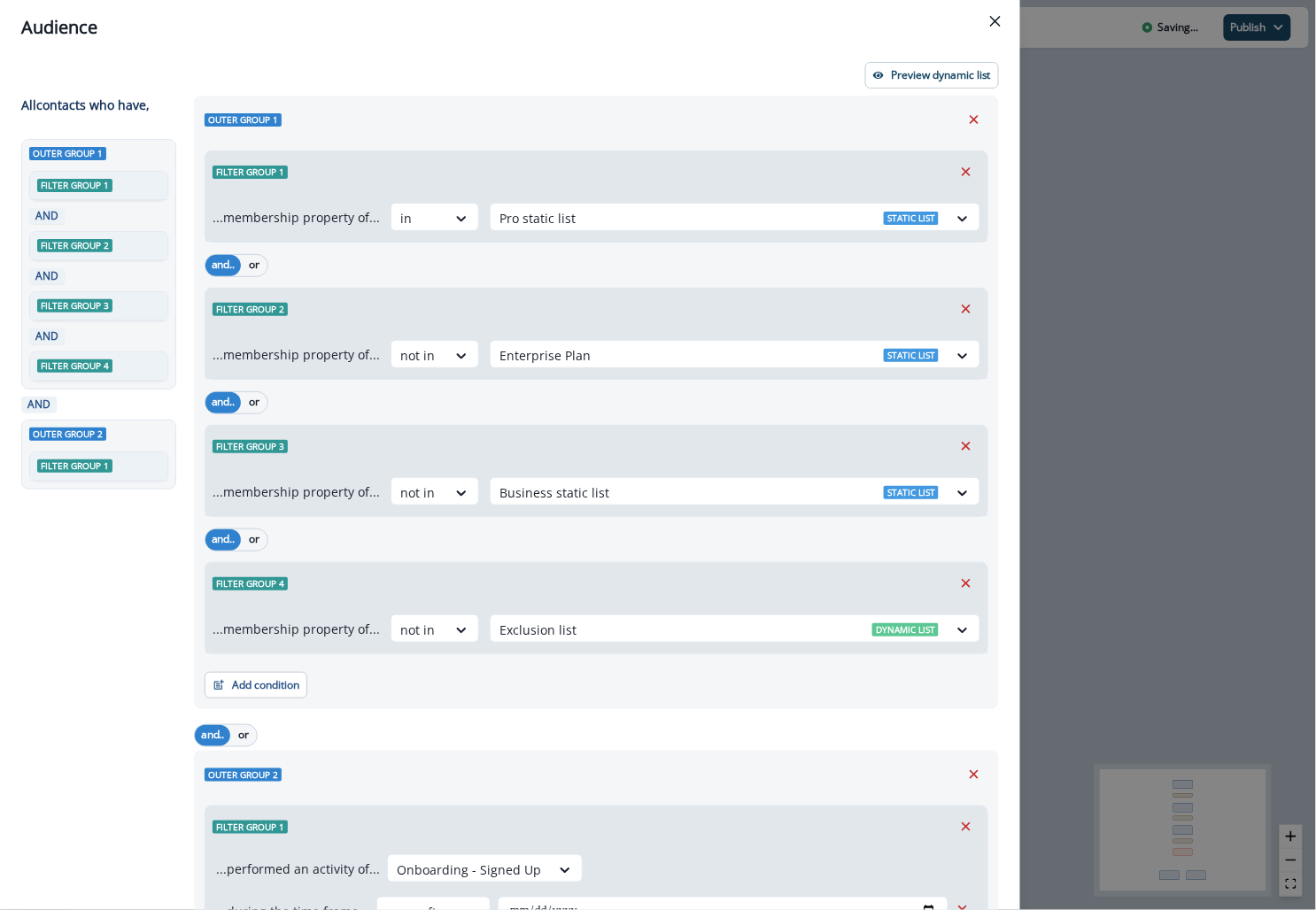
click at [1126, 313] on div "**********" at bounding box center [658, 455] width 1316 height 910
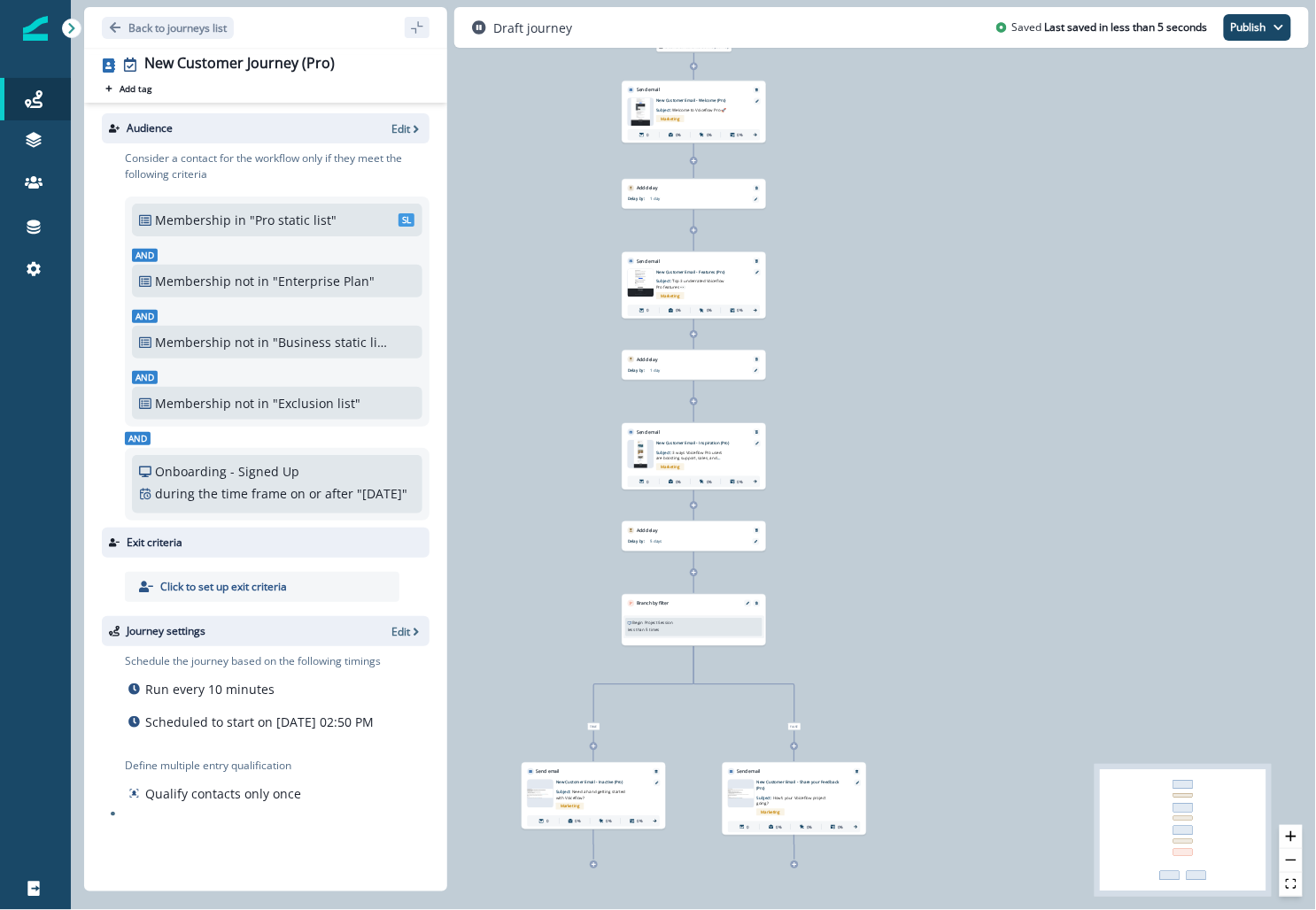
click at [397, 119] on div "Audience Edit" at bounding box center [265, 128] width 327 height 30
click at [396, 130] on p "Edit" at bounding box center [401, 129] width 18 height 15
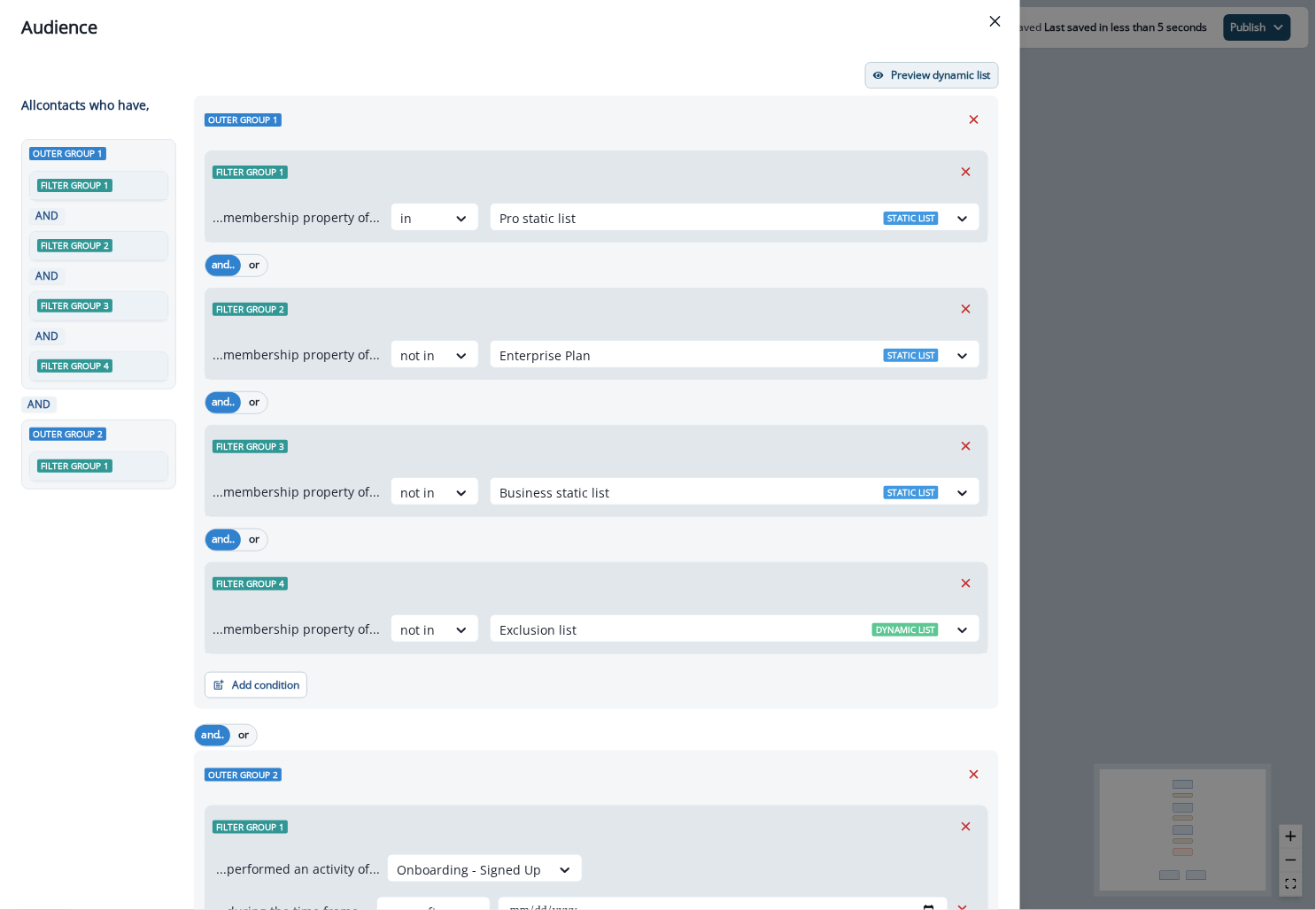
click at [910, 77] on p "Preview dynamic list" at bounding box center [941, 75] width 101 height 12
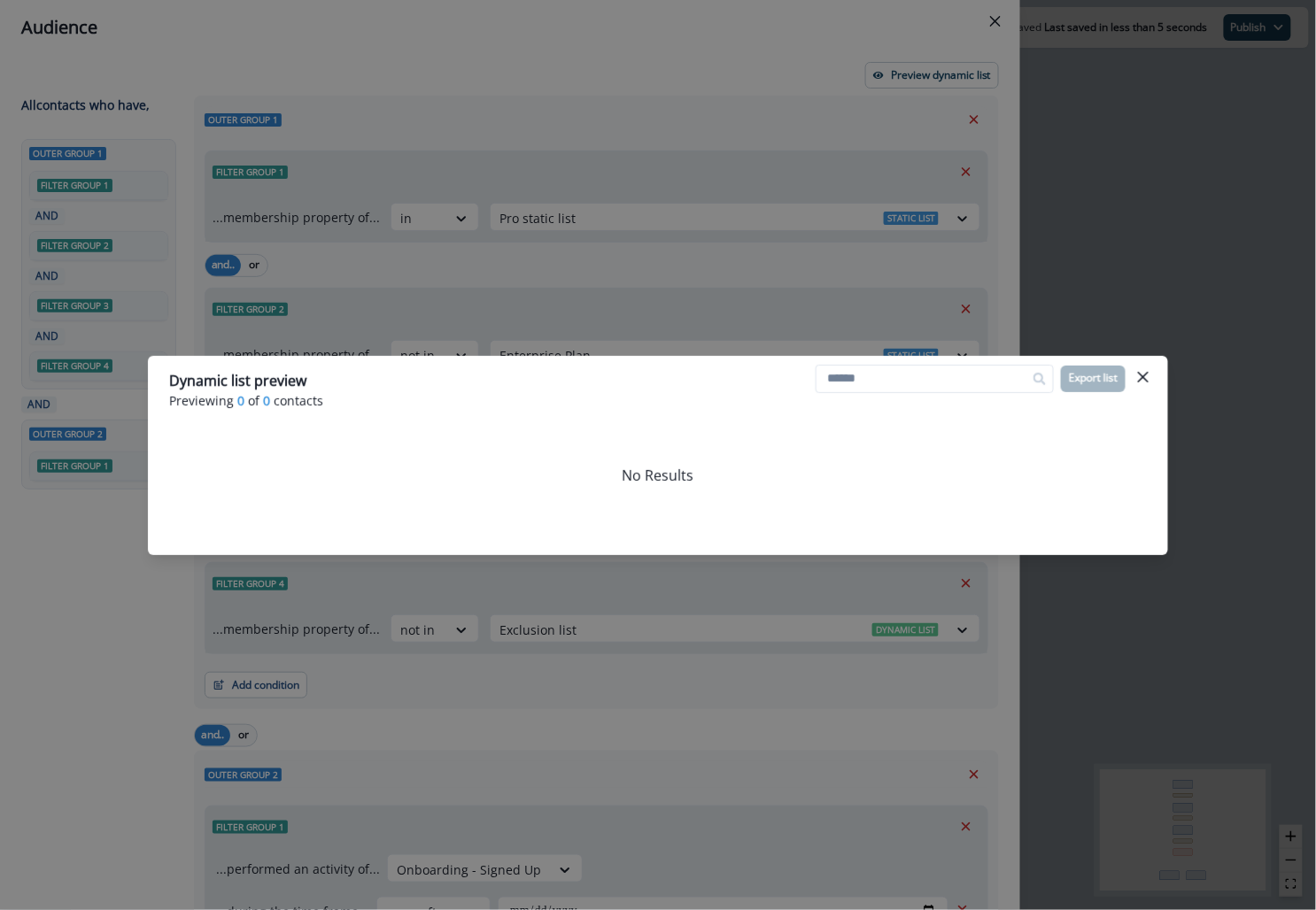
click at [974, 286] on div "Dynamic list preview Previewing 0 of 0 contacts Export list No Results" at bounding box center [658, 455] width 1316 height 910
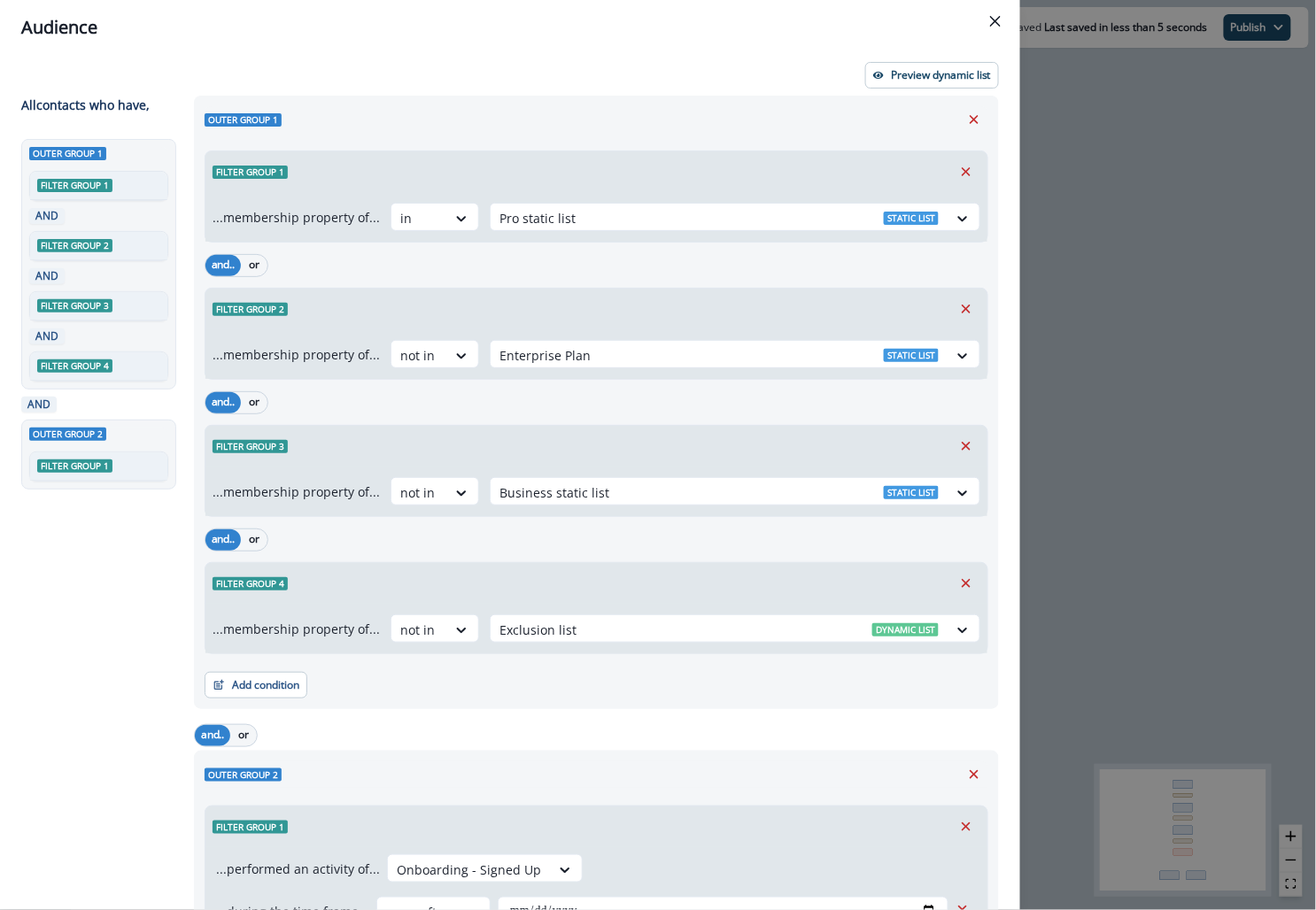
click at [1074, 372] on div "**********" at bounding box center [658, 455] width 1316 height 910
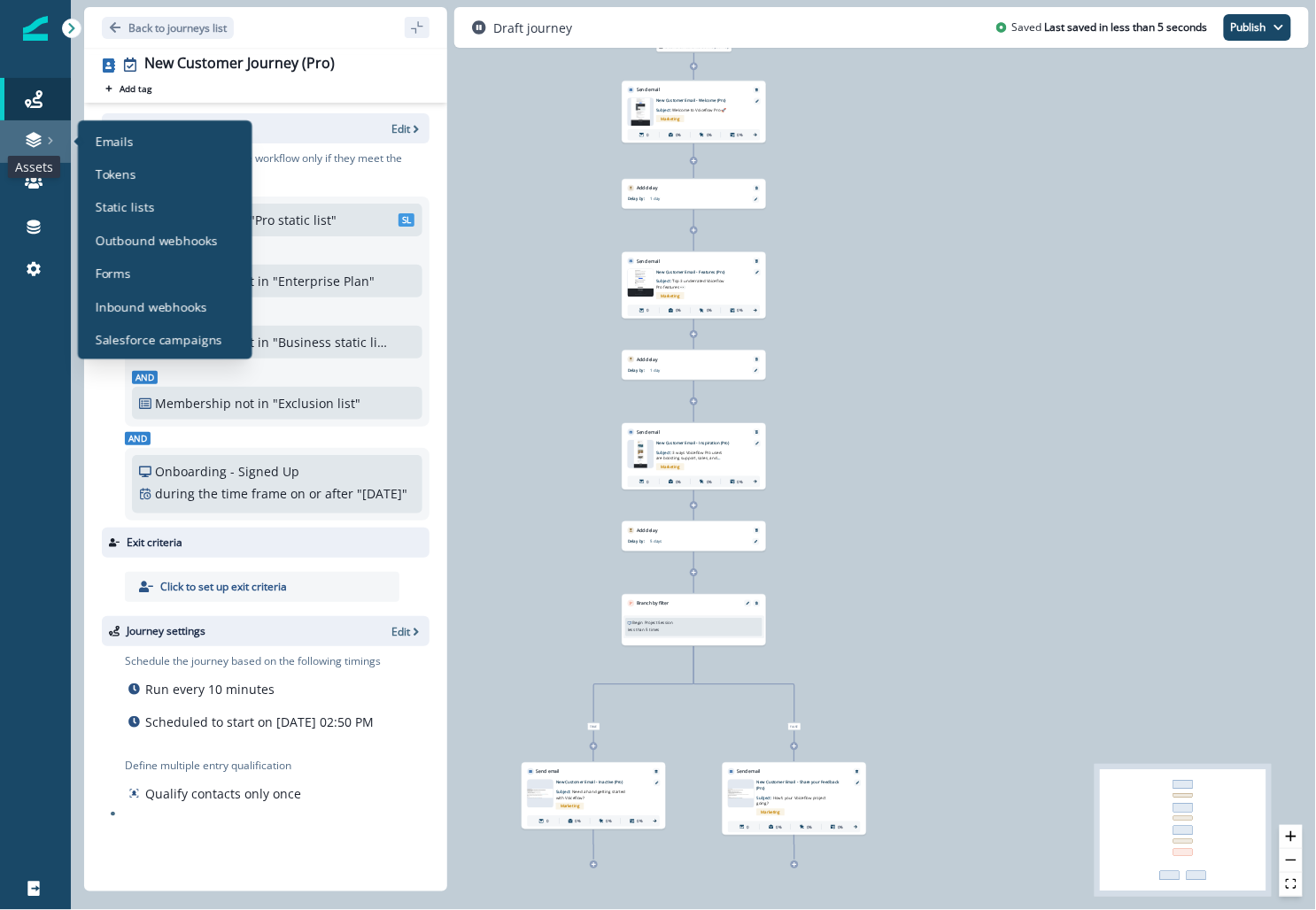
click at [35, 136] on icon at bounding box center [33, 136] width 15 height 9
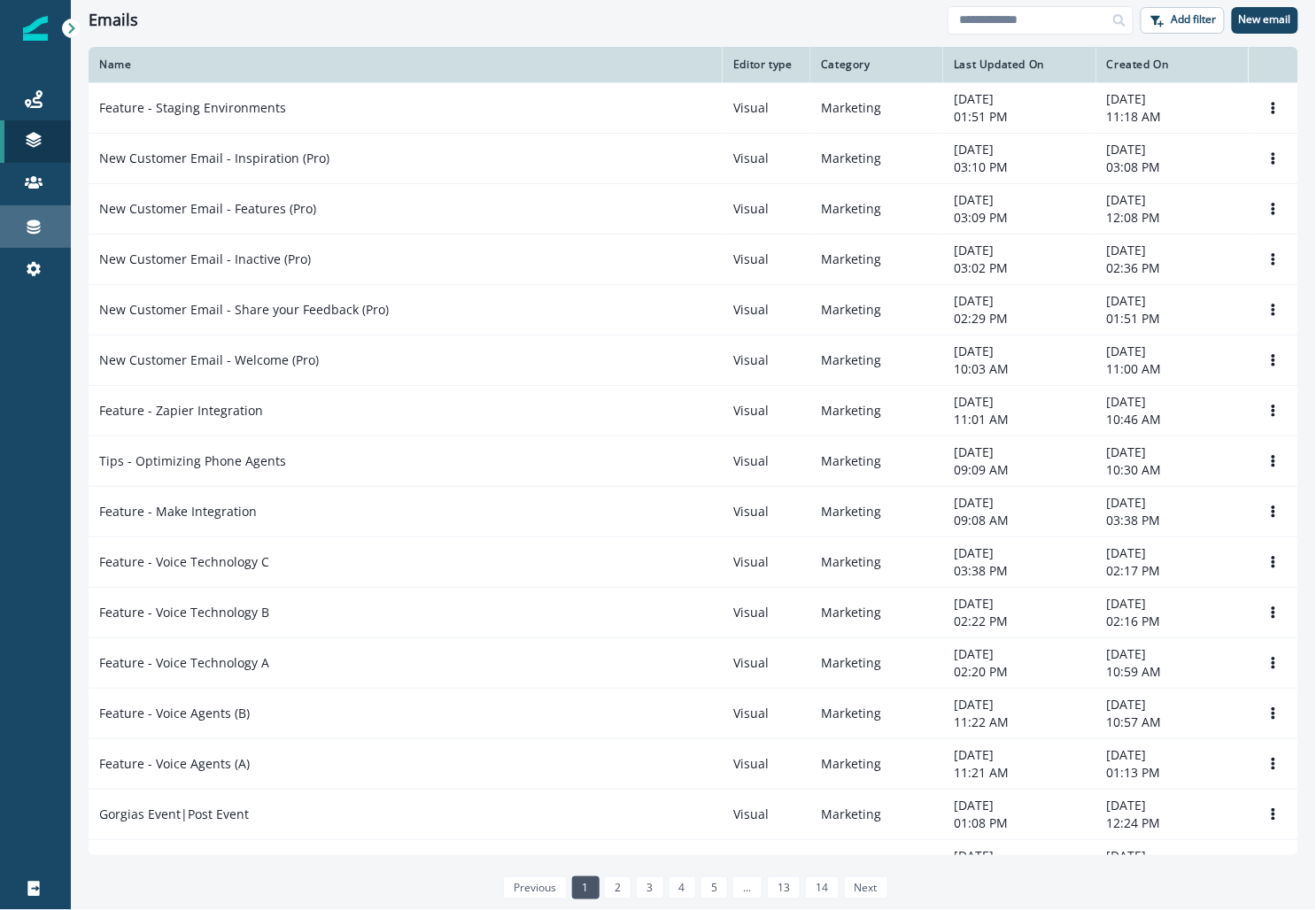
click at [48, 219] on div "Connections" at bounding box center [35, 226] width 56 height 21
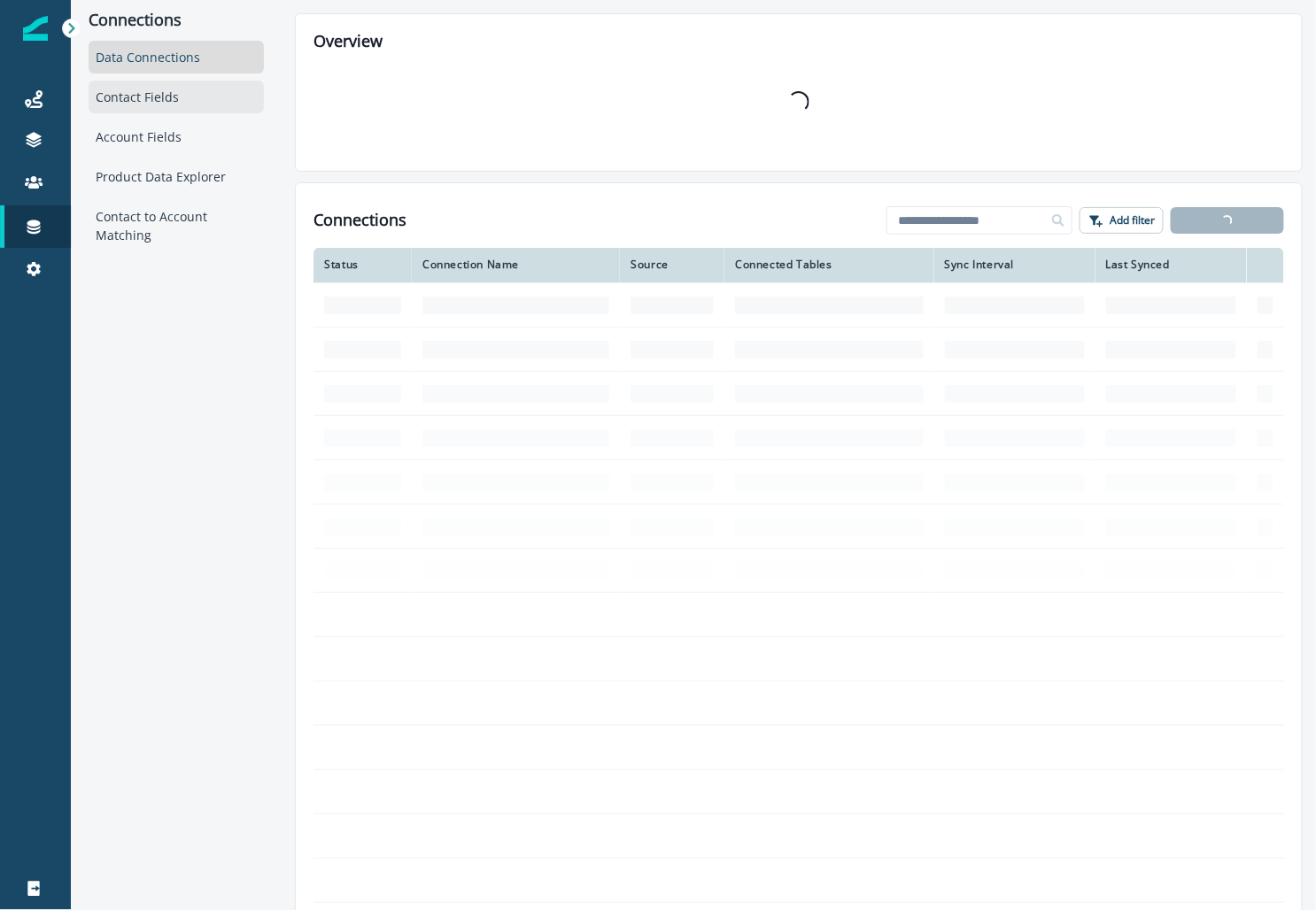
click at [124, 94] on div "Contact Fields" at bounding box center [176, 97] width 175 height 33
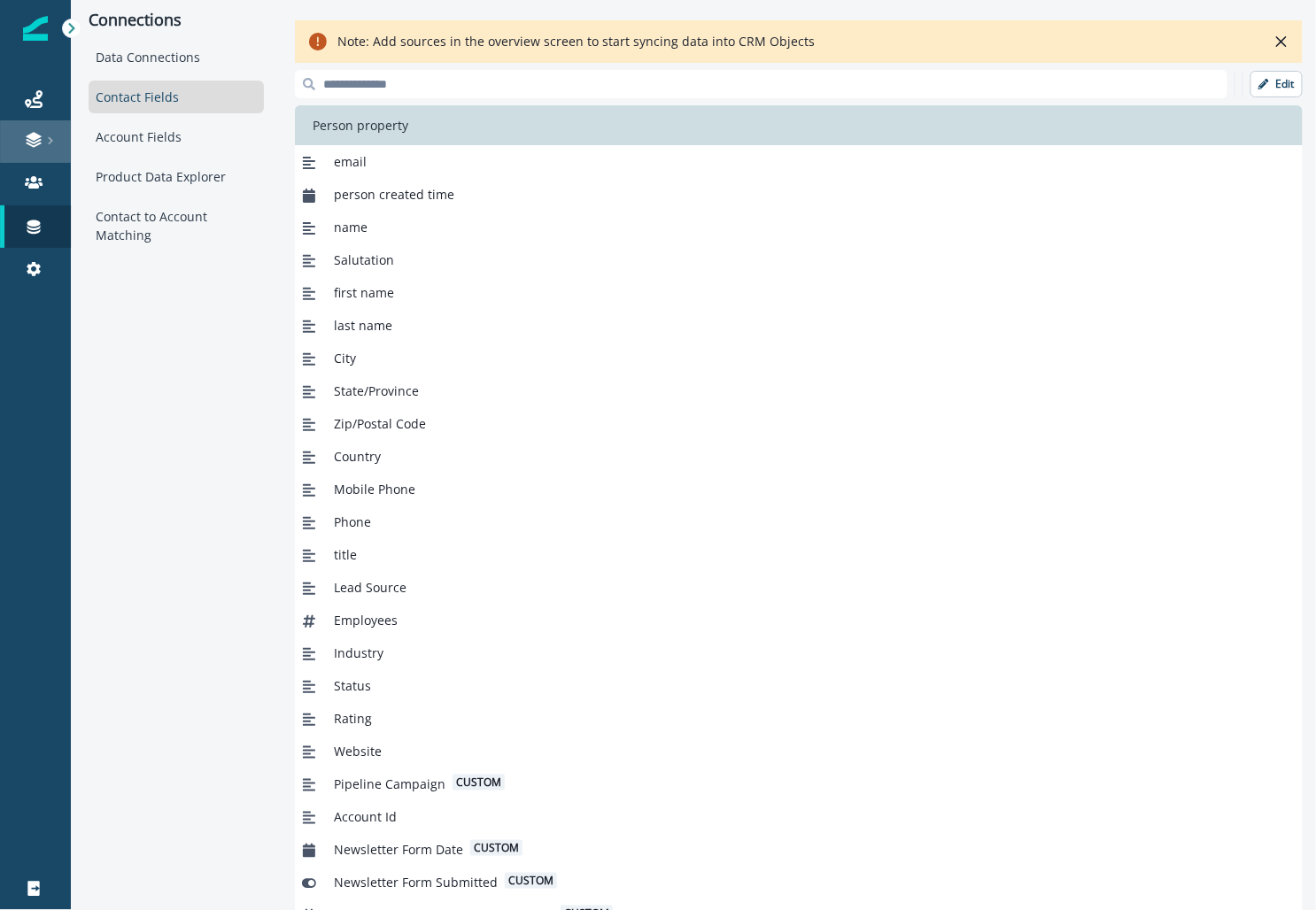
click at [38, 156] on link at bounding box center [35, 142] width 71 height 42
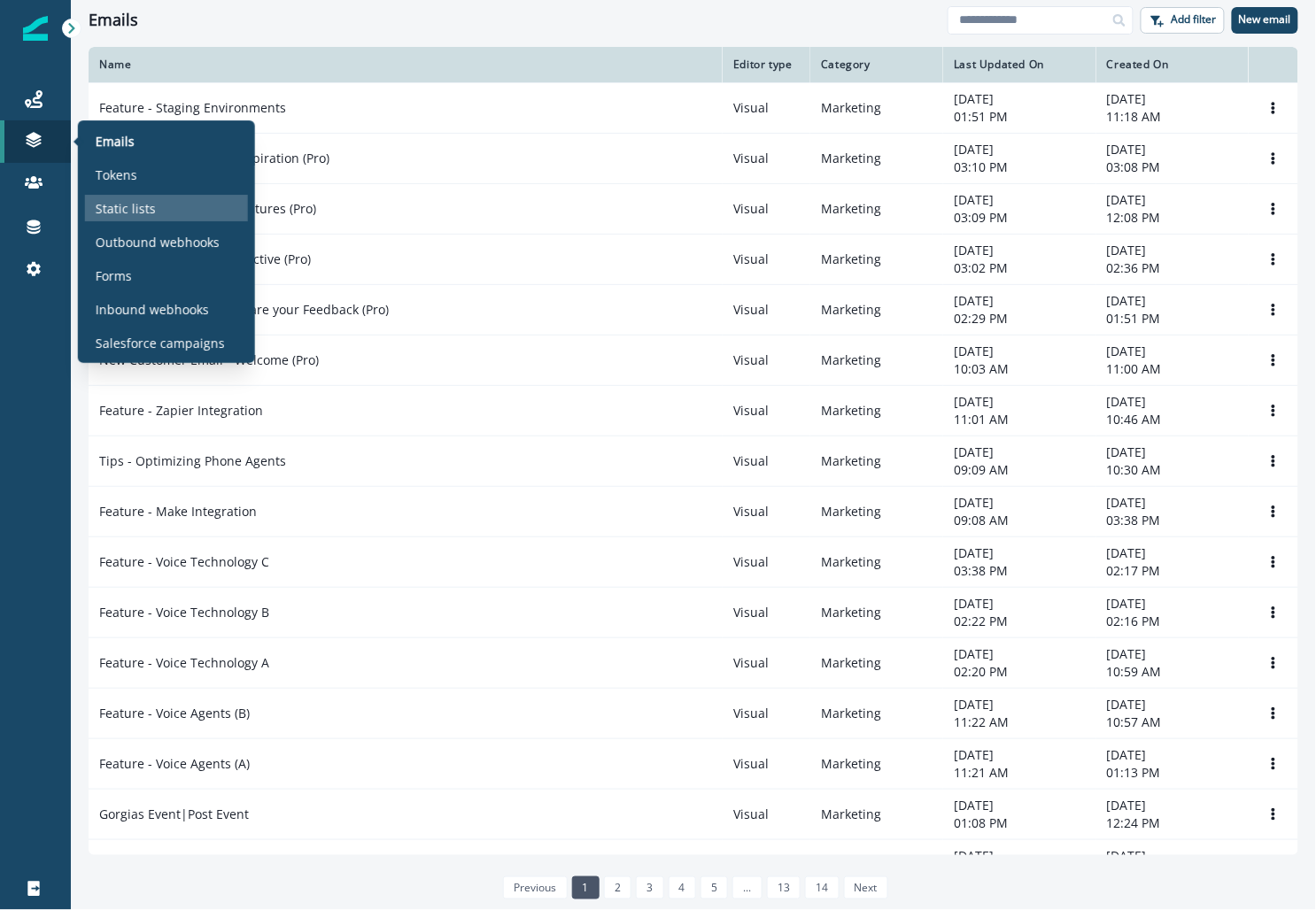
click at [127, 203] on p "Static lists" at bounding box center [125, 208] width 60 height 18
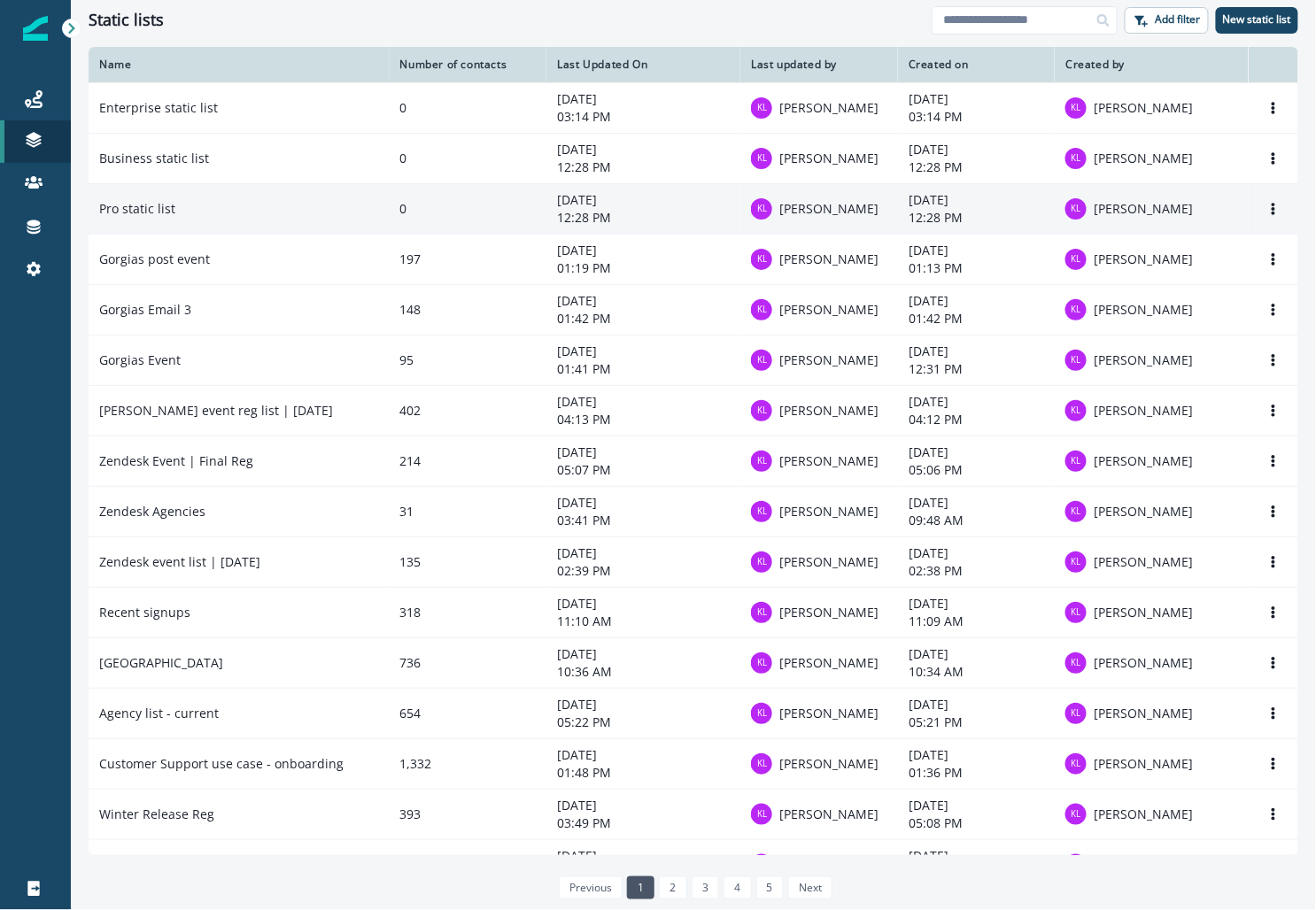
click at [369, 197] on td "Pro static list" at bounding box center [239, 208] width 302 height 51
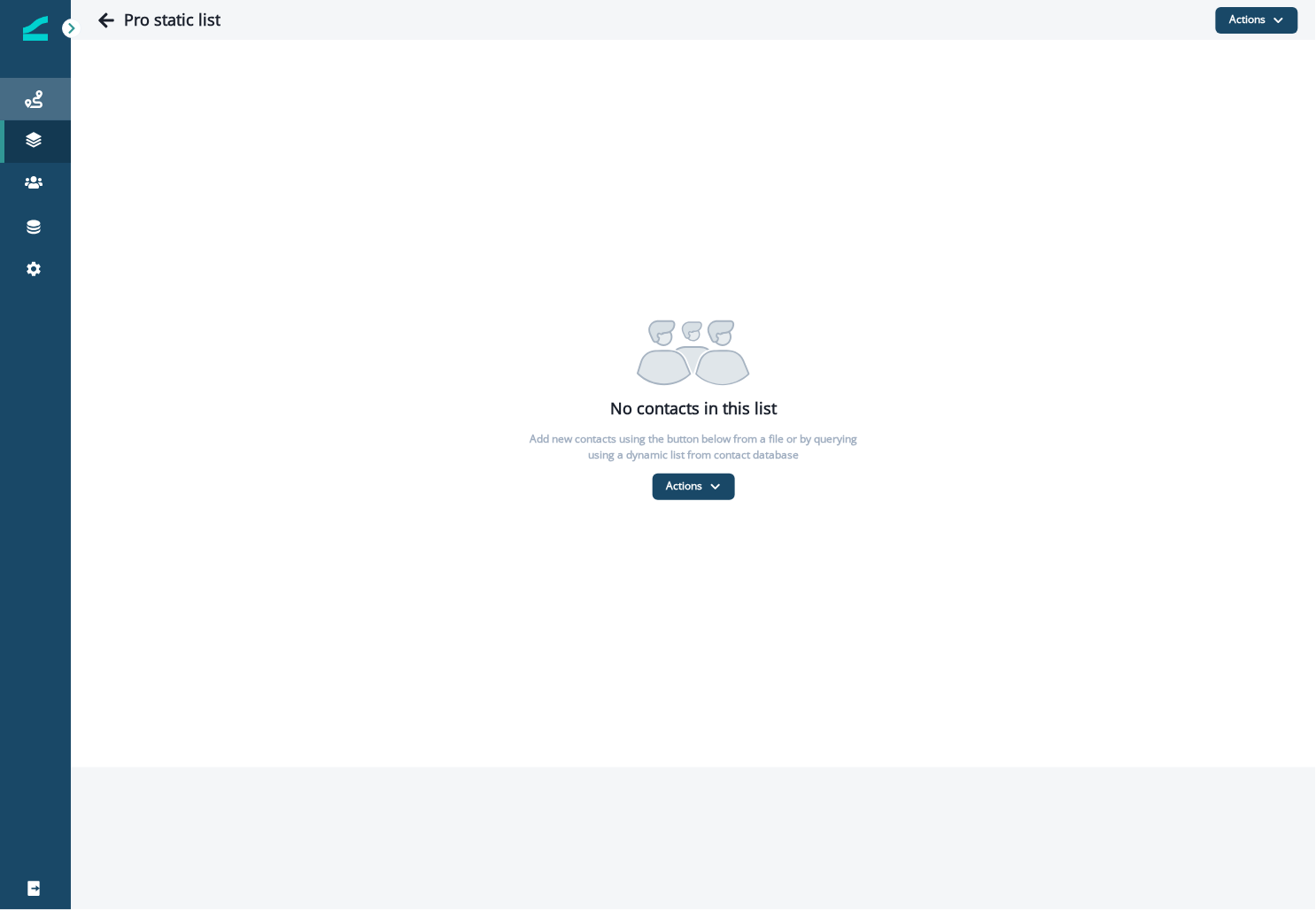
click at [43, 112] on link "Journeys" at bounding box center [35, 100] width 71 height 42
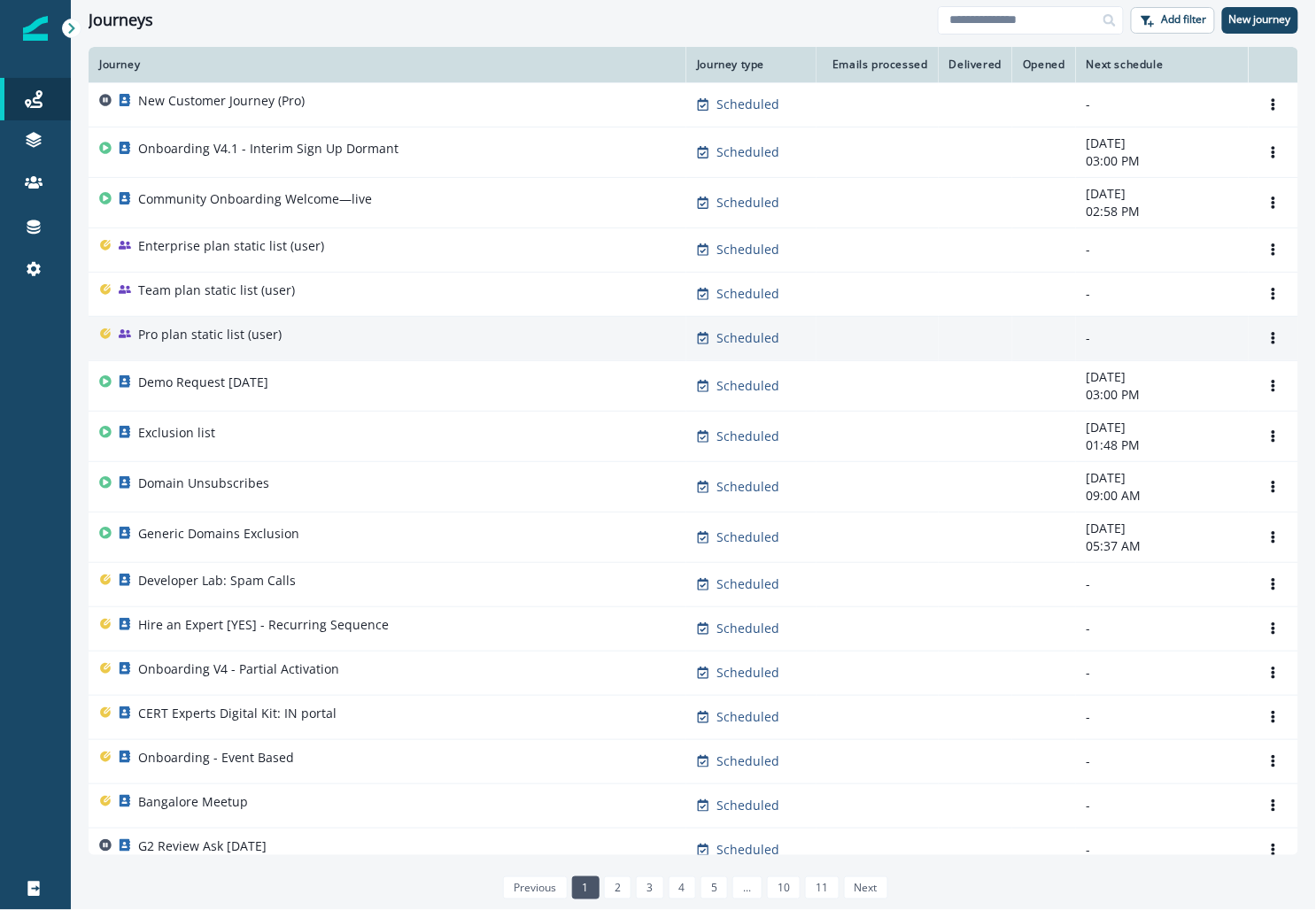
click at [206, 337] on p "Pro plan static list (user)" at bounding box center [210, 334] width 144 height 18
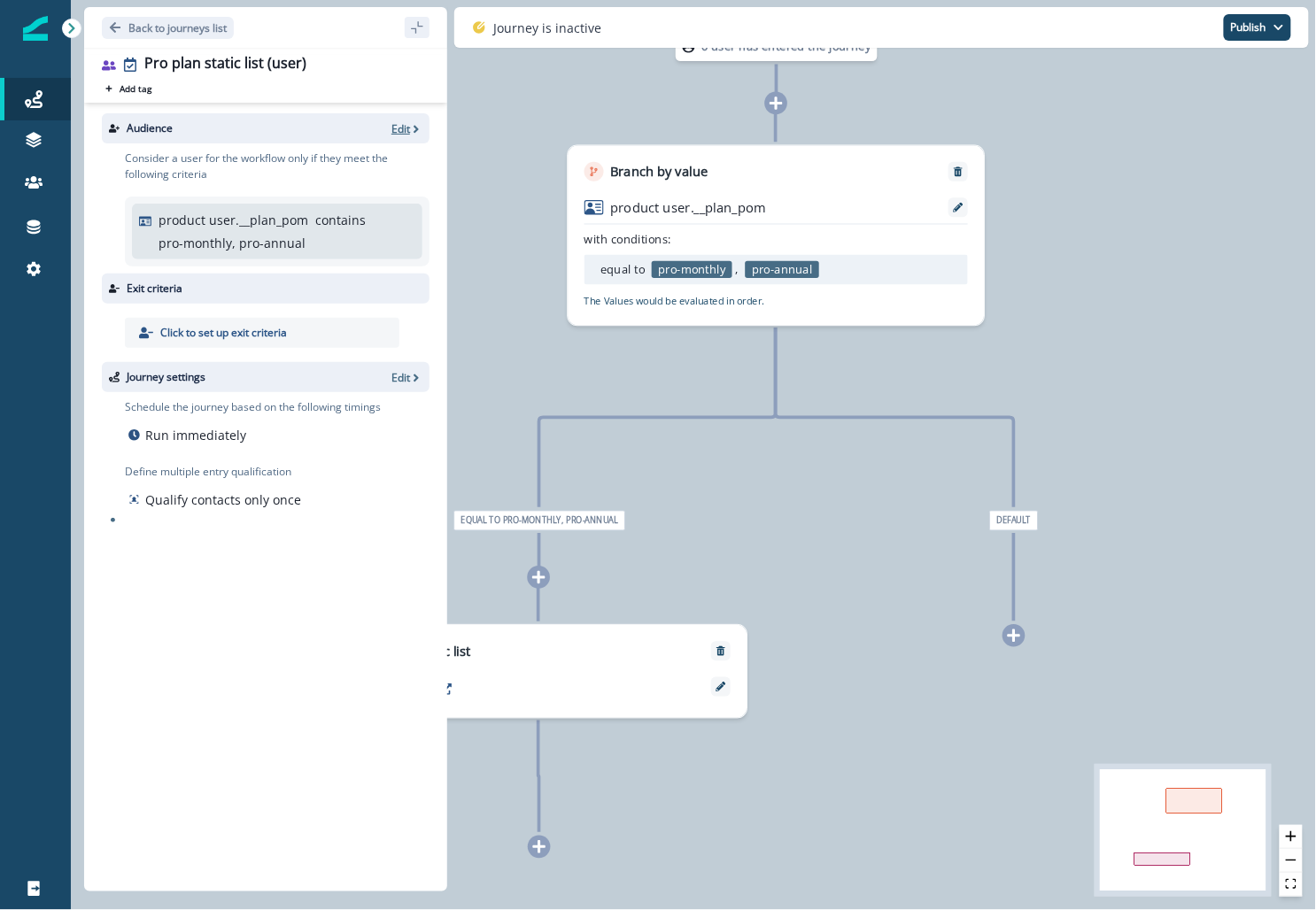
click at [408, 128] on p "Edit" at bounding box center [401, 129] width 18 height 15
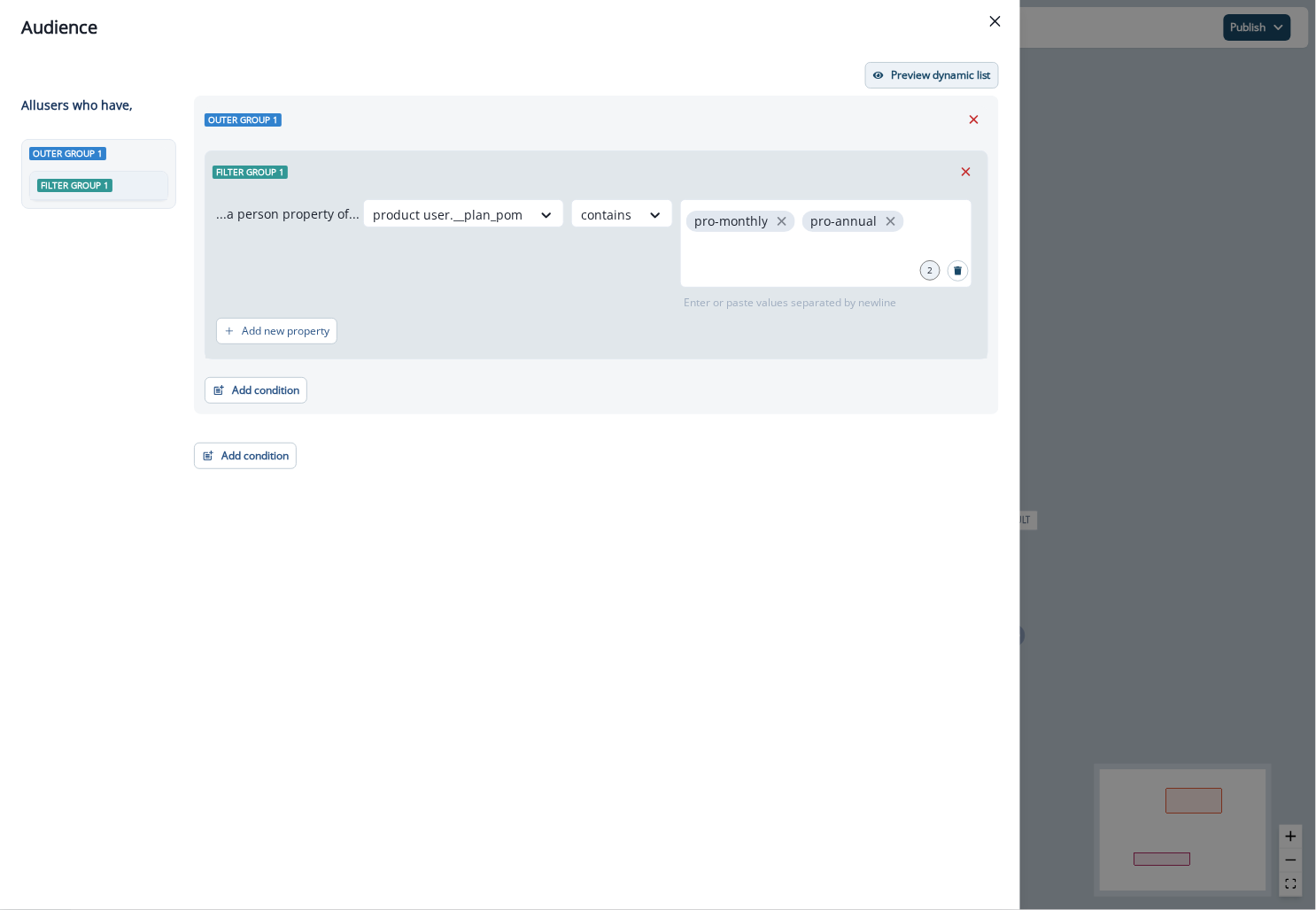
click at [931, 82] on button "Preview dynamic list" at bounding box center [931, 75] width 134 height 27
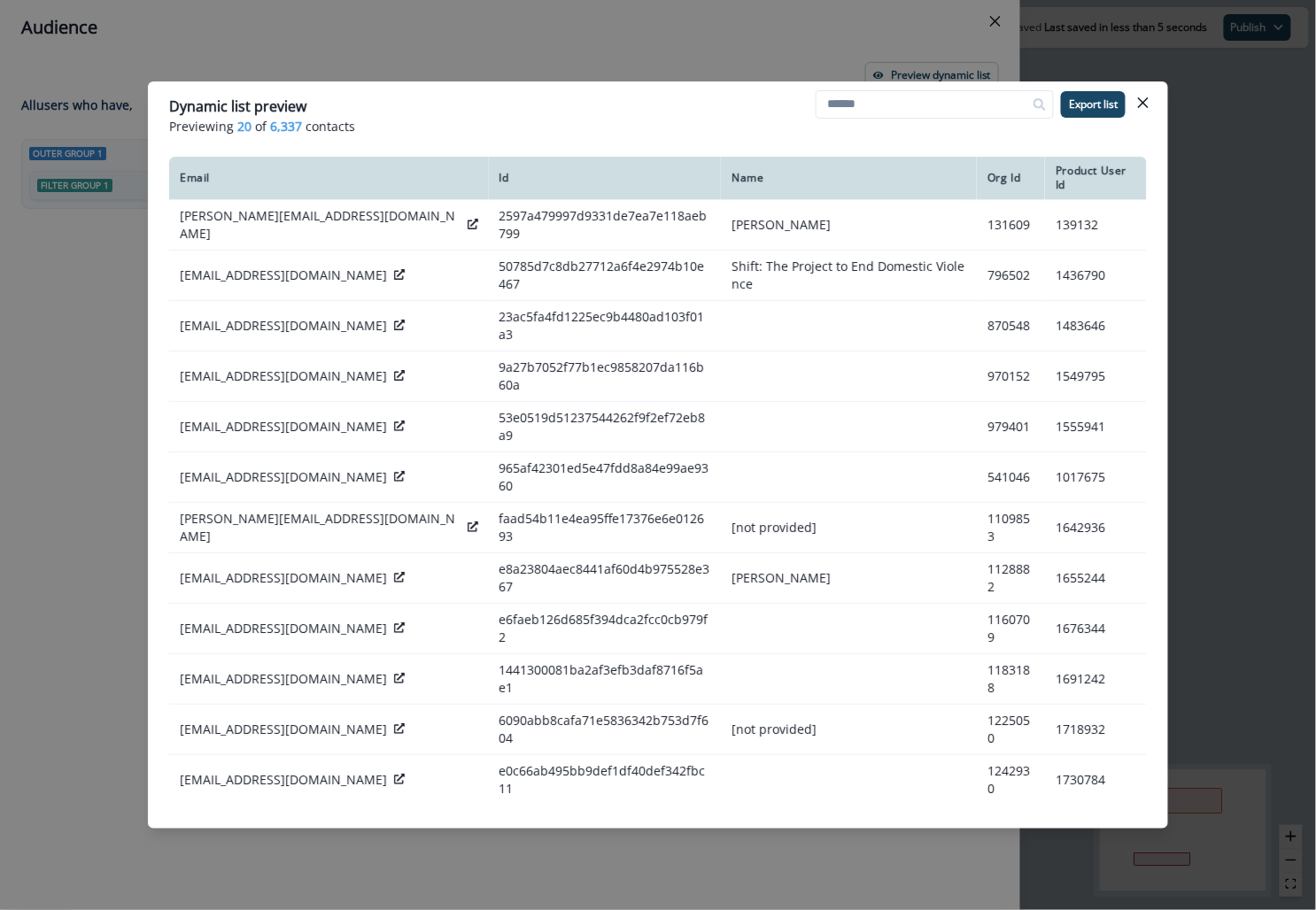
click at [1127, 88] on header "Dynamic list preview Previewing 20 of 6,337 contacts Export list" at bounding box center [658, 115] width 1020 height 68
click at [1144, 100] on icon "Close" at bounding box center [1144, 103] width 11 height 11
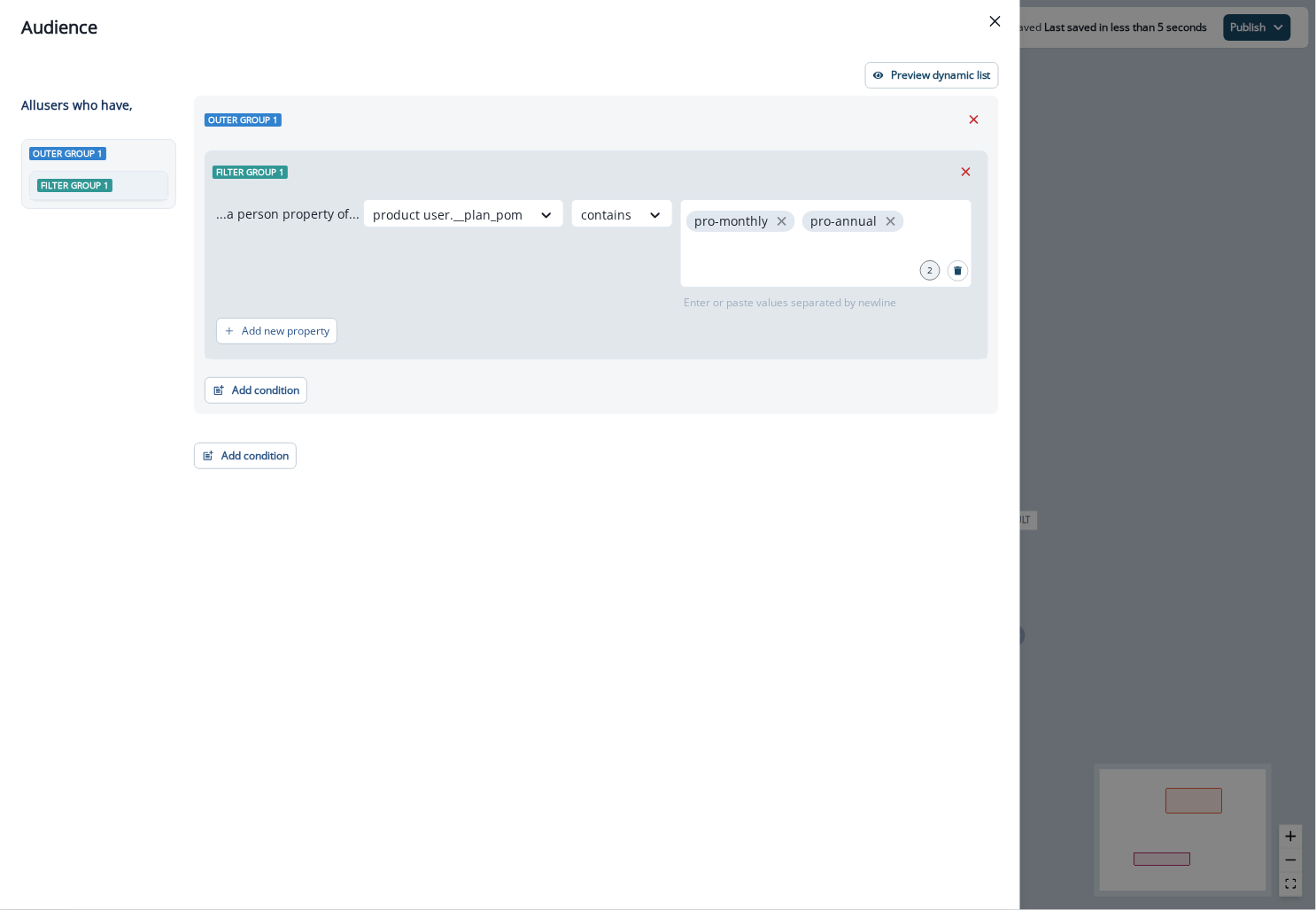
click at [1135, 164] on div "Audience Preview dynamic list All user s who have, Outer group 1 Filter group 1…" at bounding box center [658, 455] width 1316 height 910
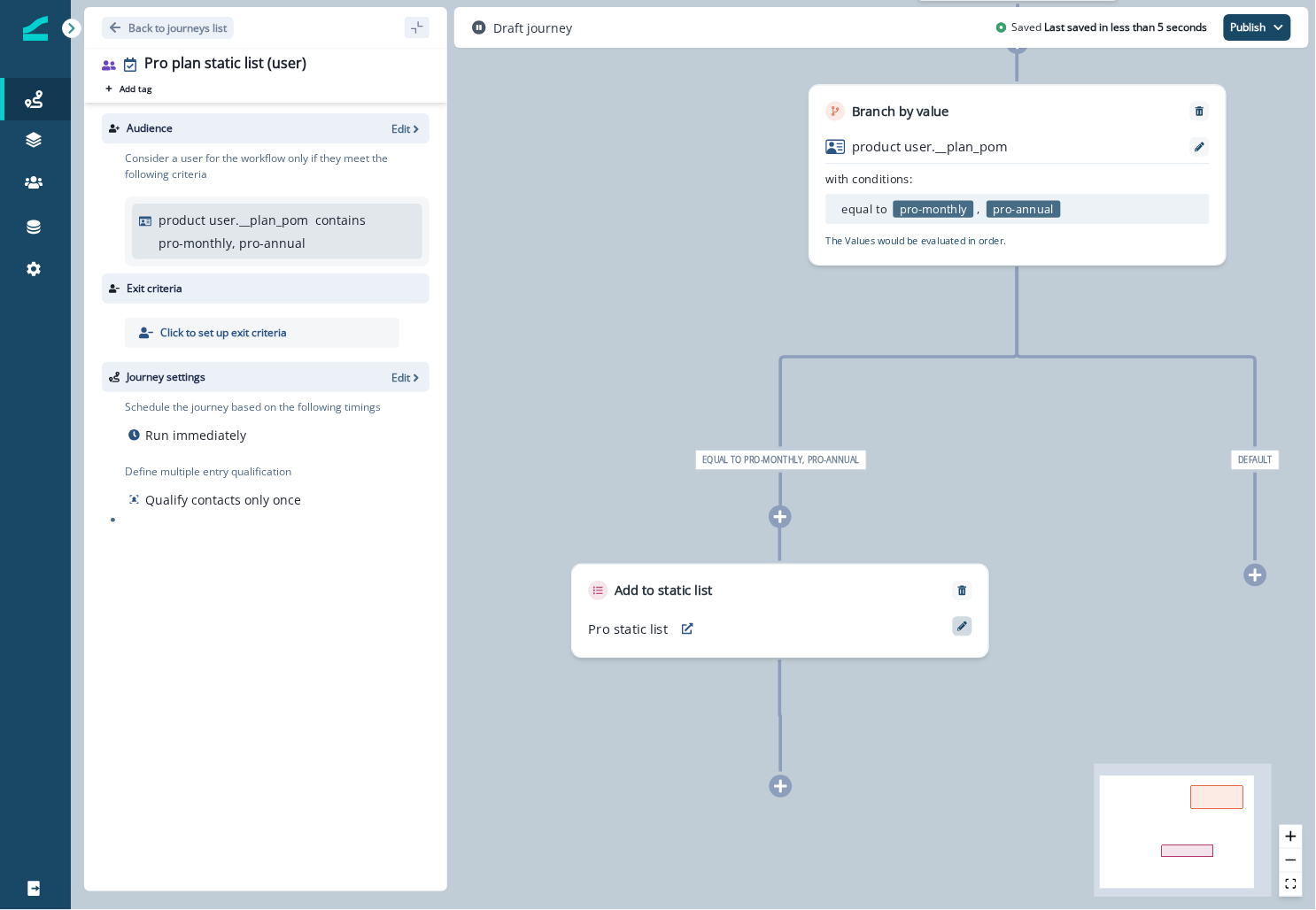
click at [960, 627] on icon at bounding box center [962, 626] width 10 height 10
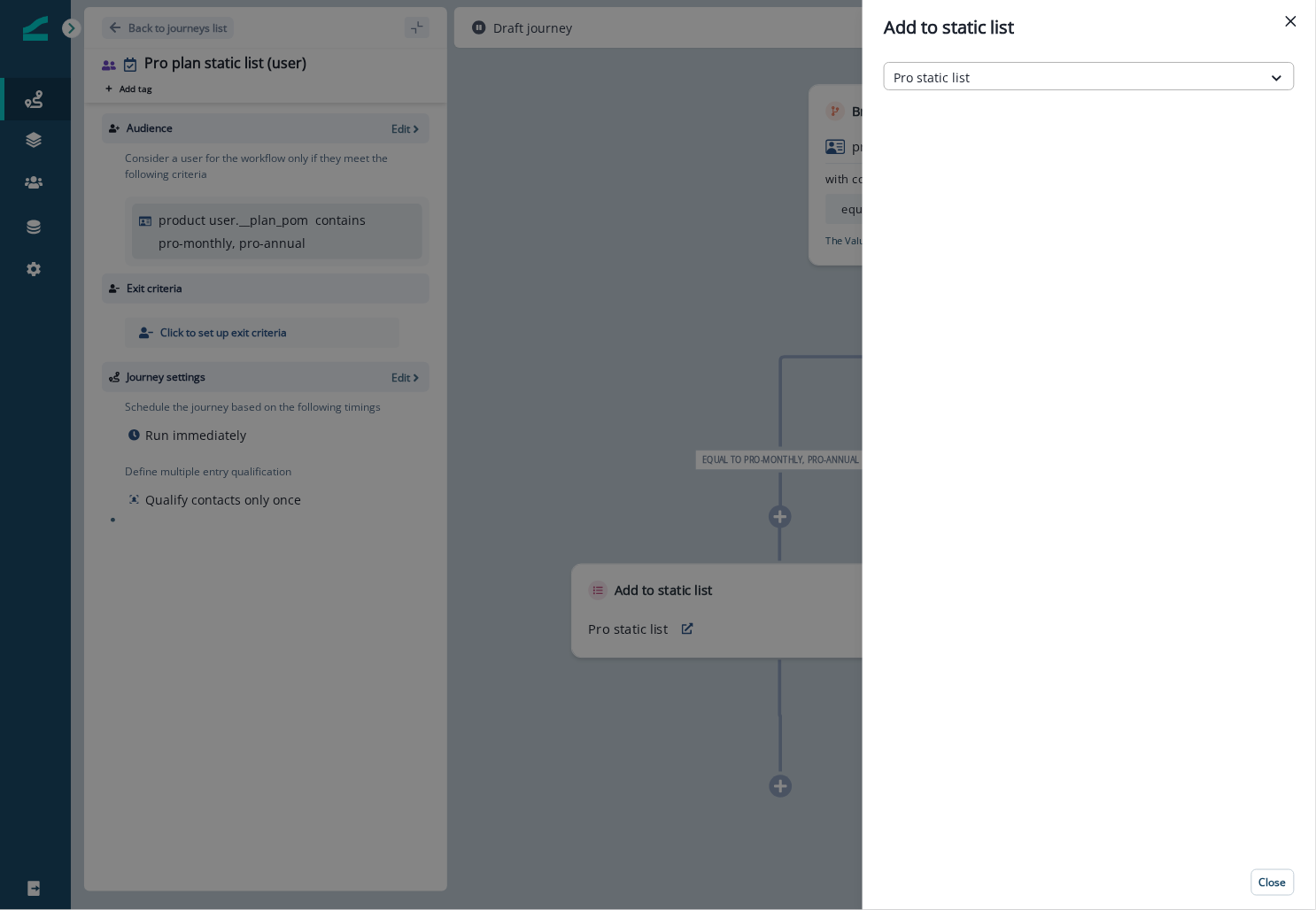
click at [935, 82] on div at bounding box center [1073, 77] width 360 height 22
click at [765, 278] on div "Add to static list Pro static list Close" at bounding box center [658, 455] width 1316 height 910
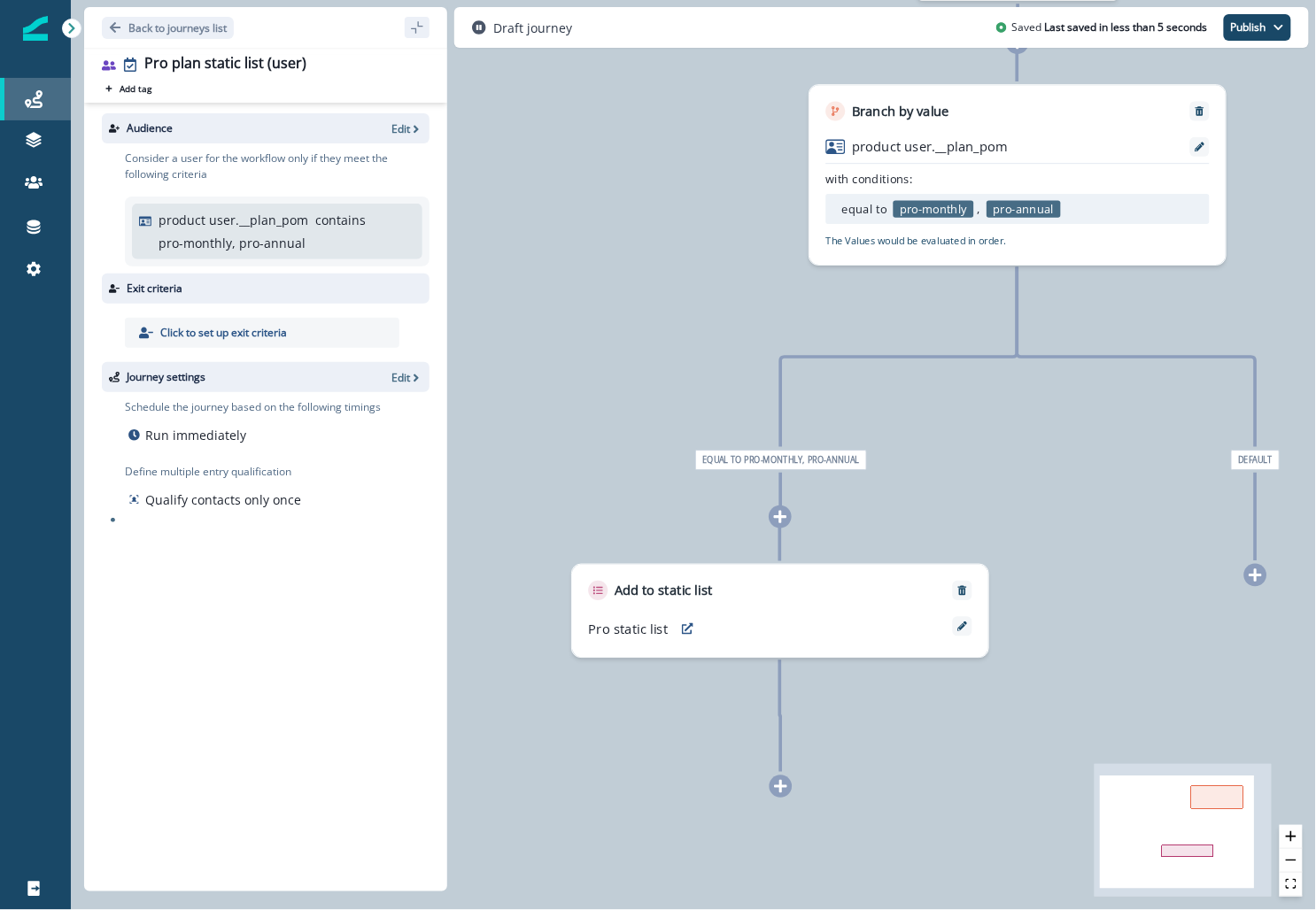
click at [50, 88] on link "Journeys" at bounding box center [35, 100] width 71 height 42
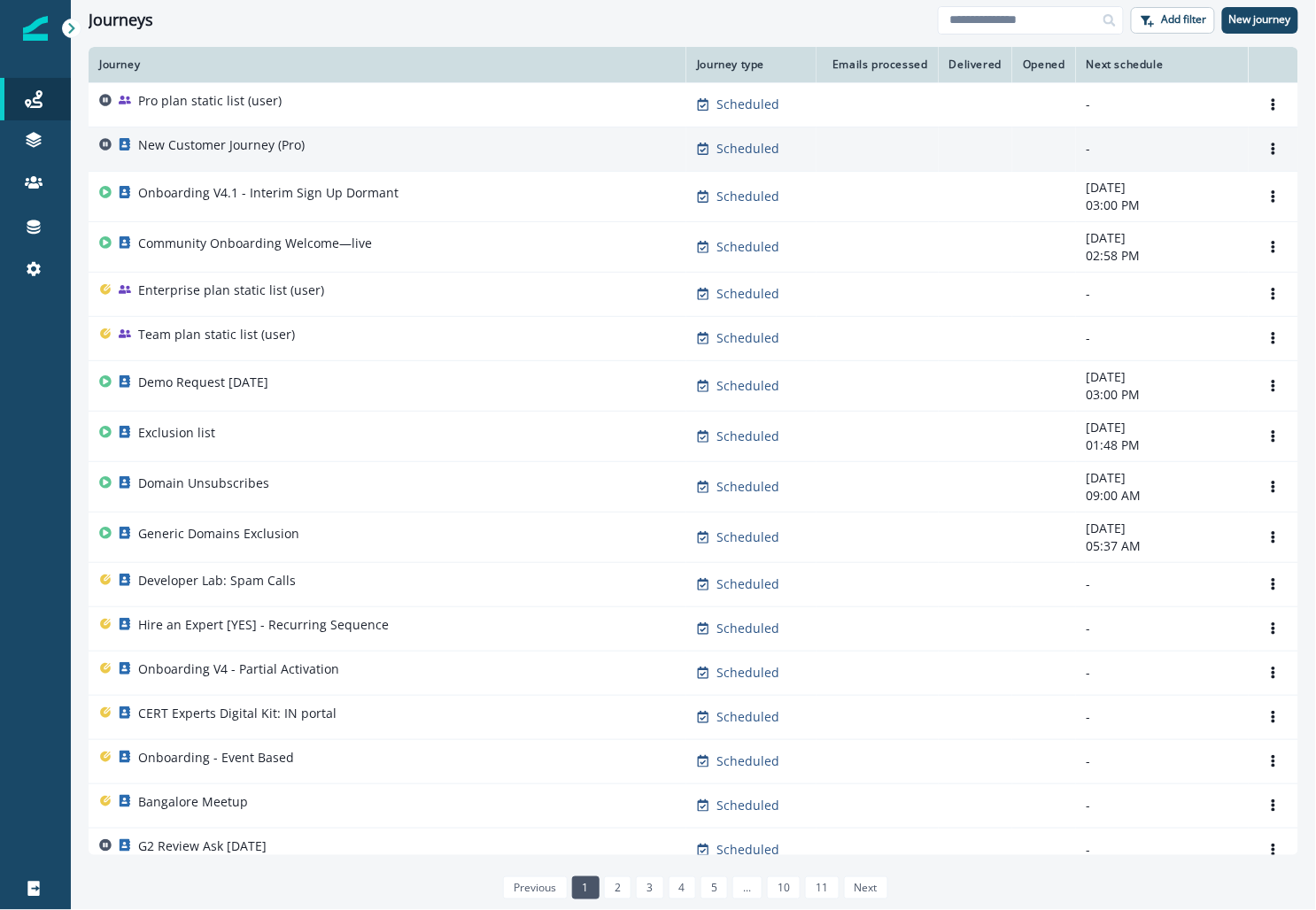
click at [180, 160] on div "New Customer Journey (Pro)" at bounding box center [221, 148] width 167 height 25
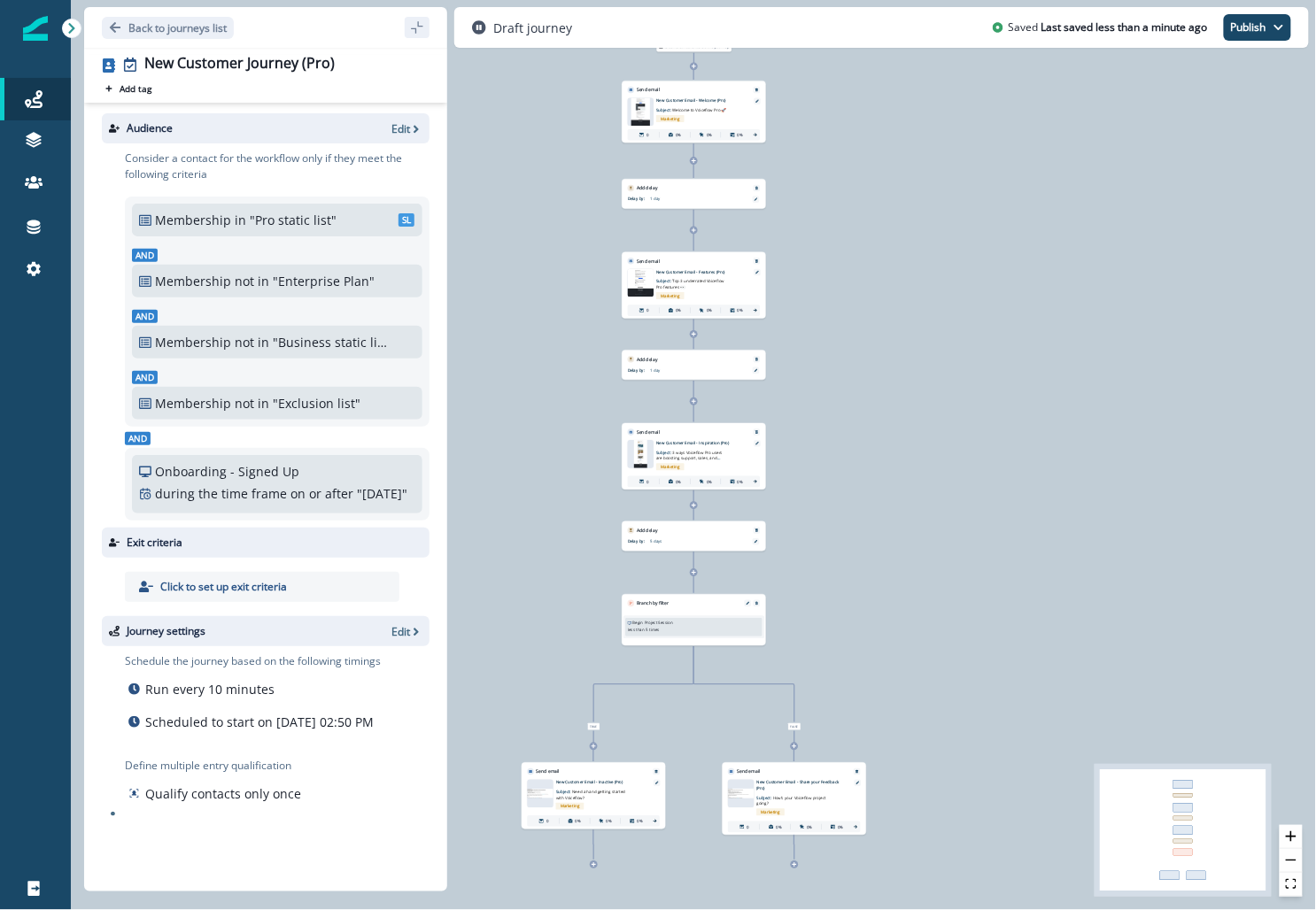
click at [416, 115] on div "Audience Edit" at bounding box center [265, 128] width 327 height 30
click at [410, 127] on icon "button" at bounding box center [416, 128] width 12 height 12
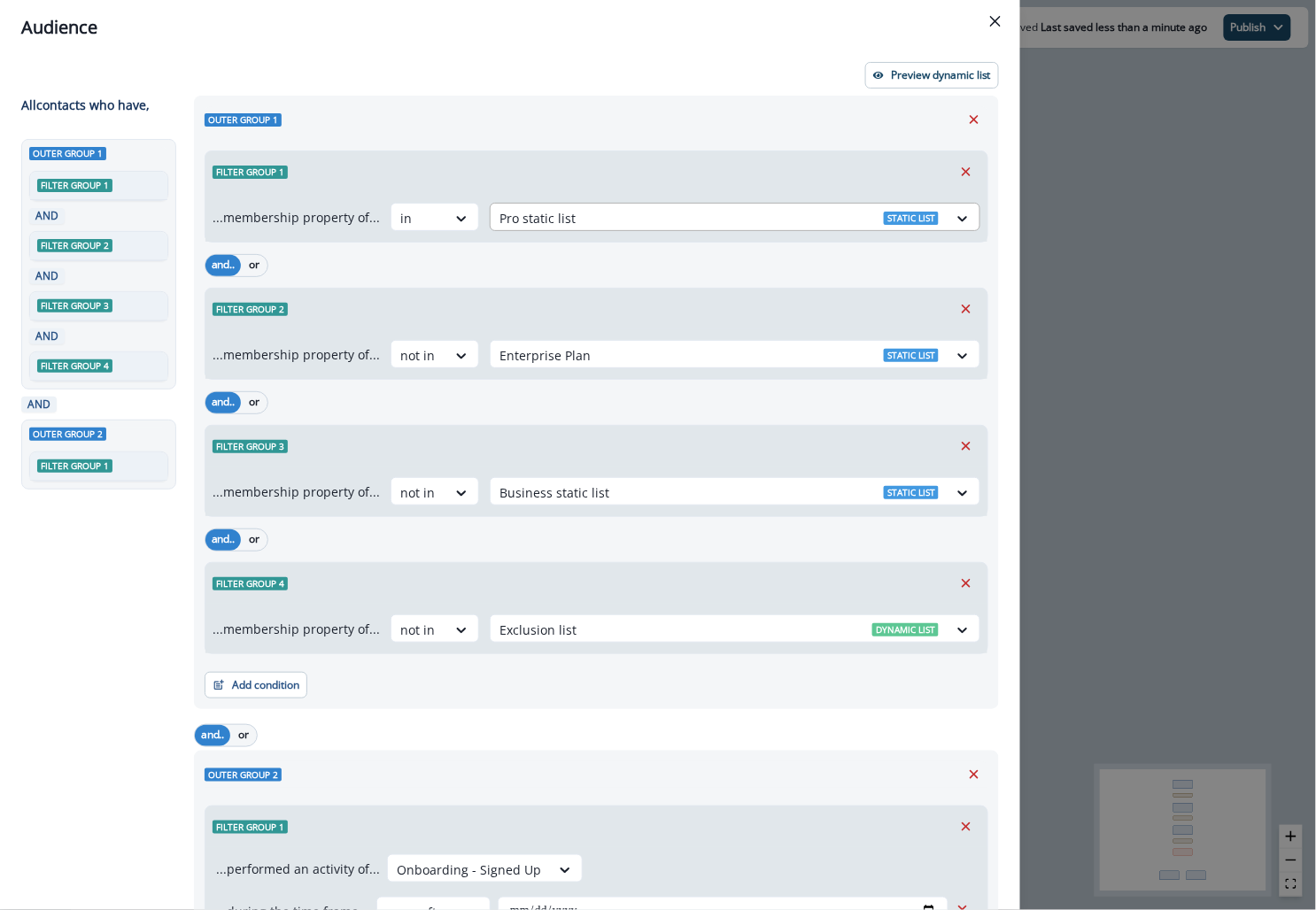
click at [517, 211] on div at bounding box center [719, 219] width 439 height 22
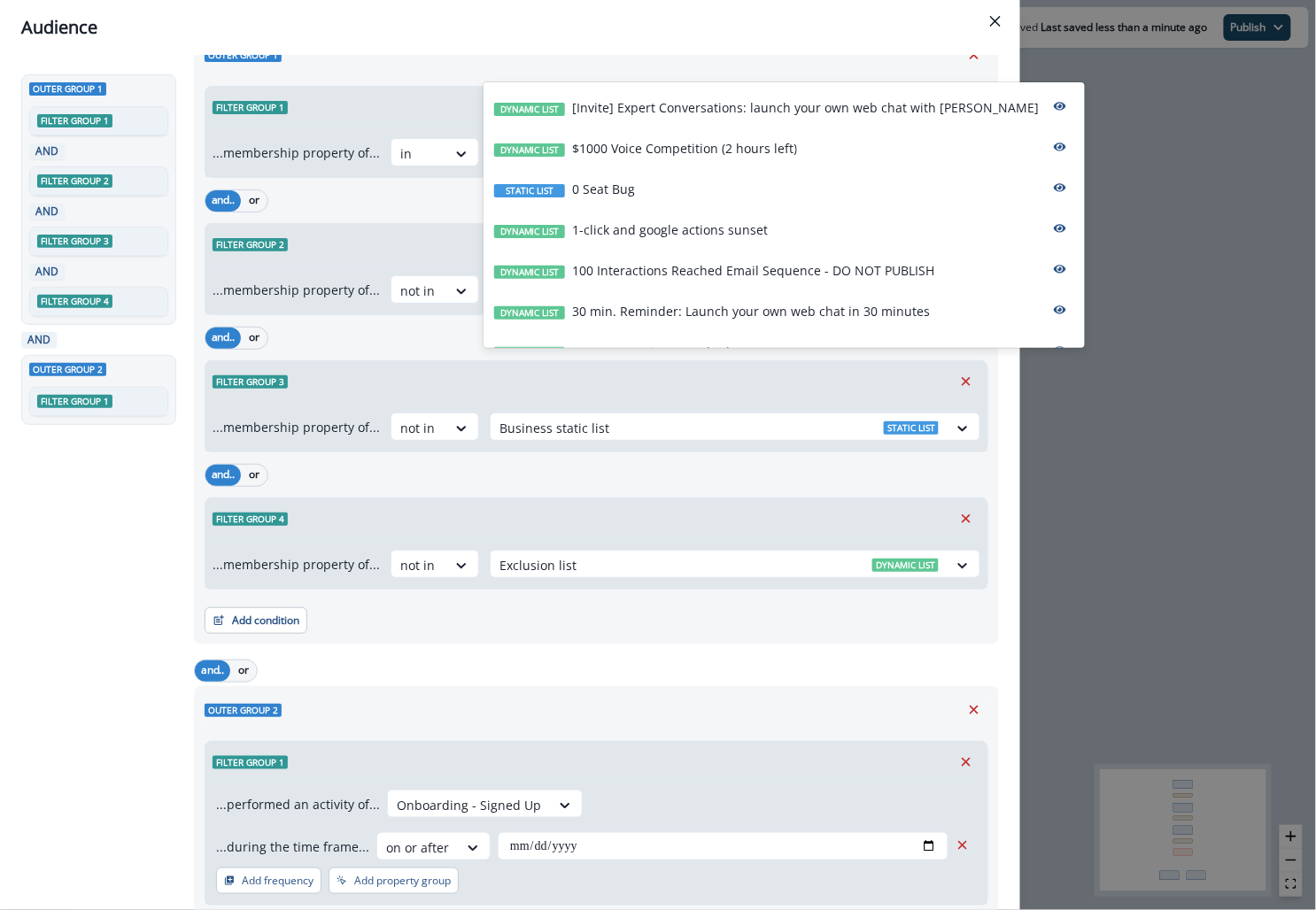
scroll to position [172, 0]
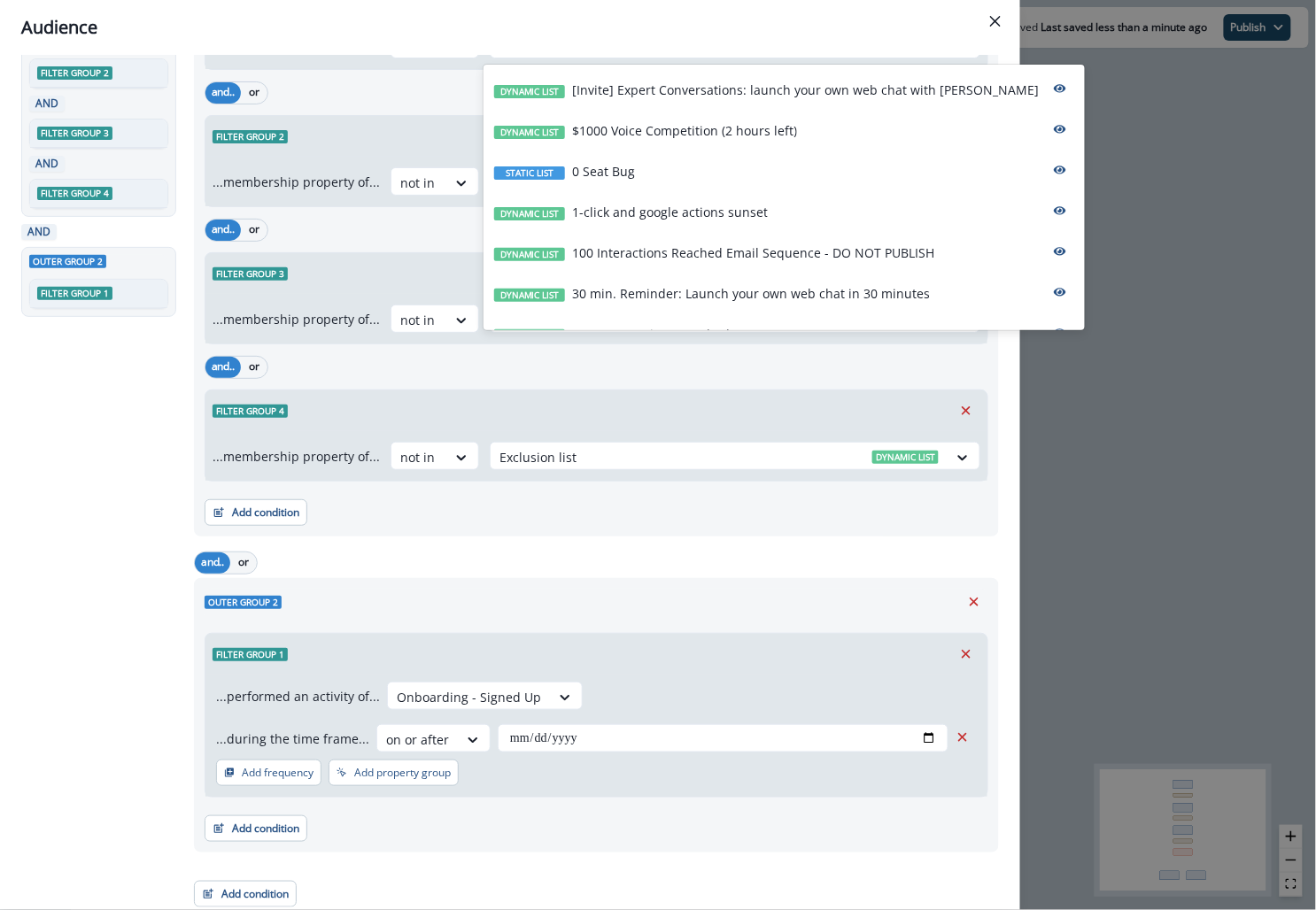
click at [471, 626] on div "**********" at bounding box center [597, 712] width 784 height 171
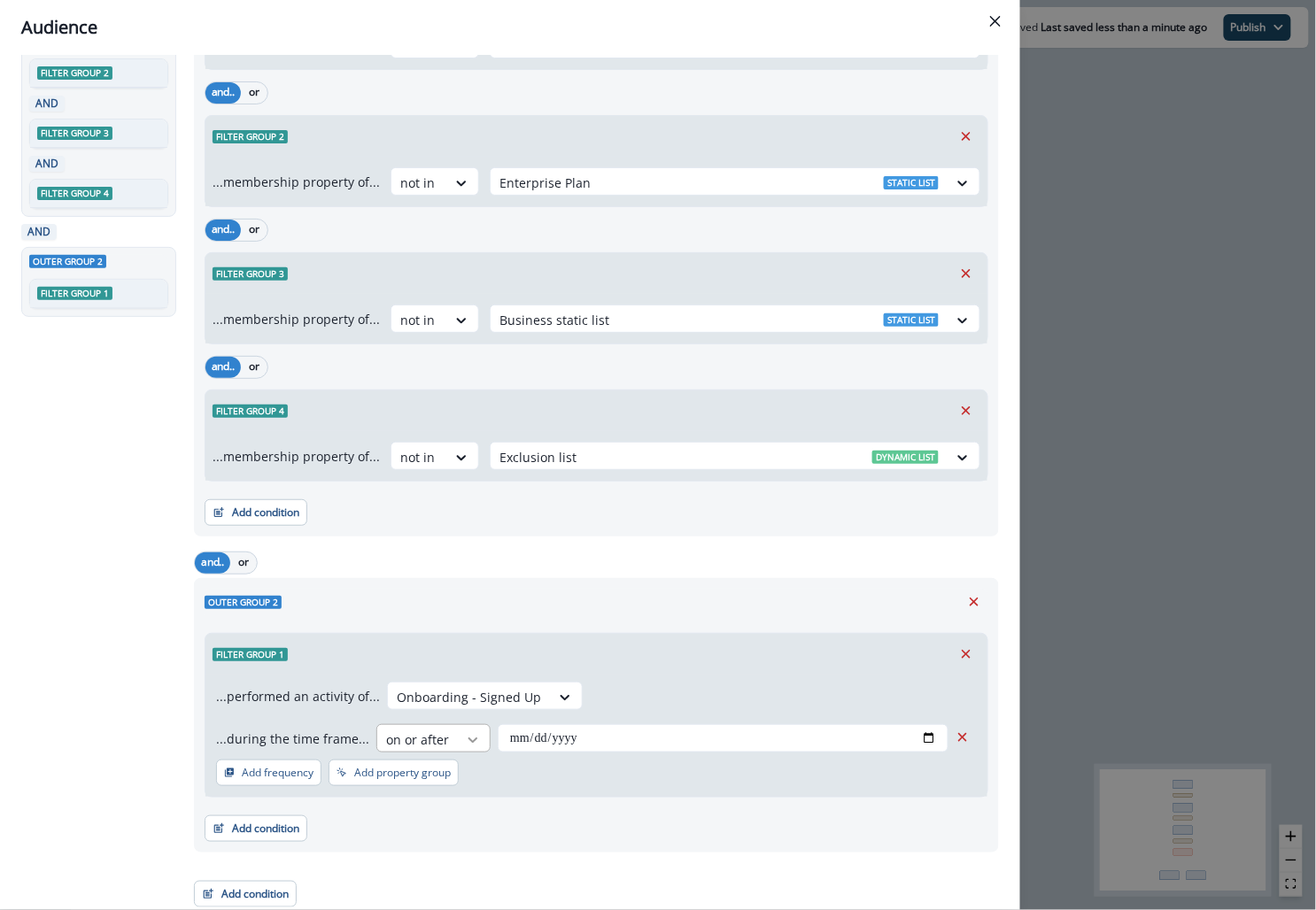
click at [458, 732] on div at bounding box center [473, 739] width 30 height 18
click at [471, 642] on div "Filter group 1" at bounding box center [597, 655] width 782 height 41
click at [516, 741] on input "**********" at bounding box center [723, 739] width 451 height 29
click at [589, 725] on input "**********" at bounding box center [723, 739] width 451 height 29
click at [932, 737] on input "**********" at bounding box center [723, 739] width 451 height 29
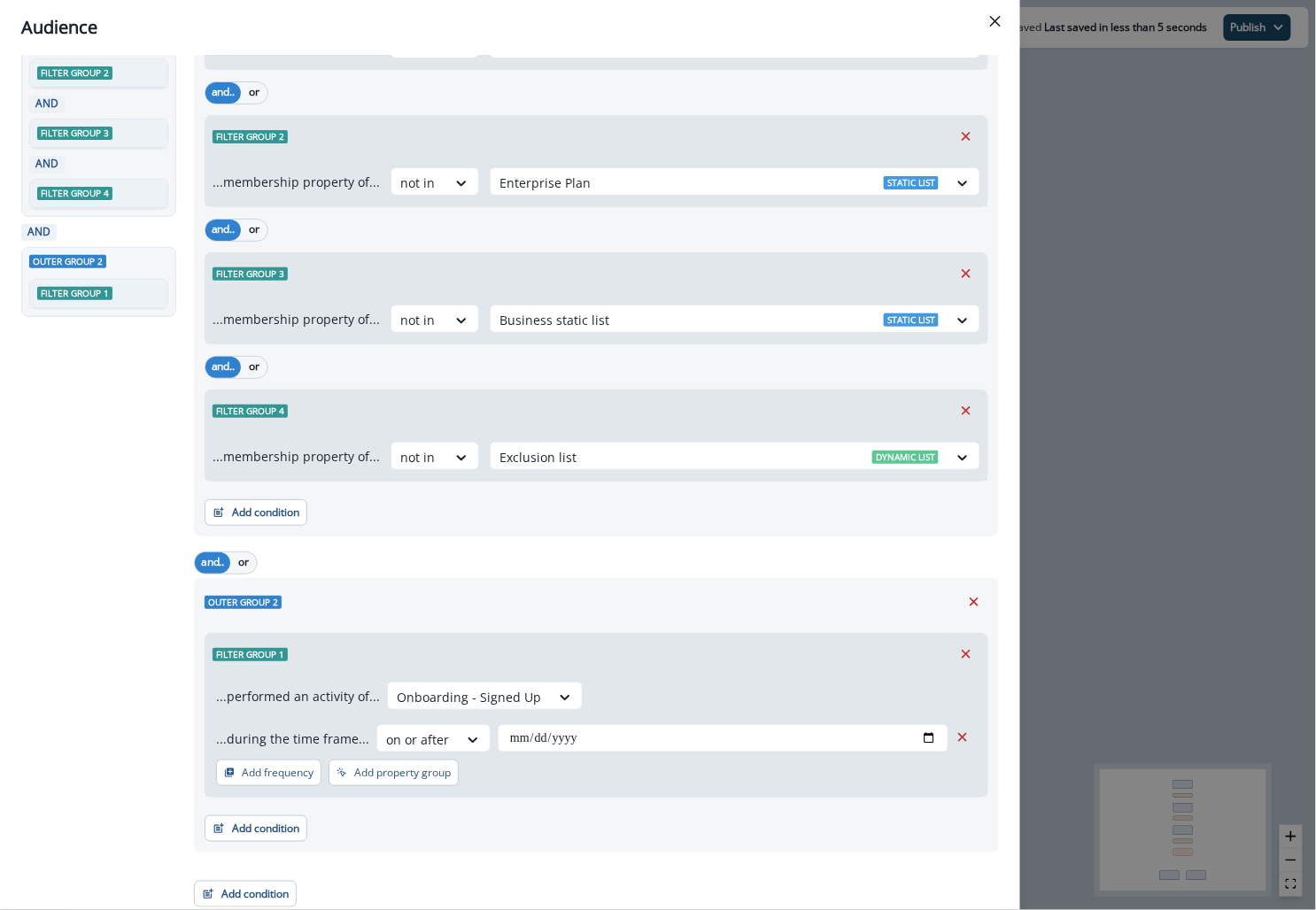
scroll to position [0, 0]
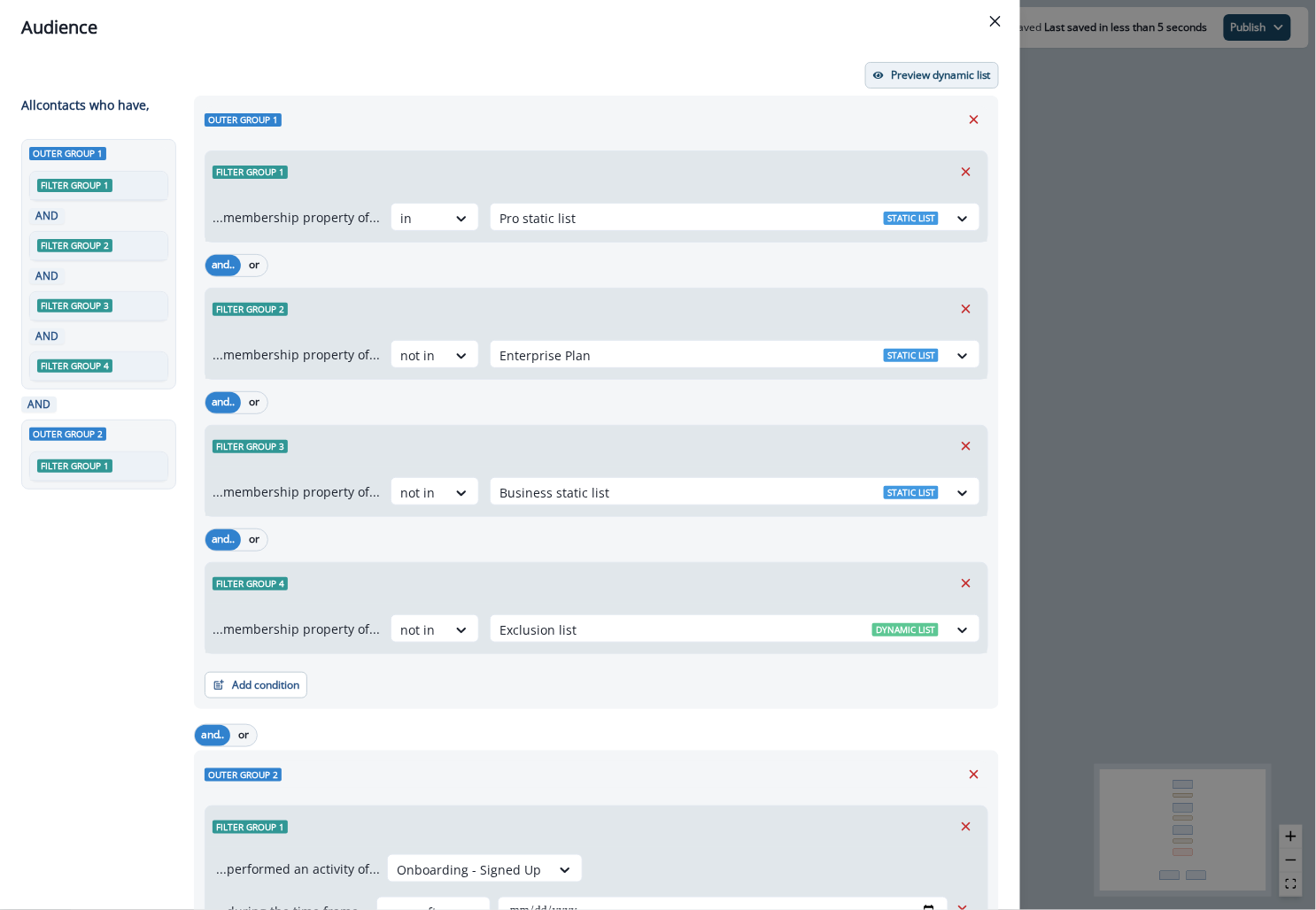
click at [895, 69] on p "Preview dynamic list" at bounding box center [941, 75] width 101 height 12
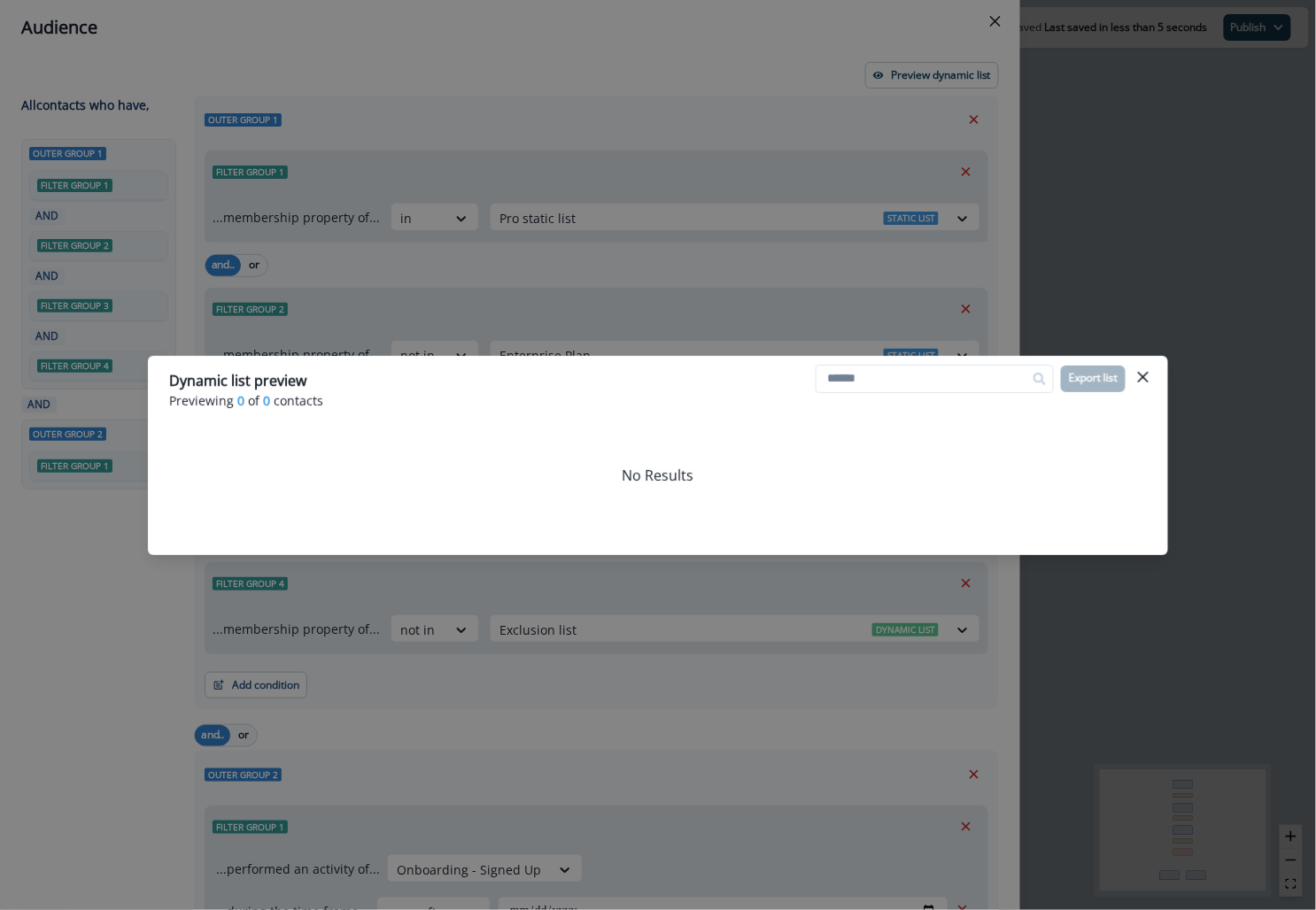
click at [861, 139] on div "Dynamic list preview Previewing 0 of 0 contacts Export list No Results" at bounding box center [658, 455] width 1316 height 910
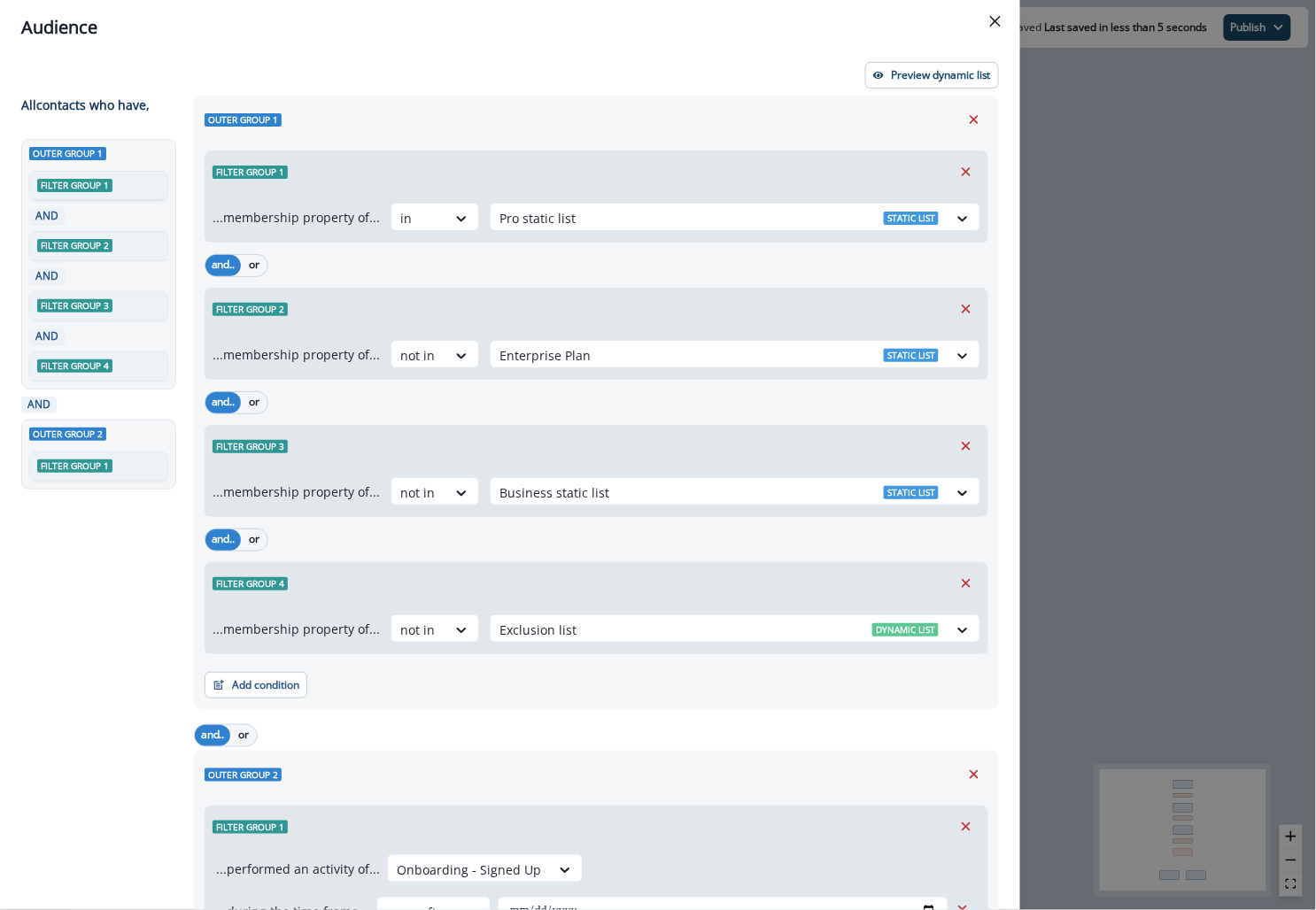
scroll to position [172, 0]
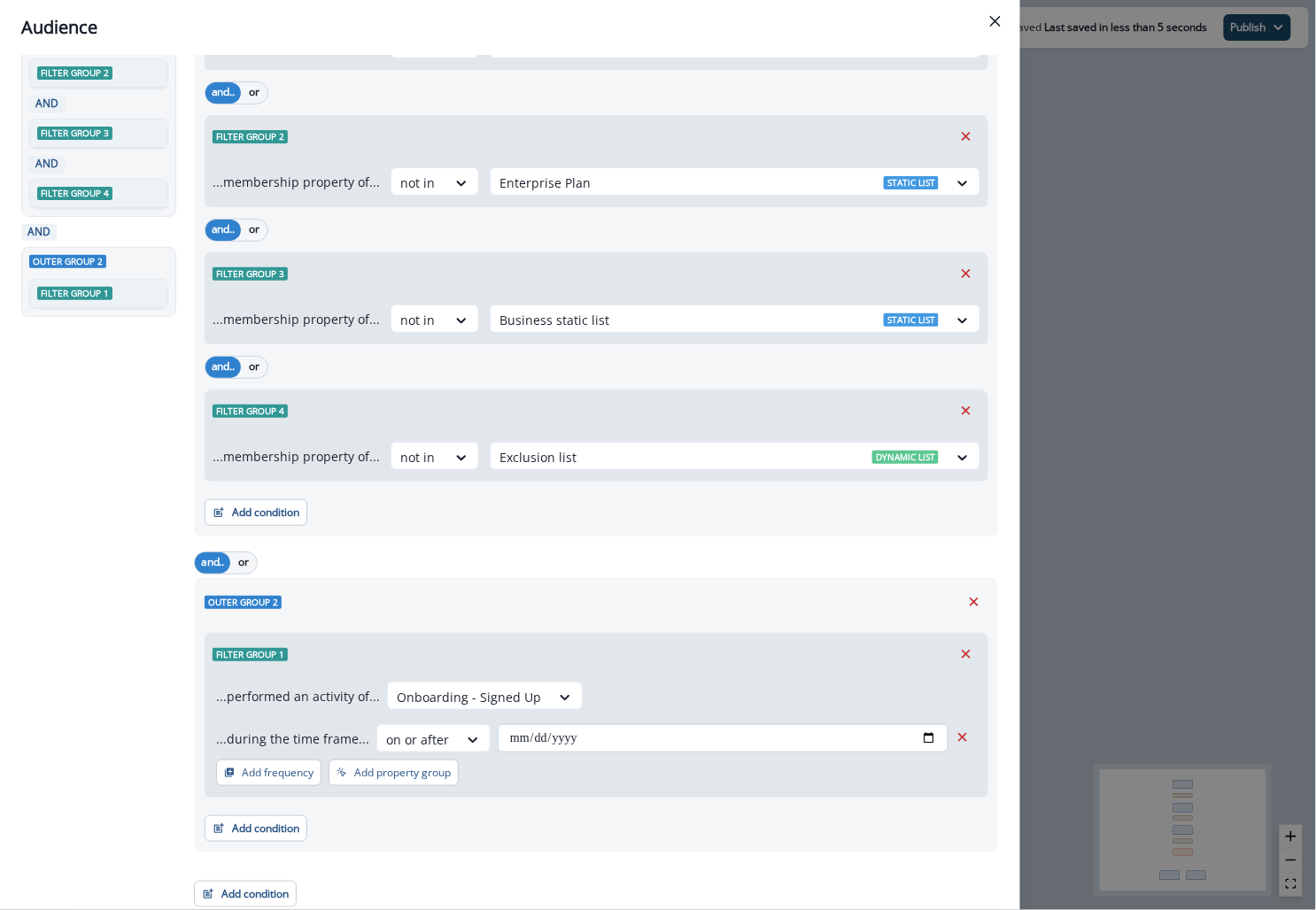
click at [536, 725] on input "**********" at bounding box center [723, 739] width 451 height 29
click at [932, 730] on input "**********" at bounding box center [723, 739] width 451 height 29
click at [582, 742] on input "**********" at bounding box center [723, 739] width 451 height 29
click at [931, 734] on input "**********" at bounding box center [723, 739] width 451 height 29
click at [559, 739] on input "**********" at bounding box center [723, 739] width 451 height 29
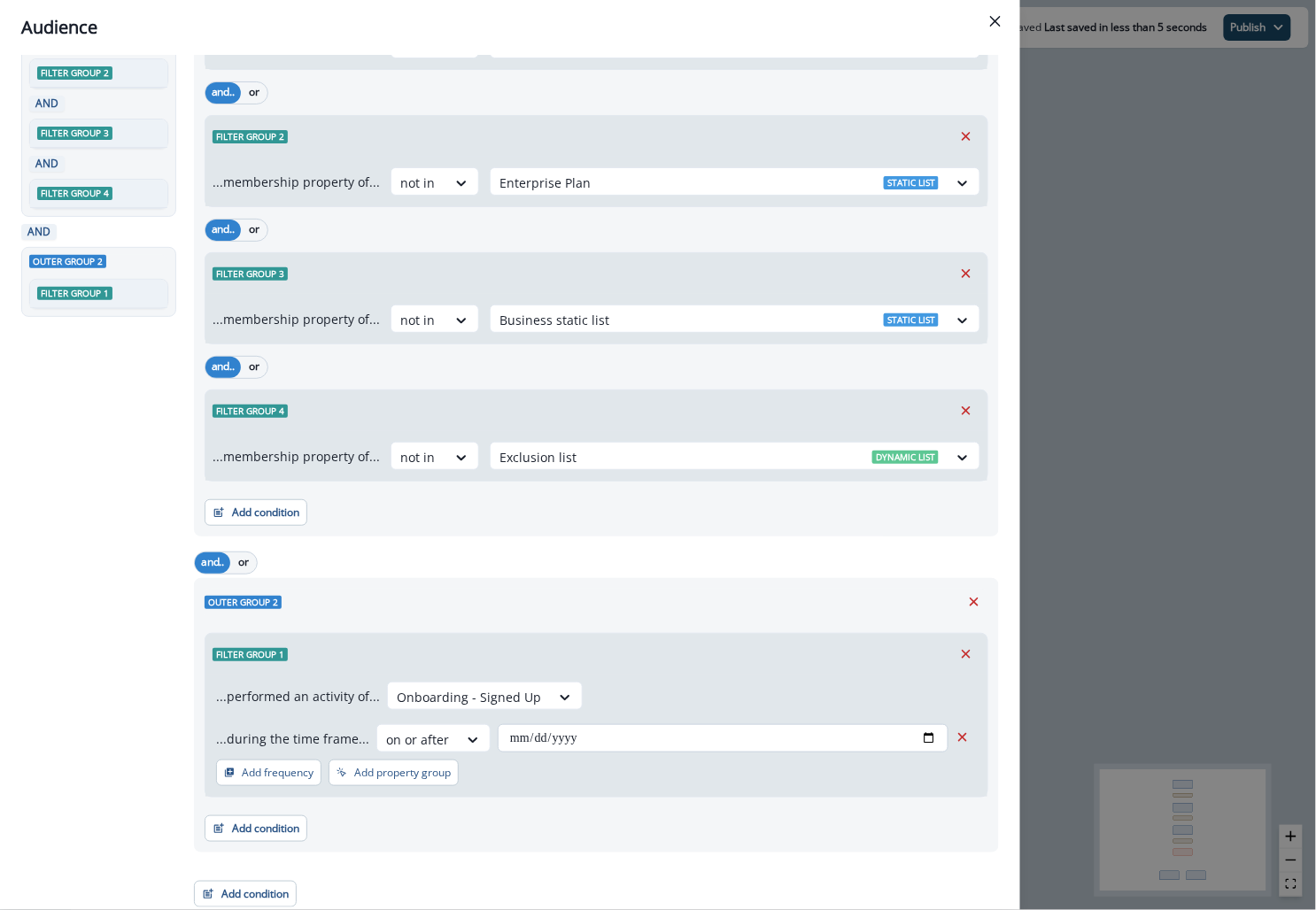
click at [943, 731] on input "**********" at bounding box center [723, 739] width 451 height 29
click at [931, 730] on input "**********" at bounding box center [723, 739] width 451 height 29
type input "**********"
click at [404, 626] on div "**********" at bounding box center [597, 712] width 784 height 171
click at [426, 666] on div "Filter group 1" at bounding box center [597, 655] width 782 height 41
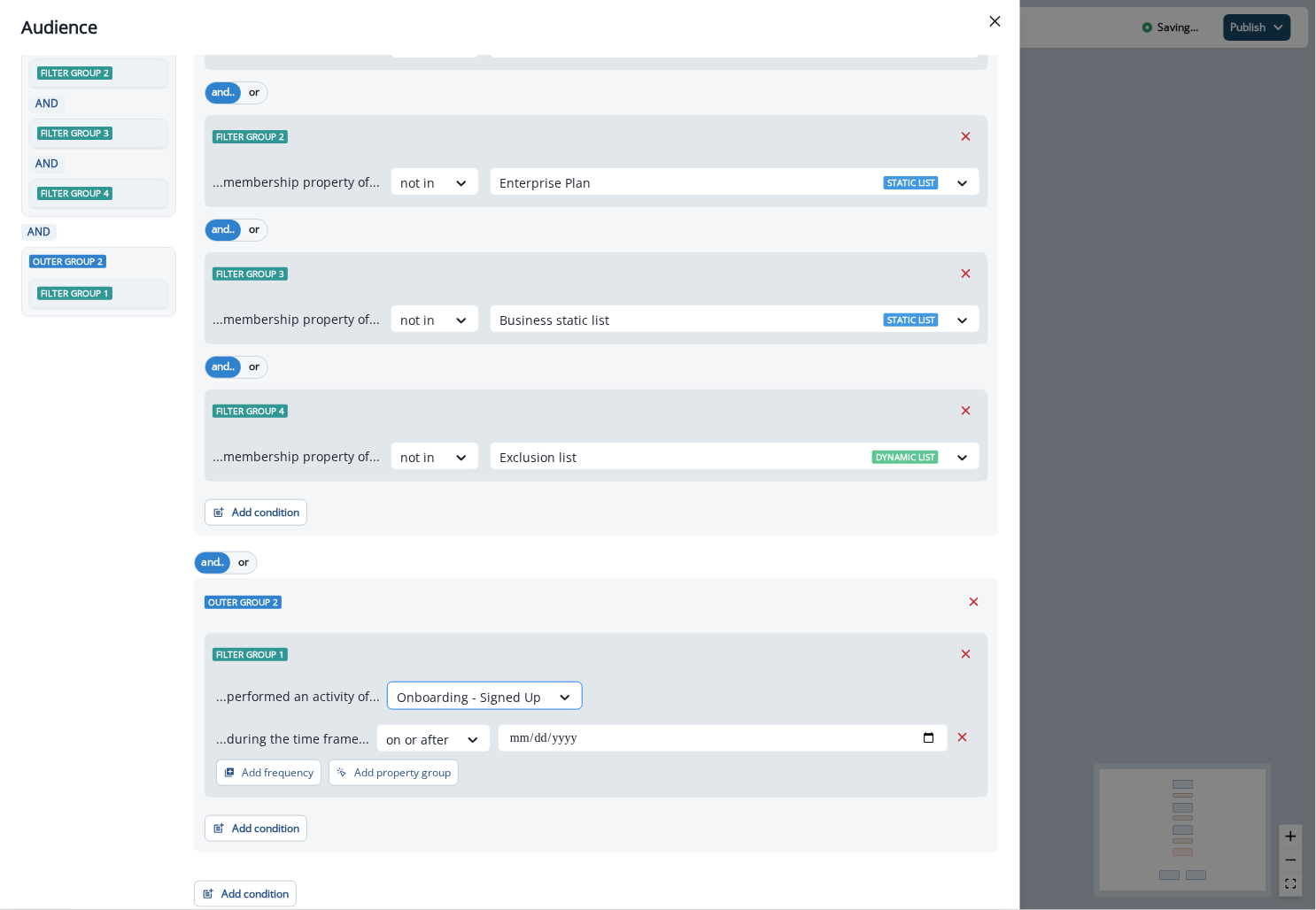
click at [426, 691] on div at bounding box center [468, 697] width 145 height 22
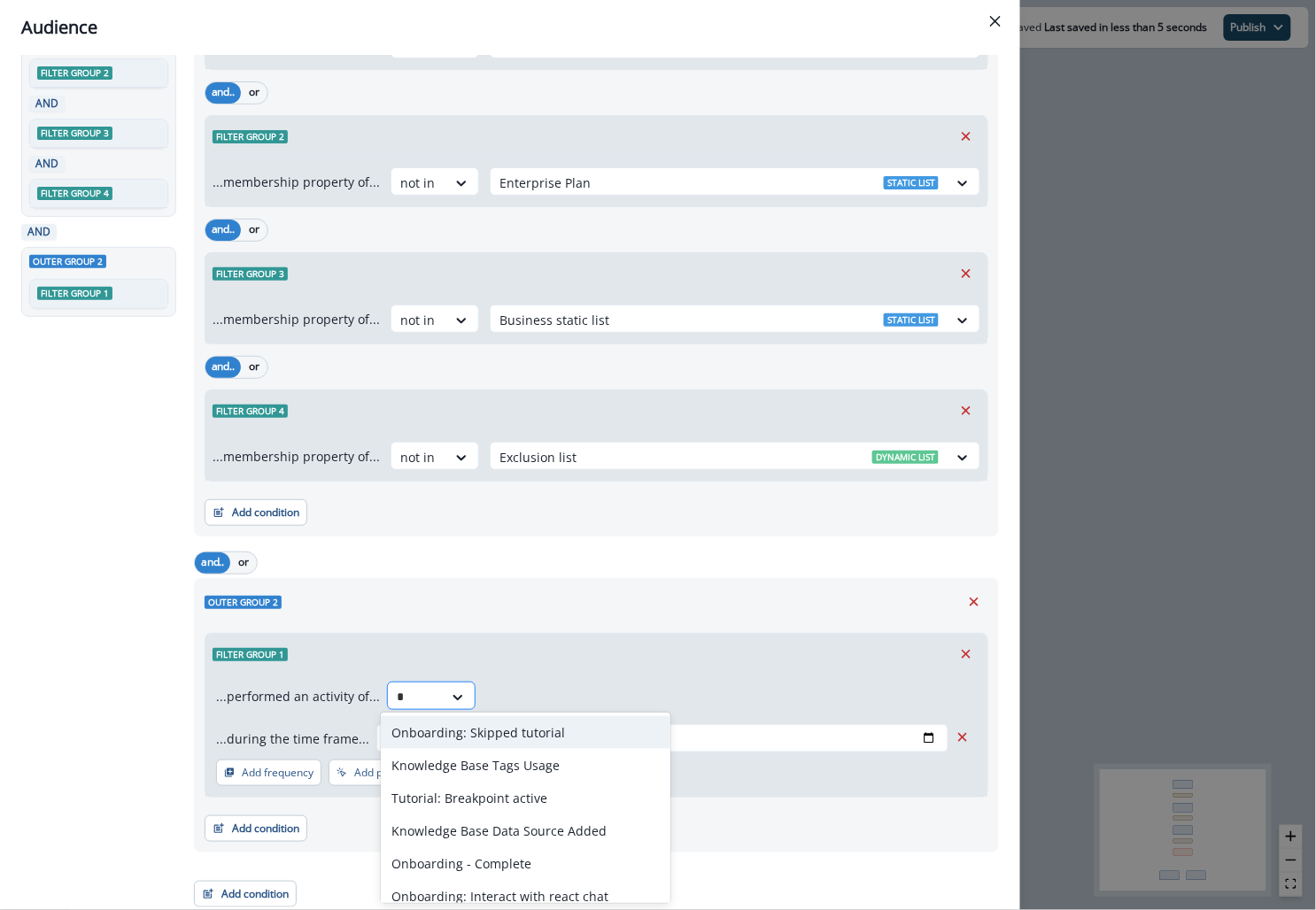
type input "**"
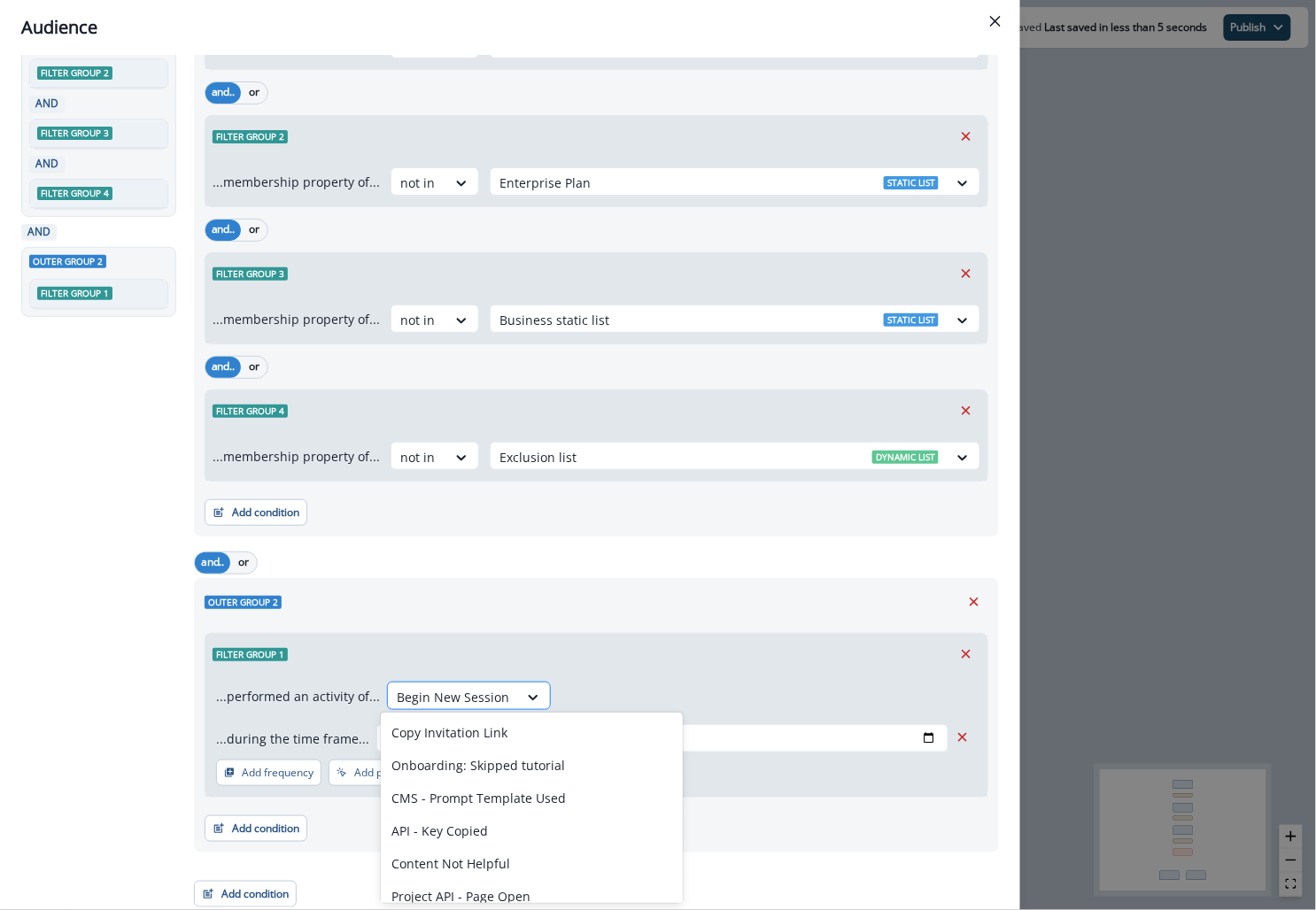
click at [480, 682] on div "Begin New Session" at bounding box center [453, 697] width 130 height 30
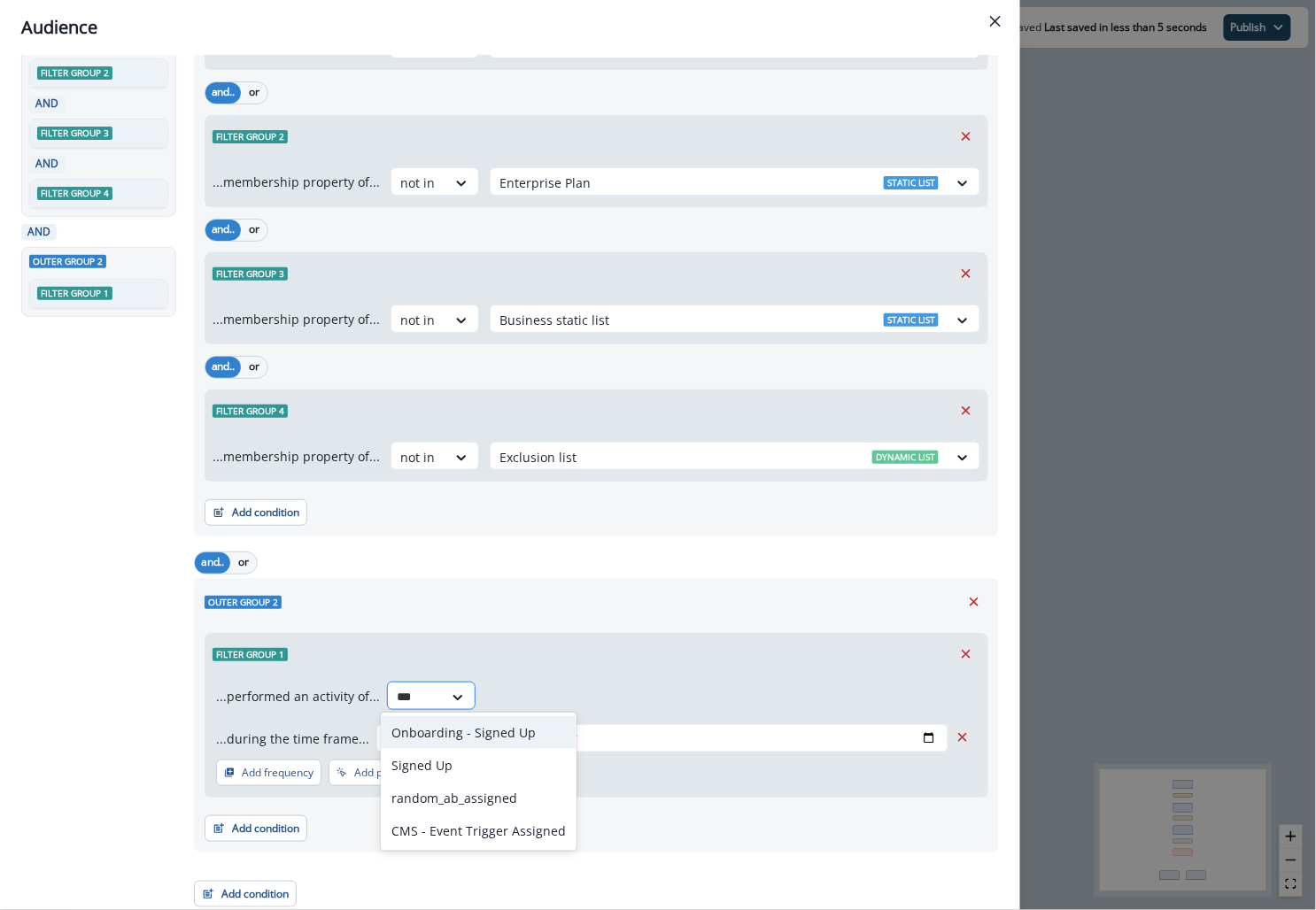
type input "****"
click at [471, 735] on div "Onboarding - Signed Up" at bounding box center [479, 733] width 196 height 33
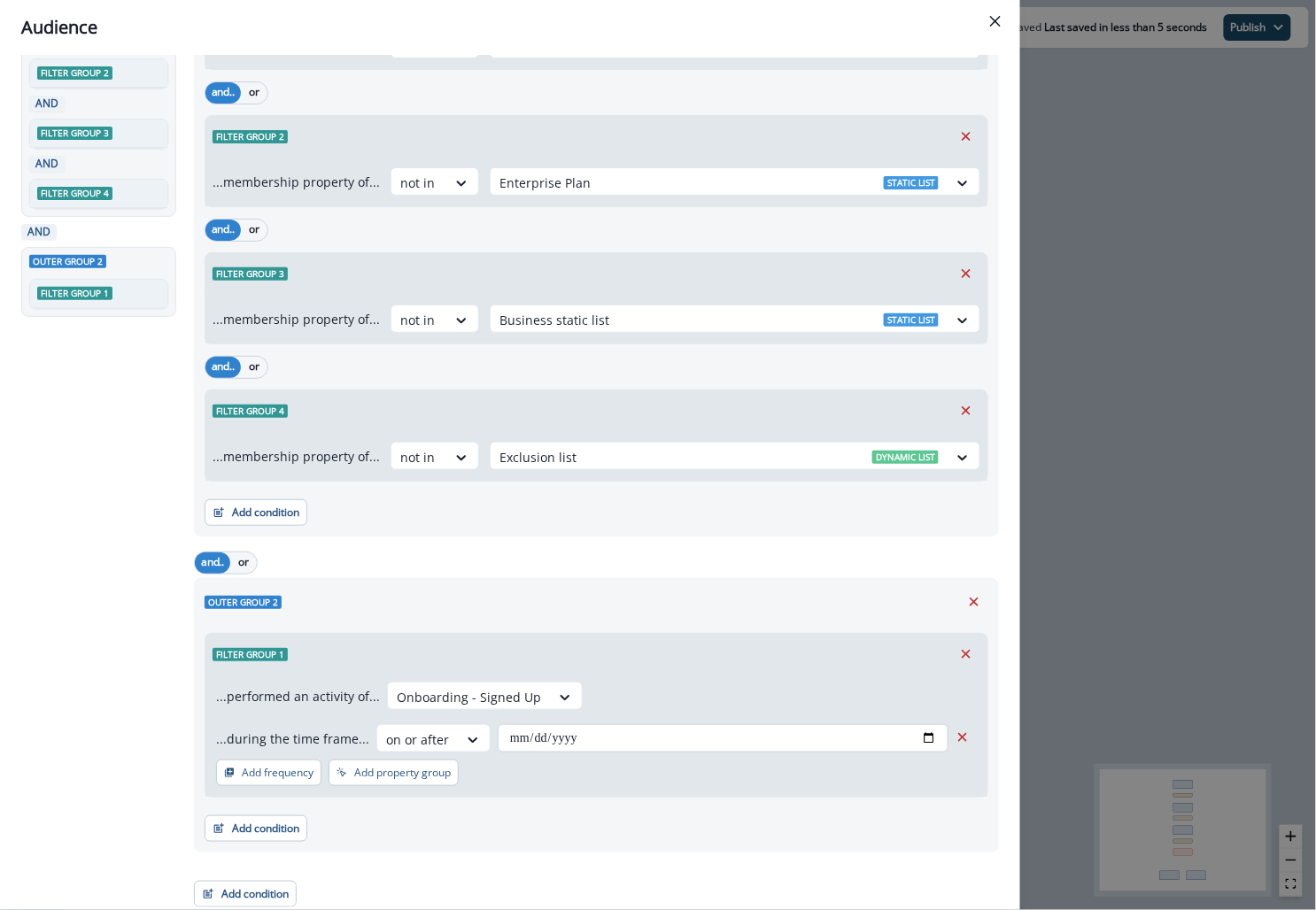
click at [598, 733] on input "**********" at bounding box center [723, 739] width 451 height 29
click at [929, 737] on input "**********" at bounding box center [723, 739] width 451 height 29
click at [818, 589] on div "Outer group 2" at bounding box center [597, 602] width 784 height 27
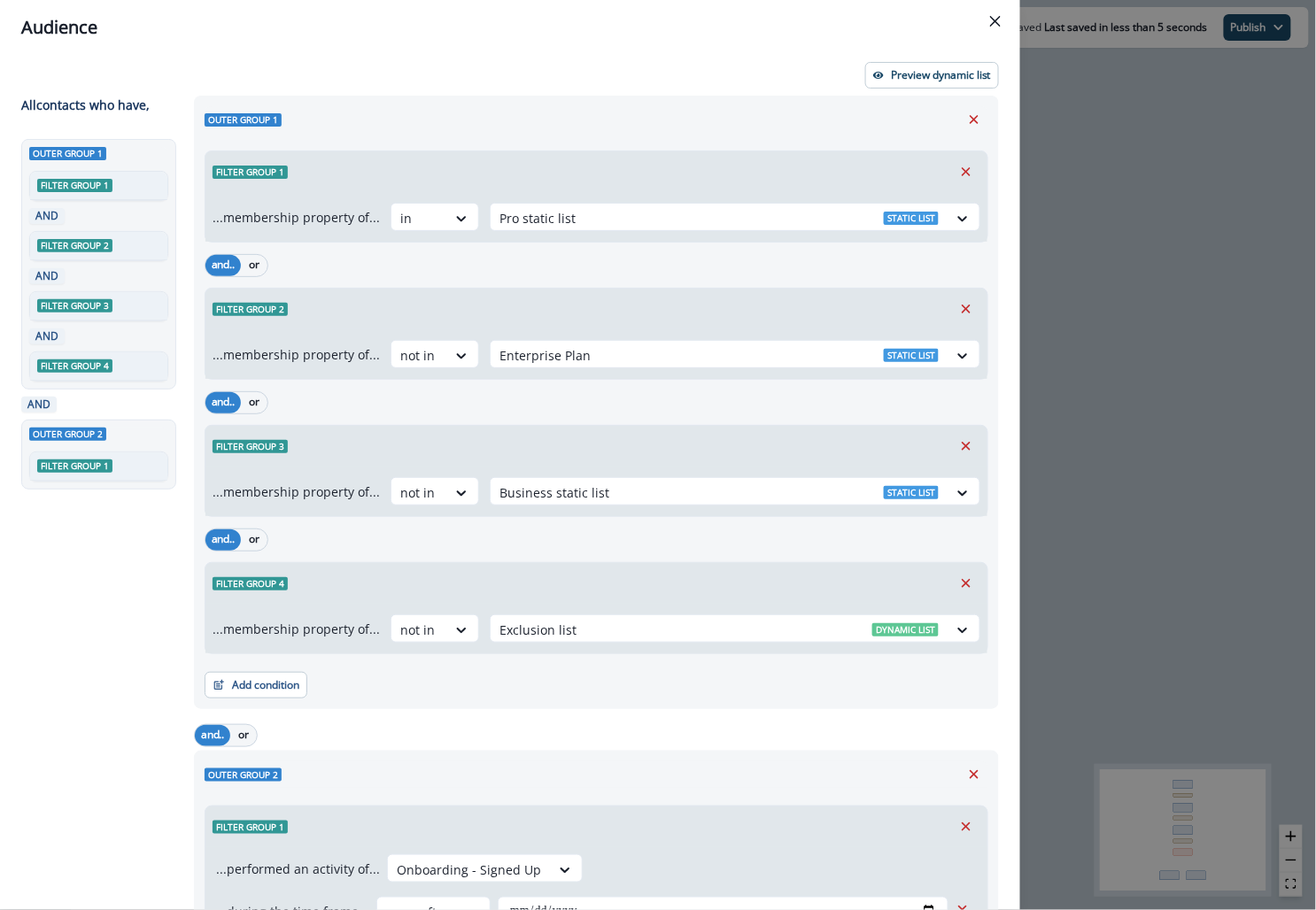
click at [1140, 116] on div "**********" at bounding box center [658, 455] width 1316 height 910
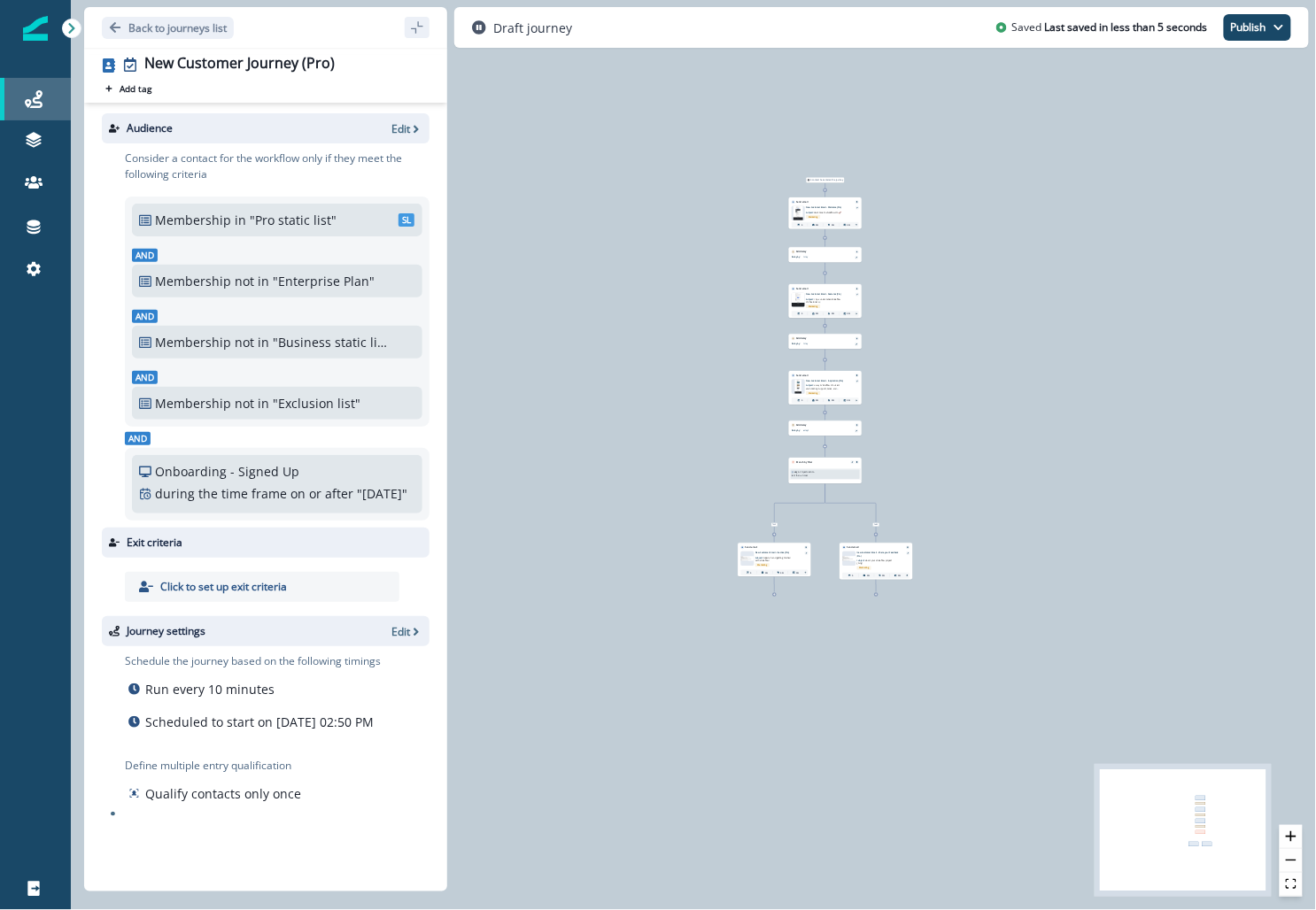
click at [47, 103] on div "Journeys" at bounding box center [35, 99] width 56 height 21
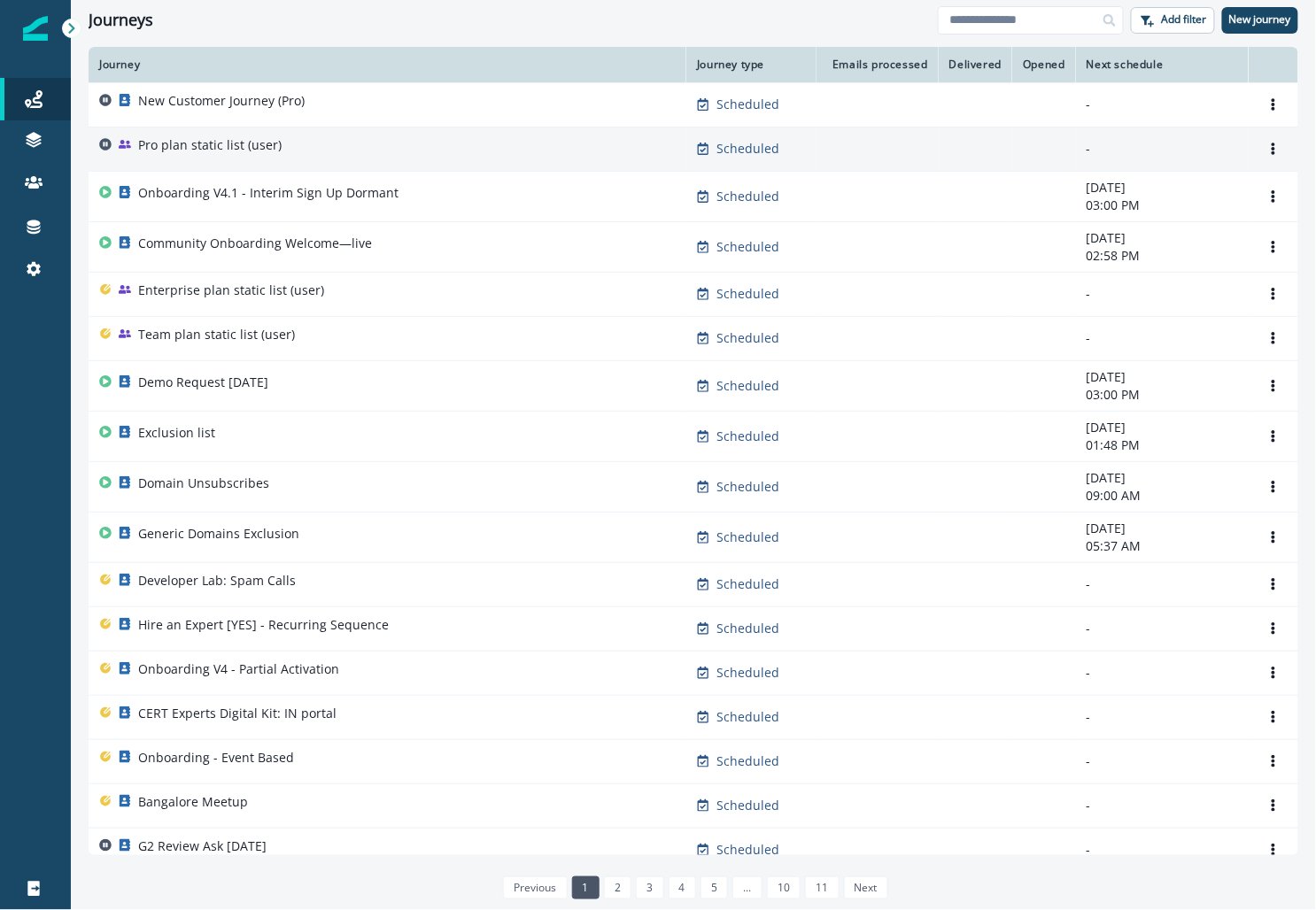
click at [183, 148] on p "Pro plan static list (user)" at bounding box center [210, 145] width 144 height 18
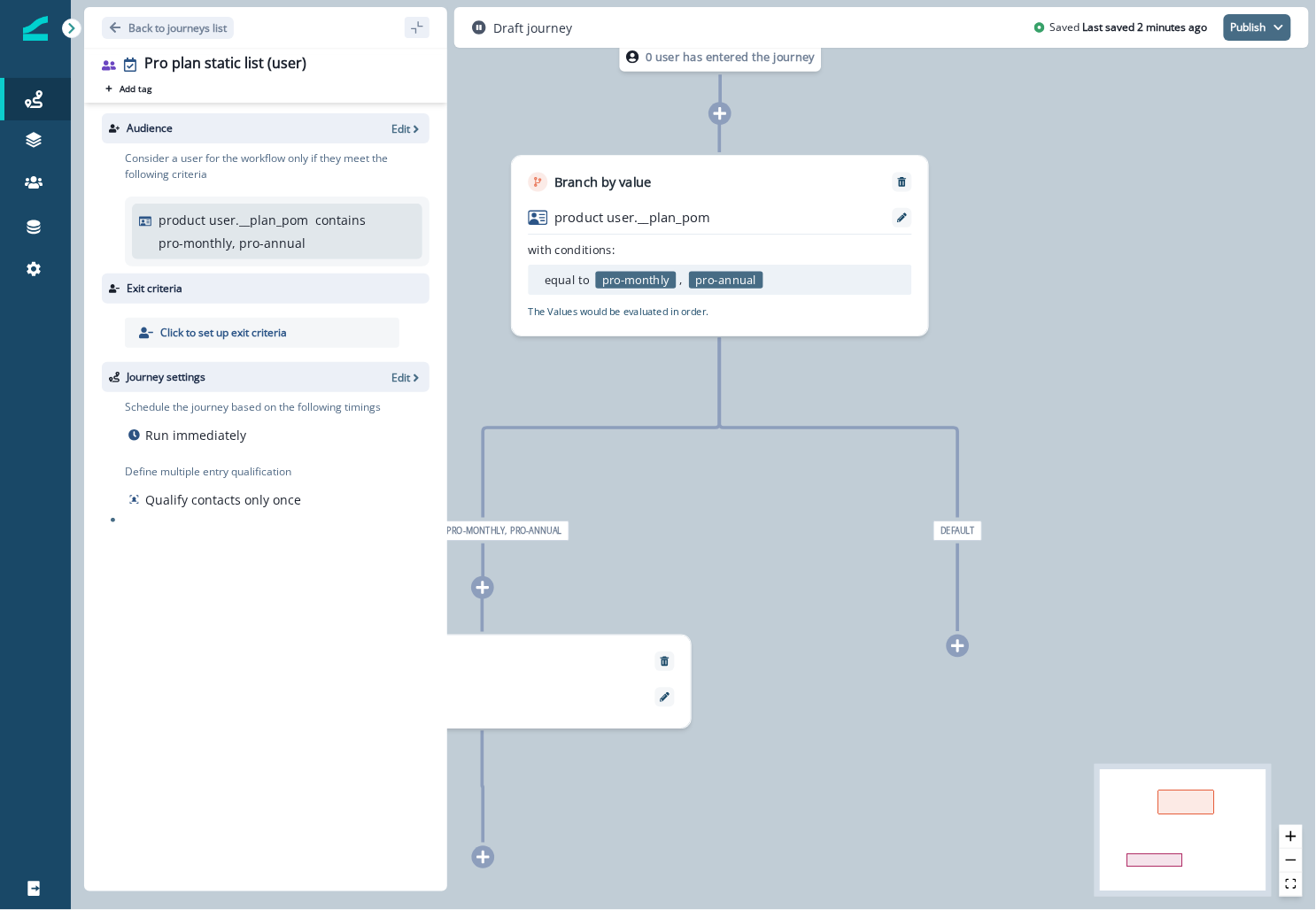
click at [1280, 23] on icon "button" at bounding box center [1279, 28] width 11 height 11
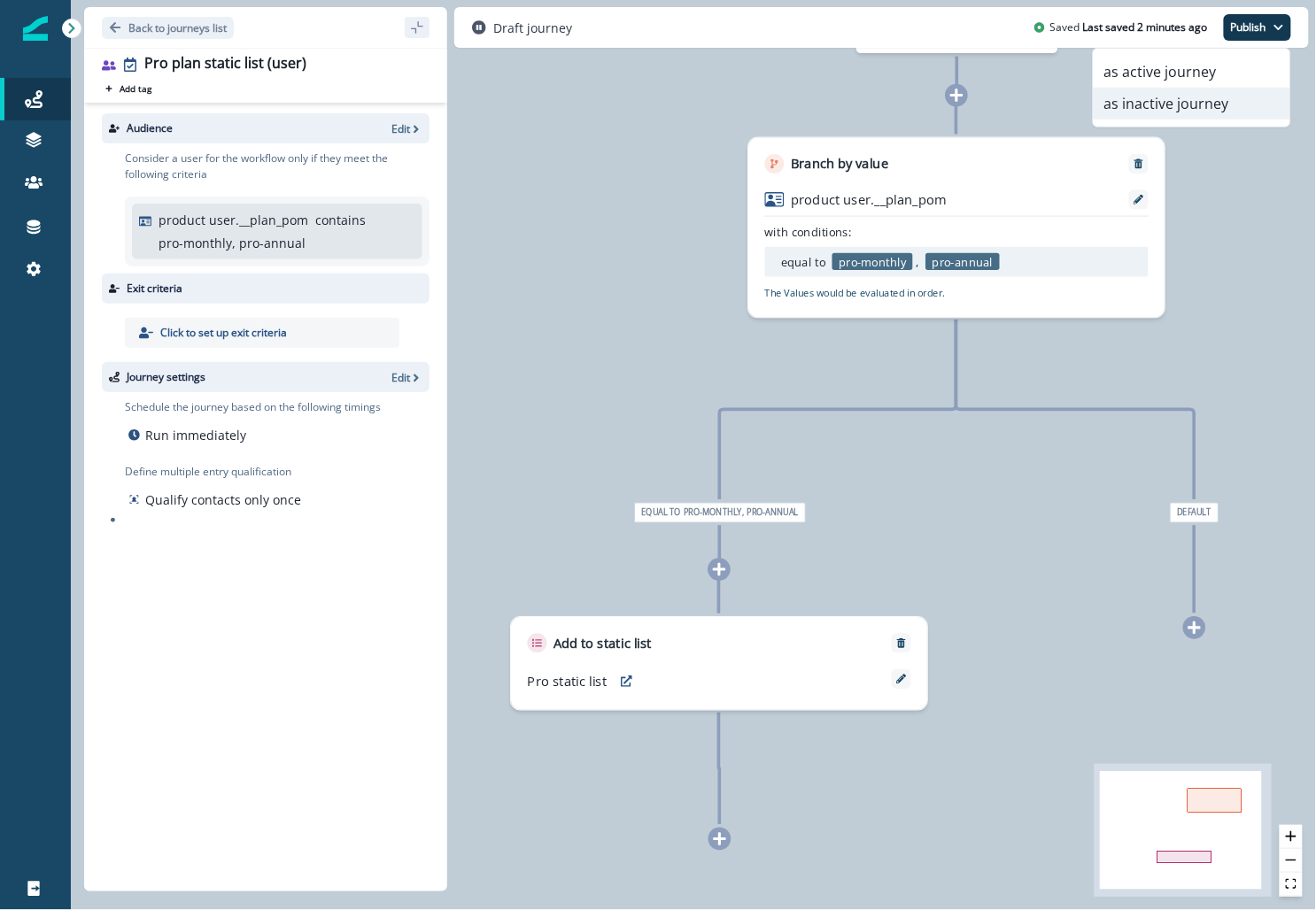
click at [1131, 108] on button "as inactive journey" at bounding box center [1192, 103] width 196 height 32
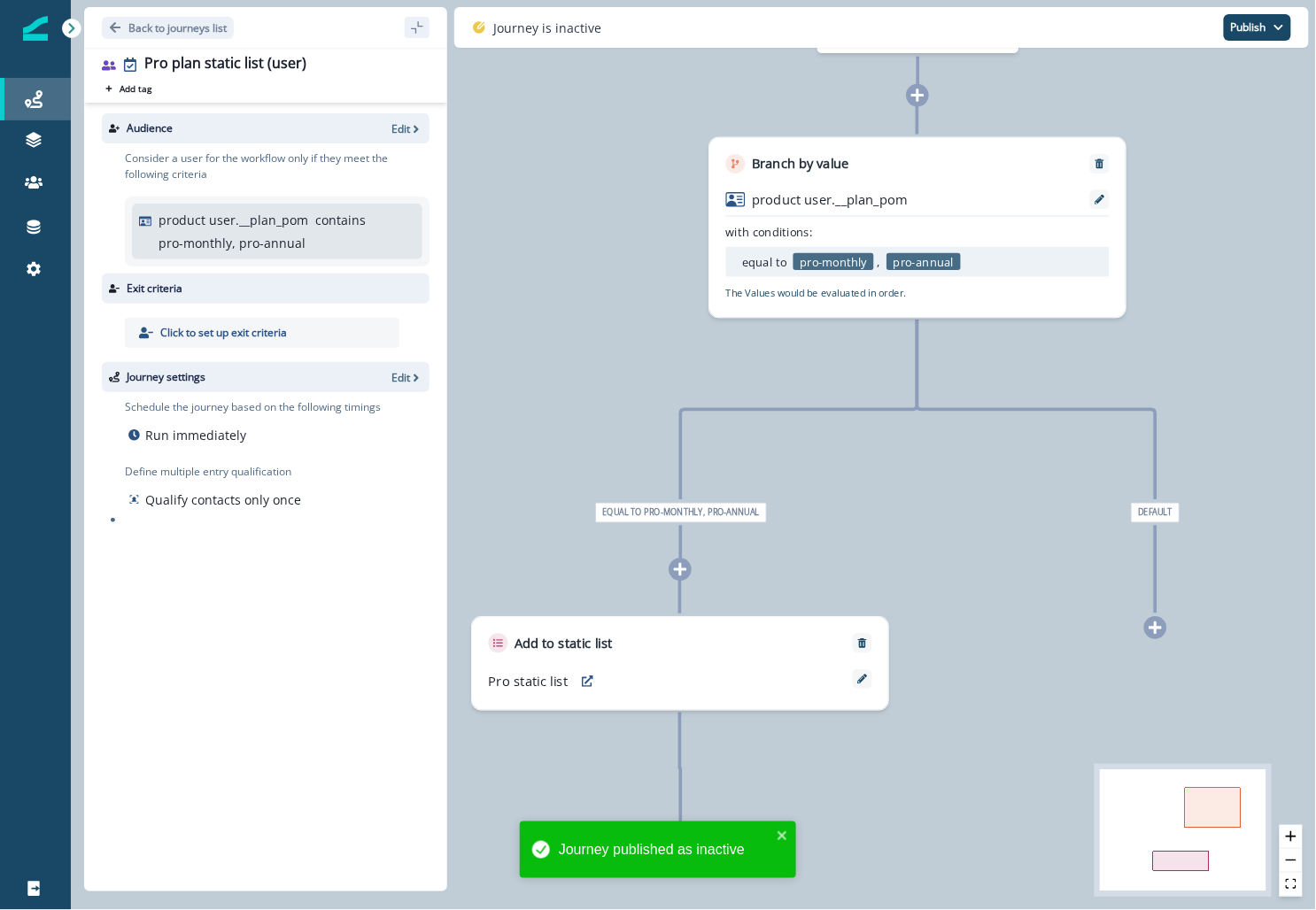
click at [54, 100] on div "Journeys" at bounding box center [35, 99] width 56 height 21
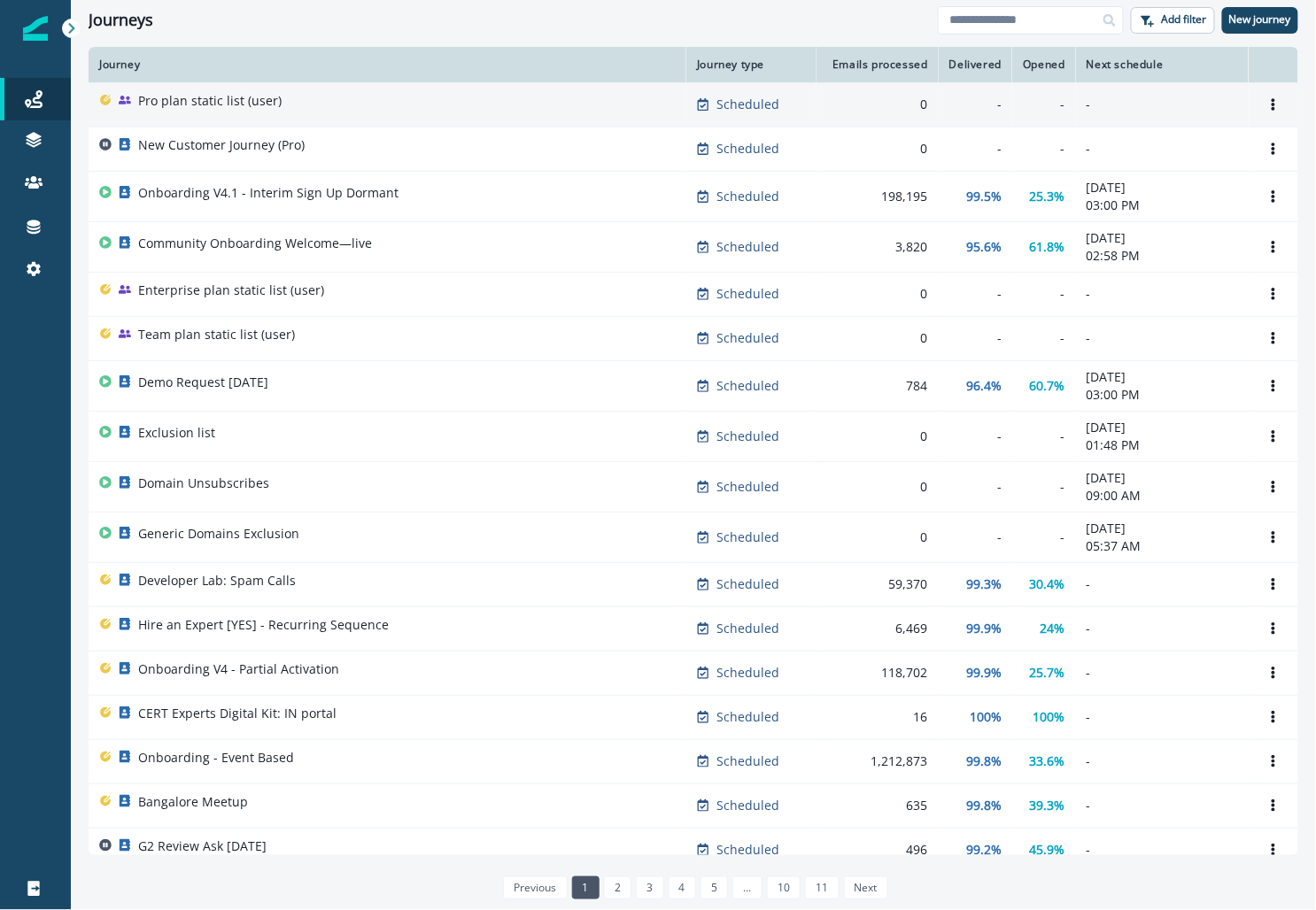
click at [209, 100] on p "Pro plan static list (user)" at bounding box center [210, 100] width 144 height 18
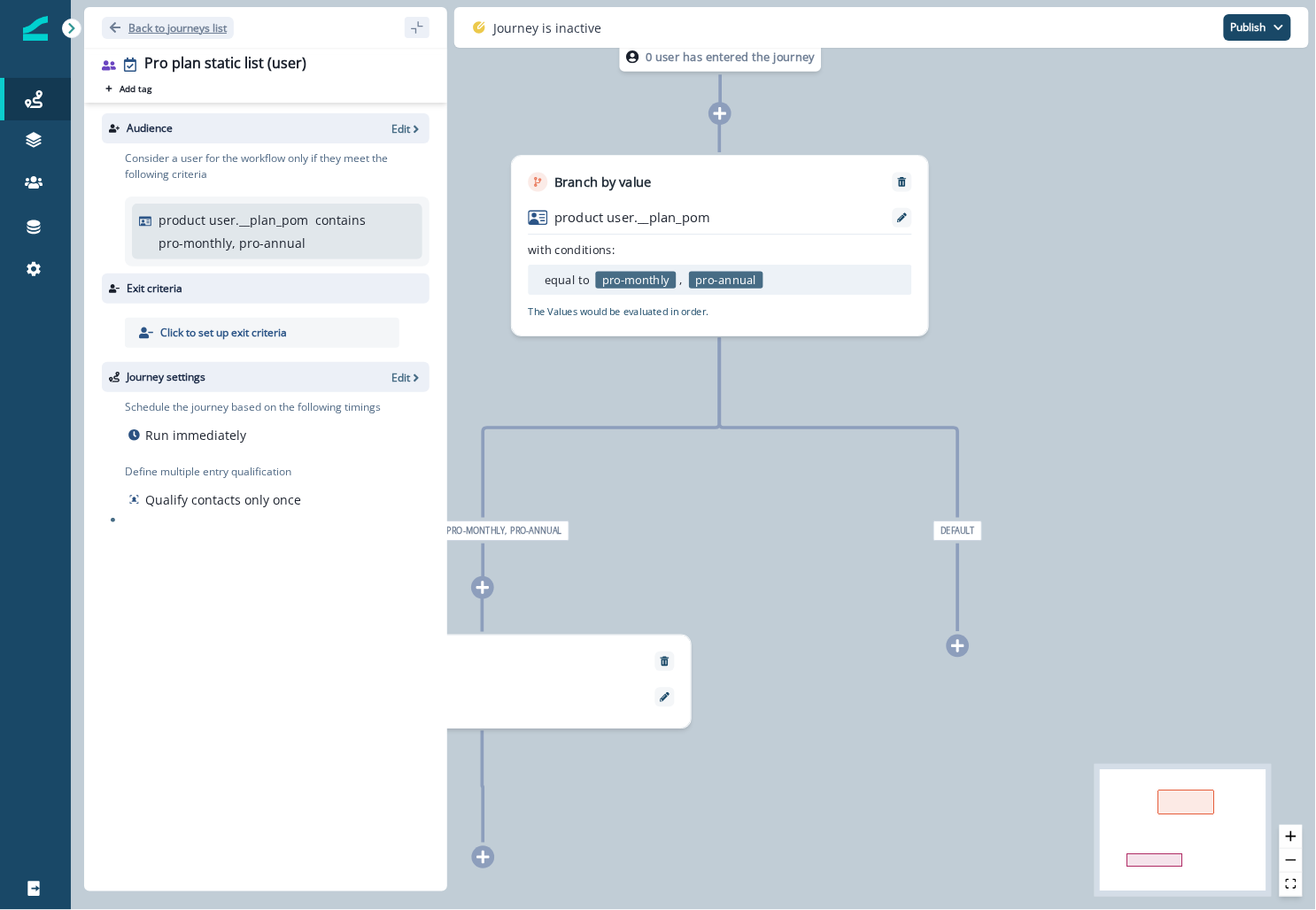
click at [202, 30] on p "Back to journeys list" at bounding box center [177, 28] width 99 height 15
